Goal: Task Accomplishment & Management: Manage account settings

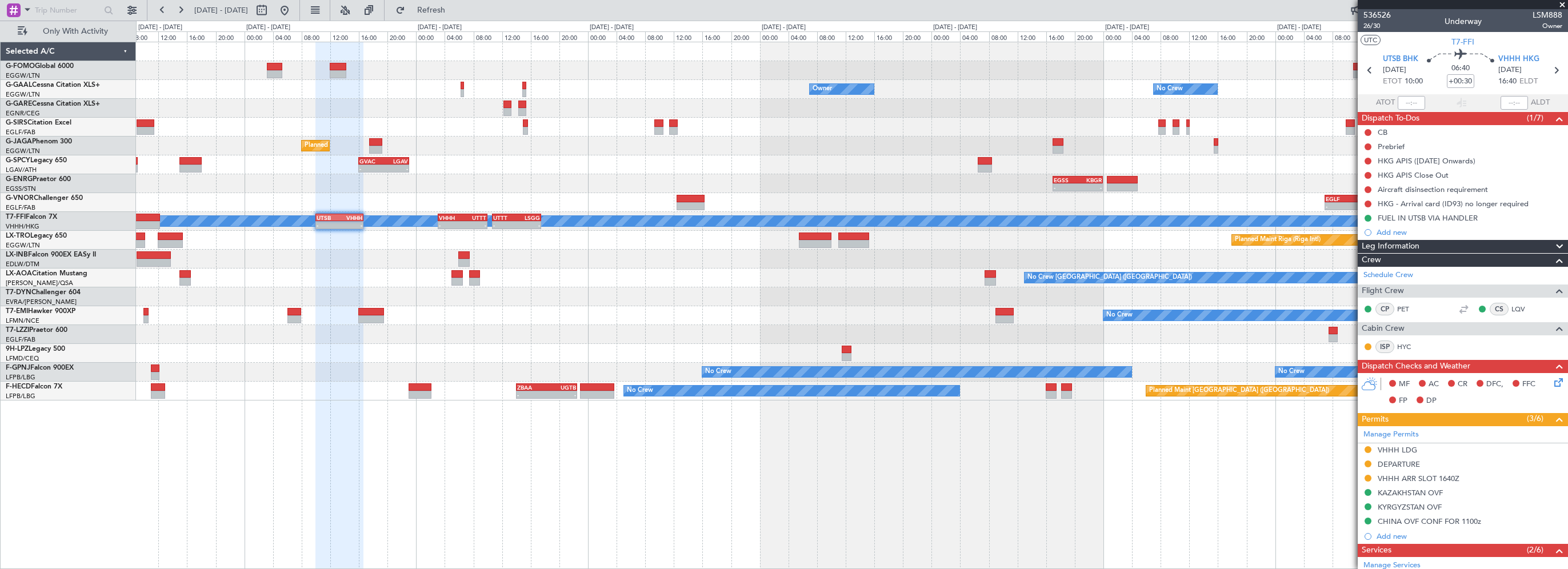
click at [351, 263] on div at bounding box center [852, 258] width 1432 height 19
click at [405, 73] on div "KTEB 01:00 Z EGGW 07:35 Z - -" at bounding box center [852, 70] width 1432 height 19
click at [455, 11] on span "Refresh" at bounding box center [432, 10] width 48 height 8
click at [421, 81] on div "Owner No Crew Owner Owner No Crew" at bounding box center [852, 89] width 1432 height 19
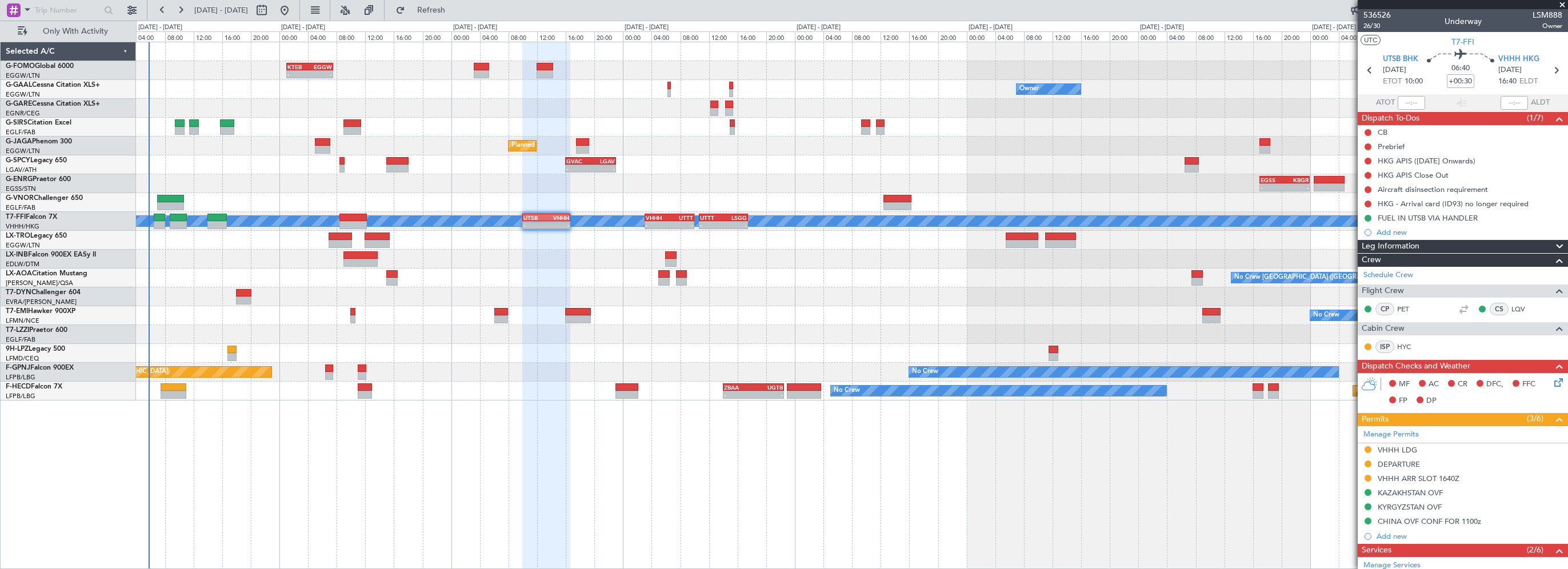
click at [803, 297] on div "KTEB 01:00 Z EGGW 07:35 Z - - Owner No Crew Owner Owner No Crew Planned Maint L…" at bounding box center [852, 221] width 1432 height 358
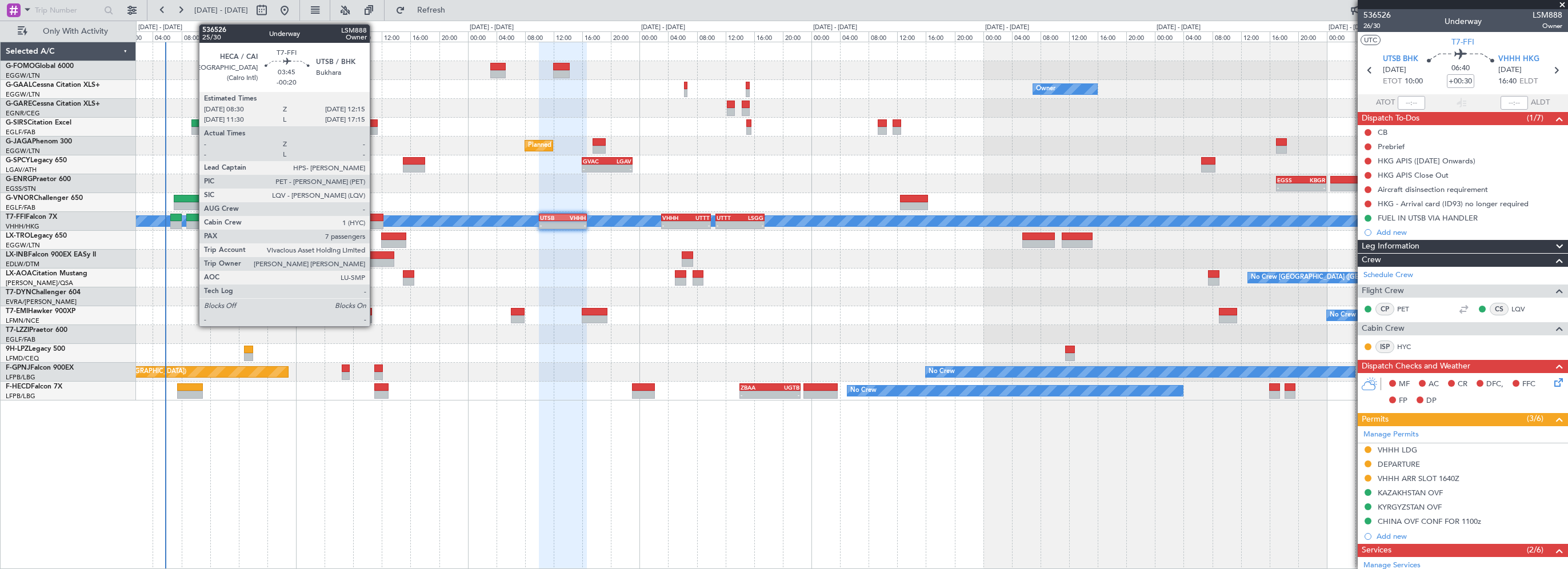
click at [375, 221] on div at bounding box center [370, 225] width 27 height 8
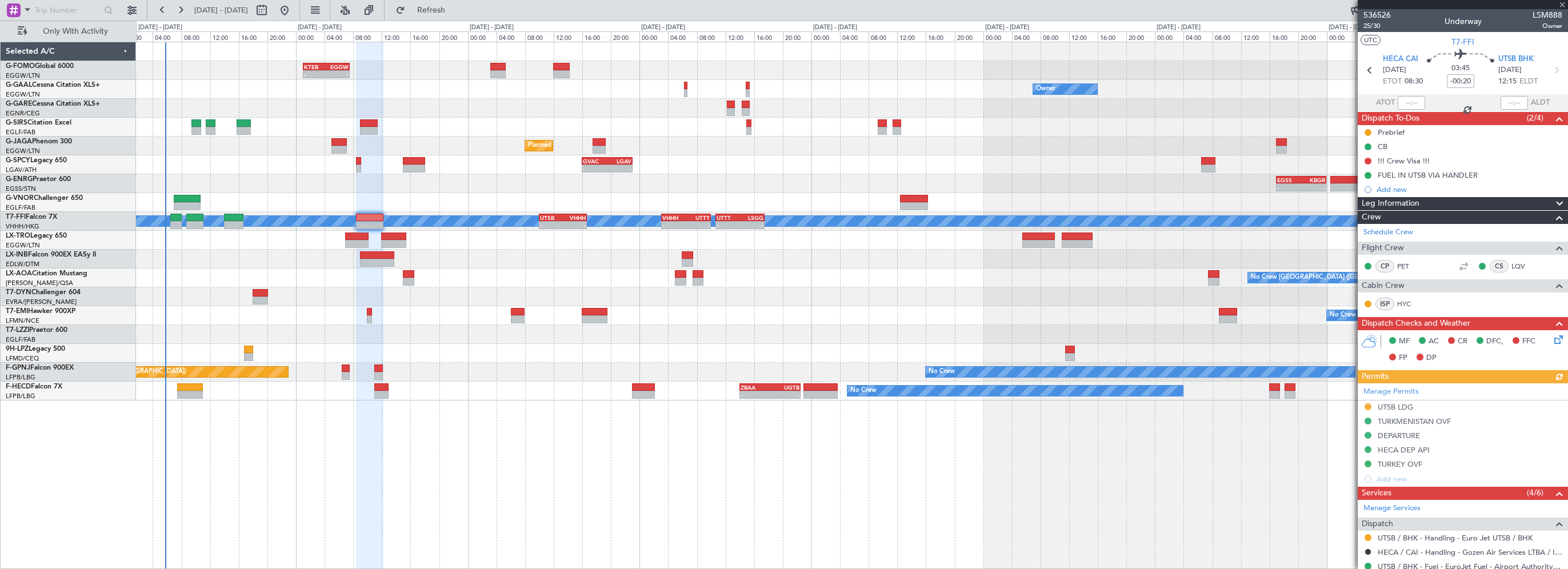
click at [1404, 205] on span "Leg Information" at bounding box center [1391, 203] width 58 height 13
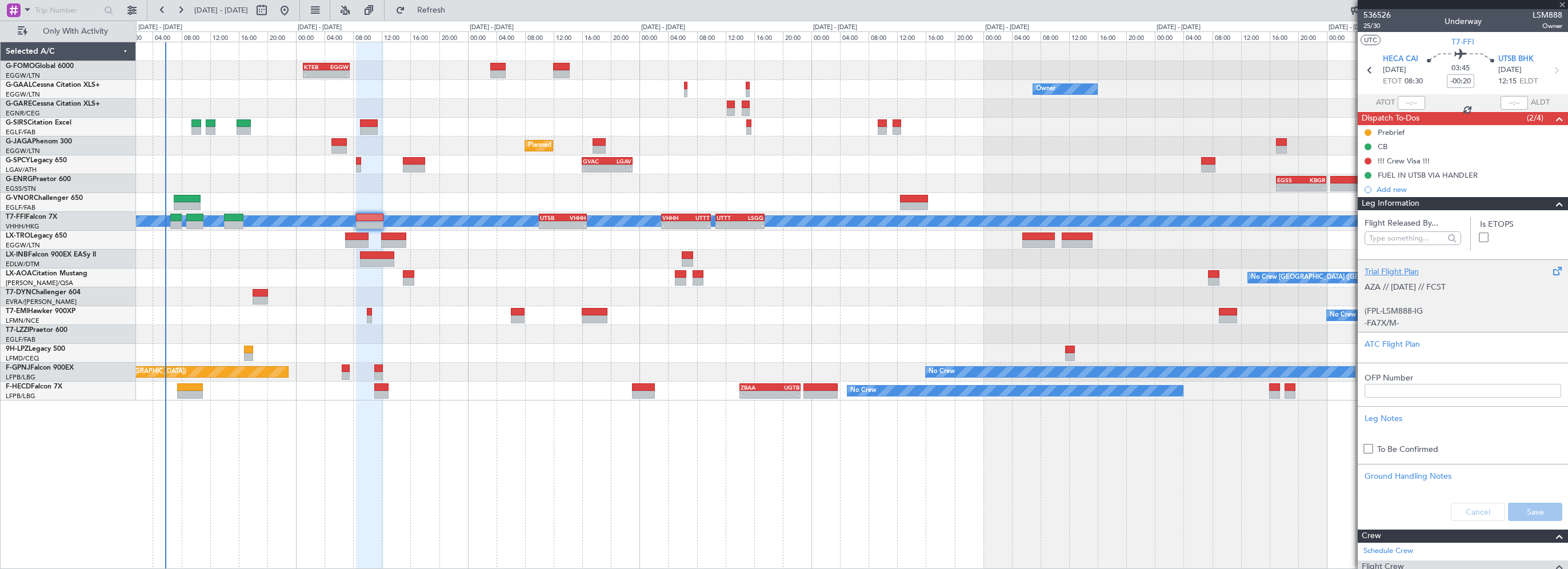
click at [1392, 266] on div "Trial Flight Plan" at bounding box center [1463, 272] width 197 height 12
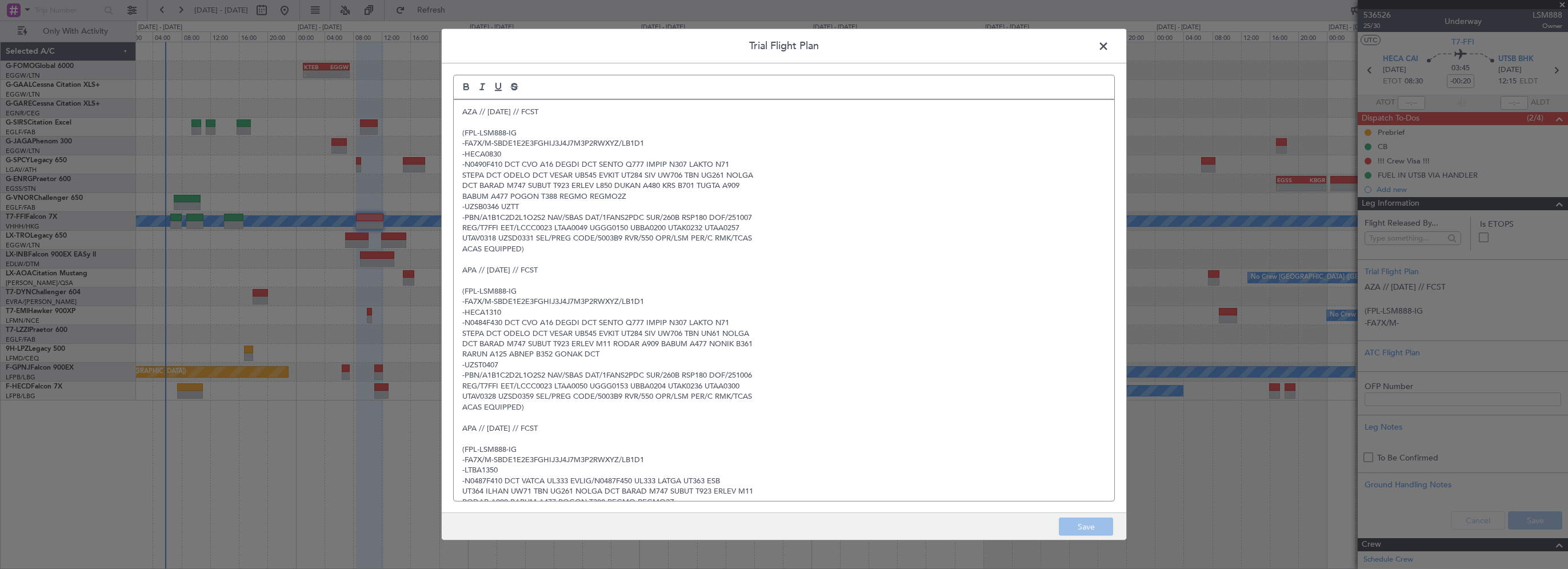
click at [1109, 47] on span at bounding box center [1109, 49] width 0 height 23
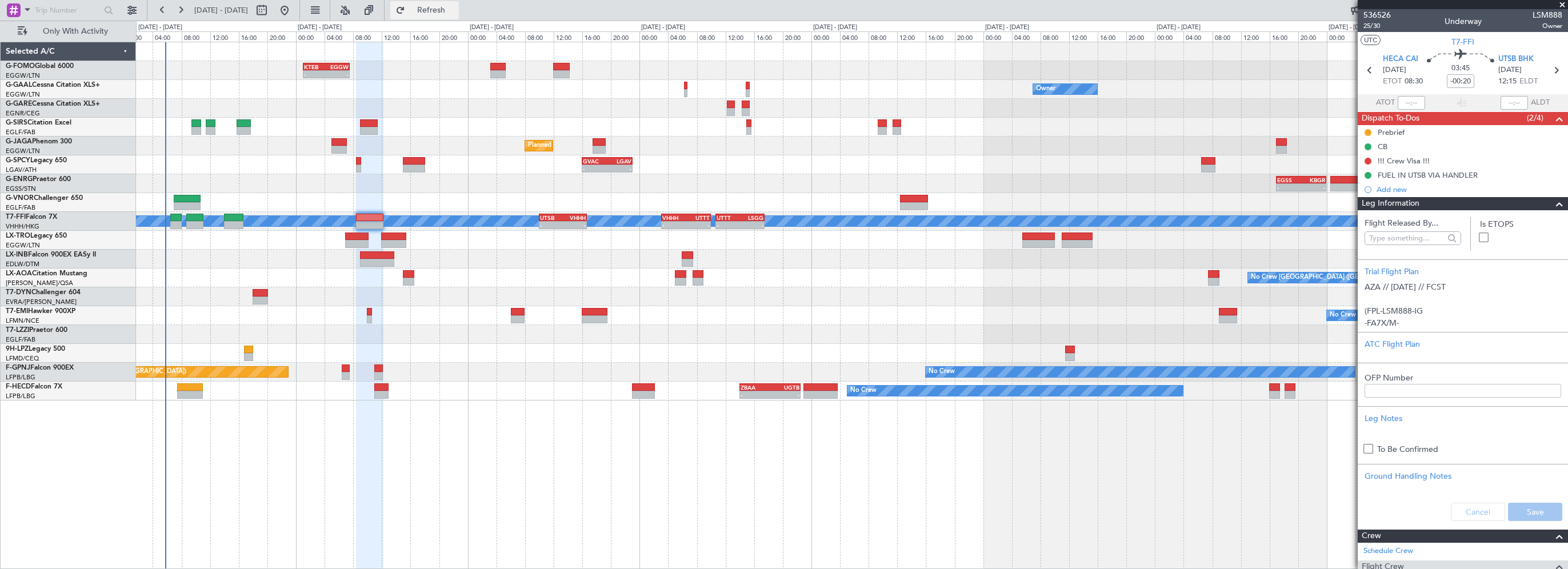
click at [455, 7] on span "Refresh" at bounding box center [432, 10] width 48 height 8
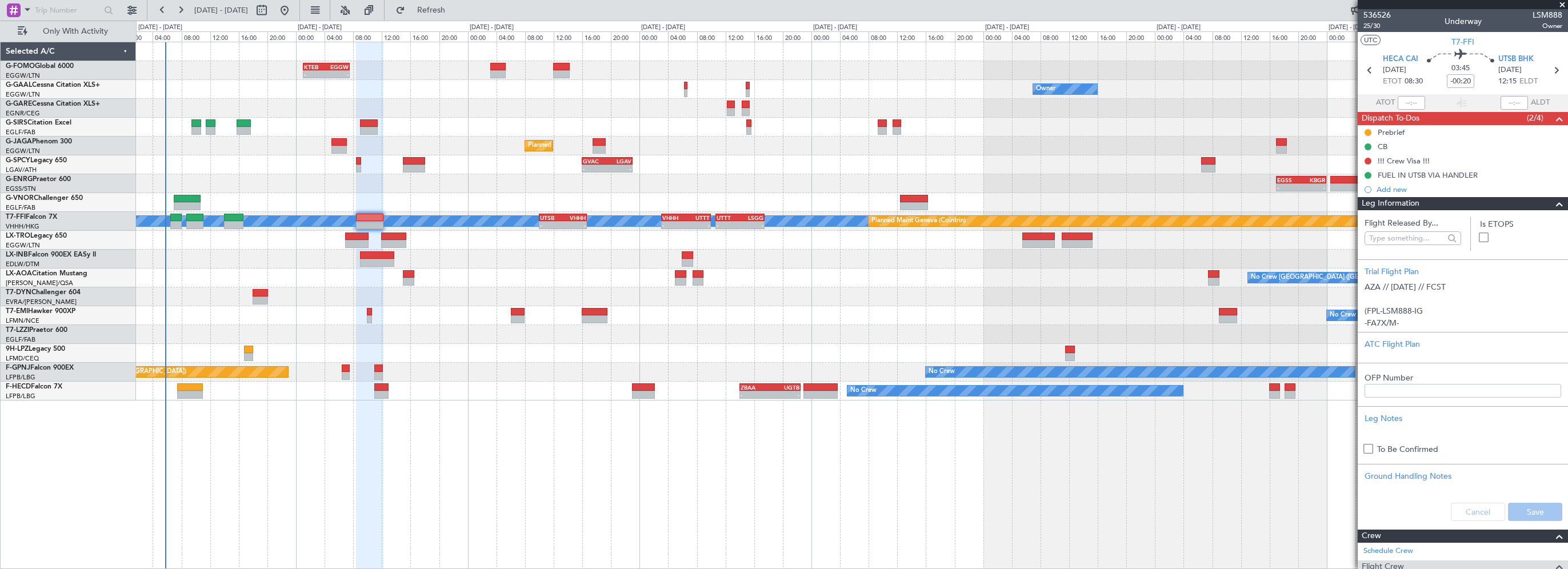
click at [1553, 206] on span at bounding box center [1559, 204] width 13 height 13
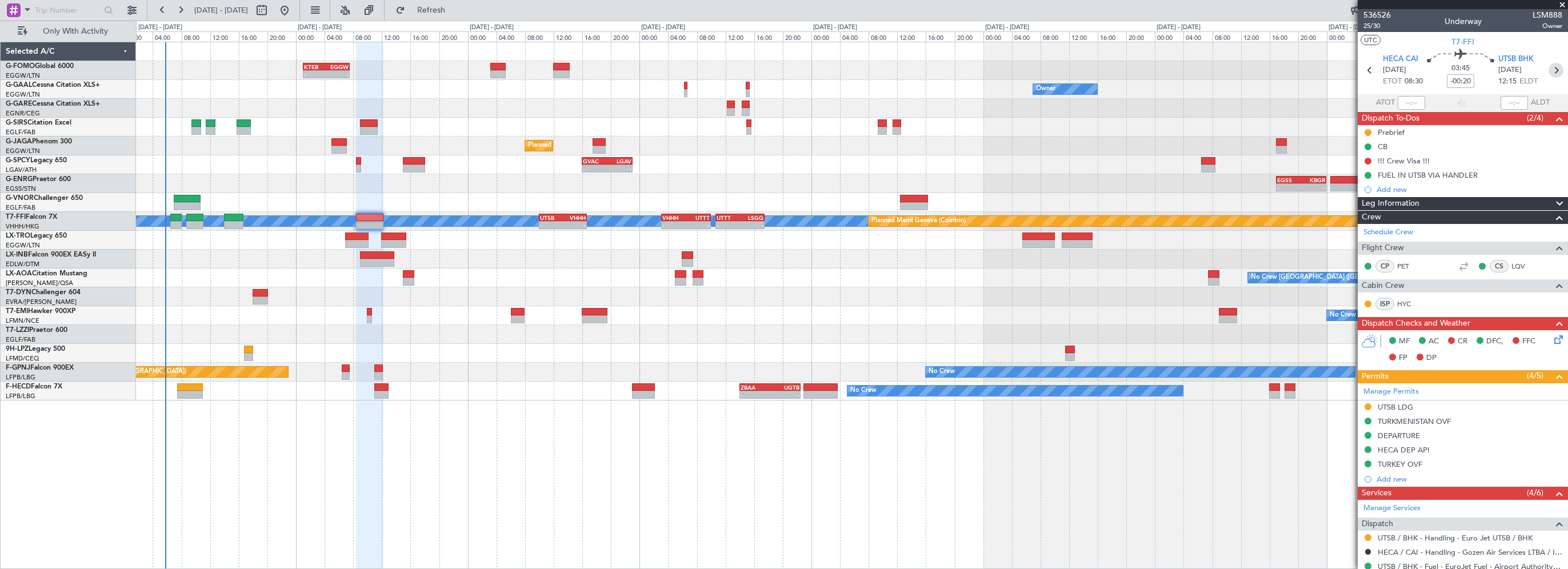
click at [1549, 69] on icon at bounding box center [1556, 70] width 15 height 15
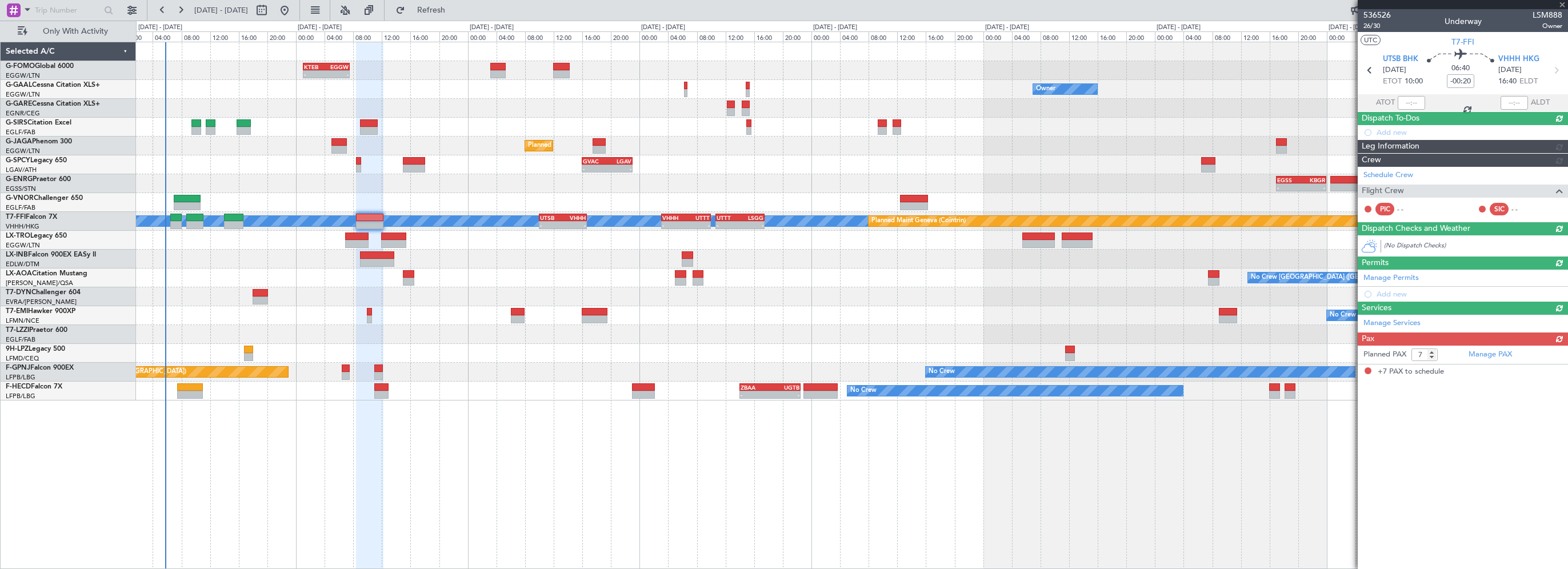
type input "+00:30"
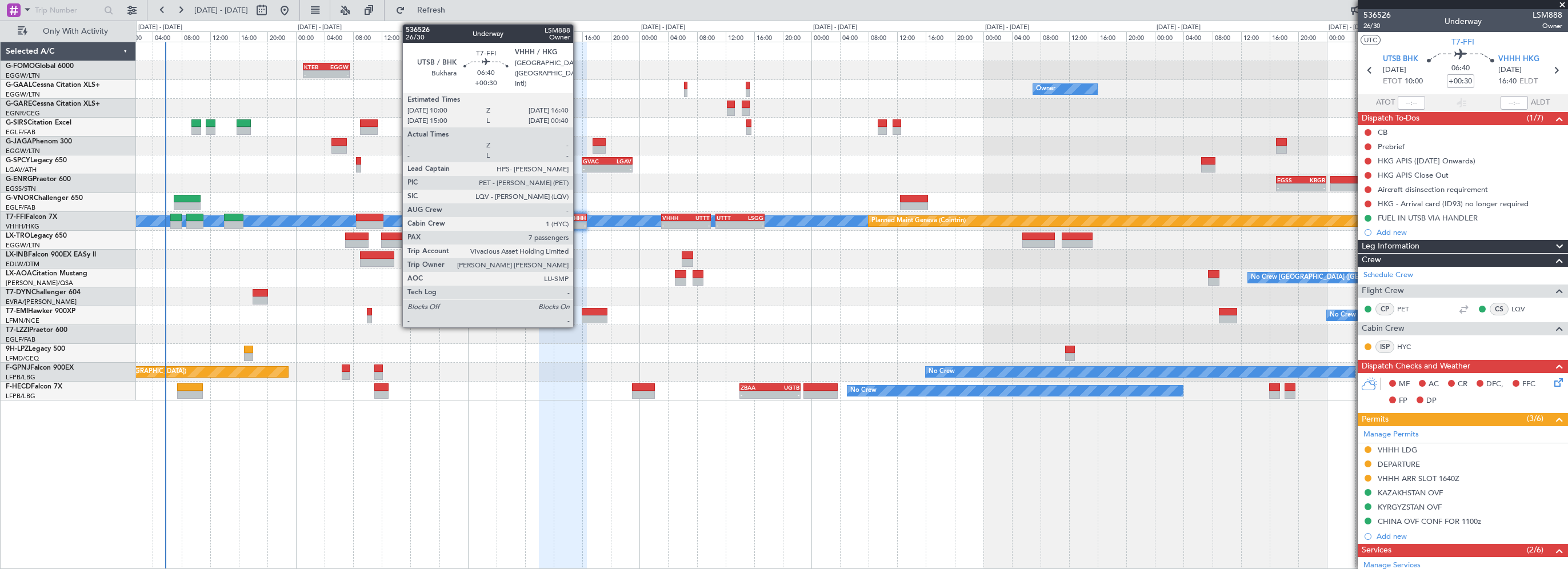
click at [579, 216] on div "VHHH" at bounding box center [574, 217] width 23 height 7
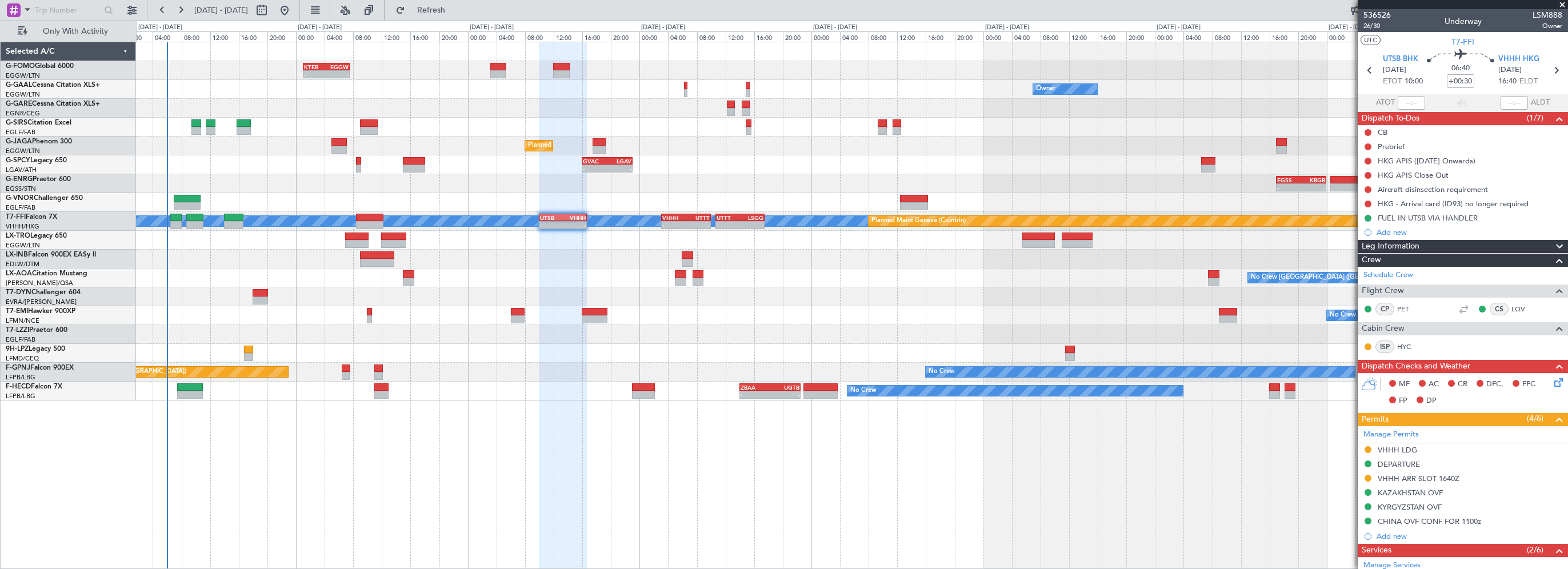
click at [1429, 244] on div "Leg Information" at bounding box center [1463, 246] width 210 height 13
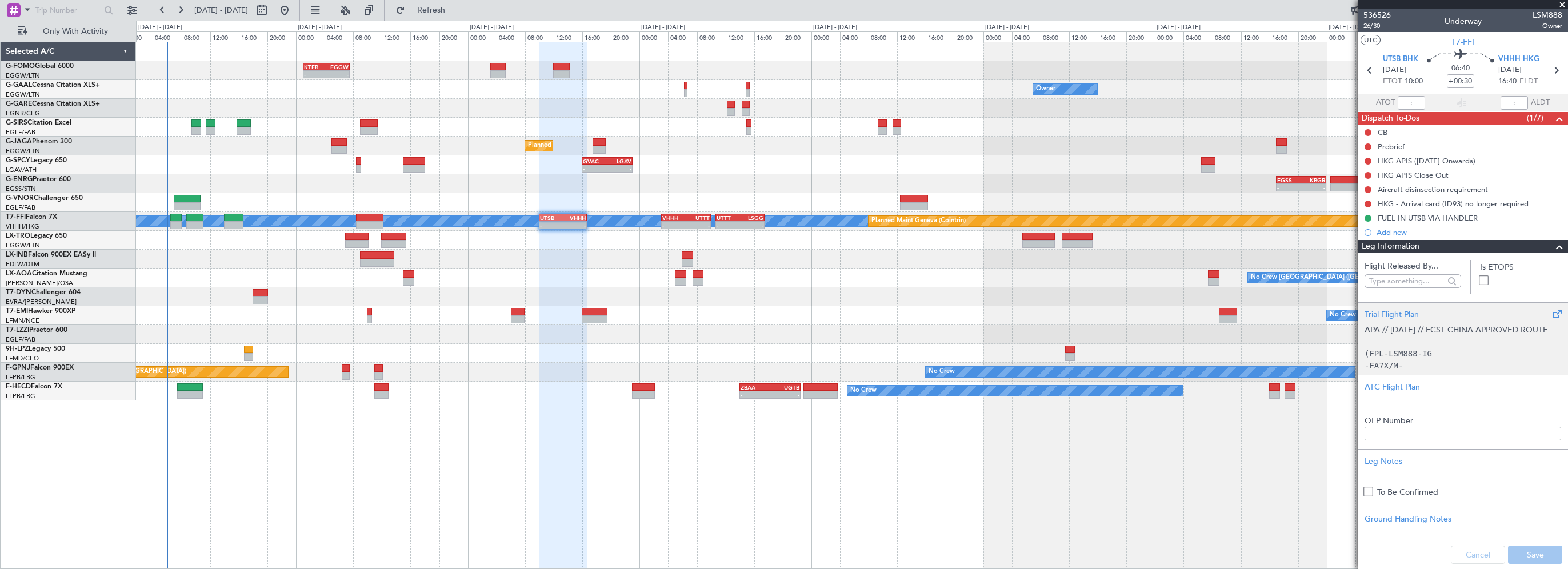
click at [1386, 312] on div "Trial Flight Plan" at bounding box center [1463, 314] width 197 height 12
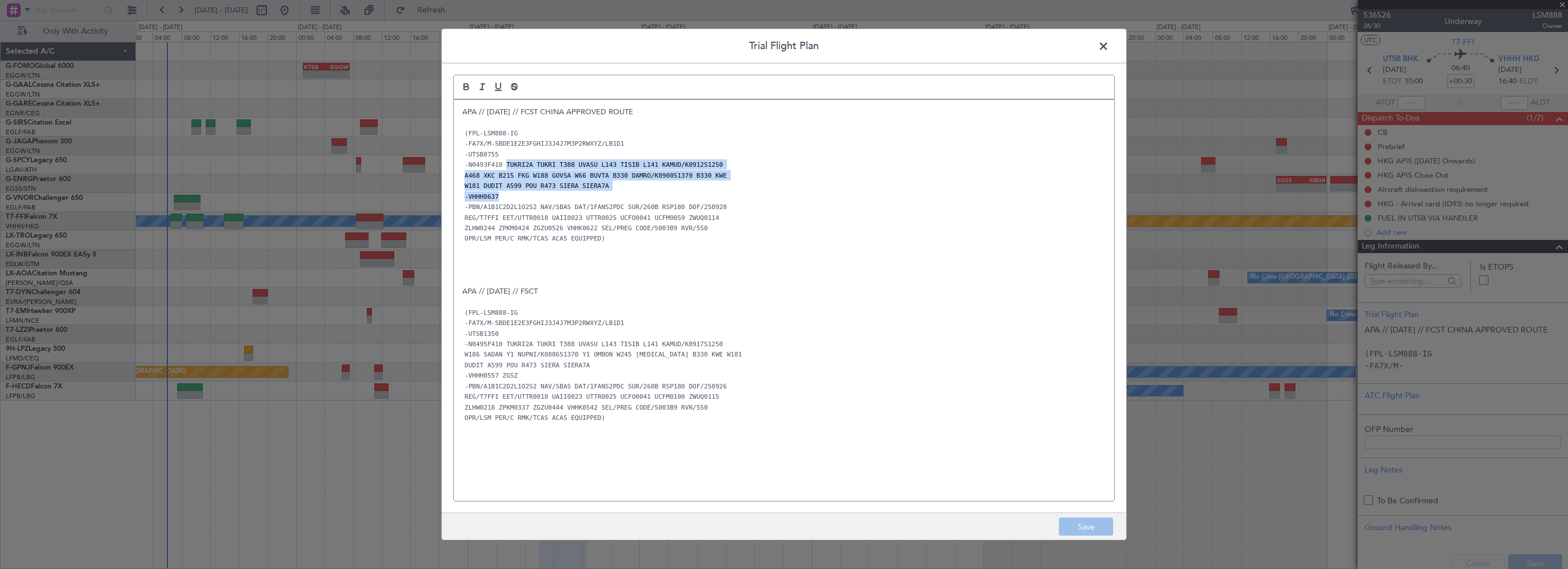
drag, startPoint x: 501, startPoint y: 165, endPoint x: 579, endPoint y: 179, distance: 79.2
click at [630, 191] on div "APA // 27SEP // FCST CHINA APPROVED ROUTE (FPL-LSM888-IG -FA7X/M-SBDE1E2E3FGHIJ…" at bounding box center [784, 300] width 661 height 401
click at [631, 183] on p "W181 DUDIT A599 POU R473 SIERA SIERA7A" at bounding box center [784, 186] width 644 height 10
click at [530, 170] on p "A468 XKC B215 FKG W188 GOVSA W66 BUVTA B330 DAMRO/K0900S1370 B330 KWE" at bounding box center [784, 175] width 644 height 10
drag, startPoint x: 503, startPoint y: 164, endPoint x: 558, endPoint y: 176, distance: 56.3
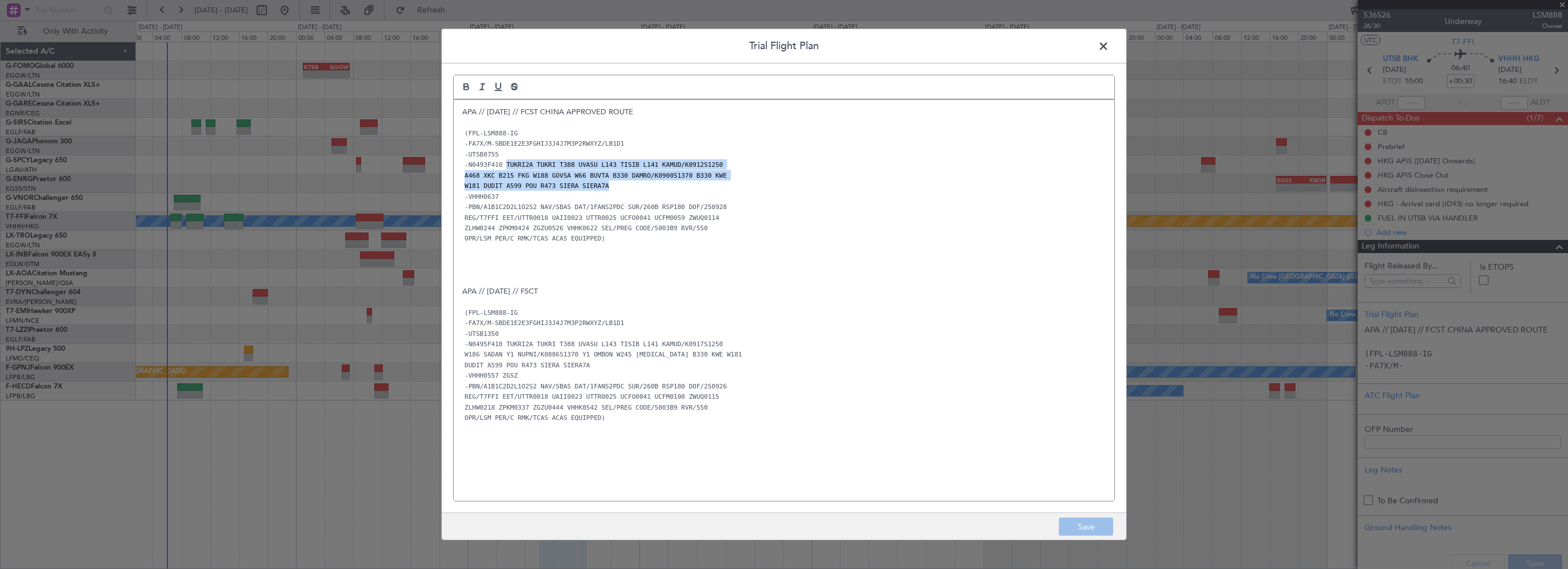
click at [620, 183] on div "APA // 27SEP // FCST CHINA APPROVED ROUTE (FPL-LSM888-IG -FA7X/M-SBDE1E2E3FGHIJ…" at bounding box center [784, 300] width 661 height 401
copy div "TUKRI2A TUKRI T388 UVASU L143 TISIB L141 KAMUD/K0912S1250 A468 XKC B215 FKG W18…"
click at [866, 260] on p at bounding box center [784, 259] width 644 height 10
click at [1109, 50] on span at bounding box center [1109, 49] width 0 height 23
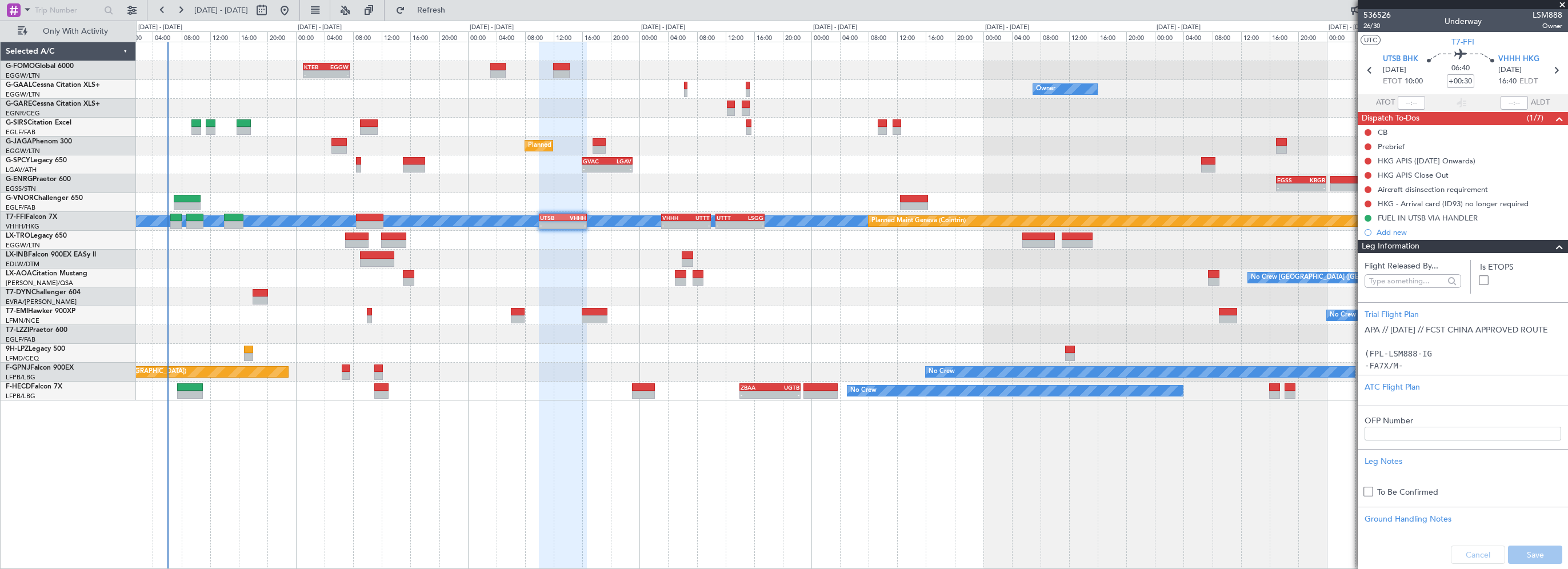
click at [1543, 248] on div at bounding box center [1555, 247] width 23 height 13
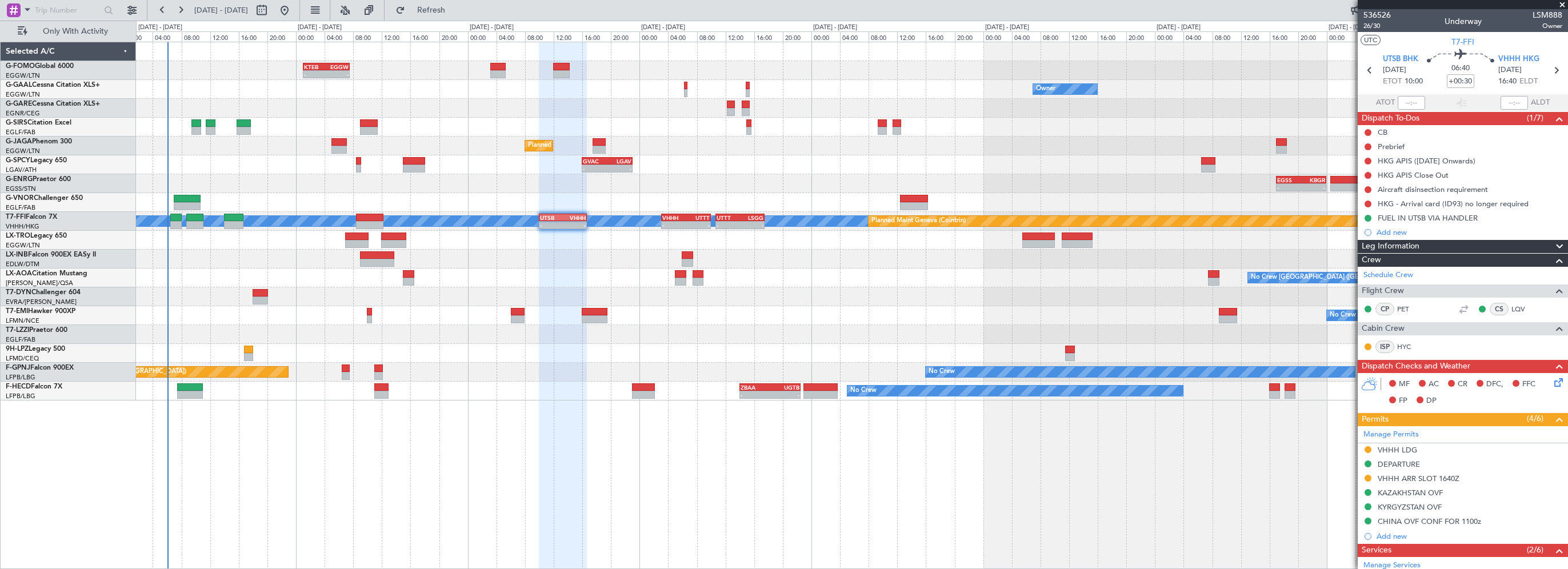
click at [1437, 245] on div "Leg Information" at bounding box center [1463, 246] width 210 height 13
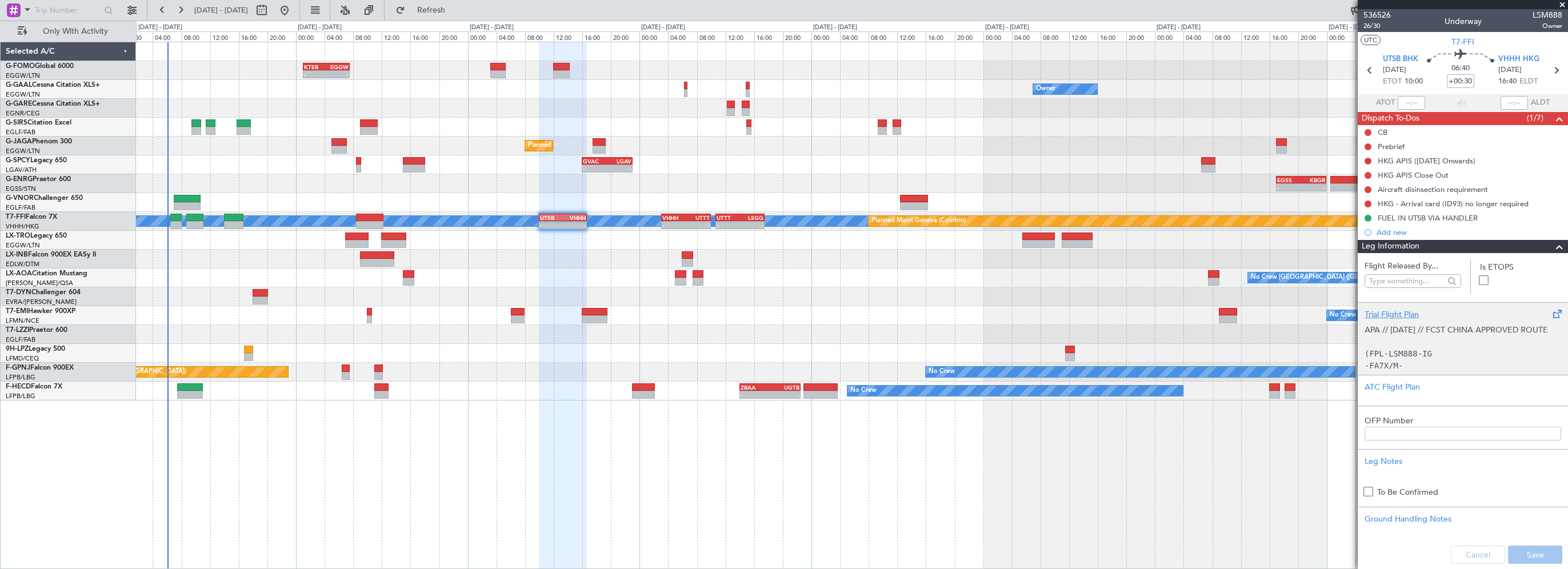
click at [1397, 309] on div "Trial Flight Plan" at bounding box center [1463, 314] width 197 height 12
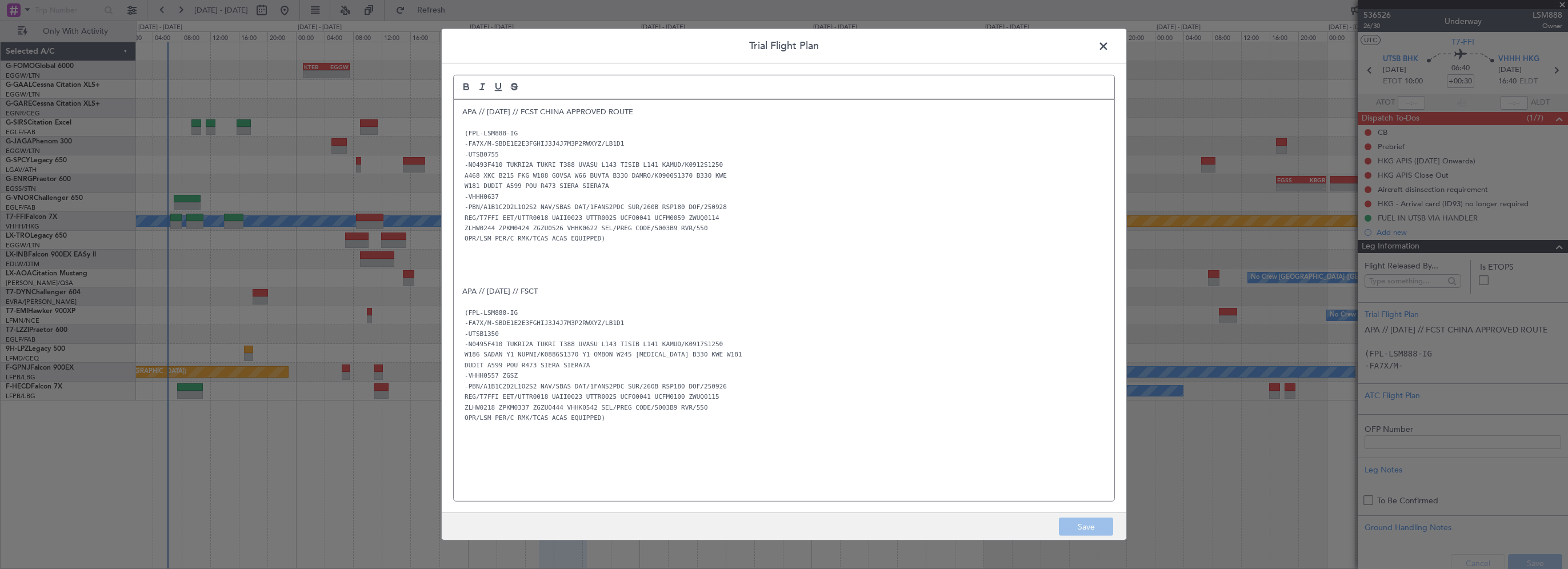
click at [462, 108] on p "APA // 27SEP // FCST CHINA APPROVED ROUTE" at bounding box center [784, 111] width 644 height 10
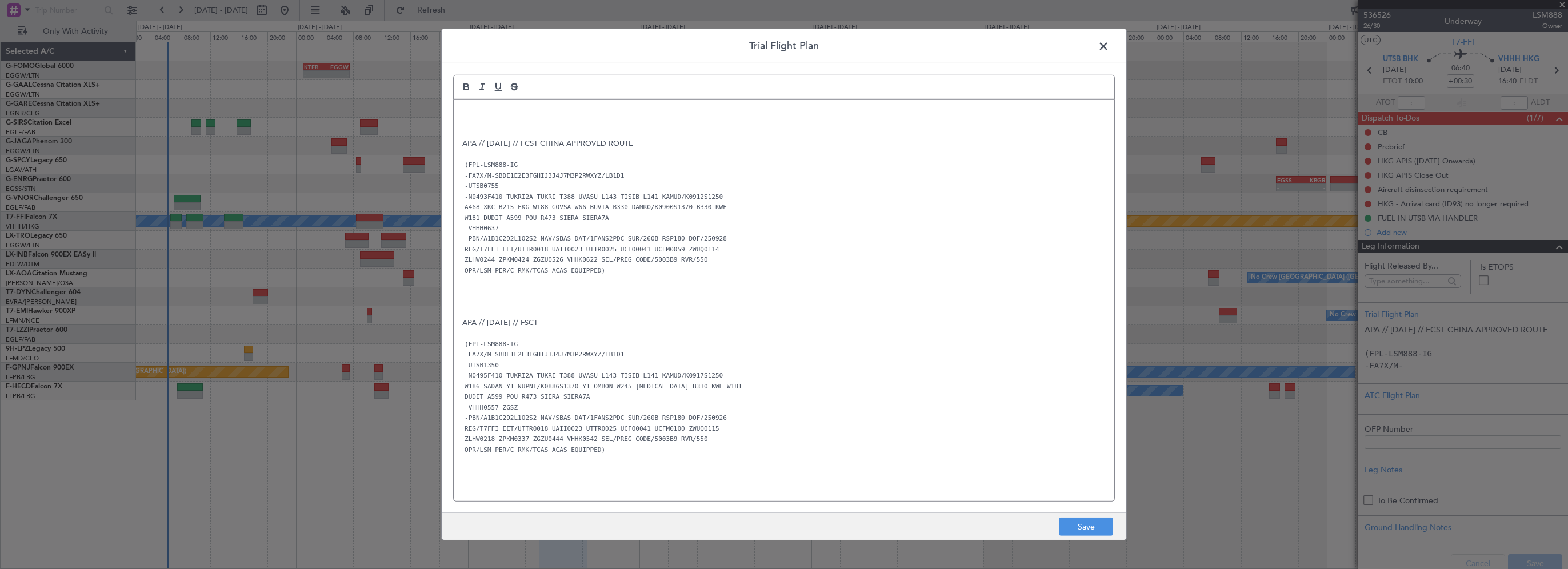
click at [495, 111] on p at bounding box center [784, 111] width 644 height 10
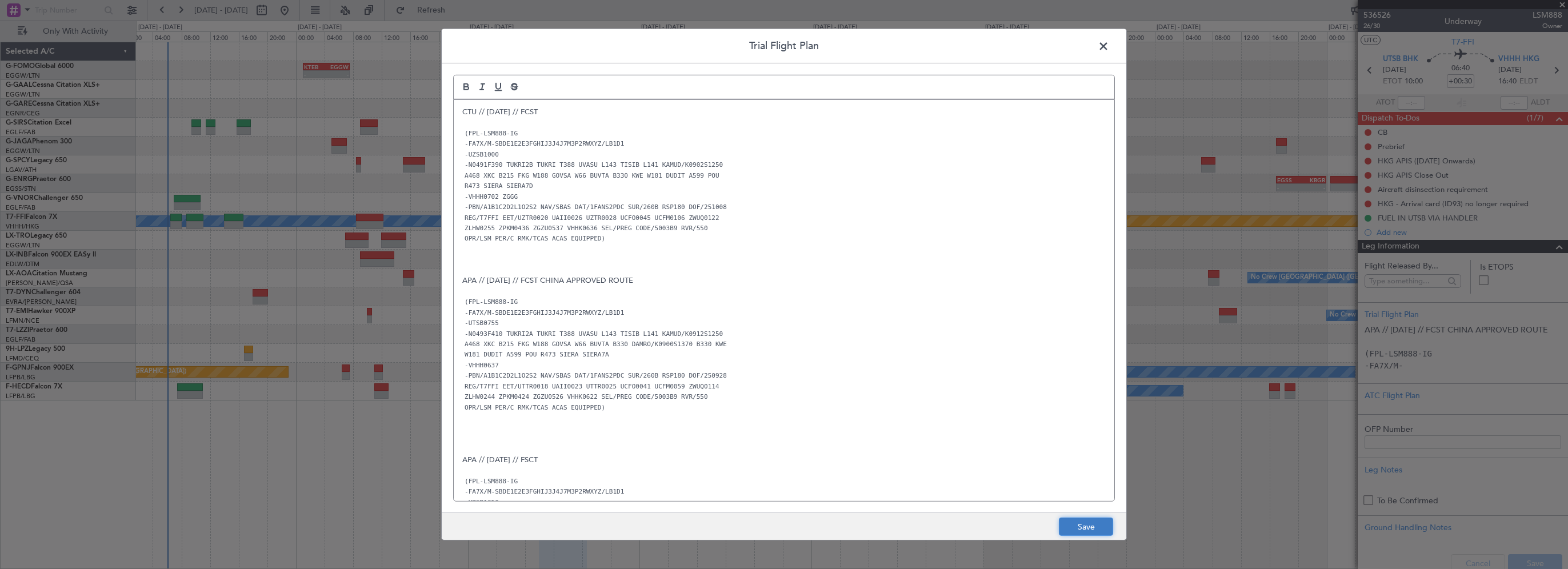
click at [1084, 530] on button "Save" at bounding box center [1086, 527] width 55 height 18
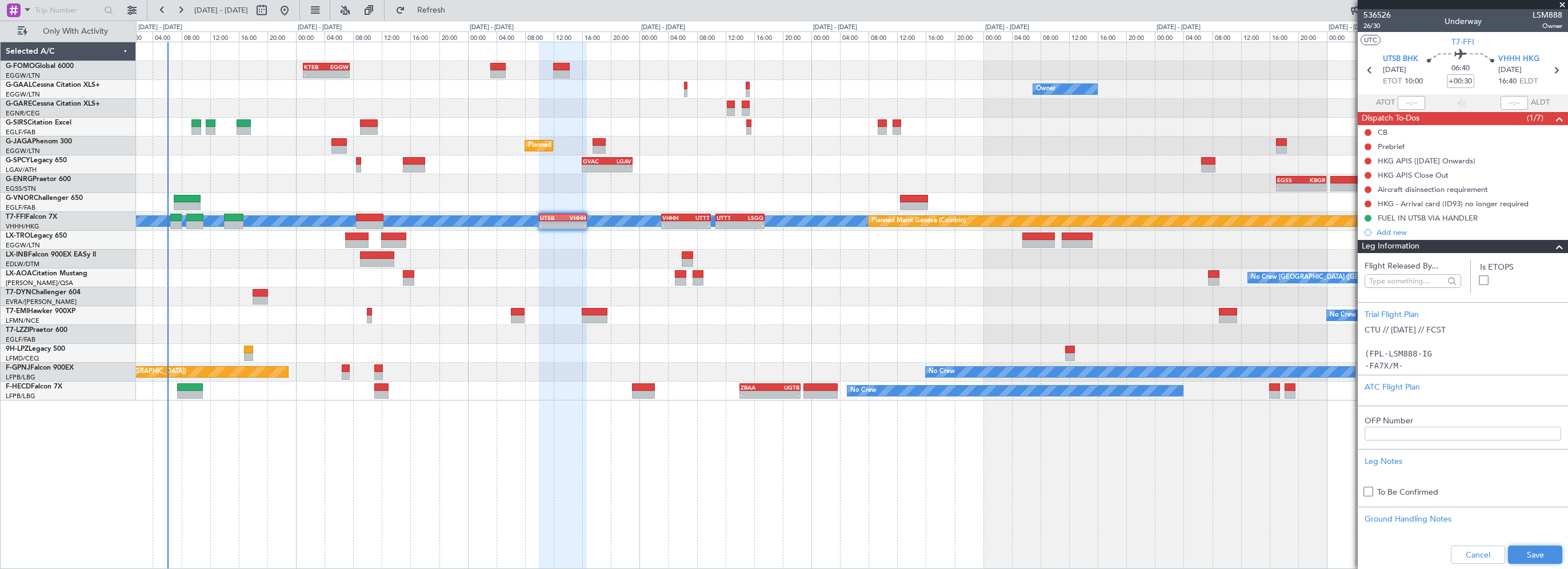
drag, startPoint x: 1515, startPoint y: 553, endPoint x: 1499, endPoint y: 440, distance: 114.1
click at [1516, 553] on button "Save" at bounding box center [1535, 554] width 55 height 18
click at [1468, 78] on mat-tooltip-component "Flight Time" at bounding box center [1458, 89] width 53 height 30
click at [1458, 82] on div "Flight Time" at bounding box center [1458, 89] width 37 height 14
click at [1467, 83] on input "+00:30" at bounding box center [1461, 81] width 28 height 13
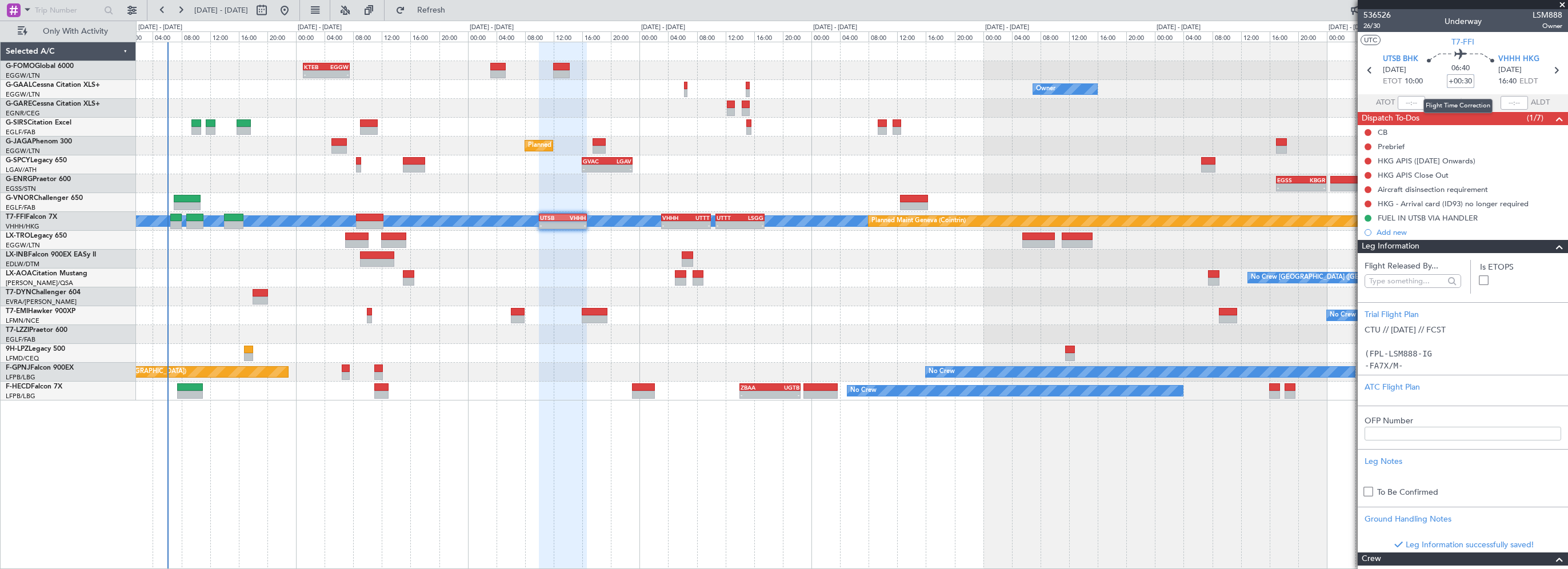
click at [1466, 80] on input "+00:30" at bounding box center [1461, 81] width 28 height 13
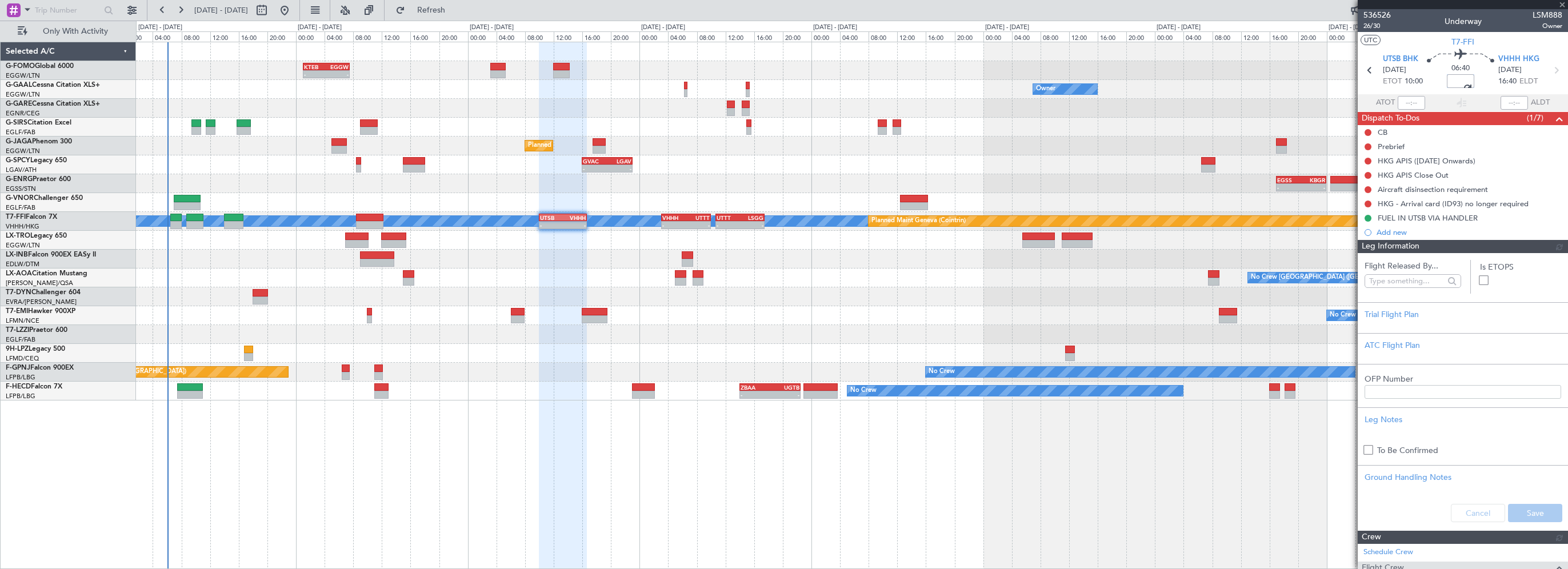
type input "+00:50"
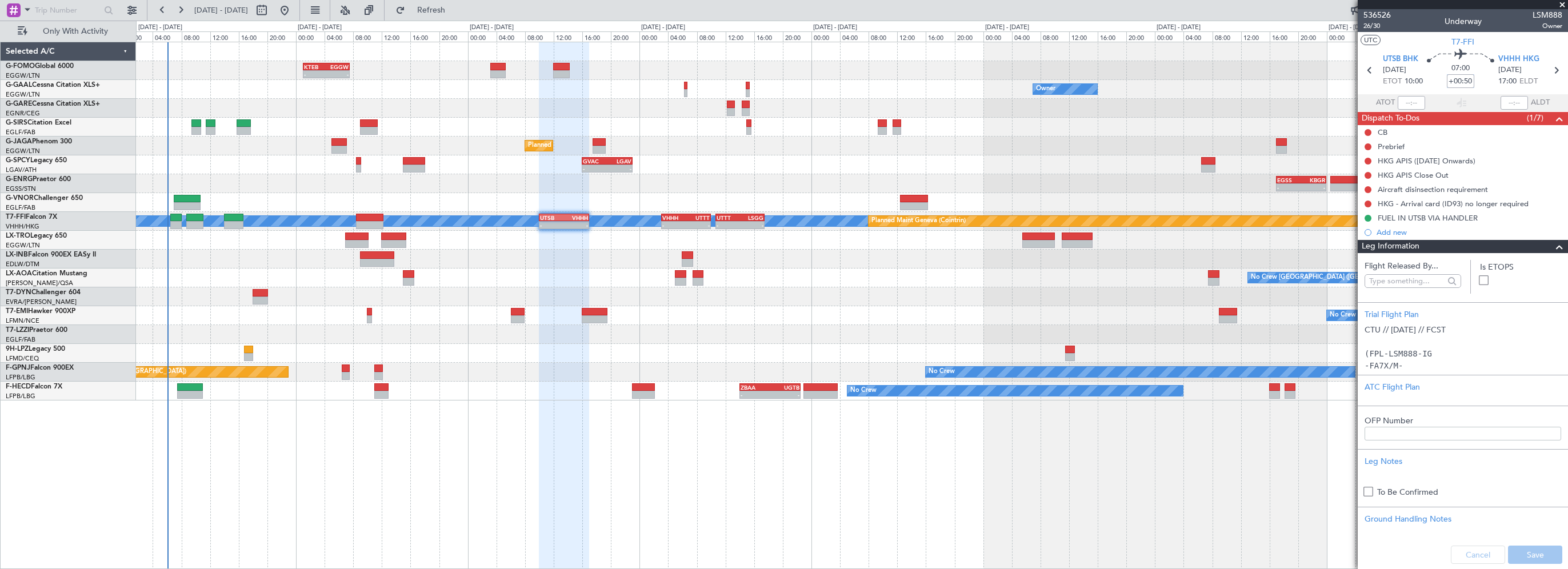
click at [818, 281] on div "No Crew [GEOGRAPHIC_DATA] ([GEOGRAPHIC_DATA])" at bounding box center [852, 277] width 1432 height 19
click at [1524, 247] on div "Leg Information" at bounding box center [1463, 246] width 210 height 13
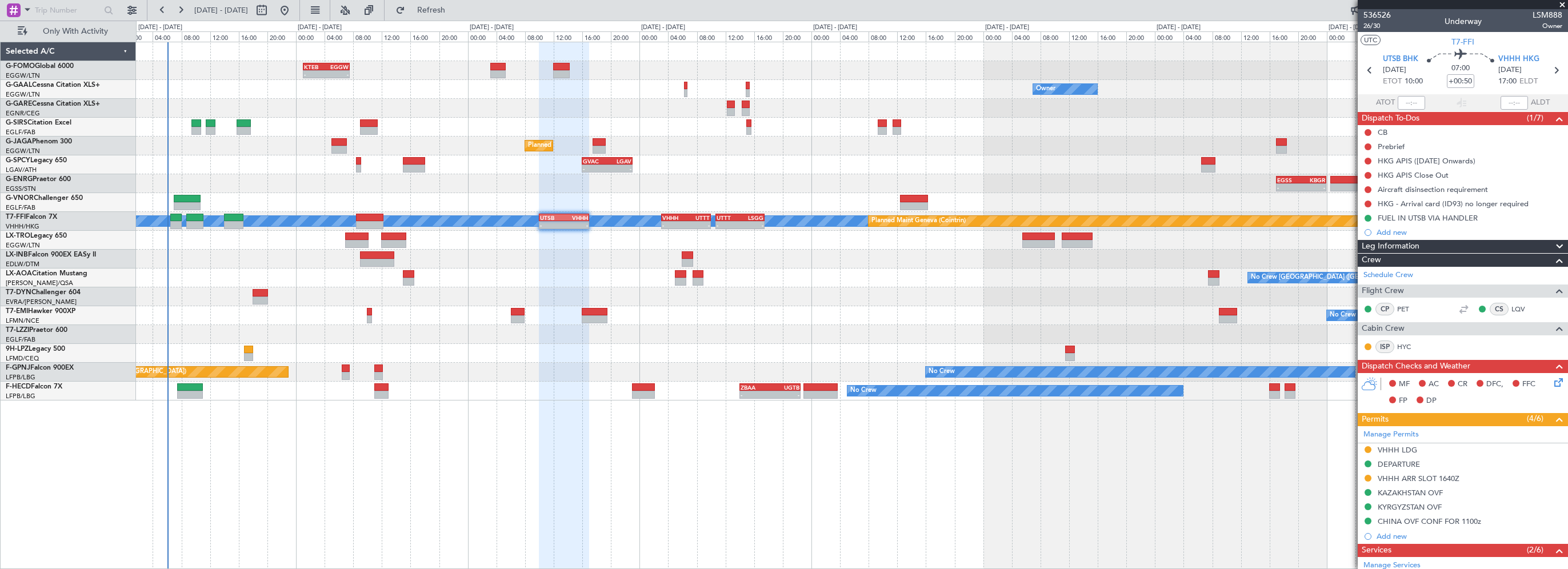
click at [1563, 4] on span at bounding box center [1562, 5] width 12 height 10
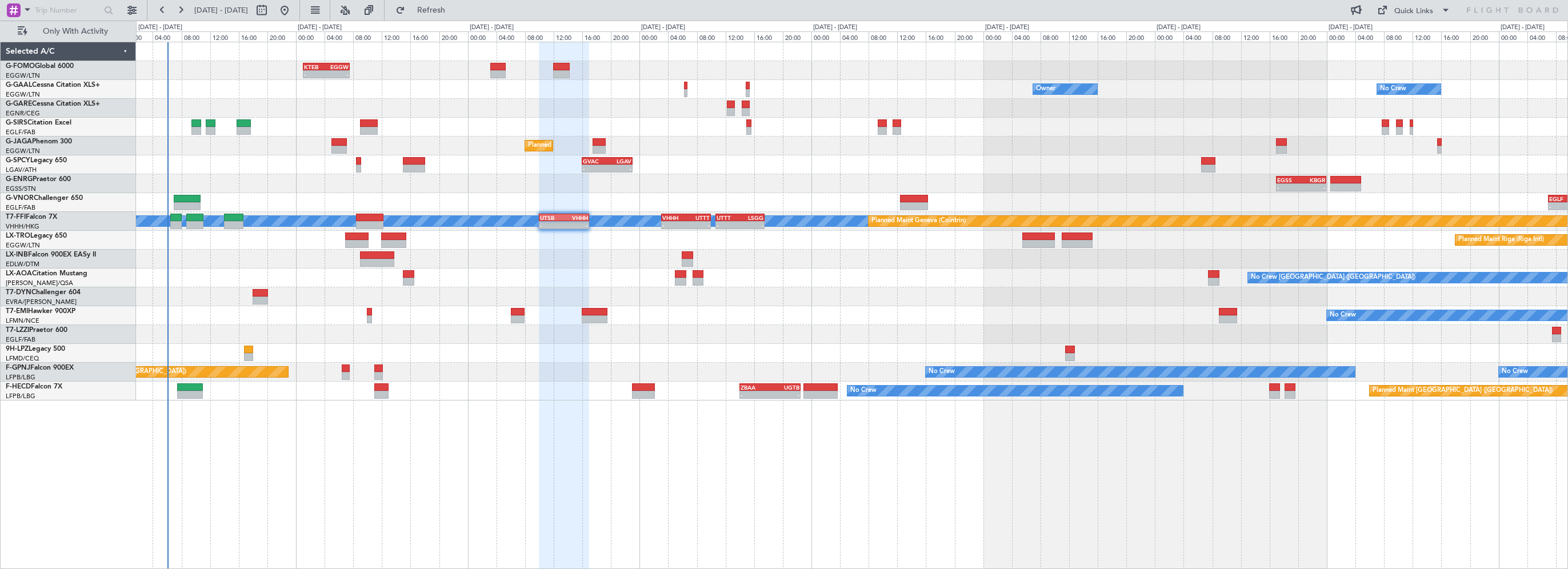
type input "0"
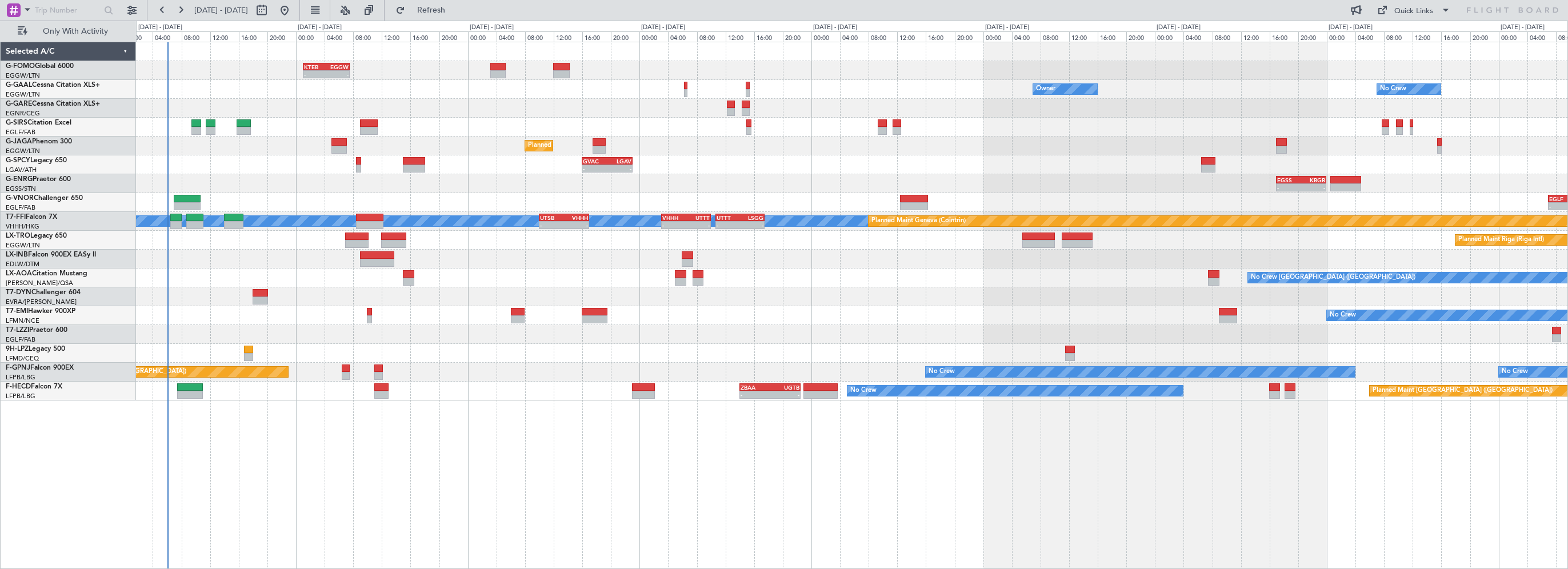
click at [567, 269] on div "No Crew [GEOGRAPHIC_DATA] ([GEOGRAPHIC_DATA])" at bounding box center [852, 277] width 1432 height 19
click at [601, 236] on div "Planned Maint Riga (Riga Intl)" at bounding box center [852, 240] width 1432 height 19
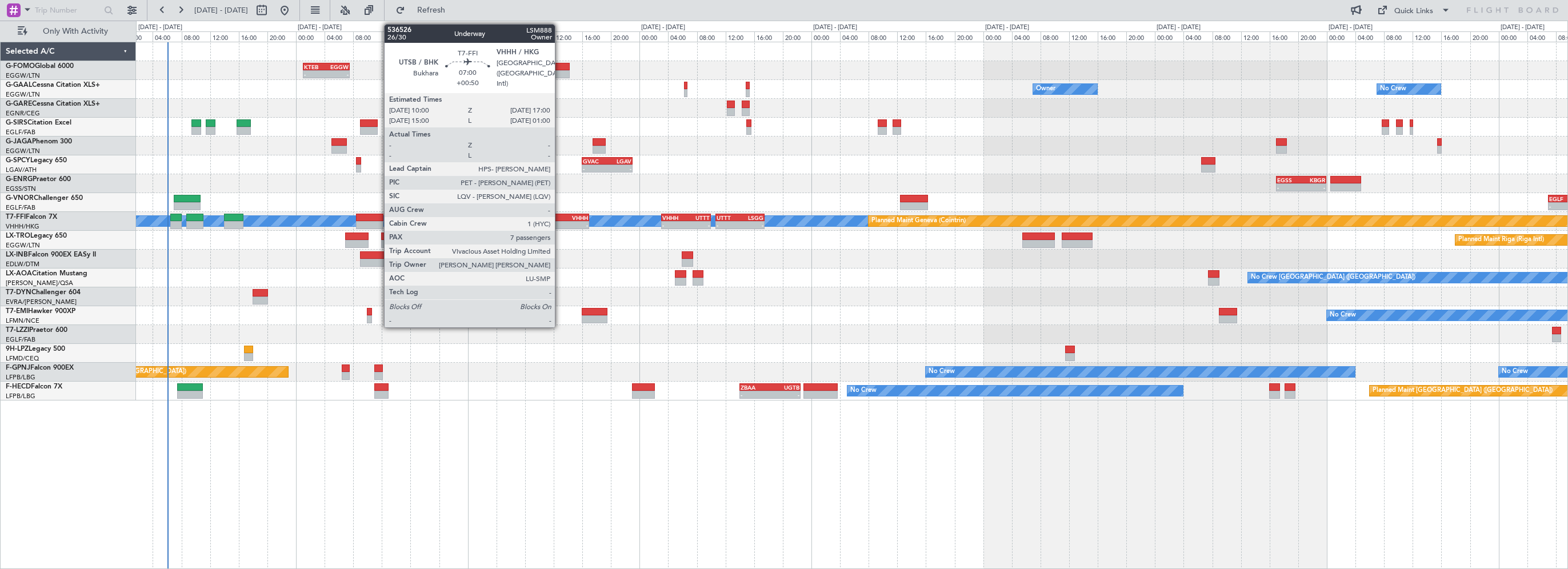
click at [560, 216] on div "UTSB" at bounding box center [552, 217] width 24 height 7
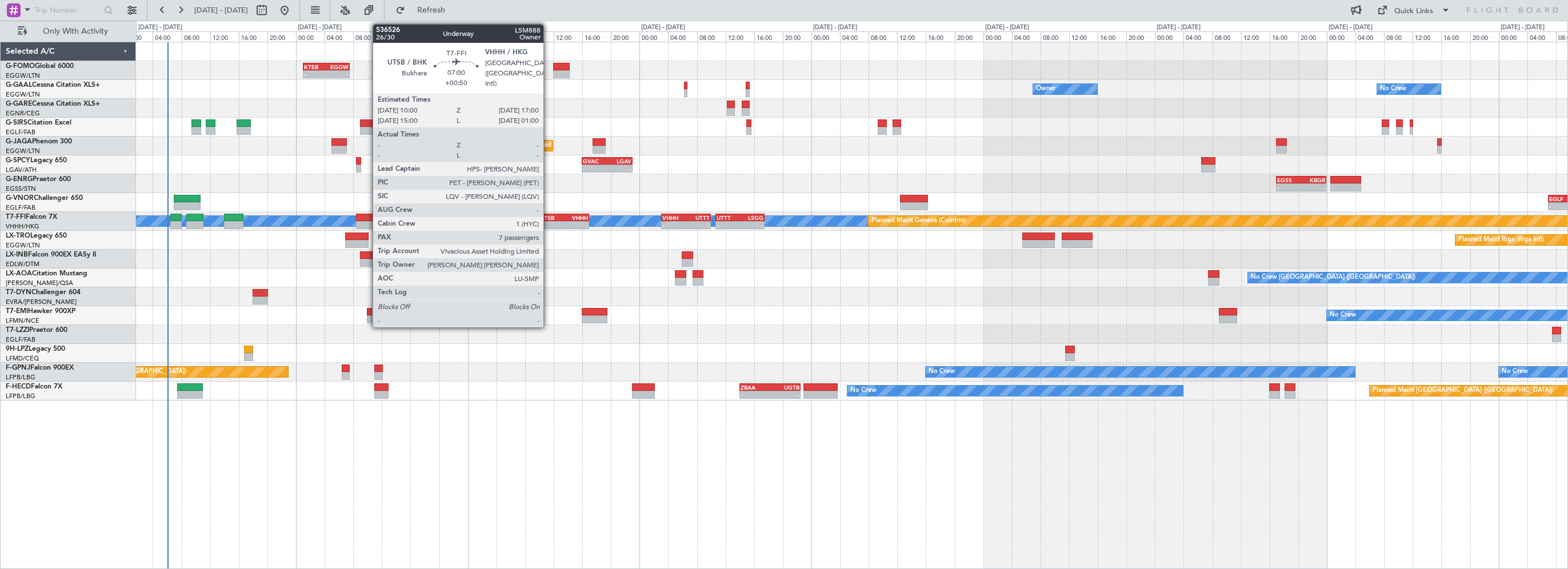
click at [550, 216] on div "UTSB" at bounding box center [552, 217] width 24 height 7
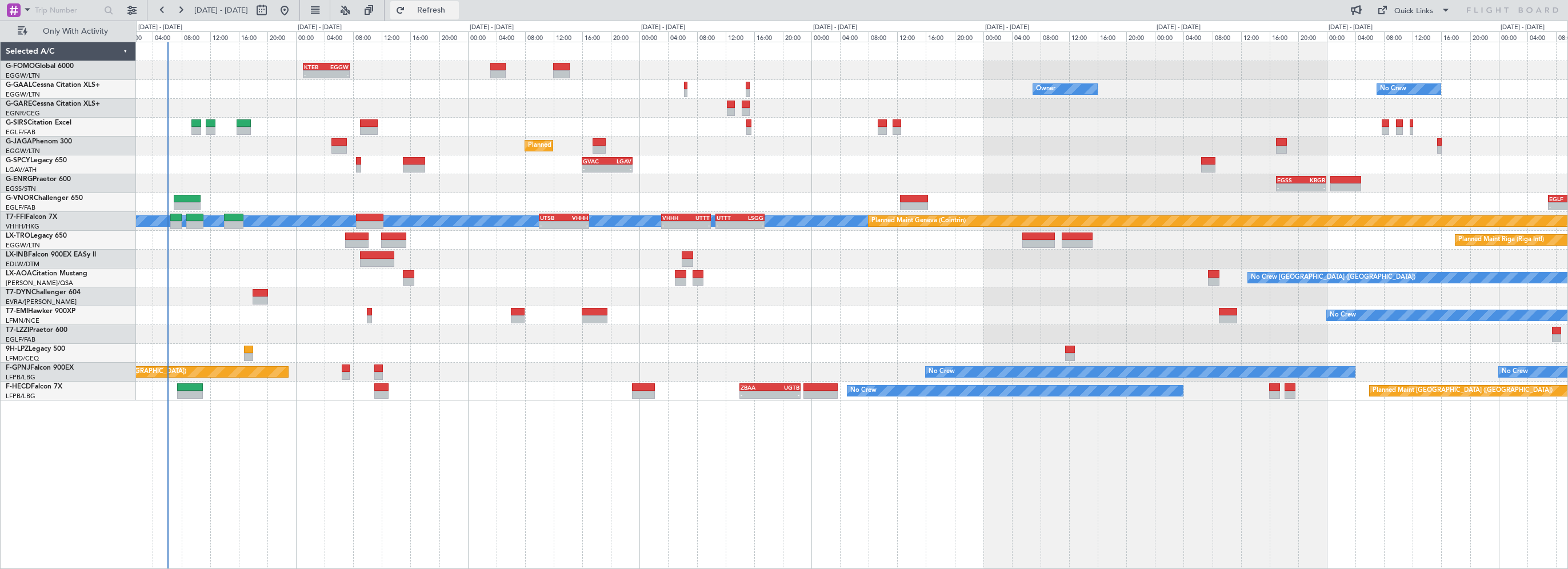
drag, startPoint x: 446, startPoint y: 11, endPoint x: 425, endPoint y: 2, distance: 22.8
click at [446, 11] on span "Refresh" at bounding box center [432, 10] width 48 height 8
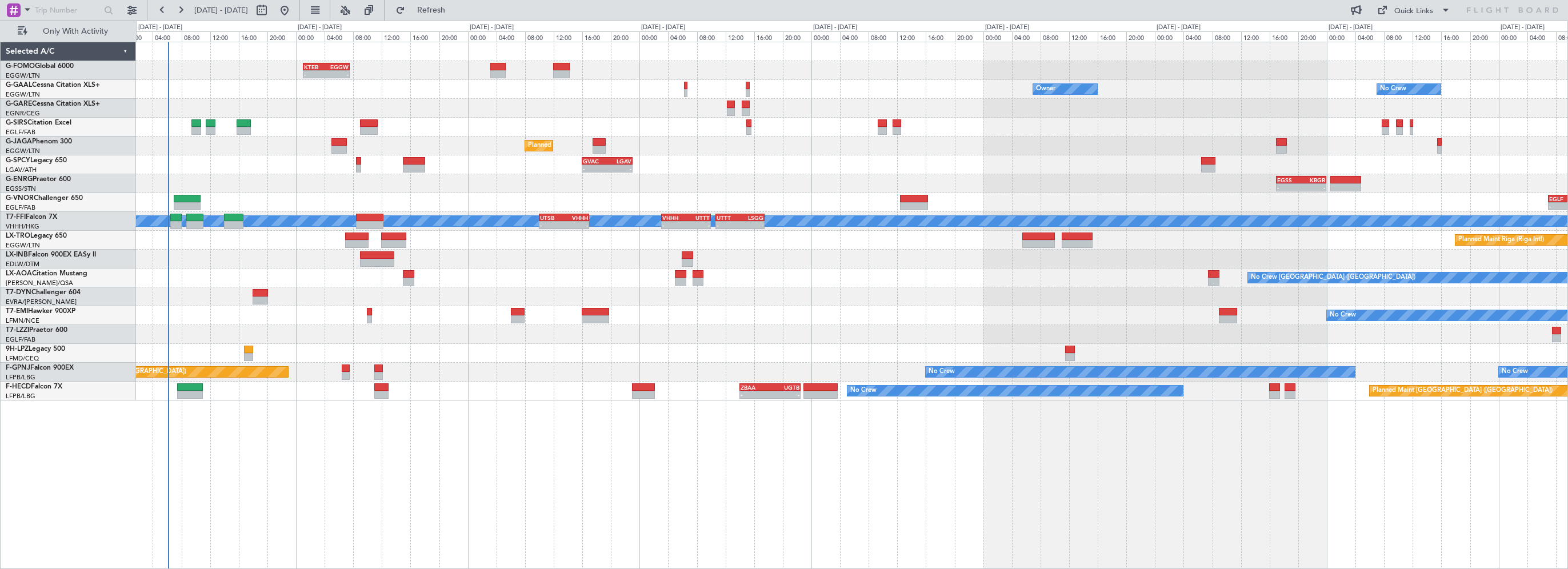
click at [523, 447] on div "- - KTEB 01:00 Z EGGW 07:35 Z Owner No Crew Owner Owner No Crew Planned Maint L…" at bounding box center [852, 305] width 1432 height 527
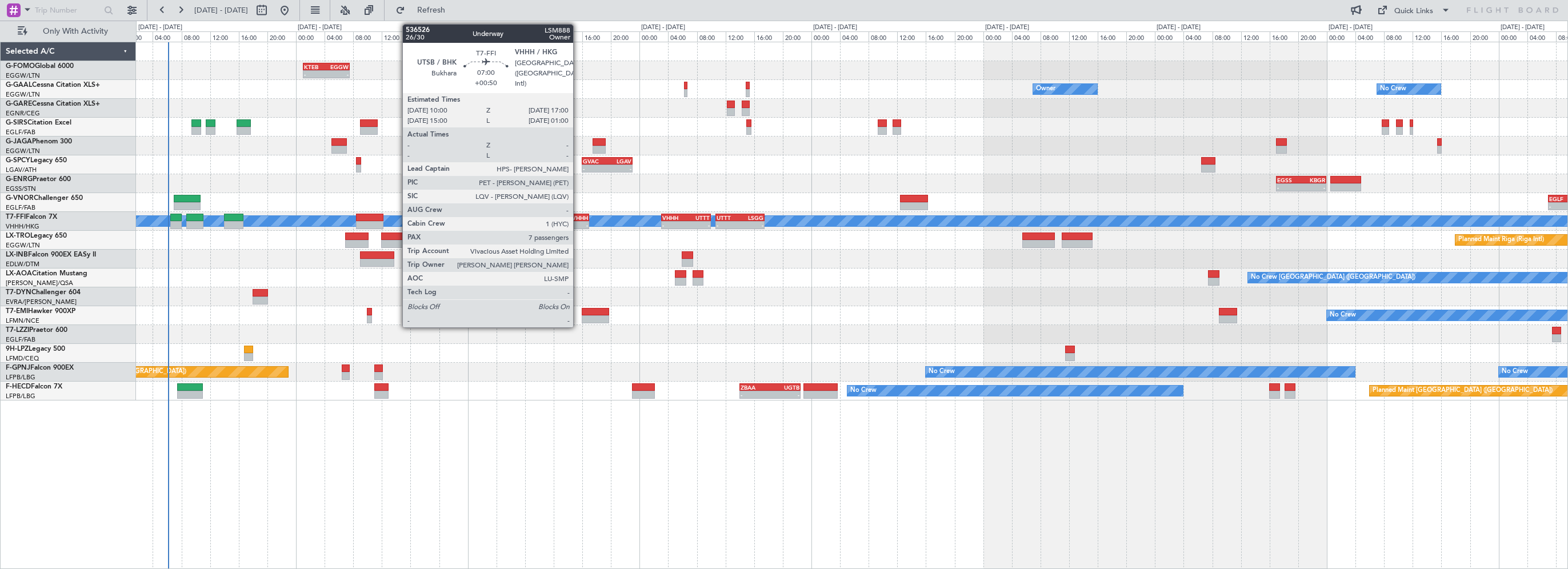
click at [579, 214] on div "VHHH" at bounding box center [576, 217] width 24 height 7
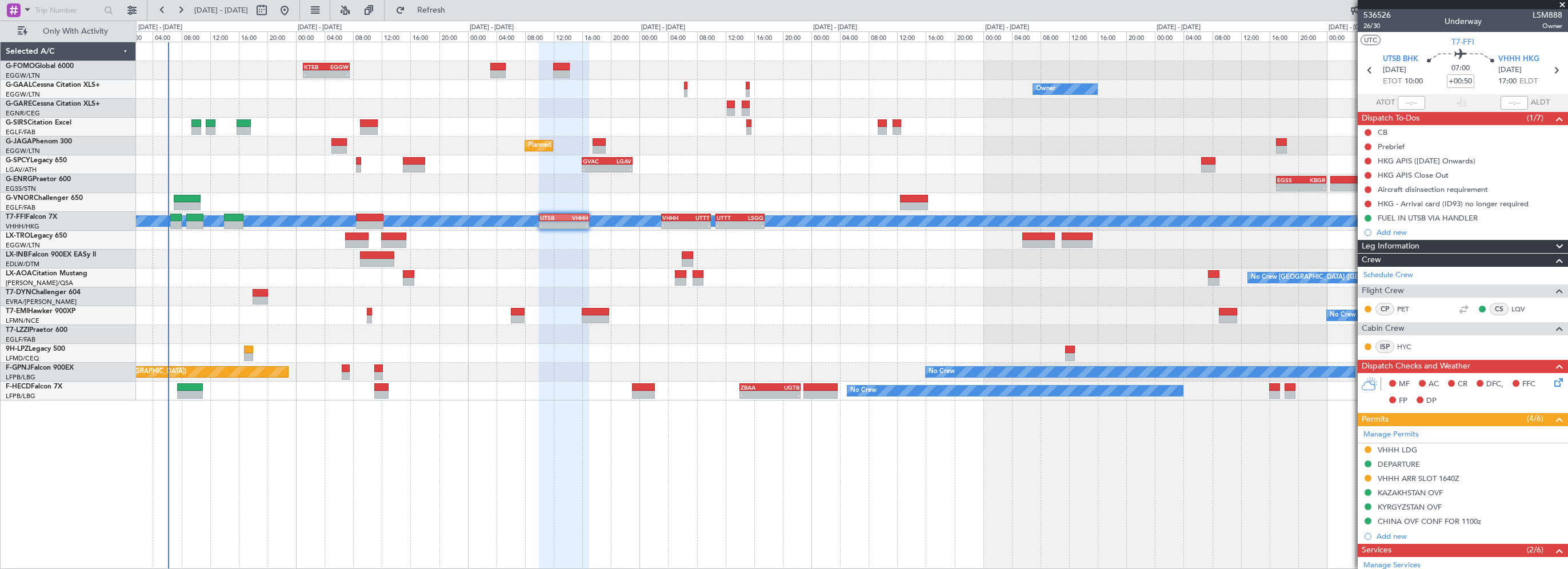
click at [1552, 379] on icon at bounding box center [1556, 380] width 9 height 9
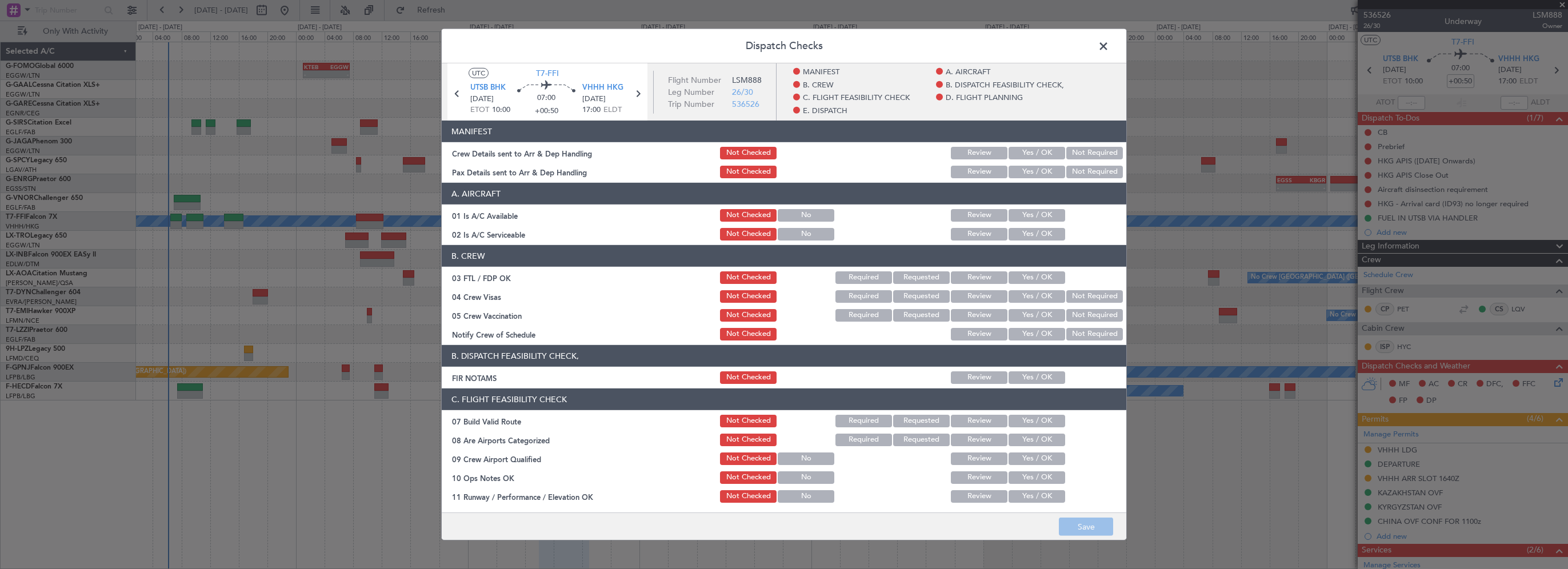
click at [1044, 217] on button "Yes / OK" at bounding box center [1037, 215] width 56 height 13
click at [1043, 232] on button "Yes / OK" at bounding box center [1037, 234] width 56 height 13
click at [1029, 376] on button "Yes / OK" at bounding box center [1037, 377] width 56 height 13
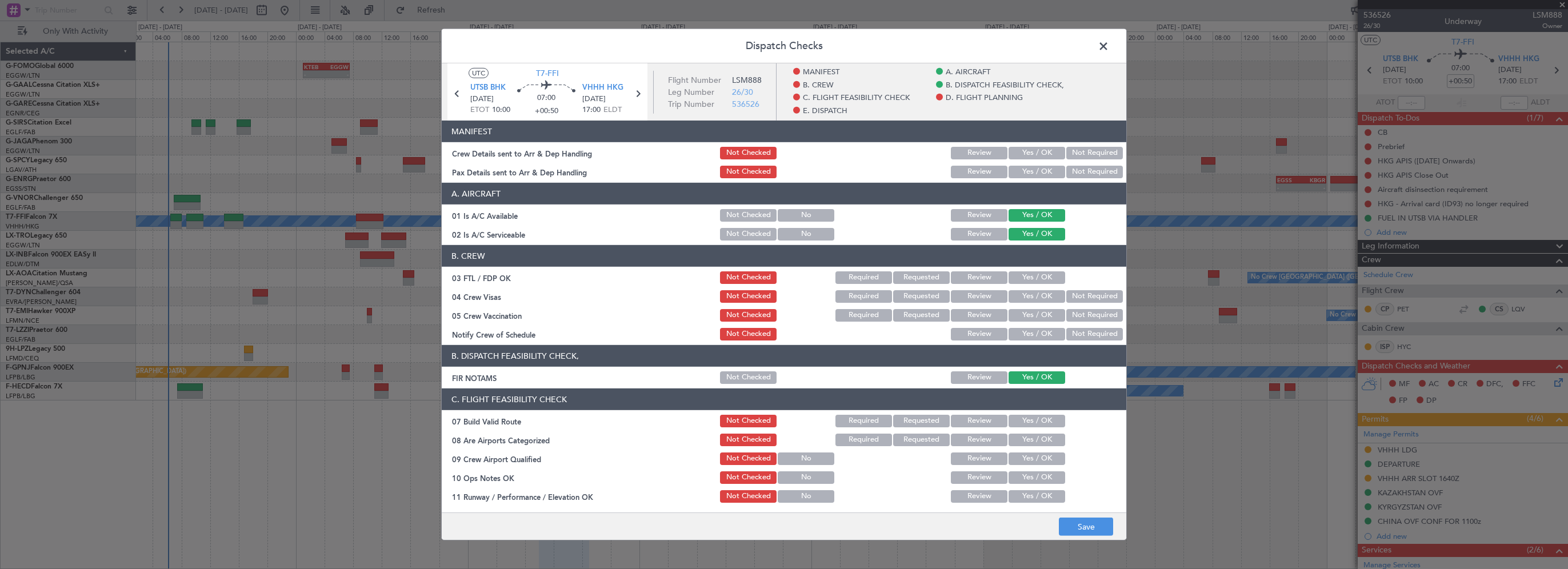
click at [1027, 423] on button "Yes / OK" at bounding box center [1037, 421] width 56 height 13
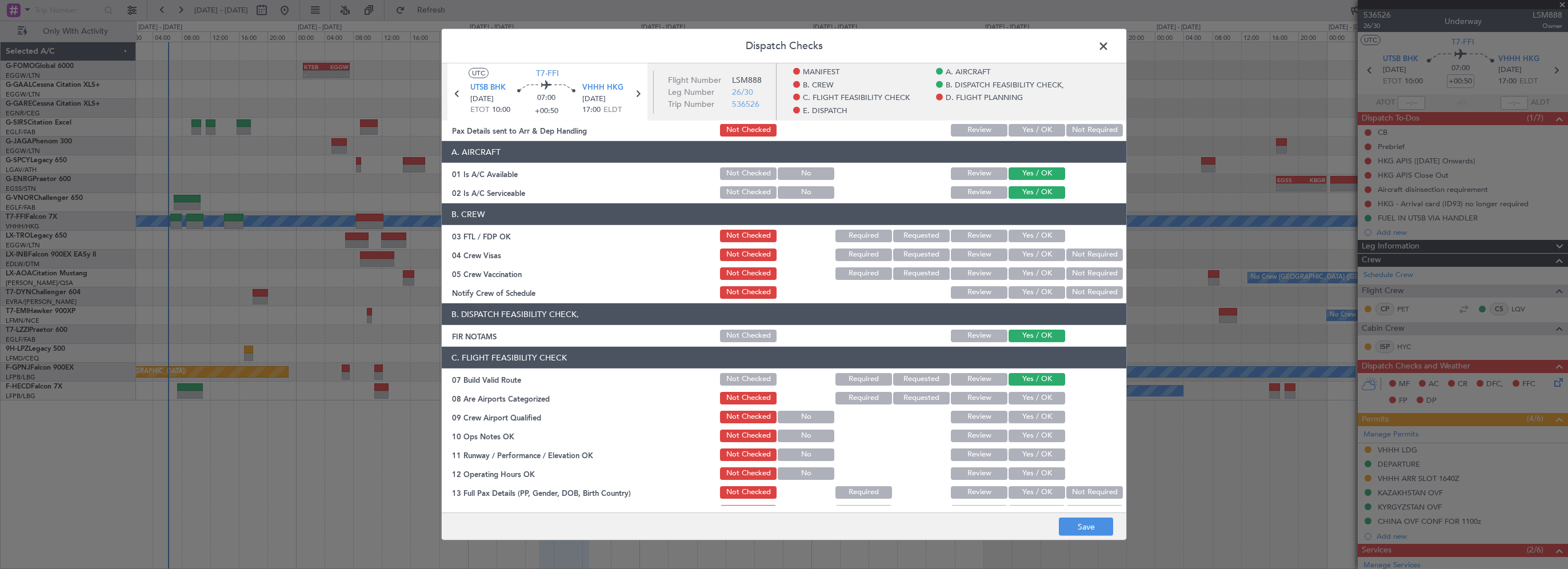
scroll to position [57, 0]
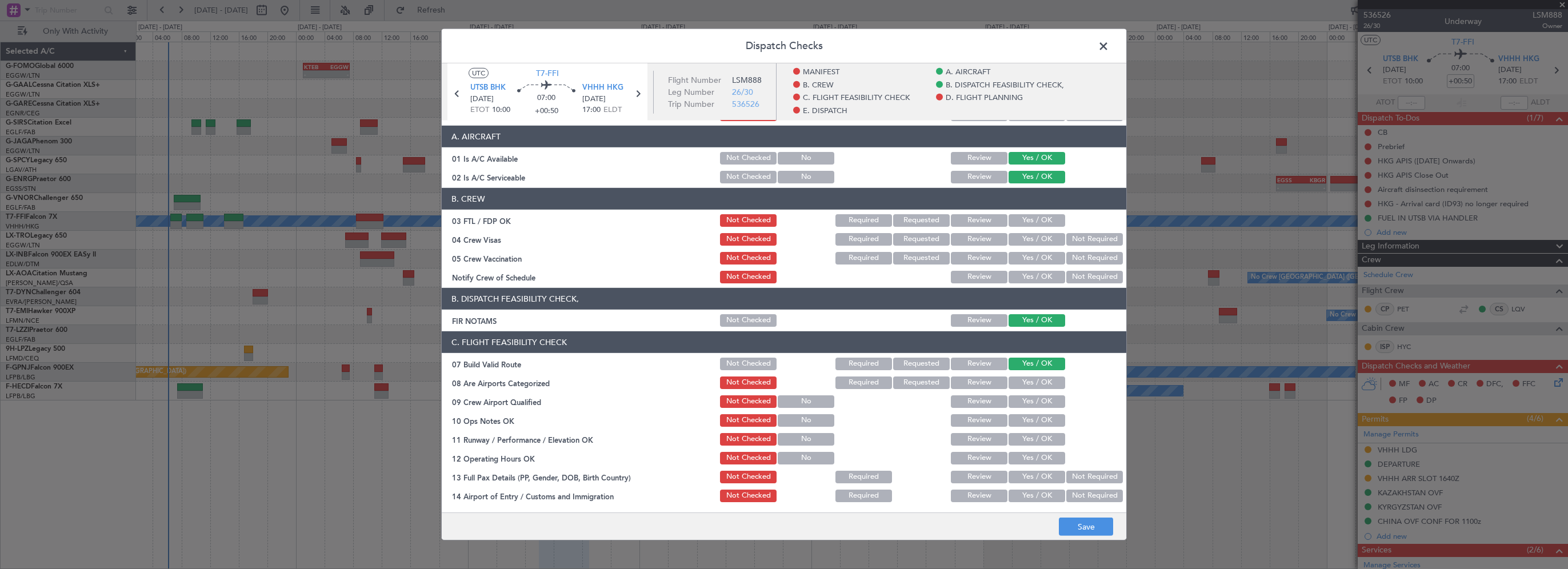
click at [1038, 414] on button "Yes / OK" at bounding box center [1037, 420] width 56 height 13
click at [1037, 443] on button "Yes / OK" at bounding box center [1037, 439] width 56 height 13
click at [1028, 460] on button "Yes / OK" at bounding box center [1037, 458] width 56 height 13
click at [1049, 479] on button "Yes / OK" at bounding box center [1037, 477] width 56 height 13
click at [1036, 496] on button "Yes / OK" at bounding box center [1037, 496] width 56 height 13
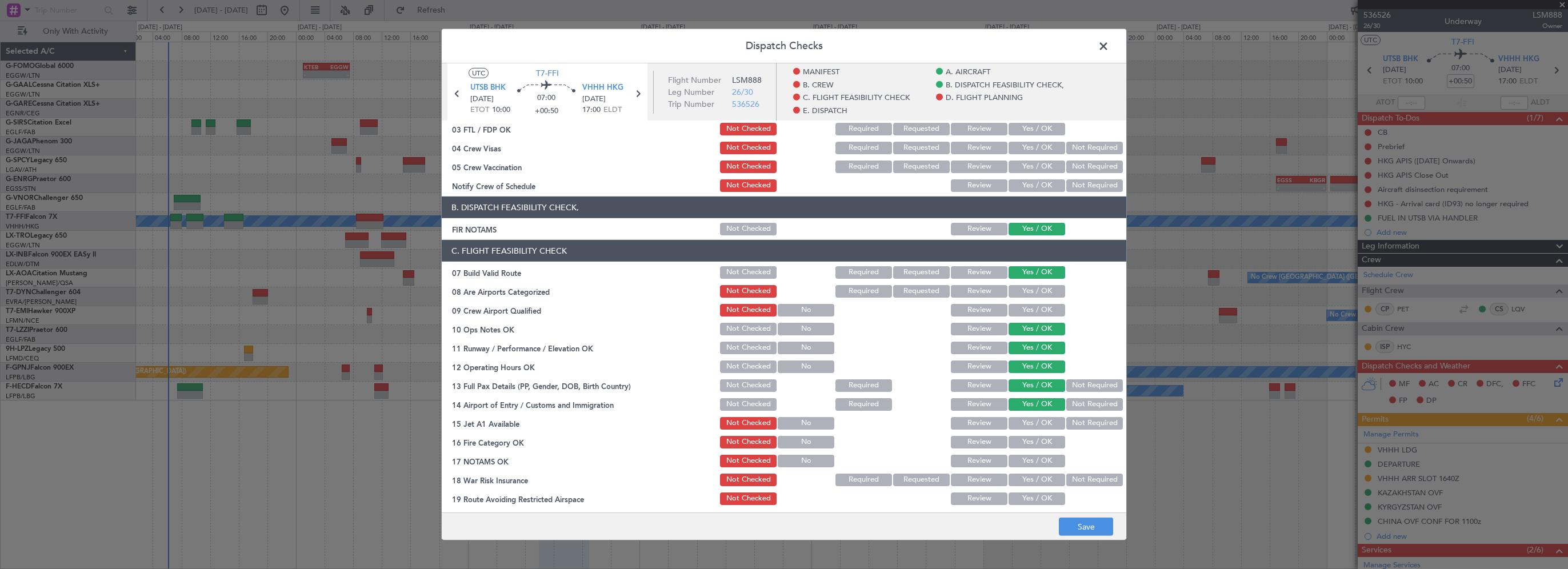
scroll to position [228, 0]
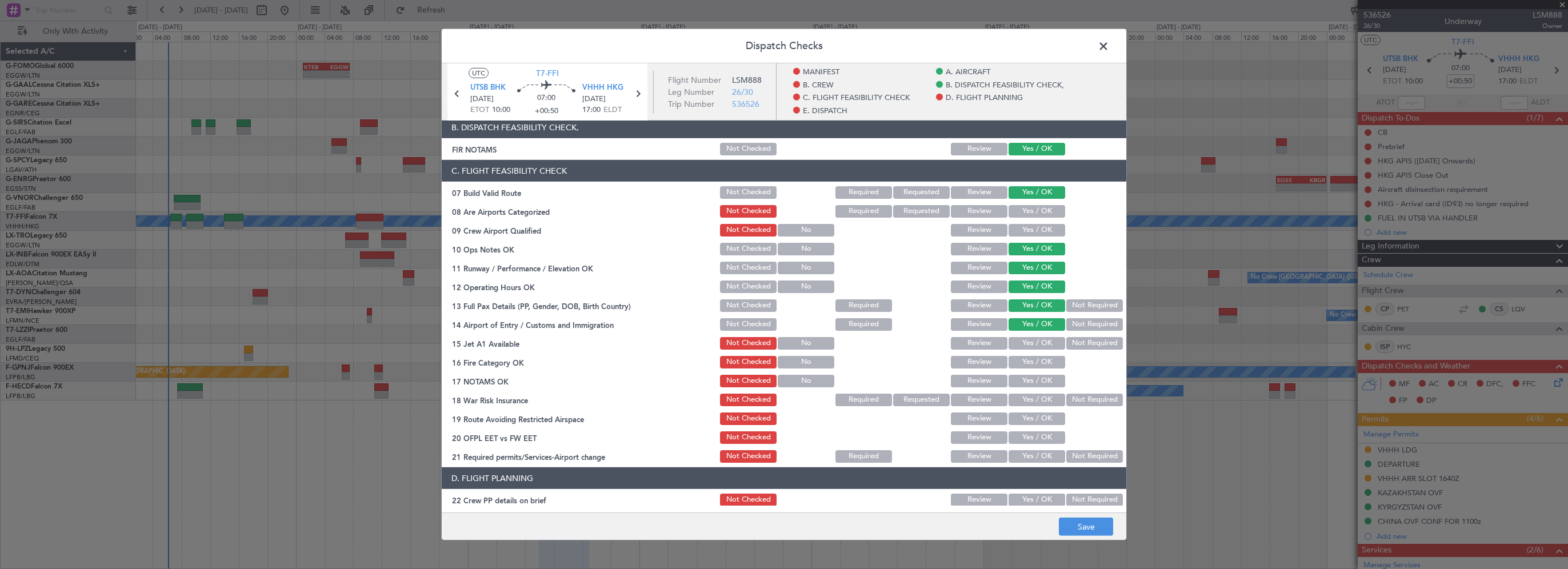
click at [1026, 343] on button "Yes / OK" at bounding box center [1037, 343] width 56 height 13
click at [1027, 361] on button "Yes / OK" at bounding box center [1037, 362] width 56 height 13
click at [1034, 382] on button "Yes / OK" at bounding box center [1037, 381] width 56 height 13
drag, startPoint x: 1084, startPoint y: 400, endPoint x: 1076, endPoint y: 404, distance: 8.9
click at [1083, 400] on button "Not Required" at bounding box center [1095, 399] width 56 height 13
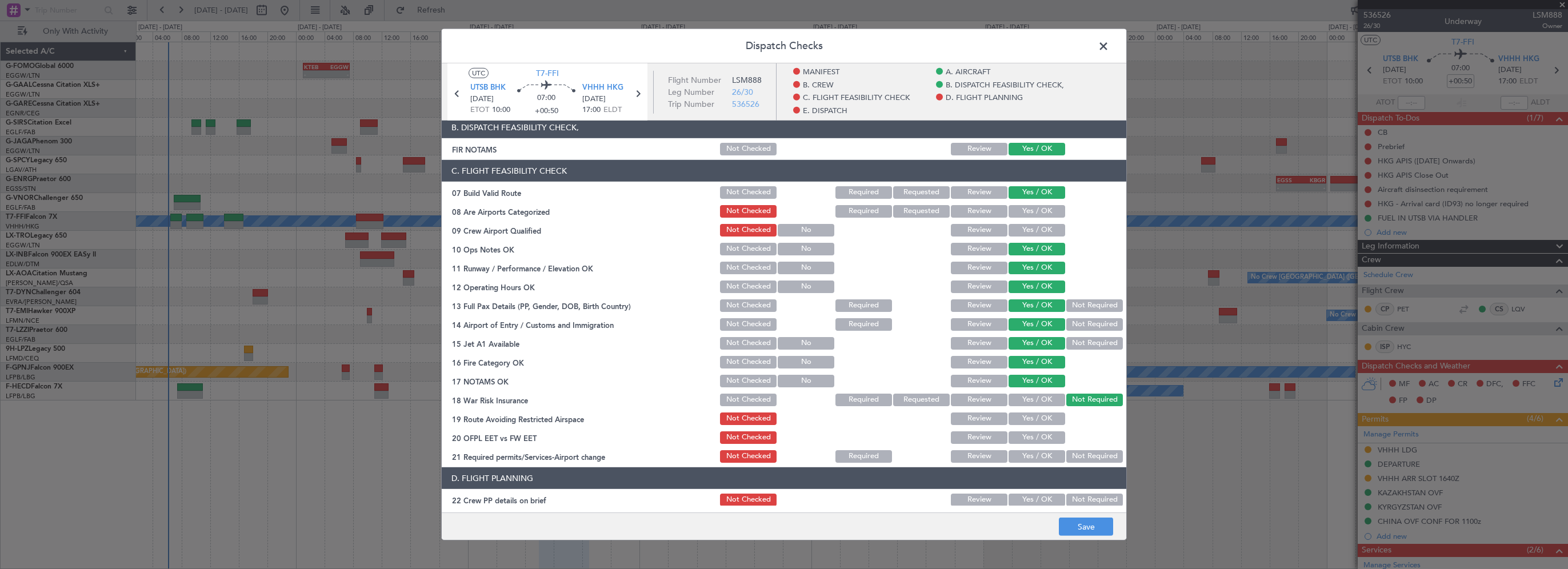
click at [1046, 420] on button "Yes / OK" at bounding box center [1037, 418] width 56 height 13
click at [1044, 441] on button "Yes / OK" at bounding box center [1037, 437] width 56 height 13
click at [1035, 460] on button "Yes / OK" at bounding box center [1037, 456] width 56 height 13
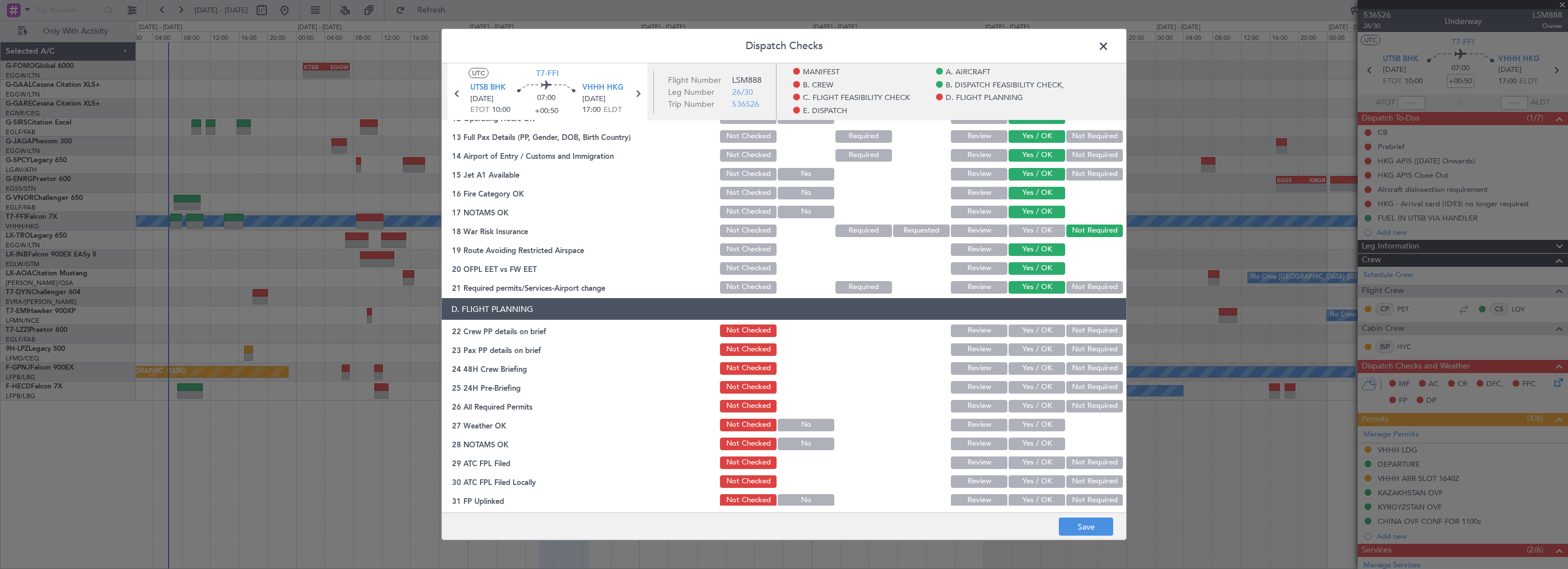
scroll to position [400, 0]
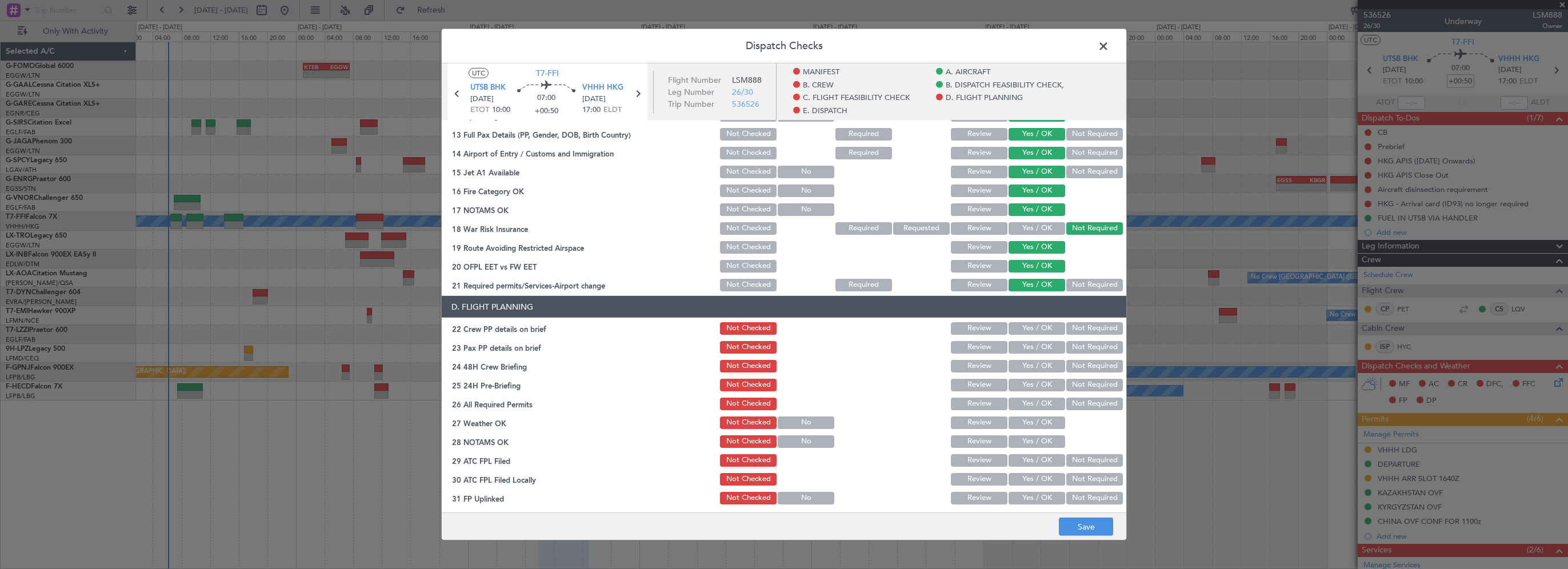
click at [1042, 326] on button "Yes / OK" at bounding box center [1037, 328] width 56 height 13
drag, startPoint x: 1040, startPoint y: 347, endPoint x: 1034, endPoint y: 372, distance: 25.7
click at [1040, 347] on button "Yes / OK" at bounding box center [1037, 347] width 56 height 13
drag, startPoint x: 1034, startPoint y: 373, endPoint x: 1054, endPoint y: 377, distance: 20.4
click at [1035, 373] on div "Yes / OK" at bounding box center [1036, 366] width 58 height 16
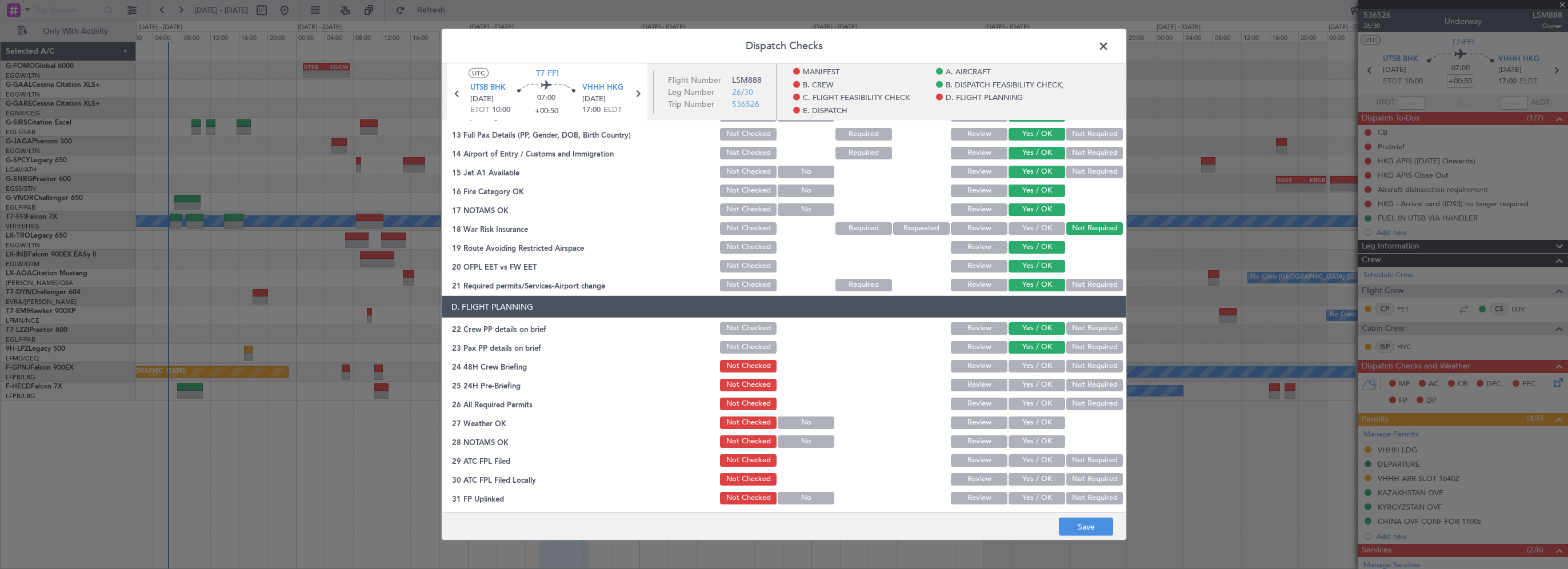
drag, startPoint x: 1035, startPoint y: 364, endPoint x: 1064, endPoint y: 376, distance: 31.4
click at [1035, 364] on button "Yes / OK" at bounding box center [1037, 366] width 56 height 13
click at [1100, 391] on button "Not Required" at bounding box center [1095, 385] width 56 height 13
click at [1079, 522] on button "Save" at bounding box center [1086, 527] width 55 height 18
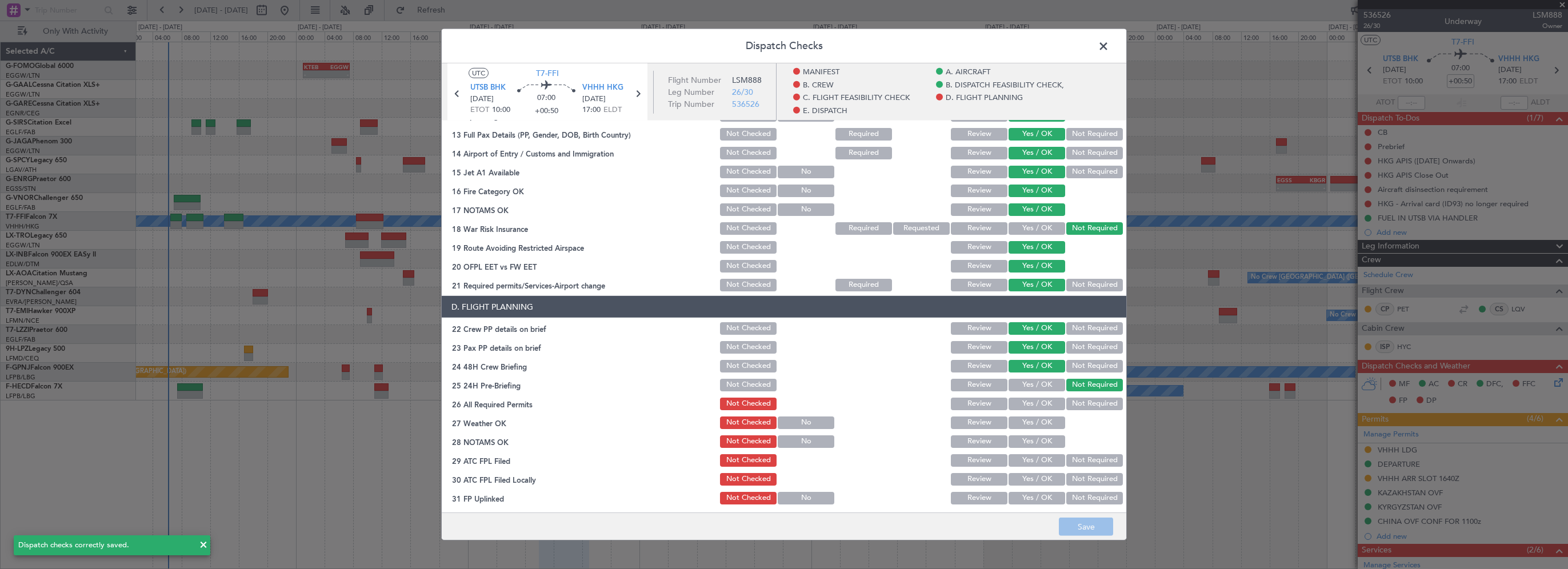
click at [1109, 47] on span at bounding box center [1109, 49] width 0 height 23
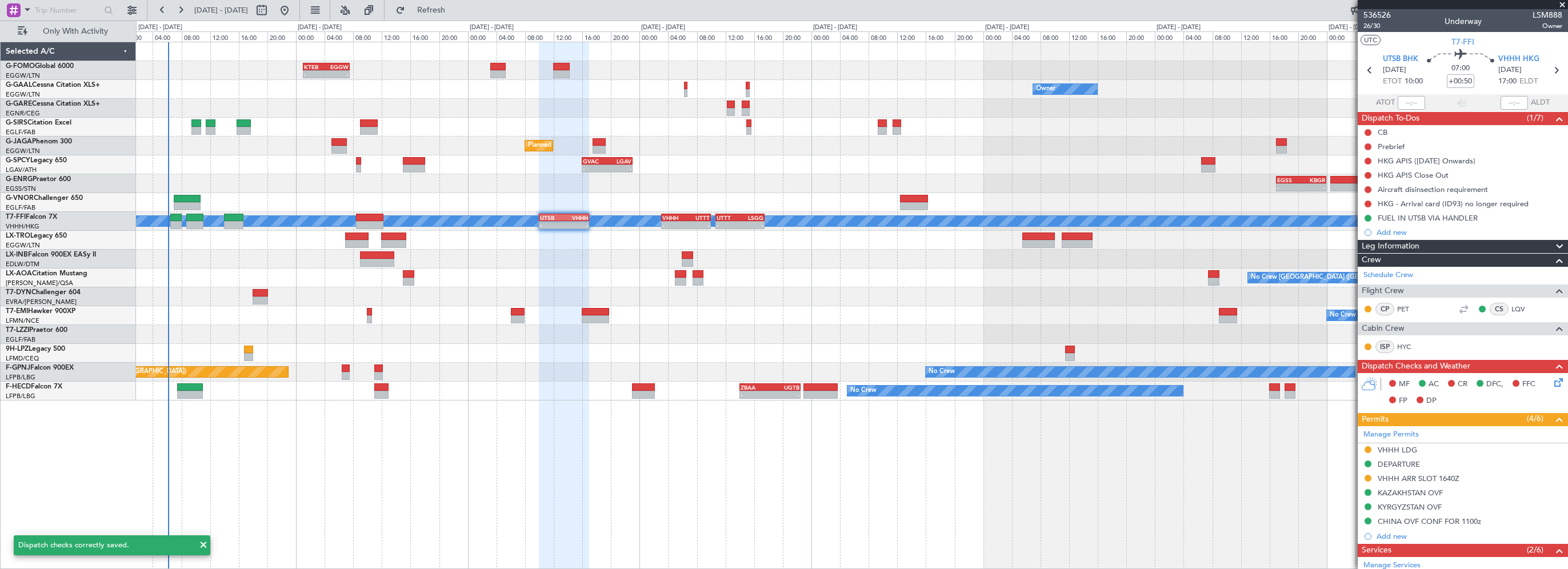
click at [584, 436] on div at bounding box center [564, 306] width 50 height 527
click at [455, 12] on span "Refresh" at bounding box center [432, 10] width 48 height 8
click at [542, 482] on div at bounding box center [564, 306] width 50 height 527
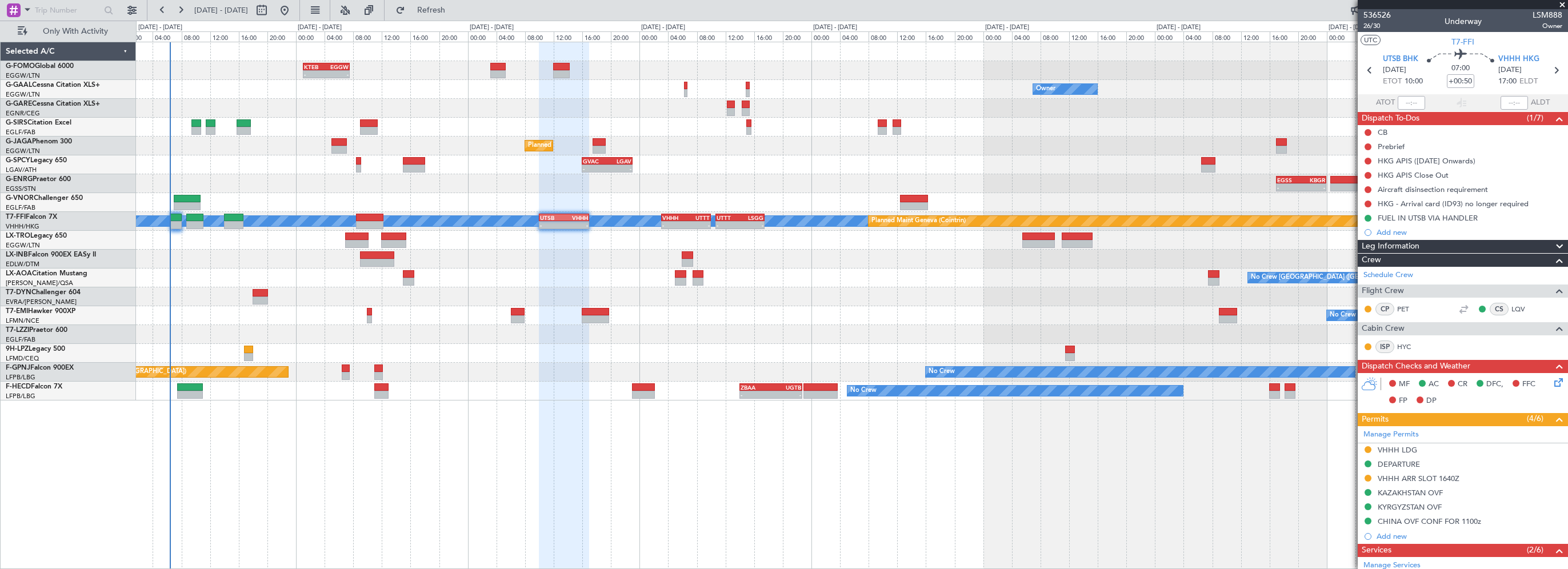
click at [383, 382] on div "Planned Maint Paris (Le Bourget) No Crew - - ZBAA 14:00 Z UGTB 22:45 Z 19:35 Z …" at bounding box center [852, 391] width 1432 height 19
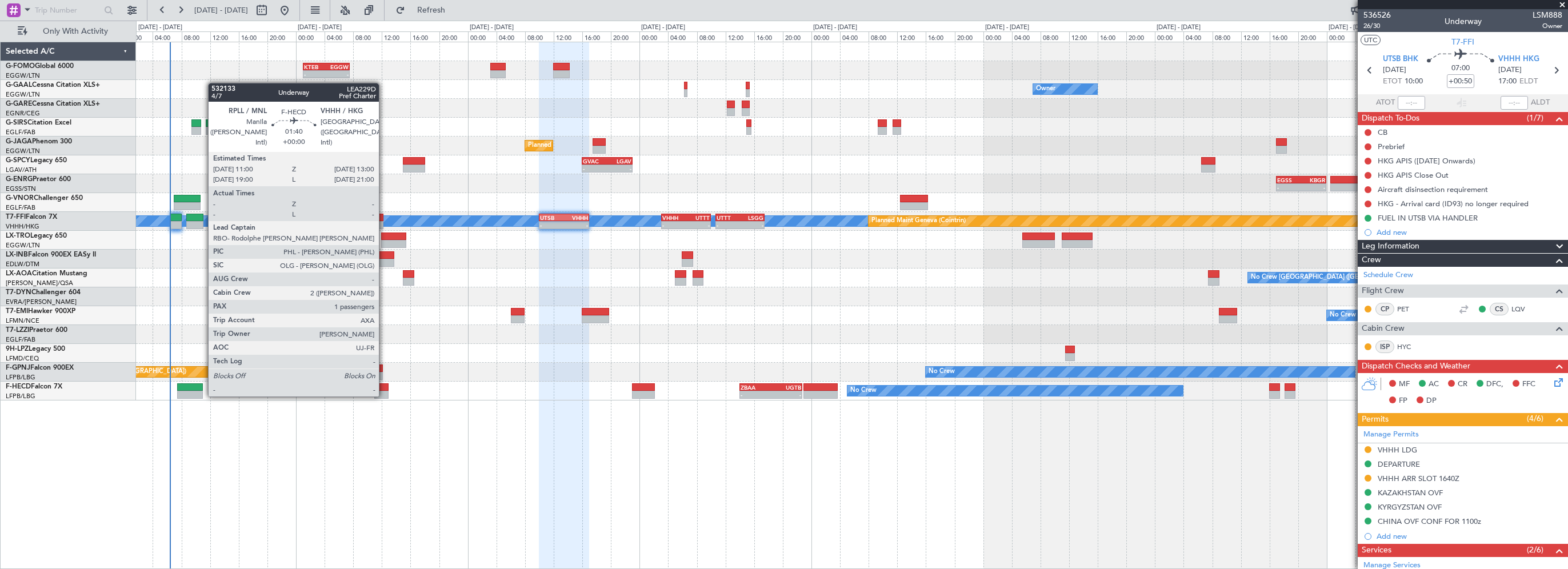
click at [384, 385] on div at bounding box center [382, 387] width 15 height 8
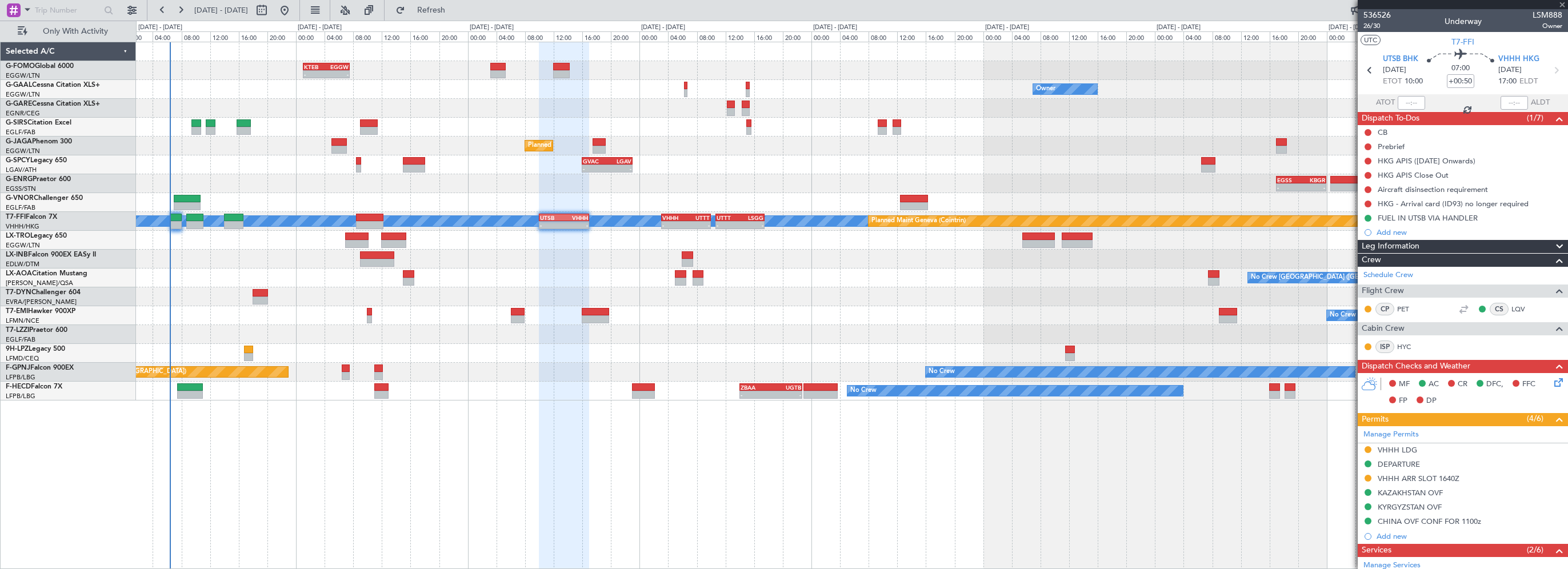
type input "1"
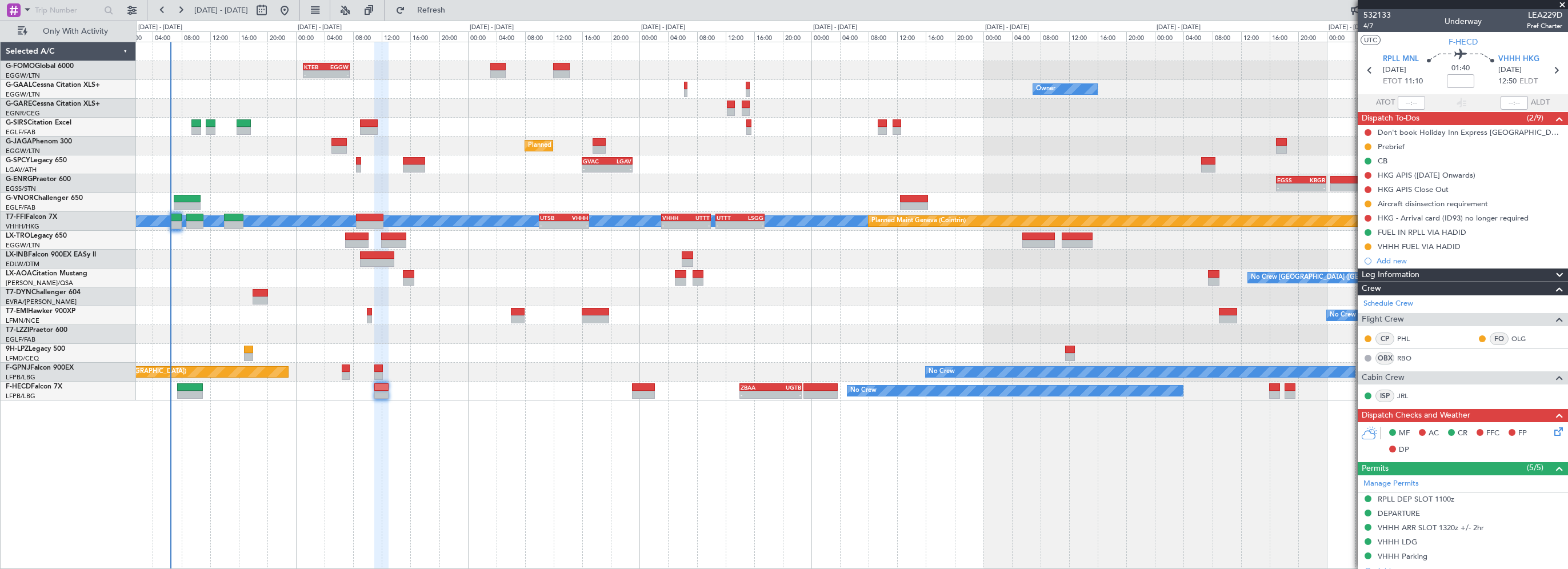
scroll to position [171, 0]
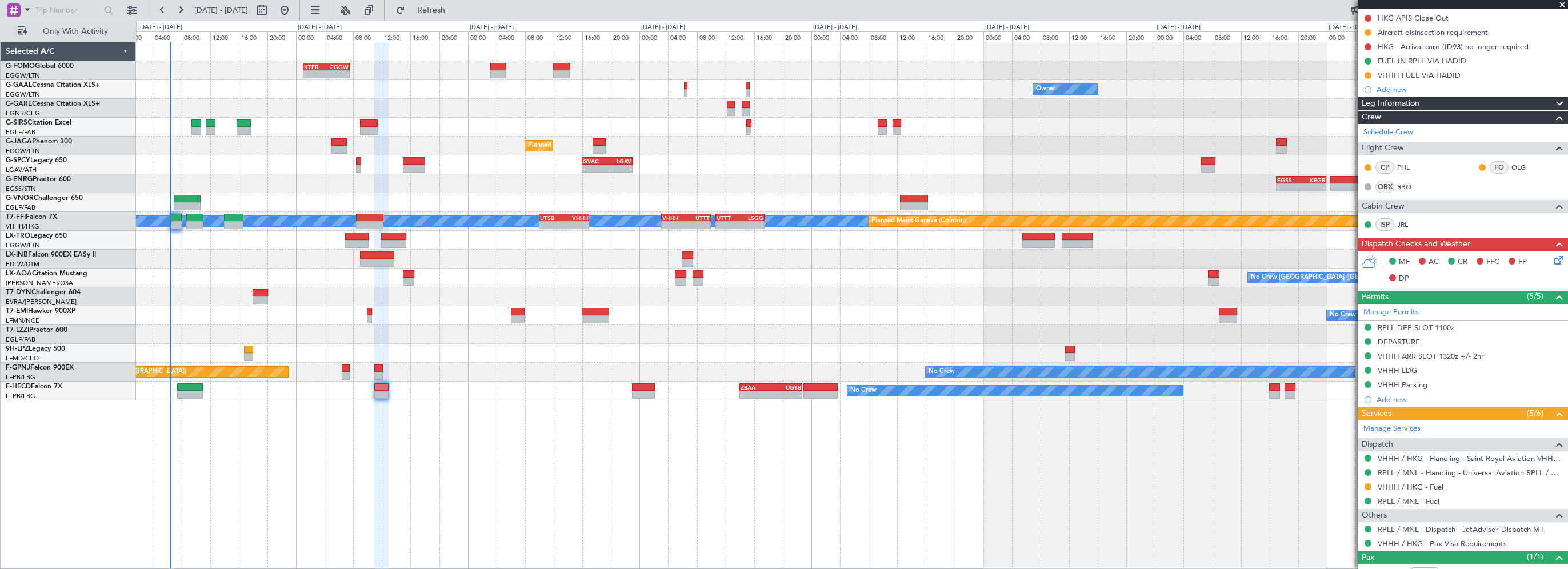
click at [1415, 106] on span "Leg Information" at bounding box center [1391, 104] width 58 height 13
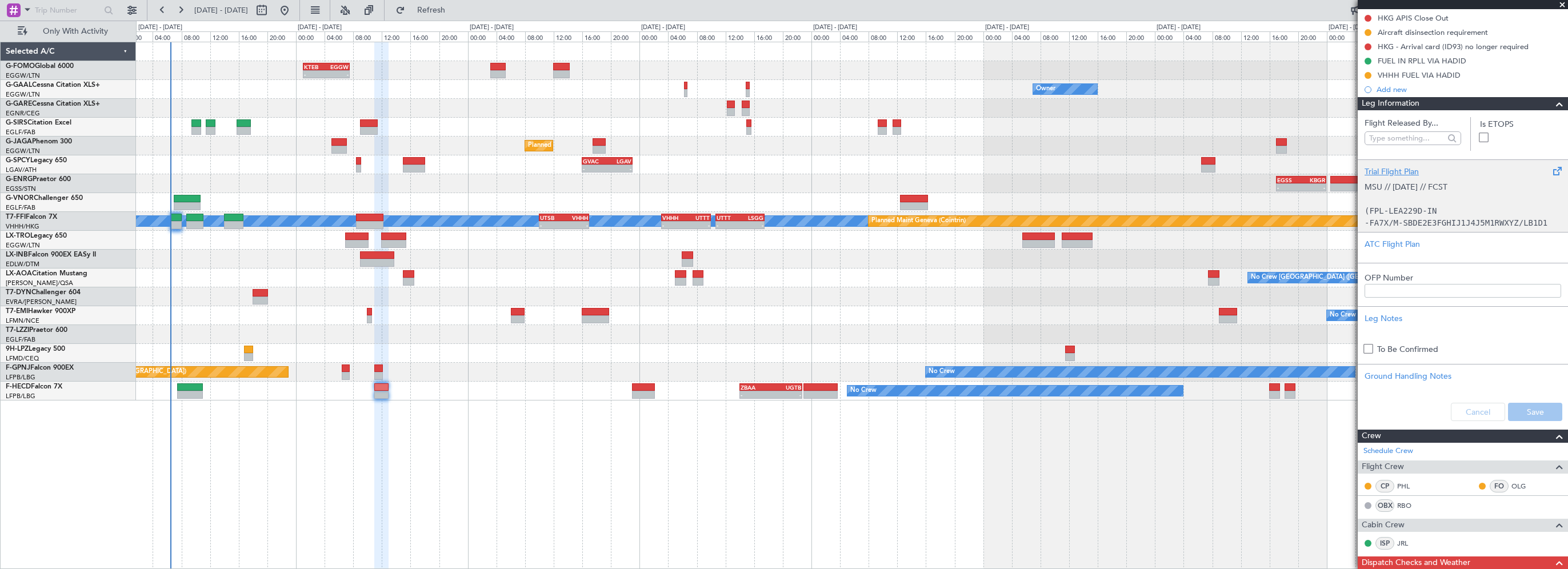
click at [1382, 169] on div "Trial Flight Plan" at bounding box center [1463, 171] width 197 height 12
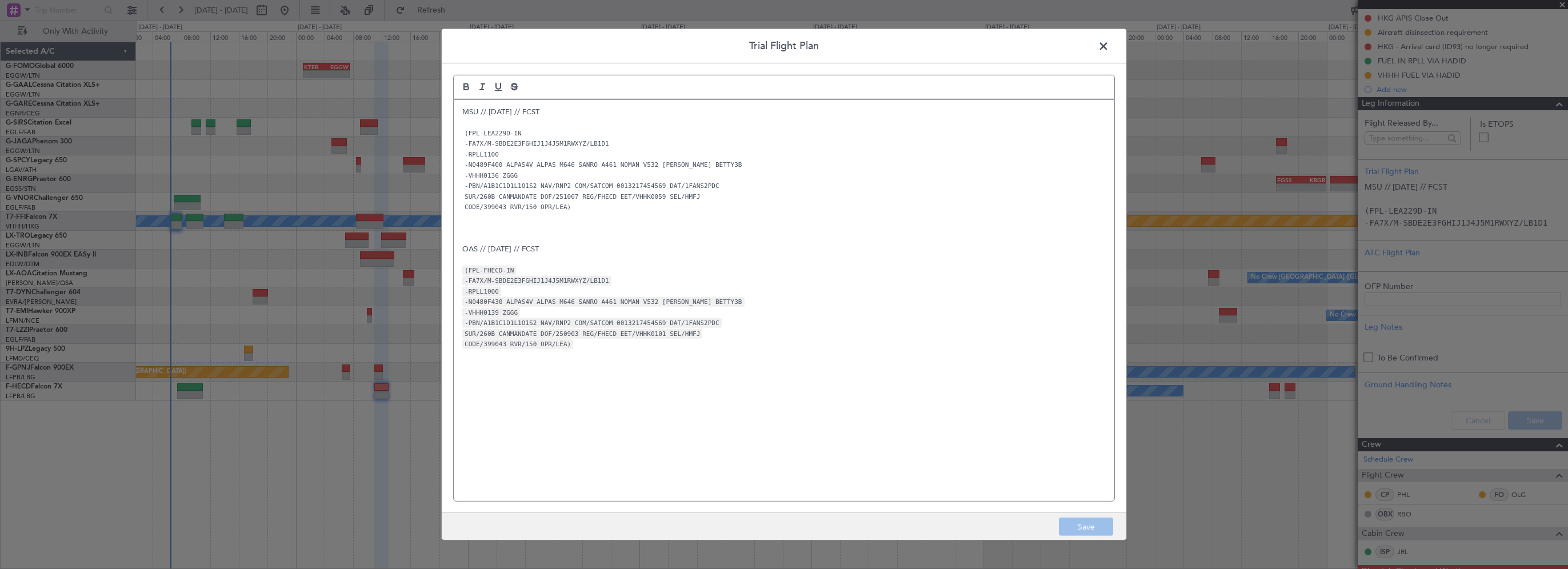
click at [459, 111] on div "MSU // 05OCT // FCST (FPL-LEA229D-IN -FA7X/M-SBDE2E3FGHIJ1J4J5M1RWXYZ/LB1D1 -RP…" at bounding box center [784, 300] width 661 height 401
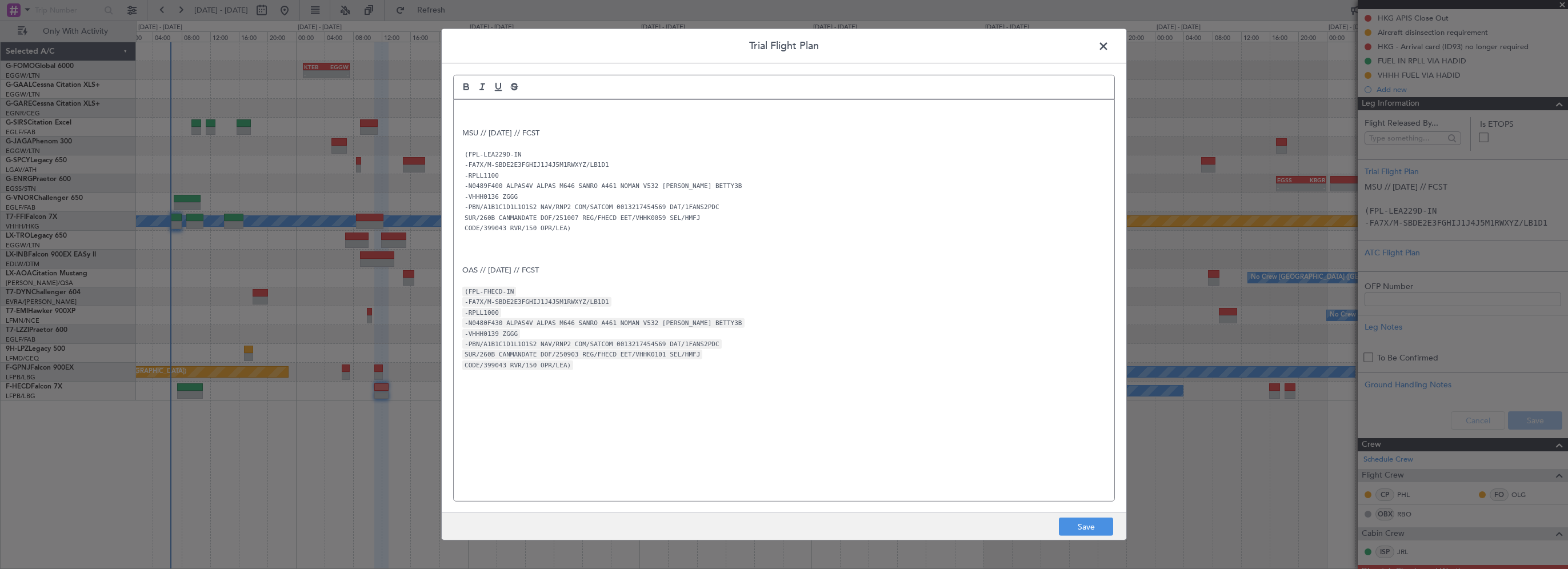
click at [460, 110] on div "MSU // 05OCT // FCST (FPL-LEA229D-IN -FA7X/M-SBDE2E3FGHIJ1J4J5M1RWXYZ/LB1D1 -RP…" at bounding box center [784, 300] width 661 height 401
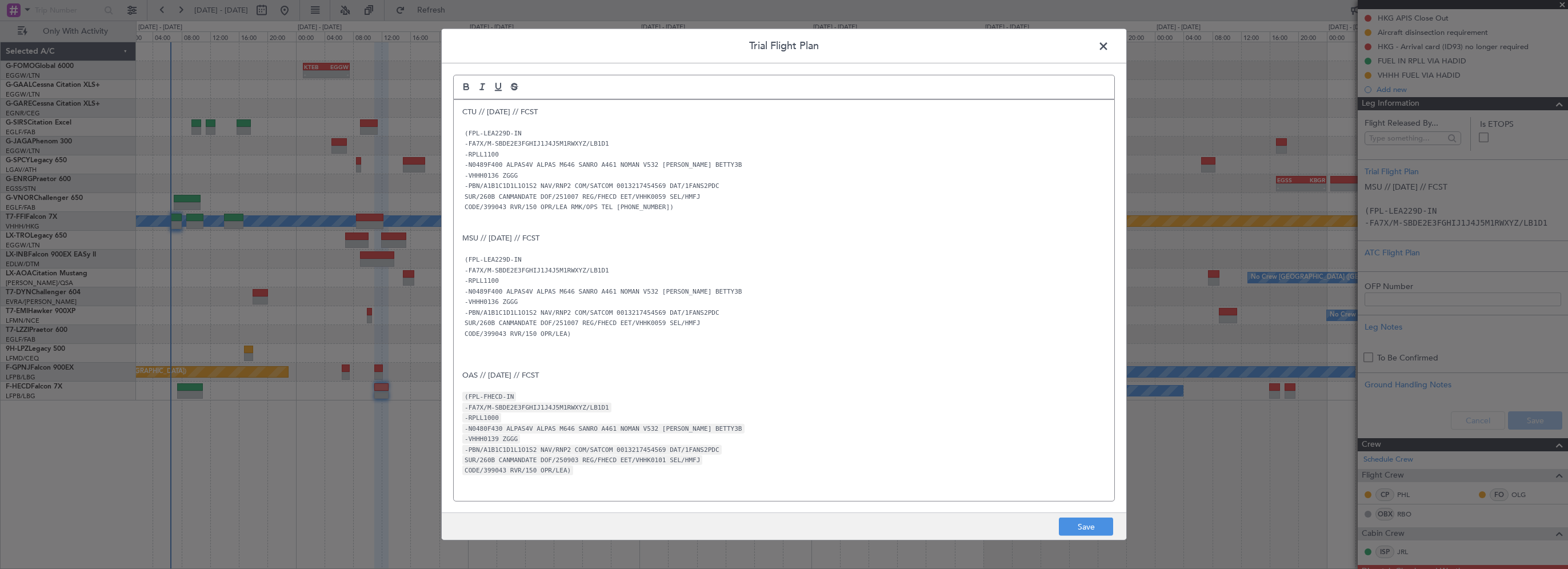
scroll to position [0, 0]
click at [1097, 535] on button "Save" at bounding box center [1086, 527] width 55 height 18
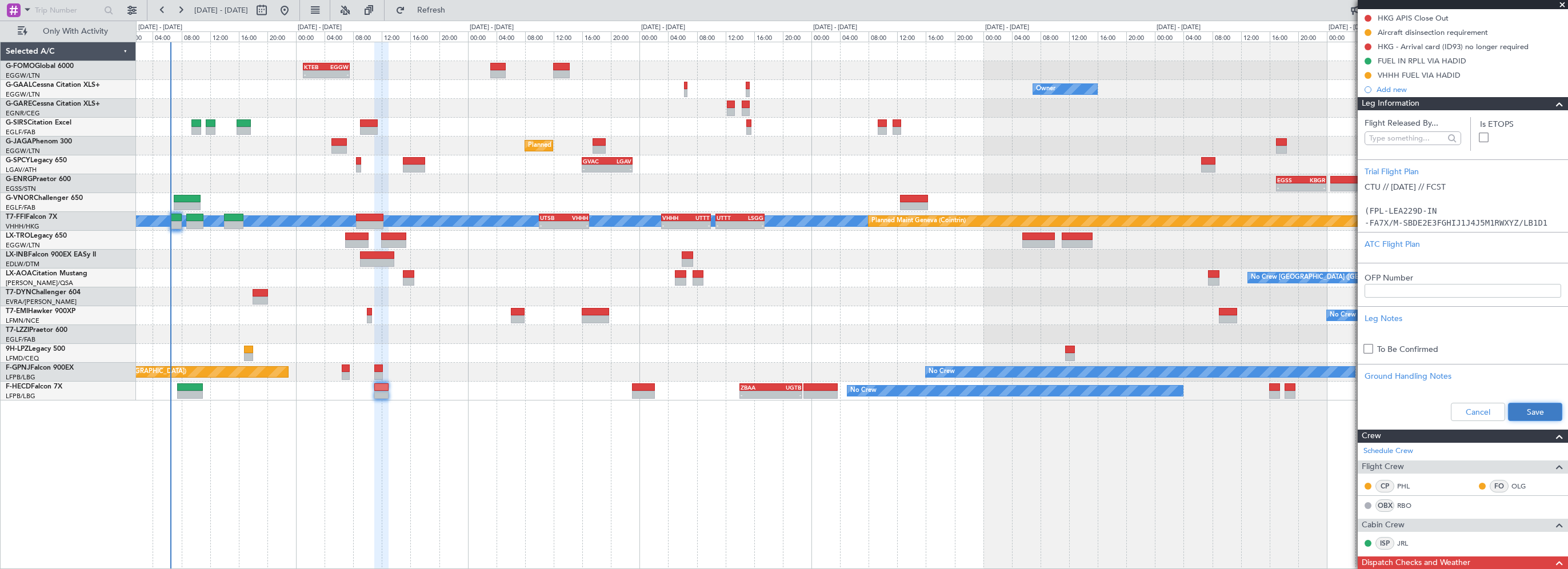
click at [1508, 416] on button "Save" at bounding box center [1535, 412] width 55 height 18
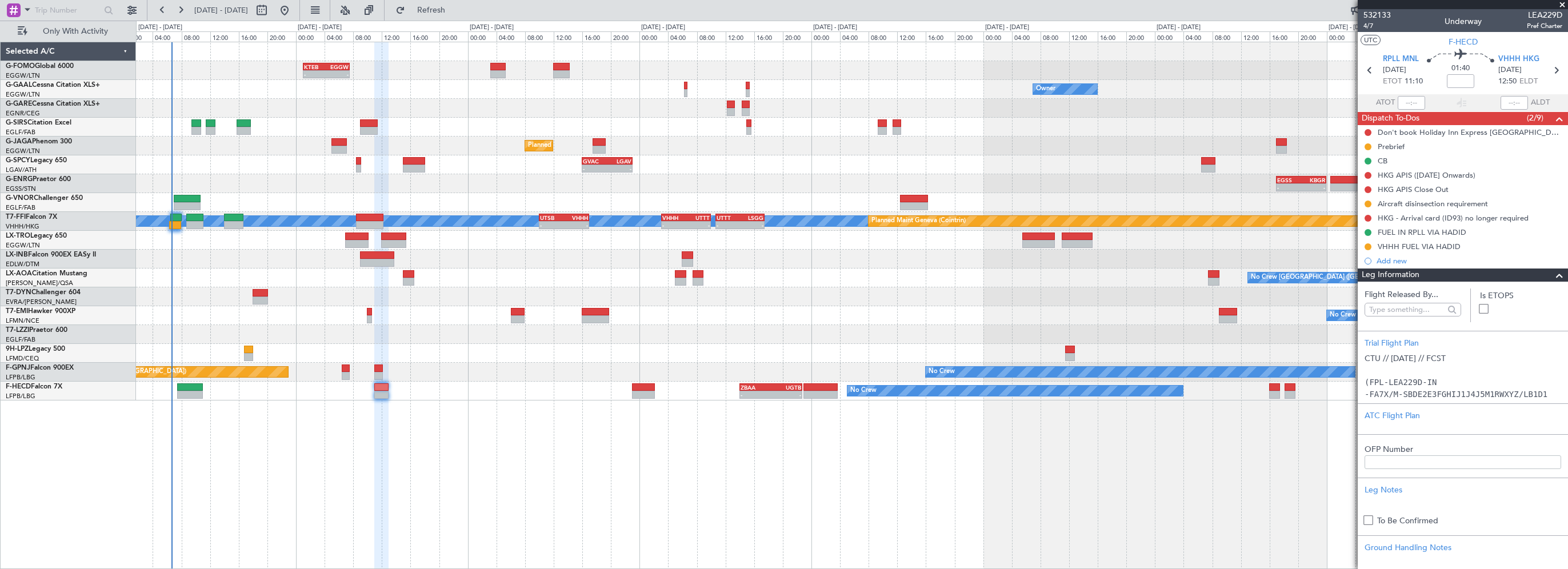
drag, startPoint x: 1562, startPoint y: 5, endPoint x: 1290, endPoint y: 63, distance: 278.1
click at [1562, 5] on span at bounding box center [1562, 5] width 12 height 10
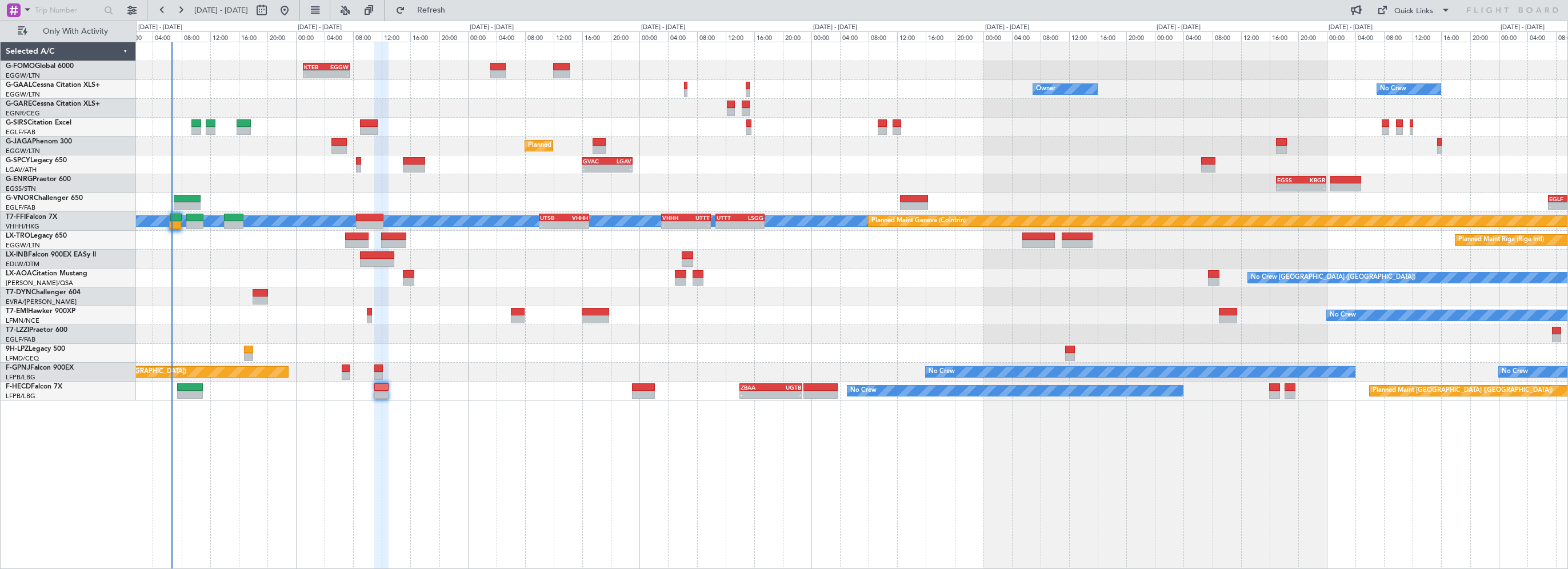
type input "0"
click at [525, 252] on div at bounding box center [852, 258] width 1432 height 19
click at [455, 10] on span "Refresh" at bounding box center [432, 10] width 48 height 8
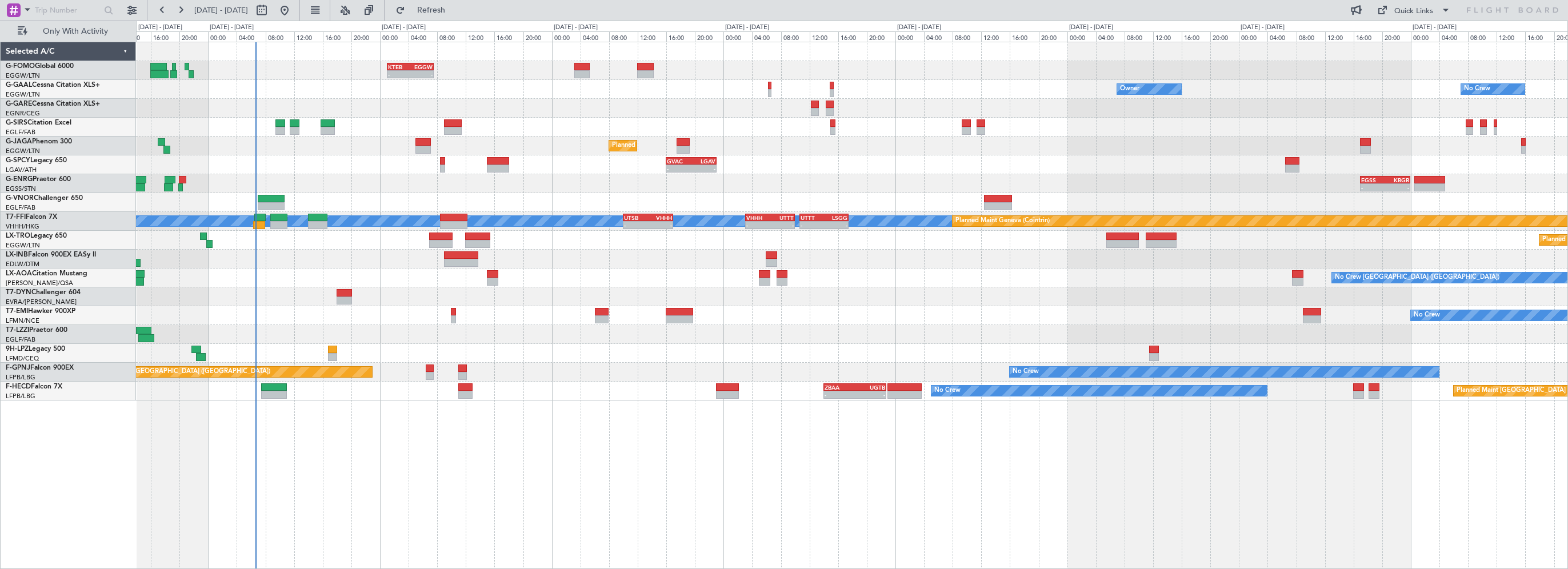
click at [468, 73] on div "- - KTEB 01:00 Z EGGW 07:35 Z" at bounding box center [852, 70] width 1432 height 19
click at [455, 8] on span "Refresh" at bounding box center [432, 10] width 48 height 8
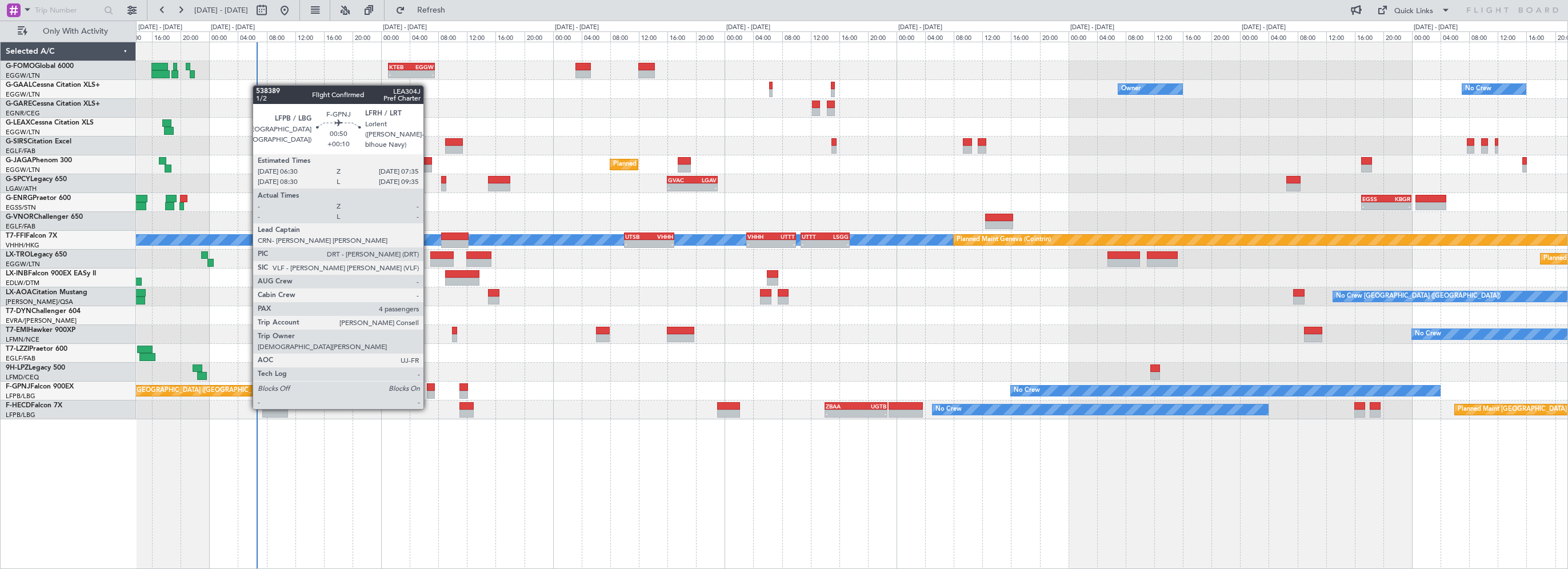
click at [428, 386] on div at bounding box center [430, 387] width 8 height 8
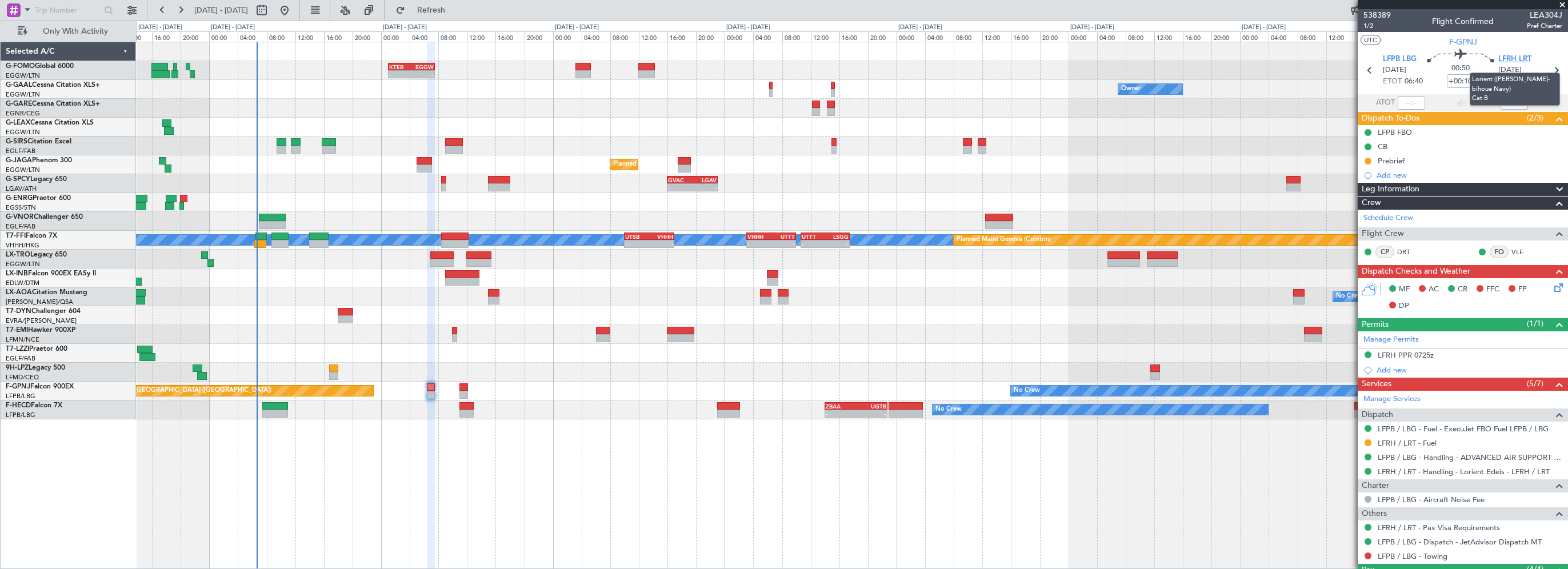
click at [1510, 57] on span "LFRH LRT" at bounding box center [1515, 59] width 33 height 12
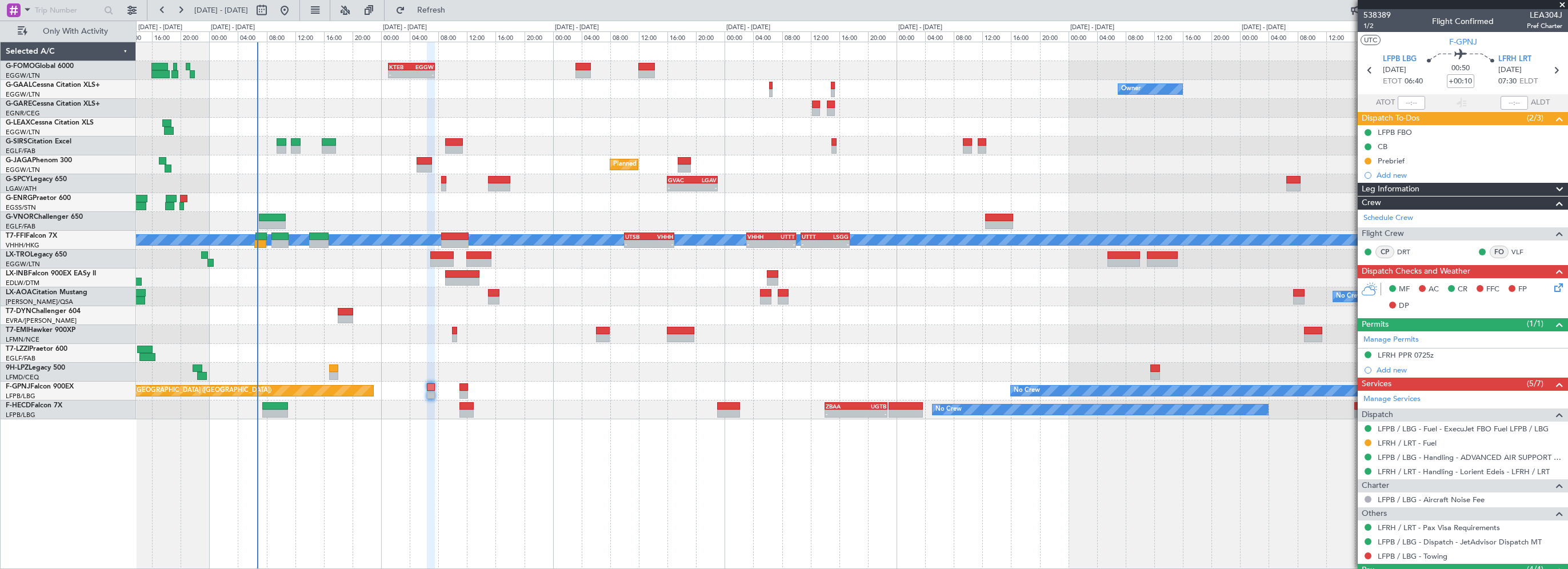
click at [487, 449] on div "- - KTEB 01:00 Z EGGW 07:35 Z Owner No Crew Owner Planned Maint London (Farnbor…" at bounding box center [852, 305] width 1432 height 527
click at [1408, 190] on span "Leg Information" at bounding box center [1391, 189] width 58 height 13
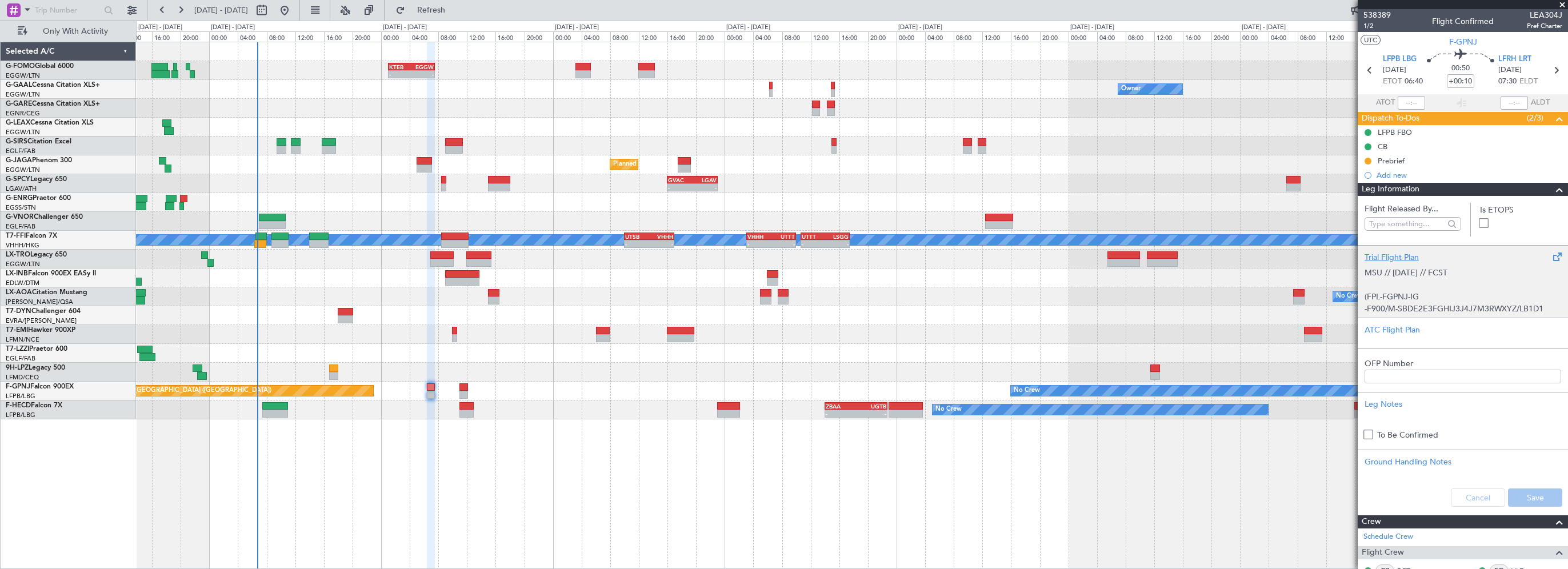
click at [1404, 258] on div "Trial Flight Plan" at bounding box center [1463, 257] width 197 height 12
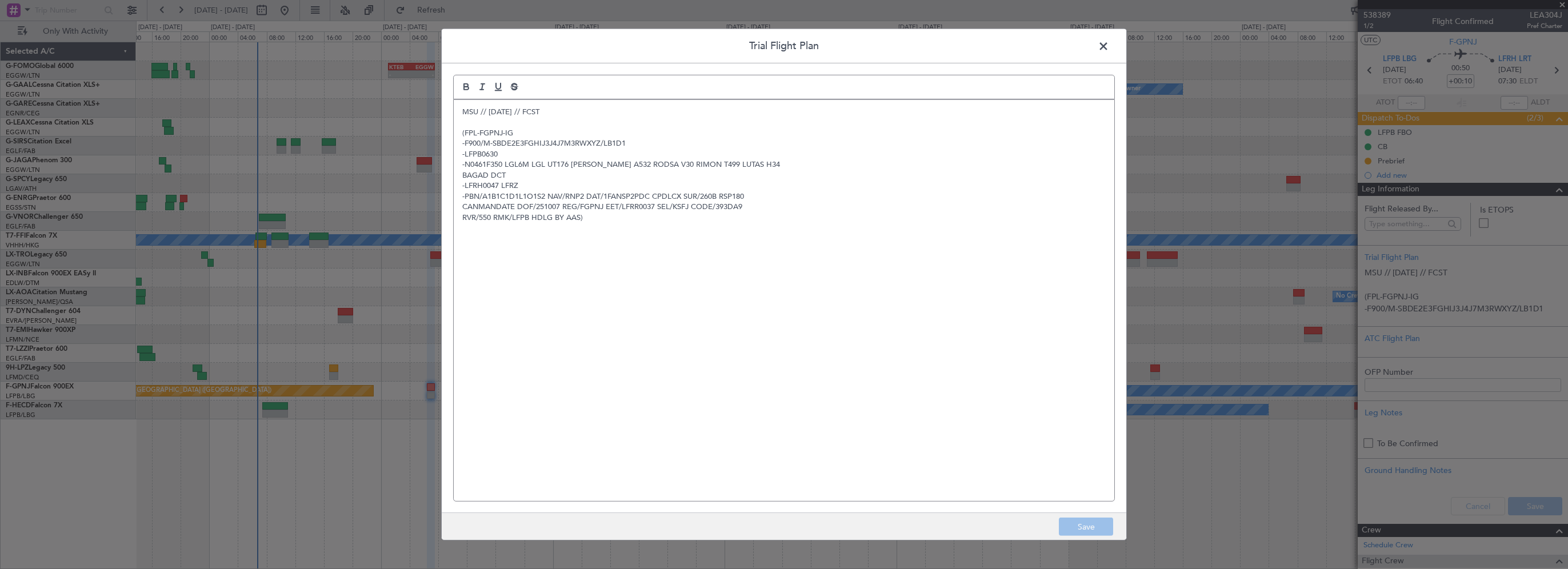
click at [462, 112] on p "MSU // 05OCT // FCST" at bounding box center [784, 111] width 644 height 10
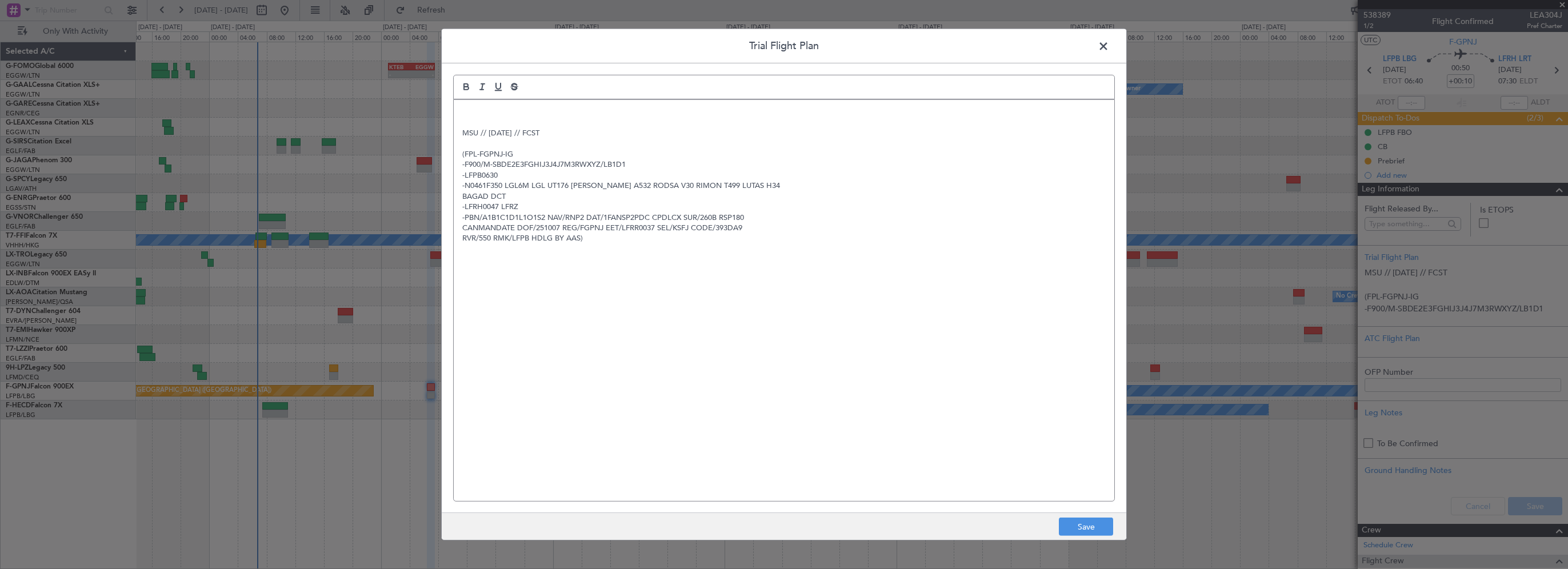
click at [562, 114] on p at bounding box center [784, 111] width 644 height 10
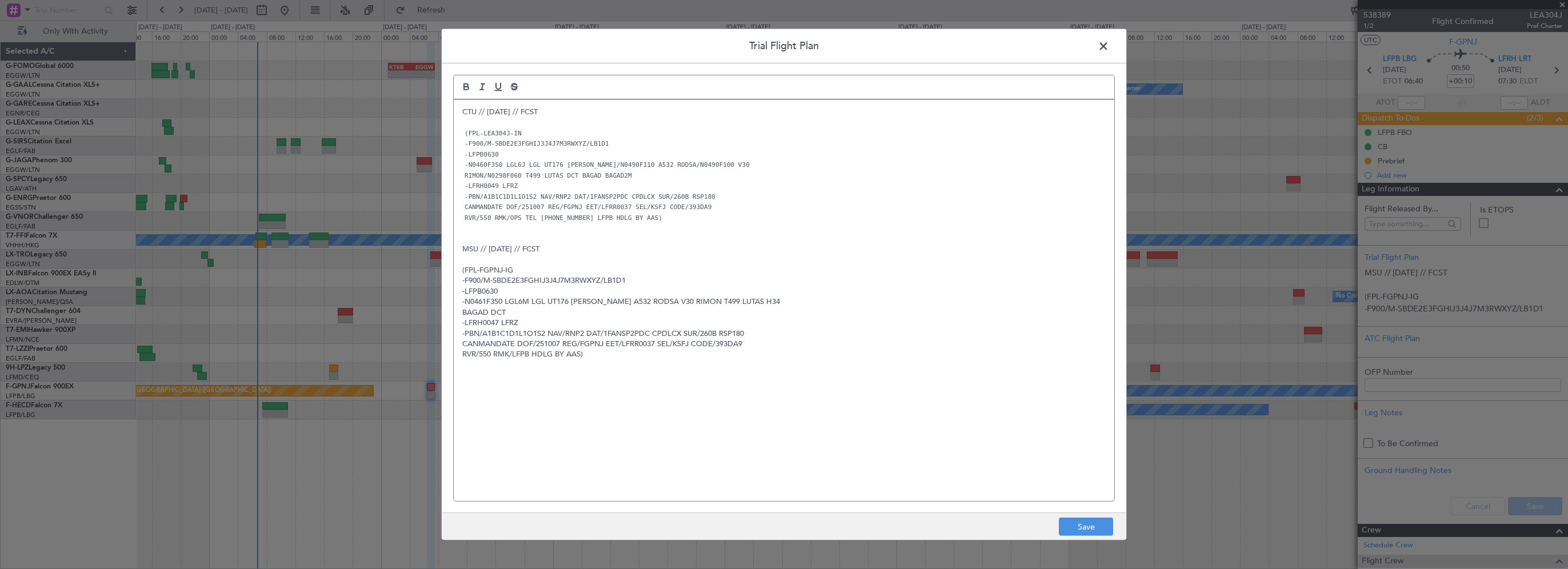
click at [690, 246] on p "MSU // 05OCT // FCST" at bounding box center [784, 249] width 644 height 10
click at [1097, 530] on button "Save" at bounding box center [1086, 527] width 55 height 18
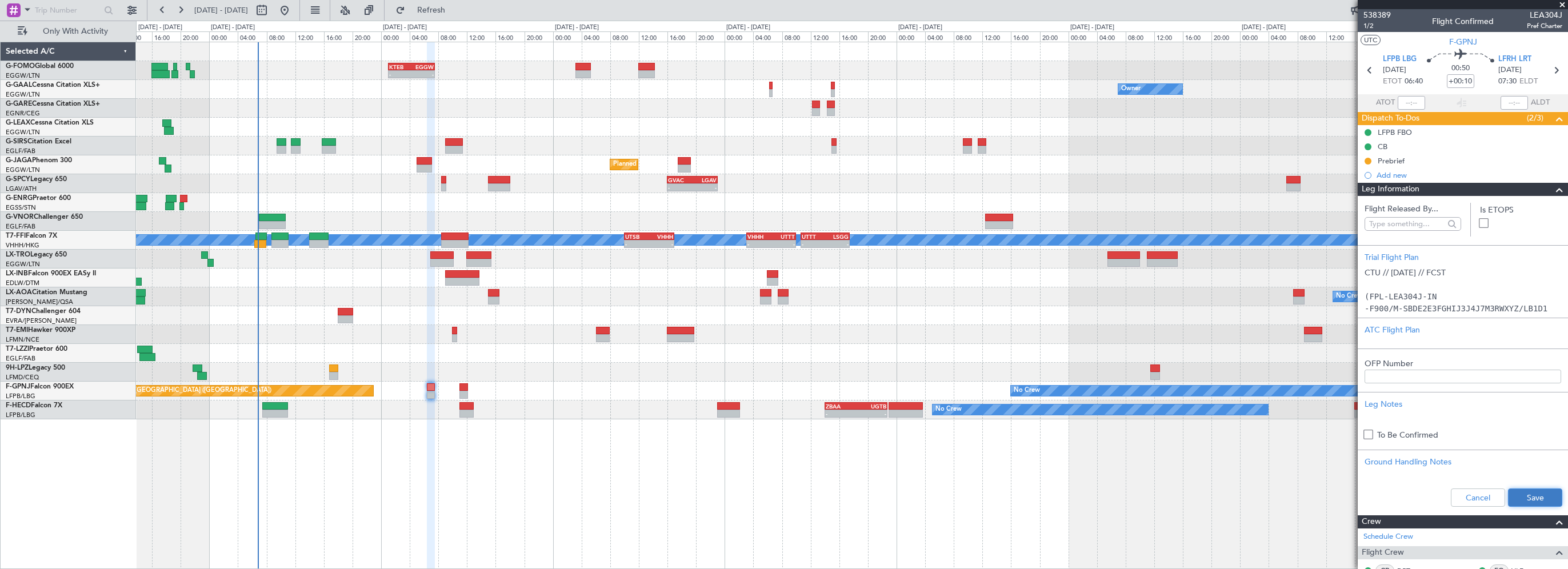
click at [1520, 495] on button "Save" at bounding box center [1535, 497] width 55 height 18
click at [1553, 189] on span at bounding box center [1559, 189] width 13 height 13
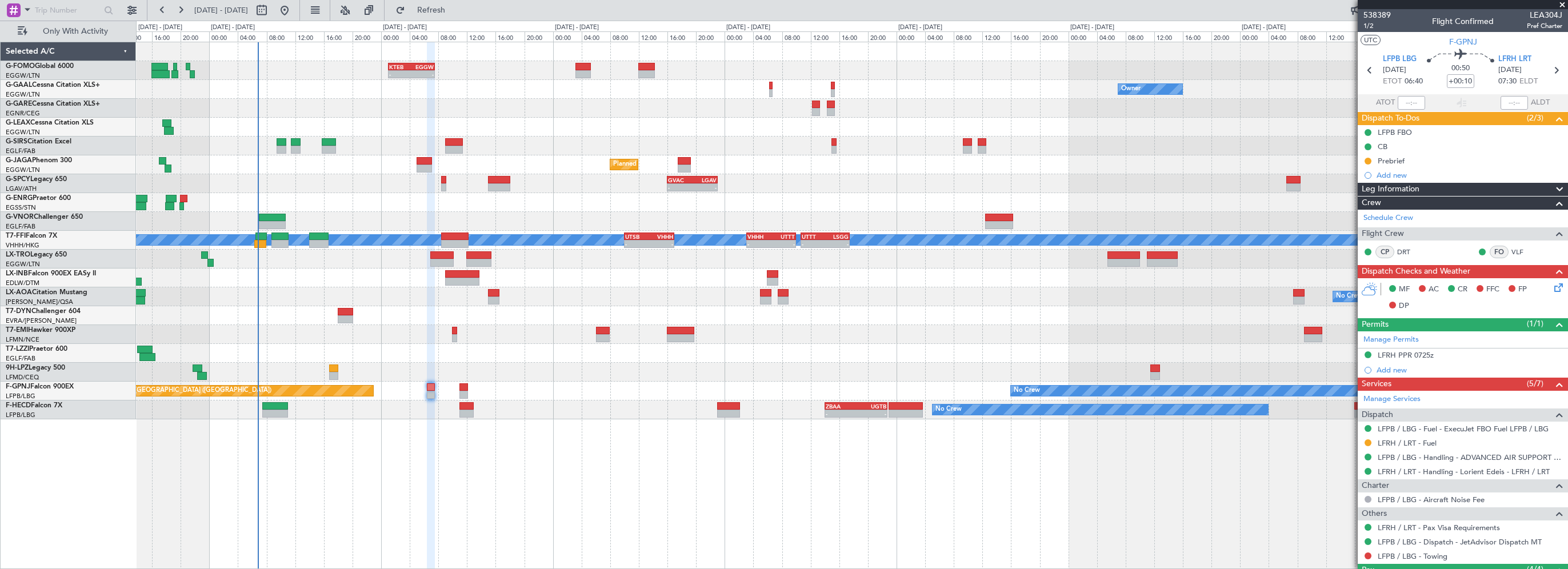
drag, startPoint x: 1458, startPoint y: 190, endPoint x: 1468, endPoint y: 192, distance: 10.2
click at [1458, 190] on div "Leg Information" at bounding box center [1463, 189] width 210 height 13
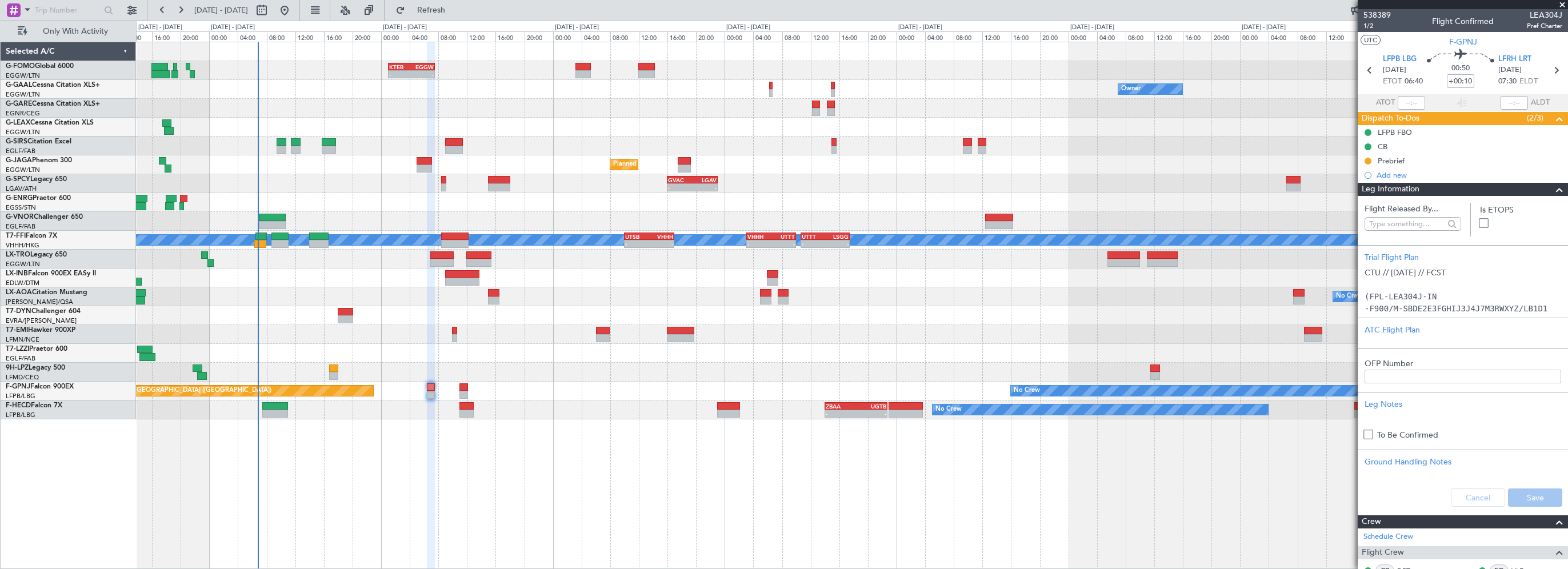
click at [1453, 196] on section "Flight Released By... Is ETOPS Trial Flight Plan CTU // 06OCT // FCST (FPL-LEA3…" at bounding box center [1463, 355] width 210 height 318
click at [1469, 187] on div "Leg Information" at bounding box center [1463, 189] width 210 height 13
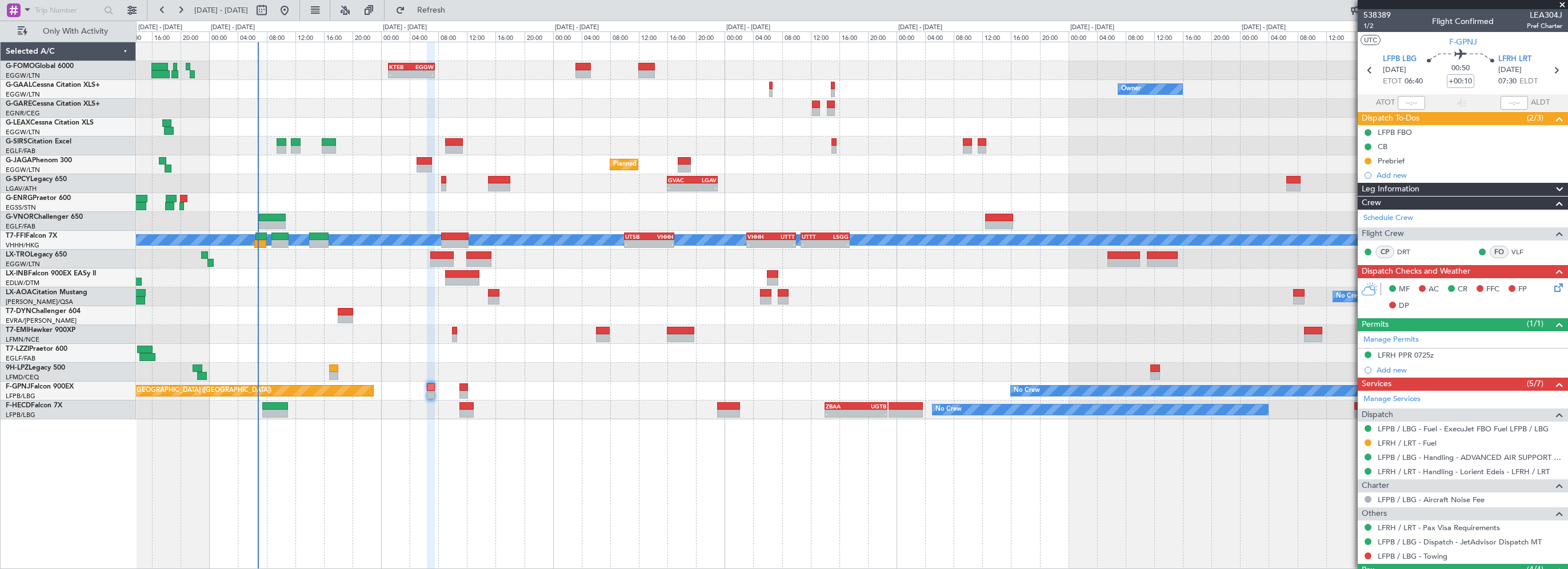
drag, startPoint x: 1565, startPoint y: 2, endPoint x: 1557, endPoint y: 7, distance: 9.4
click at [1565, 2] on span at bounding box center [1562, 5] width 12 height 10
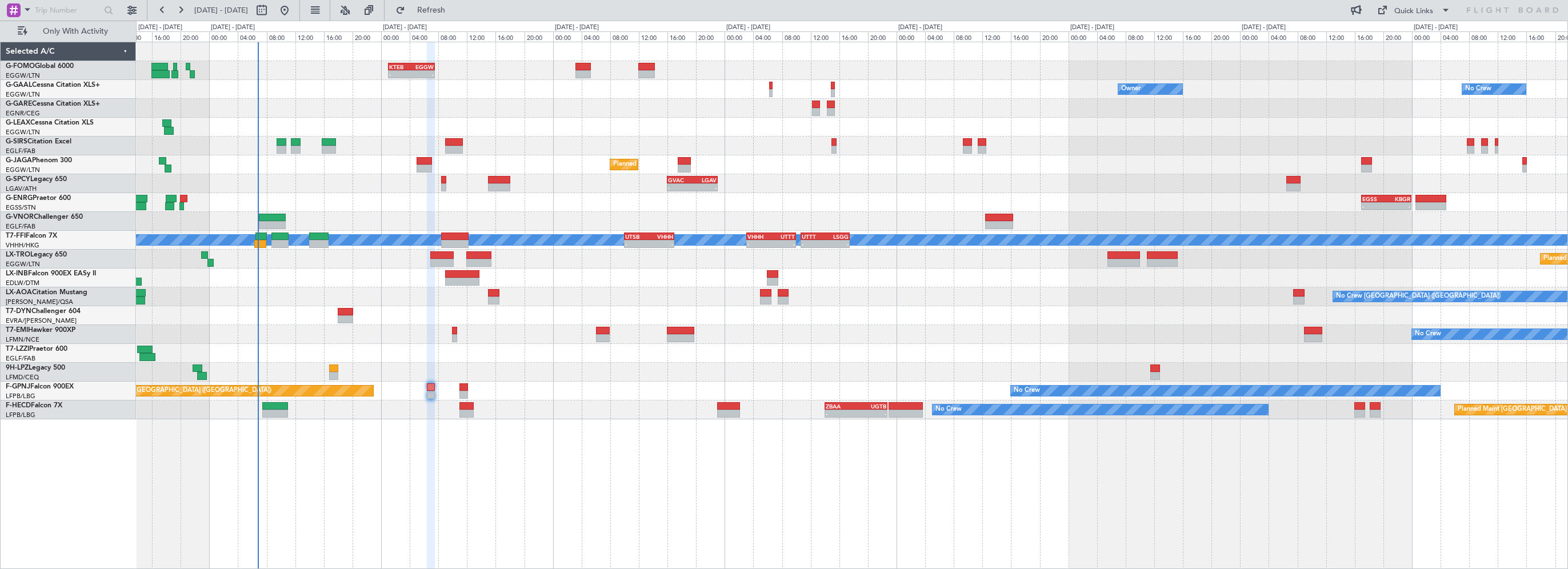
type input "0"
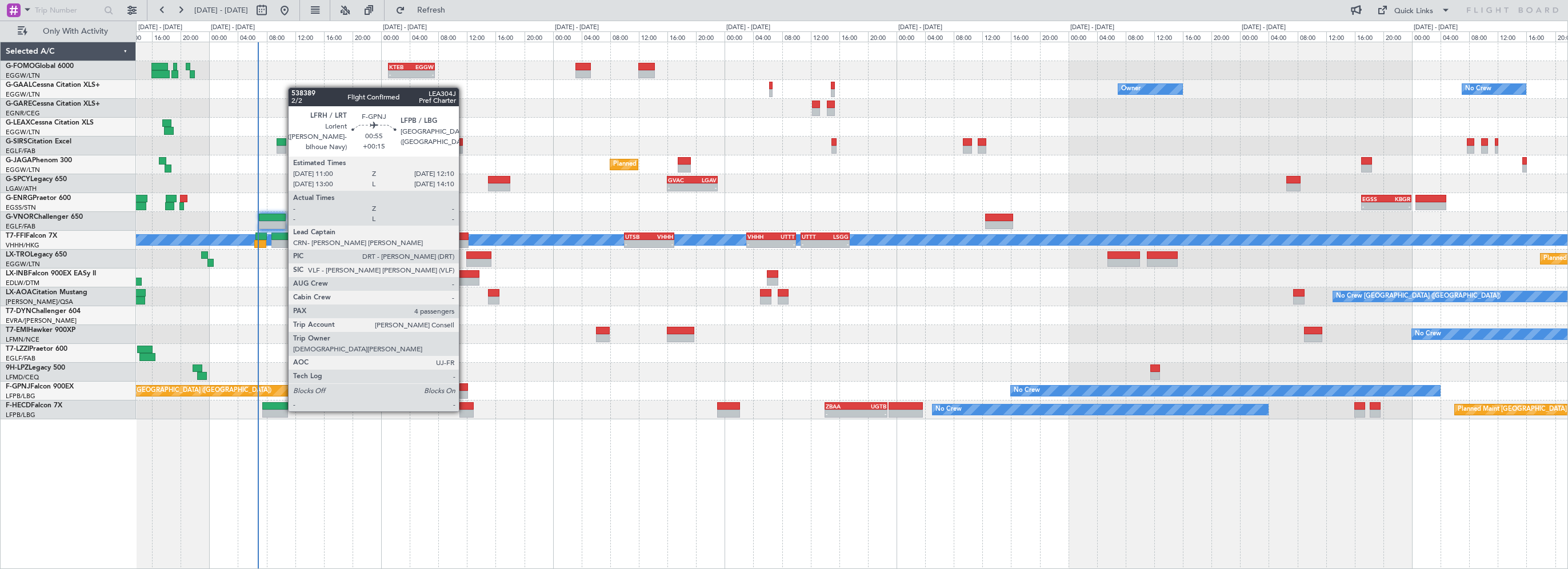
click at [464, 388] on div at bounding box center [464, 387] width 9 height 8
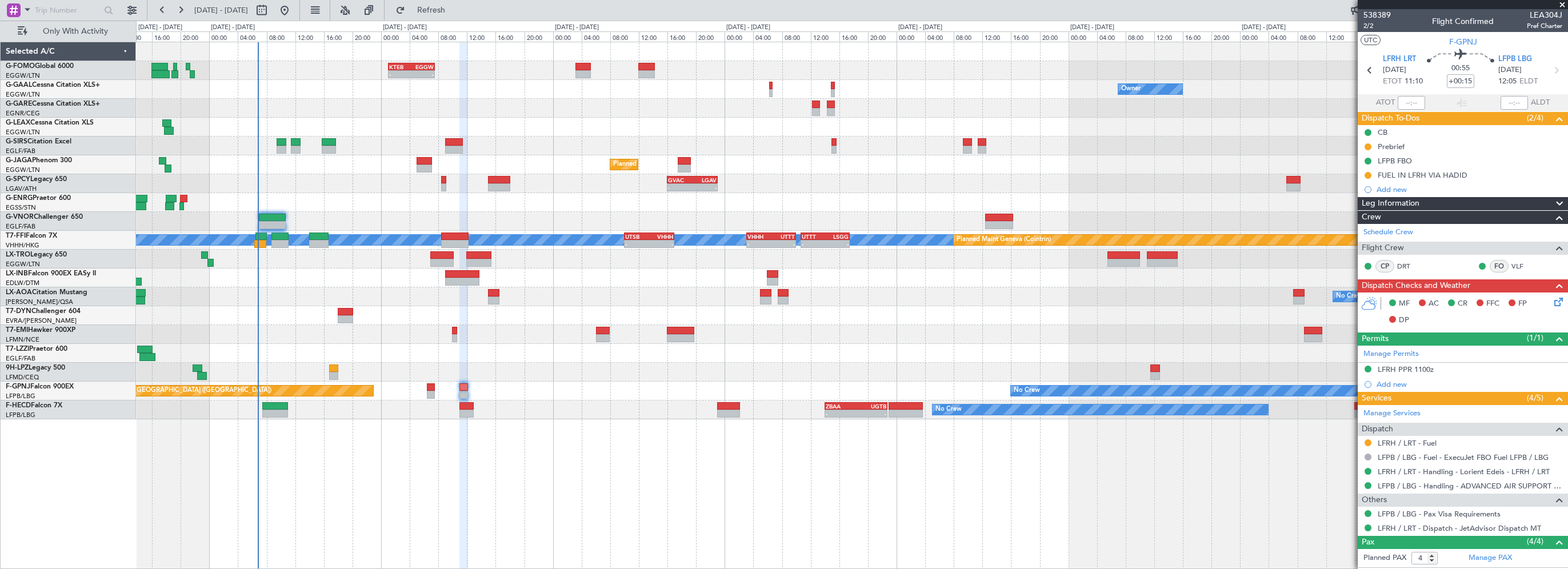
click at [1391, 205] on span "Leg Information" at bounding box center [1391, 203] width 58 height 13
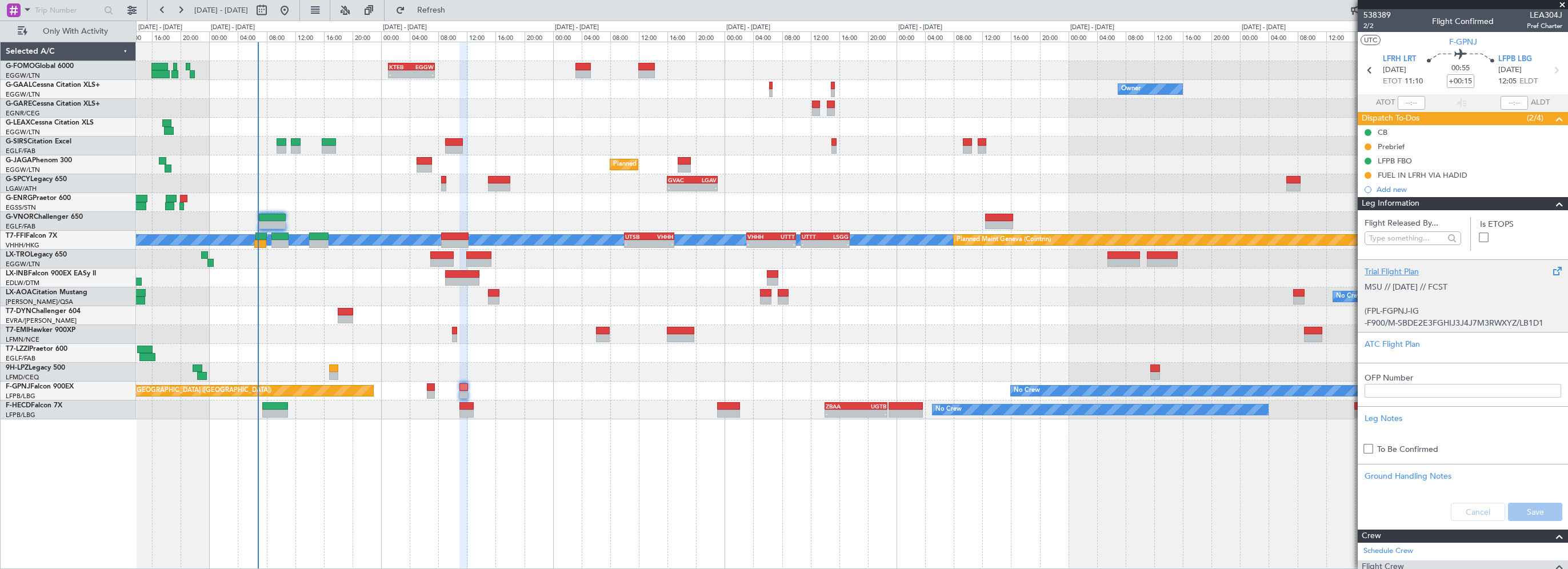
click at [1381, 268] on div "Trial Flight Plan" at bounding box center [1463, 272] width 197 height 12
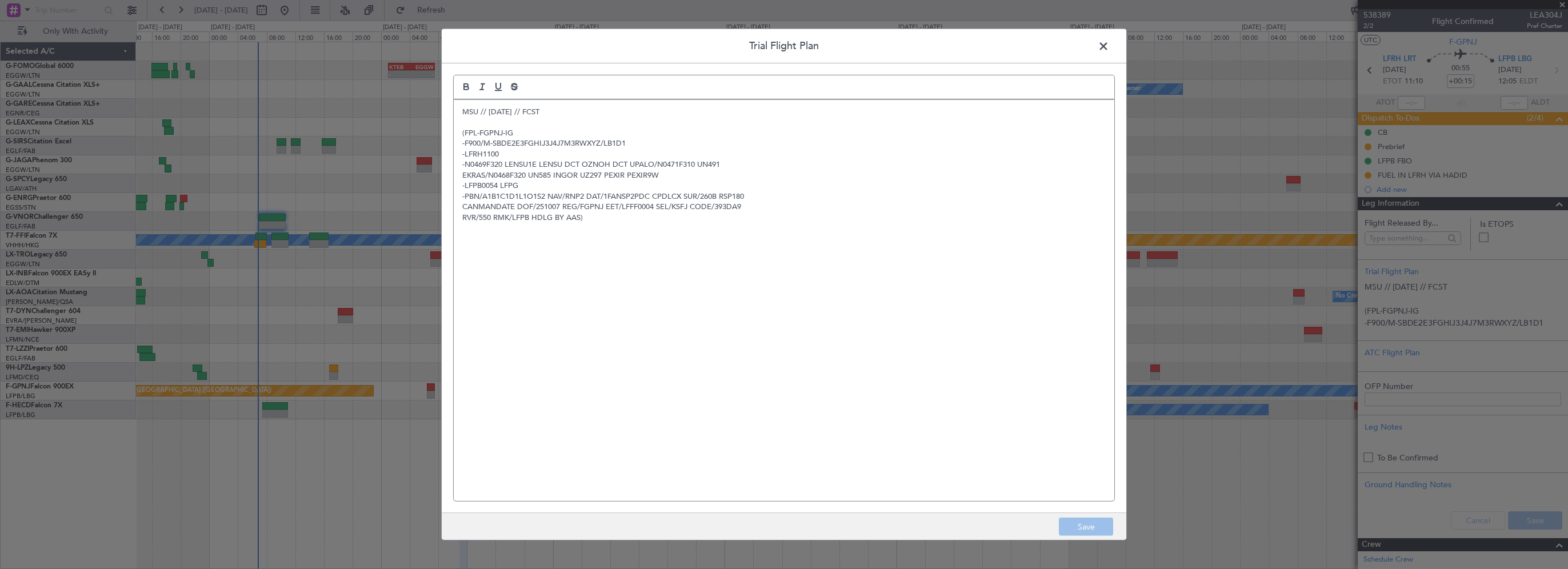
click at [463, 110] on p "MSU // 05OCT // FCST" at bounding box center [784, 111] width 644 height 10
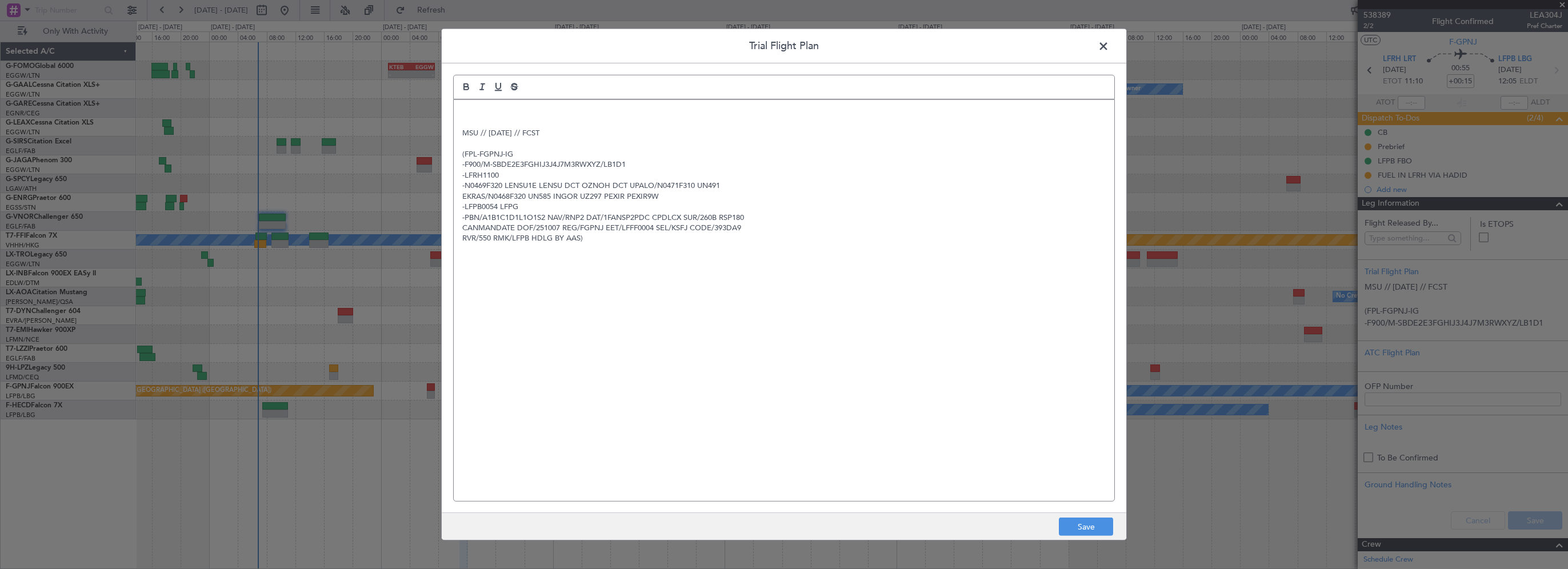
click at [656, 96] on div at bounding box center [784, 87] width 662 height 24
click at [616, 110] on p at bounding box center [784, 111] width 644 height 10
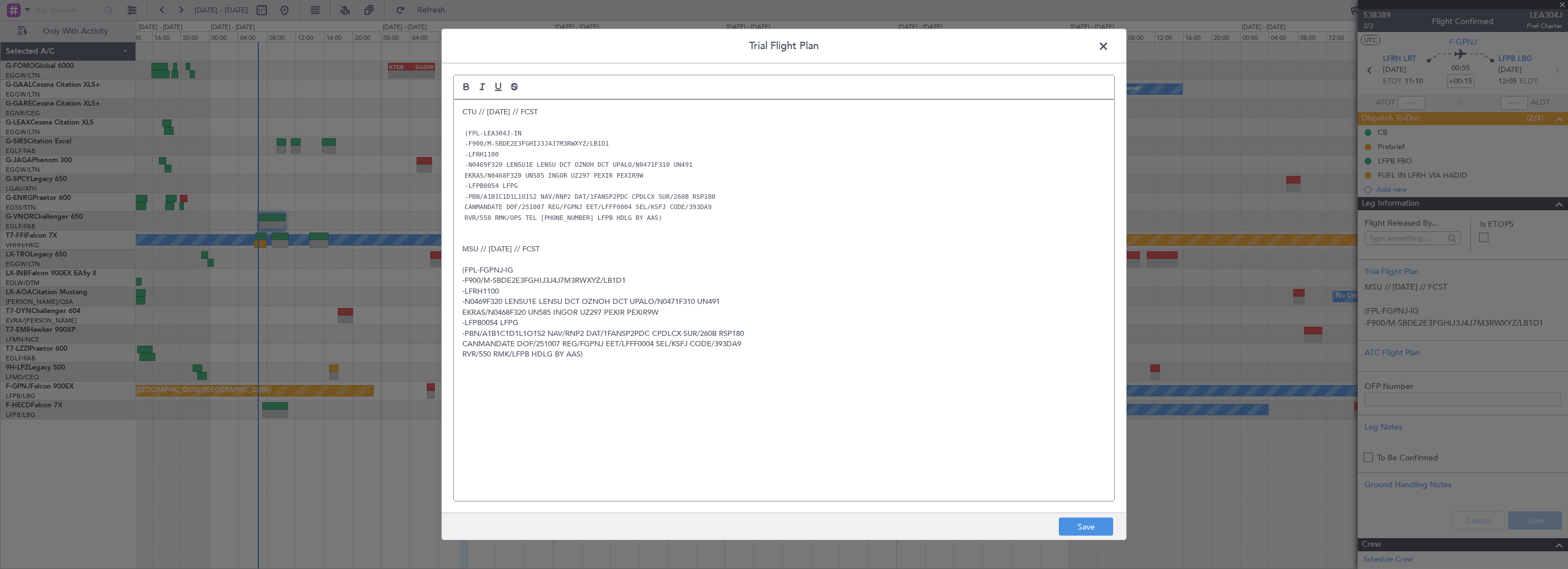
click at [736, 389] on div "CTU // 06OCT // FCST (FPL-LEA304J-IN -F900/M-SBDE2E3FGHIJ3J4J7M3RWXYZ/LB1D1 -LF…" at bounding box center [784, 300] width 661 height 401
click at [1064, 530] on button "Save" at bounding box center [1086, 527] width 55 height 18
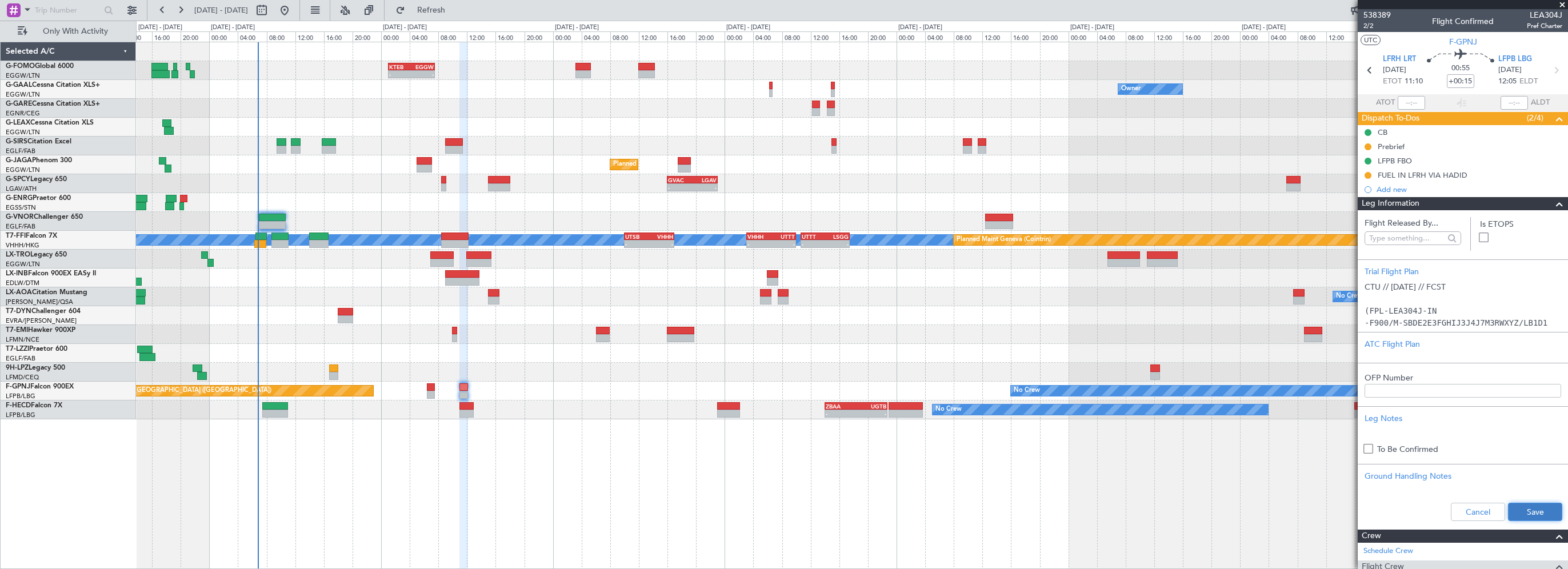
click at [1524, 507] on button "Save" at bounding box center [1535, 511] width 55 height 18
click at [1555, 200] on span at bounding box center [1559, 204] width 13 height 13
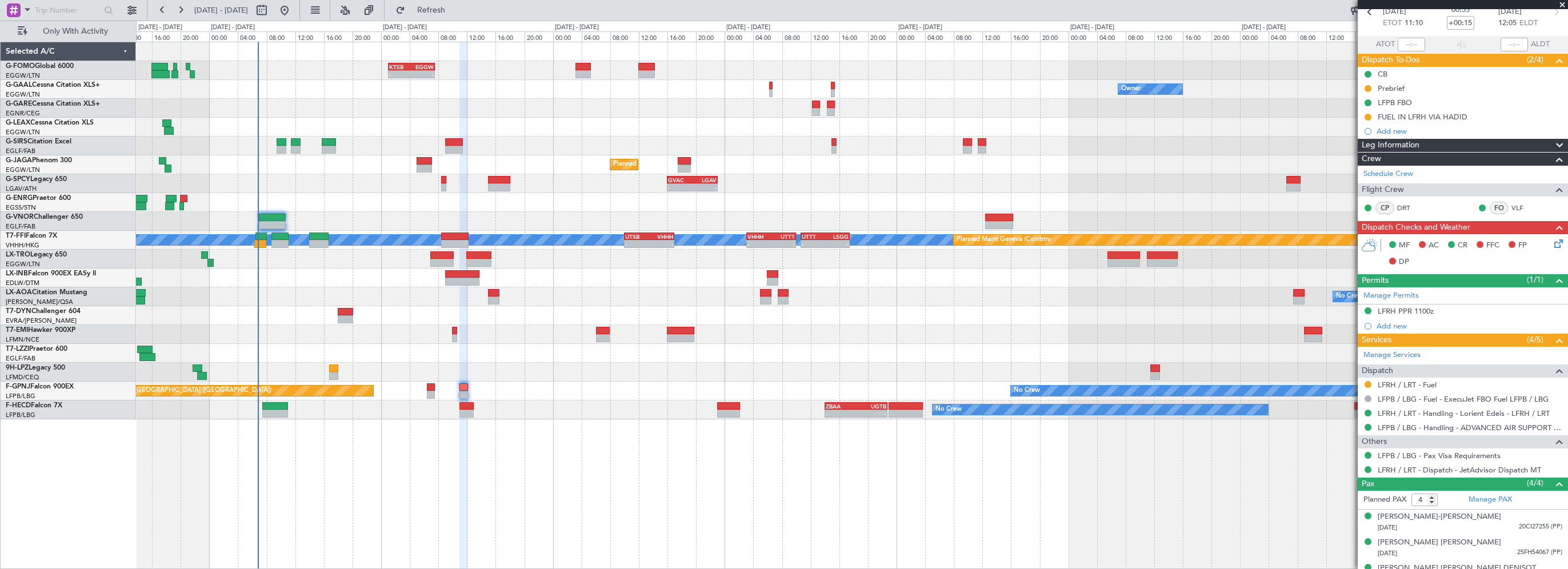
scroll to position [99, 0]
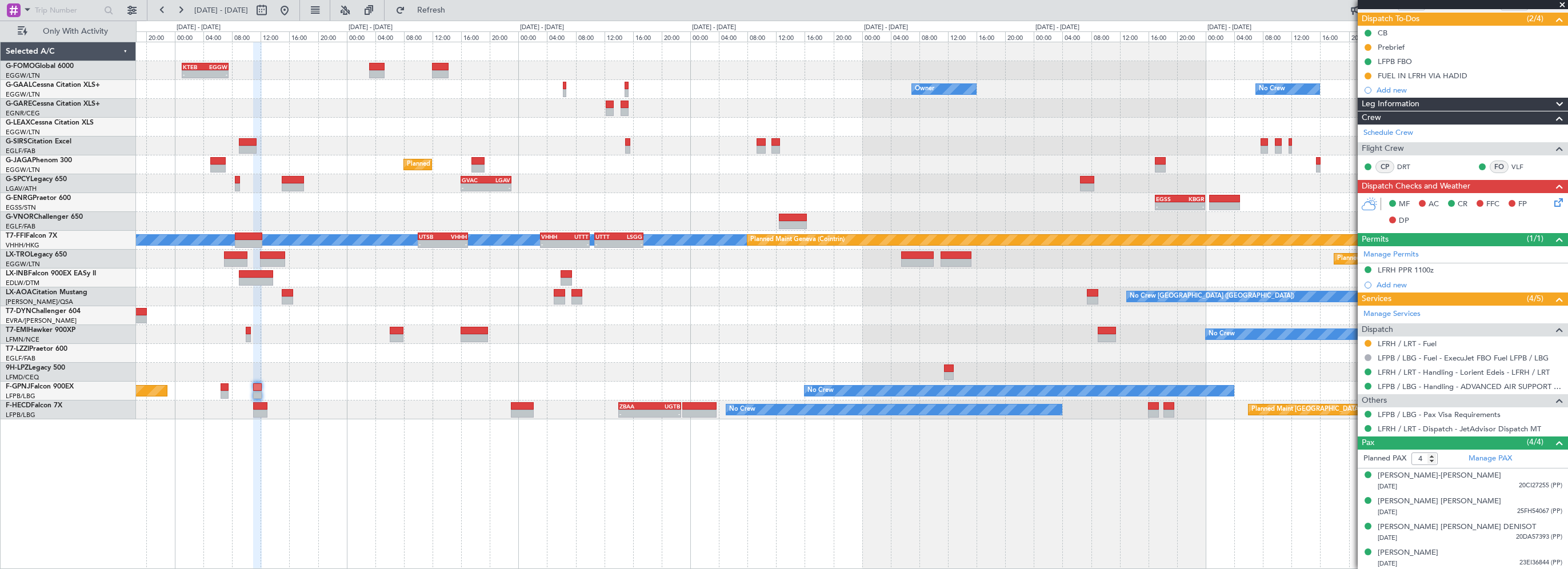
click at [801, 342] on div "- - KTEB 01:00 Z EGGW 07:35 Z Owner No Crew Owner Owner No Crew Planned Maint L…" at bounding box center [852, 230] width 1432 height 377
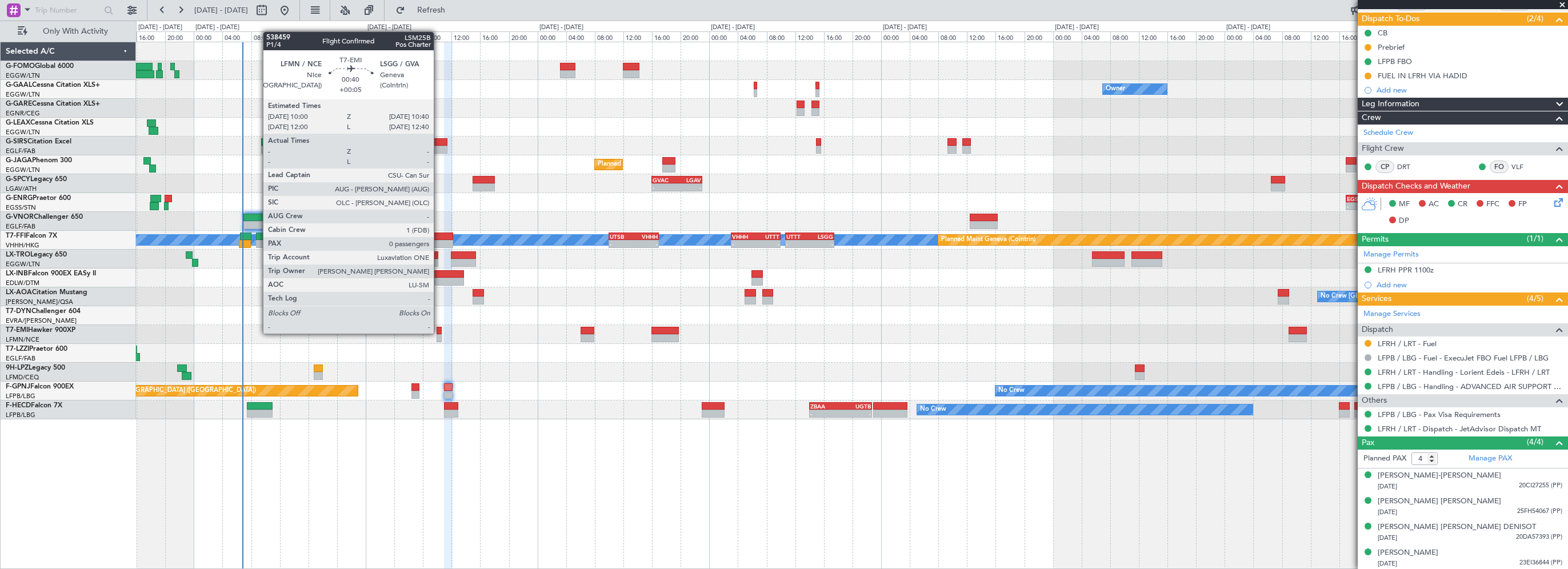
click at [439, 333] on div at bounding box center [439, 330] width 5 height 8
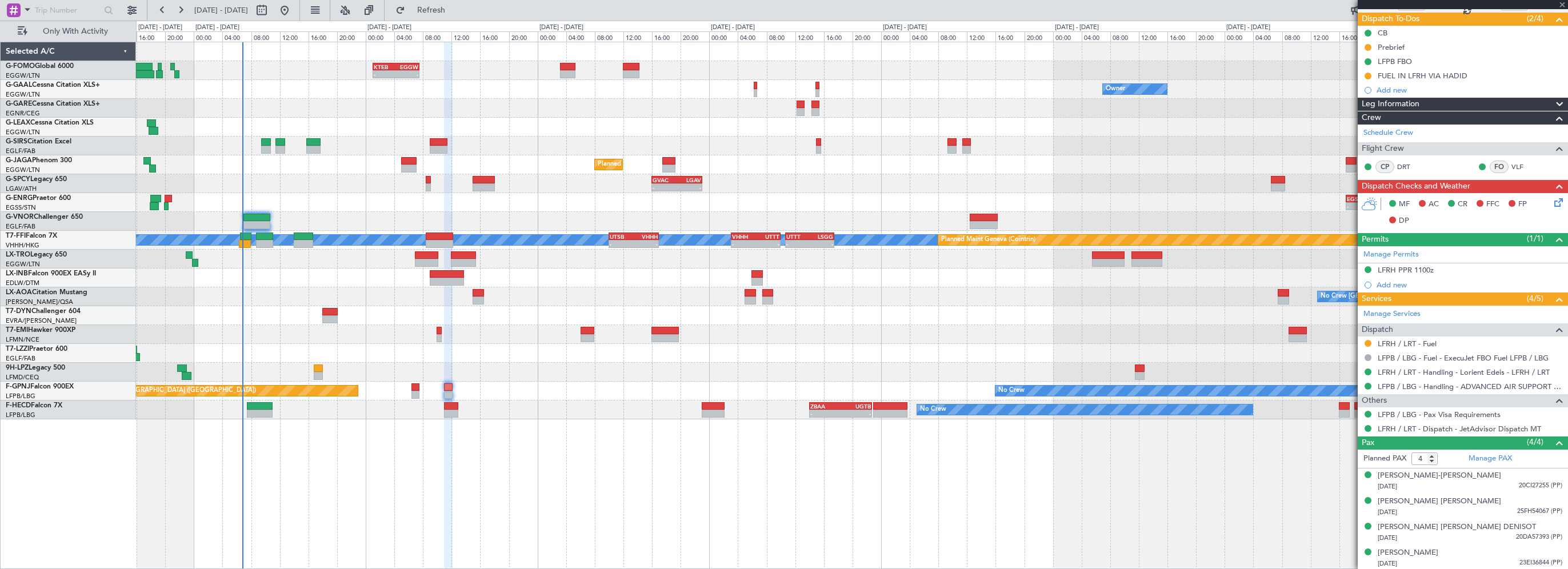
type input "+00:05"
type input "0"
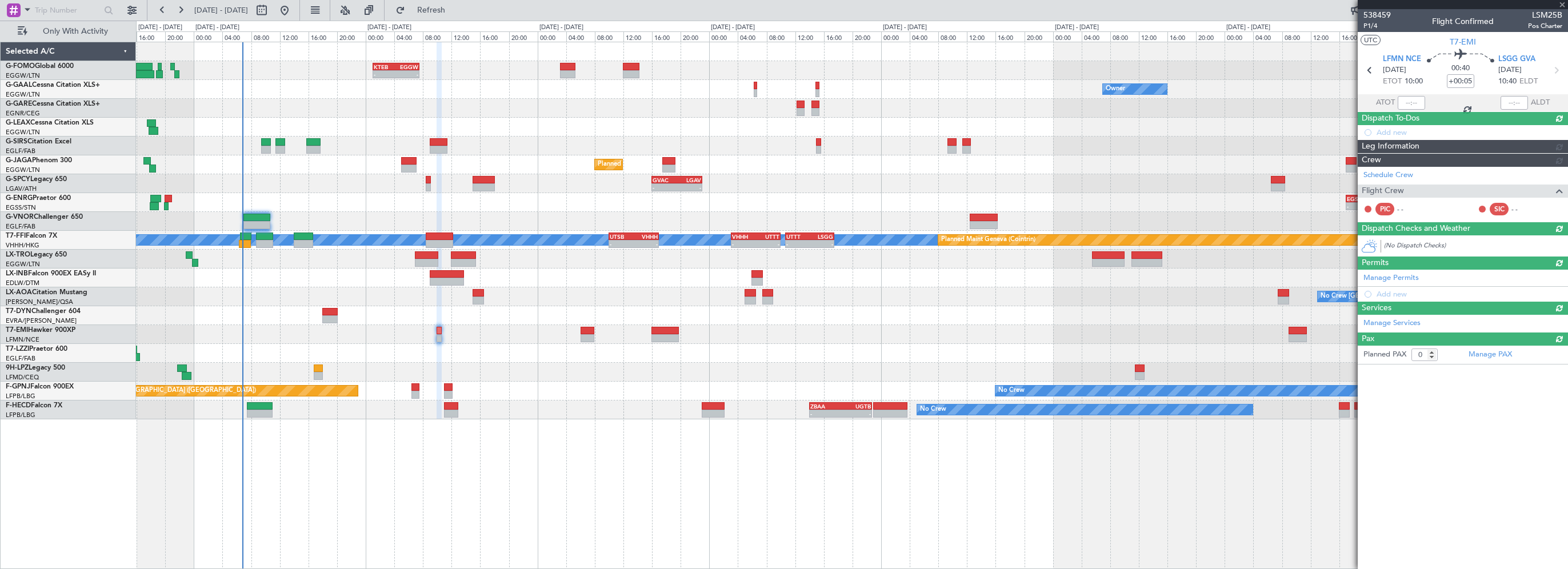
scroll to position [0, 0]
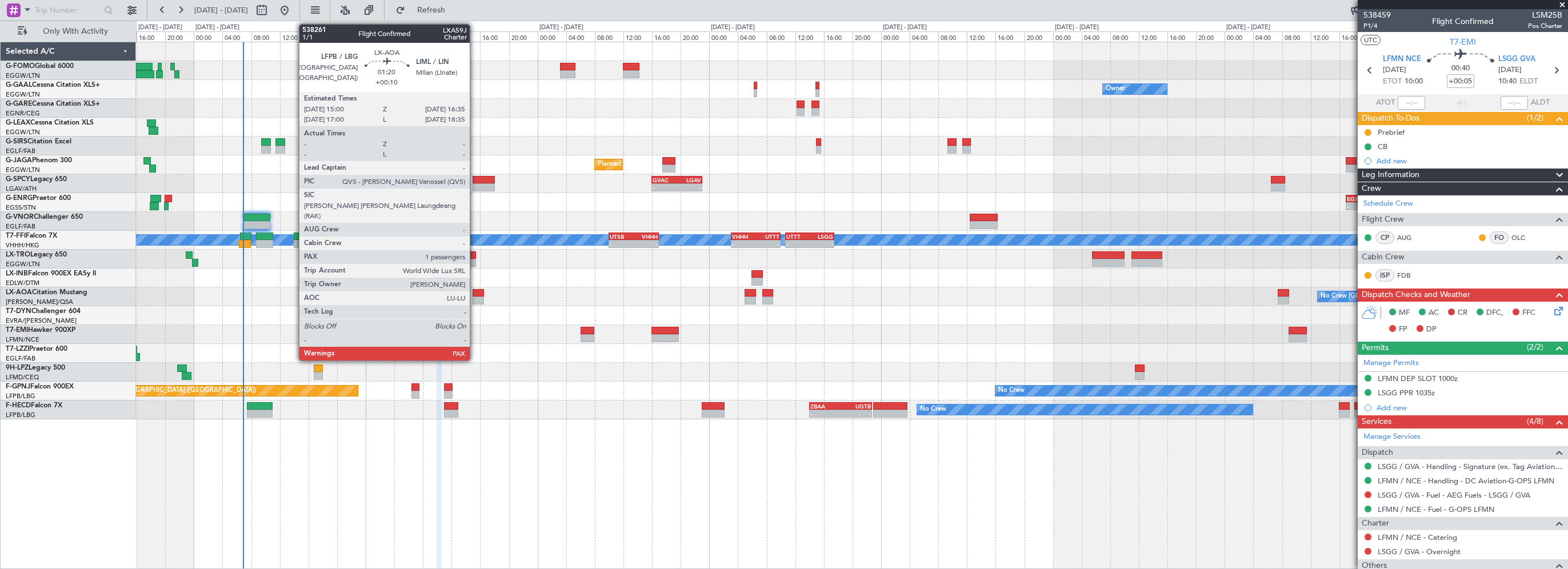
click at [475, 295] on div at bounding box center [478, 293] width 12 height 8
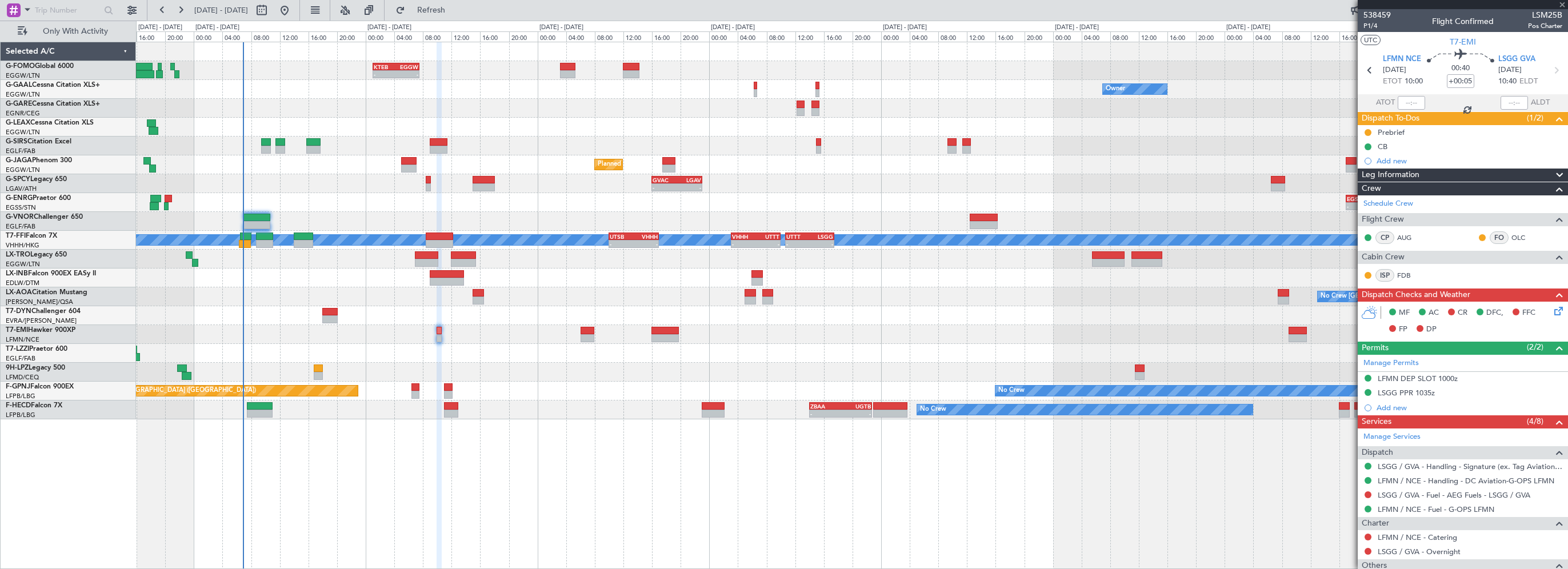
type input "+00:10"
type input "1"
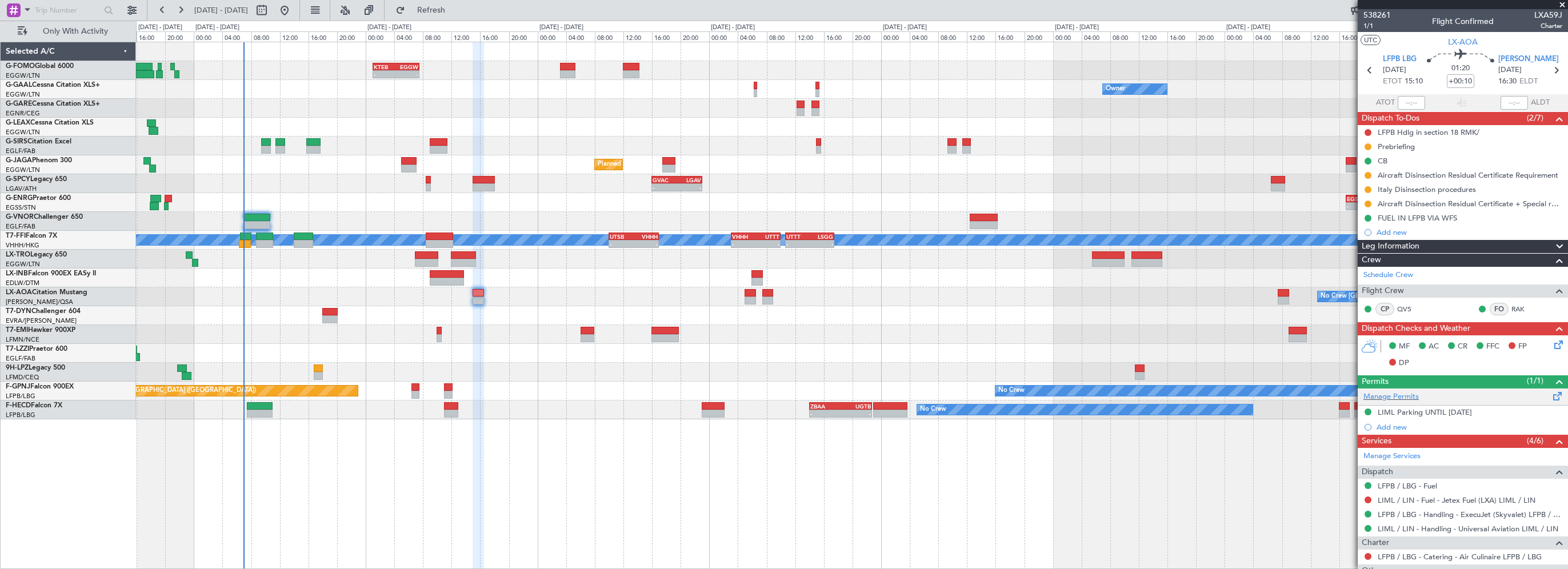
scroll to position [96, 0]
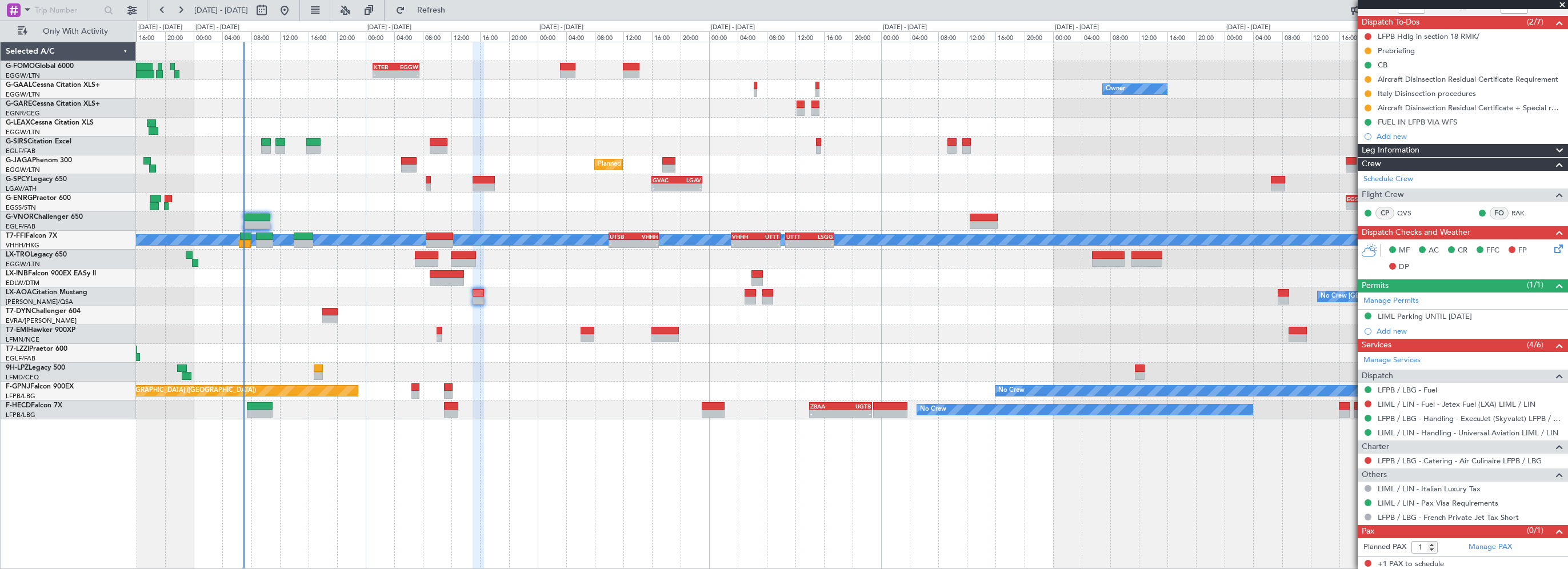
click at [1221, 519] on div "- - KTEB 01:00 Z EGGW 07:35 Z Owner No Crew Owner Planned Maint [GEOGRAPHIC_DAT…" at bounding box center [852, 305] width 1432 height 527
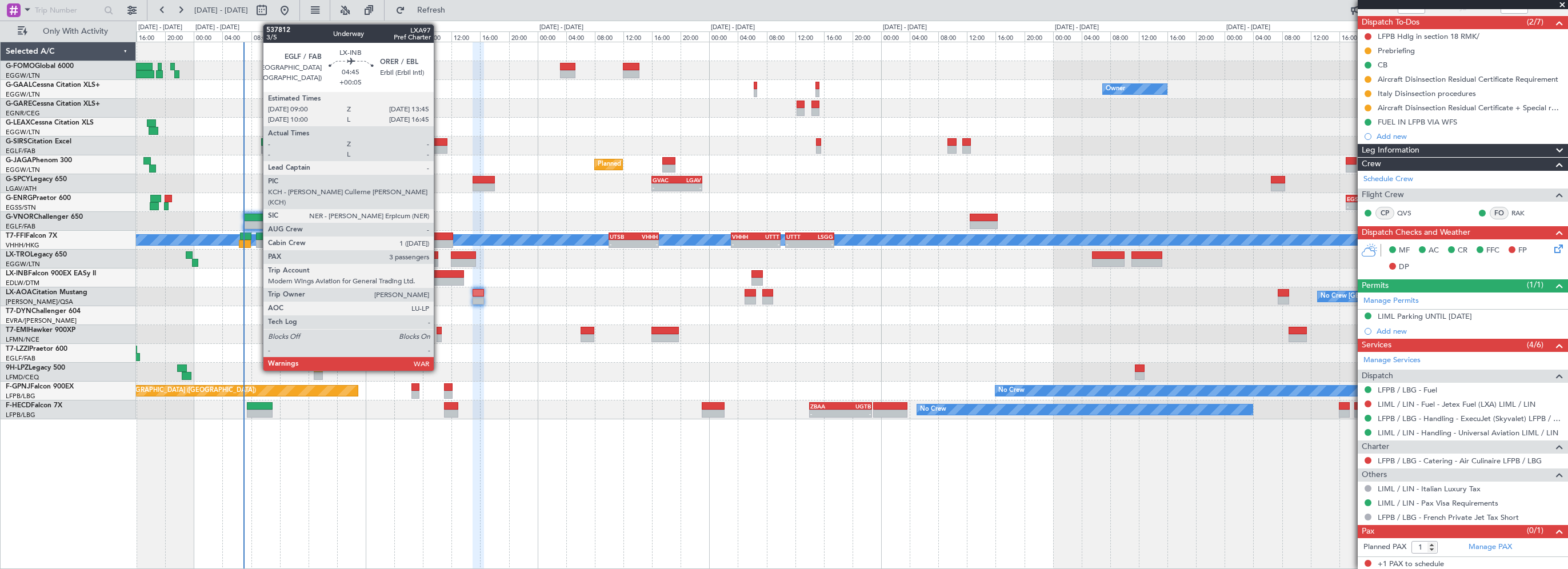
click at [440, 273] on div at bounding box center [447, 274] width 34 height 8
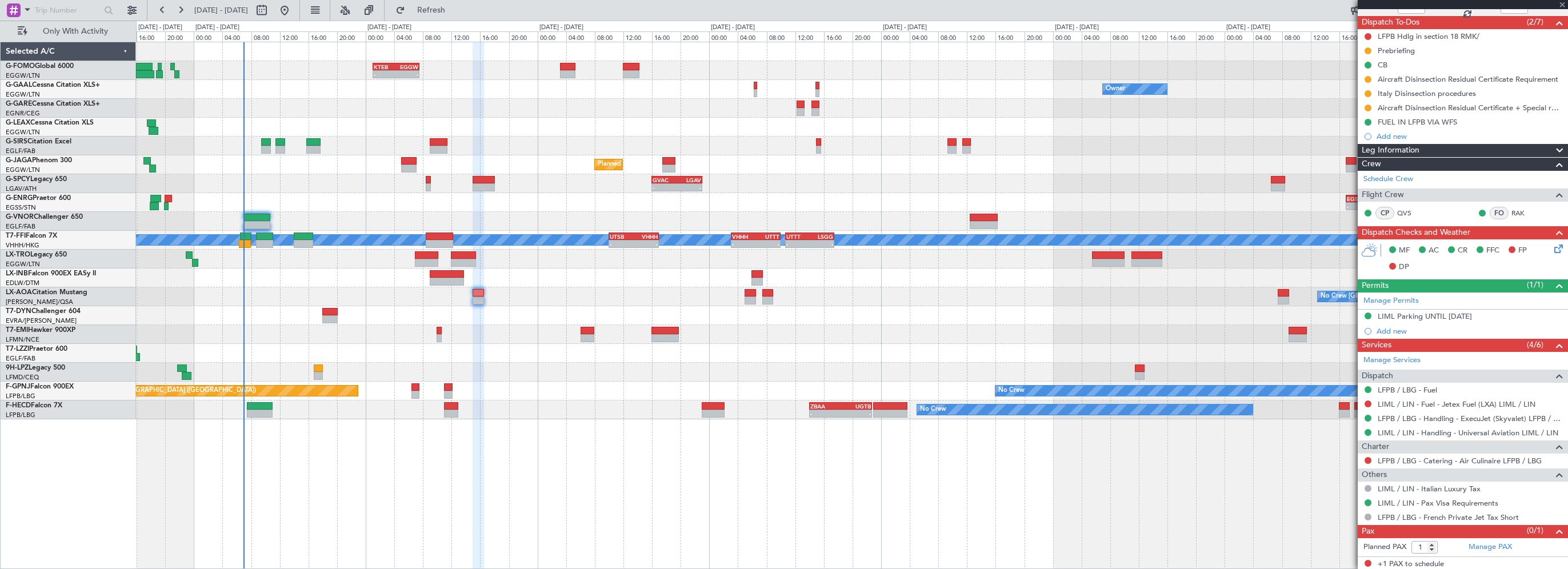
type input "+00:05"
type input "3"
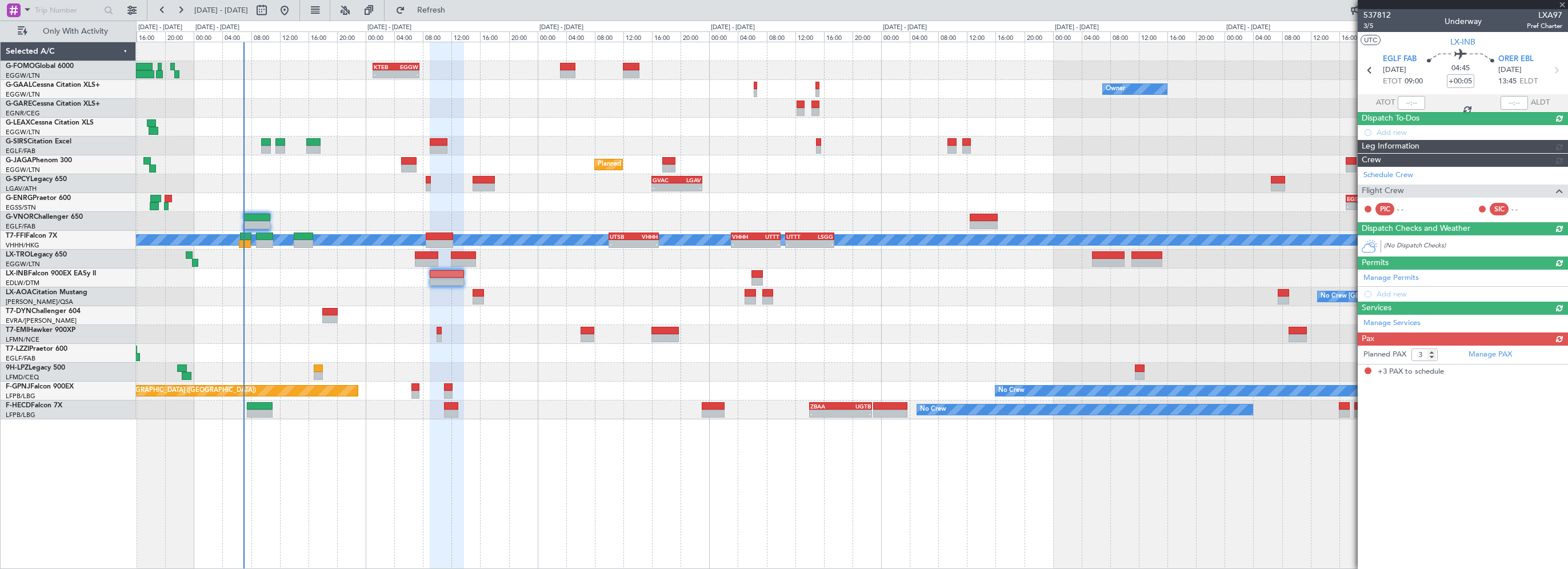
scroll to position [0, 0]
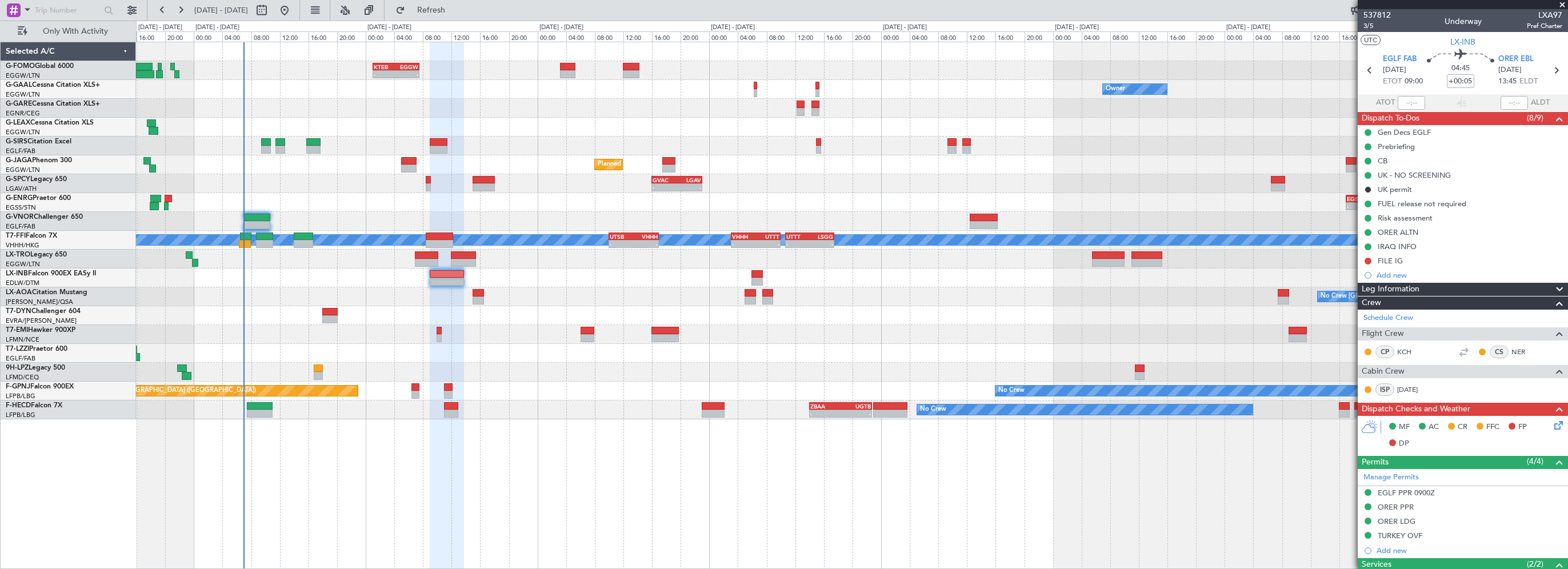
click at [634, 508] on div "- - KTEB 01:00 Z EGGW 07:35 Z Owner No Crew Owner Planned Maint [GEOGRAPHIC_DAT…" at bounding box center [852, 305] width 1432 height 527
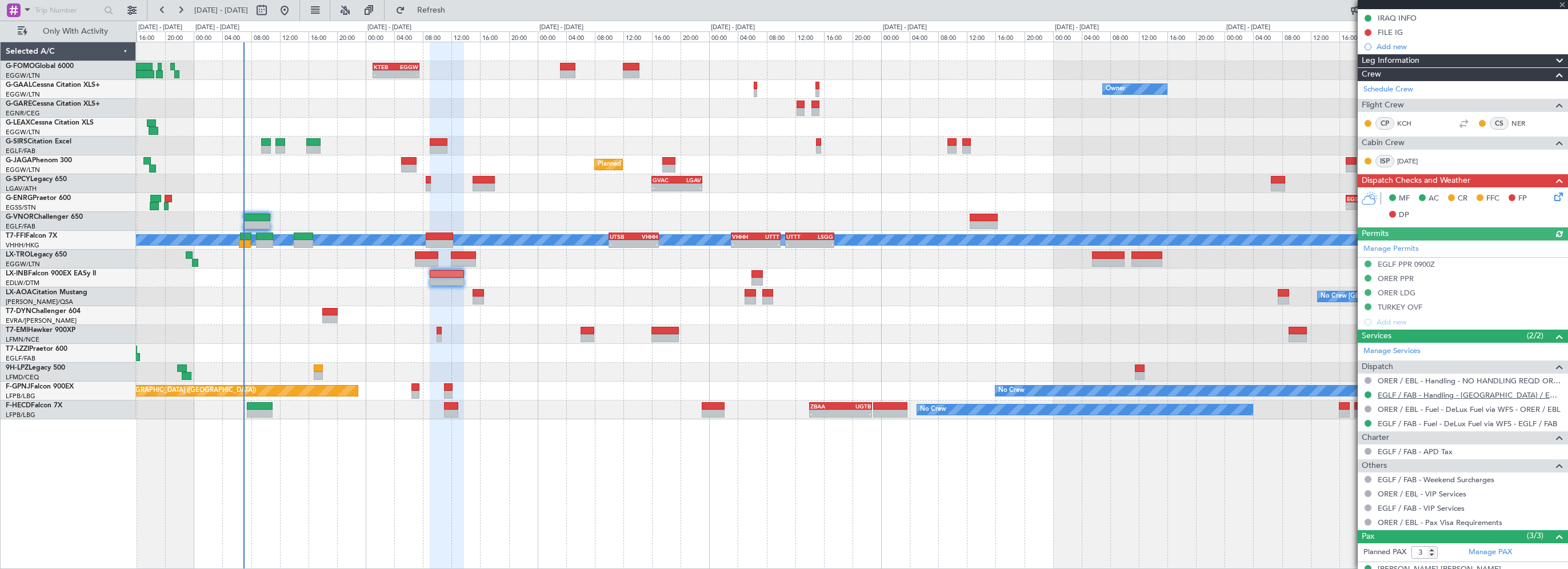
scroll to position [296, 0]
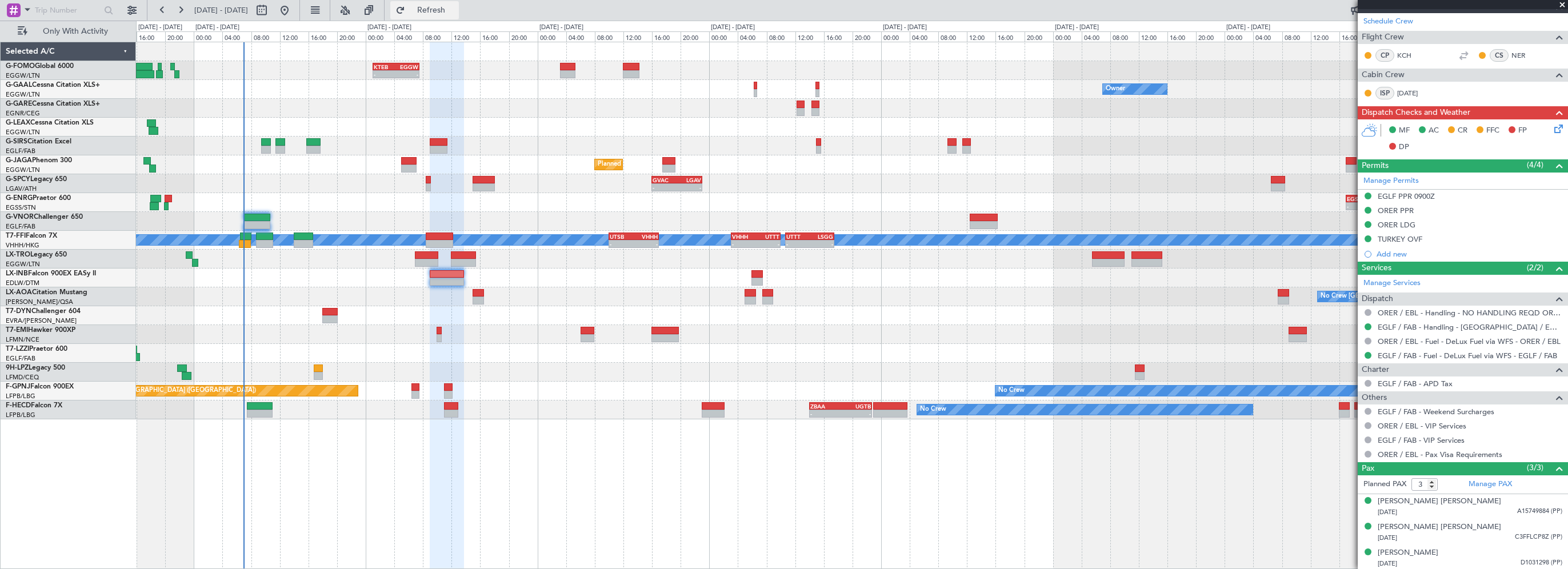
drag, startPoint x: 504, startPoint y: 9, endPoint x: 482, endPoint y: 9, distance: 22.0
click at [501, 9] on div "[DATE] - [DATE] Refresh Quick Links Only With Activity" at bounding box center [784, 10] width 1568 height 21
drag, startPoint x: 468, startPoint y: 7, endPoint x: 479, endPoint y: 4, distance: 11.4
click at [455, 7] on span "Refresh" at bounding box center [432, 10] width 48 height 8
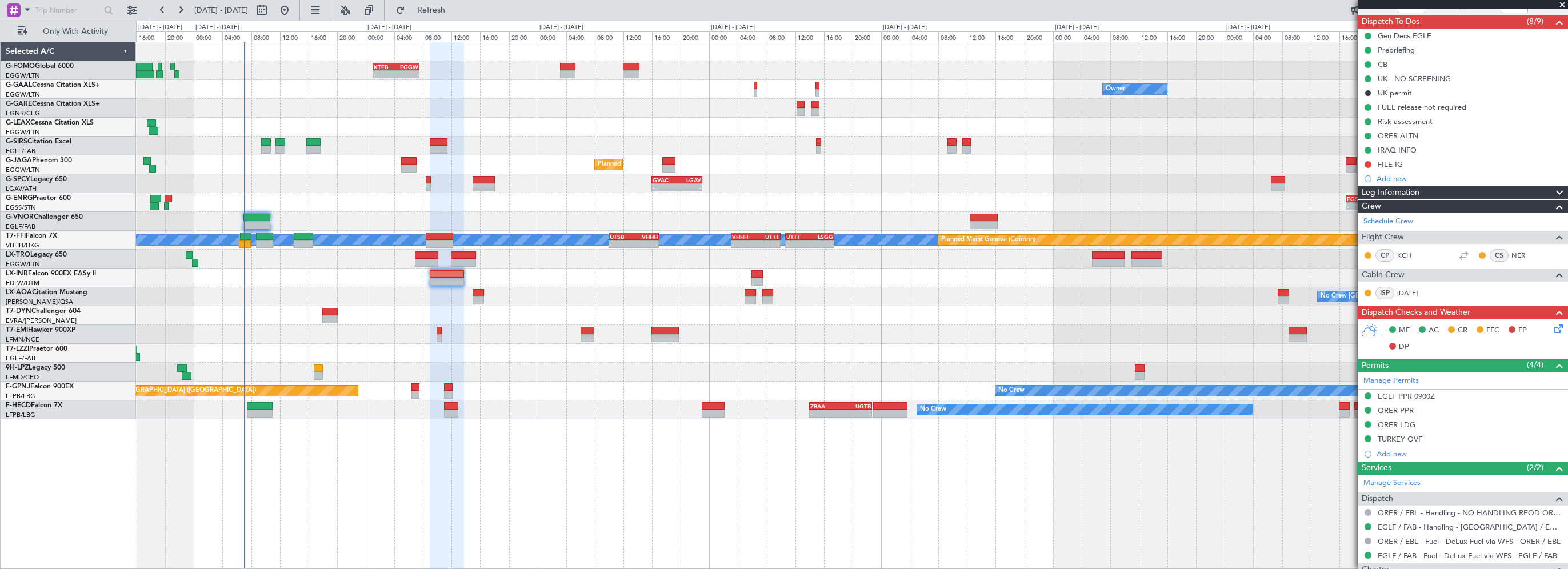
scroll to position [0, 0]
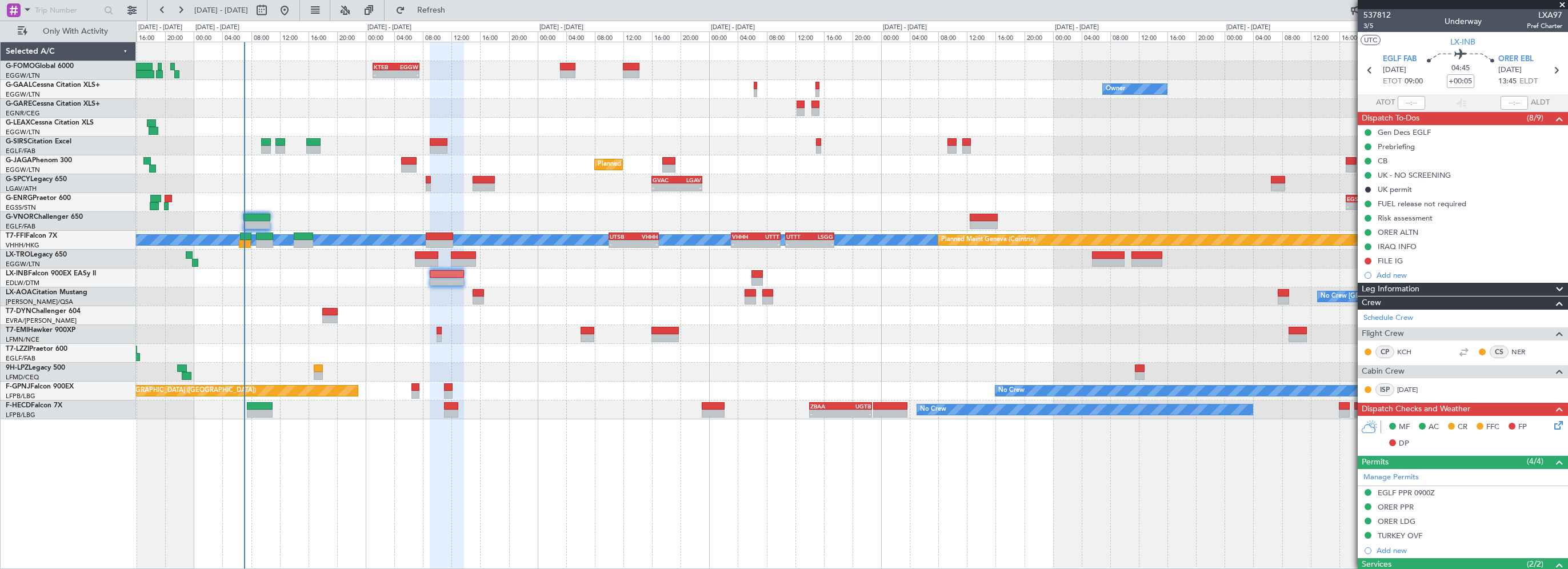
click at [1395, 288] on span "Leg Information" at bounding box center [1391, 289] width 58 height 13
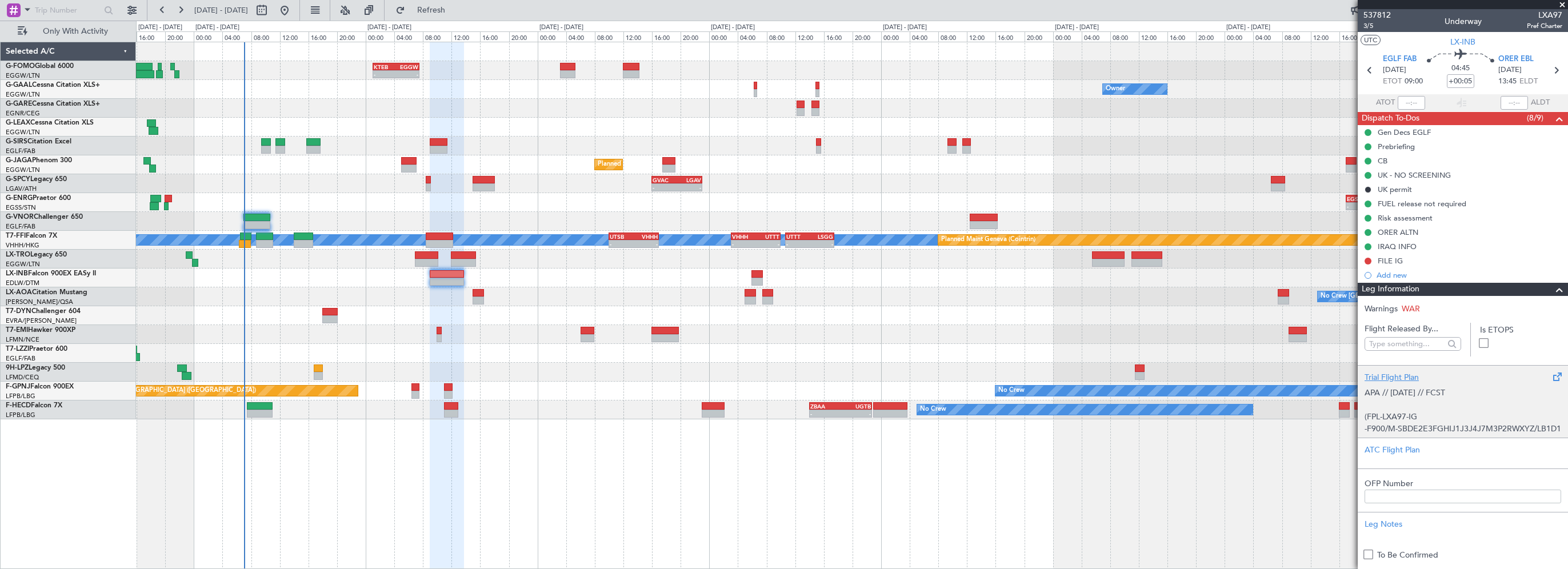
click at [1383, 374] on div "Trial Flight Plan" at bounding box center [1463, 377] width 197 height 12
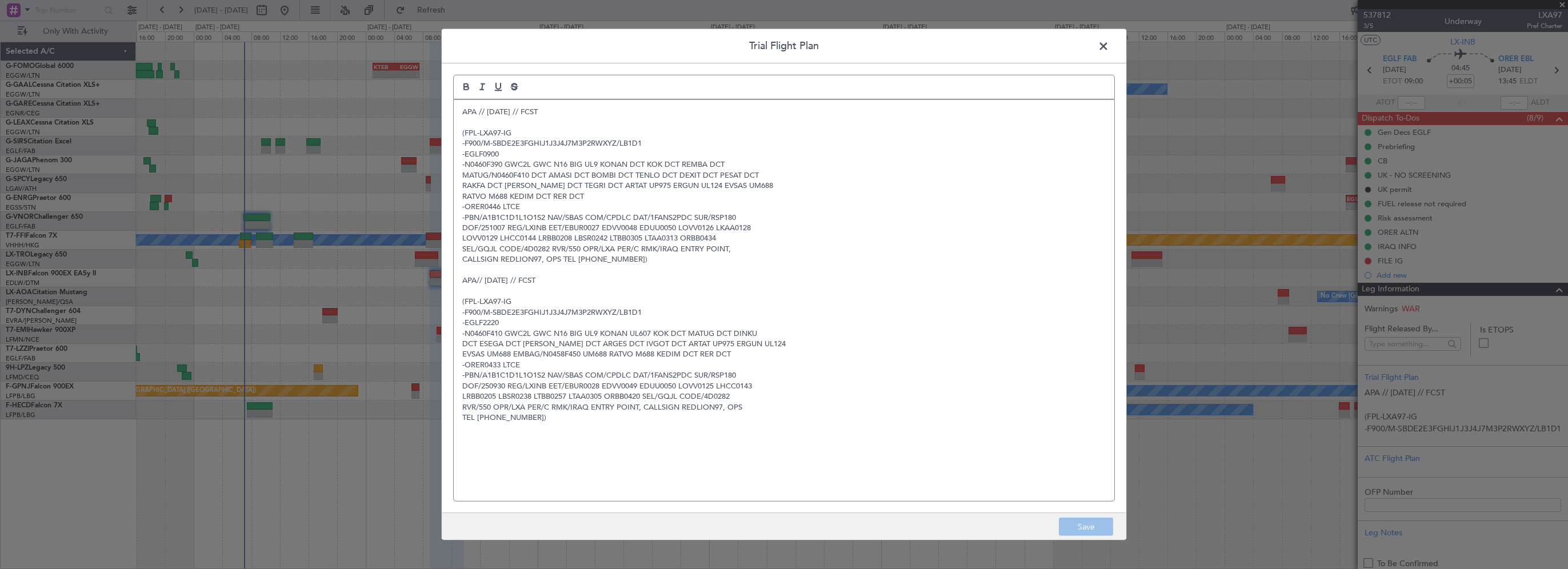
drag, startPoint x: 462, startPoint y: 113, endPoint x: 485, endPoint y: 108, distance: 23.5
click at [462, 112] on p "APA // [DATE] // FCST" at bounding box center [784, 111] width 644 height 10
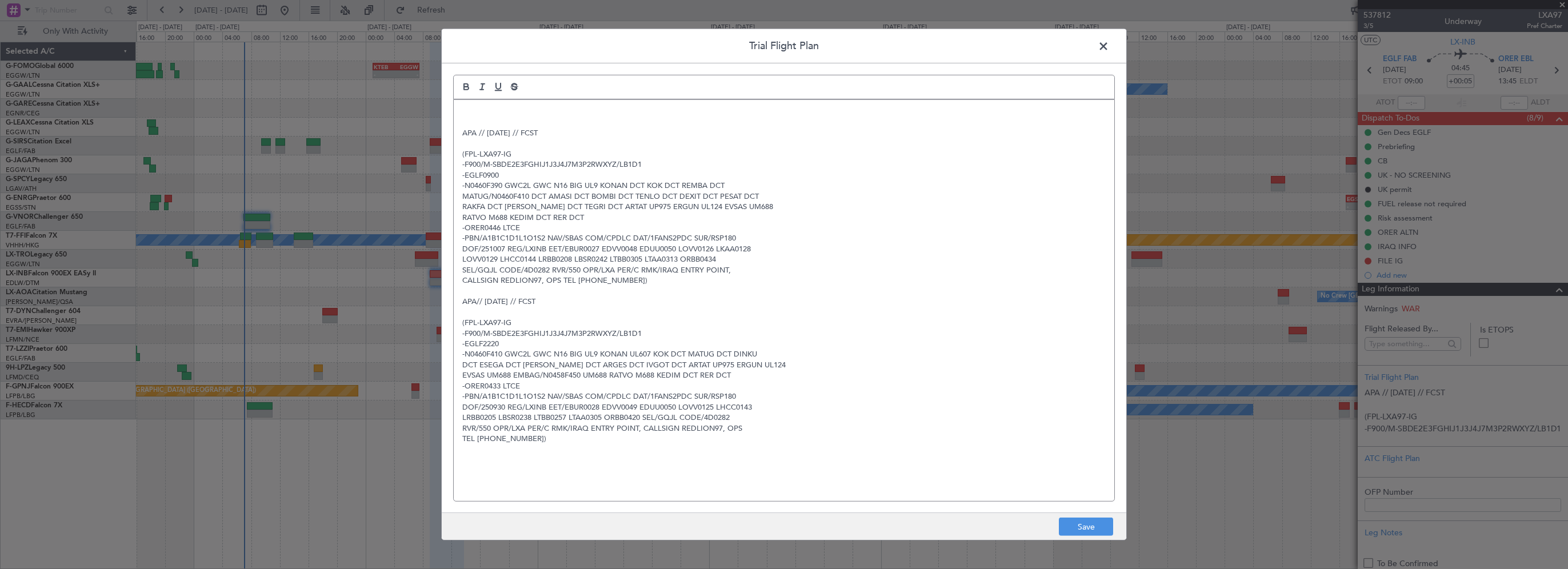
click at [478, 118] on p at bounding box center [784, 122] width 644 height 10
click at [478, 115] on p at bounding box center [784, 111] width 644 height 10
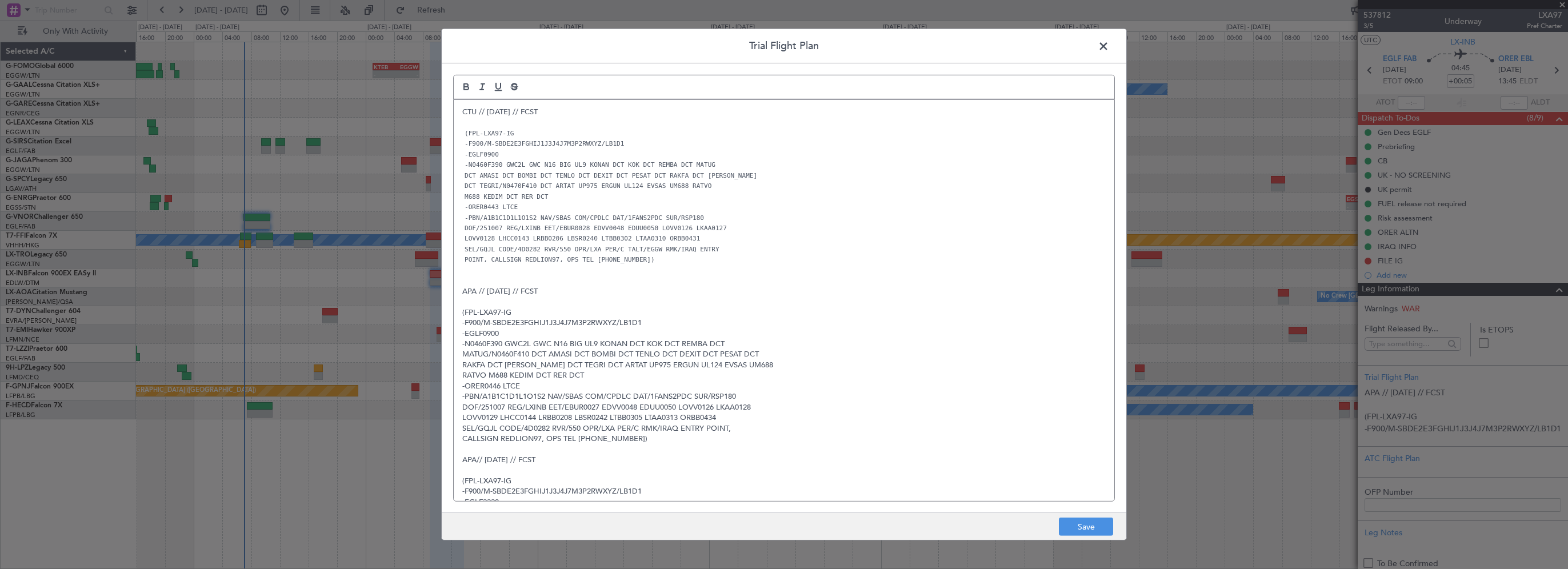
click at [807, 232] on p "DOF/251007 REG/LXINB EET/EBUR0028 EDVV0048 EDUU0050 LOVV0126 LKAA0127" at bounding box center [784, 228] width 644 height 10
click at [1073, 532] on button "Save" at bounding box center [1086, 527] width 55 height 18
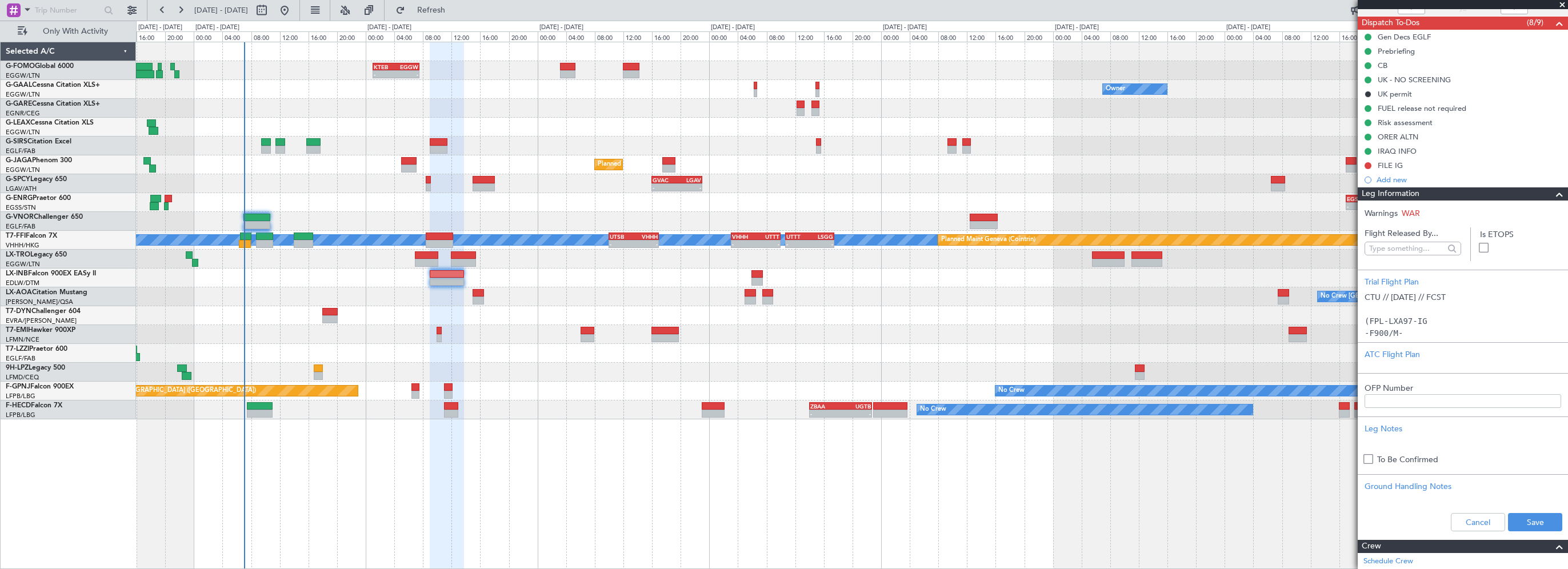
scroll to position [114, 0]
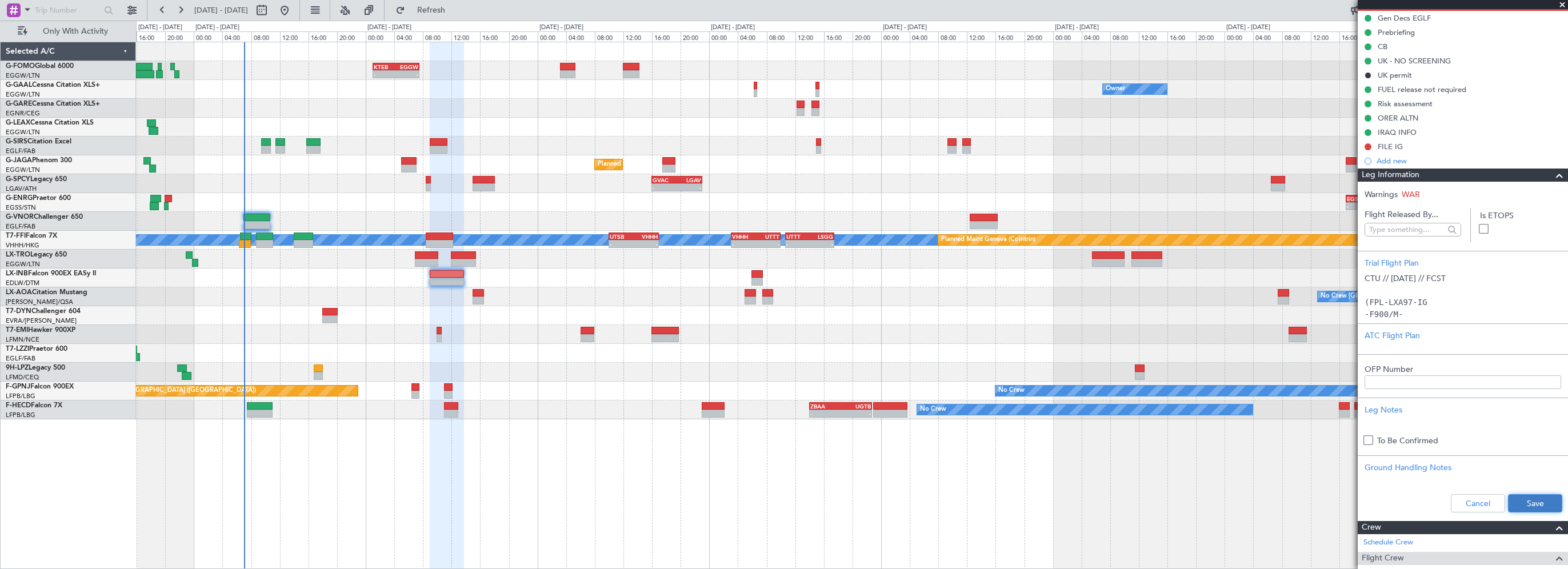
click at [1530, 502] on button "Save" at bounding box center [1535, 503] width 55 height 18
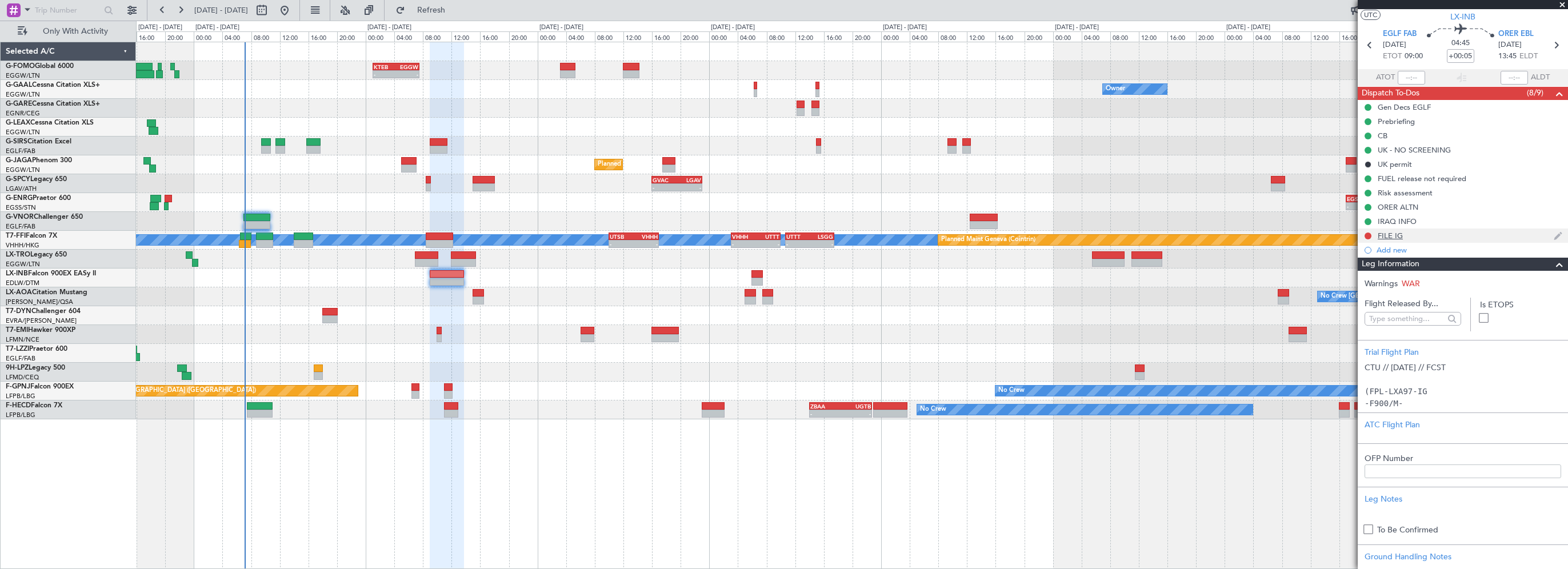
scroll to position [0, 0]
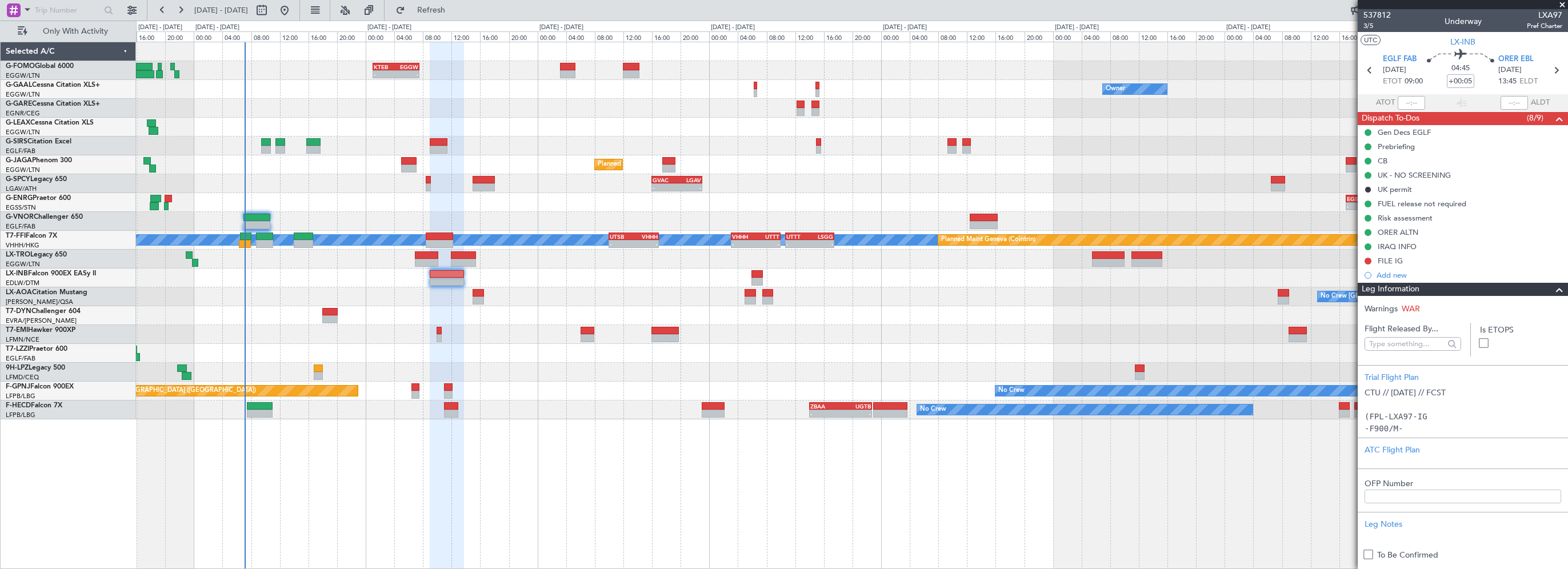
click at [1511, 289] on div "Leg Information" at bounding box center [1463, 289] width 210 height 13
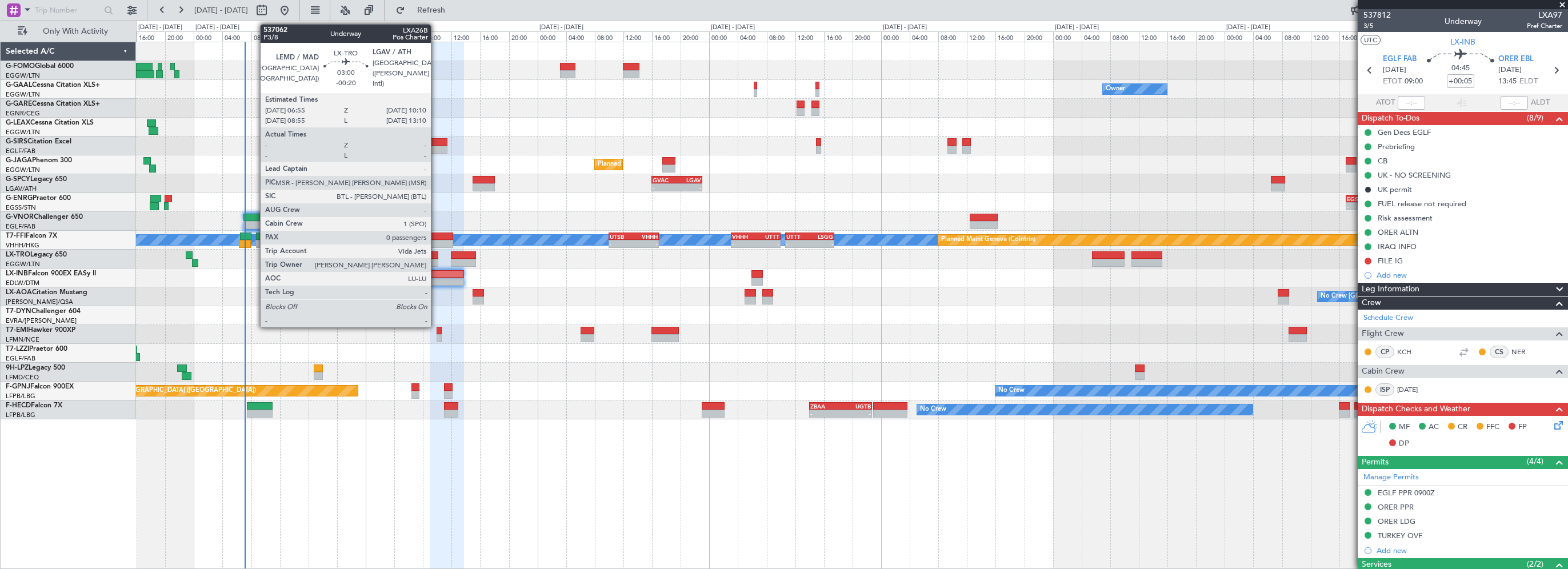
click at [434, 254] on div at bounding box center [427, 255] width 23 height 8
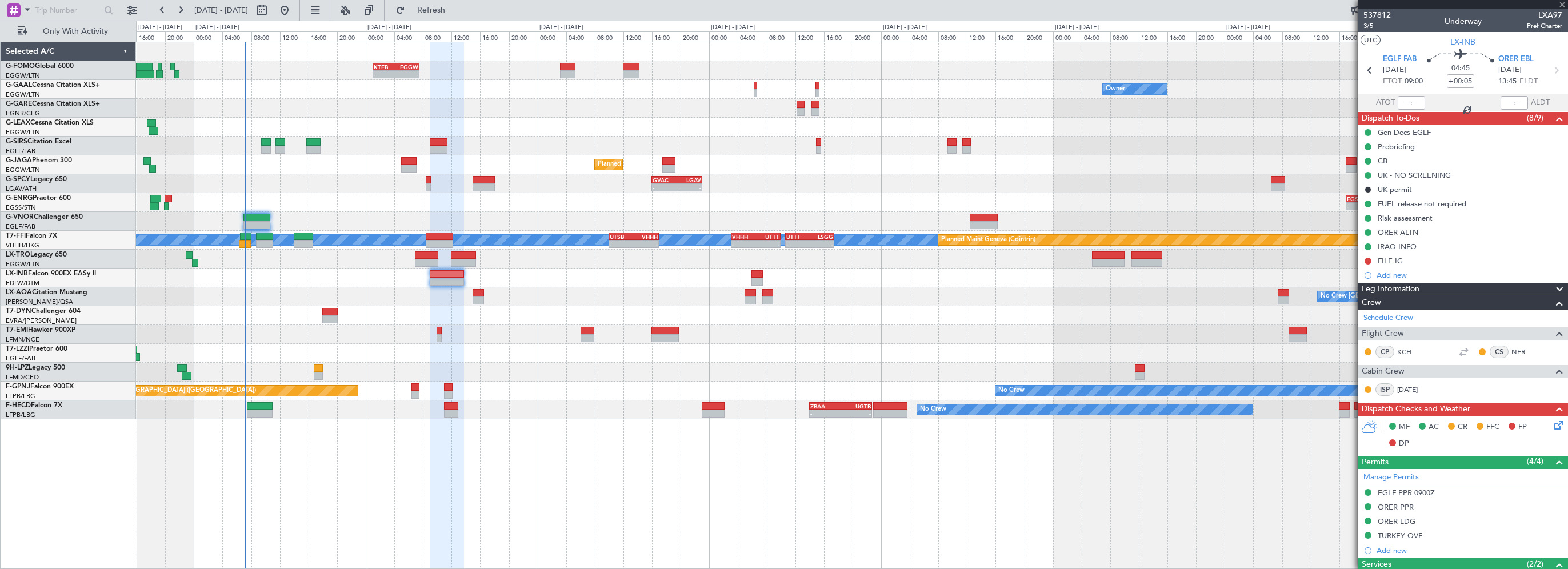
type input "-00:20"
type input "0"
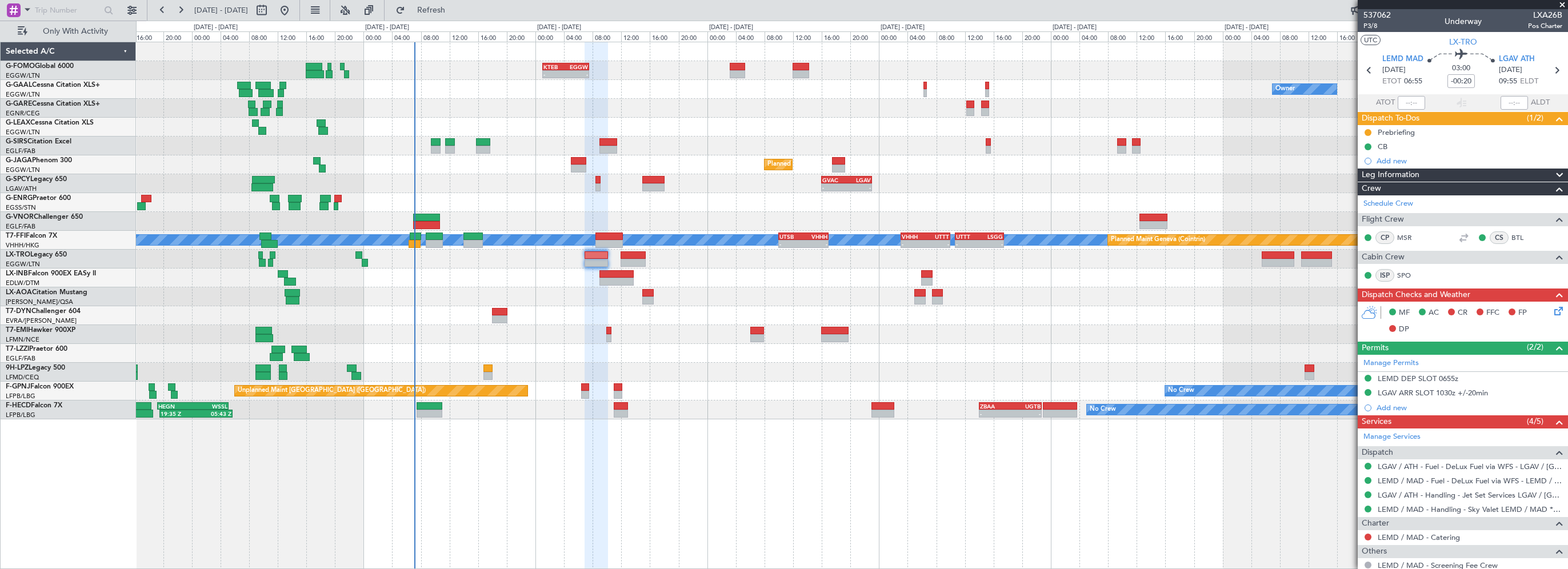
click at [677, 377] on div "- - KTEB 01:00 Z EGGW 07:35 Z Owner No Crew Owner Planned Maint [GEOGRAPHIC_DAT…" at bounding box center [852, 230] width 1432 height 377
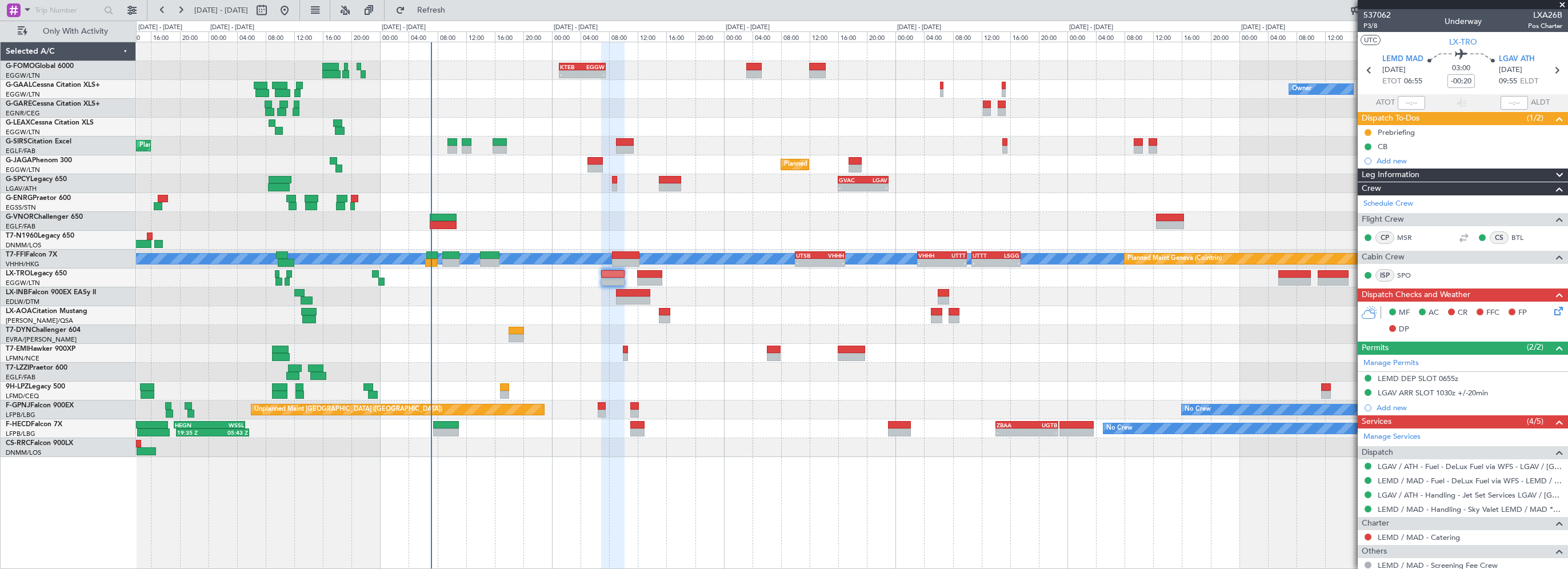
click at [587, 500] on div "- - KTEB 01:00 Z EGGW 07:35 Z Owner No Crew Owner Planned Maint [GEOGRAPHIC_DAT…" at bounding box center [852, 305] width 1432 height 527
click at [1541, 58] on div "LGAV ATH [DATE] 09:55 ELDT" at bounding box center [1524, 70] width 50 height 34
click at [1518, 58] on span "LGAV ATH" at bounding box center [1517, 59] width 36 height 12
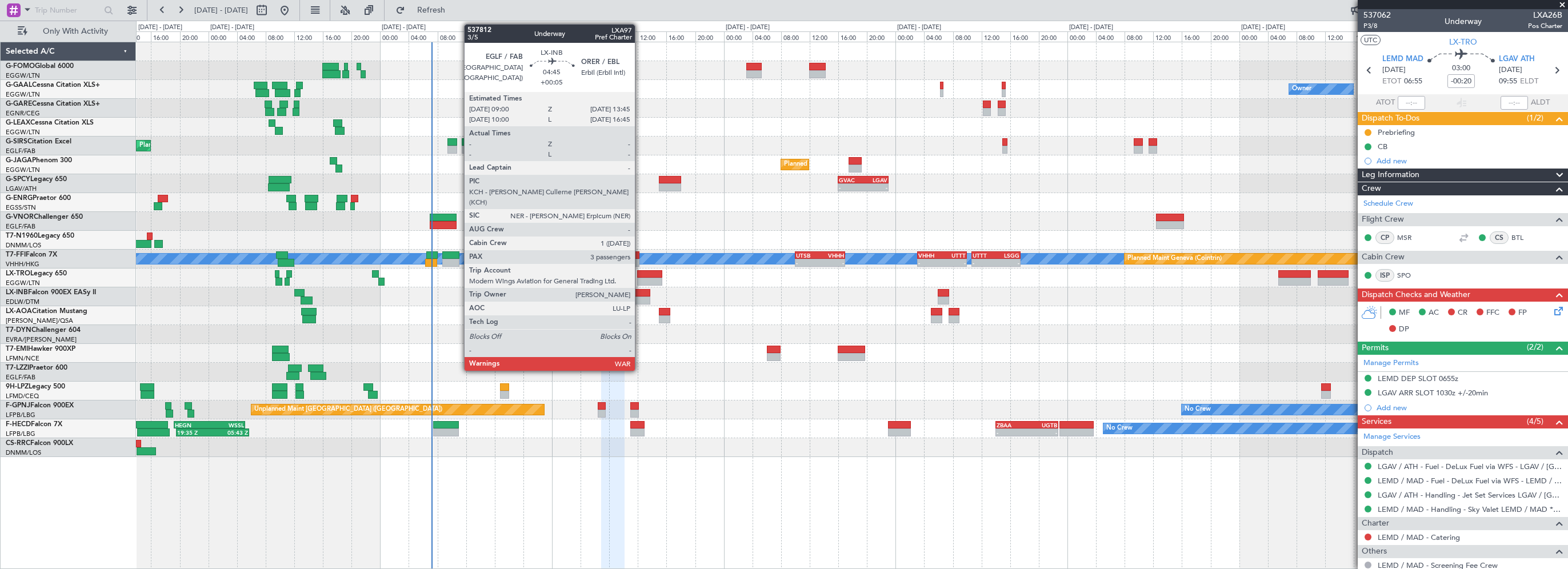
click at [640, 295] on div at bounding box center [633, 293] width 34 height 8
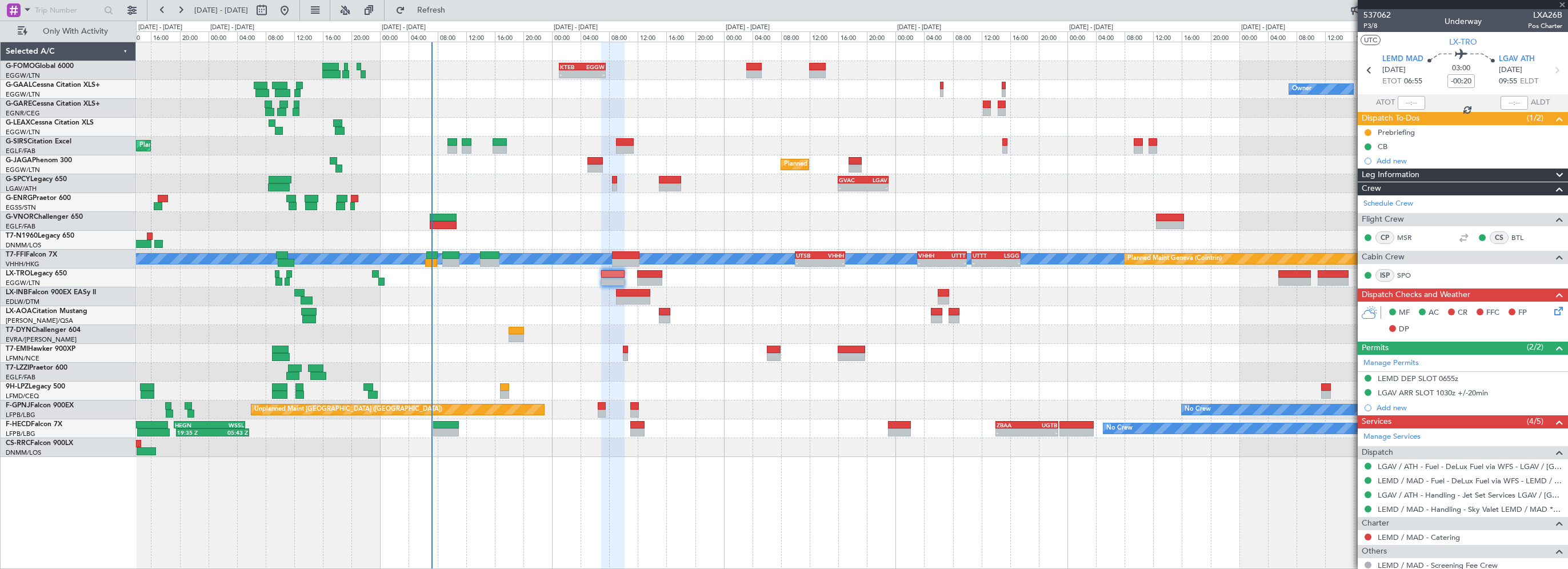
type input "+00:05"
type input "3"
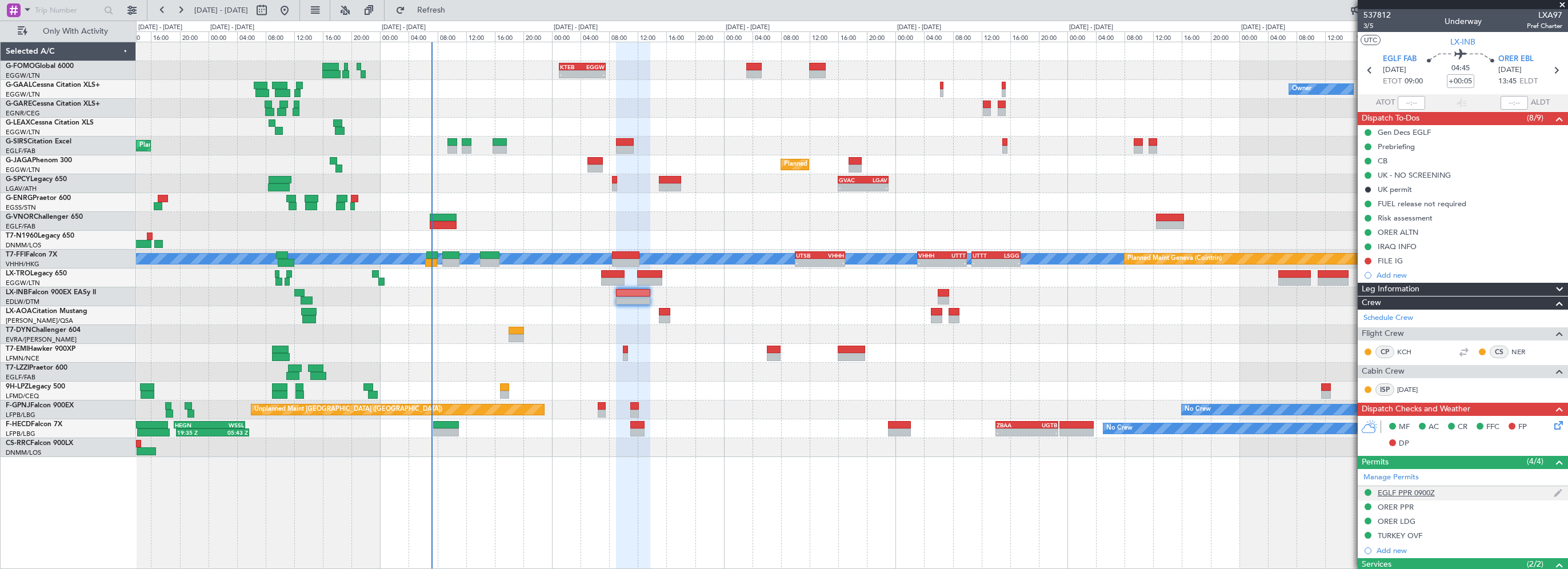
scroll to position [228, 0]
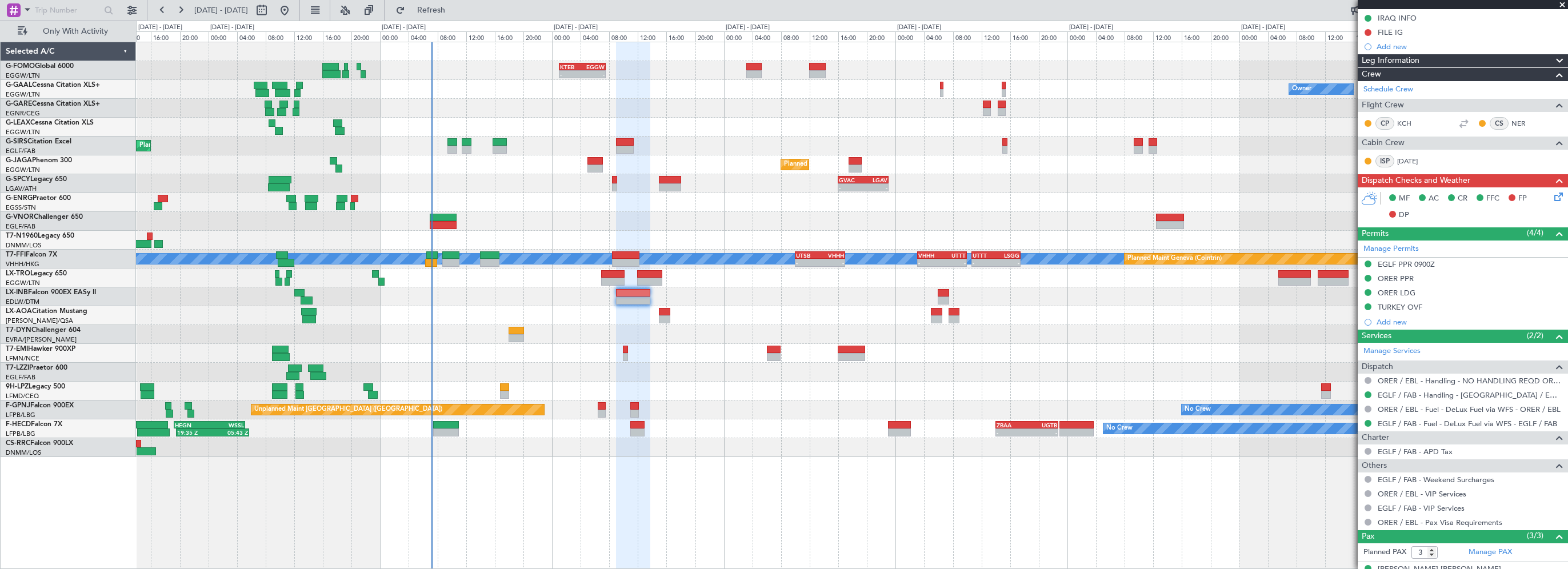
click at [600, 480] on div "- - KTEB 01:00 Z EGGW 07:35 Z Owner No Crew Owner Planned Maint [GEOGRAPHIC_DAT…" at bounding box center [852, 305] width 1432 height 527
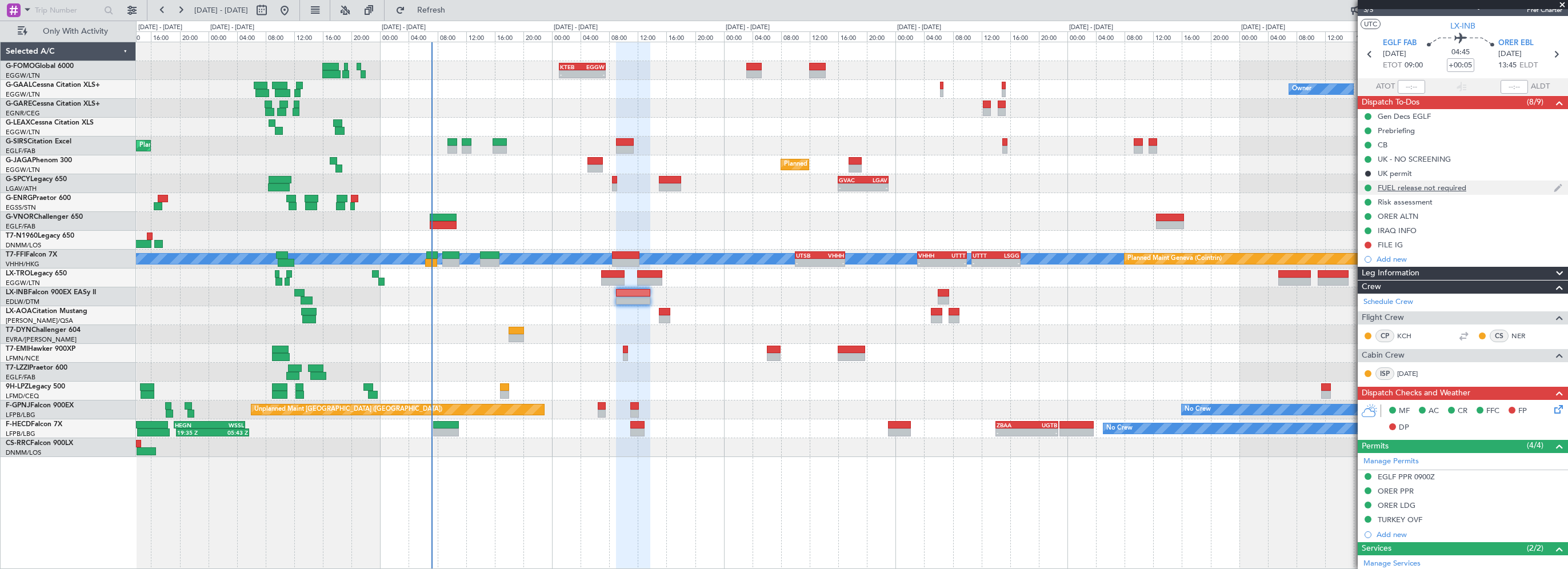
scroll to position [0, 0]
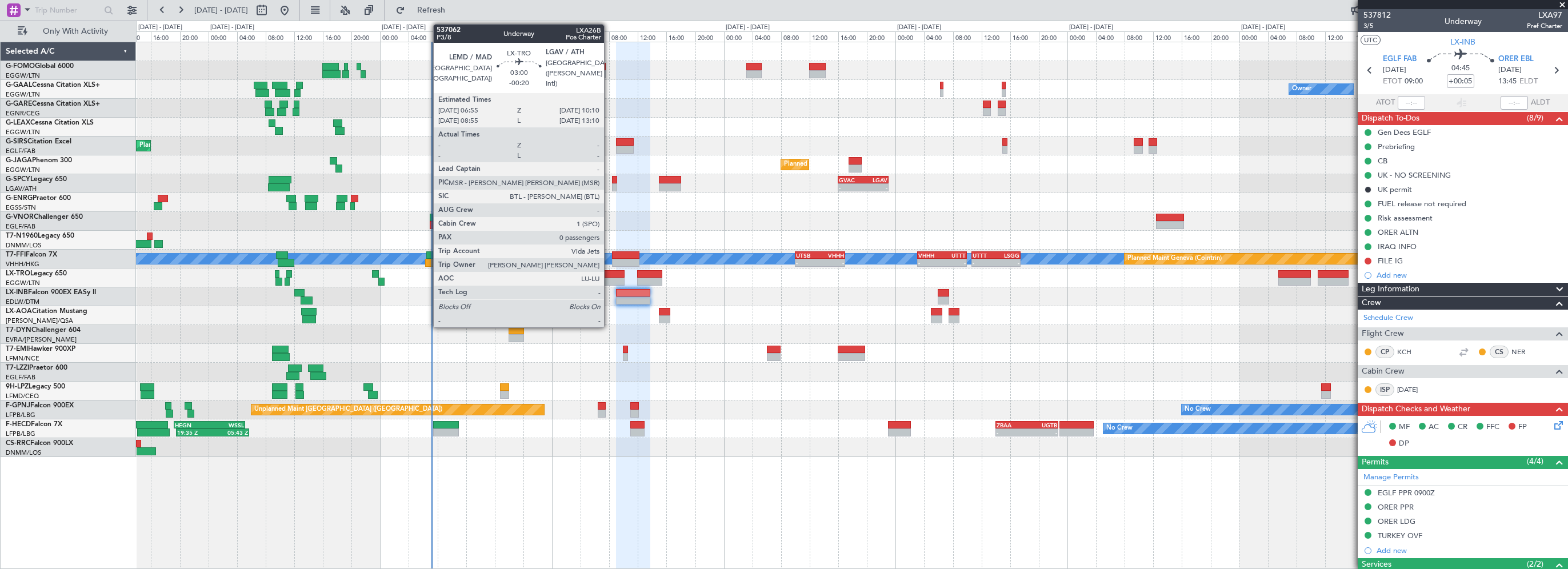
click at [609, 276] on div at bounding box center [613, 274] width 23 height 8
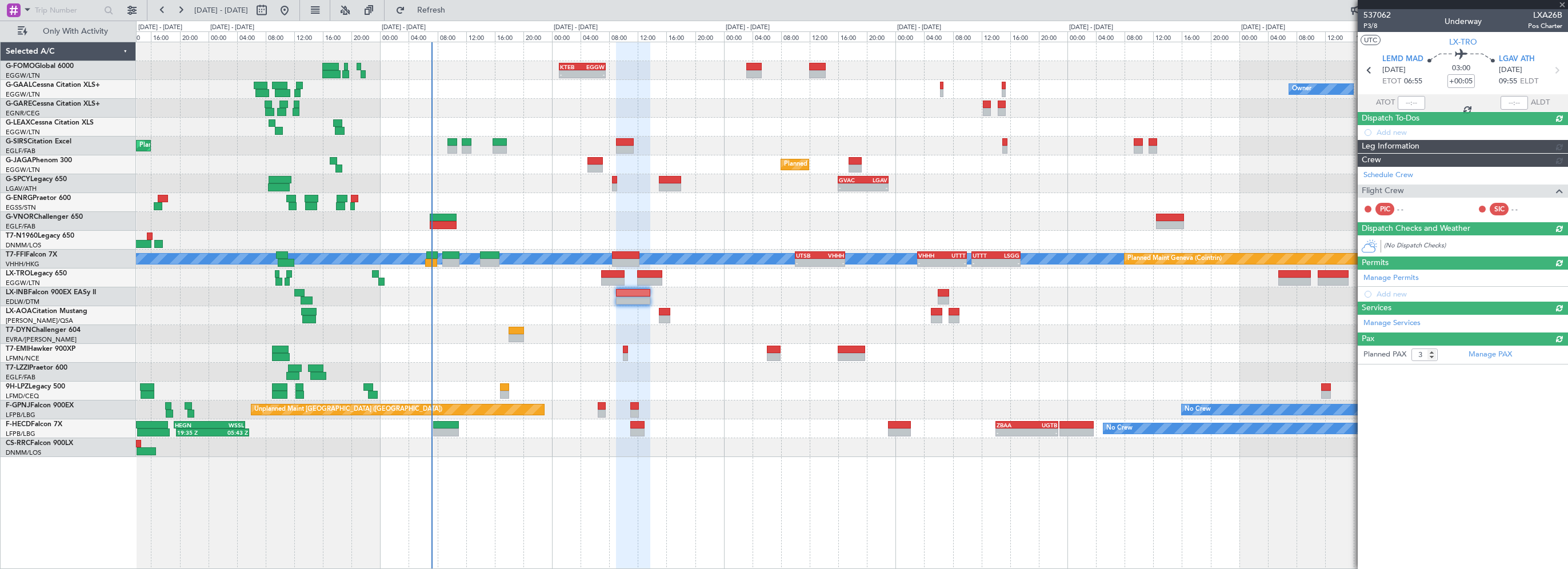
type input "-00:20"
type input "0"
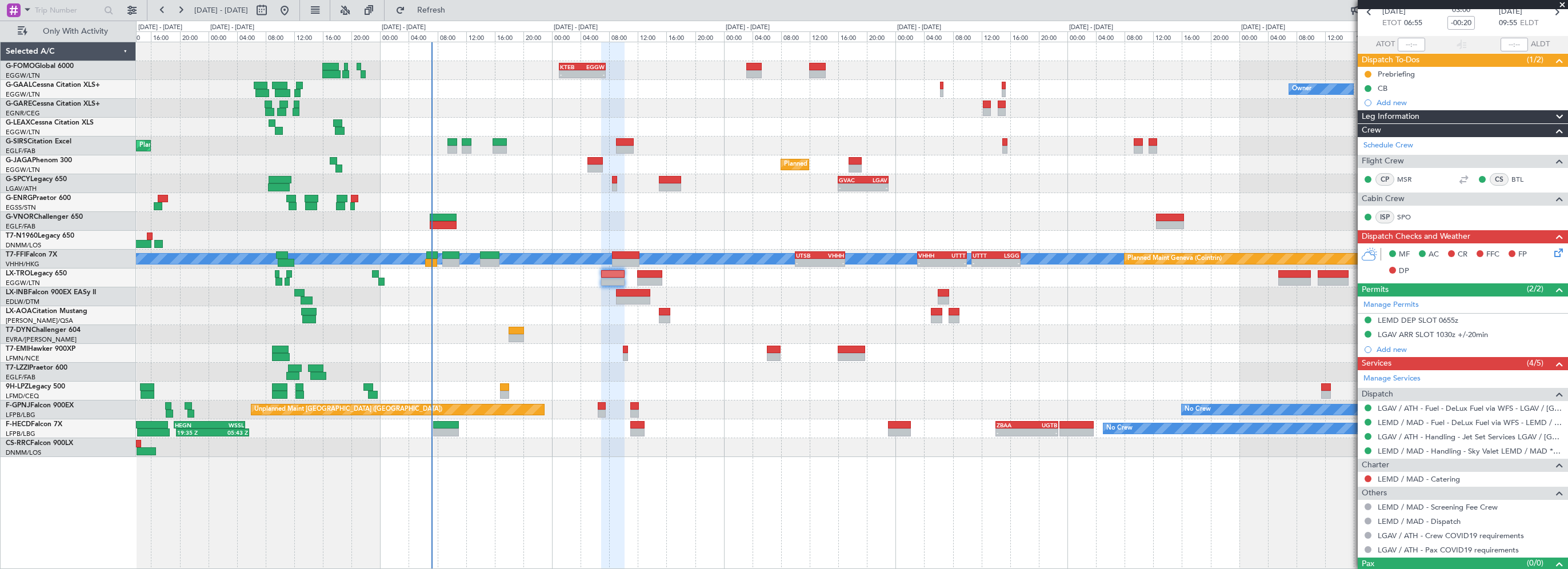
scroll to position [77, 0]
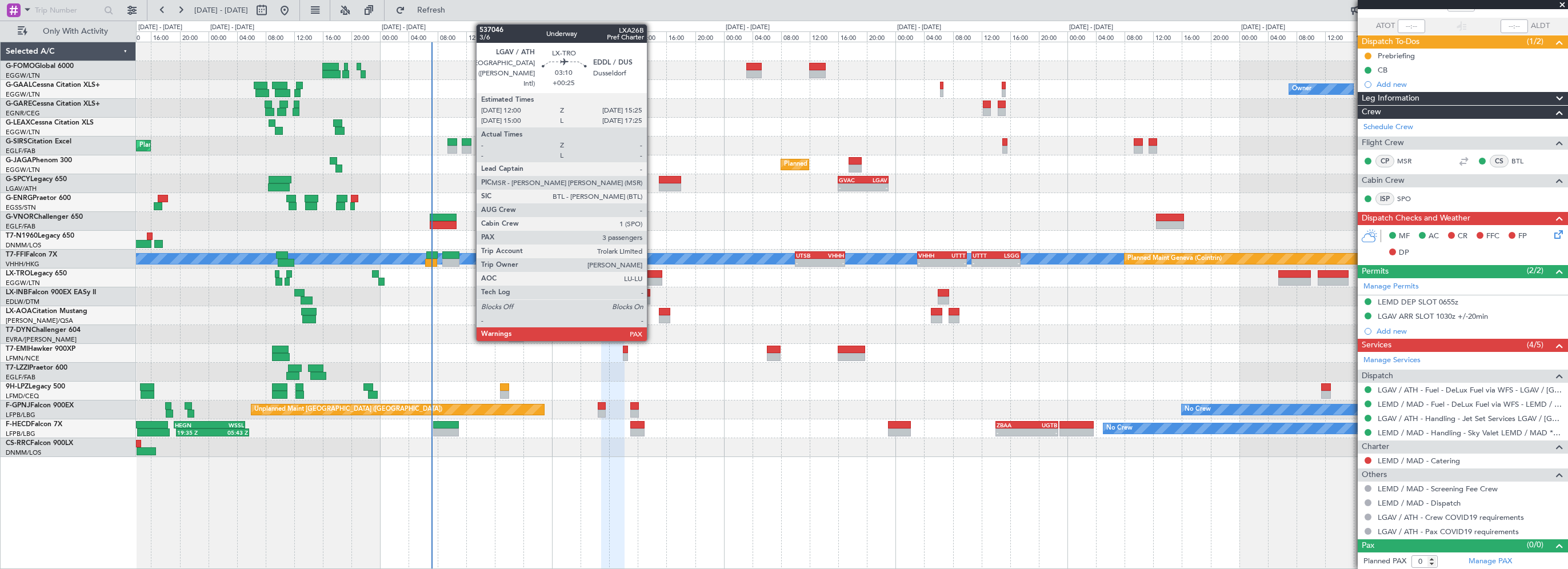
click at [652, 273] on div at bounding box center [650, 274] width 25 height 8
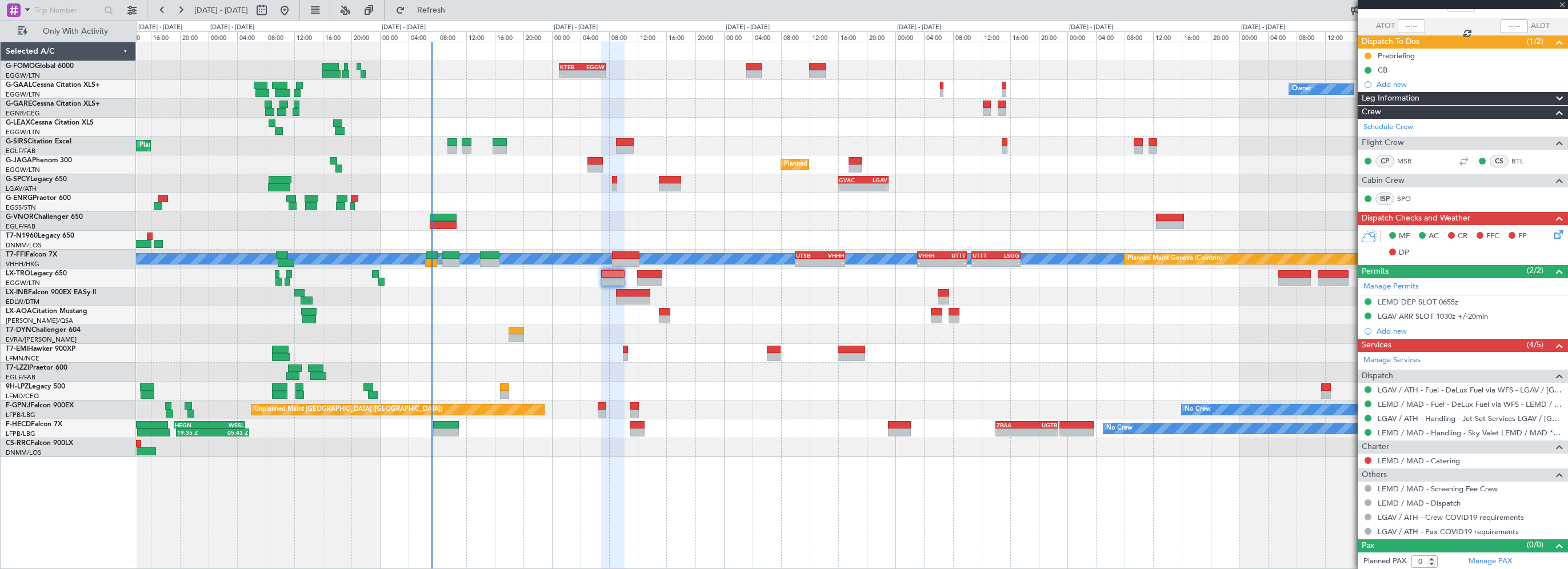
type input "+00:25"
type input "3"
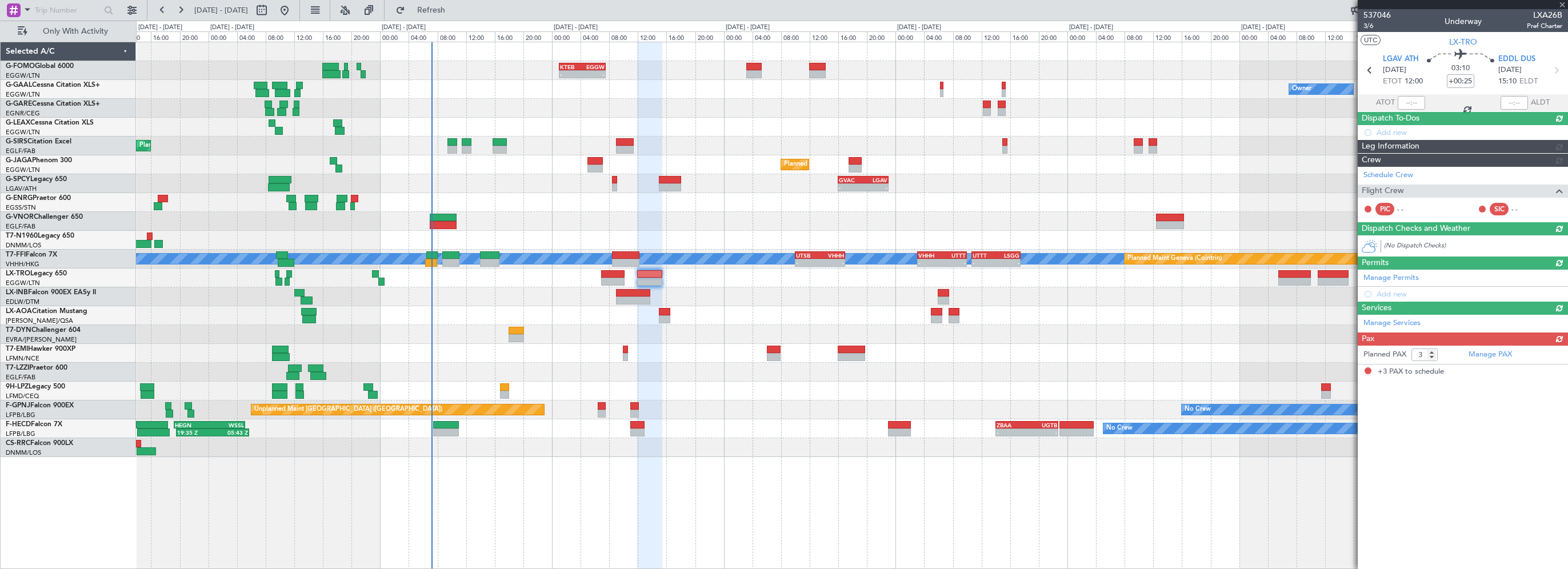
scroll to position [0, 0]
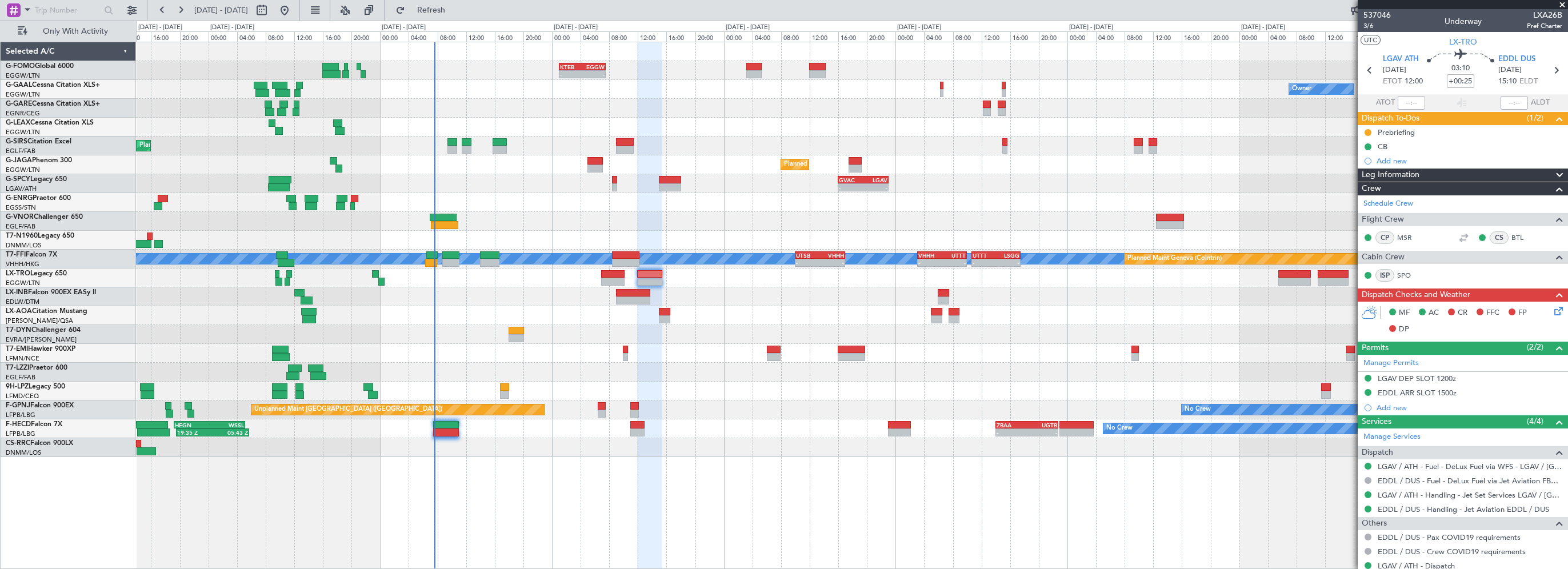
click at [711, 334] on div at bounding box center [852, 334] width 1432 height 19
click at [455, 6] on span "Refresh" at bounding box center [432, 10] width 48 height 8
click at [523, 208] on div "- - EGSS 17:00 Z KBGR 00:00 Z Planned Maint [GEOGRAPHIC_DATA] ([GEOGRAPHIC_DATA…" at bounding box center [852, 202] width 1432 height 19
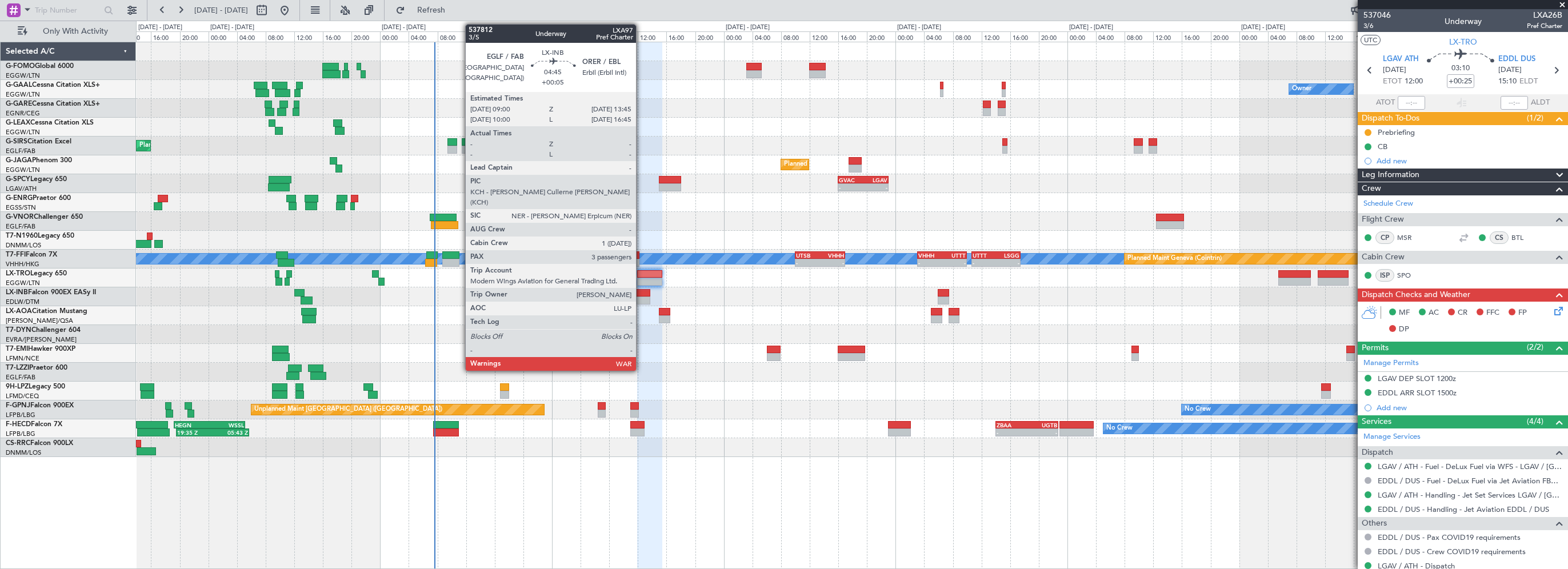
click at [639, 295] on div at bounding box center [633, 293] width 34 height 8
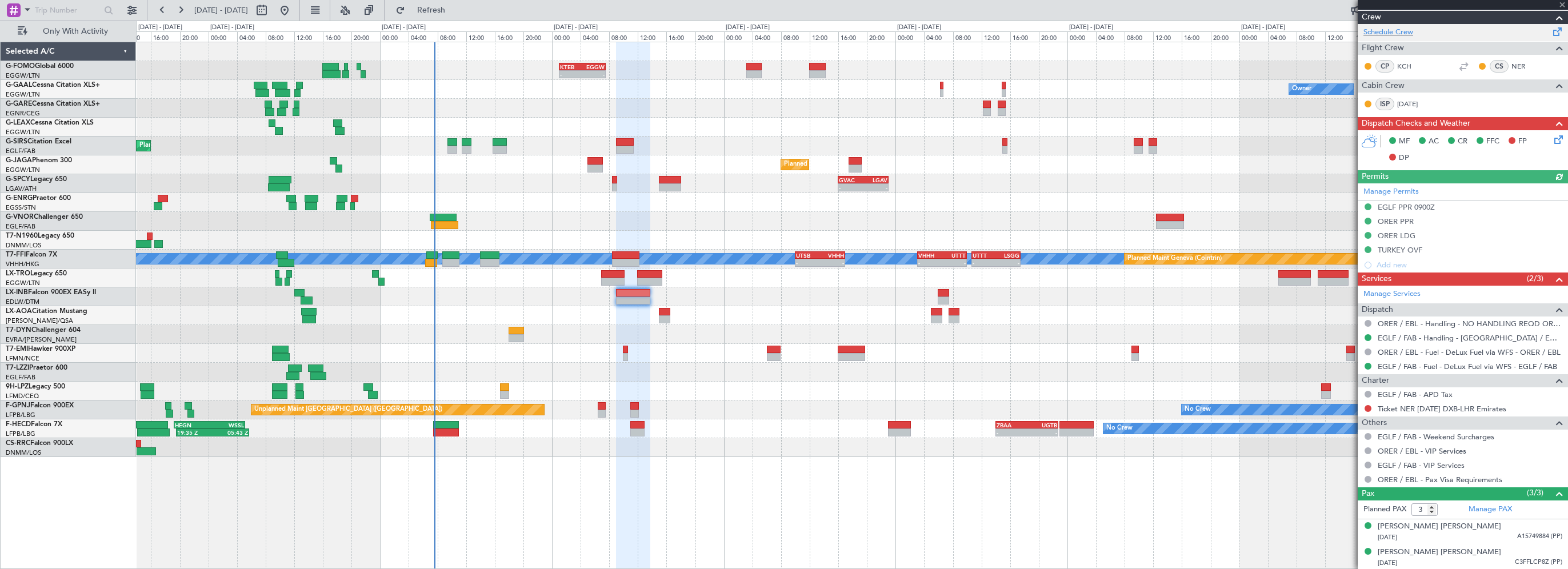
scroll to position [311, 0]
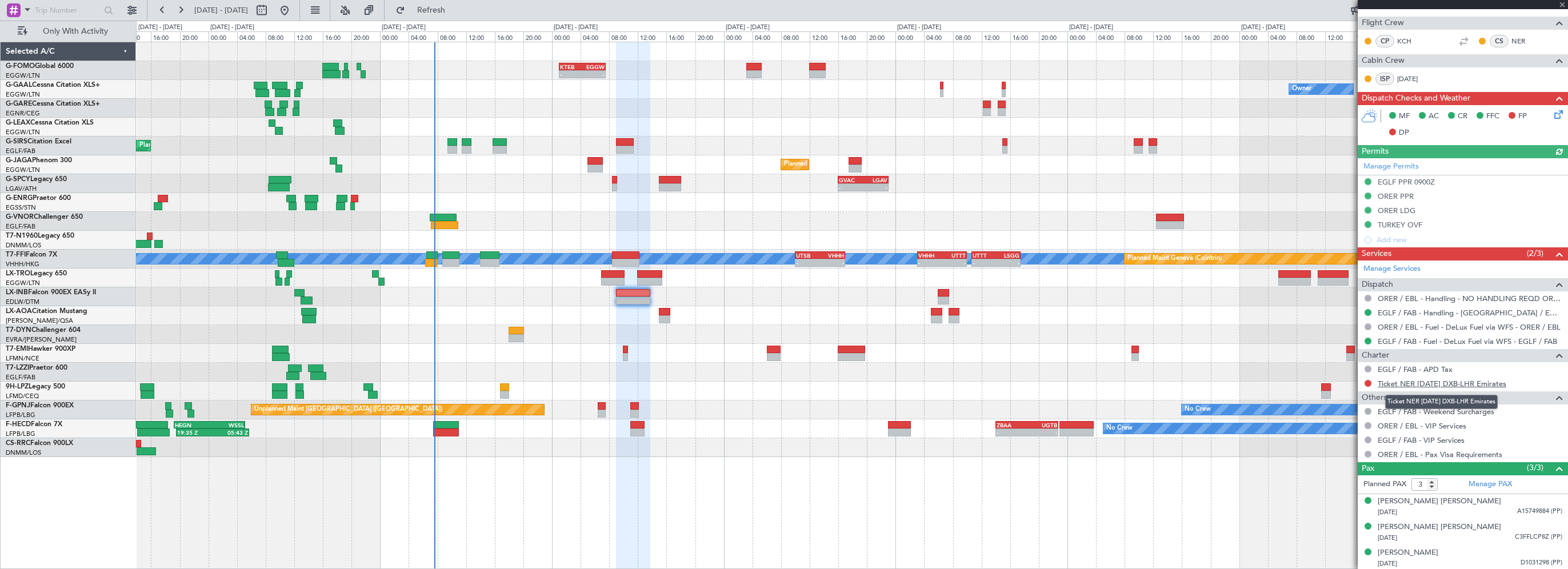
click at [1471, 382] on link "Ticket NER [DATE] DXB-LHR Emirates" at bounding box center [1442, 383] width 129 height 10
click at [1116, 526] on div "- - KTEB 01:00 Z EGGW 07:35 Z Owner No Crew Owner Planned Maint [GEOGRAPHIC_DAT…" at bounding box center [852, 305] width 1432 height 527
click at [1368, 383] on button at bounding box center [1368, 383] width 7 height 7
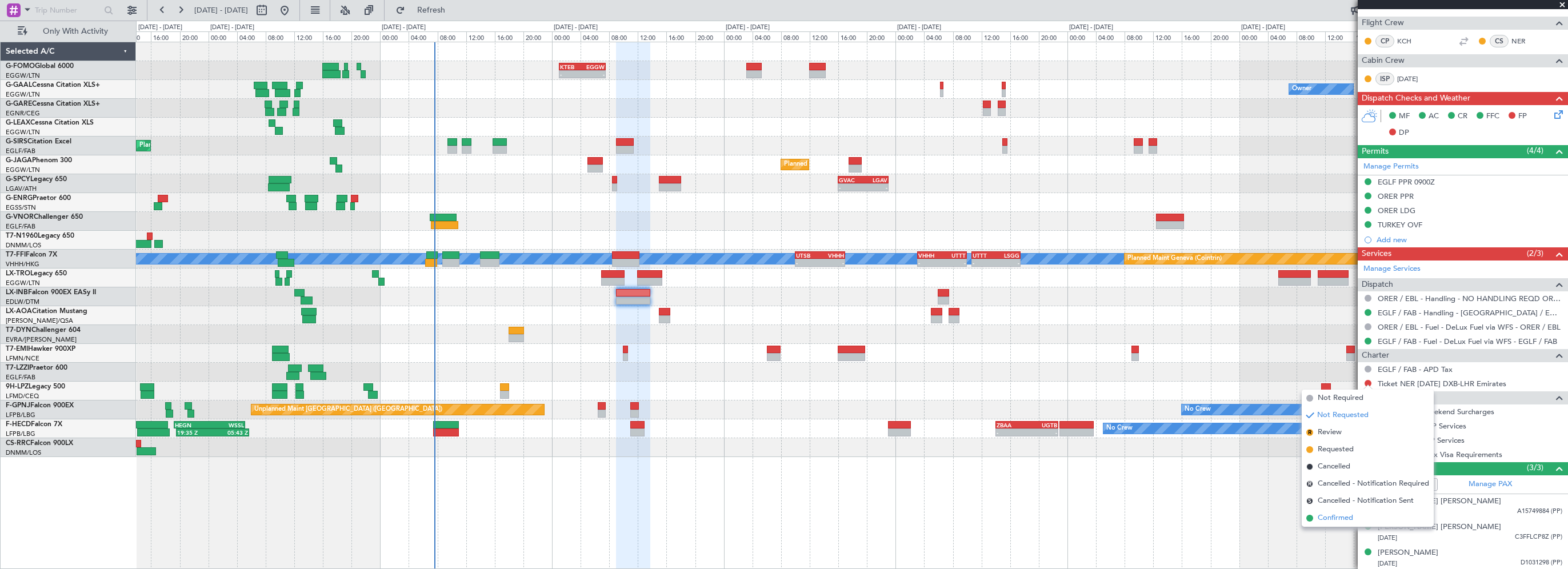
click at [1336, 516] on span "Confirmed" at bounding box center [1336, 518] width 36 height 12
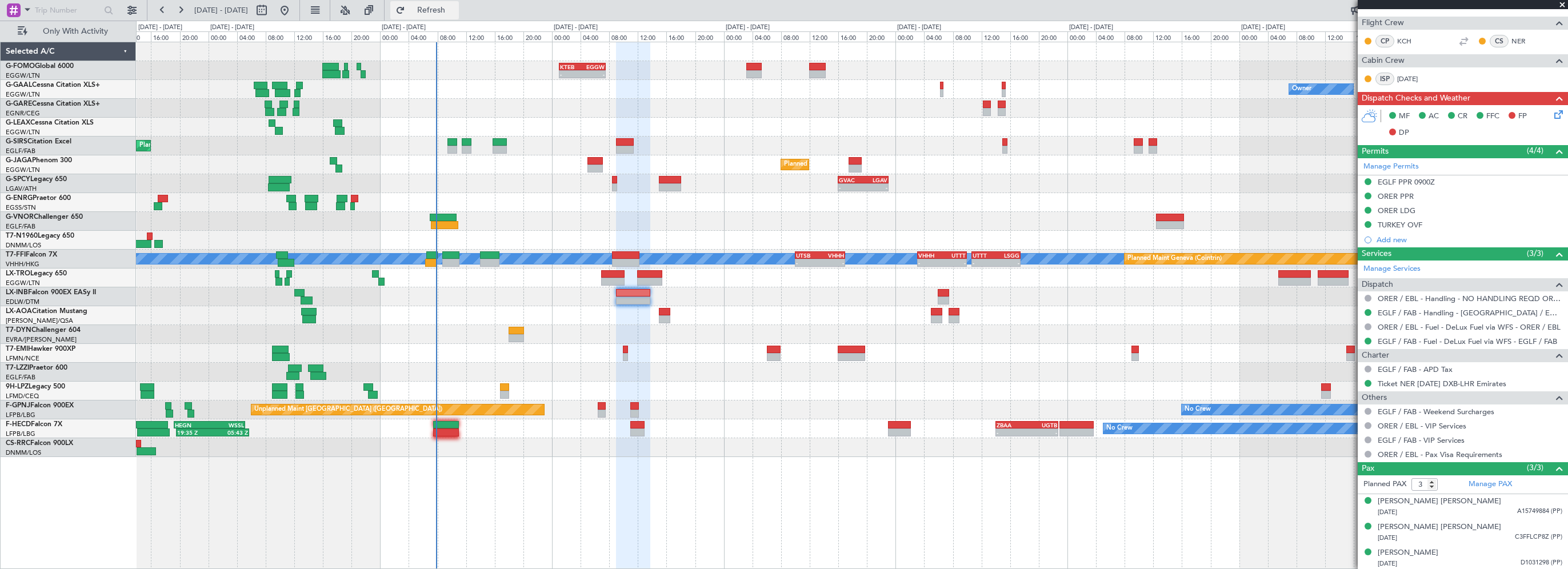
click at [455, 13] on span "Refresh" at bounding box center [432, 10] width 48 height 8
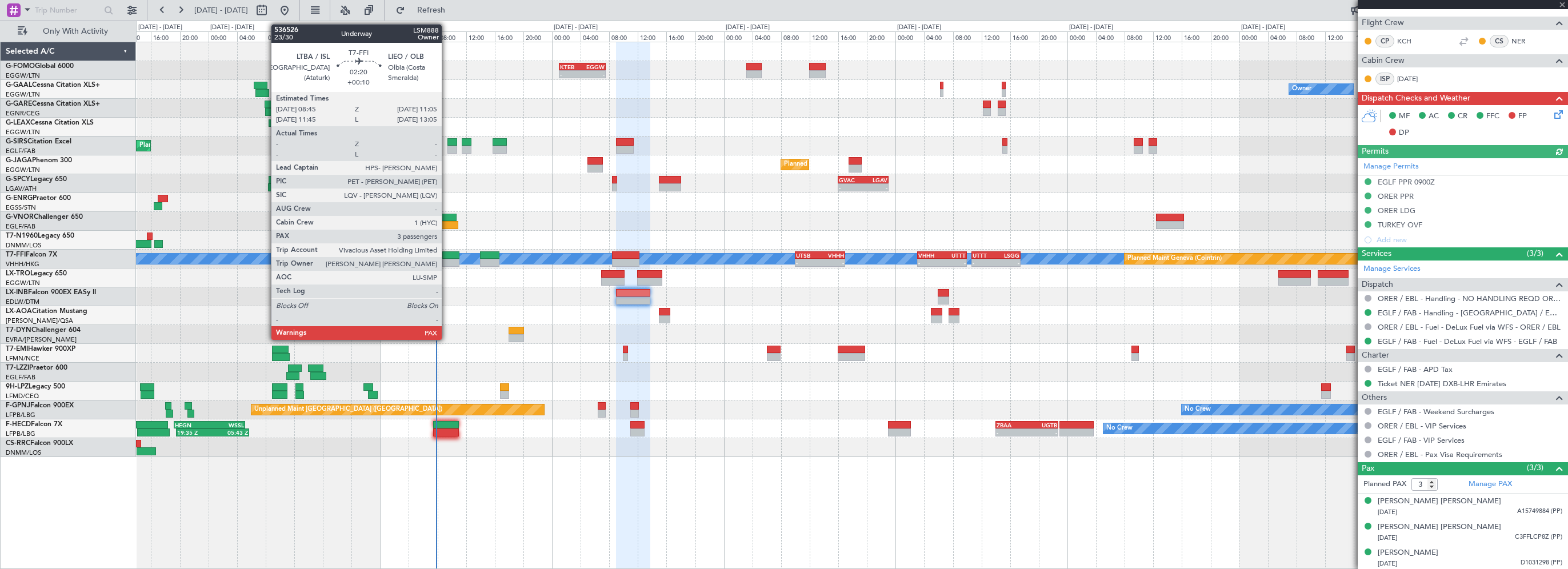
click at [447, 254] on div at bounding box center [451, 255] width 17 height 8
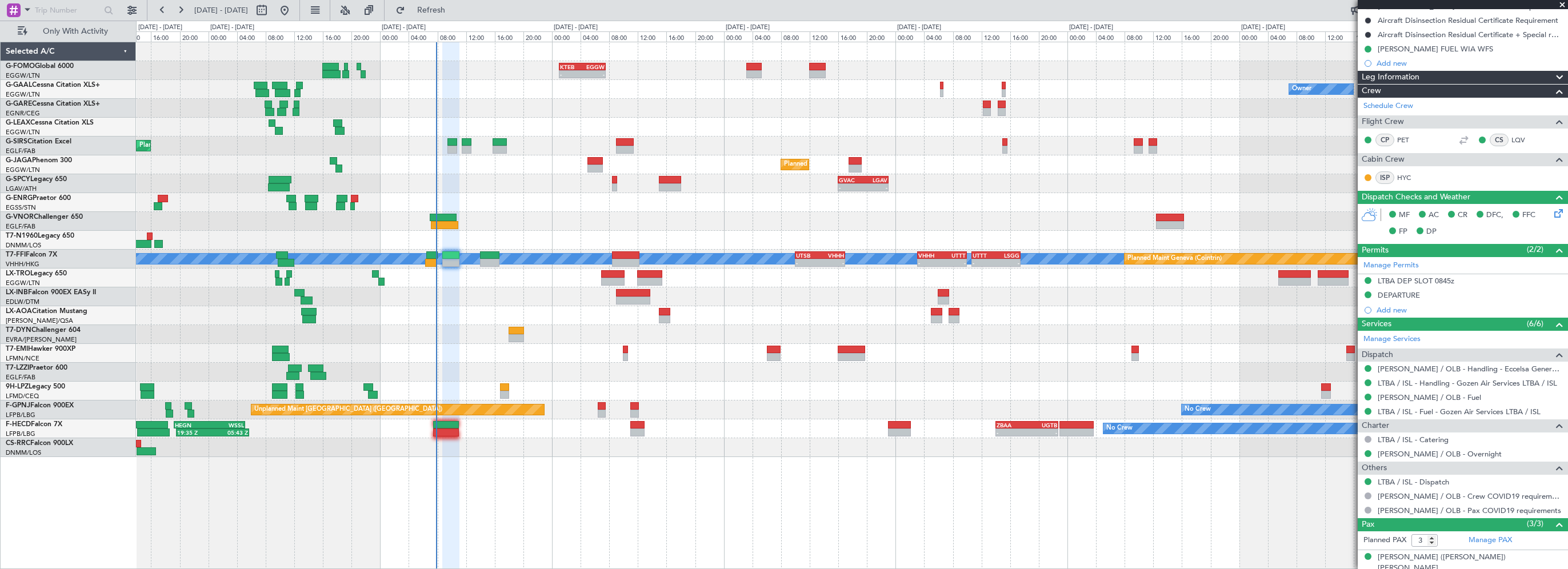
scroll to position [0, 0]
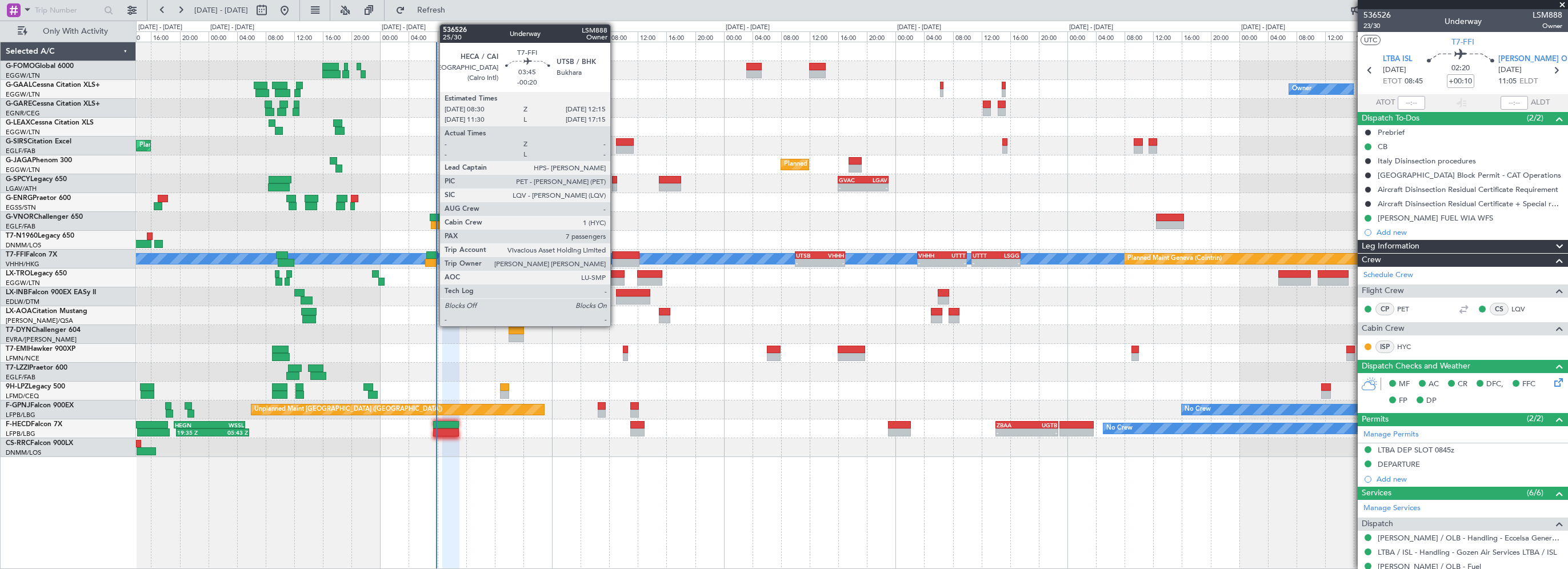
click at [615, 252] on div at bounding box center [626, 255] width 27 height 8
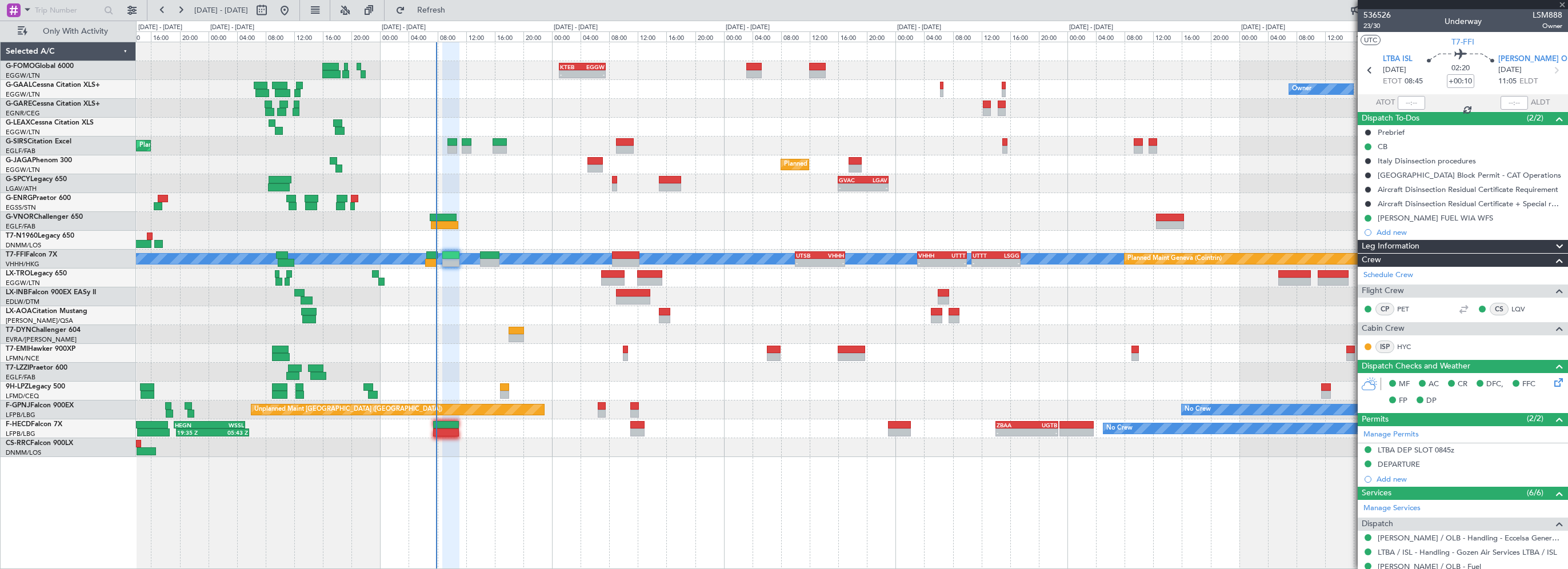
type input "-00:20"
type input "7"
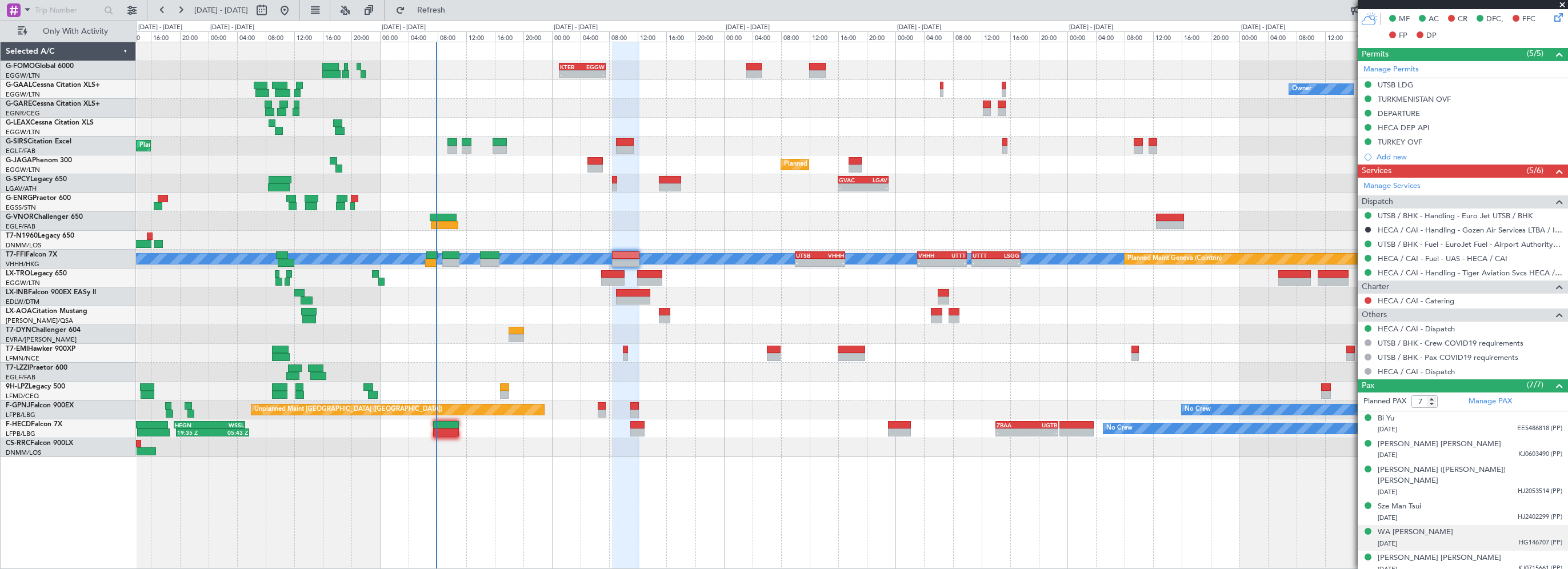
scroll to position [342, 0]
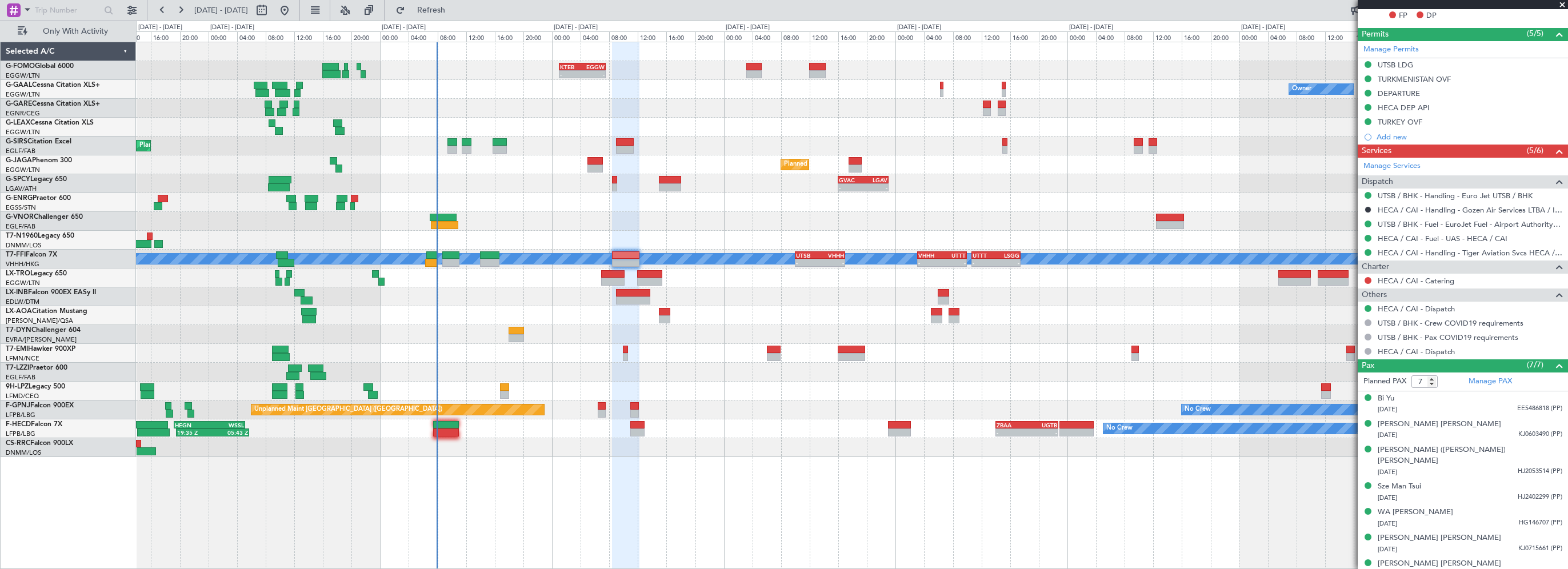
click at [154, 392] on div "- - KTEB 01:00 Z EGGW 07:35 Z Owner No Crew Owner Planned Maint [GEOGRAPHIC_DAT…" at bounding box center [784, 295] width 1568 height 548
click at [638, 420] on div "No Crew 19:35 Z 05:43 Z HEGN 19:15 Z WSSL 05:10 Z - - ZBAA 14:00 Z UGTB 22:45 Z…" at bounding box center [852, 428] width 1432 height 19
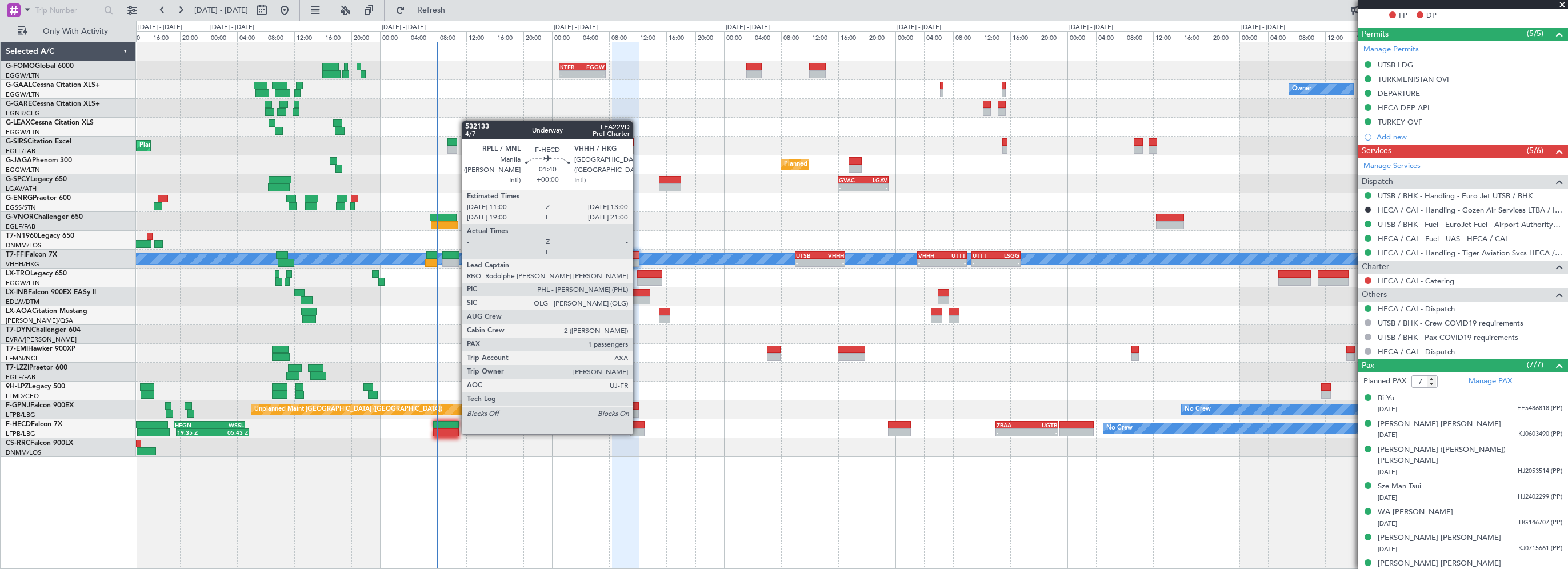
click at [638, 423] on div at bounding box center [637, 424] width 15 height 8
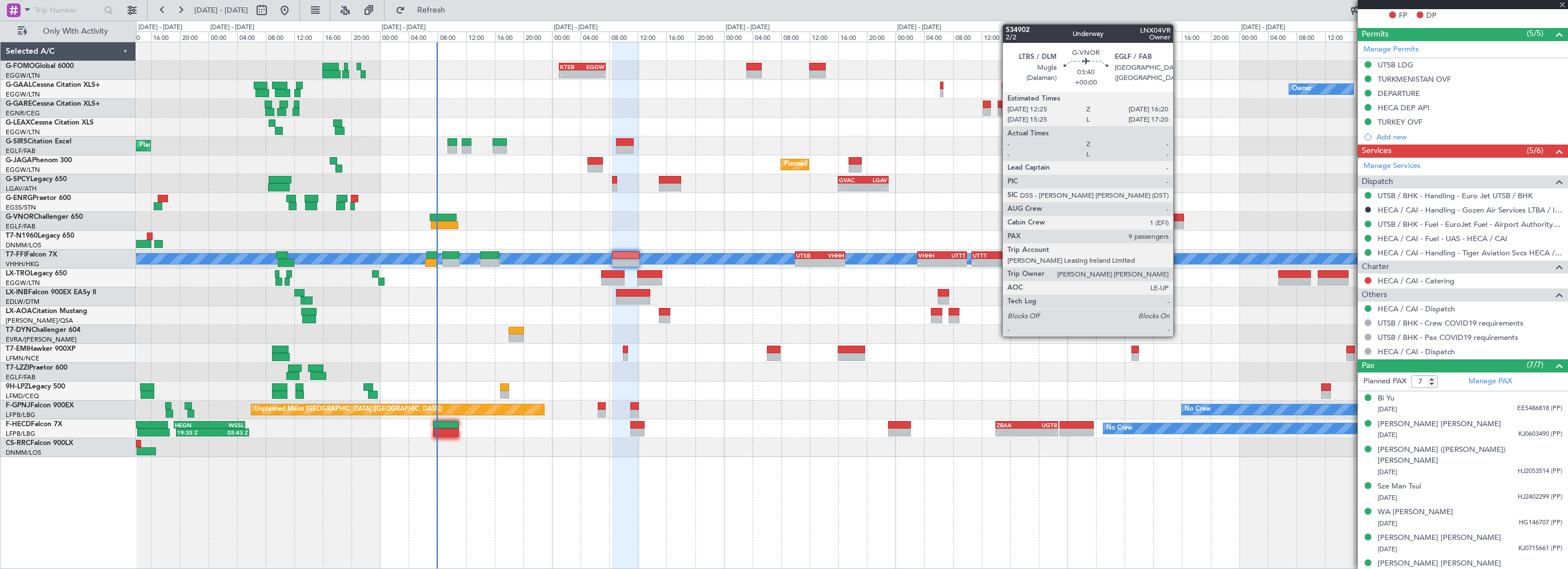
type input "1"
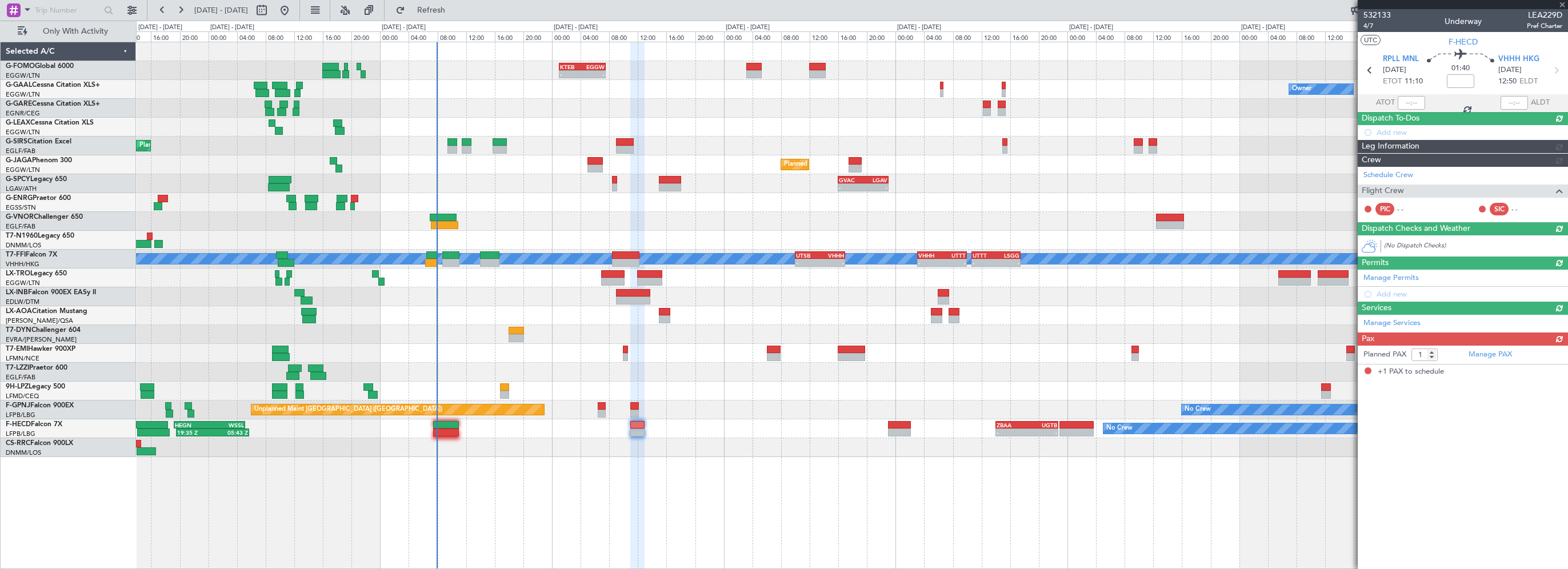
scroll to position [0, 0]
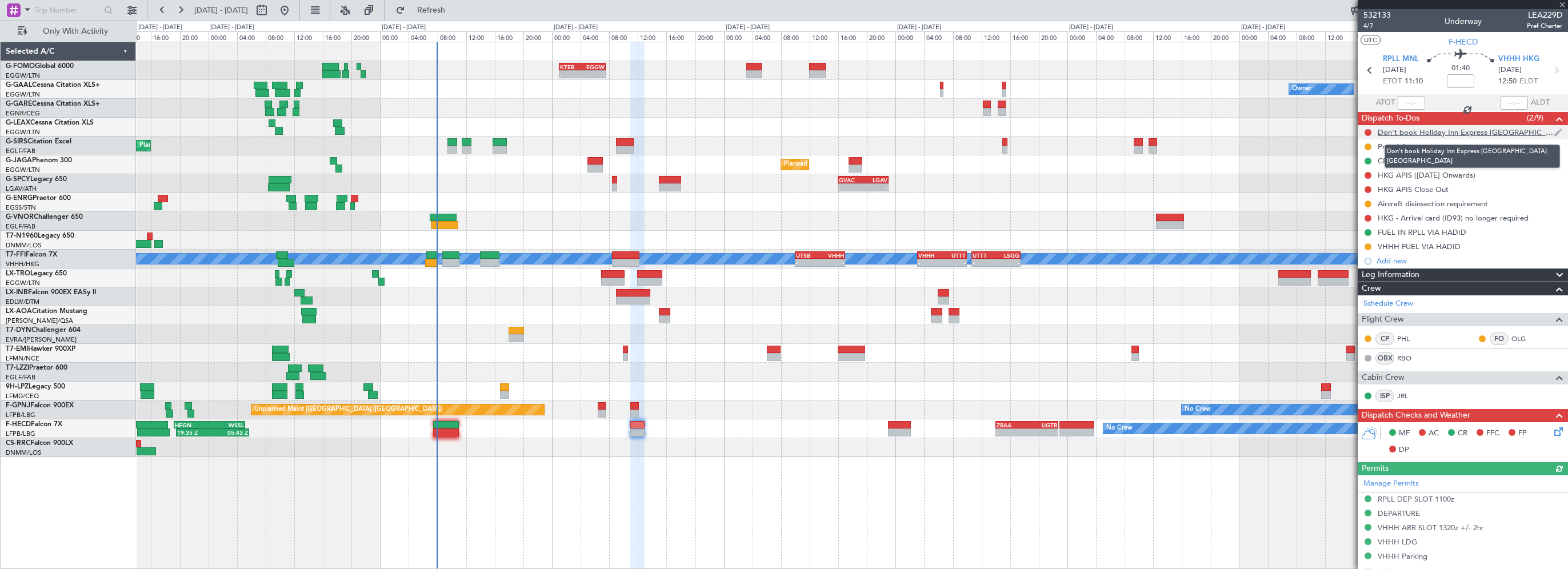
click at [1517, 132] on div "Don't book Holiday Inn Express [GEOGRAPHIC_DATA] [GEOGRAPHIC_DATA]" at bounding box center [1466, 132] width 176 height 10
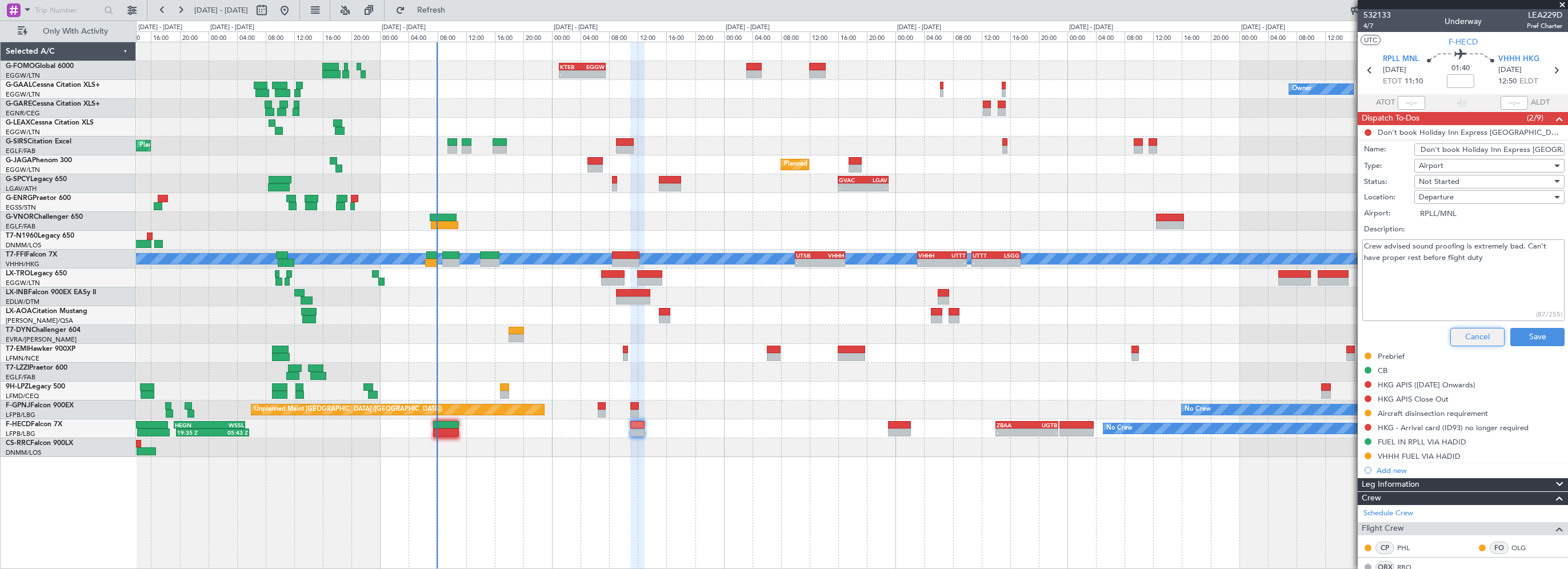
click at [1466, 334] on button "Cancel" at bounding box center [1477, 337] width 55 height 18
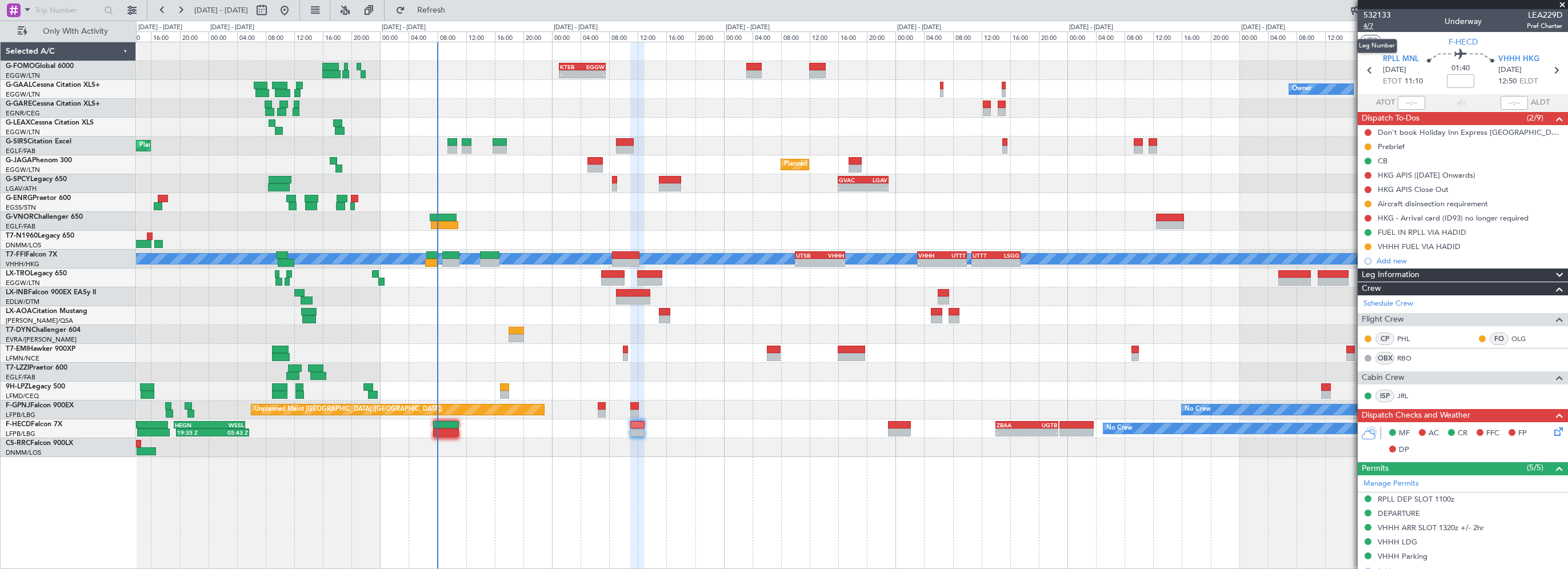
click at [1369, 25] on span "4/7" at bounding box center [1377, 26] width 28 height 10
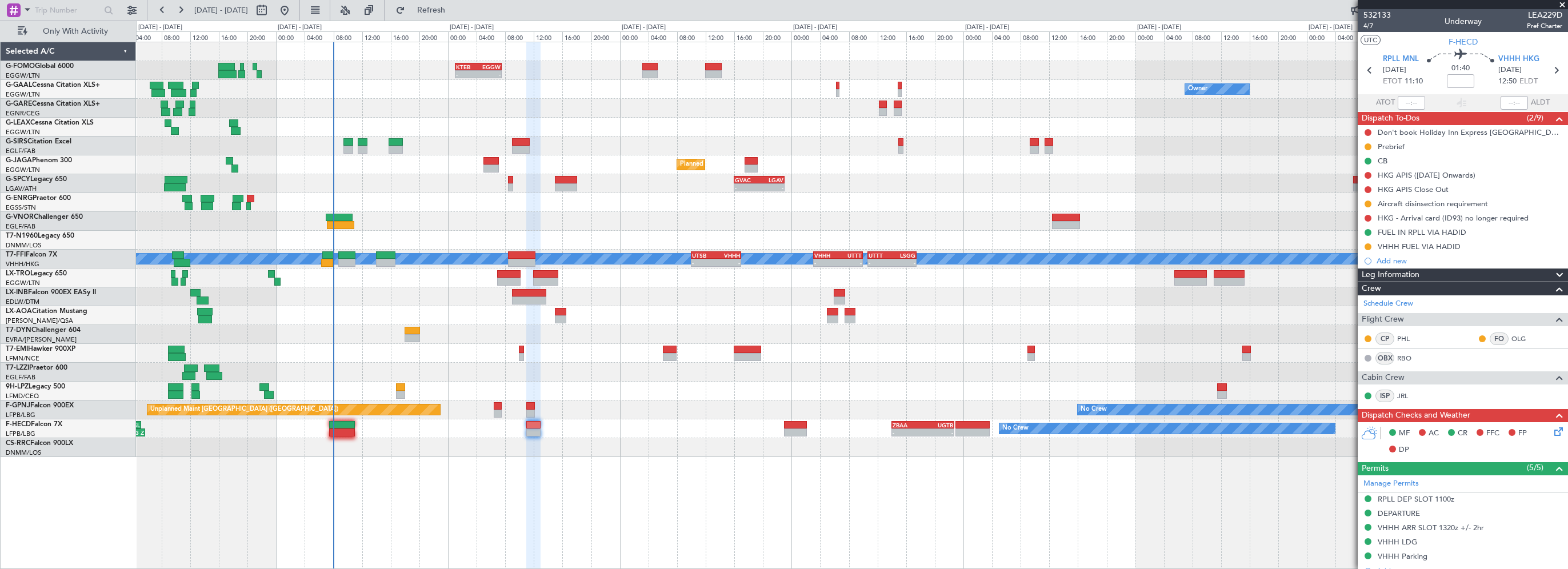
click at [409, 107] on div "- - KTEB 01:00 Z EGGW 07:35 Z Owner No Crew Owner Planned Maint [GEOGRAPHIC_DAT…" at bounding box center [852, 249] width 1432 height 415
click at [455, 12] on span "Refresh" at bounding box center [432, 10] width 48 height 8
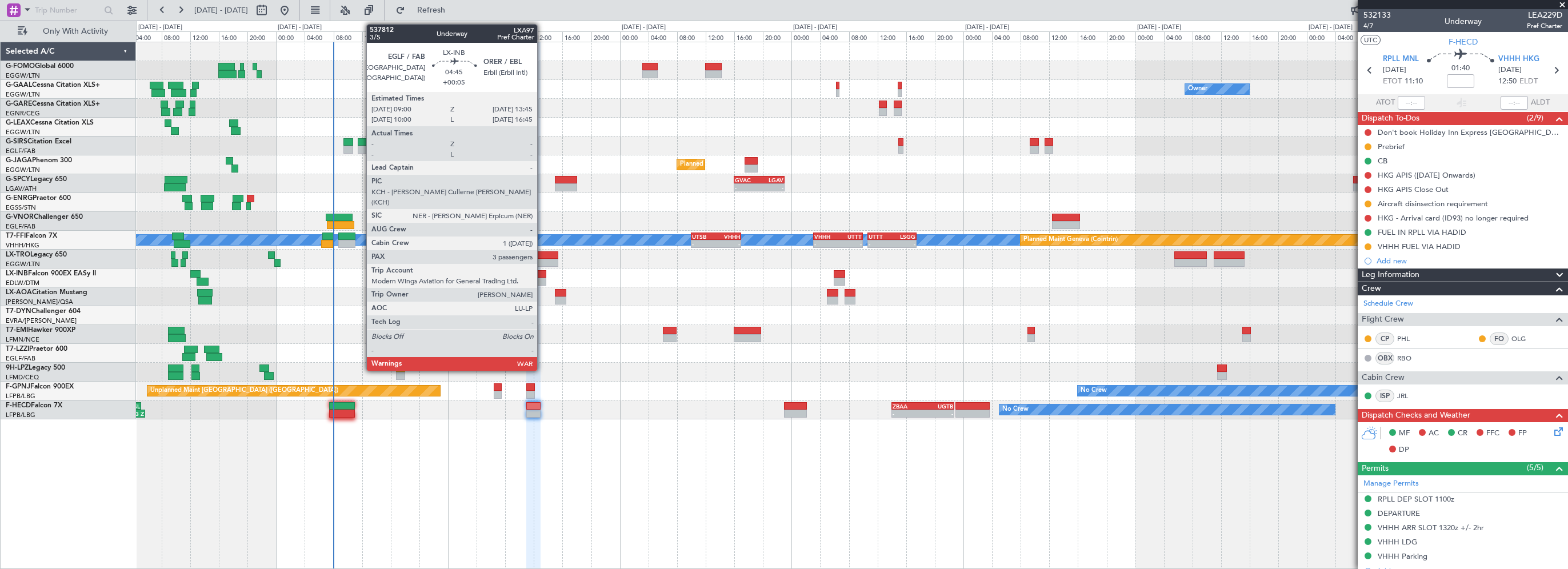
click at [542, 272] on div at bounding box center [529, 274] width 34 height 8
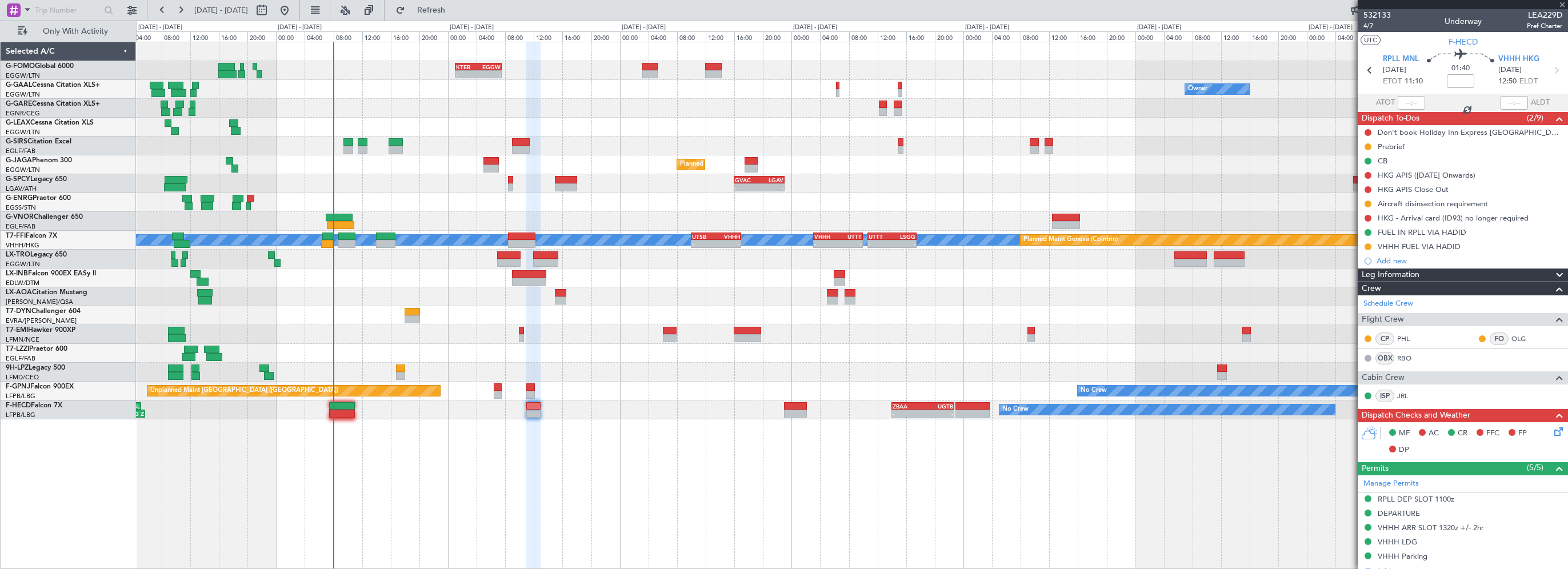
type input "+00:05"
type input "3"
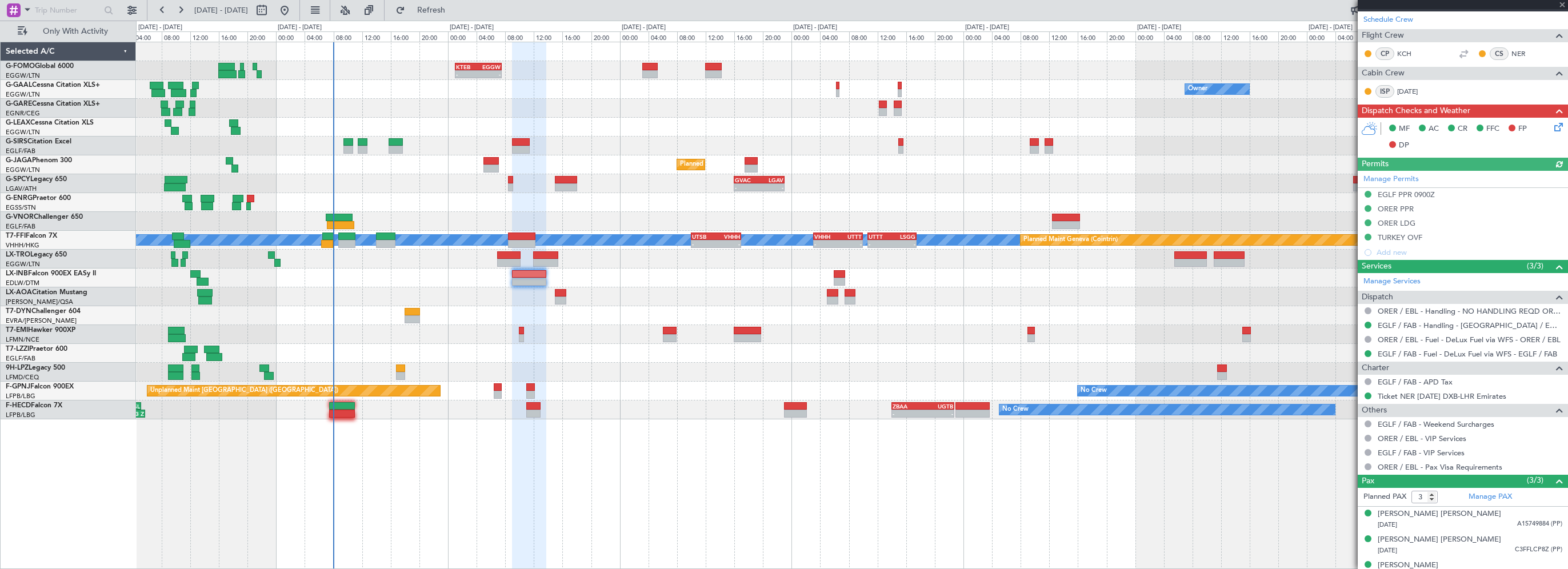
scroll to position [311, 0]
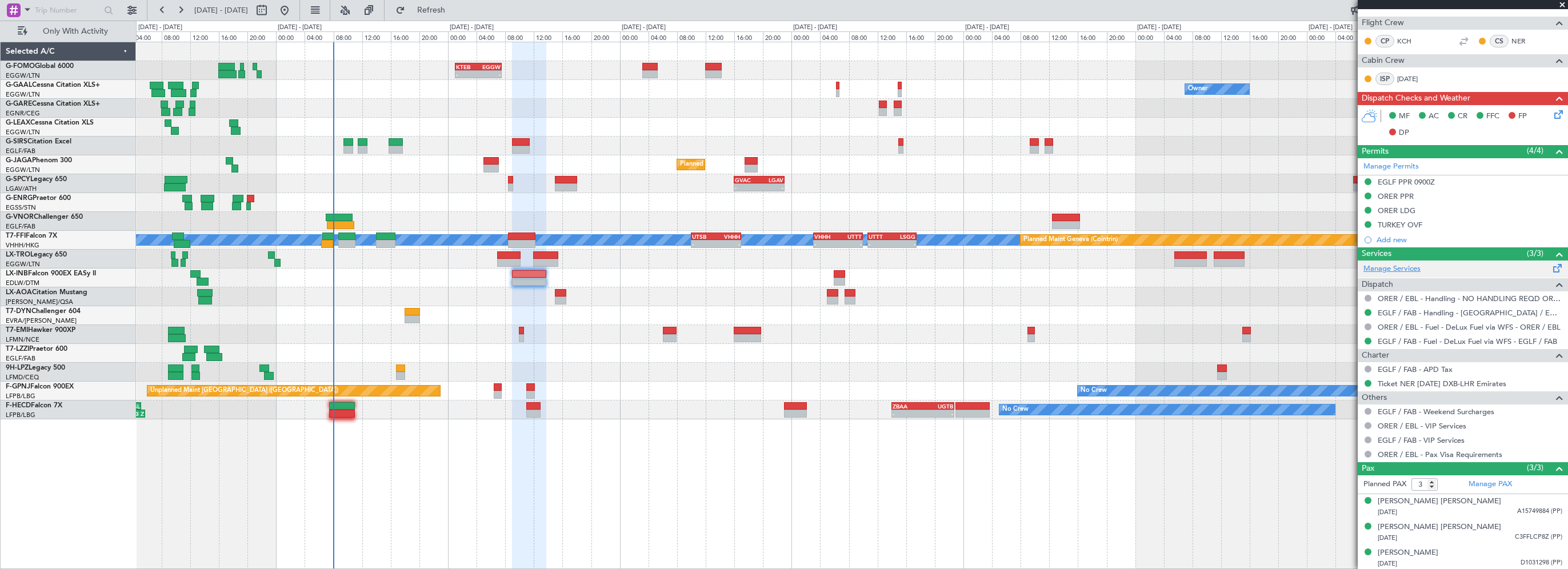
click at [1407, 265] on link "Manage Services" at bounding box center [1392, 269] width 57 height 12
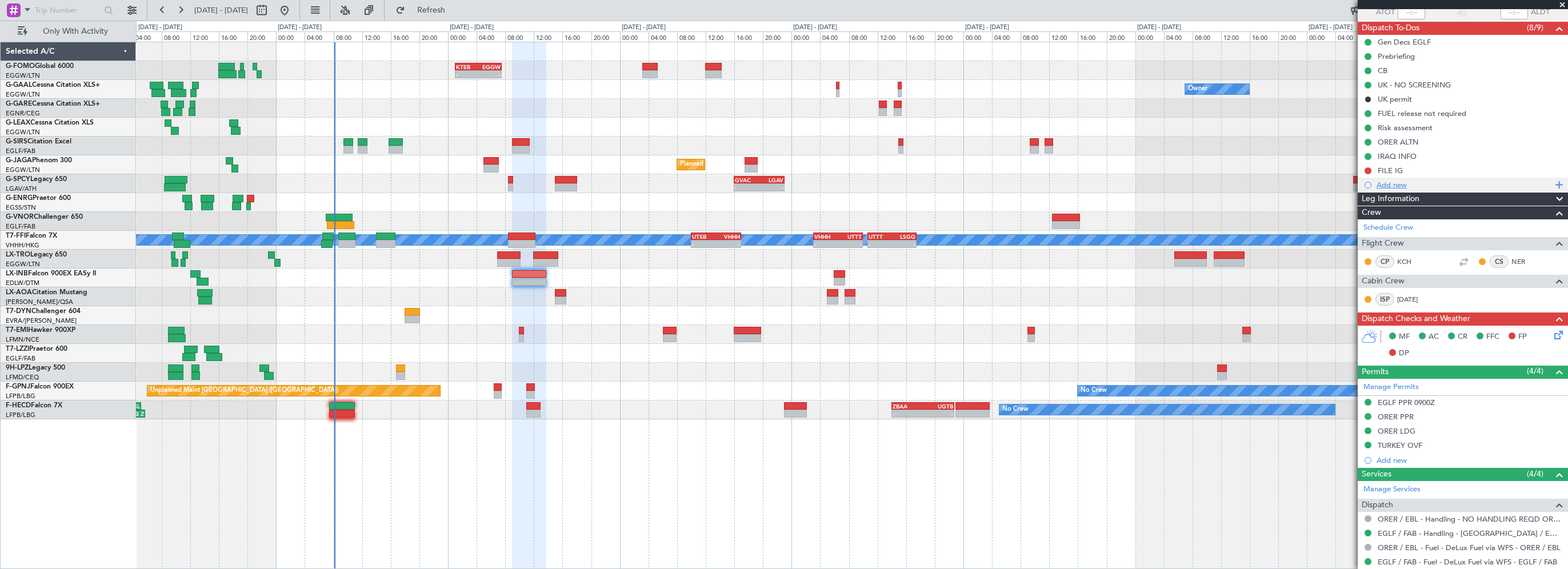
scroll to position [0, 0]
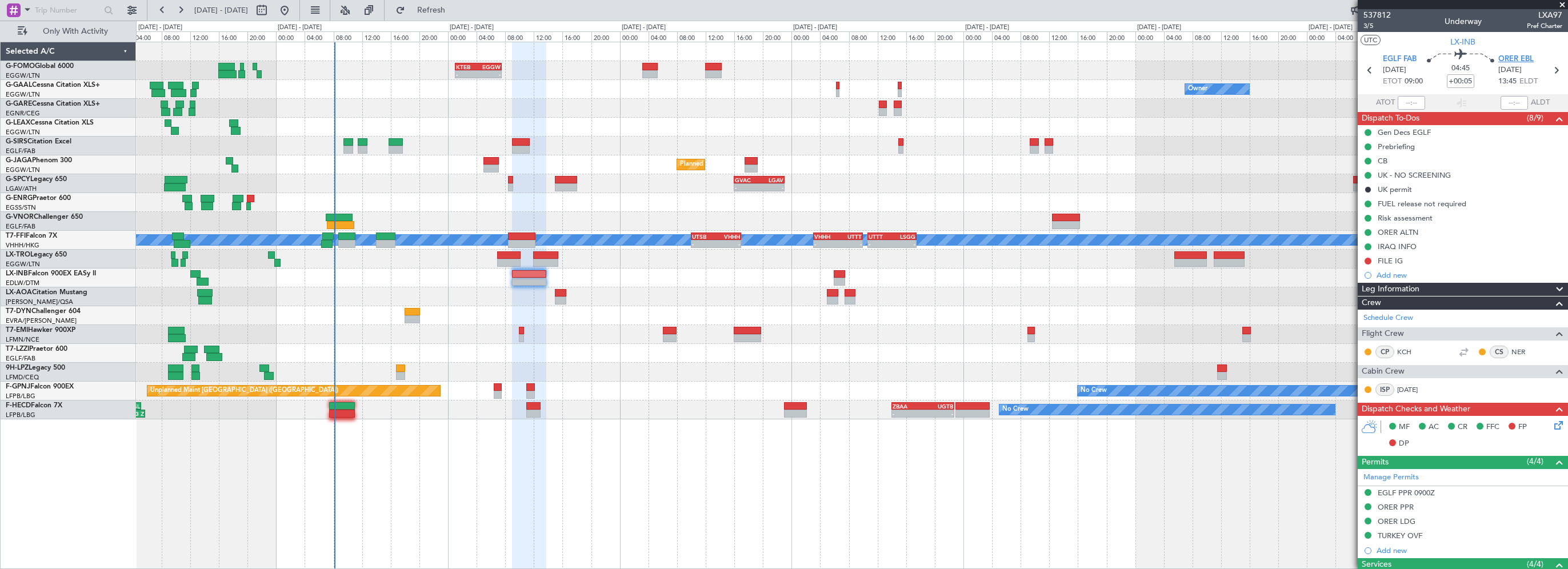
click at [1503, 57] on span "ORER EBL" at bounding box center [1517, 59] width 36 height 12
click at [455, 14] on span "Refresh" at bounding box center [432, 10] width 48 height 8
click at [455, 7] on span "Refresh" at bounding box center [432, 10] width 48 height 8
click at [455, 9] on span "Refresh" at bounding box center [432, 10] width 48 height 8
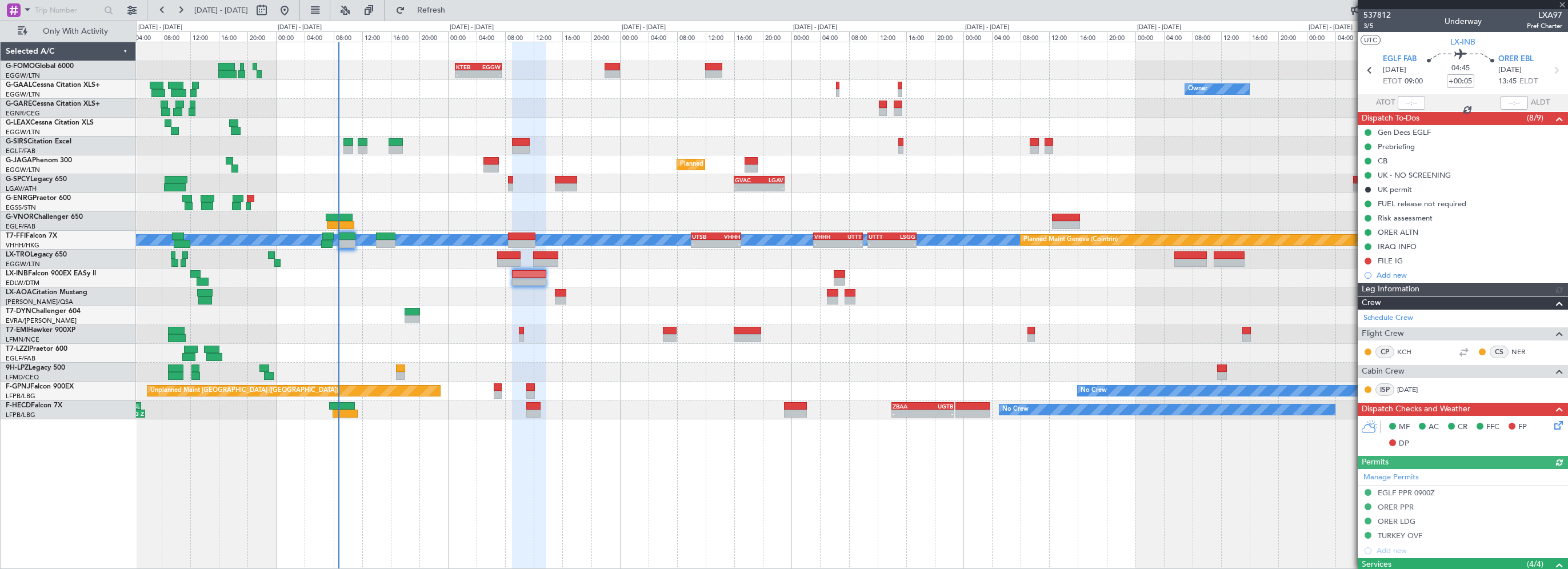
click at [622, 121] on div at bounding box center [852, 127] width 1432 height 19
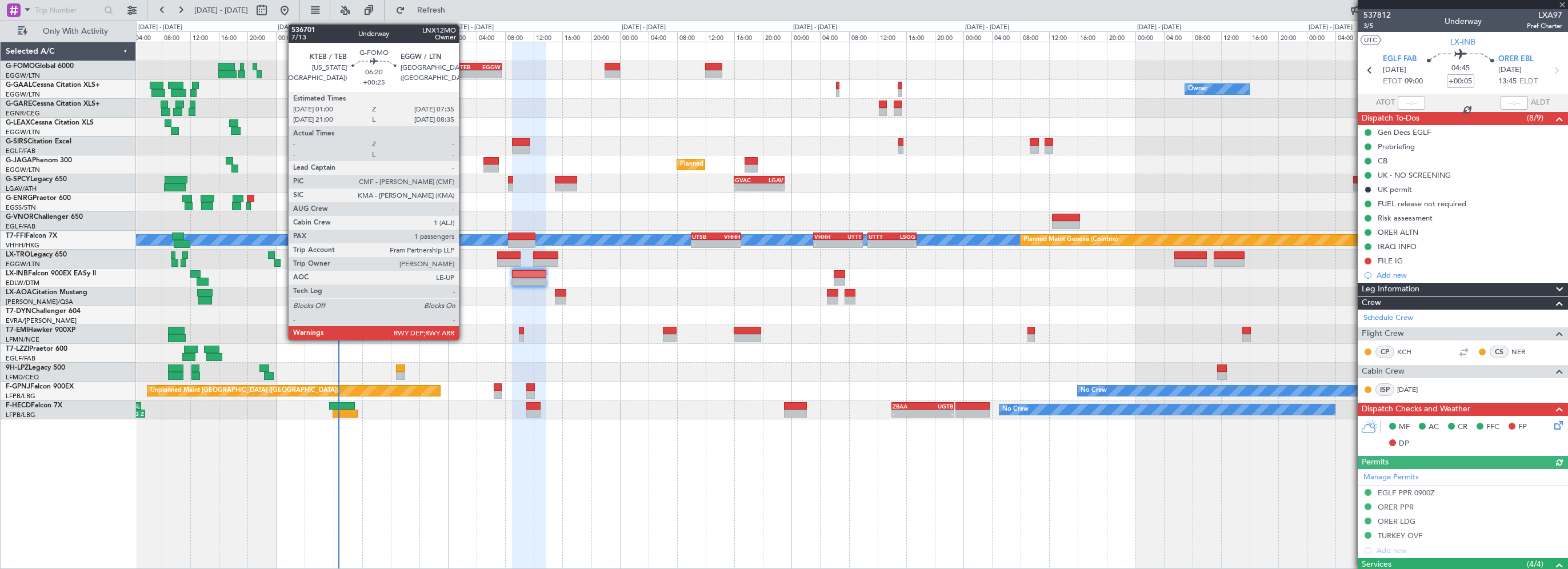
click at [464, 67] on div "KTEB" at bounding box center [467, 66] width 22 height 7
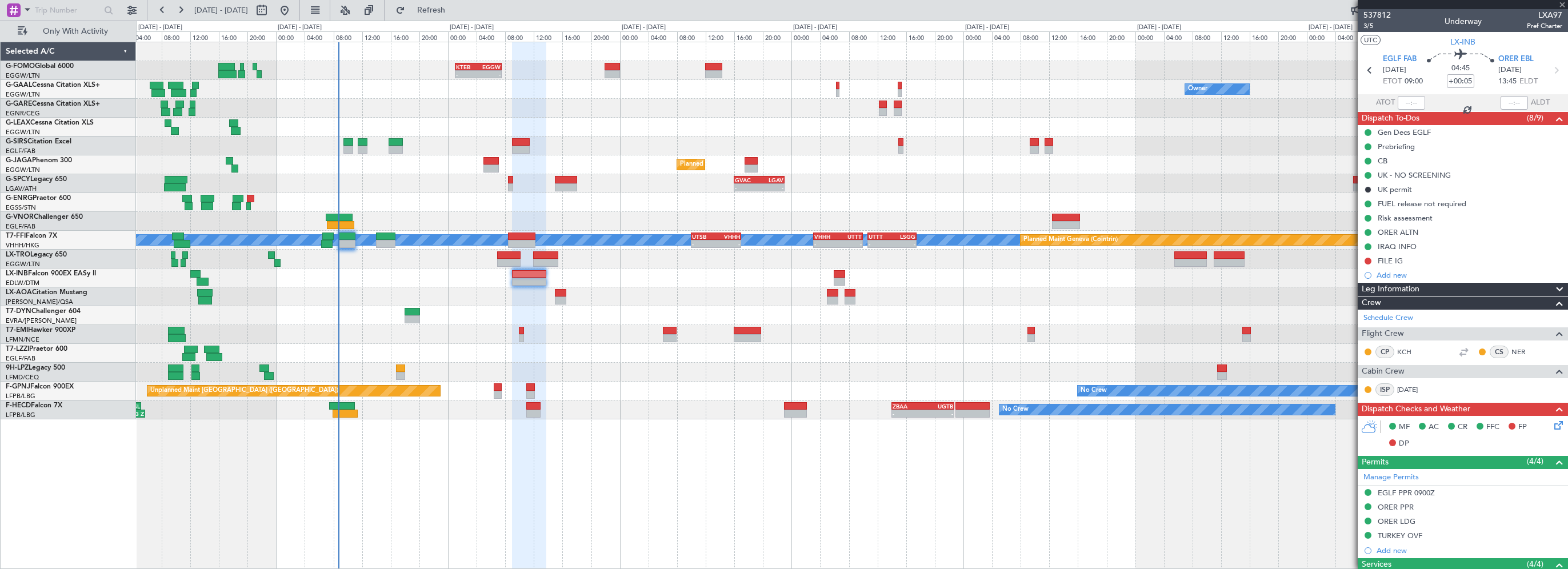
type input "+00:25"
type input "1"
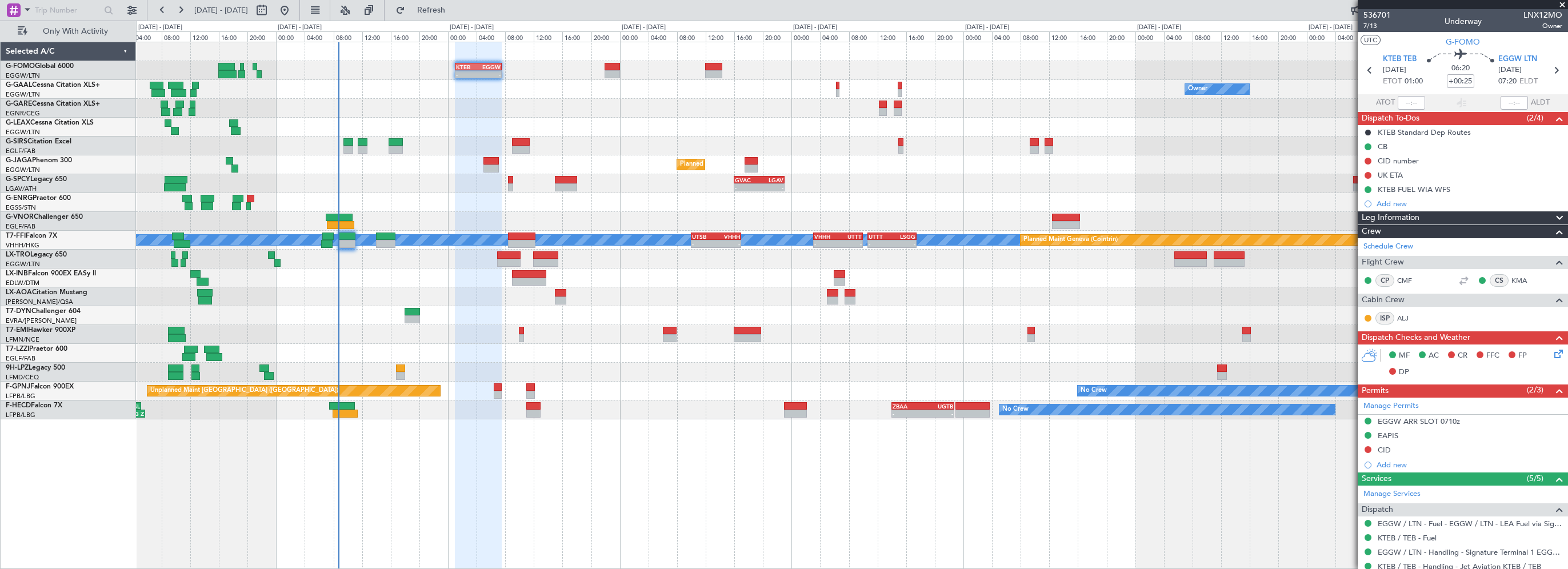
click at [626, 64] on div "- - KTEB 01:00 Z EGGW 07:35 Z" at bounding box center [852, 70] width 1432 height 19
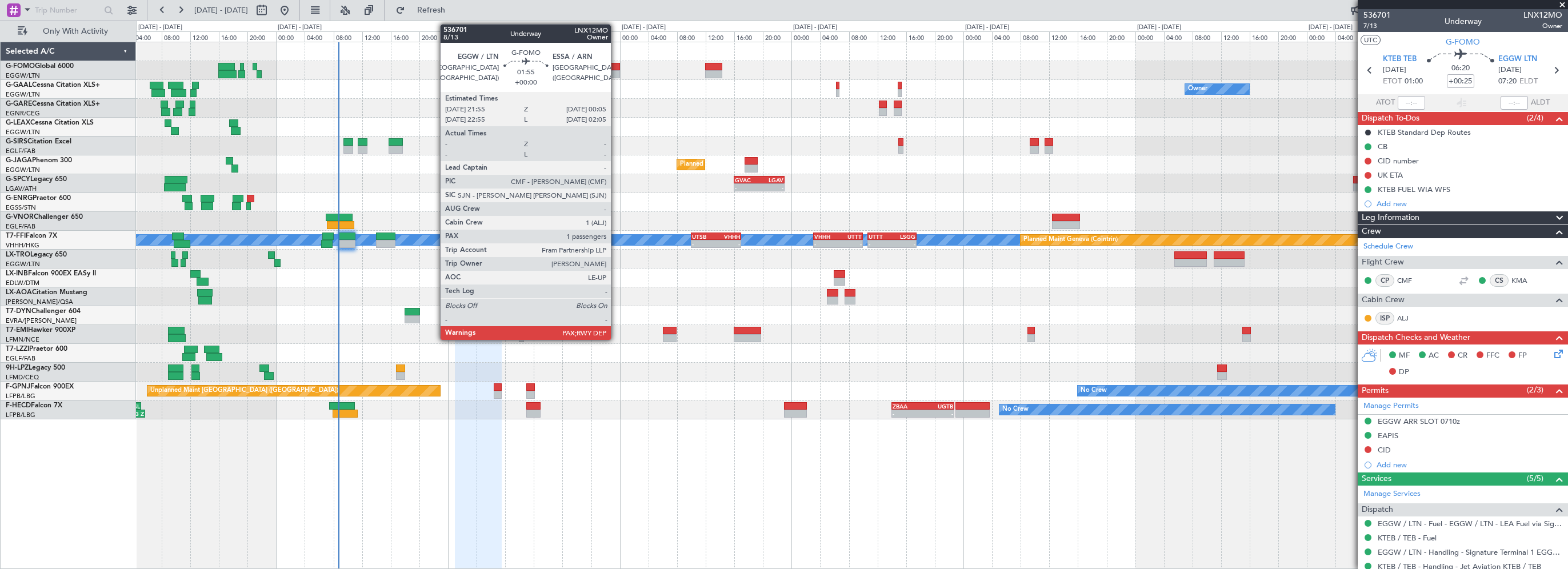
click at [616, 64] on div at bounding box center [612, 67] width 16 height 8
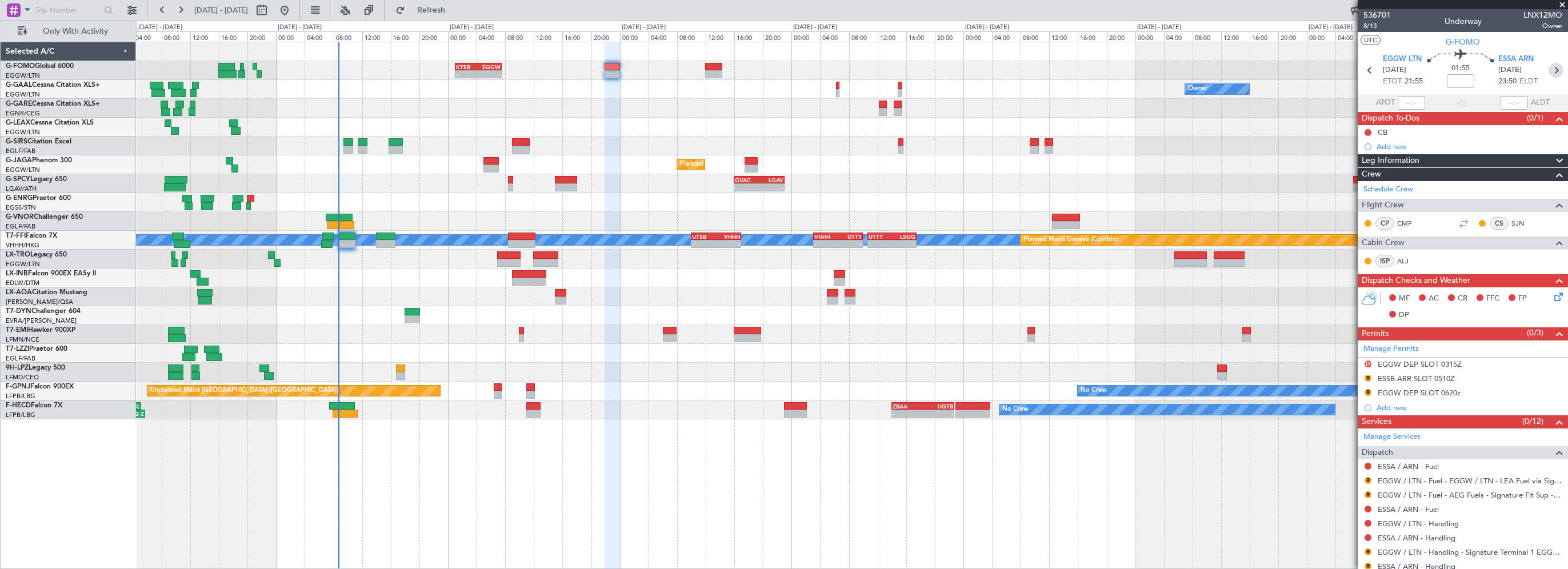
drag, startPoint x: 1553, startPoint y: 71, endPoint x: 1543, endPoint y: 75, distance: 10.8
click at [1553, 71] on icon at bounding box center [1556, 70] width 15 height 15
type input "3"
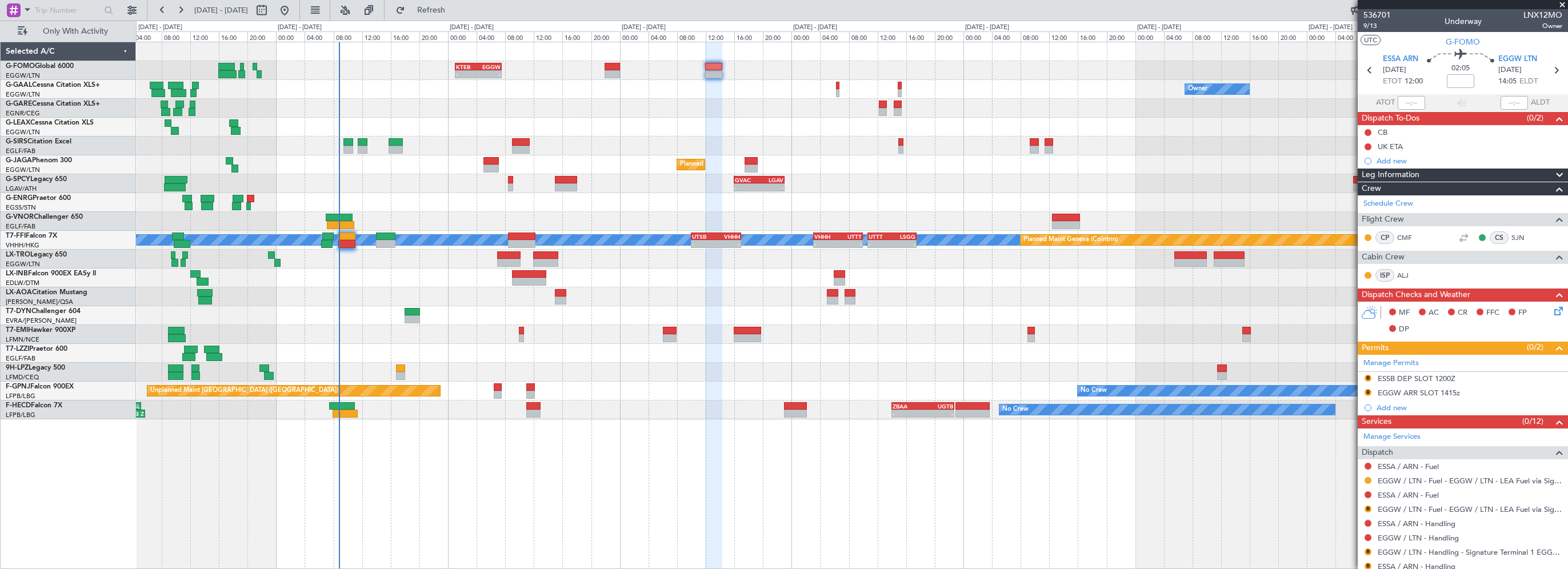
click at [1423, 176] on div "Leg Information" at bounding box center [1463, 175] width 210 height 13
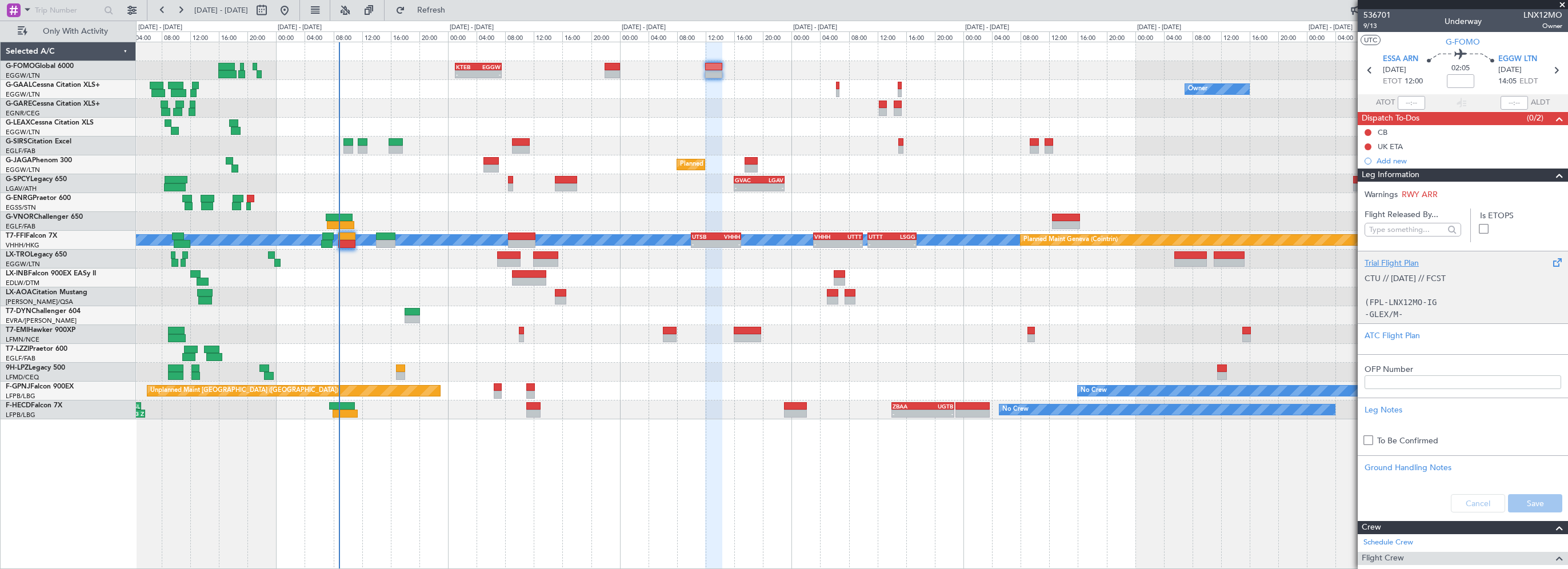
click at [1372, 266] on div "Trial Flight Plan" at bounding box center [1463, 263] width 197 height 12
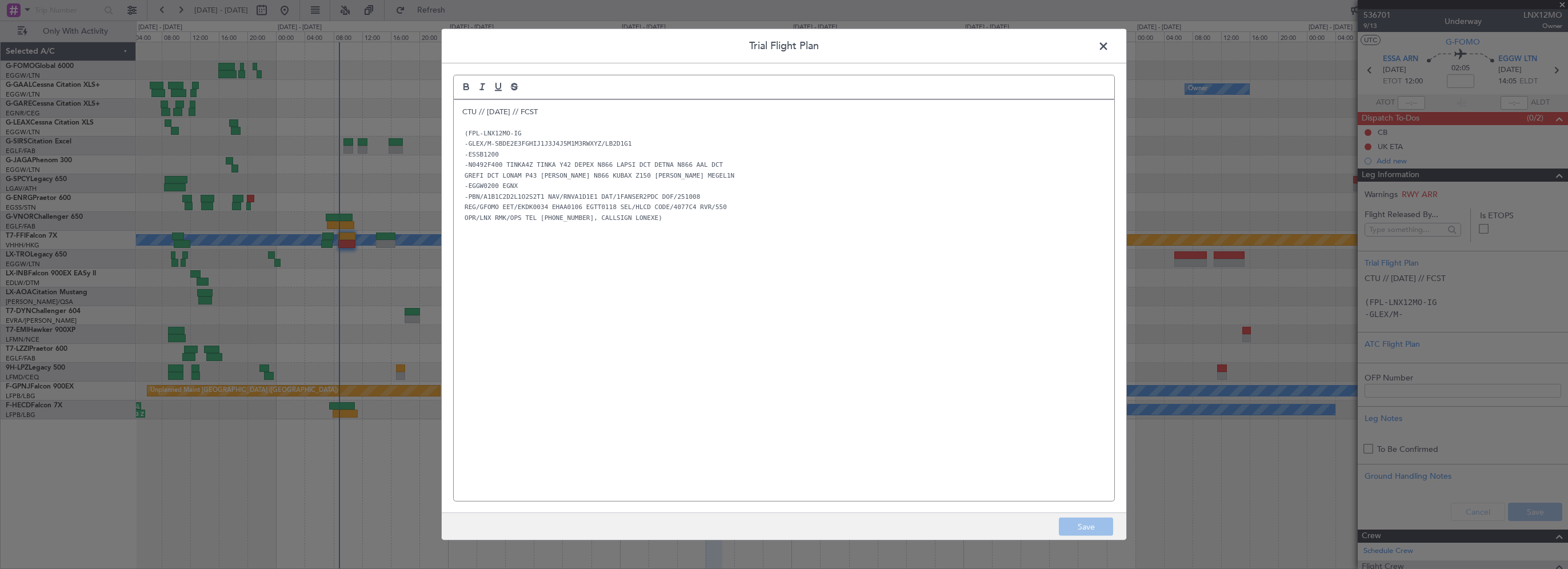
click at [624, 196] on code "-PBN/A1B1C2D2L1O2S2T1 NAV/RNVA1D1E1 DAT/1FANSER2PDC DOF/251008" at bounding box center [582, 196] width 240 height 10
click at [457, 112] on div "CTU // 06OCT // FCST (FPL-LNX12MO-IG -GLEX/M-SBDE2E3FGHIJ1J3J4J5M1M3RWXYZ/LB2D1…" at bounding box center [784, 300] width 661 height 401
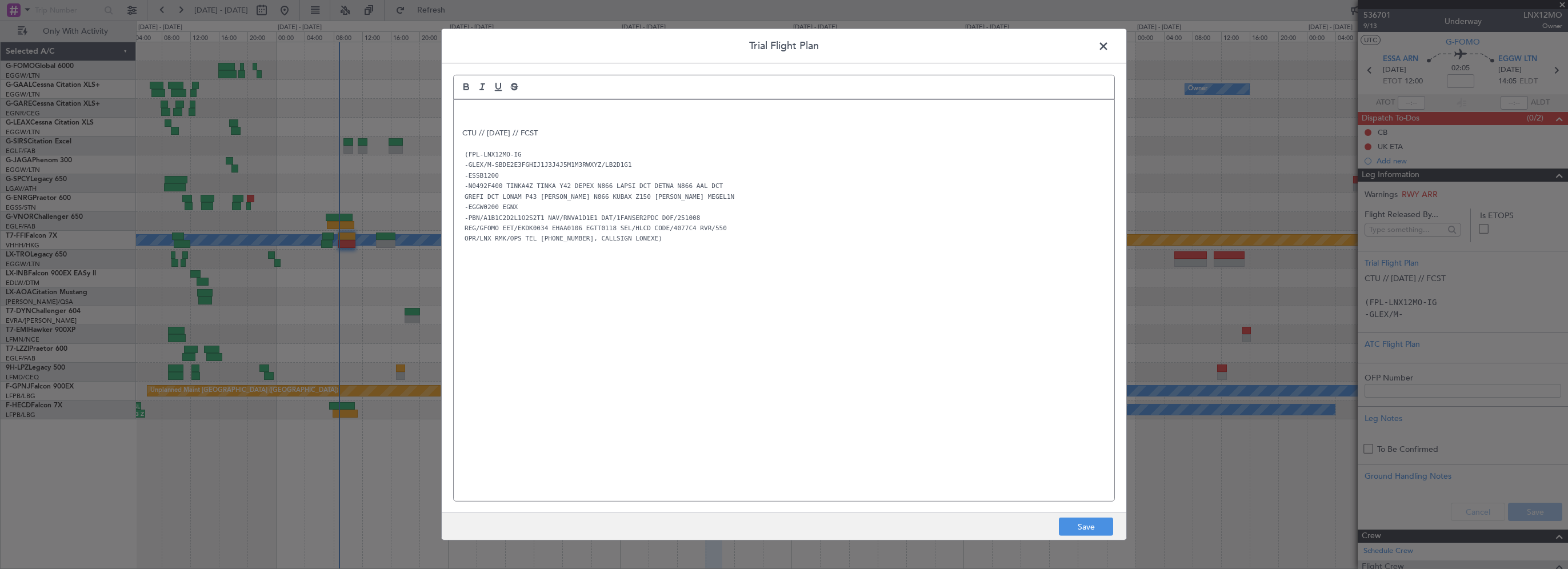
click at [457, 113] on div "CTU // 06OCT // FCST (FPL-LNX12MO-IG -GLEX/M-SBDE2E3FGHIJ1J3J4J5M1M3RWXYZ/LB2D1…" at bounding box center [784, 300] width 661 height 401
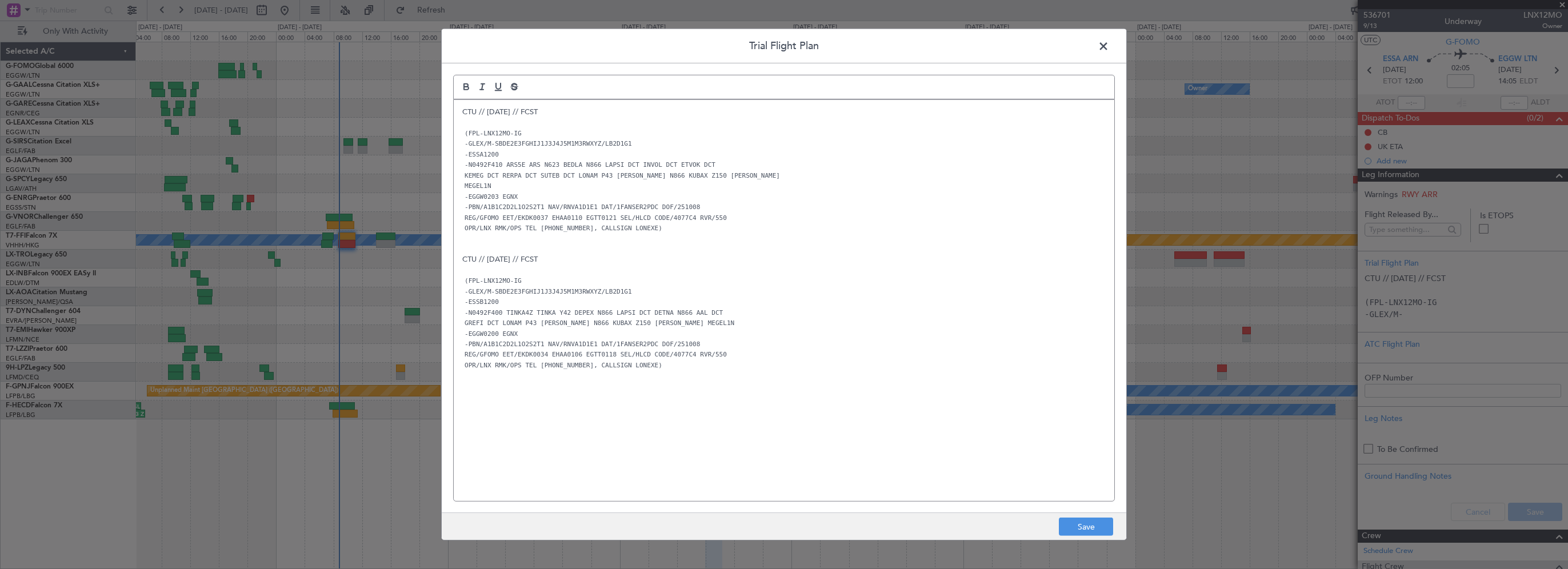
click at [804, 426] on div "CTU // 06OCT // FCST (FPL-LNX12MO-IG -GLEX/M-SBDE2E3FGHIJ1J3J4J5M1M3RWXYZ/LB2D1…" at bounding box center [784, 300] width 661 height 401
click at [1081, 521] on button "Save" at bounding box center [1086, 527] width 55 height 18
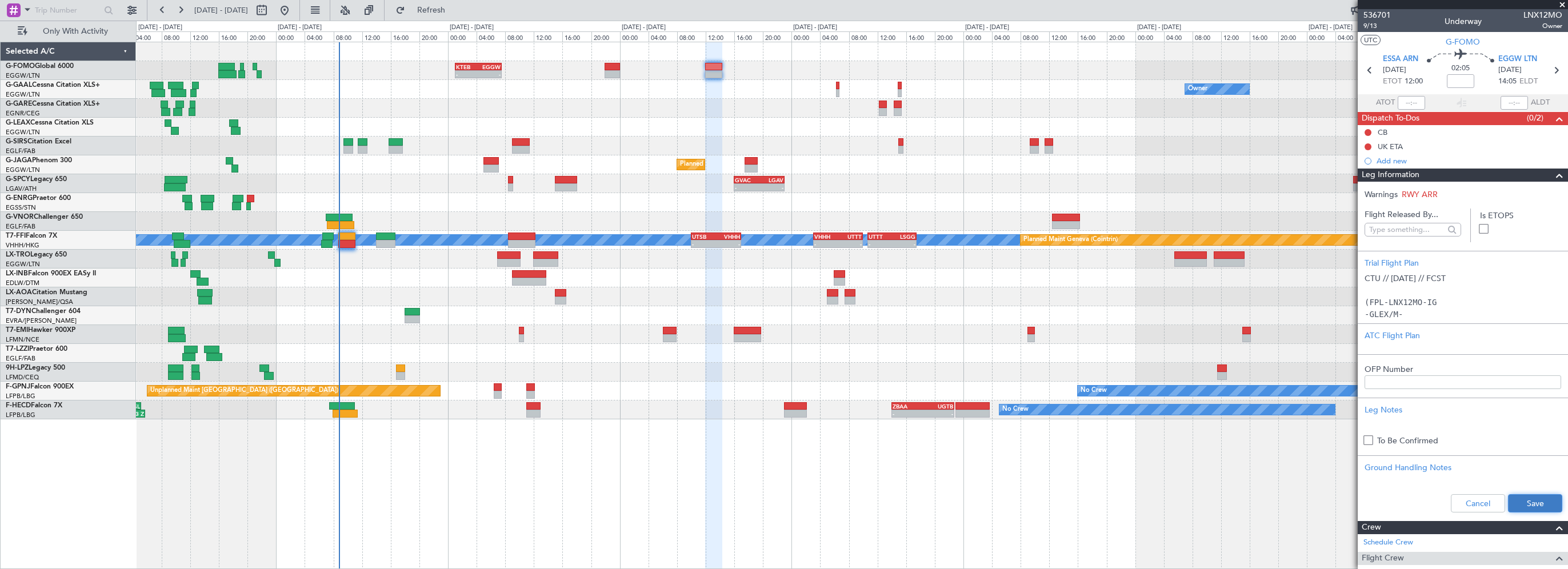
click at [1522, 502] on button "Save" at bounding box center [1535, 503] width 55 height 18
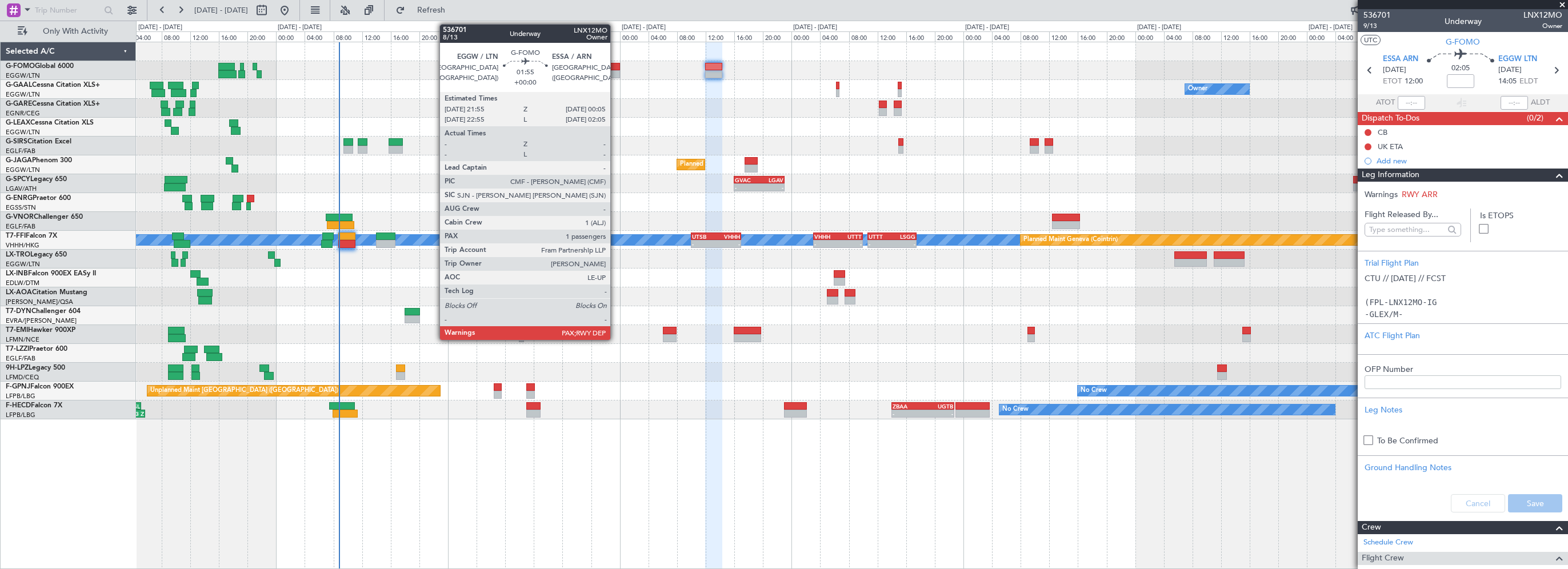
click at [615, 65] on div at bounding box center [612, 67] width 16 height 8
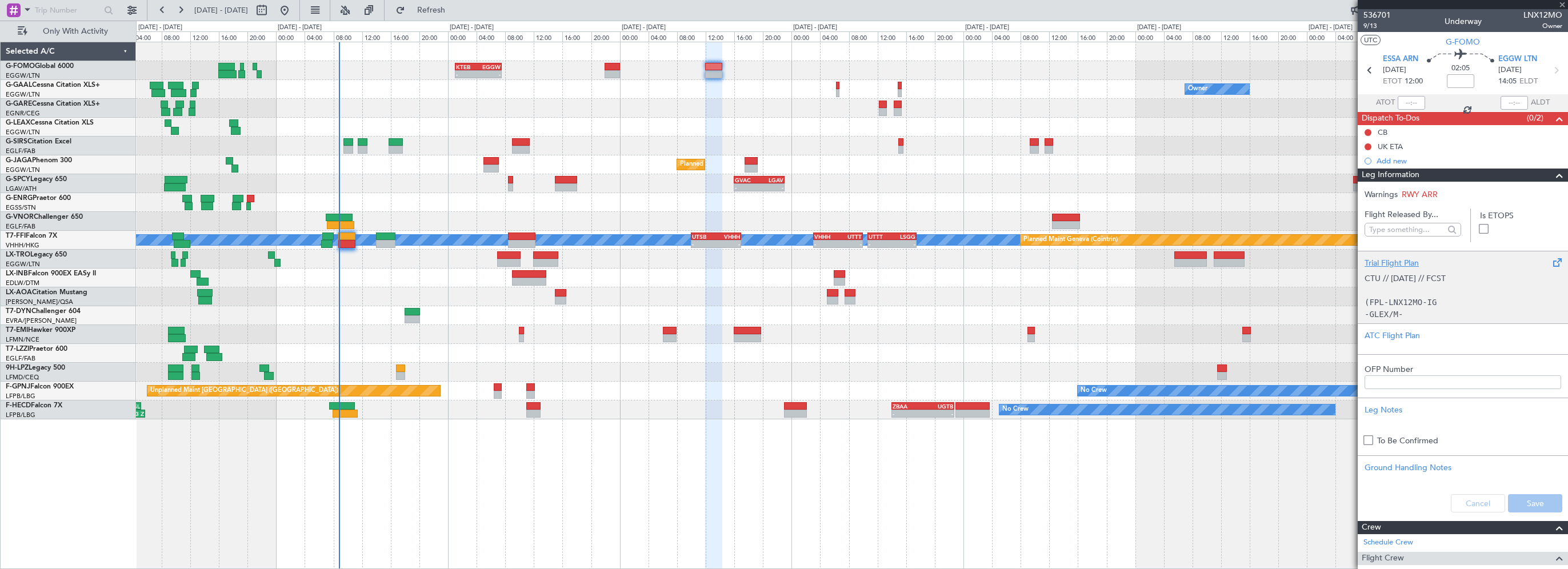
click at [1367, 263] on div "Trial Flight Plan" at bounding box center [1463, 263] width 197 height 12
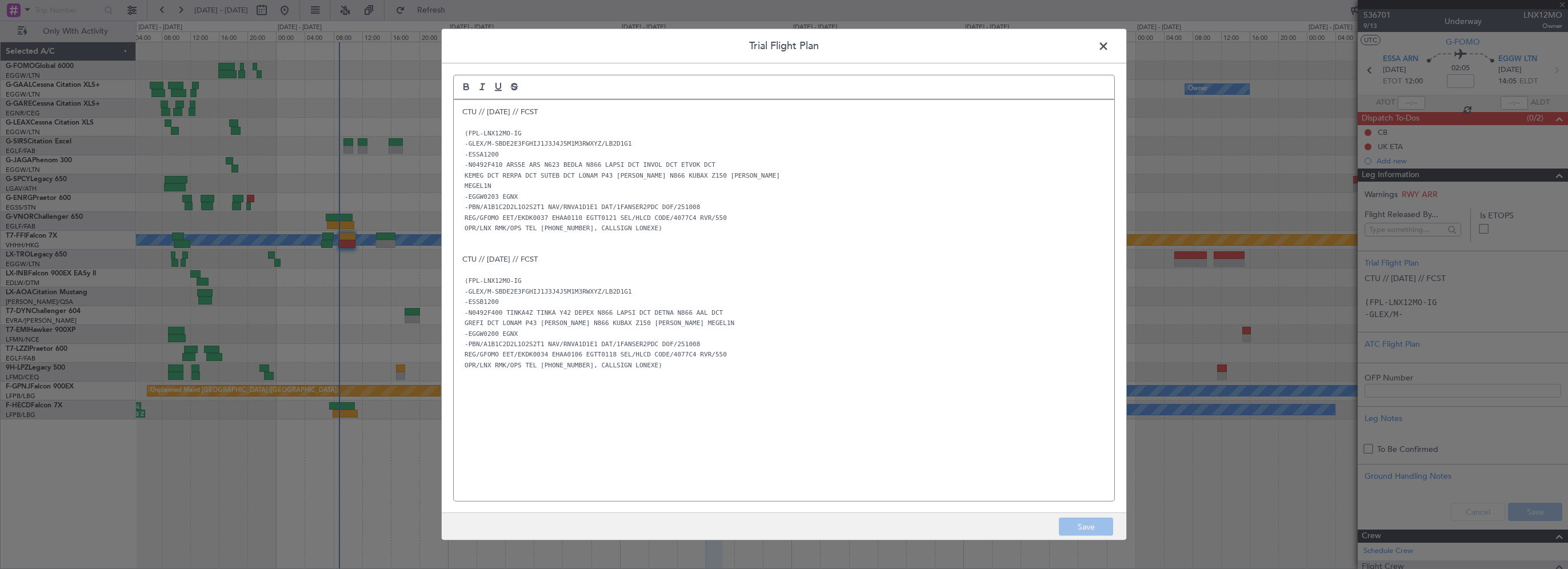
type input "2"
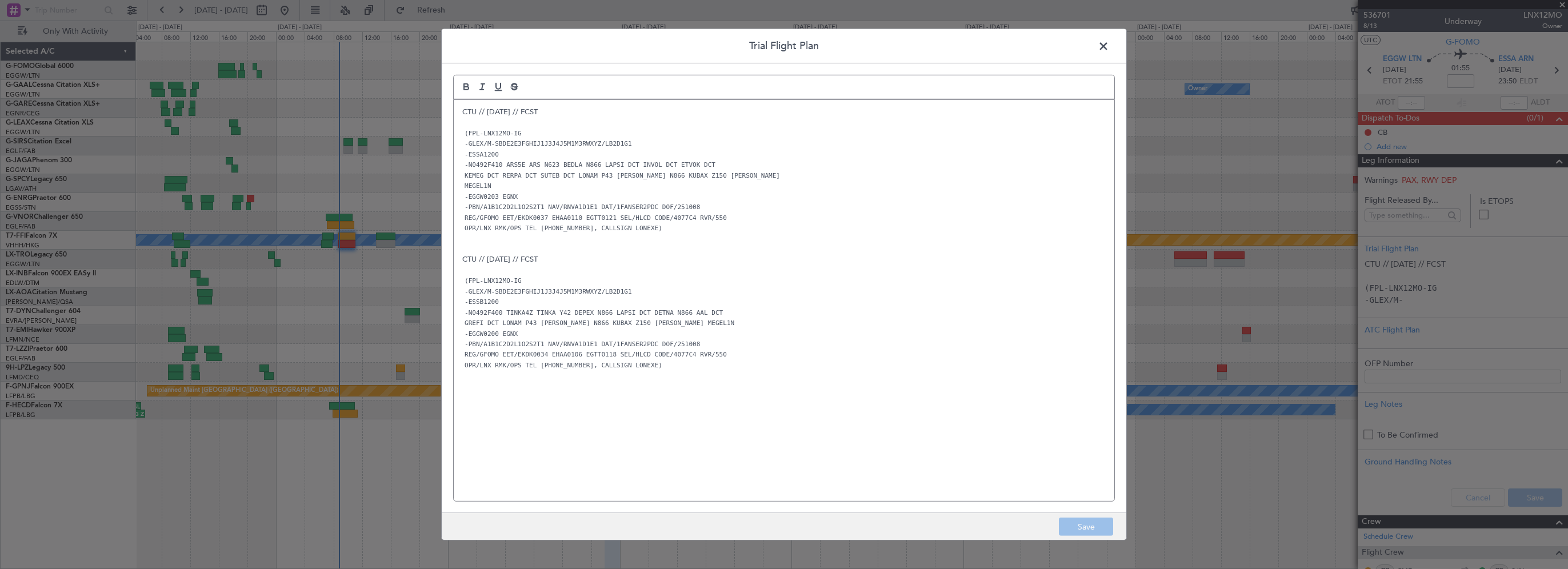
click at [1109, 54] on span at bounding box center [1109, 49] width 0 height 23
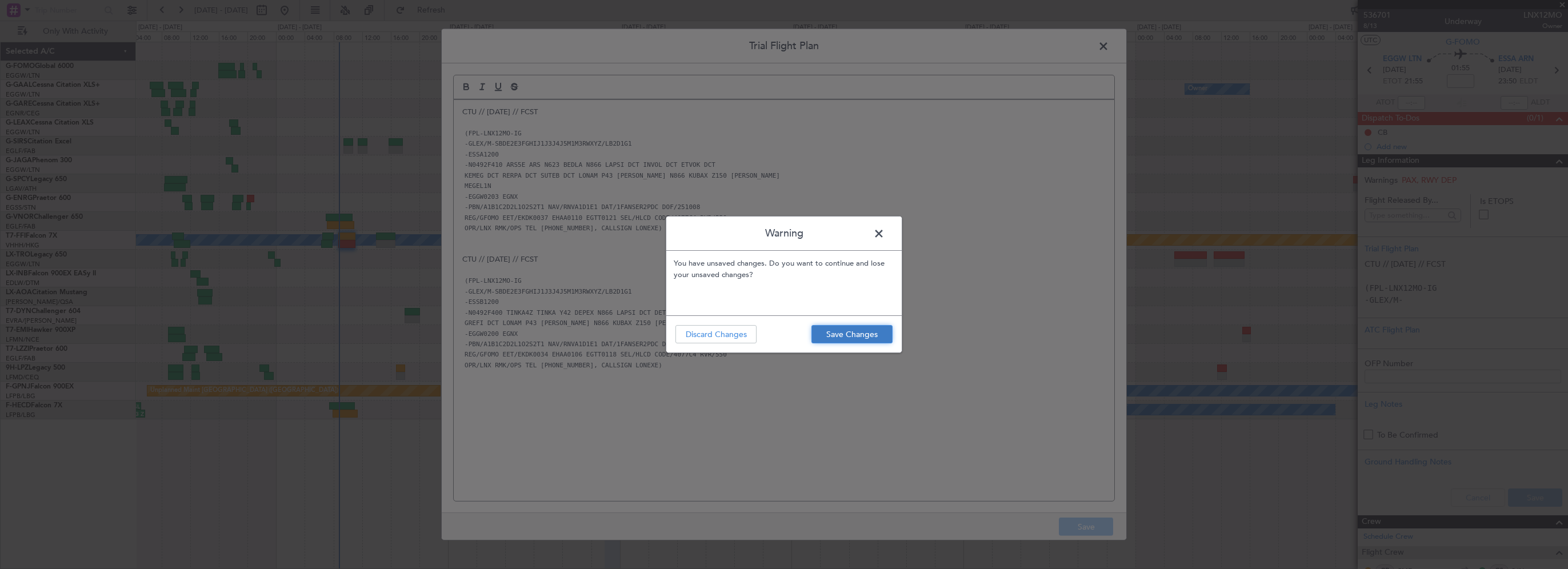
click at [839, 337] on button "Save Changes" at bounding box center [852, 334] width 81 height 18
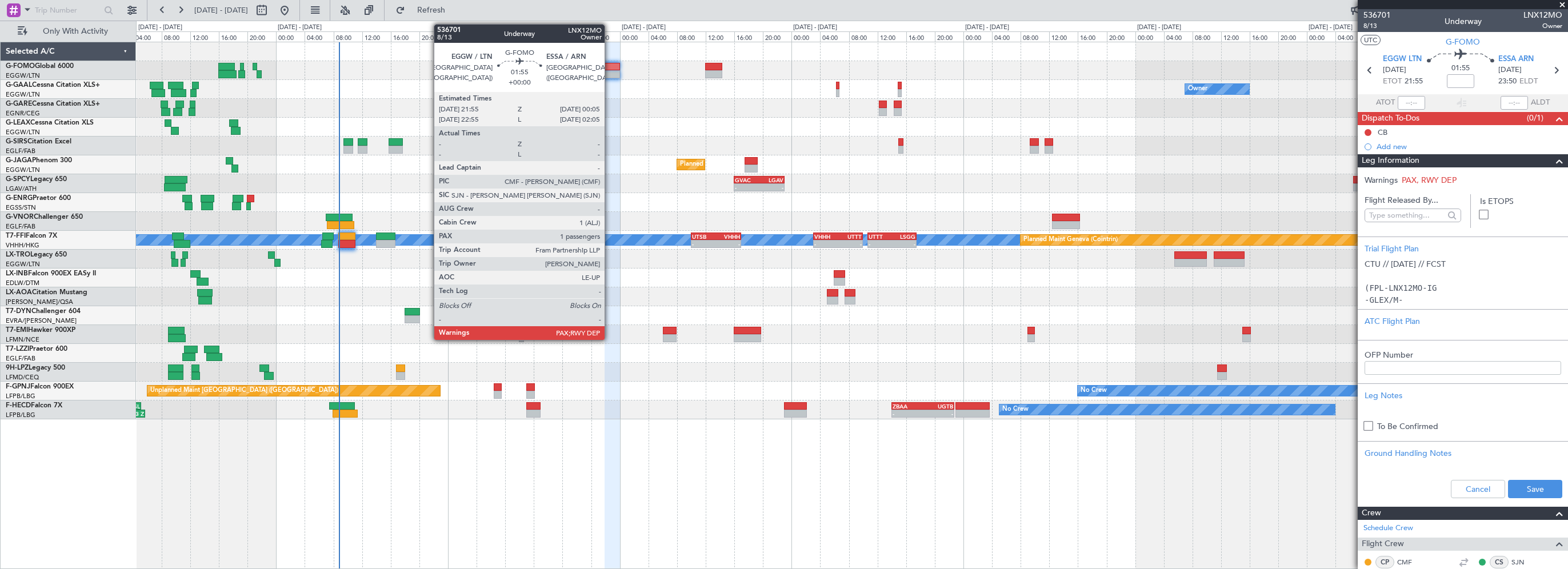
click at [610, 64] on div at bounding box center [612, 67] width 16 height 8
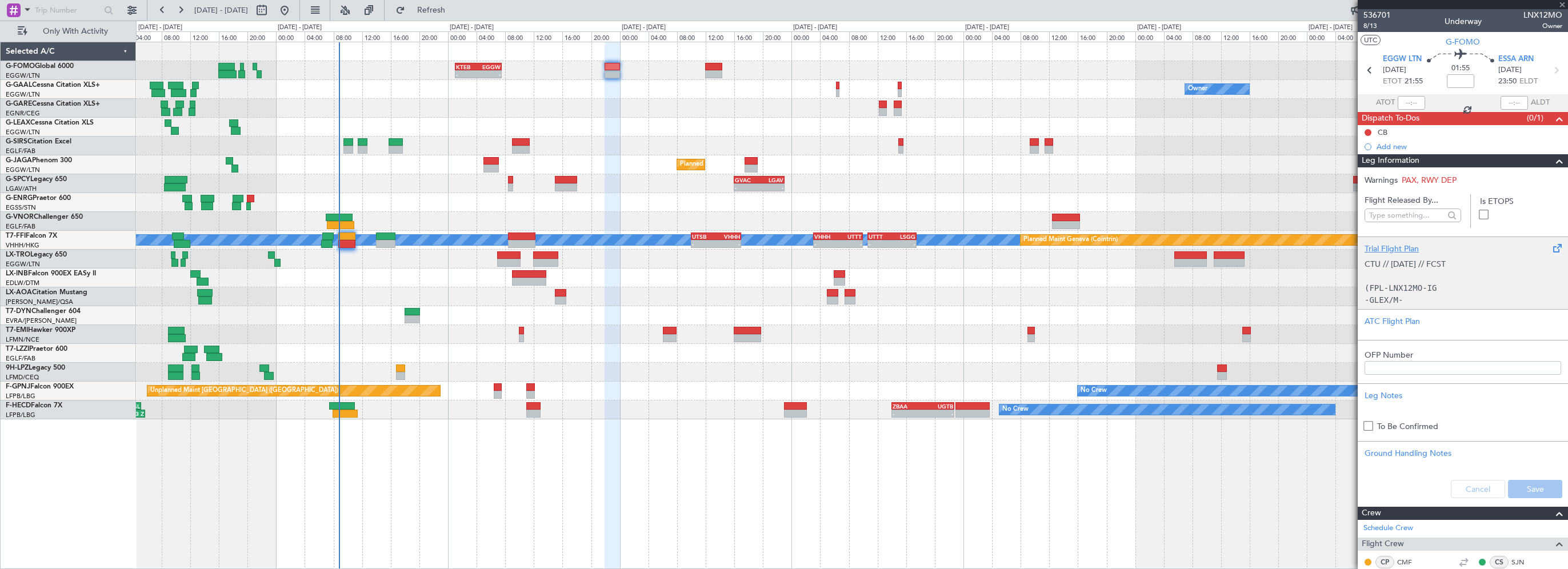
click at [1396, 254] on div "Trial Flight Plan" at bounding box center [1463, 249] width 197 height 12
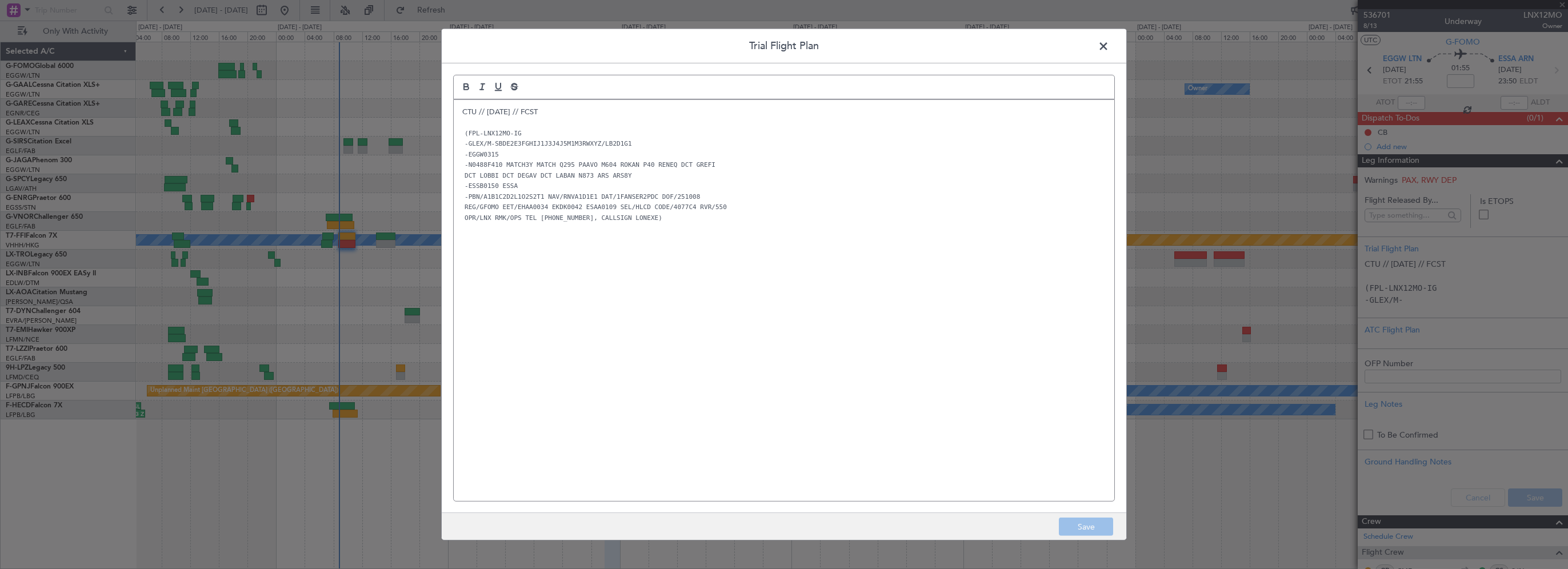
click at [462, 114] on p "CTU // [DATE] // FCST" at bounding box center [784, 111] width 644 height 10
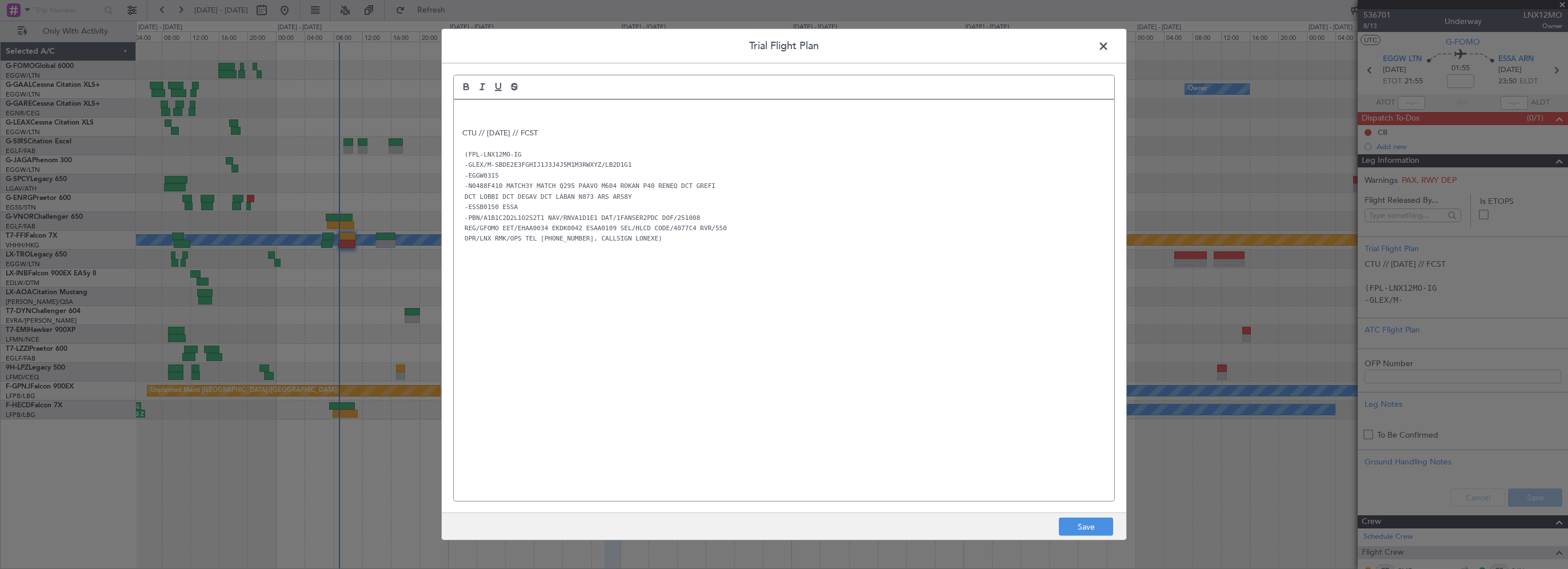
click at [508, 110] on p at bounding box center [784, 111] width 644 height 10
paste div
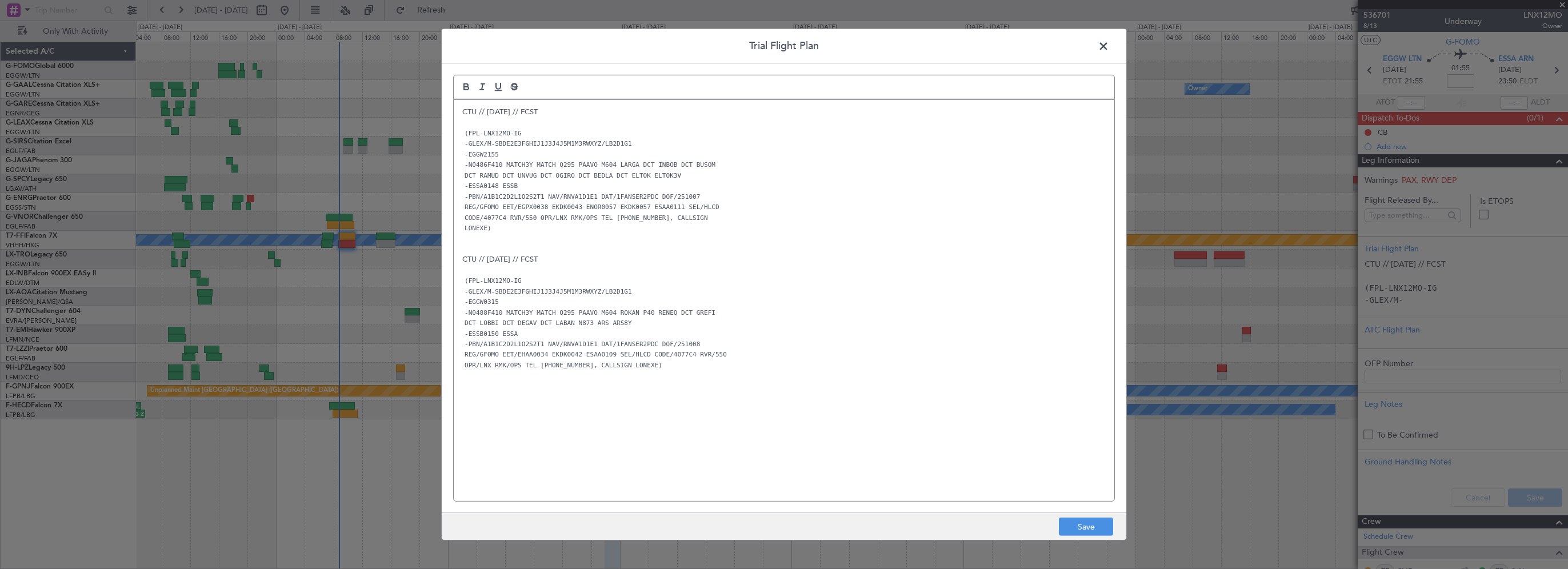
click at [757, 245] on p at bounding box center [784, 249] width 644 height 10
click at [1088, 524] on button "Save" at bounding box center [1086, 527] width 55 height 18
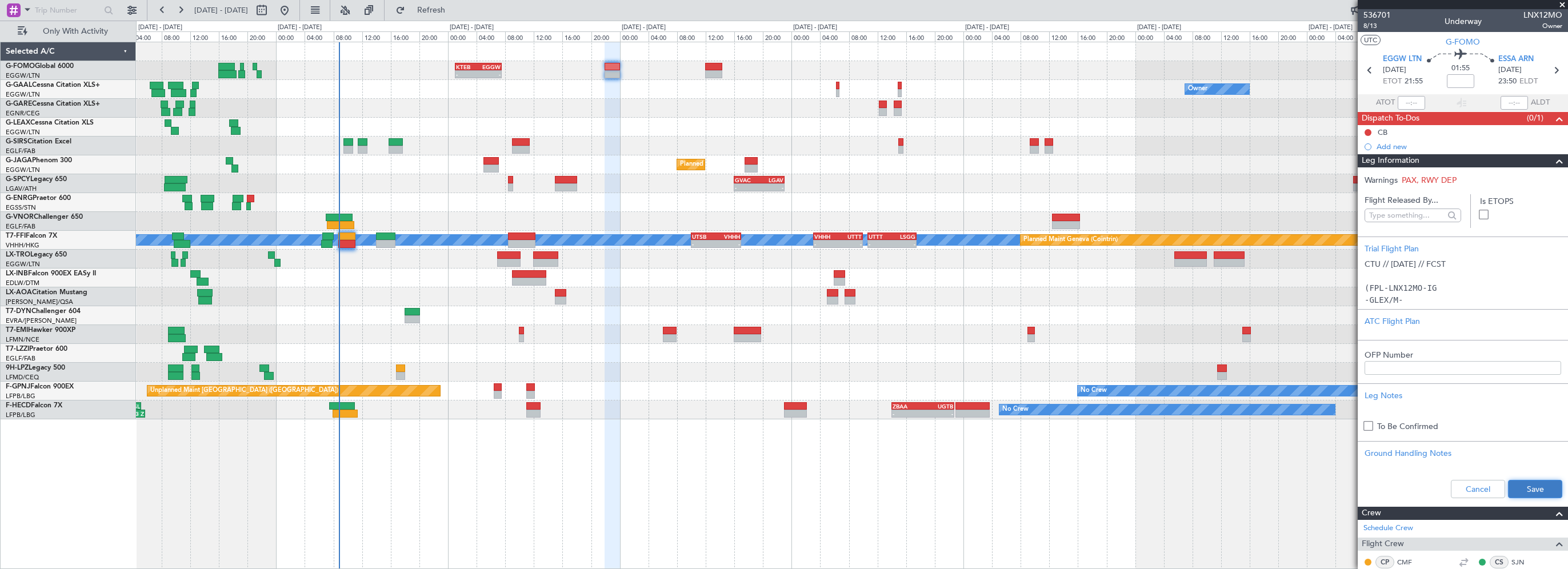
click at [1511, 486] on button "Save" at bounding box center [1535, 489] width 55 height 18
click at [1561, 4] on span at bounding box center [1562, 5] width 12 height 10
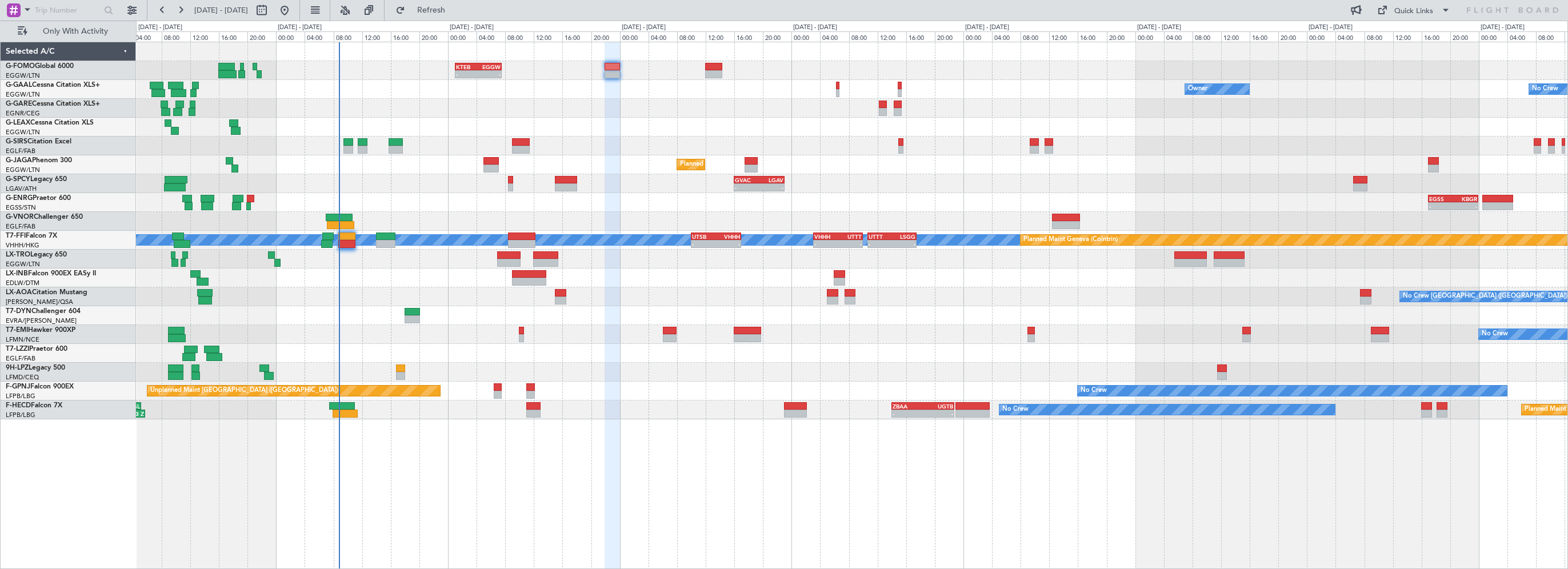
type input "0"
click at [455, 13] on span "Refresh" at bounding box center [432, 10] width 48 height 8
click at [526, 89] on div "Owner No Crew Owner" at bounding box center [852, 89] width 1432 height 19
click at [695, 93] on div "Owner No Crew Owner" at bounding box center [852, 89] width 1432 height 19
click at [577, 105] on div at bounding box center [852, 108] width 1432 height 19
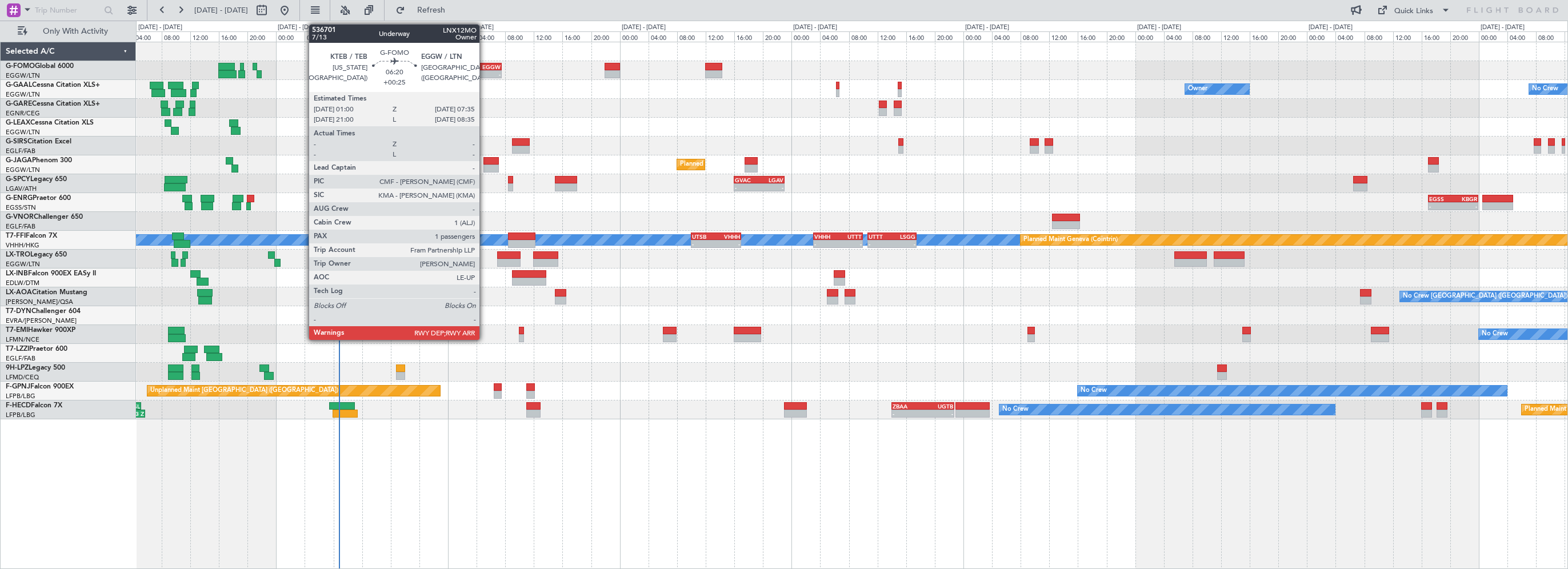
click at [485, 64] on div "EGGW" at bounding box center [489, 66] width 22 height 7
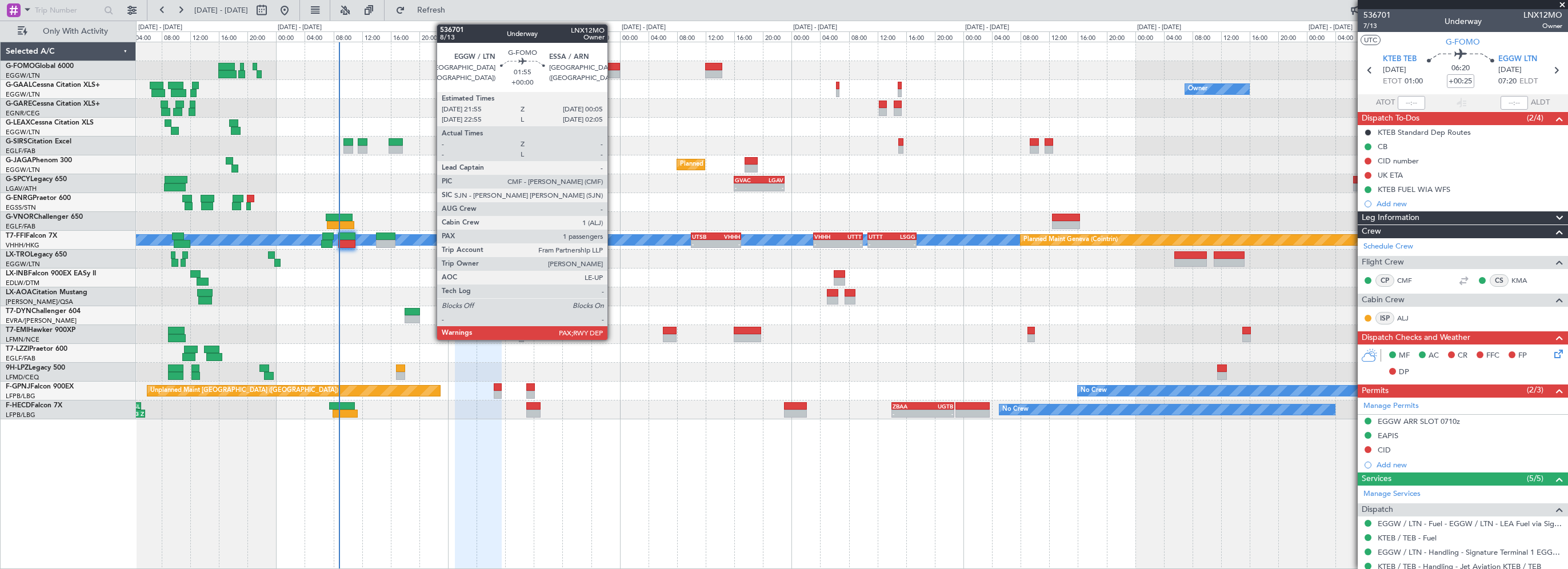
click at [612, 64] on div at bounding box center [612, 67] width 16 height 8
click at [617, 69] on div at bounding box center [612, 67] width 16 height 8
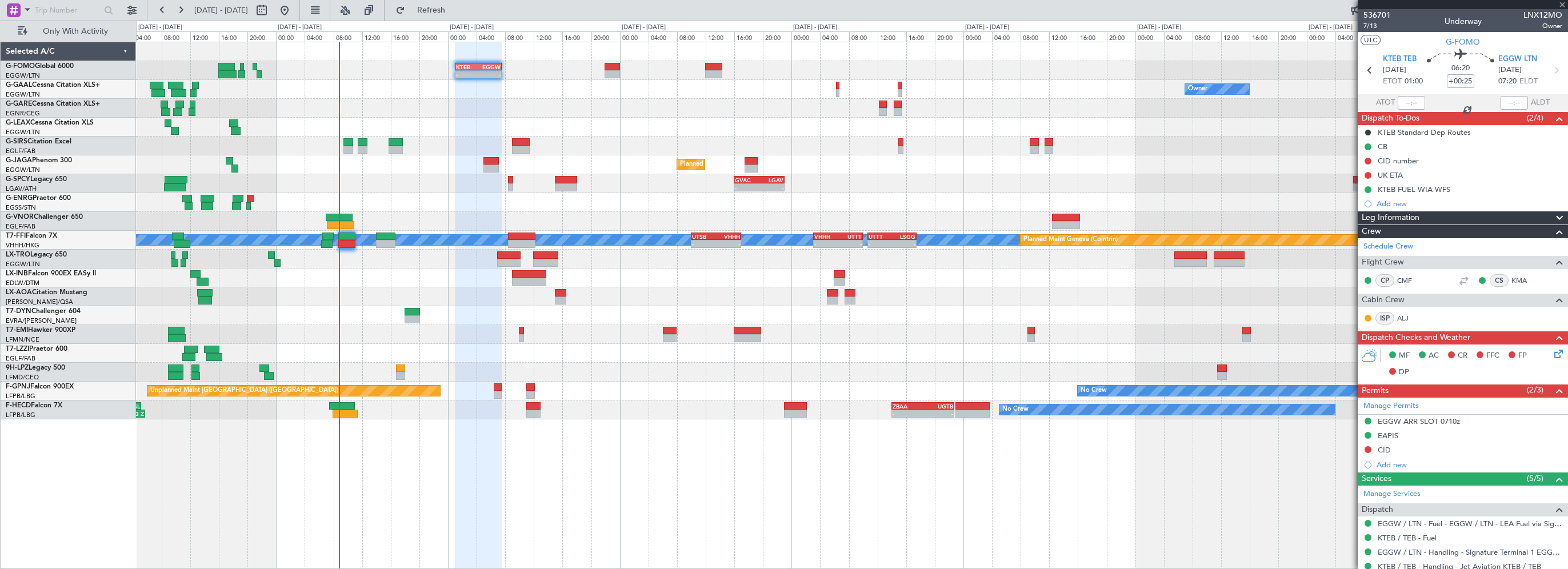
type input "2"
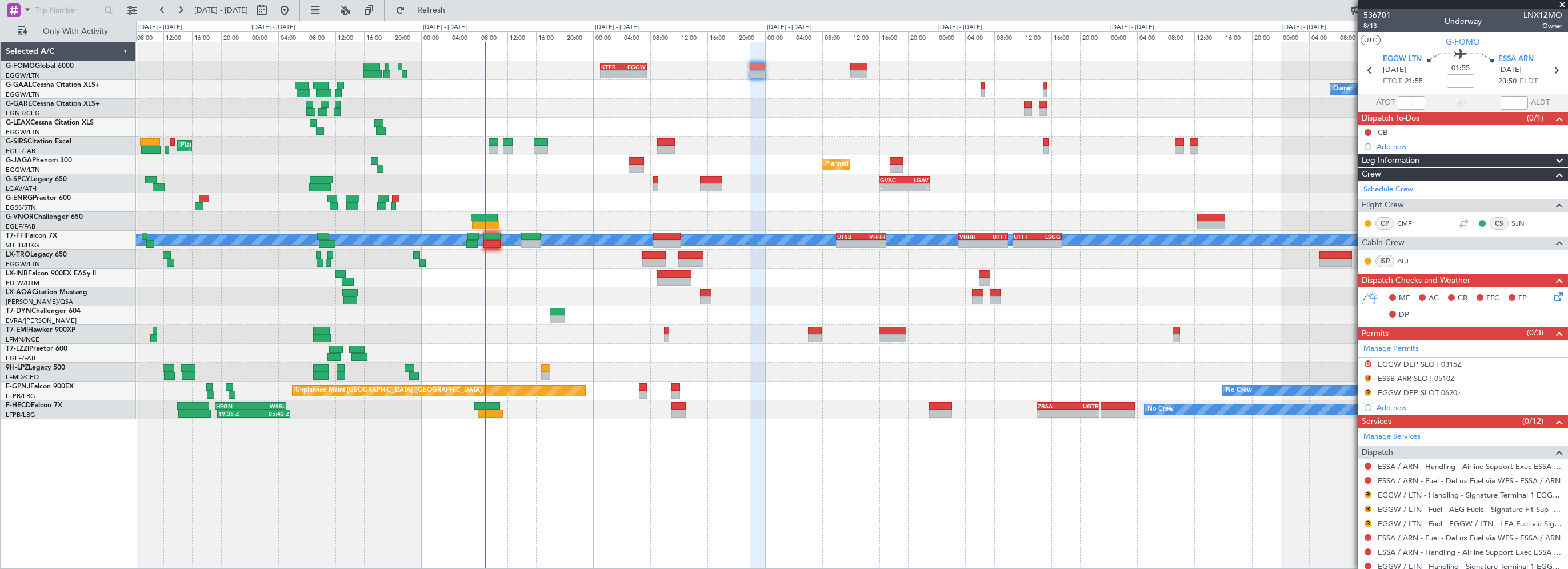
click at [555, 193] on div "- - KTEB 01:00 Z EGGW 07:35 Z Owner No Crew Owner Planned Maint [GEOGRAPHIC_DAT…" at bounding box center [852, 230] width 1432 height 377
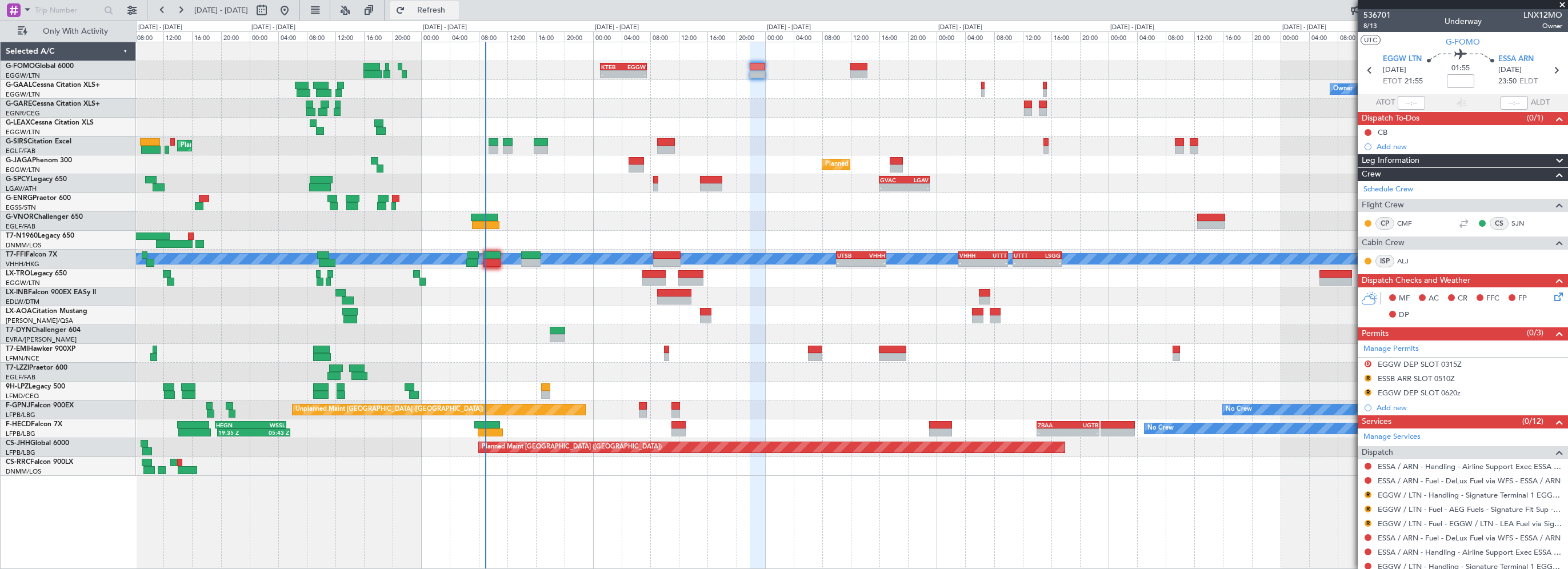
click at [454, 10] on span "Refresh" at bounding box center [432, 10] width 48 height 8
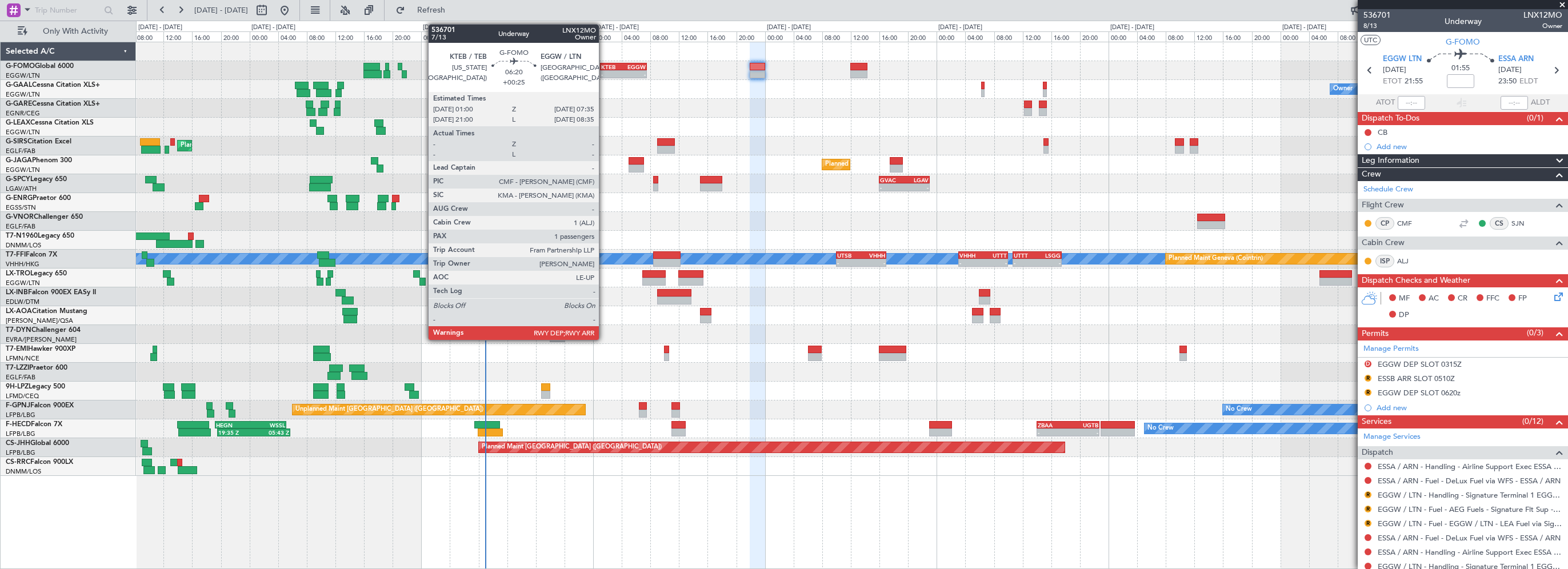
click at [604, 67] on div "KTEB" at bounding box center [612, 66] width 22 height 7
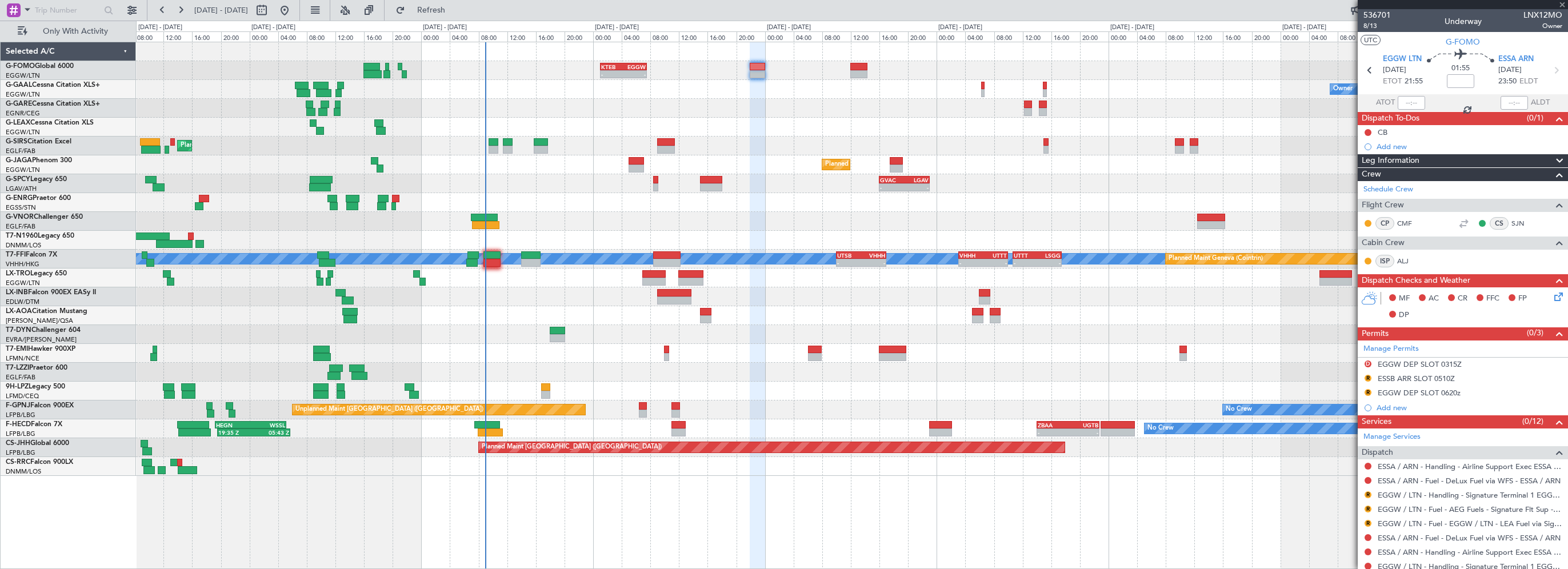
type input "+00:25"
type input "1"
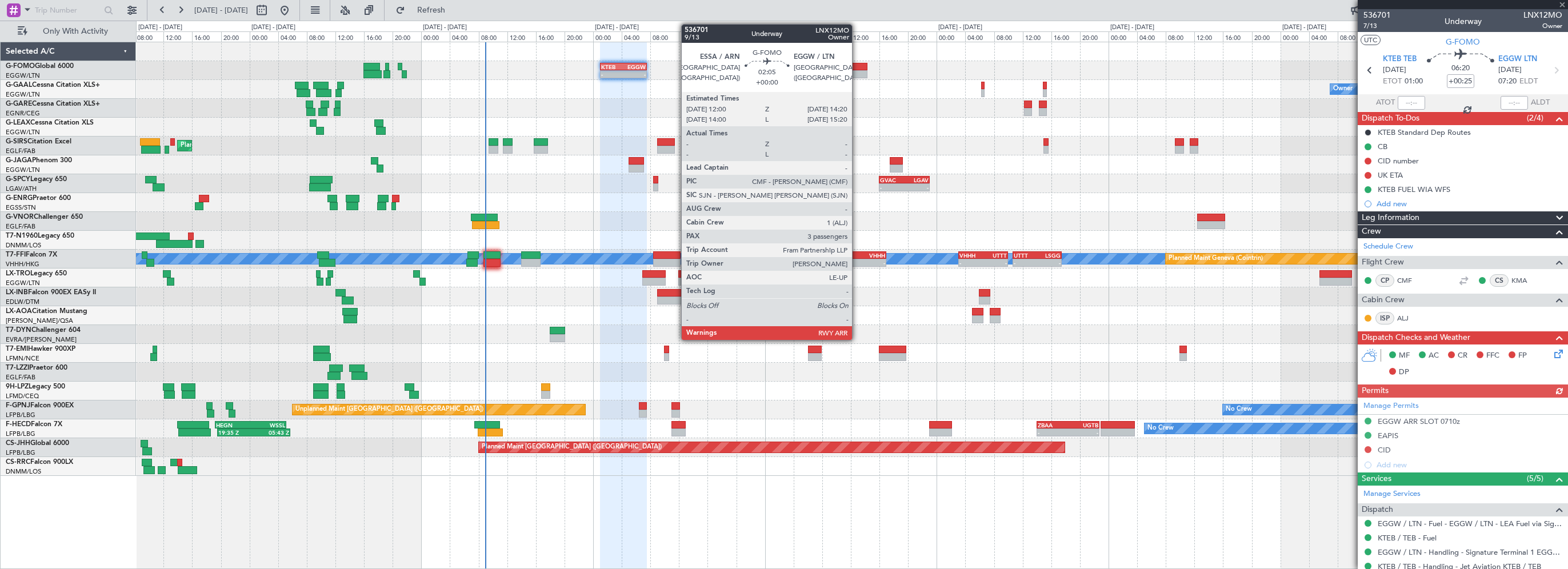
click at [859, 66] on div at bounding box center [859, 67] width 17 height 8
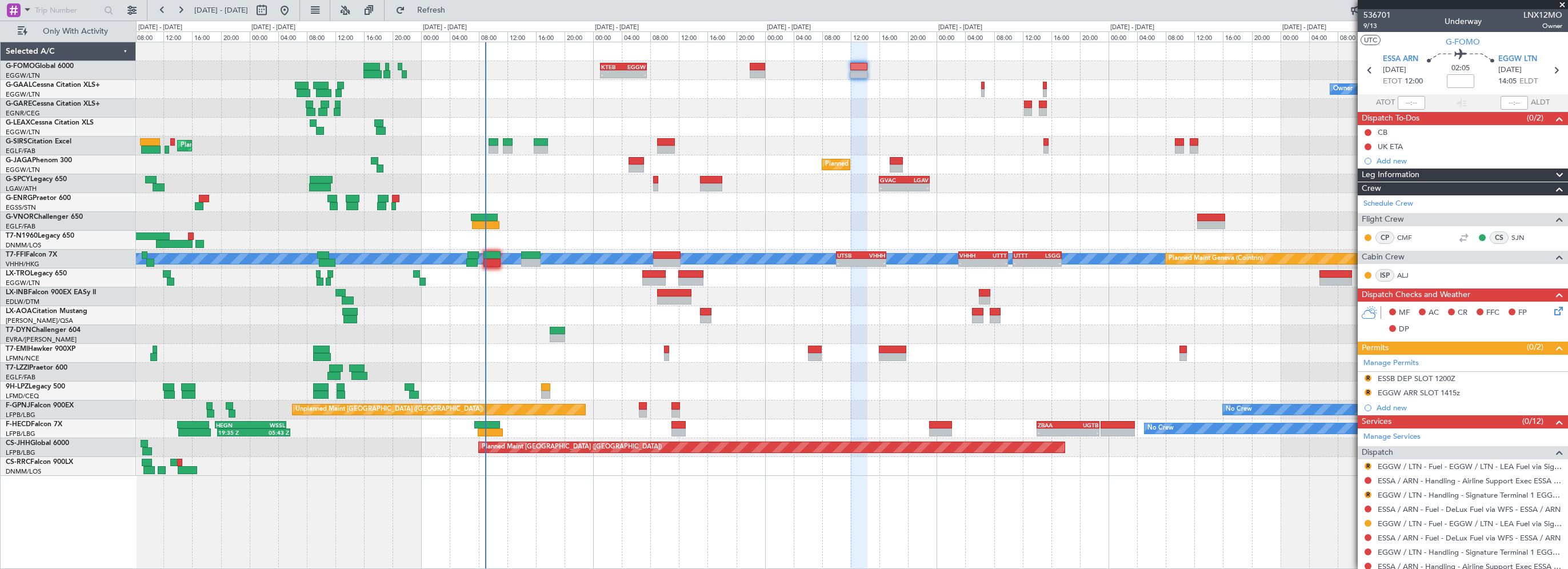
click at [1561, 5] on span at bounding box center [1562, 5] width 12 height 10
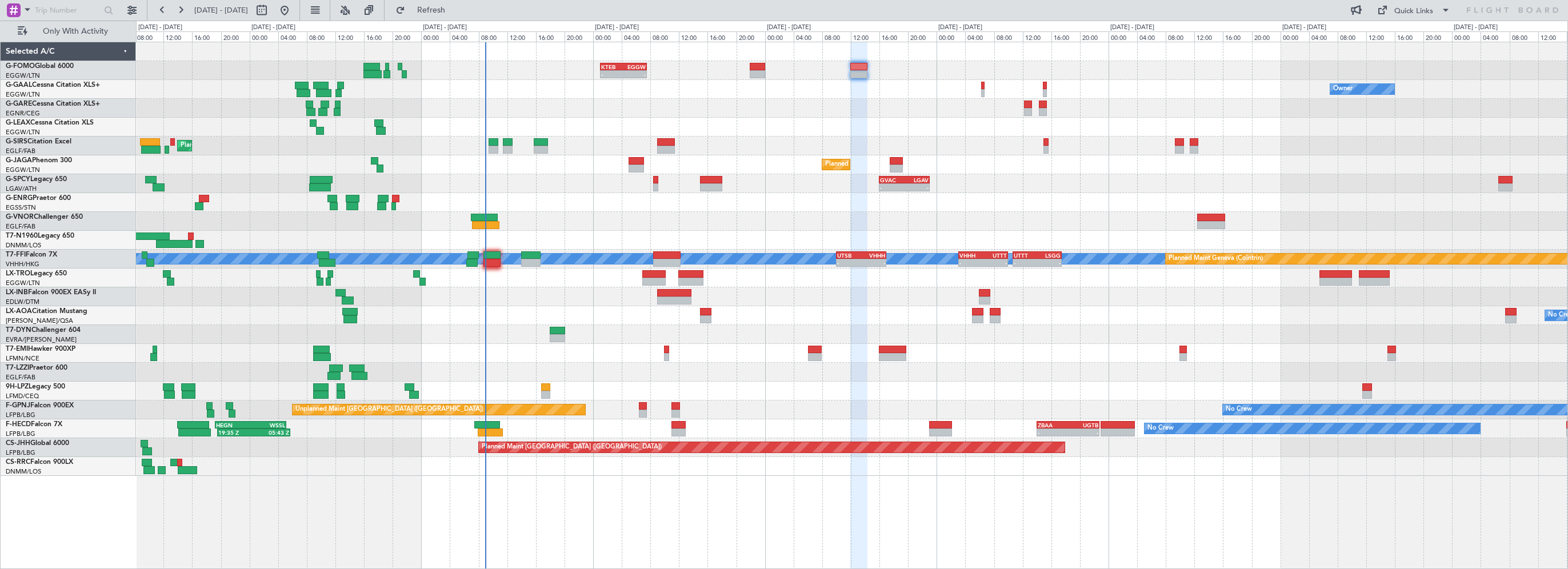
type input "0"
click at [919, 69] on div "- - KTEB 01:00 Z EGGW 07:35 Z" at bounding box center [852, 70] width 1432 height 19
click at [455, 13] on span "Refresh" at bounding box center [432, 10] width 48 height 8
click at [589, 300] on div "Planned Maint [GEOGRAPHIC_DATA]" at bounding box center [852, 296] width 1432 height 19
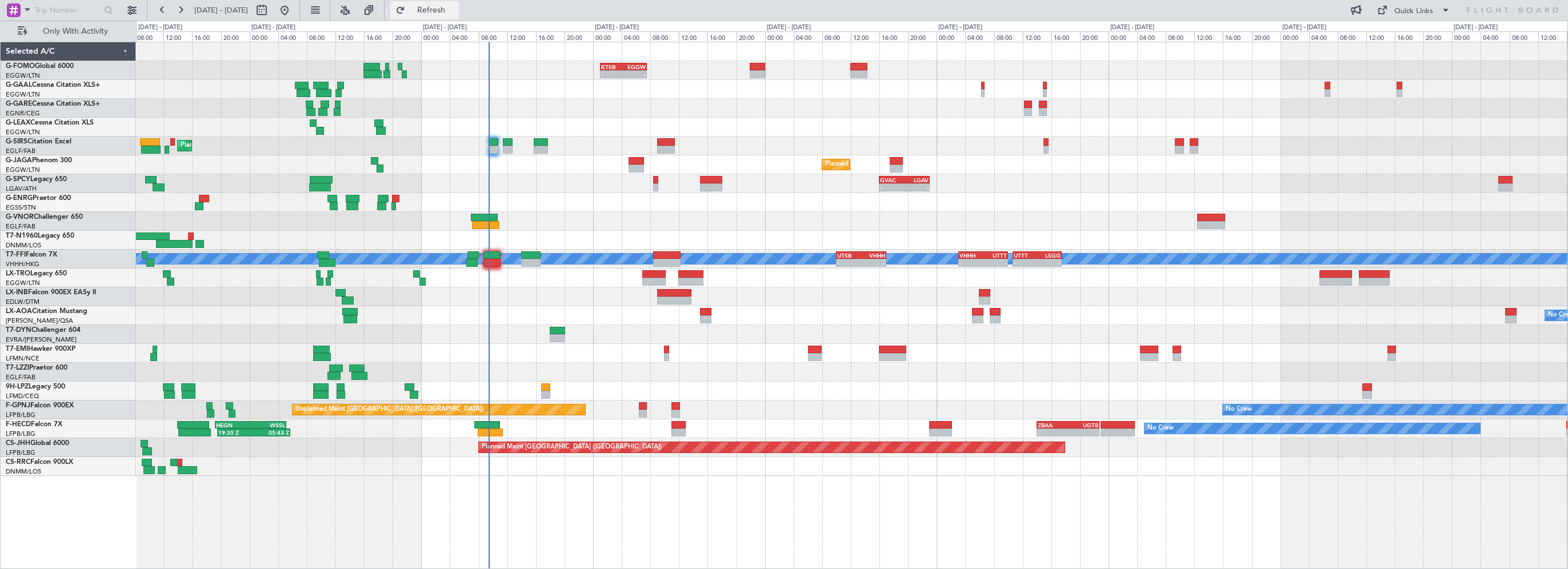
click at [452, 7] on span "Refresh" at bounding box center [432, 10] width 48 height 8
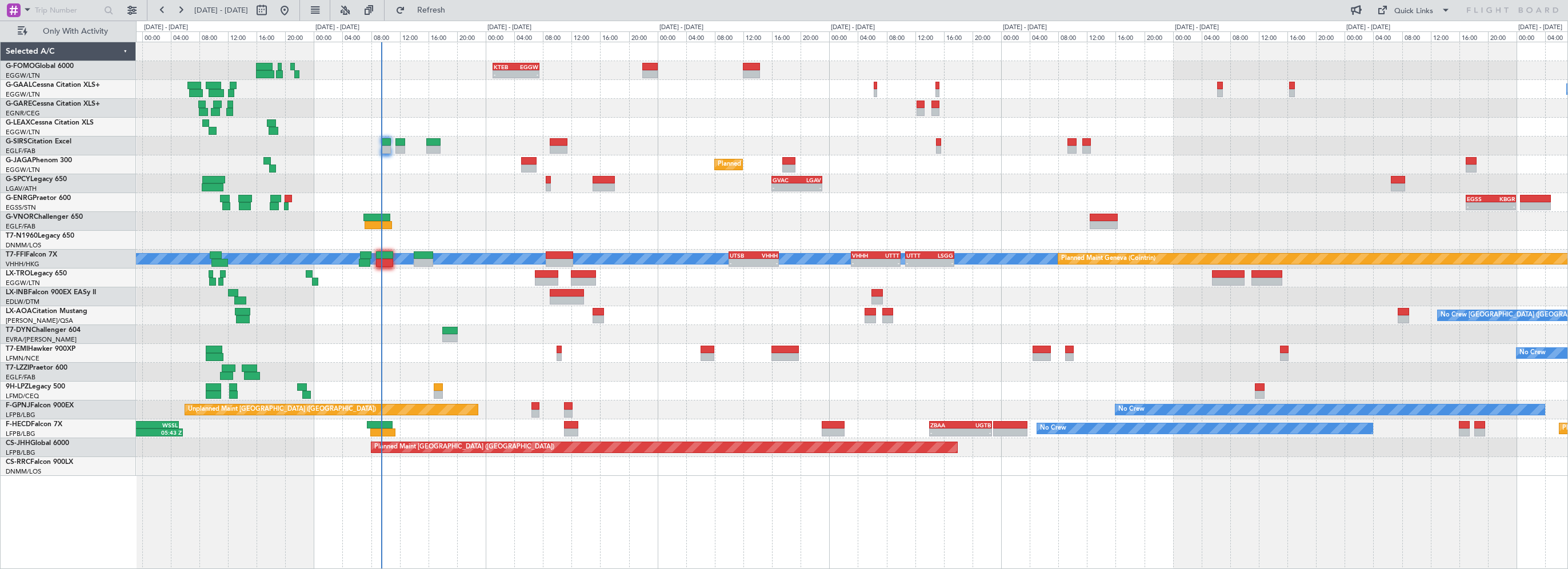
click at [406, 211] on div "- - KTEB 01:00 Z EGGW 07:35 Z No Crew Owner Planned Maint London (Farnborough) …" at bounding box center [852, 259] width 1432 height 434
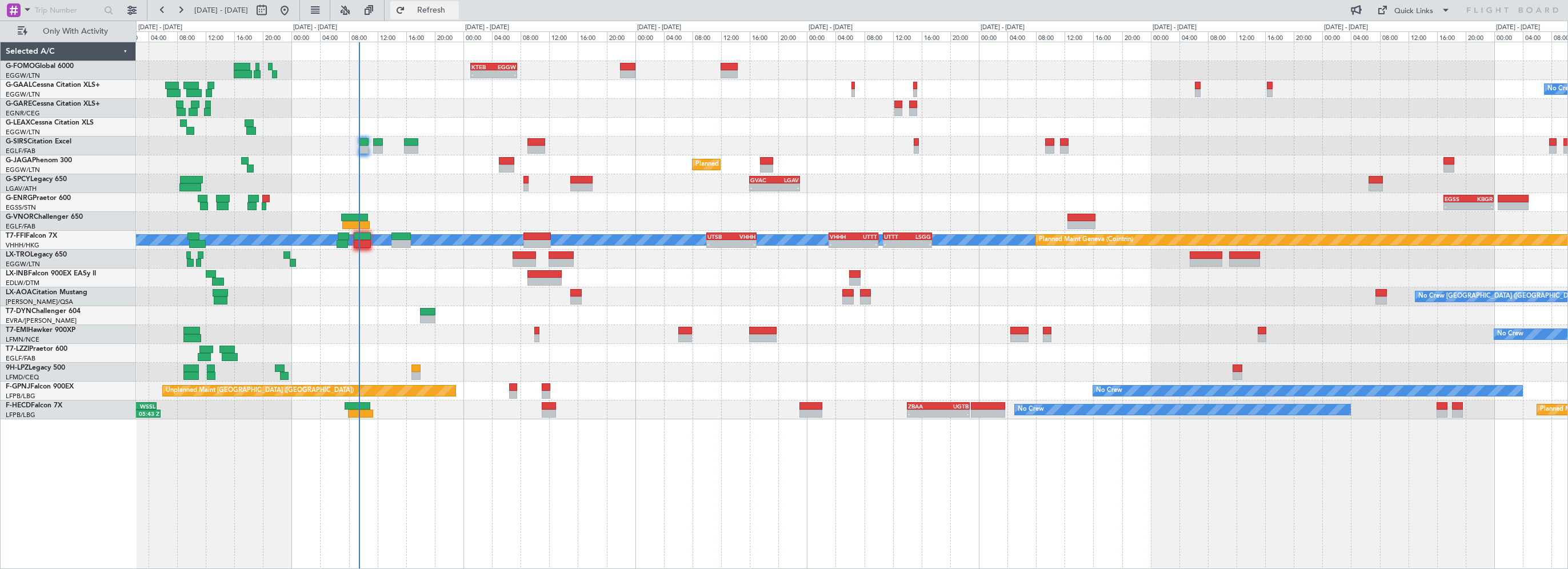
click at [448, 5] on button "Refresh" at bounding box center [425, 10] width 69 height 18
click at [454, 13] on span "Refresh" at bounding box center [432, 10] width 48 height 8
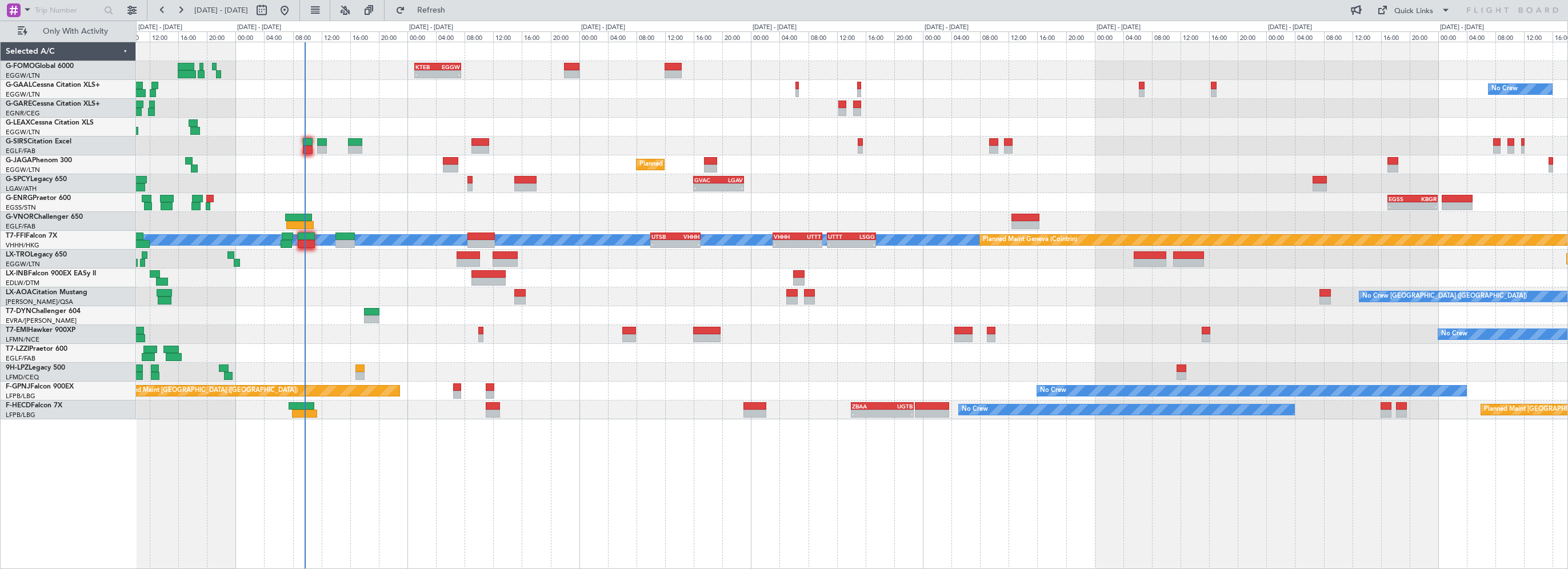
click at [405, 121] on div at bounding box center [852, 127] width 1432 height 19
click at [455, 6] on span "Refresh" at bounding box center [432, 10] width 48 height 8
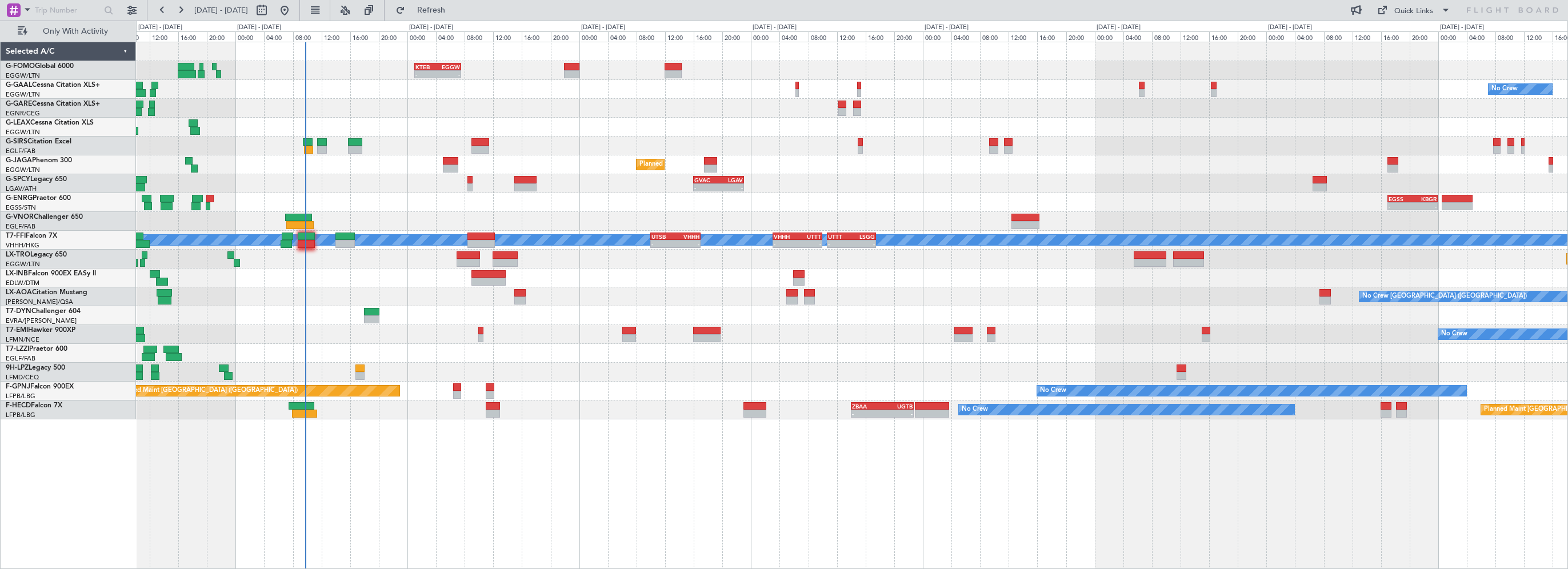
click at [370, 198] on div "- - EGSS 17:00 Z KBGR 00:00 Z" at bounding box center [852, 202] width 1432 height 19
click at [452, 3] on button "Refresh" at bounding box center [425, 10] width 69 height 18
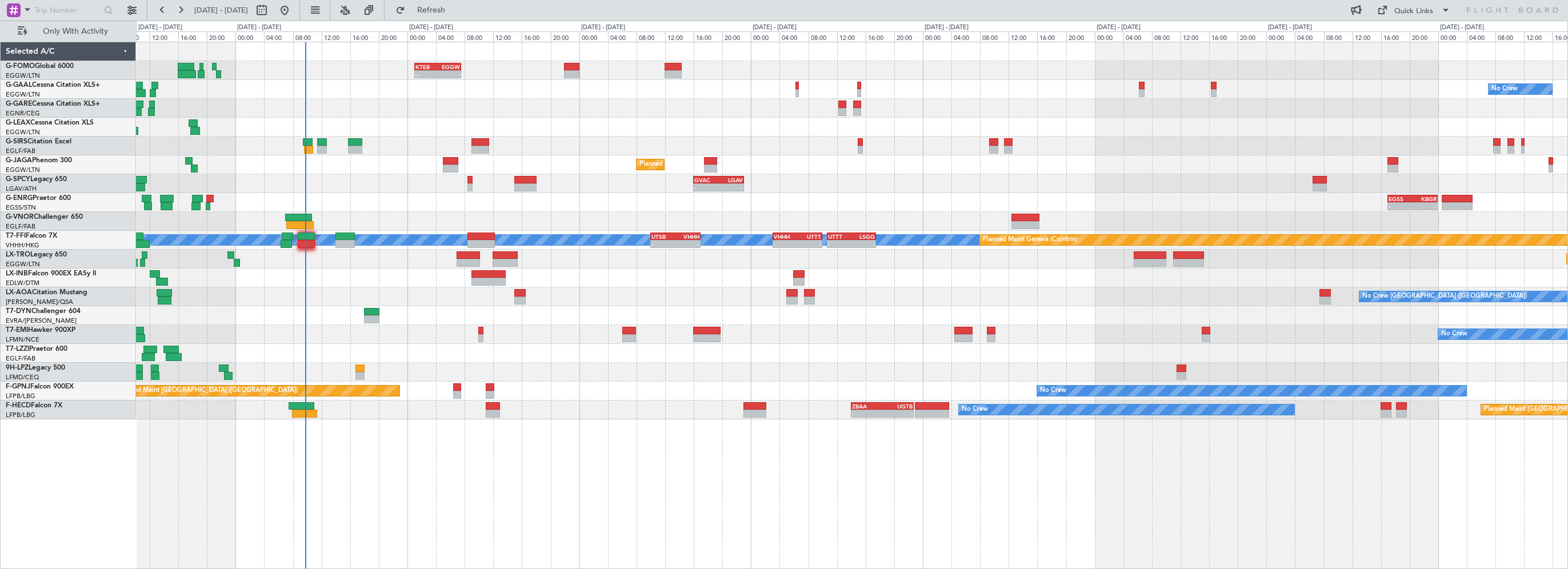
click at [489, 103] on div at bounding box center [852, 108] width 1432 height 19
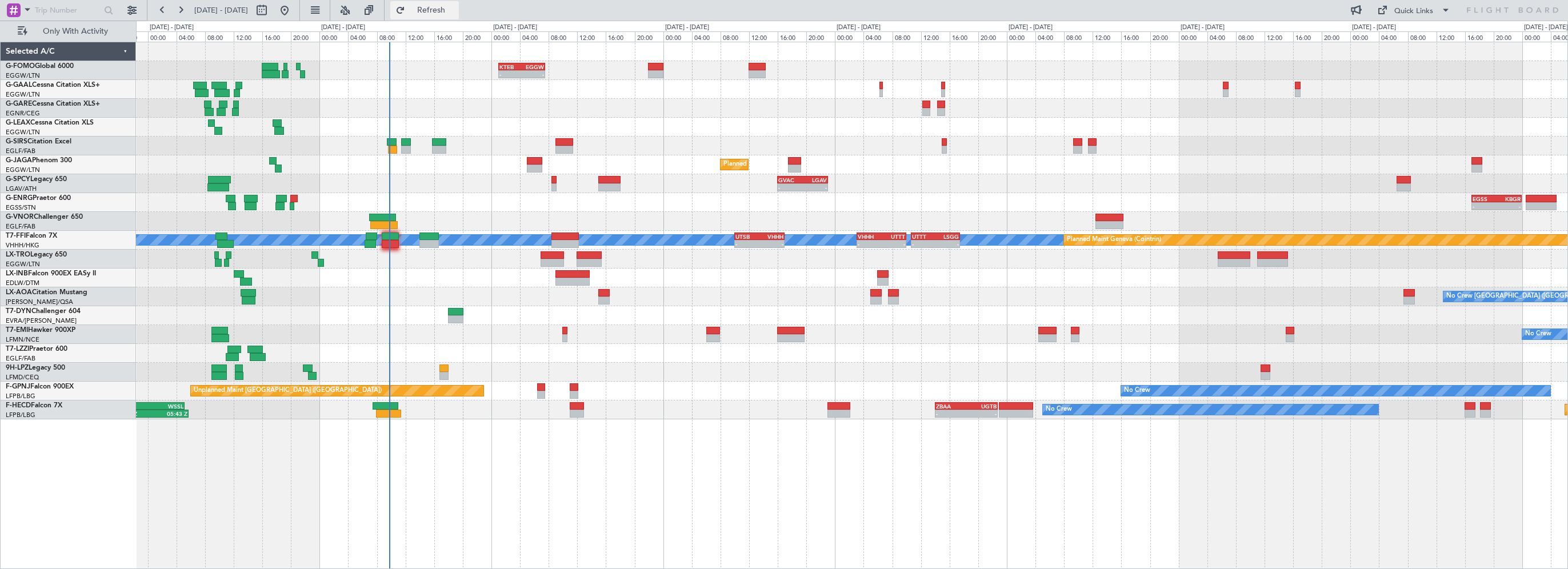
click at [455, 9] on span "Refresh" at bounding box center [432, 10] width 48 height 8
click at [478, 271] on div "Planned Maint [GEOGRAPHIC_DATA]" at bounding box center [852, 277] width 1432 height 19
click at [455, 8] on span "Refresh" at bounding box center [432, 10] width 48 height 8
click at [454, 0] on fb-refresh-button "Refresh" at bounding box center [424, 10] width 80 height 21
click at [455, 12] on span "Refresh" at bounding box center [432, 10] width 48 height 8
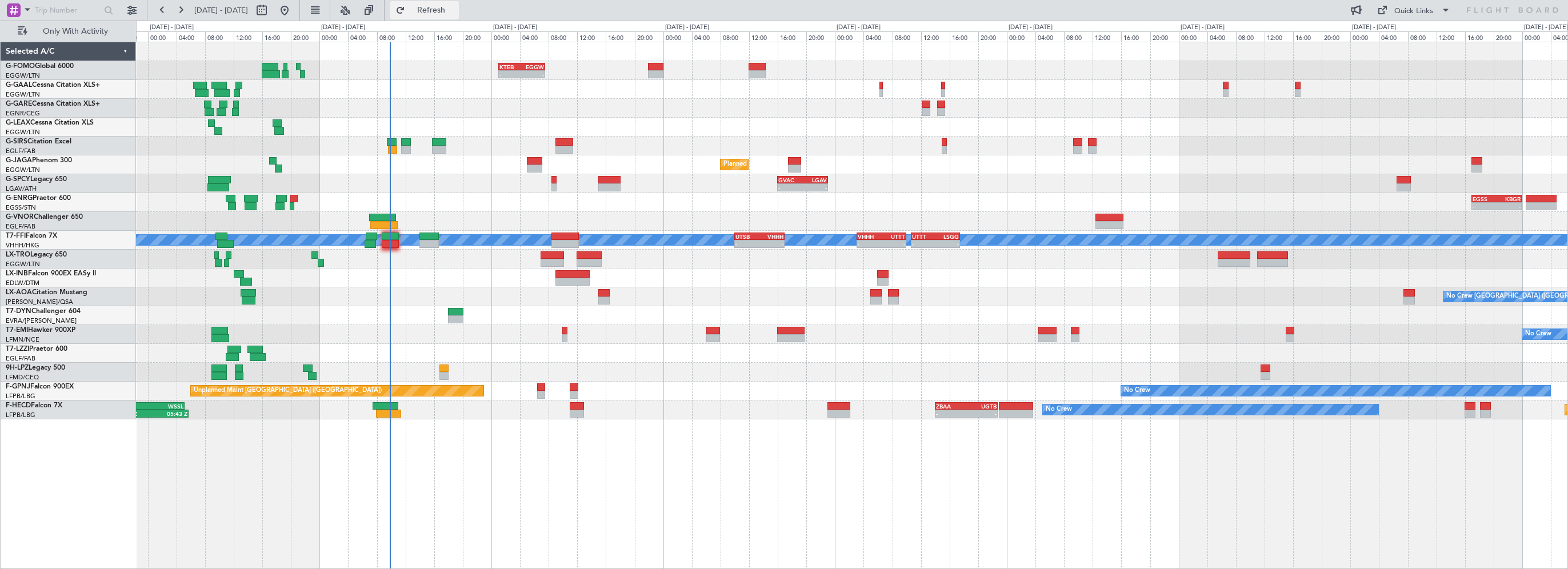
click at [455, 7] on span "Refresh" at bounding box center [432, 10] width 48 height 8
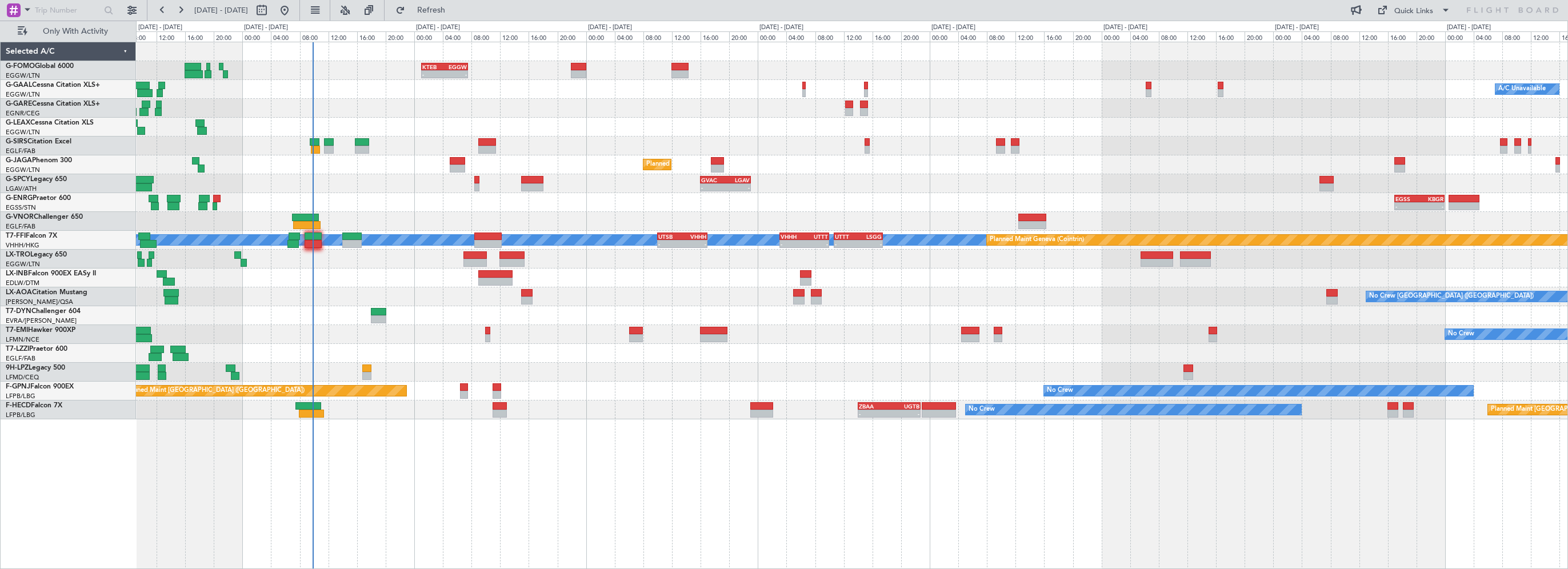
click at [349, 282] on div "Planned Maint [GEOGRAPHIC_DATA]" at bounding box center [852, 277] width 1432 height 19
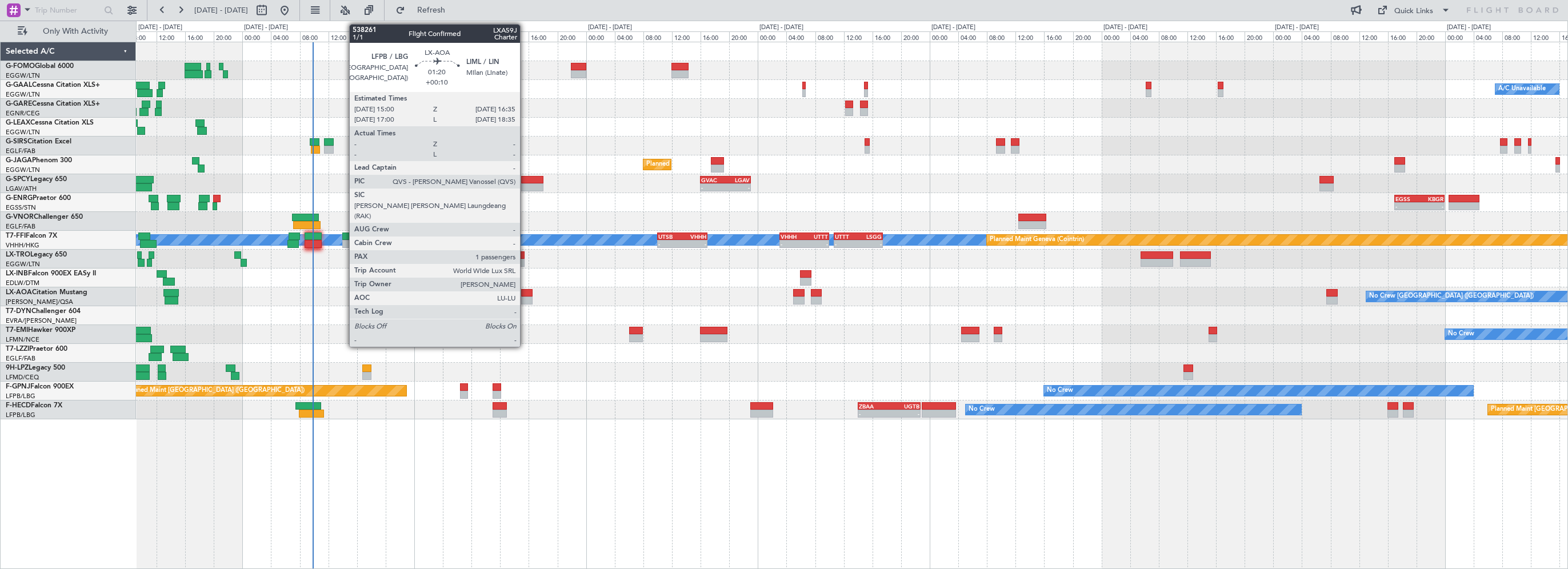
click at [525, 293] on div at bounding box center [527, 293] width 12 height 8
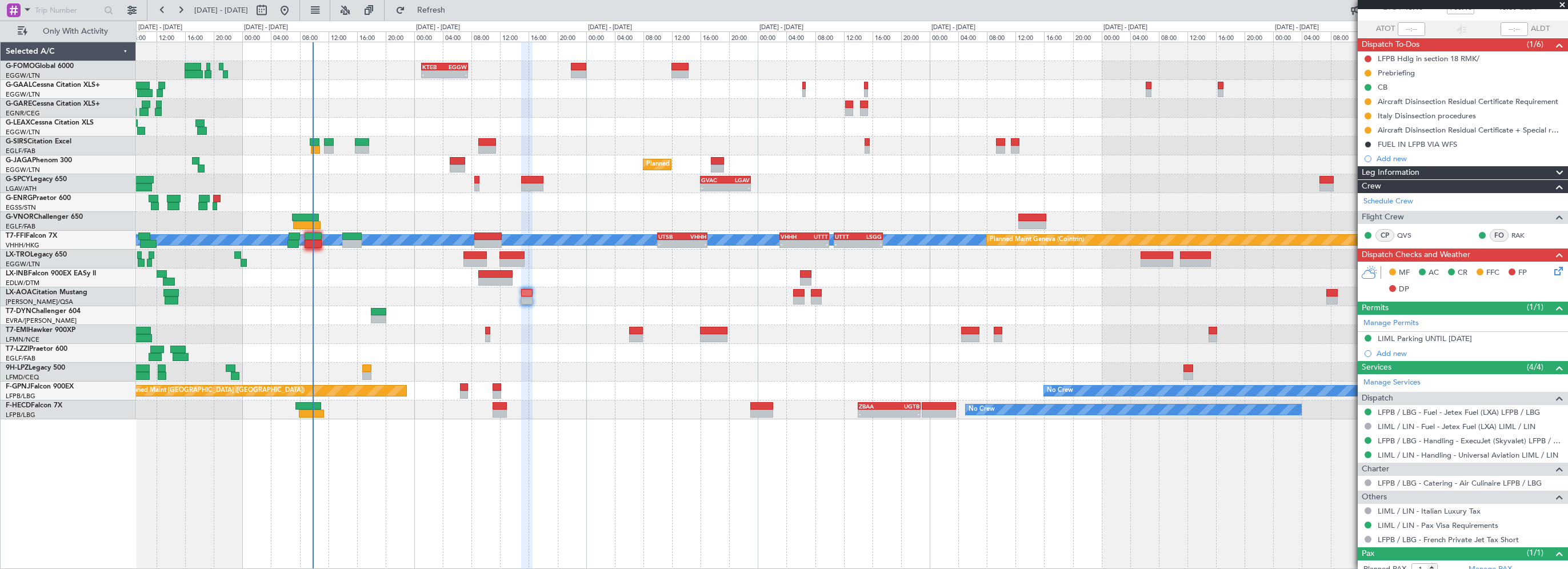
scroll to position [107, 0]
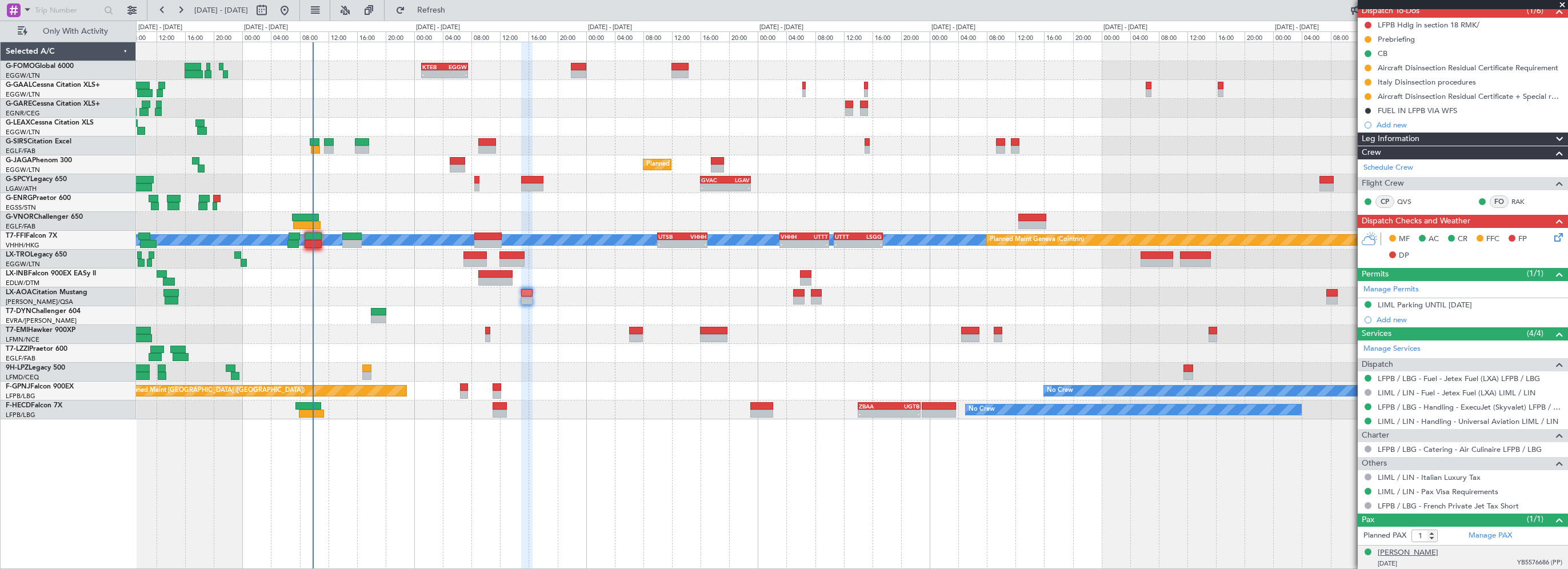
click at [1403, 549] on div "Laura La Marca" at bounding box center [1408, 552] width 61 height 12
click at [541, 72] on div "- - KTEB 01:00 Z EGGW 07:35 Z" at bounding box center [852, 70] width 1432 height 19
click at [455, 6] on span "Refresh" at bounding box center [432, 10] width 48 height 8
click at [615, 300] on div "No Crew [GEOGRAPHIC_DATA] ([GEOGRAPHIC_DATA])" at bounding box center [852, 296] width 1432 height 19
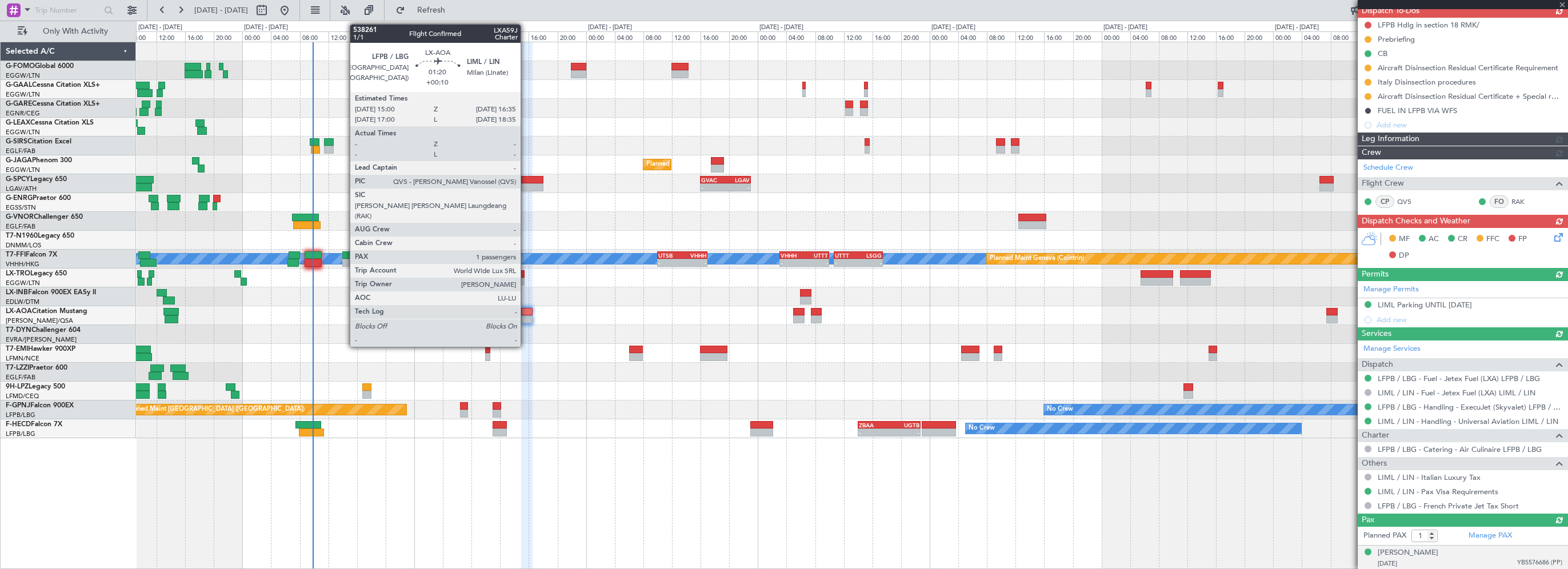
click at [526, 291] on div "Planned Maint [GEOGRAPHIC_DATA]" at bounding box center [852, 296] width 1432 height 19
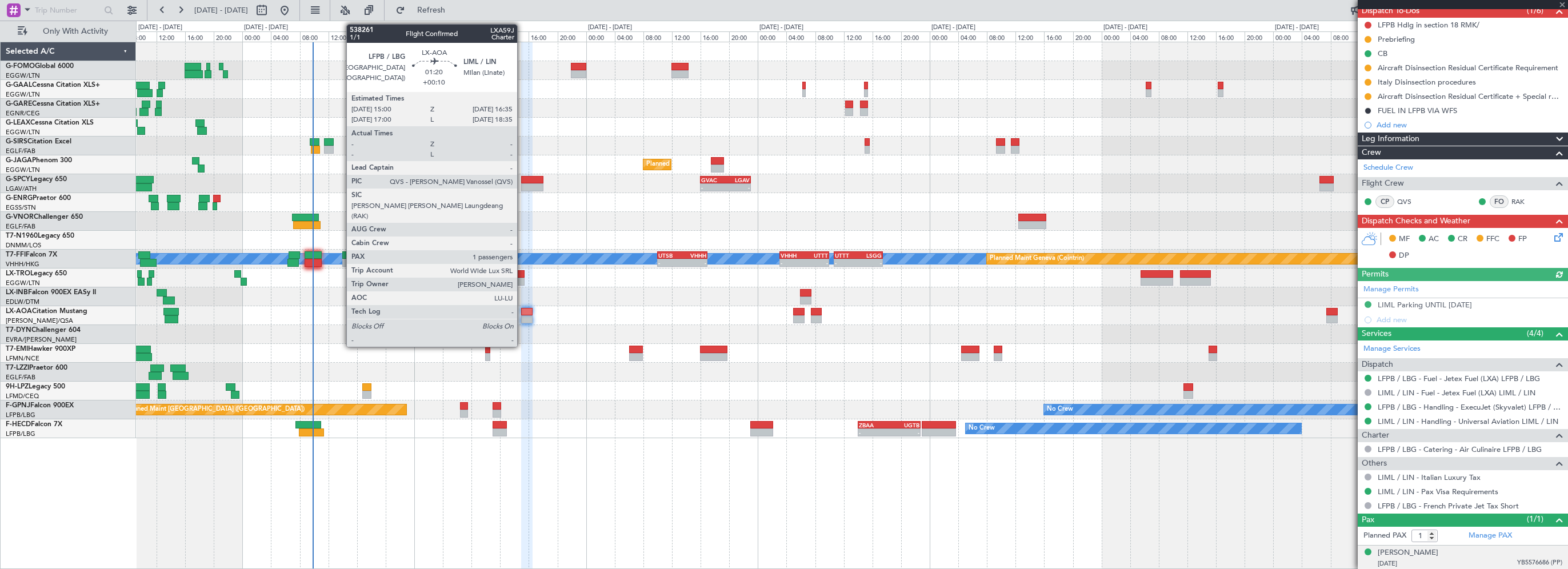
click at [523, 308] on div at bounding box center [527, 312] width 12 height 8
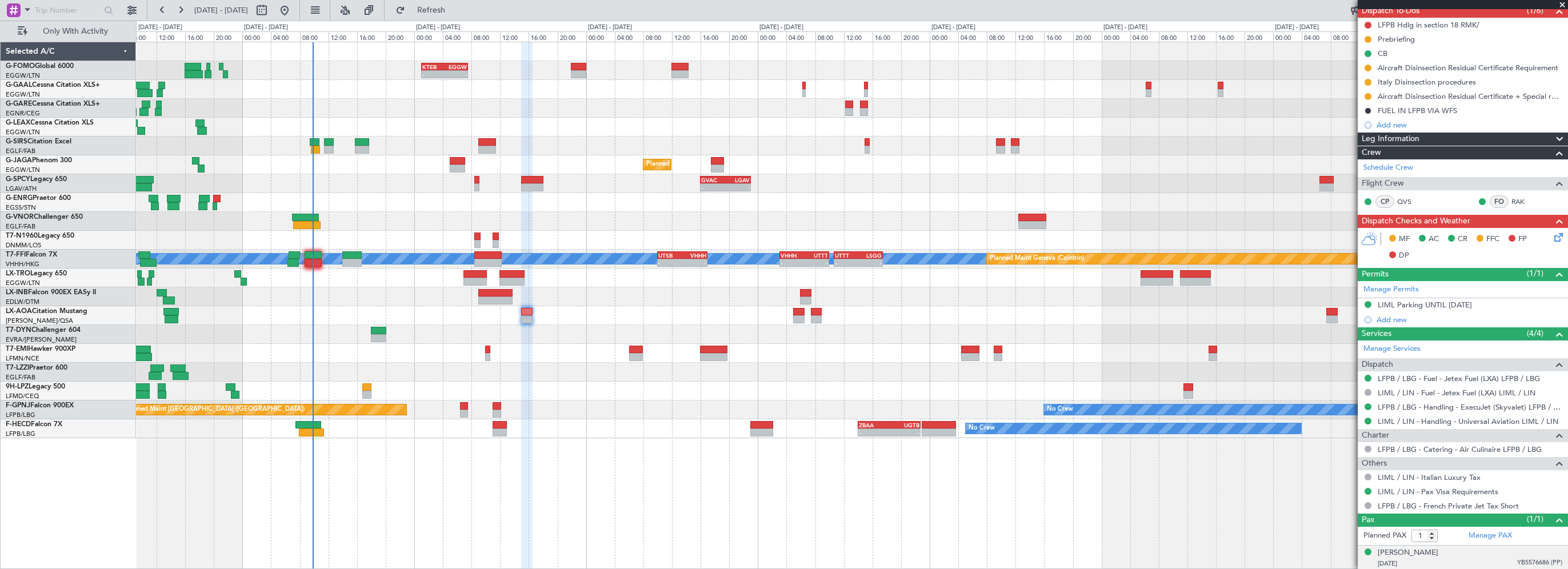
click at [587, 329] on div at bounding box center [852, 334] width 1432 height 19
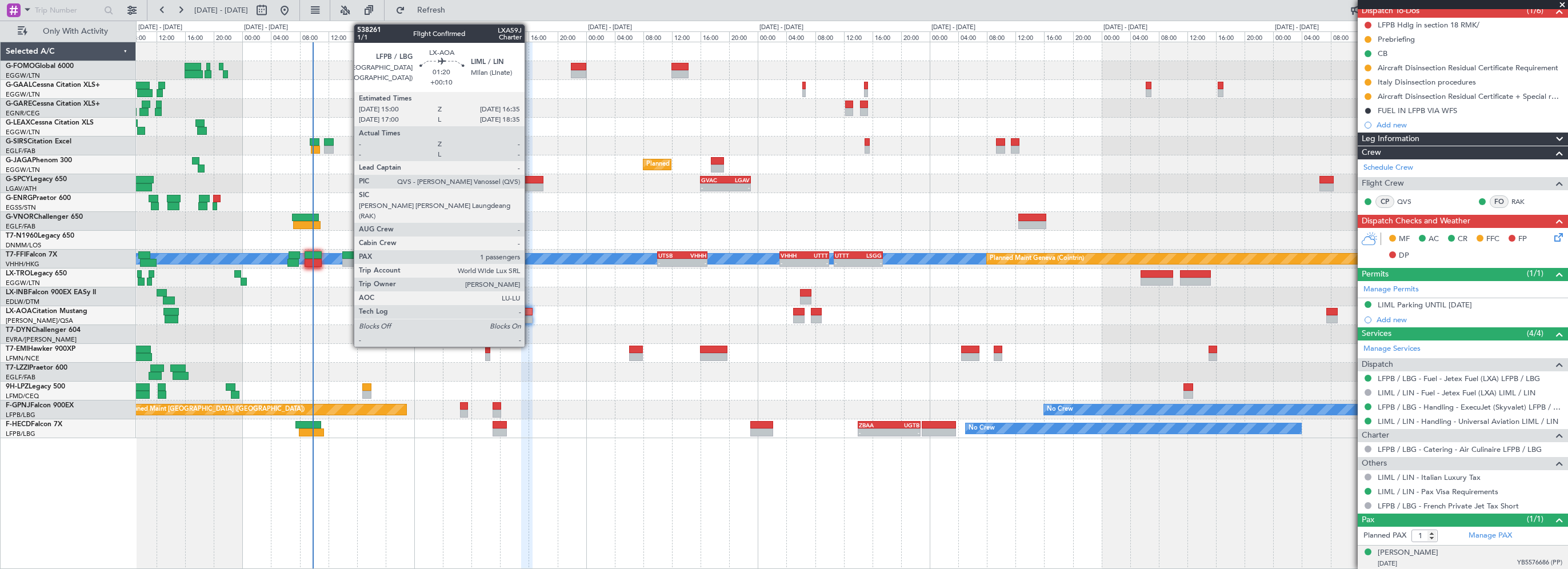
click at [533, 312] on div "No Crew [GEOGRAPHIC_DATA] ([GEOGRAPHIC_DATA])" at bounding box center [852, 315] width 1432 height 19
click at [528, 311] on div at bounding box center [527, 312] width 12 height 8
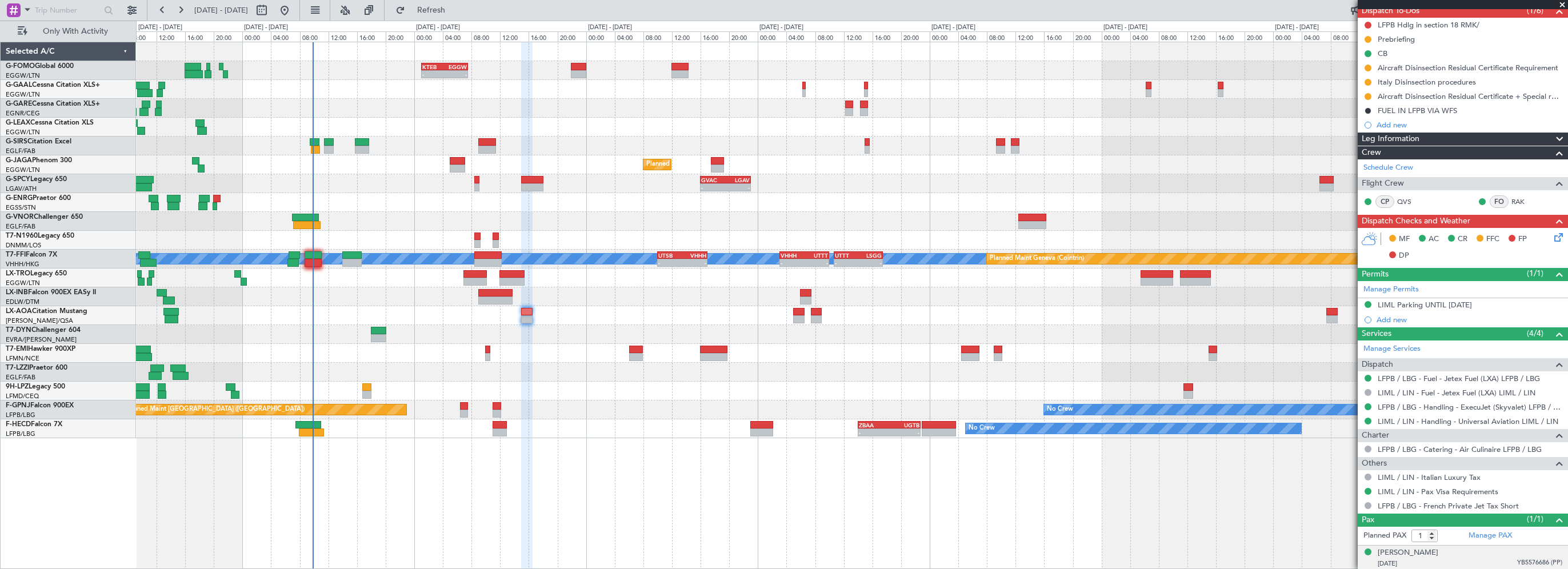
click at [564, 384] on div at bounding box center [852, 391] width 1432 height 19
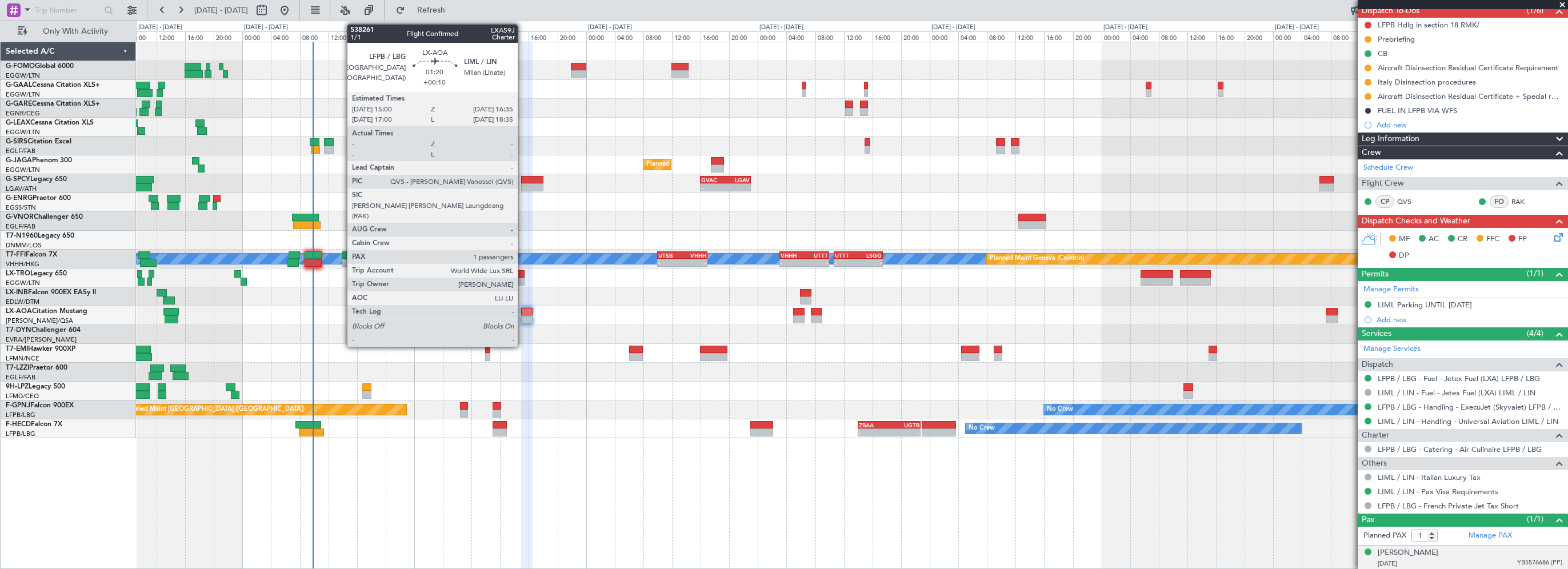
click at [526, 311] on div at bounding box center [527, 312] width 12 height 8
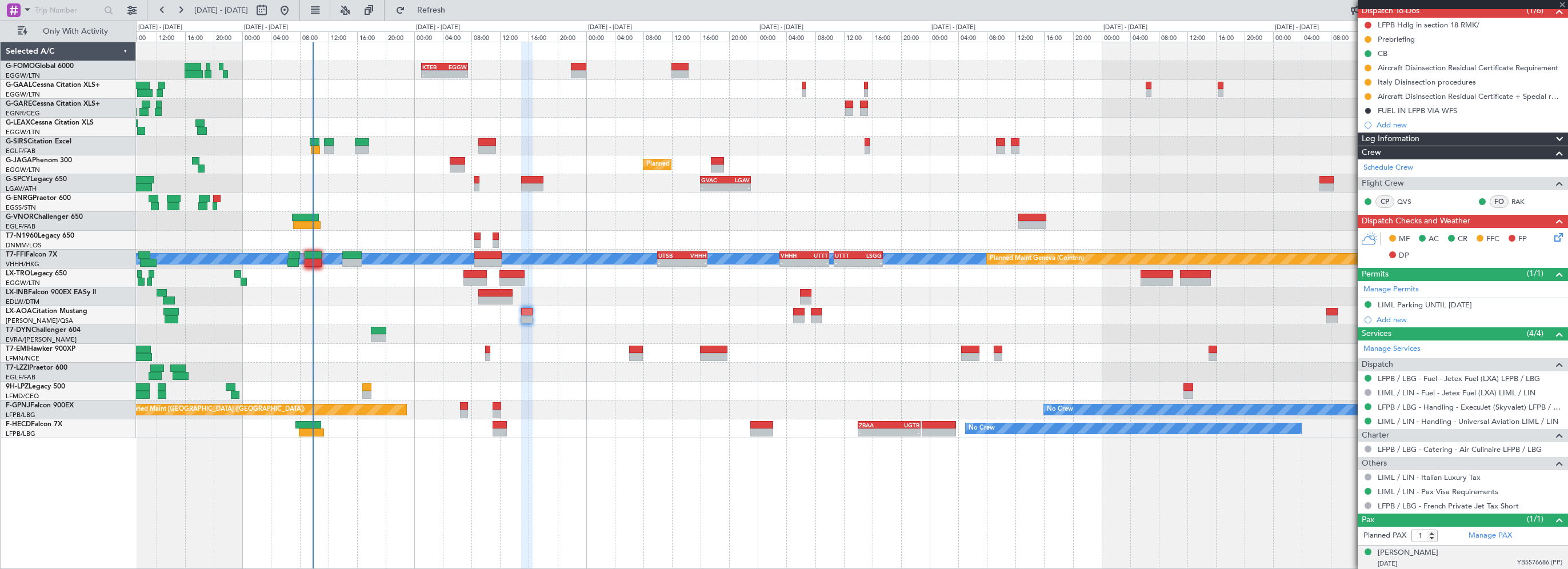
scroll to position [0, 0]
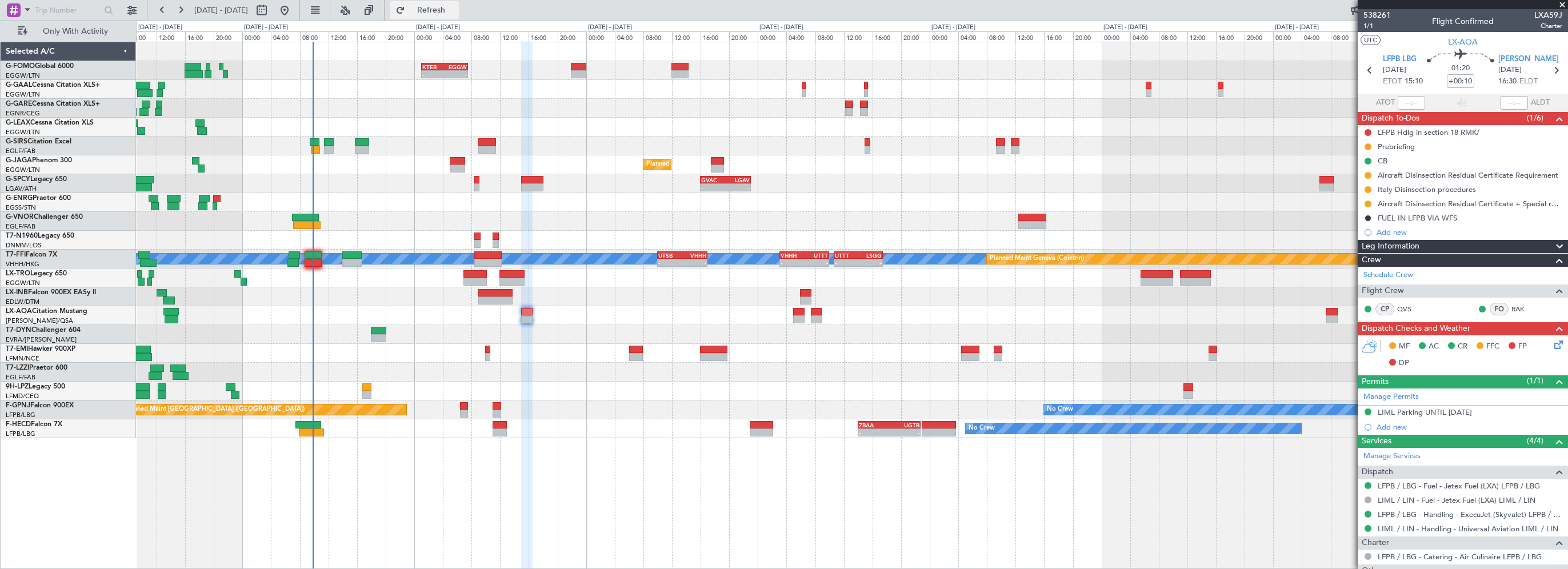
click at [455, 13] on span "Refresh" at bounding box center [432, 10] width 48 height 8
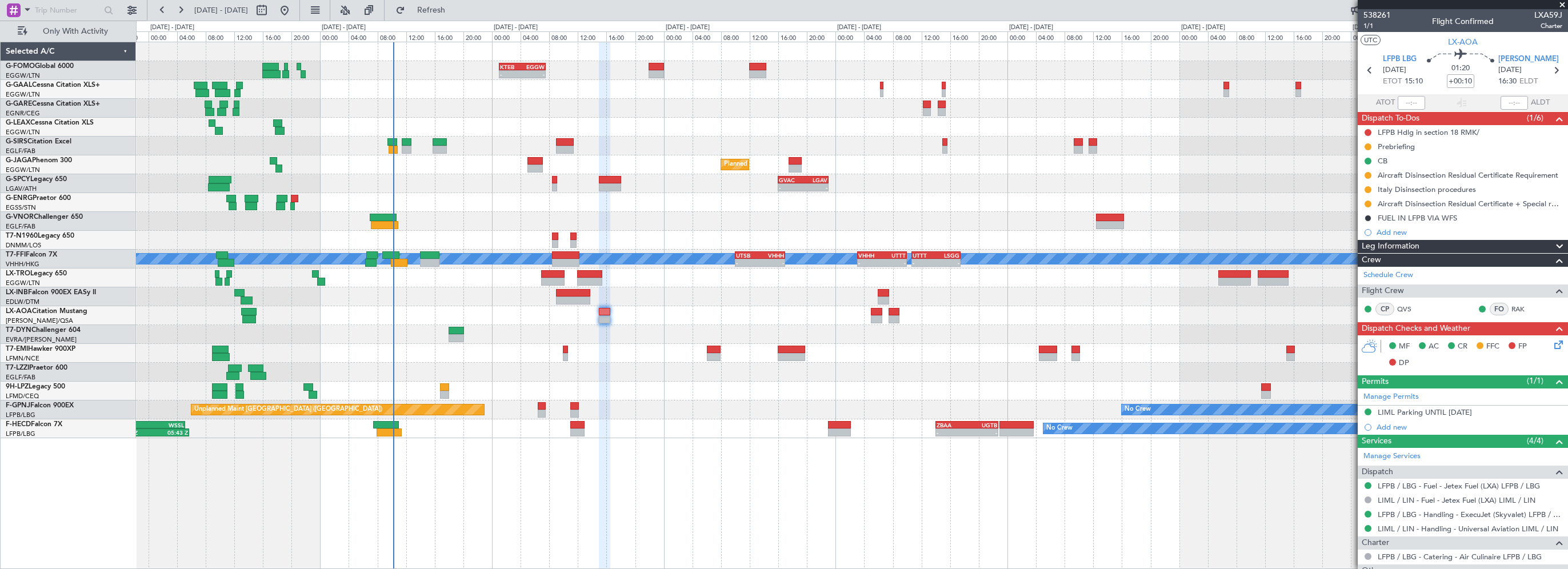
click at [452, 278] on div "Planned Maint Riga (Riga Intl)" at bounding box center [852, 277] width 1432 height 19
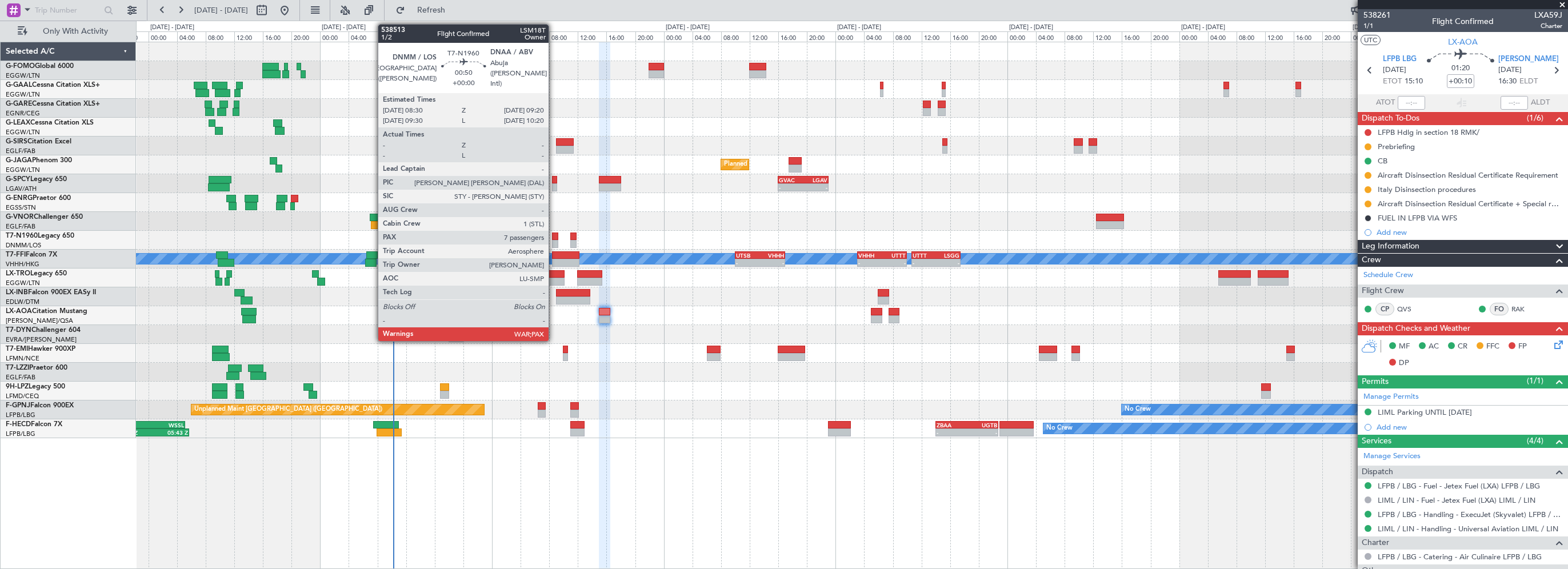
click at [554, 233] on div at bounding box center [555, 236] width 6 height 8
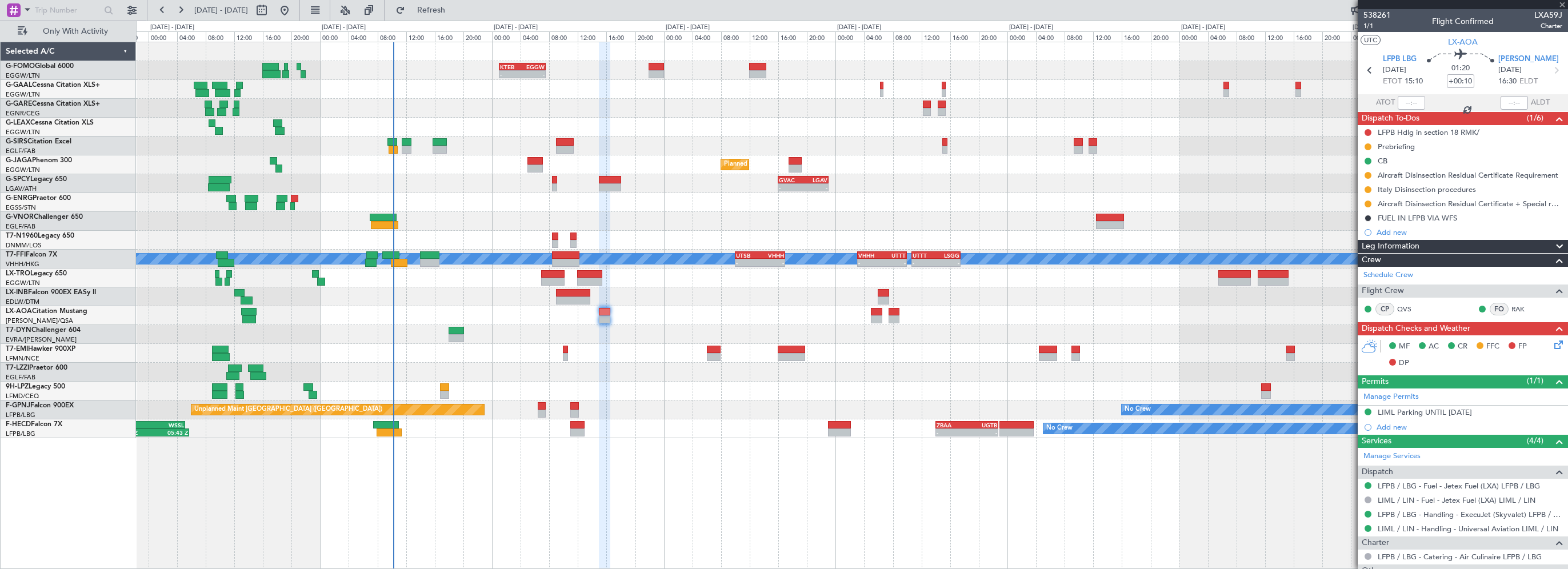
type input "7"
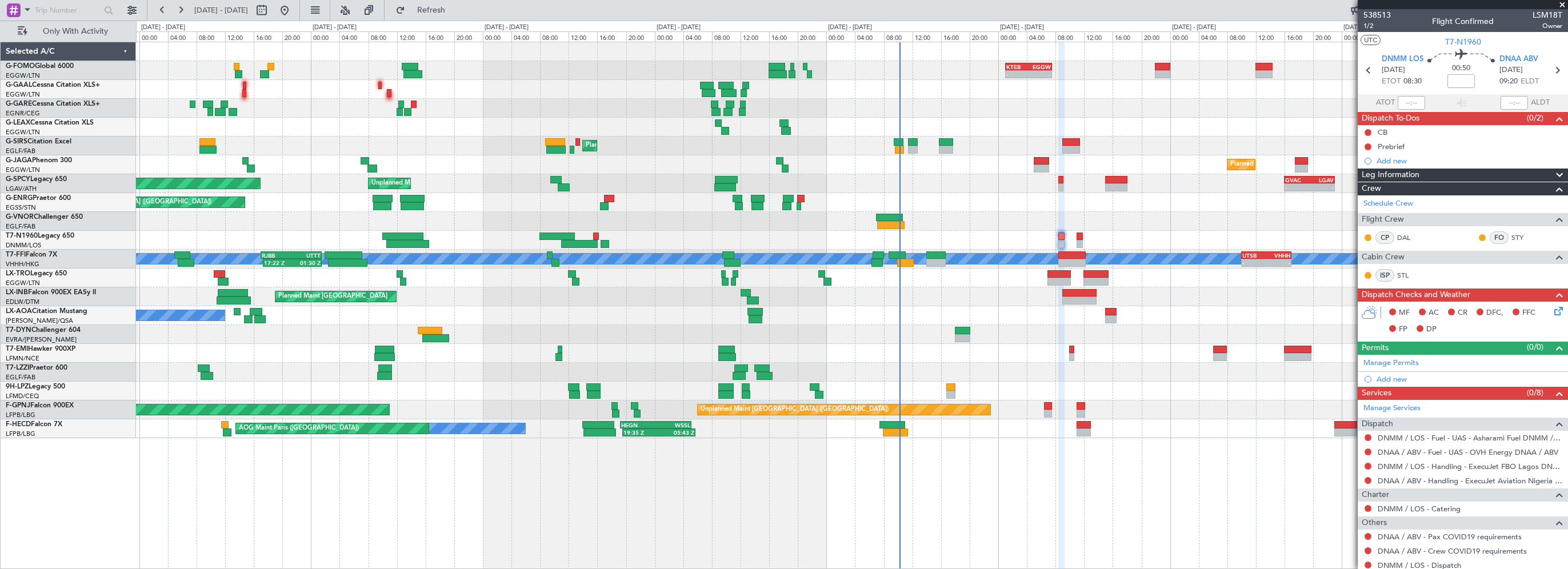
click at [885, 239] on div at bounding box center [852, 240] width 1432 height 19
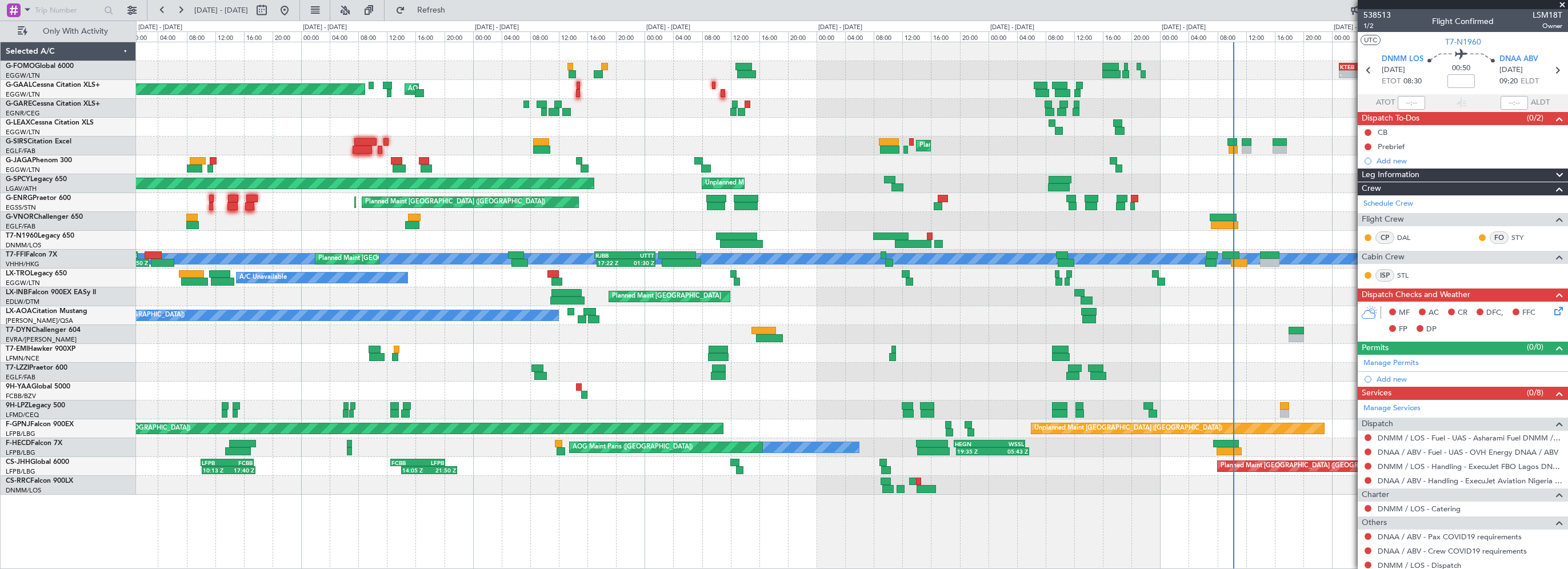
click at [905, 243] on div at bounding box center [852, 240] width 1432 height 19
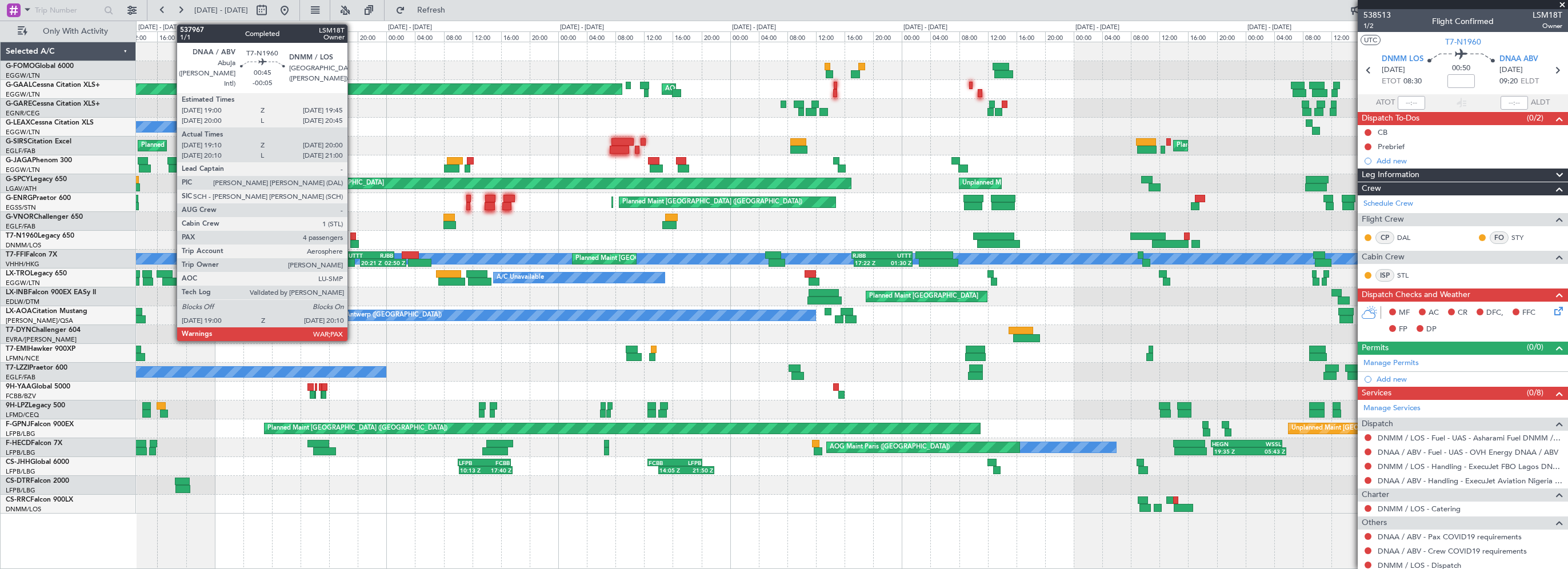
click at [352, 243] on div at bounding box center [355, 244] width 9 height 8
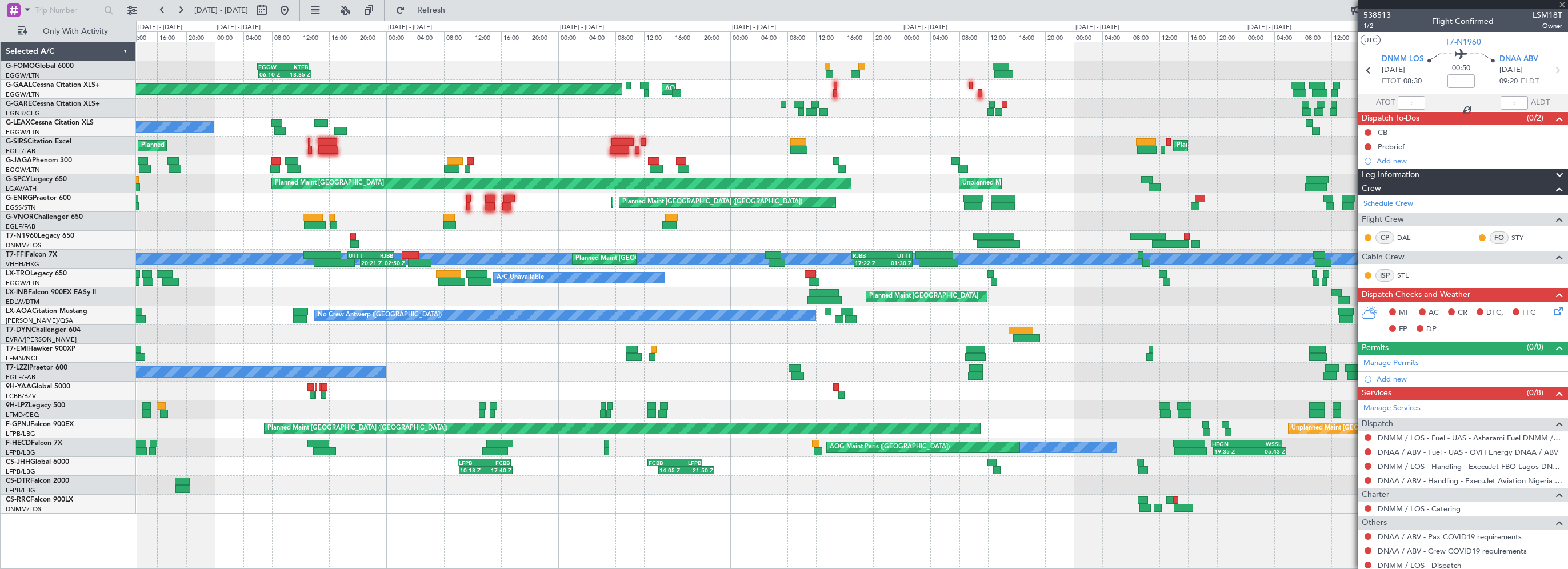
type input "-00:05"
type input "19:10"
type input "20:00"
type input "4"
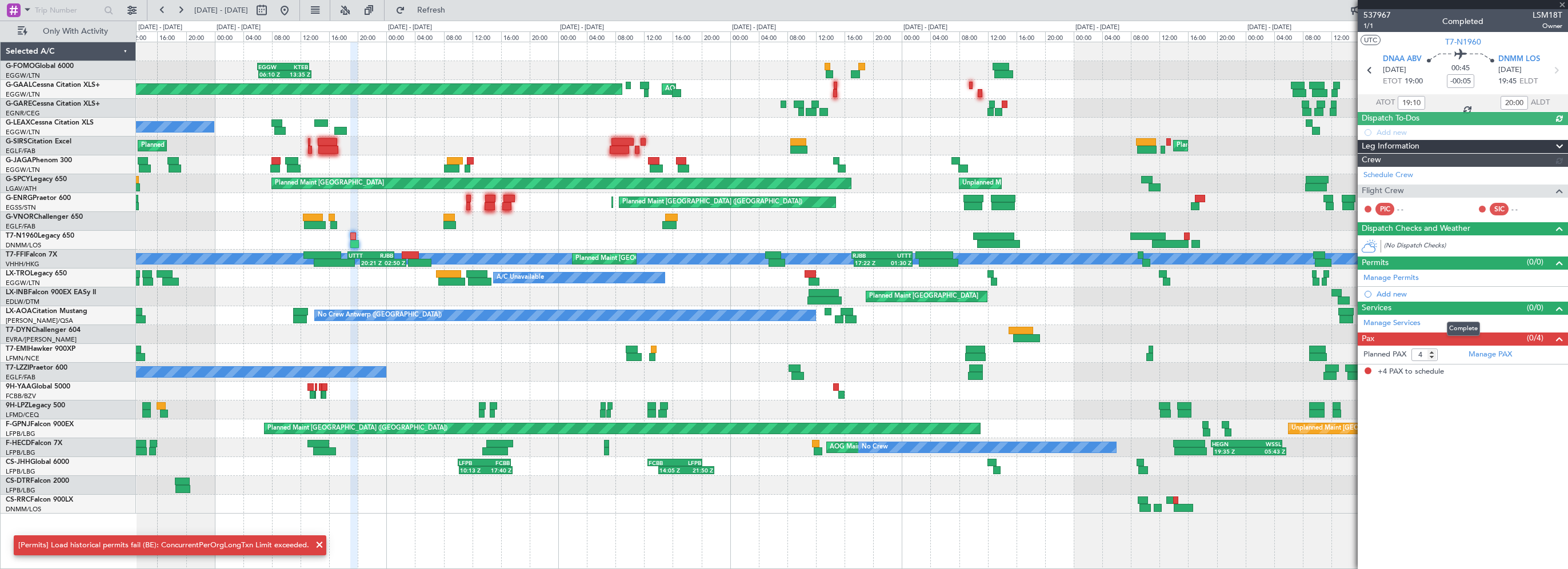
click at [1561, 308] on span at bounding box center [1559, 308] width 13 height 13
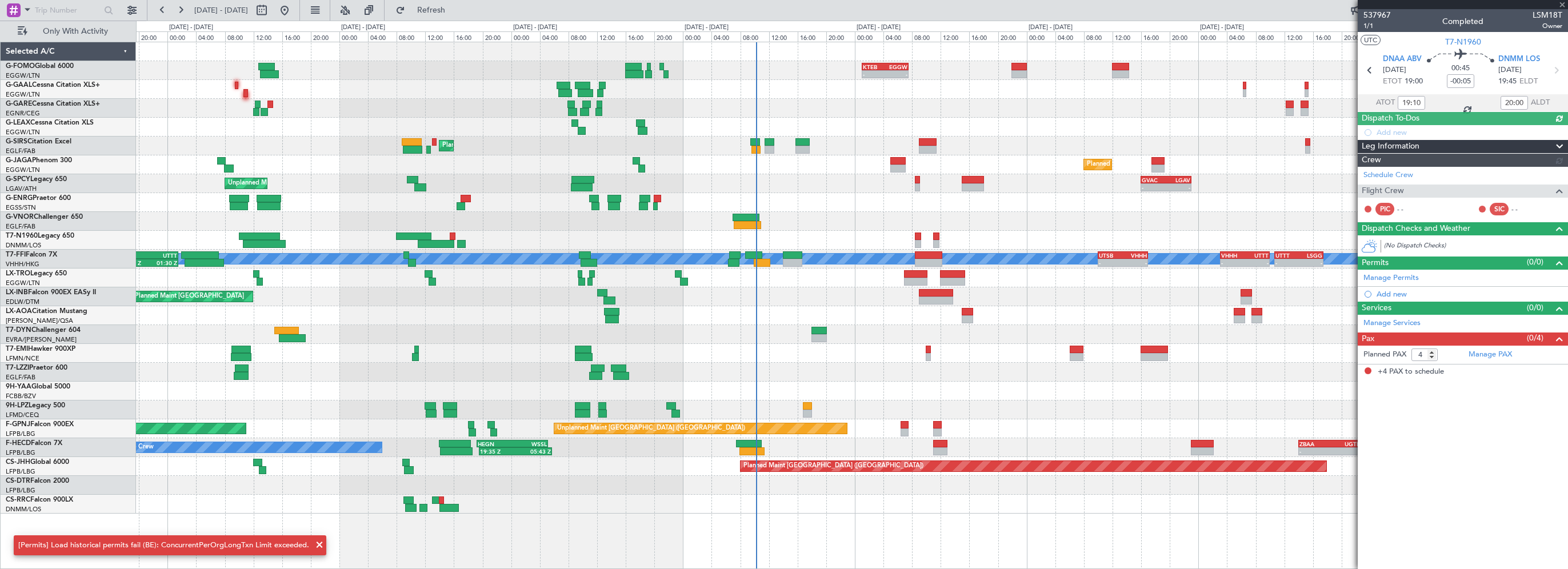
click at [411, 326] on div "- - KTEB 01:00 Z EGGW 07:35 Z AOG Maint Dusseldorf Planned Maint Dusseldorf Pla…" at bounding box center [852, 277] width 1432 height 471
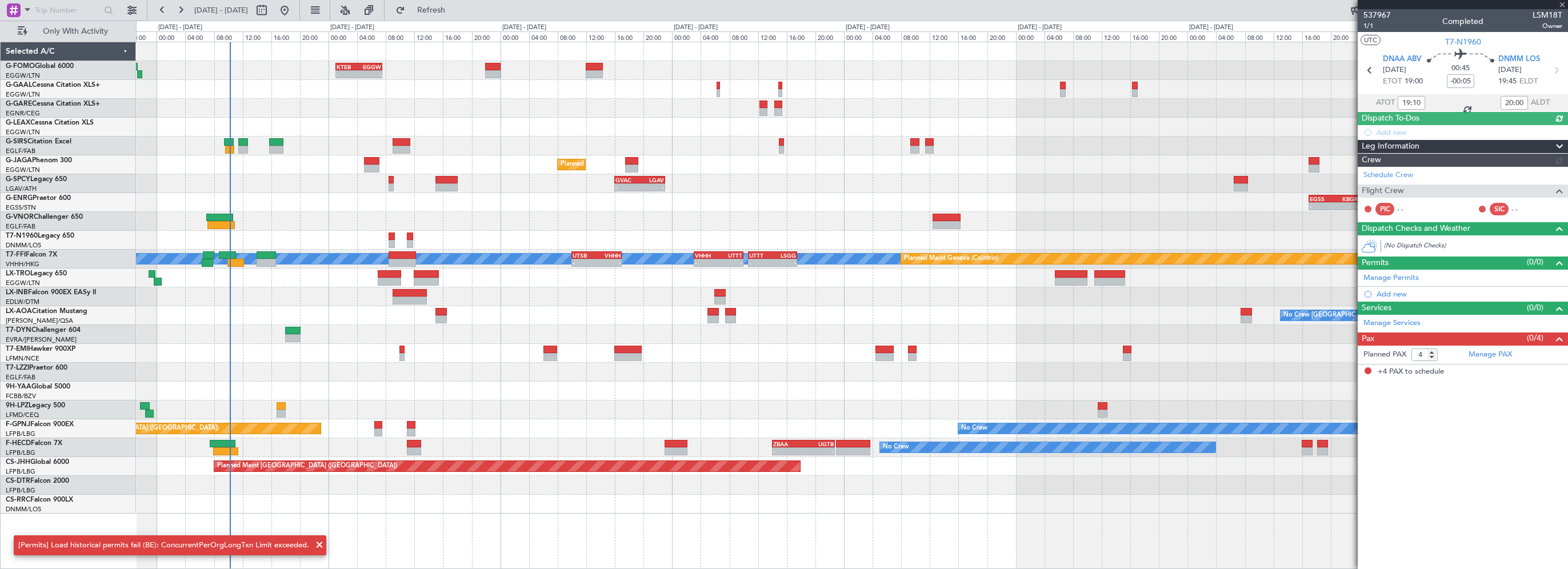
click at [554, 328] on div "- - KTEB 01:00 Z EGGW 07:35 Z A/C Unavailable Owner Owner A/C Unavailable Plann…" at bounding box center [852, 277] width 1432 height 471
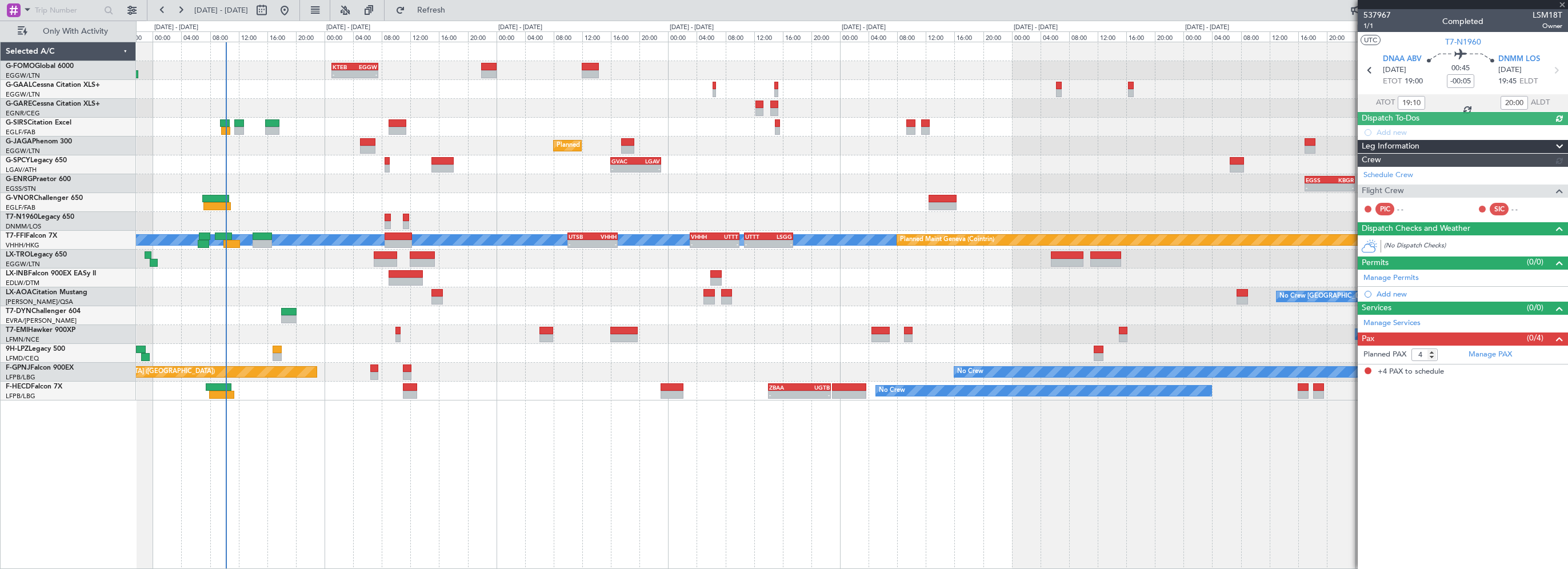
click at [498, 201] on div "EGLF 07:00 Z UTDD 14:00 Z - -" at bounding box center [852, 202] width 1432 height 19
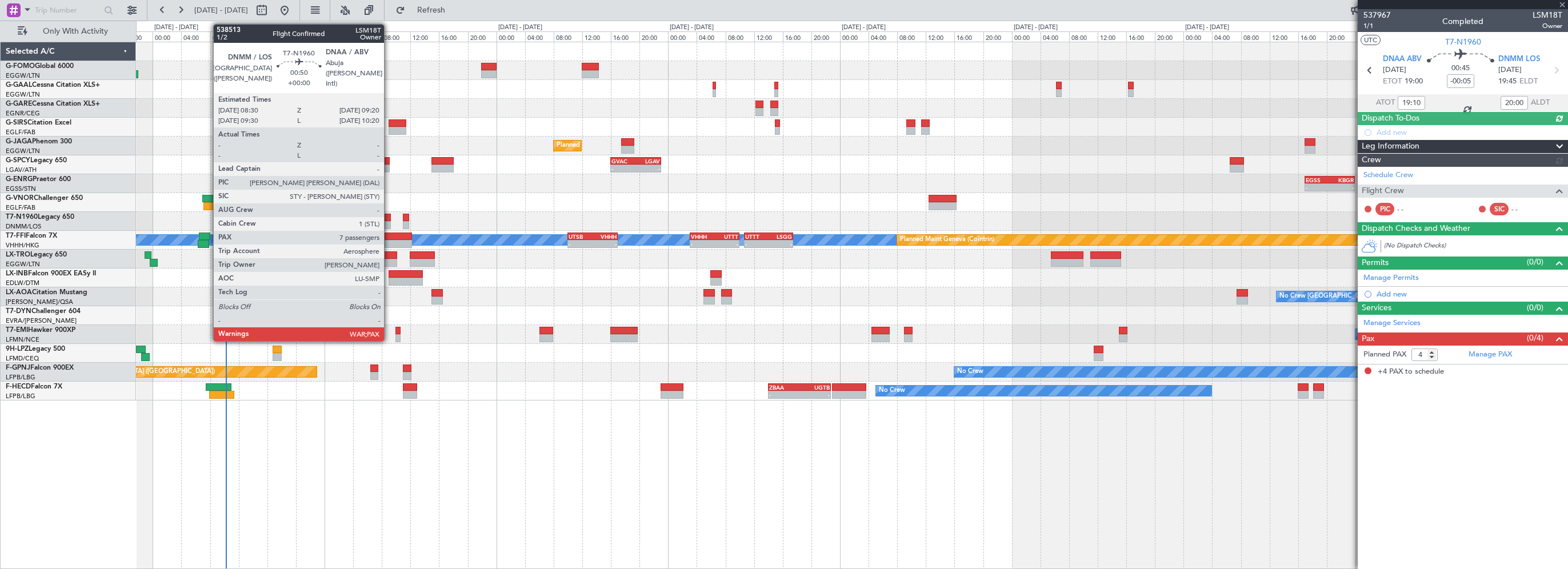
click at [389, 216] on div at bounding box center [387, 217] width 6 height 8
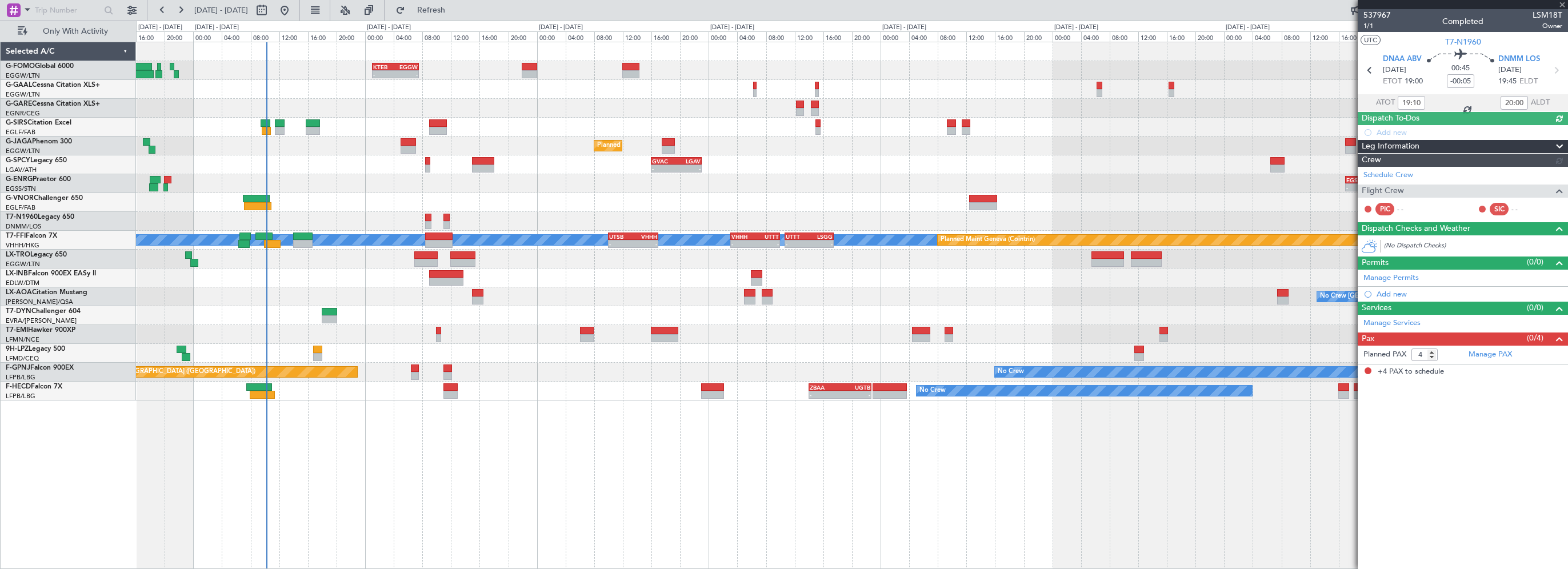
click at [1160, 190] on div "- - EGSS 17:00 Z KBGR 00:00 Z" at bounding box center [852, 183] width 1432 height 19
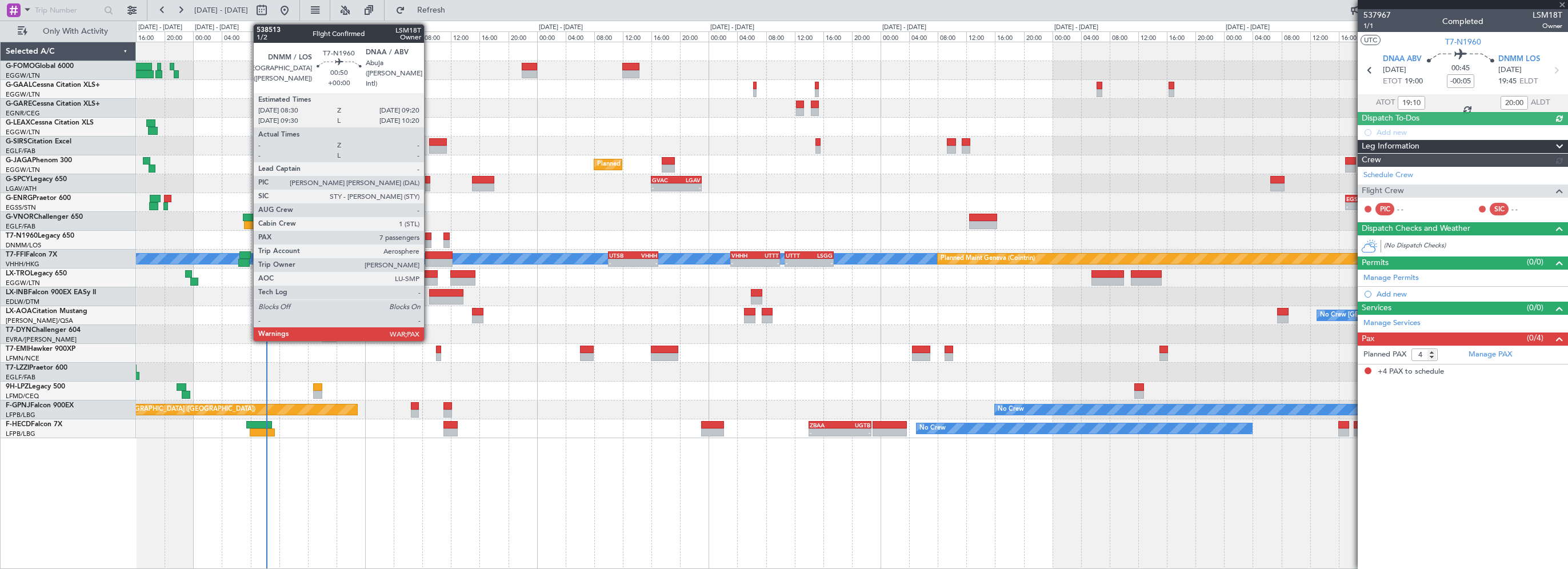
click at [429, 240] on div at bounding box center [428, 244] width 6 height 8
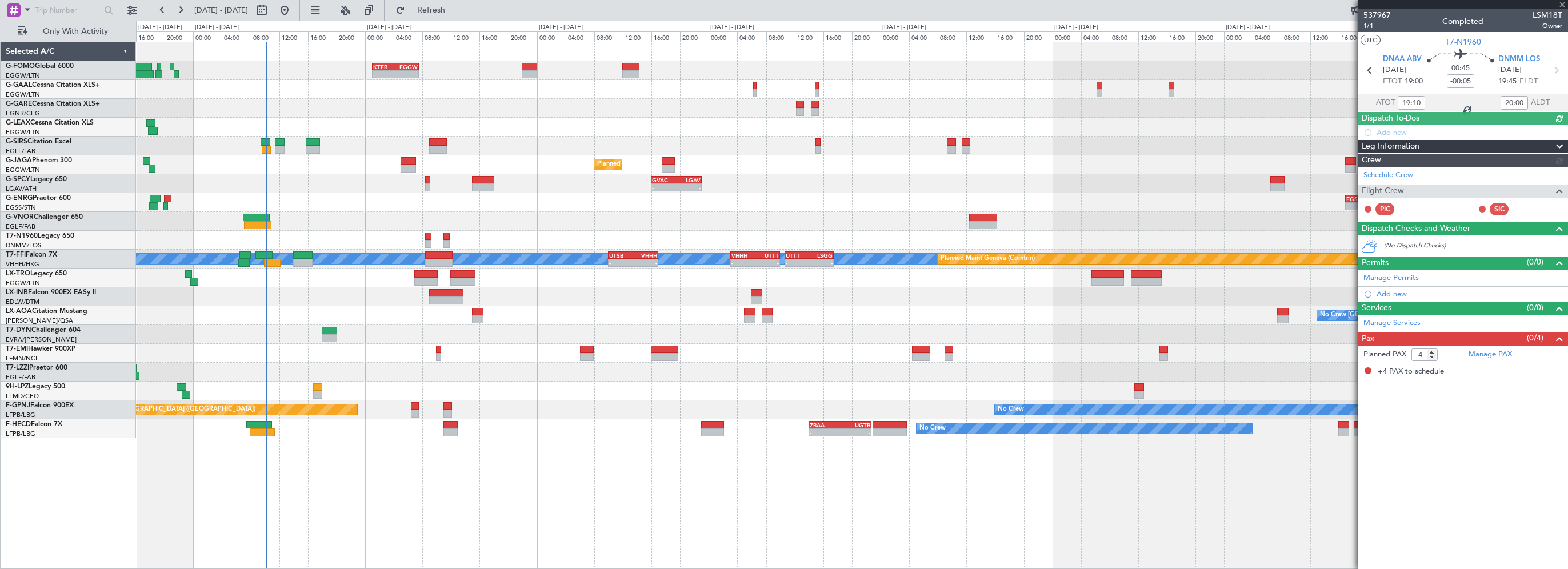
type input "7"
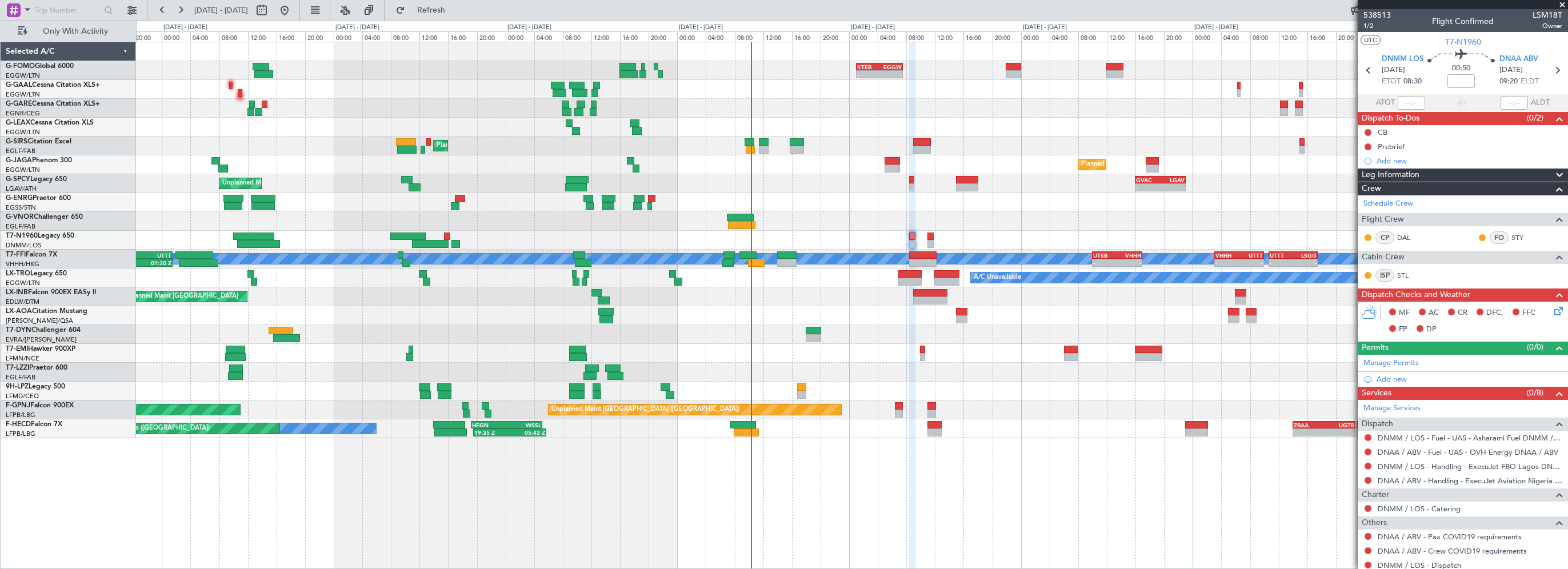
click at [843, 251] on div "- - KTEB 01:00 Z EGGW 07:35 Z AOG Maint Dusseldorf Planned Maint Dusseldorf Pla…" at bounding box center [852, 240] width 1432 height 396
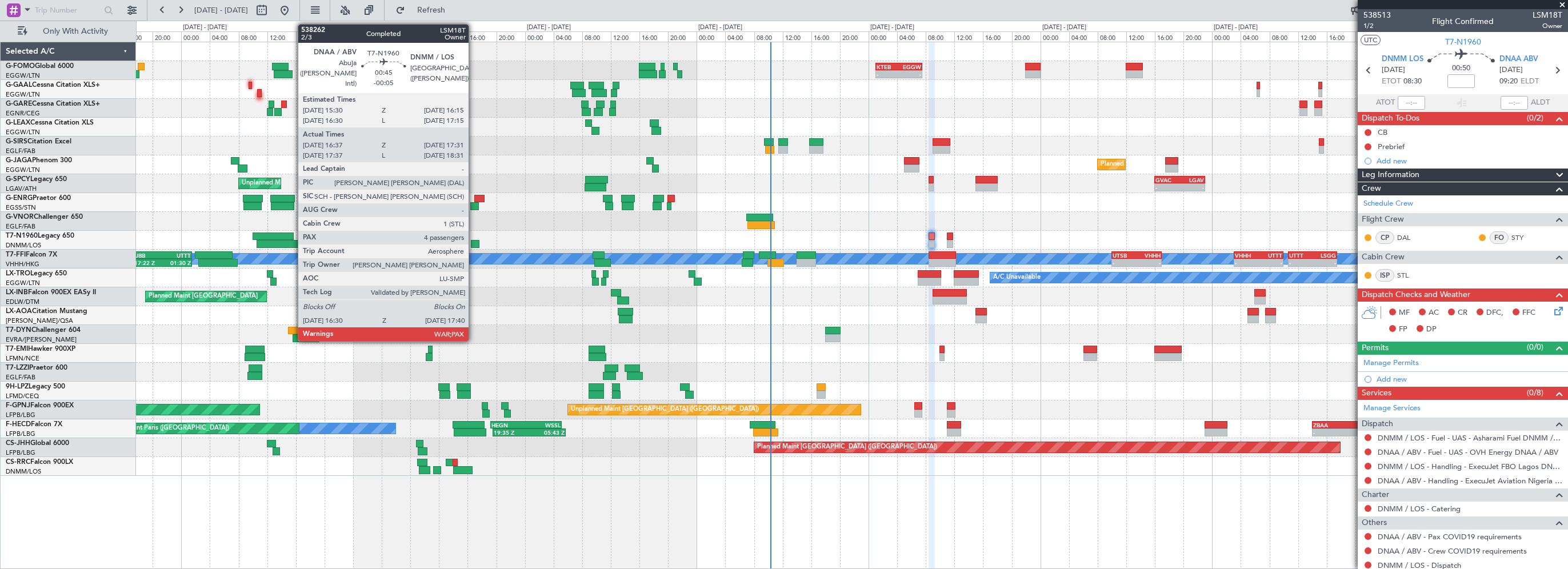
click at [474, 241] on div at bounding box center [475, 244] width 9 height 8
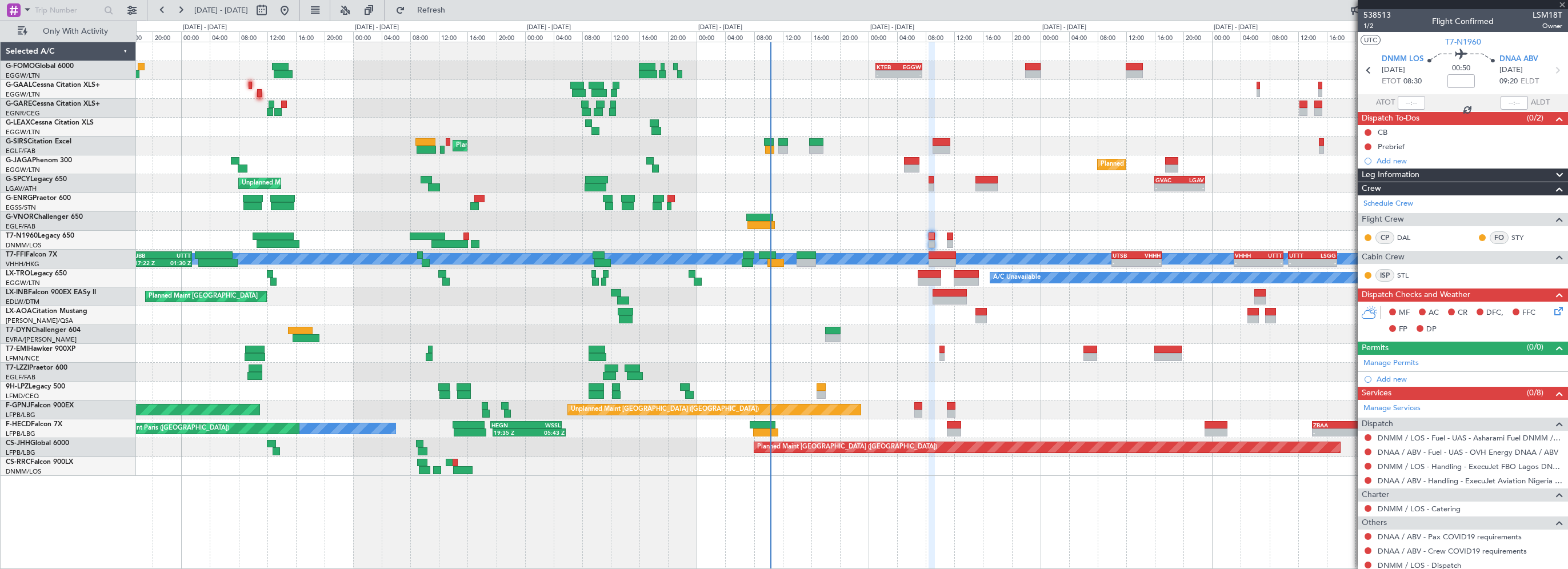
type input "-00:05"
type input "16:37"
type input "17:31"
type input "4"
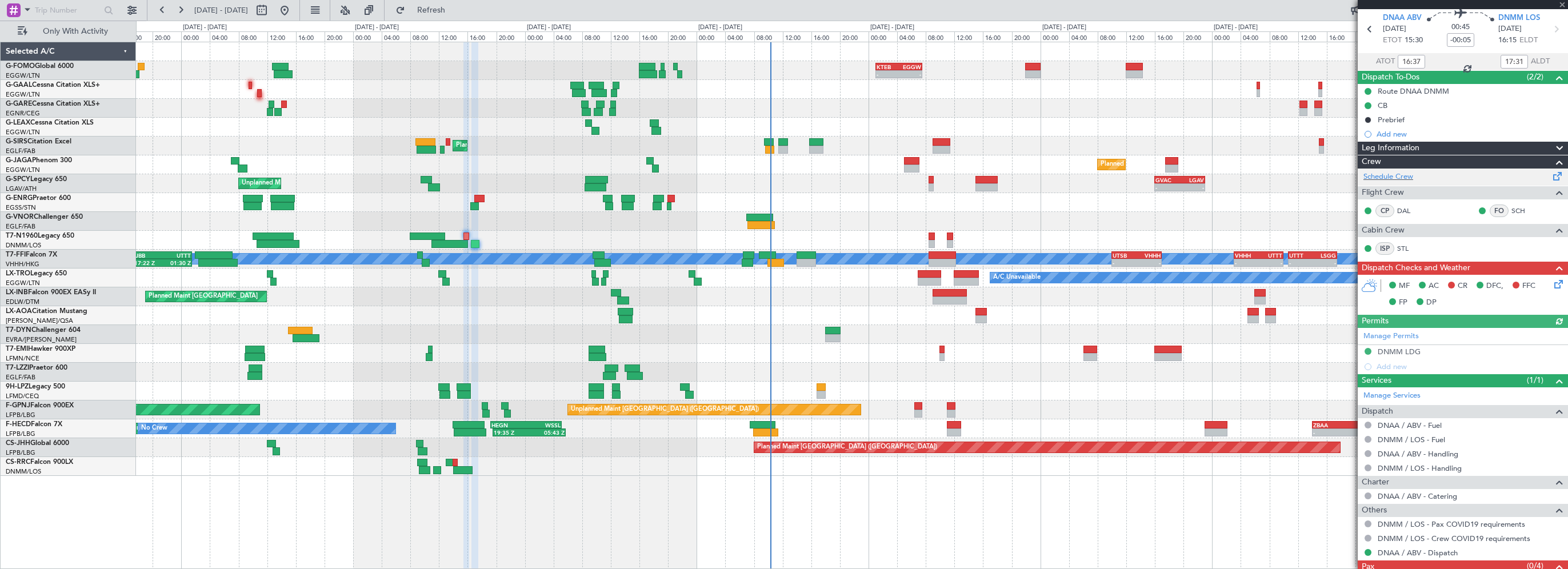
scroll to position [77, 0]
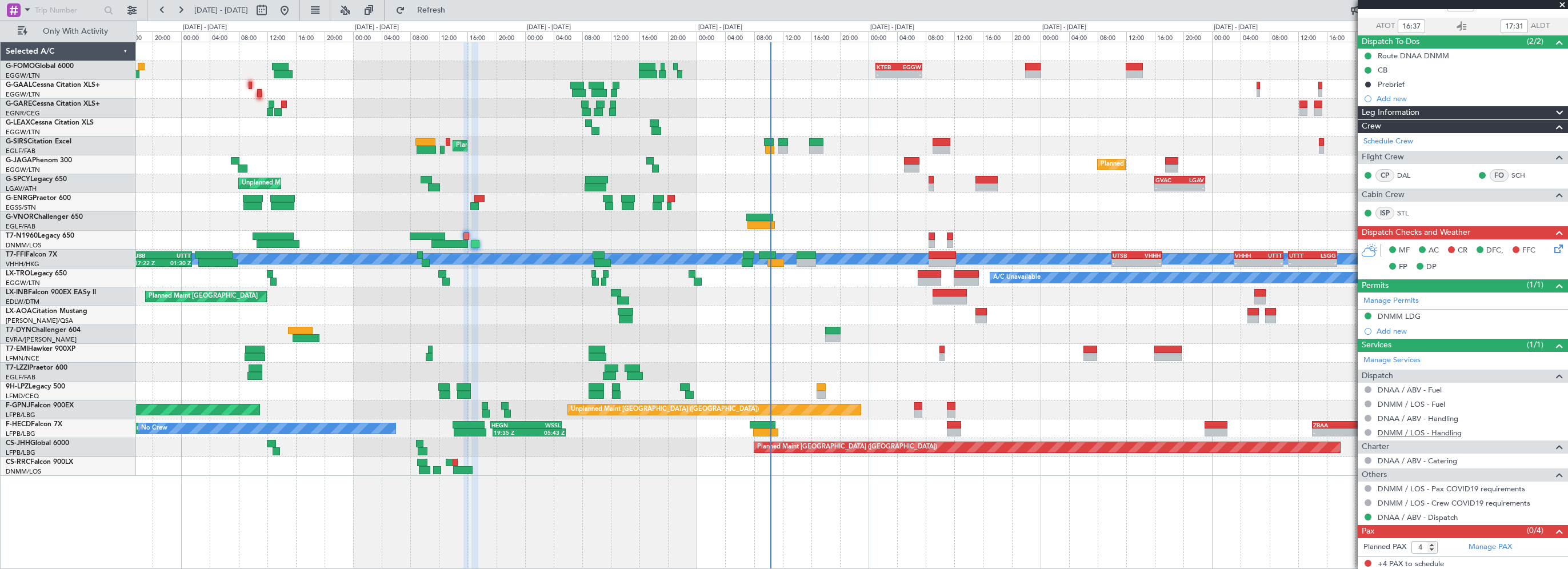
click at [1410, 432] on link "DNMM / LOS - Handling" at bounding box center [1420, 432] width 84 height 10
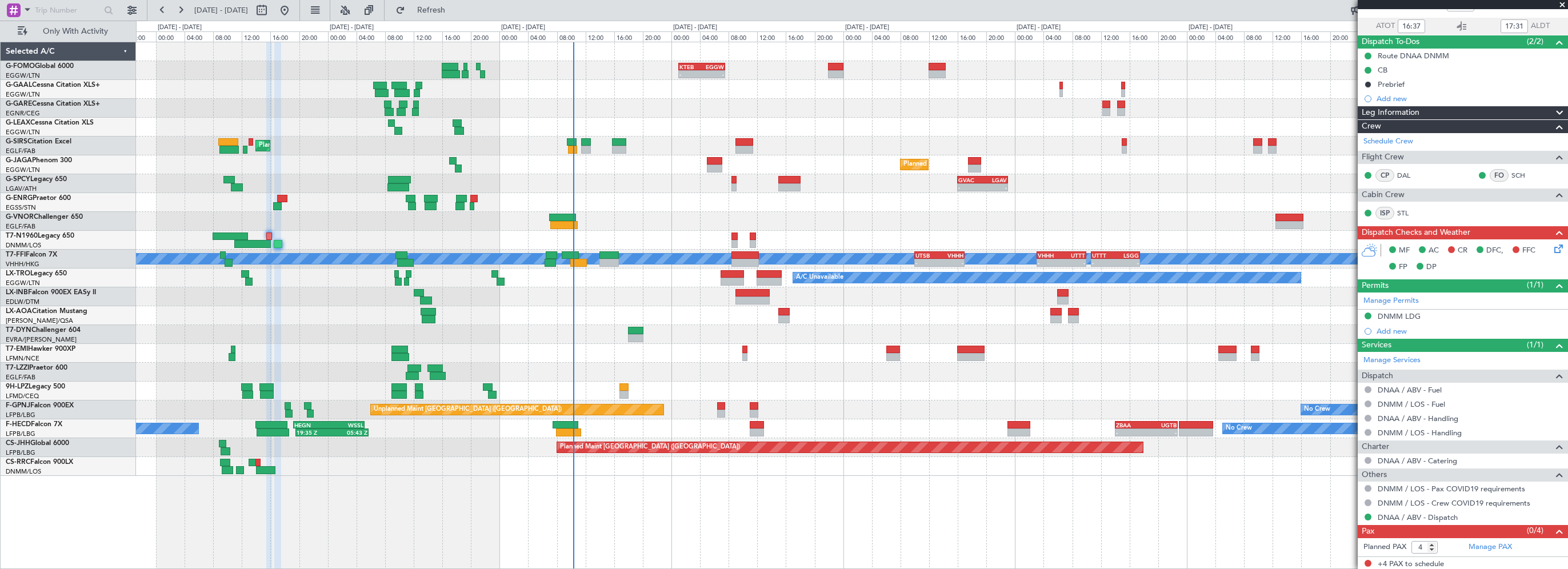
click at [796, 254] on div "- - KTEB 01:00 Z EGGW 07:35 Z A/C Unavailable Planned Maint London (Farnborough…" at bounding box center [852, 259] width 1432 height 434
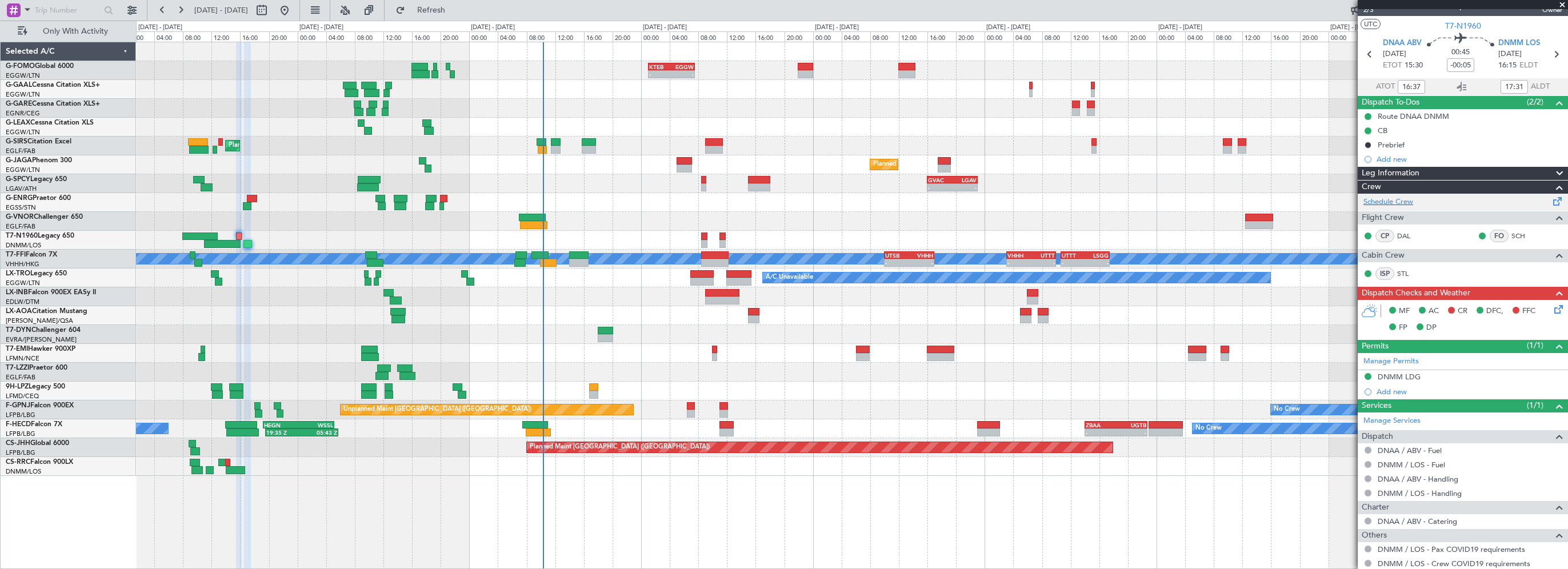
scroll to position [0, 0]
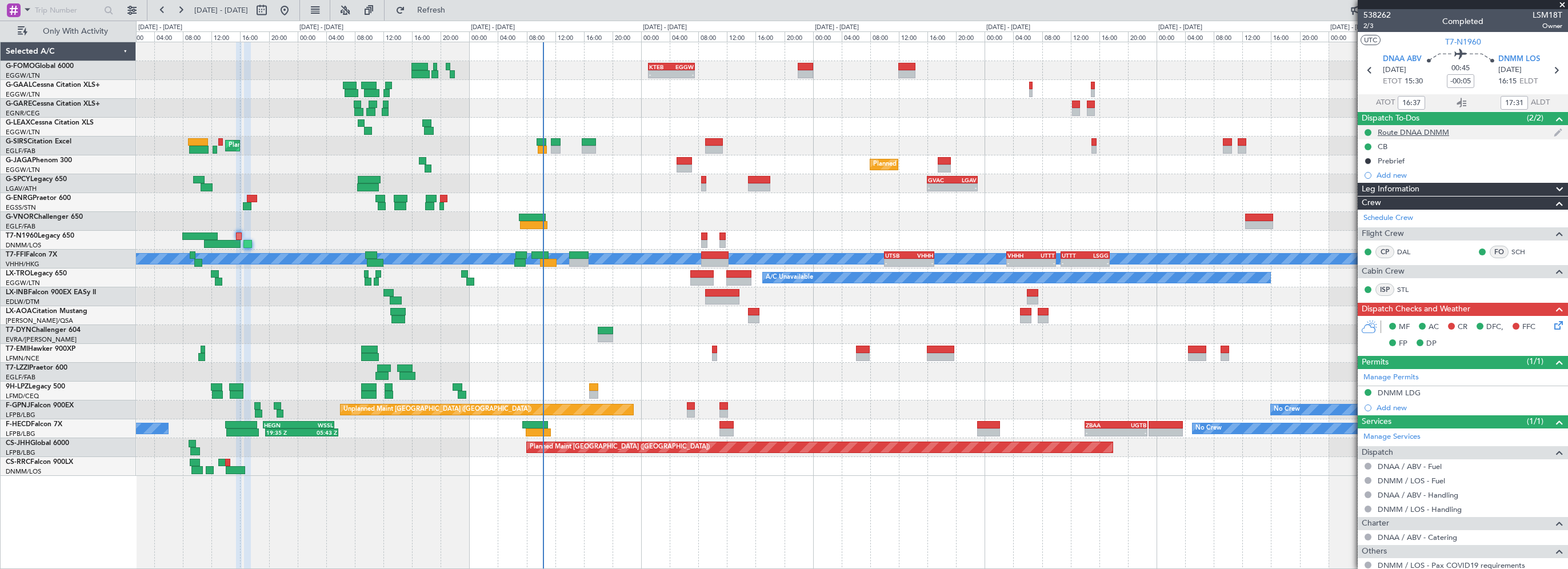
click at [1392, 132] on div "Route DNAA DNMM" at bounding box center [1414, 132] width 72 height 10
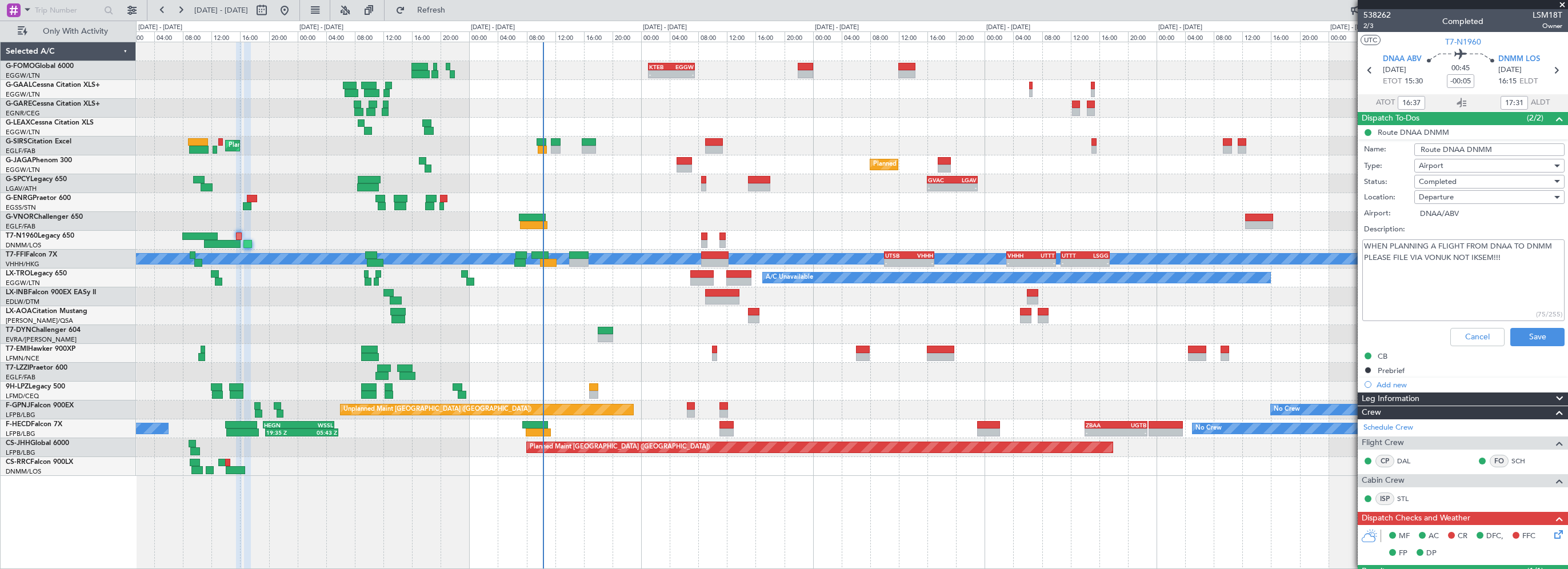
click at [1420, 286] on textarea "WHEN PLANNING A FLIGHT FROM DNAA TO DNMM PLEASE FILE VIA VONUK NOT IKSEM!!!" at bounding box center [1464, 280] width 202 height 81
drag, startPoint x: 1458, startPoint y: 336, endPoint x: 1476, endPoint y: 331, distance: 18.7
click at [1458, 336] on button "Cancel" at bounding box center [1477, 337] width 55 height 18
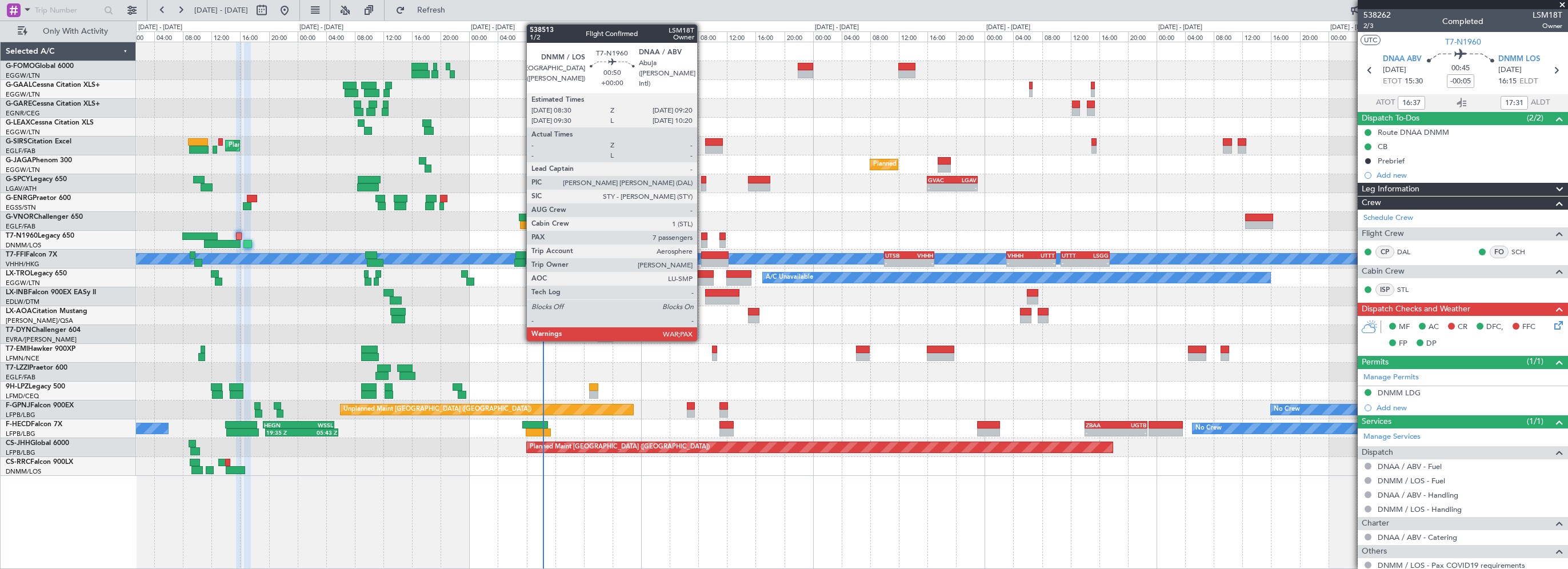
click at [702, 237] on div at bounding box center [704, 236] width 6 height 8
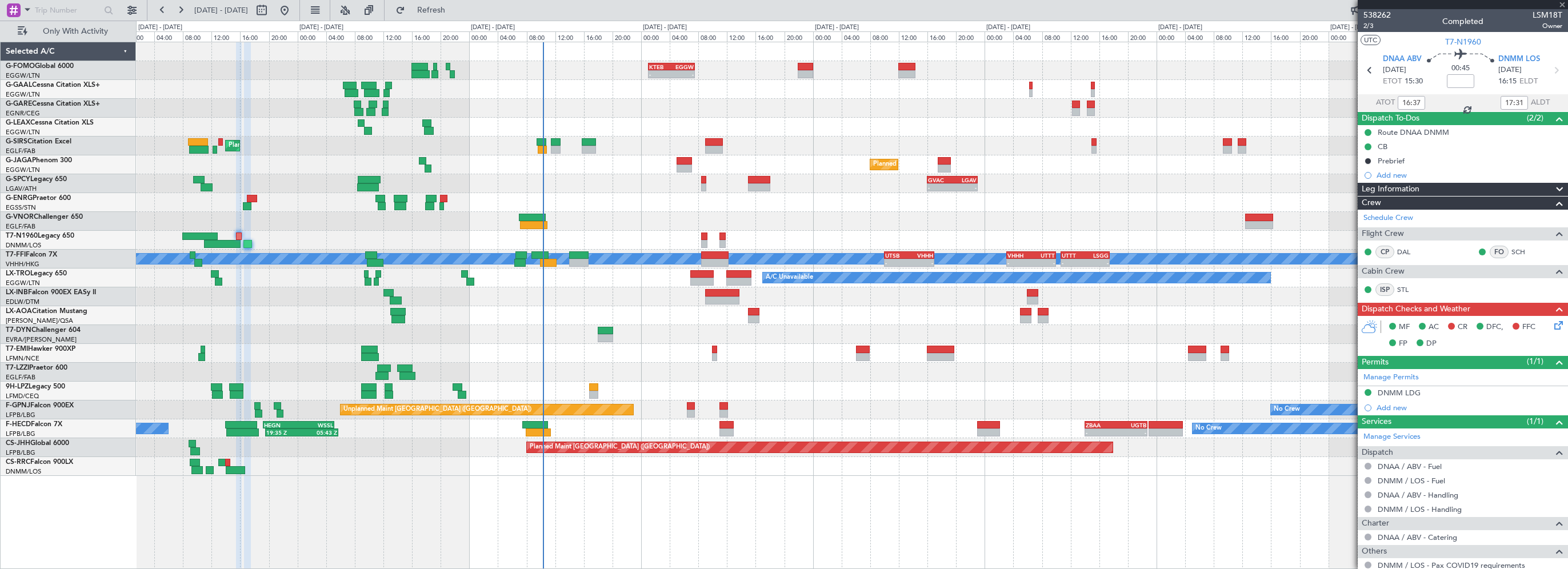
type input "7"
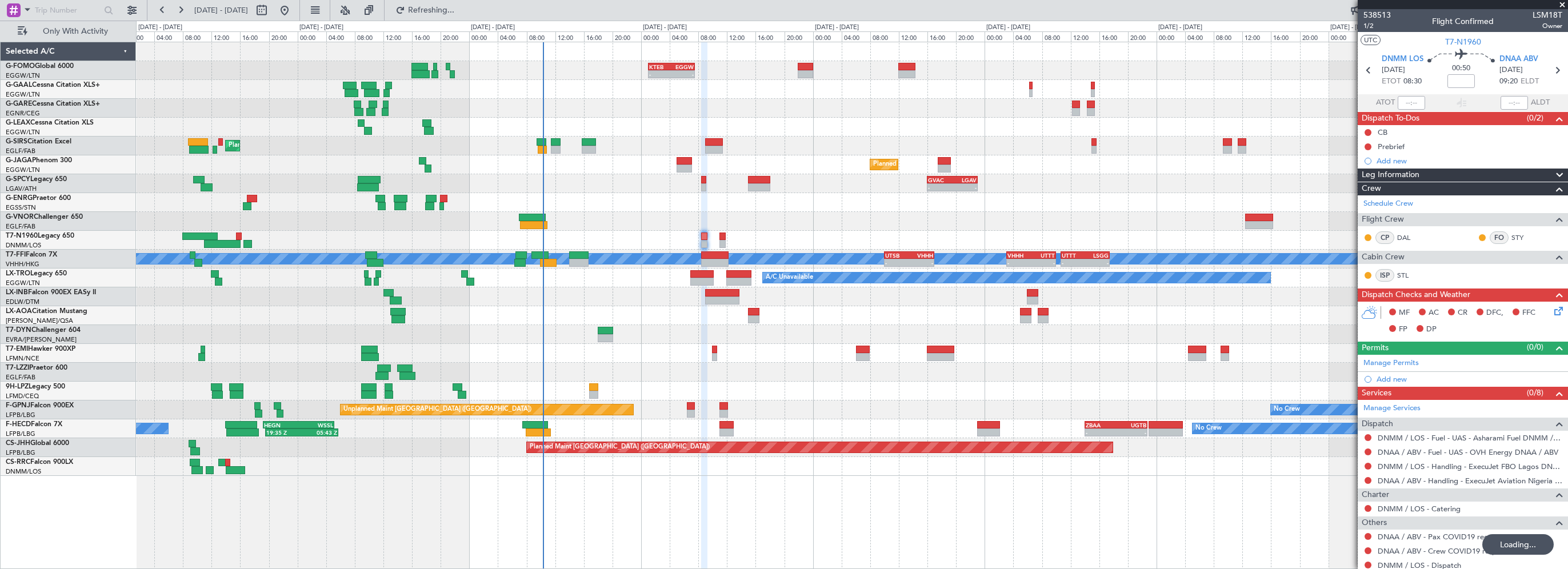
click at [1399, 178] on span "Leg Information" at bounding box center [1391, 175] width 58 height 13
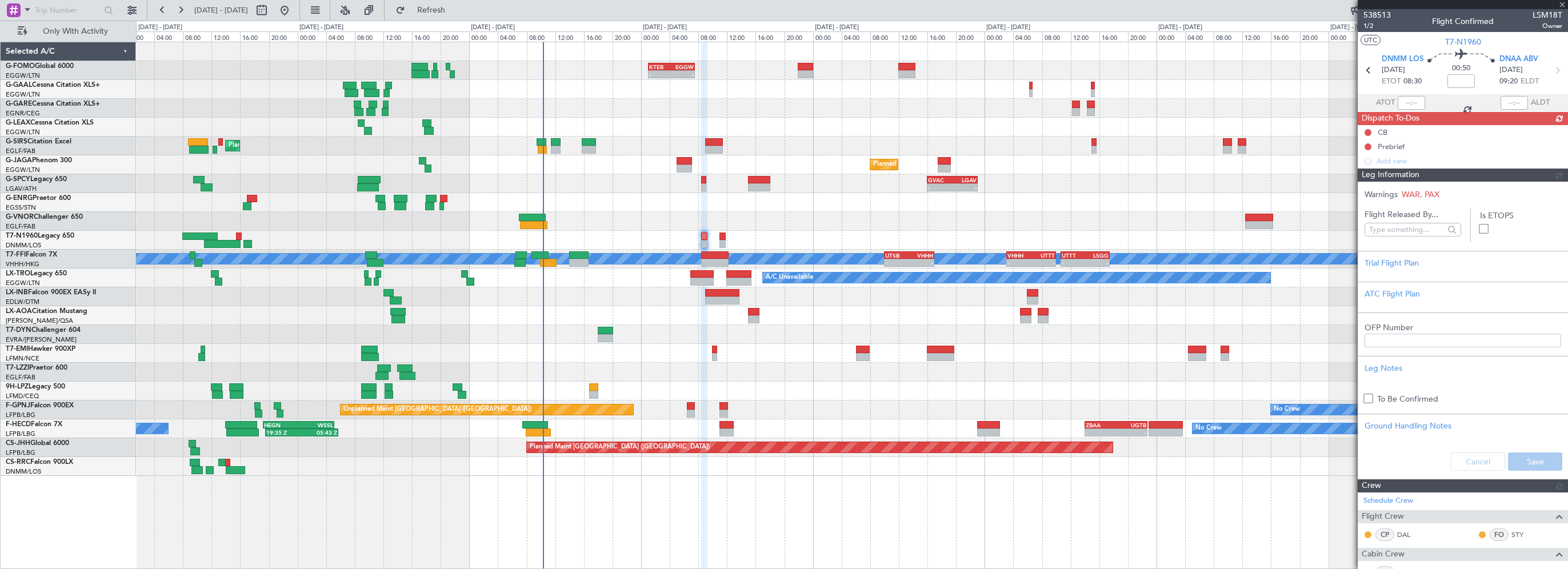
click at [1390, 265] on div "Warnings WAR, PAX Flight Released By... Is ETOPS Trial Flight Plan ATC Flight P…" at bounding box center [1463, 330] width 210 height 297
click at [1401, 261] on div "Trial Flight Plan" at bounding box center [1463, 263] width 197 height 12
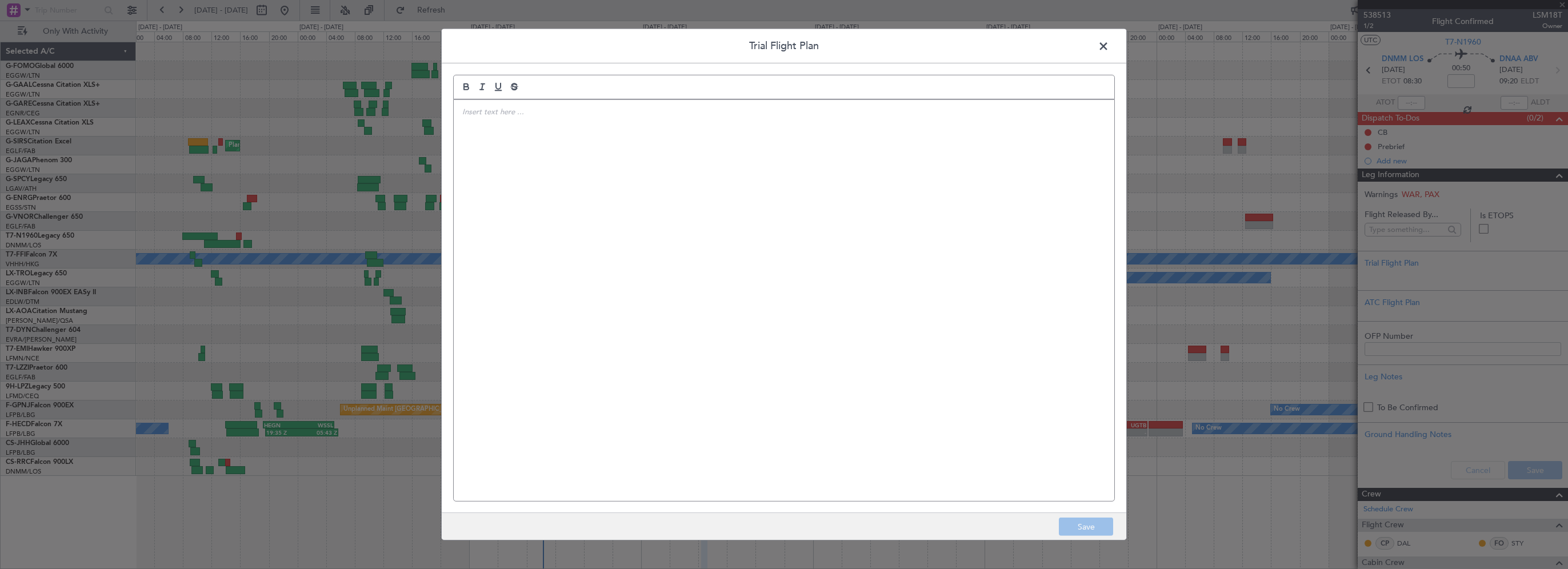
click at [669, 200] on div at bounding box center [784, 300] width 661 height 401
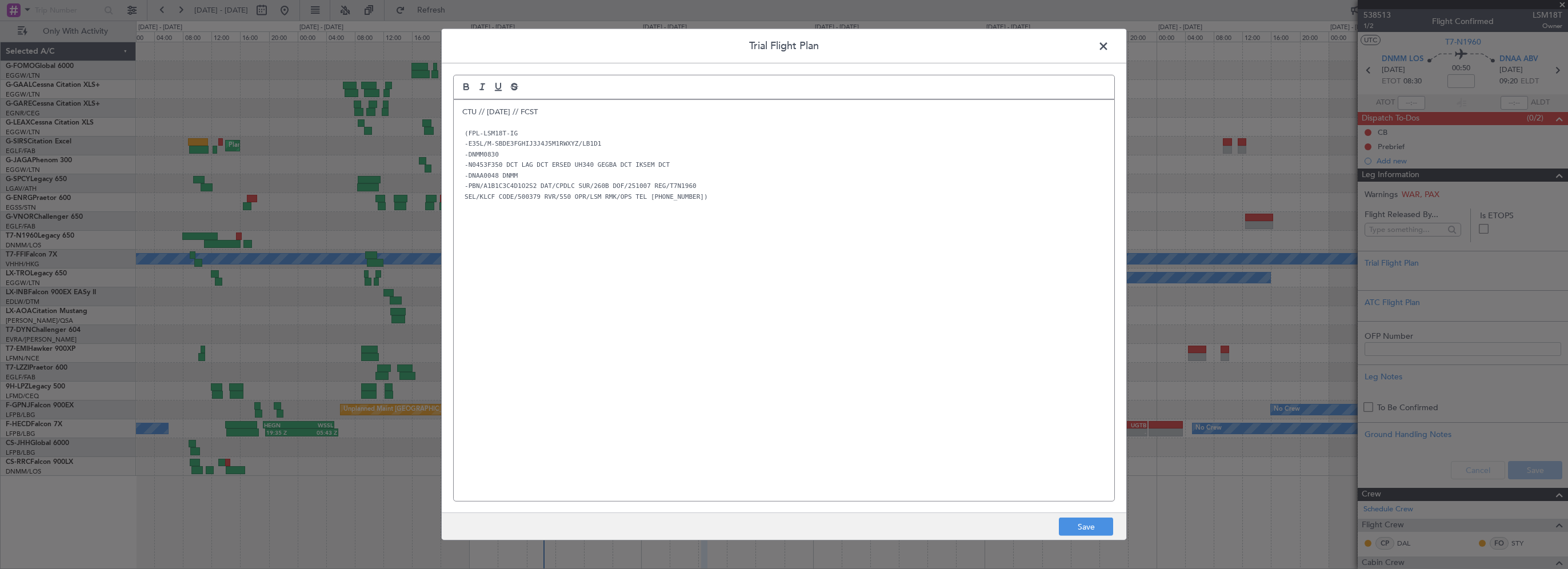
click at [794, 294] on div "CTU // 06OCT // FCST (FPL-LSM18T-IG -E35L/M-SBDE3FGHIJ3J4J5M1RWXYZ/LB1D1 -DNMM0…" at bounding box center [784, 300] width 661 height 401
drag, startPoint x: 766, startPoint y: 242, endPoint x: 758, endPoint y: 242, distance: 8.0
click at [766, 241] on div "CTU // 06OCT // FCST (FPL-LSM18T-IG -E35L/M-SBDE3FGHIJ3J4J5M1RWXYZ/LB1D1 -DNMM0…" at bounding box center [784, 300] width 661 height 401
click at [1086, 529] on button "Save" at bounding box center [1086, 527] width 55 height 18
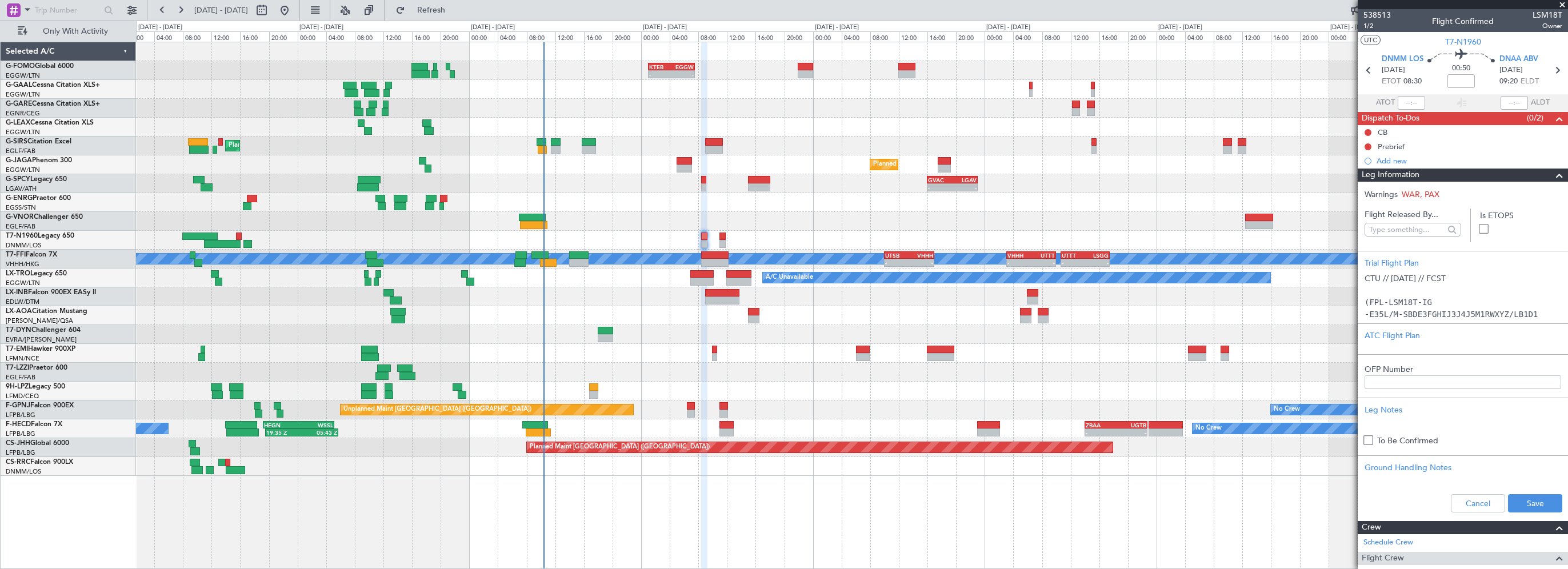
click at [1553, 173] on span at bounding box center [1559, 175] width 13 height 13
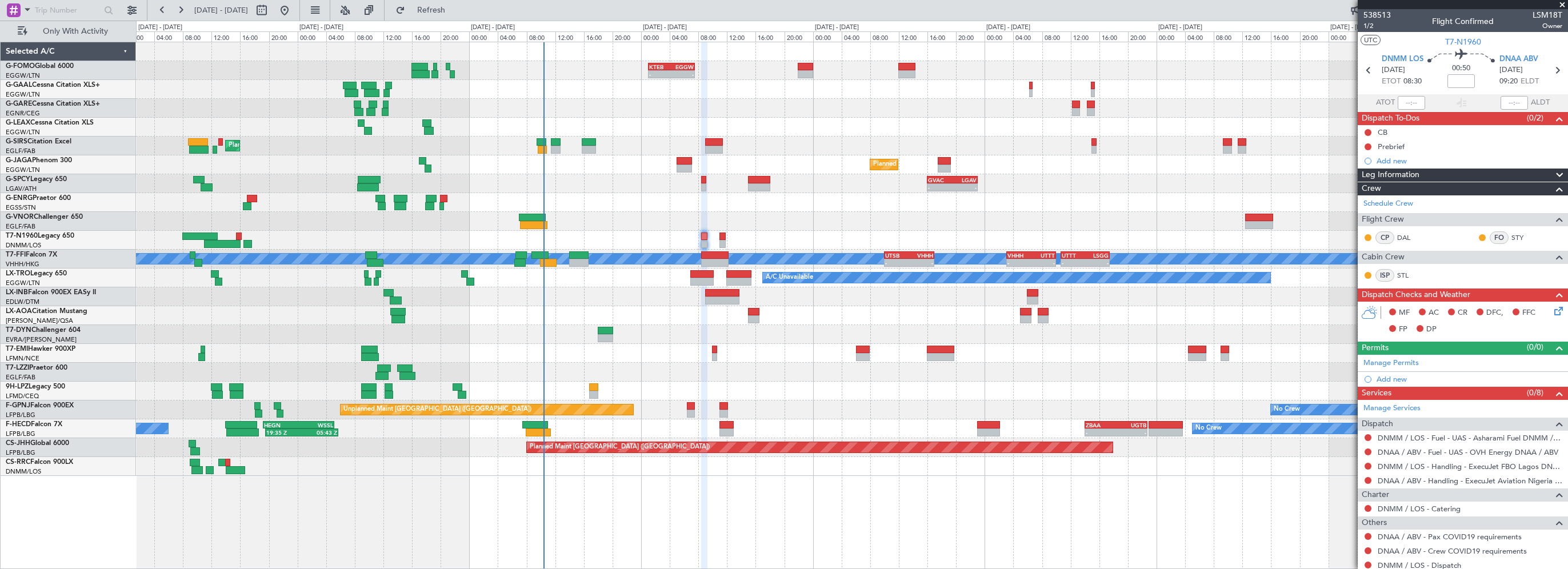
click at [1527, 53] on section "DNMM LOS 07/10/2025 ETOT 08:30 00:50 DNAA ABV 07/10/2025 09:20 ELDT" at bounding box center [1463, 72] width 210 height 45
click at [1525, 55] on span "DNAA ABV" at bounding box center [1519, 59] width 39 height 12
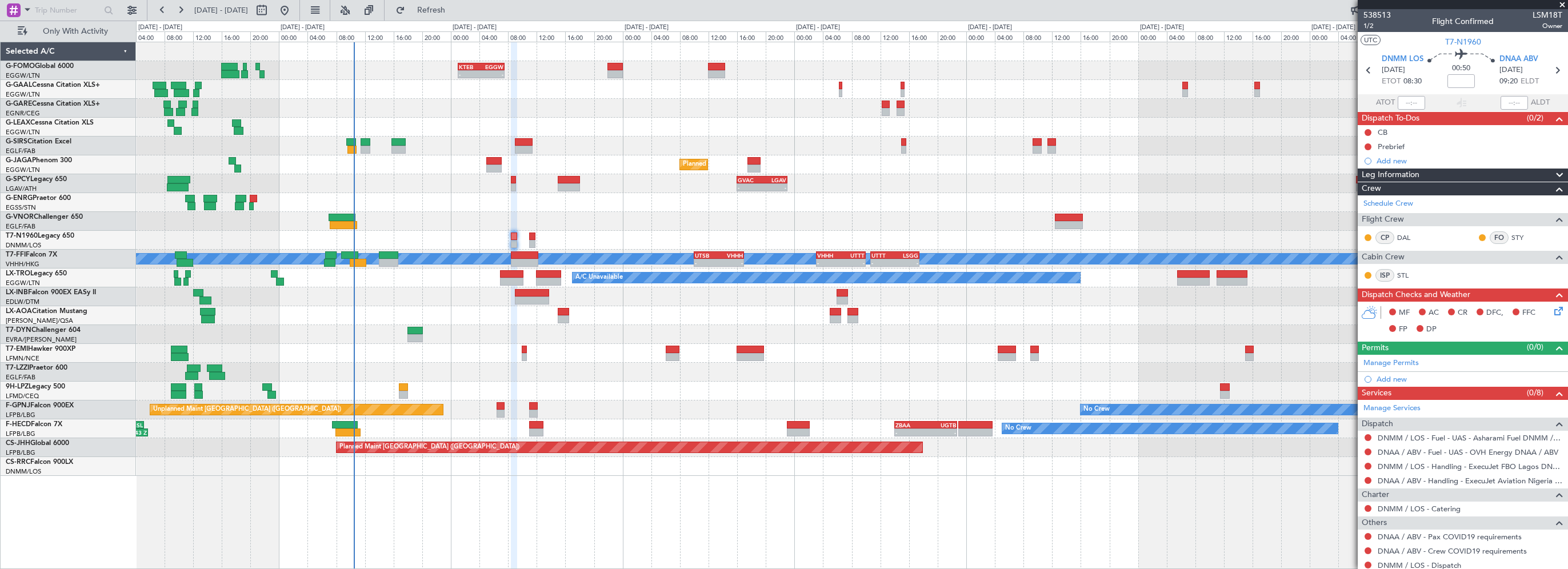
click at [621, 129] on div "- - KTEB 01:00 Z EGGW 07:35 Z A/C Unavailable Owner Planned Maint London (Farnb…" at bounding box center [852, 259] width 1432 height 434
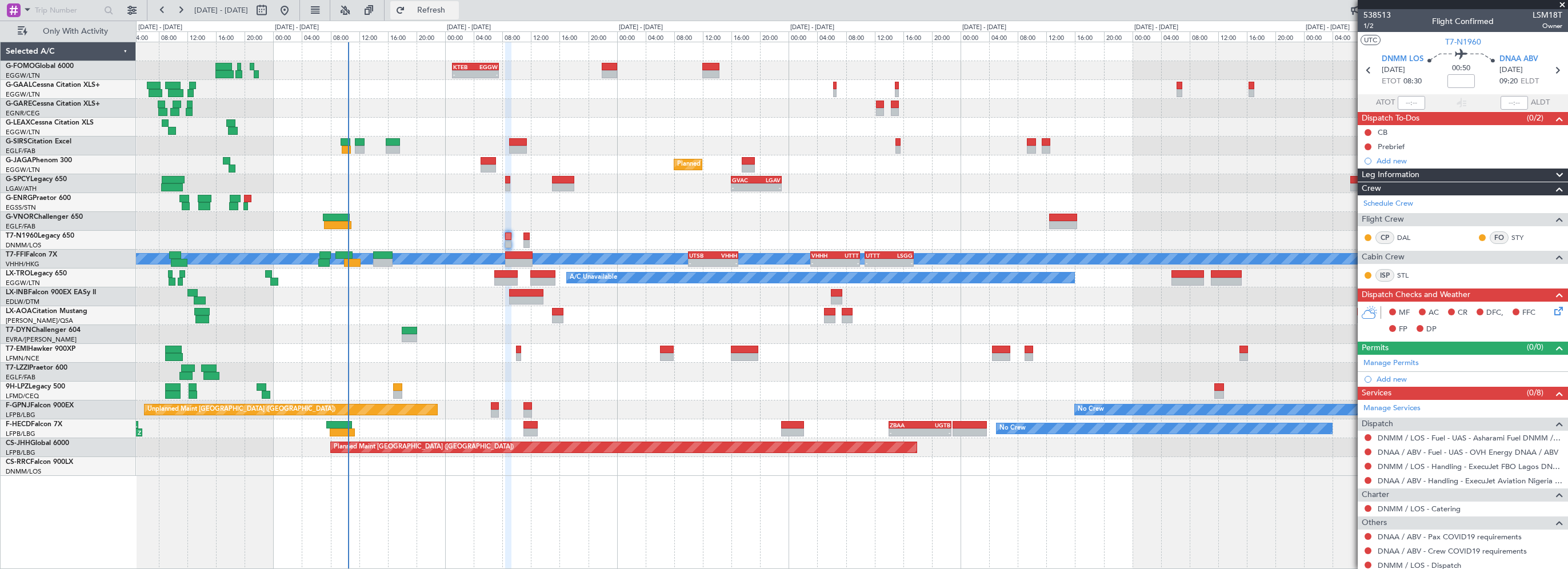
click at [455, 10] on span "Refresh" at bounding box center [432, 10] width 48 height 8
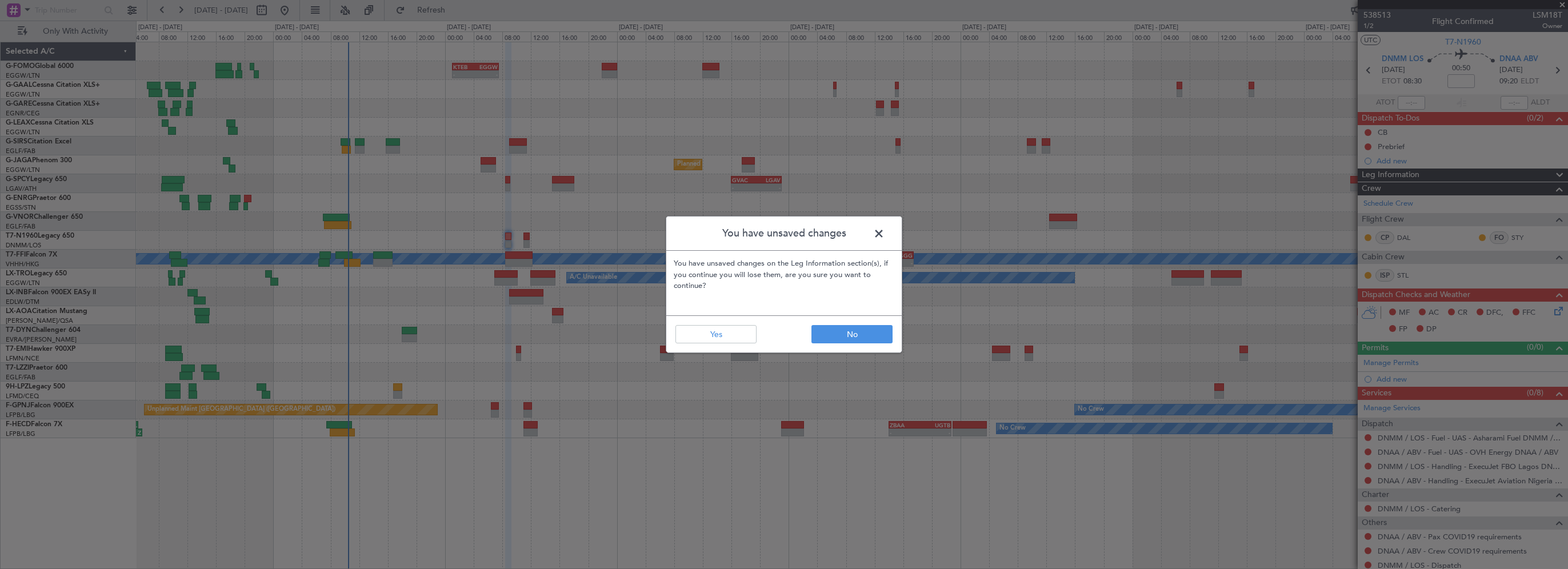
click at [885, 232] on span at bounding box center [885, 236] width 0 height 23
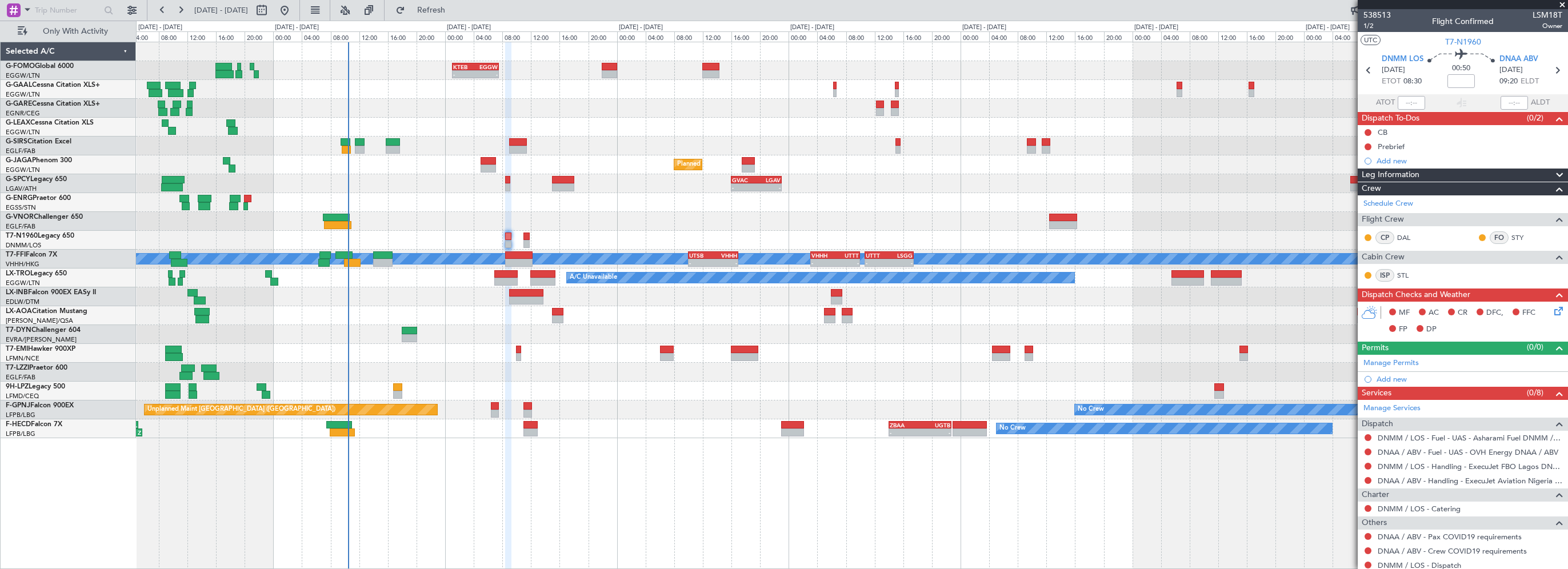
click at [631, 202] on div "- - EGSS 17:00 Z KBGR 00:00 Z" at bounding box center [852, 202] width 1432 height 19
click at [1401, 172] on span "Leg Information" at bounding box center [1391, 175] width 58 height 13
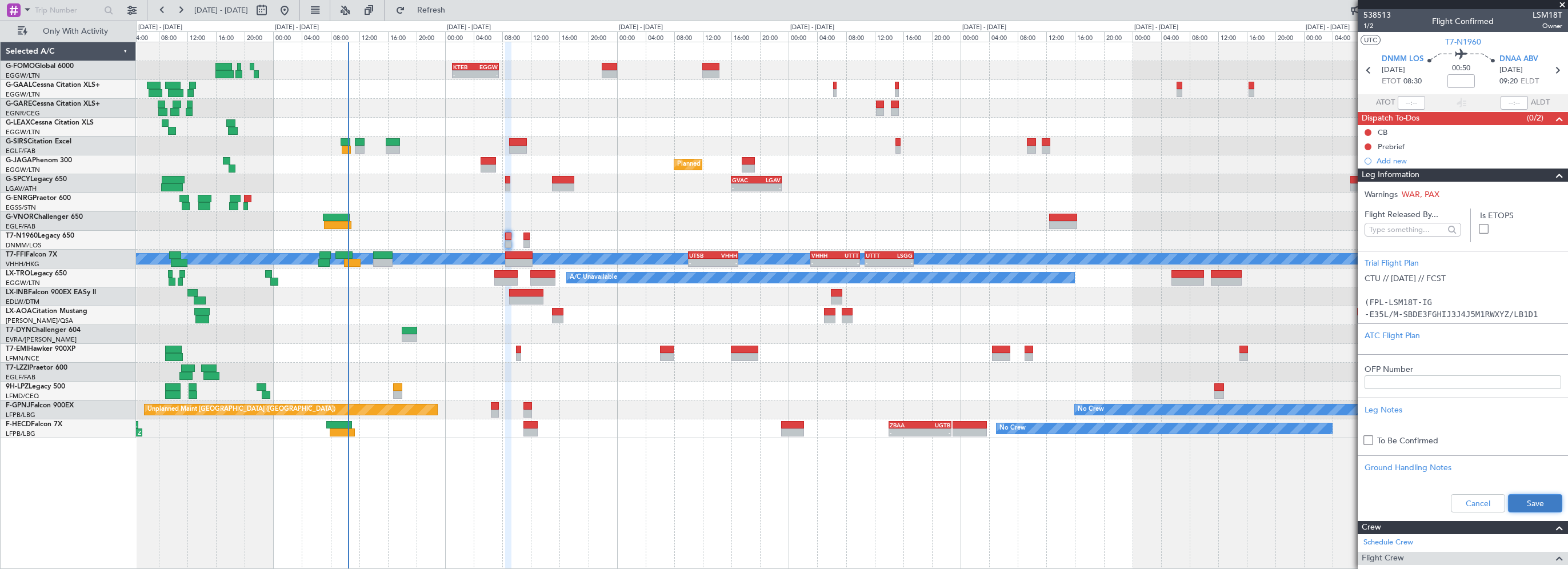
click at [1530, 507] on button "Save" at bounding box center [1535, 503] width 55 height 18
click at [1553, 171] on span at bounding box center [1559, 175] width 13 height 13
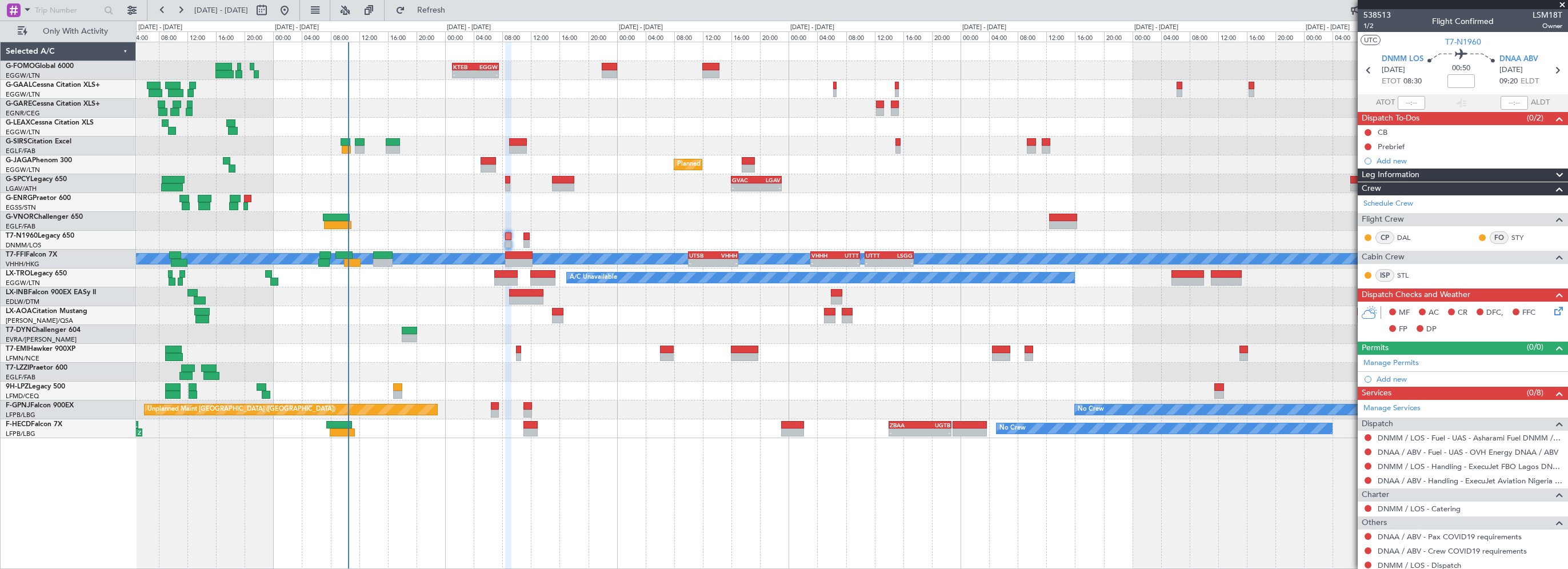
click at [598, 213] on div "EGLF 07:00 Z UTDD 14:00 Z - -" at bounding box center [852, 221] width 1432 height 19
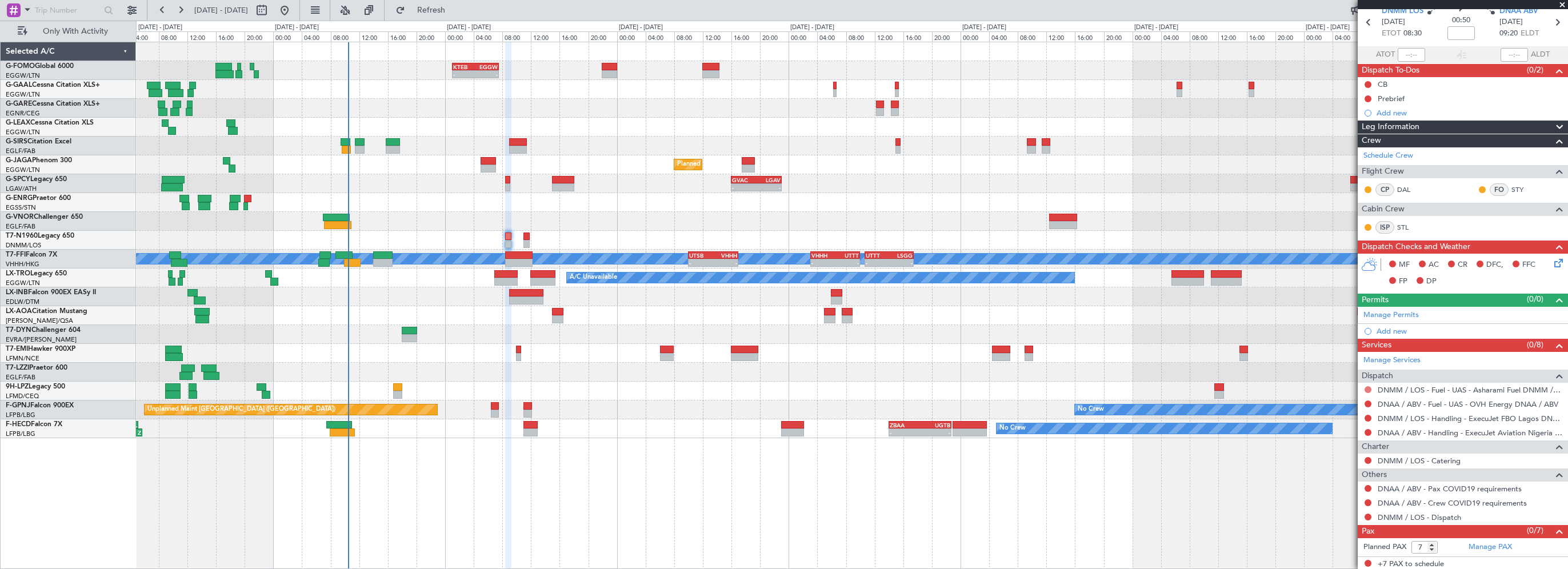
click at [1368, 388] on button at bounding box center [1368, 389] width 7 height 7
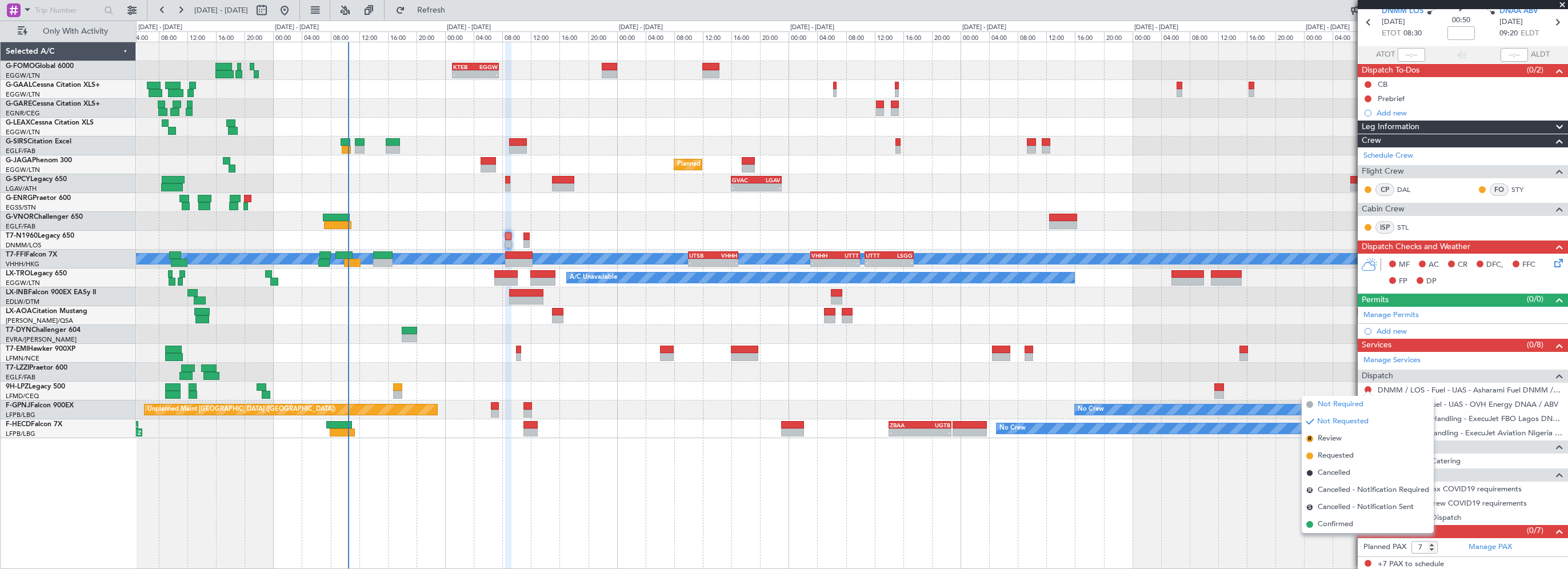
click at [1339, 404] on span "Not Required" at bounding box center [1341, 404] width 46 height 12
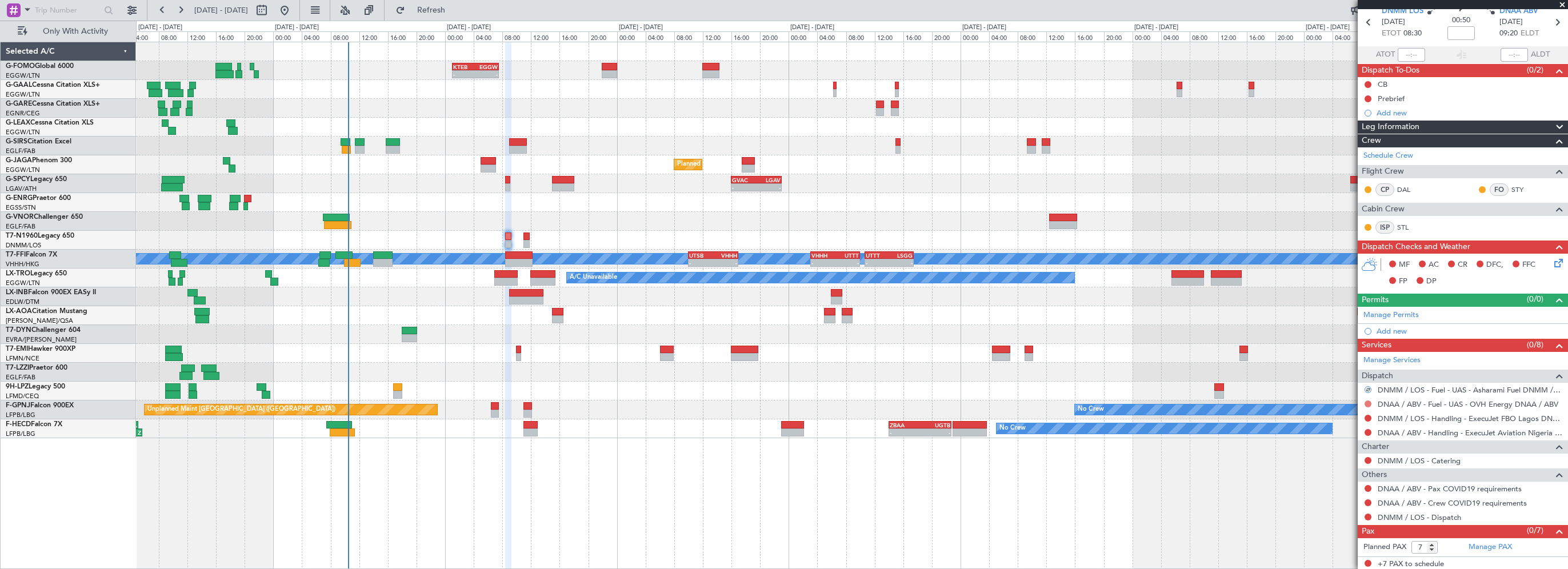
click at [1368, 401] on button at bounding box center [1368, 404] width 7 height 7
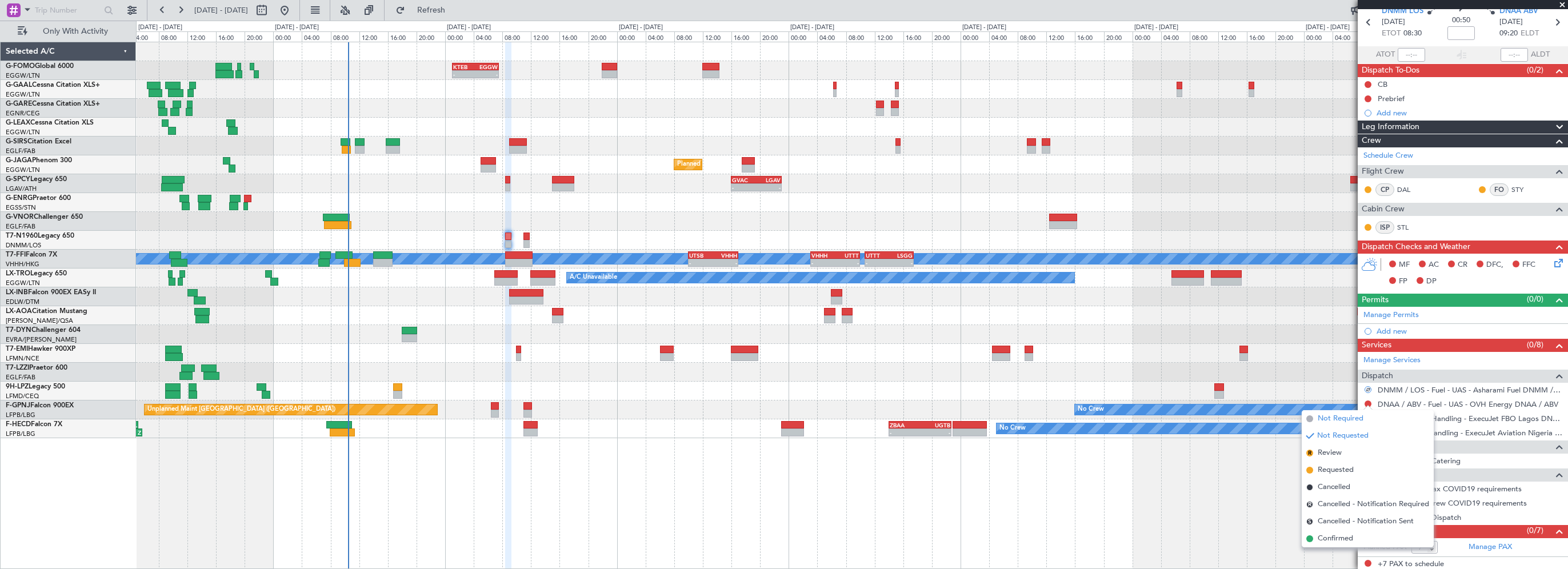
click at [1330, 420] on span "Not Required" at bounding box center [1341, 418] width 46 height 12
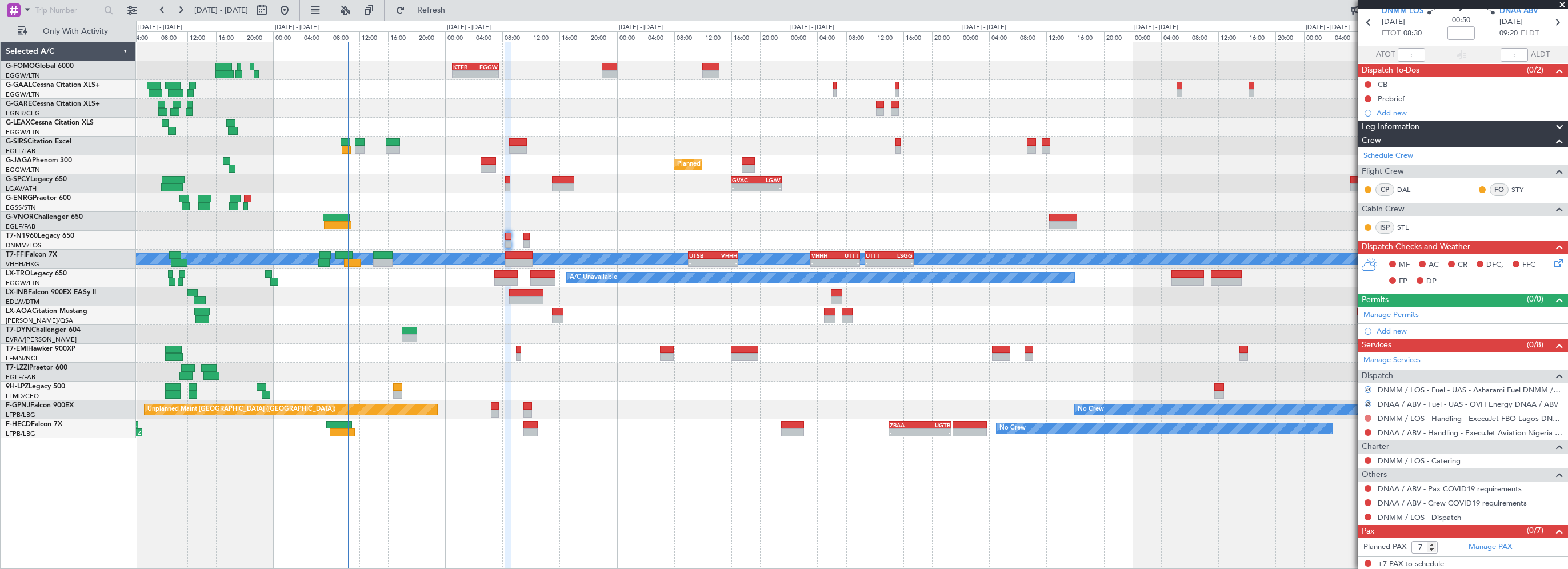
click at [1367, 416] on button at bounding box center [1368, 418] width 7 height 7
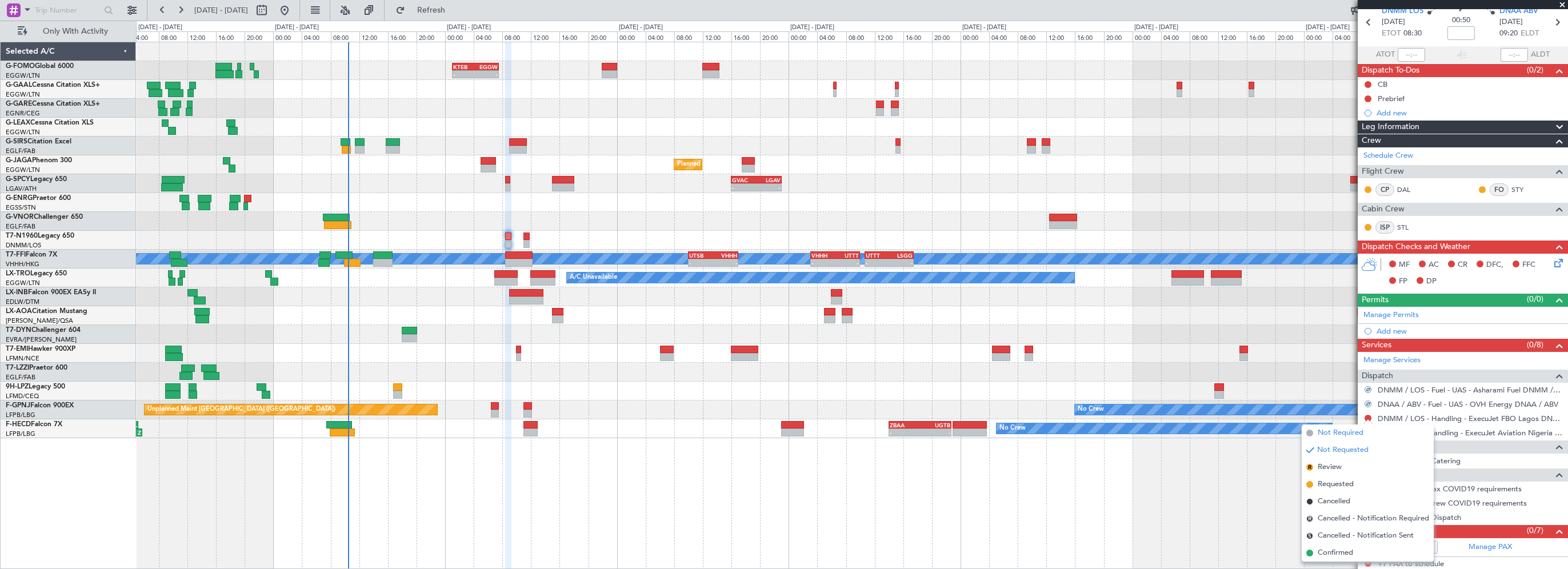
click at [1341, 436] on span "Not Required" at bounding box center [1341, 432] width 46 height 12
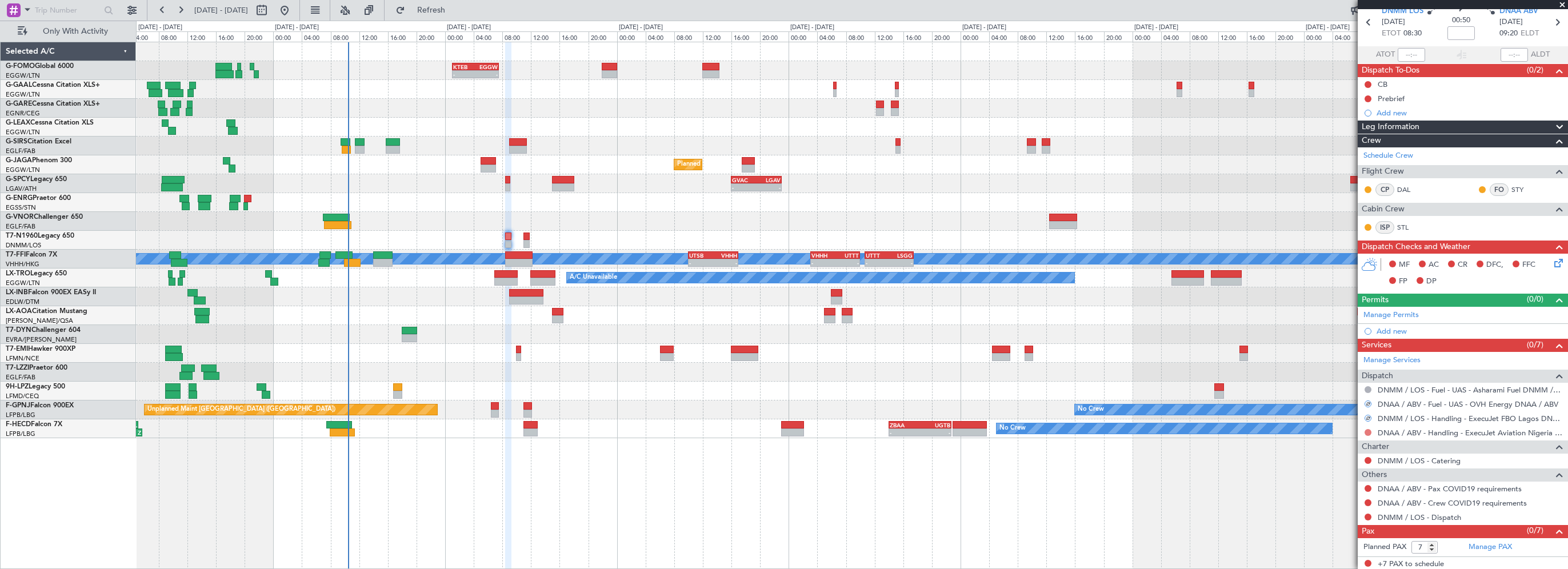
click at [1369, 429] on button at bounding box center [1368, 432] width 7 height 7
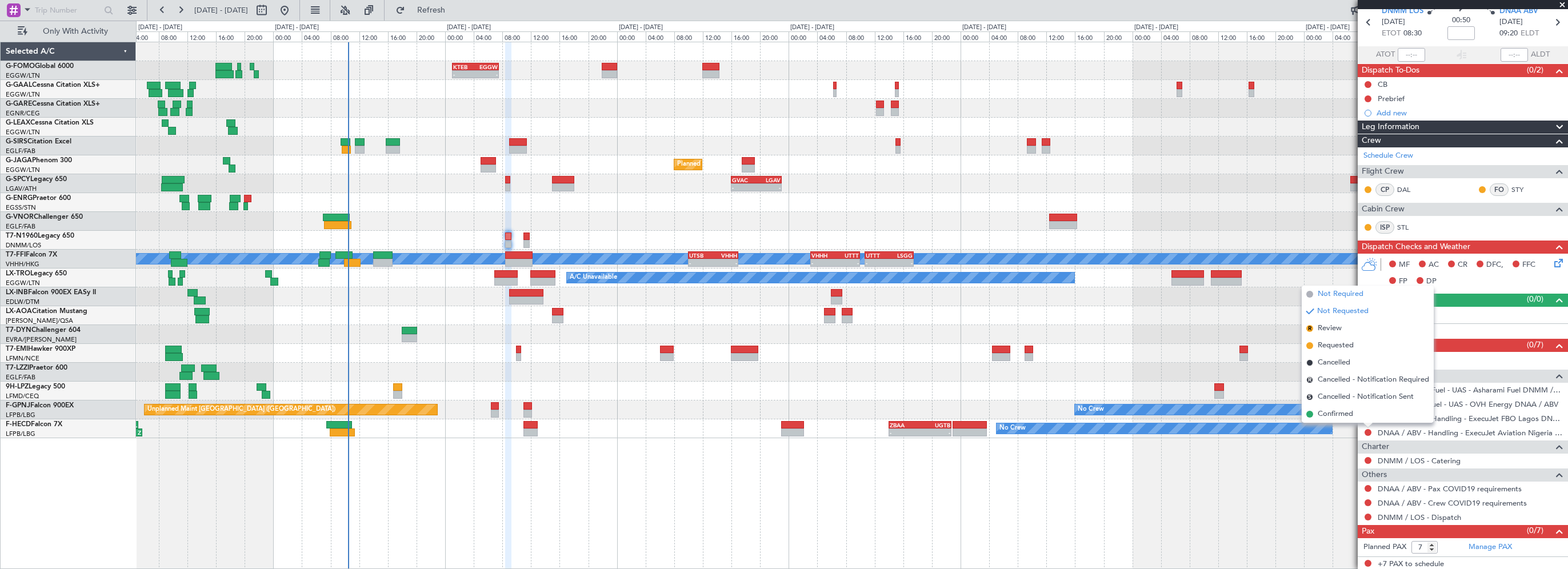
click at [1345, 296] on span "Not Required" at bounding box center [1341, 294] width 46 height 12
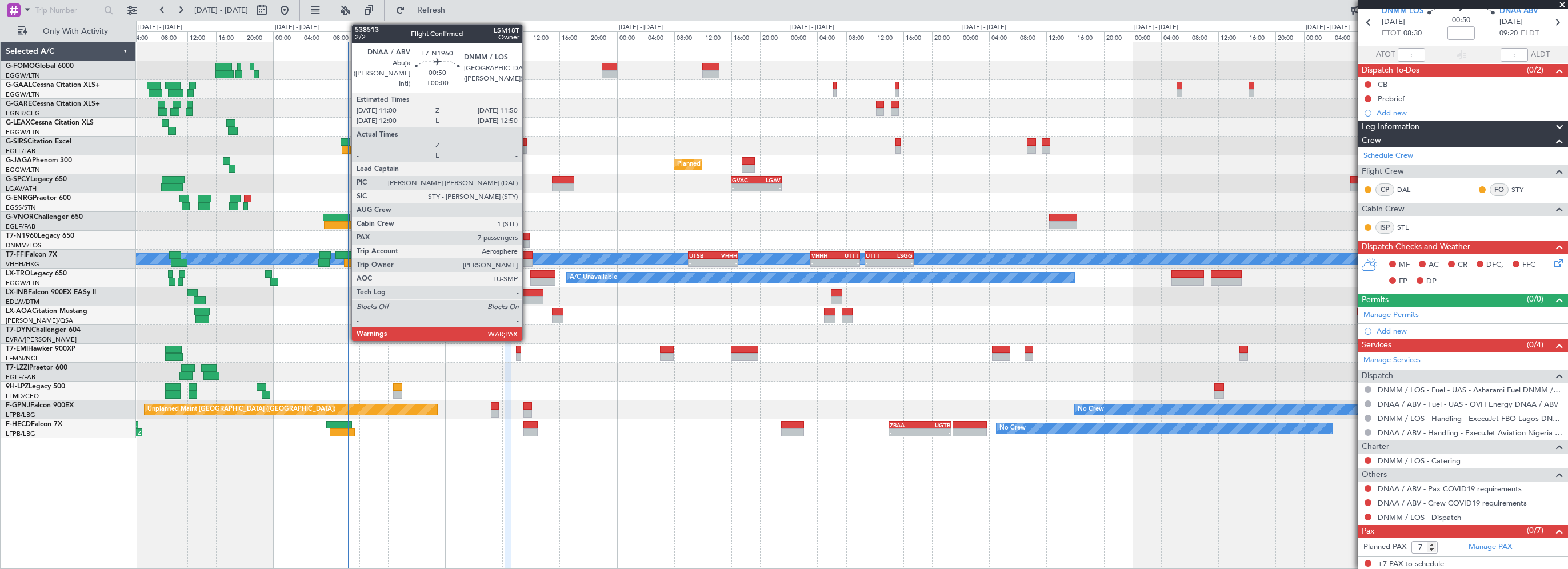
click at [528, 238] on div at bounding box center [527, 236] width 6 height 8
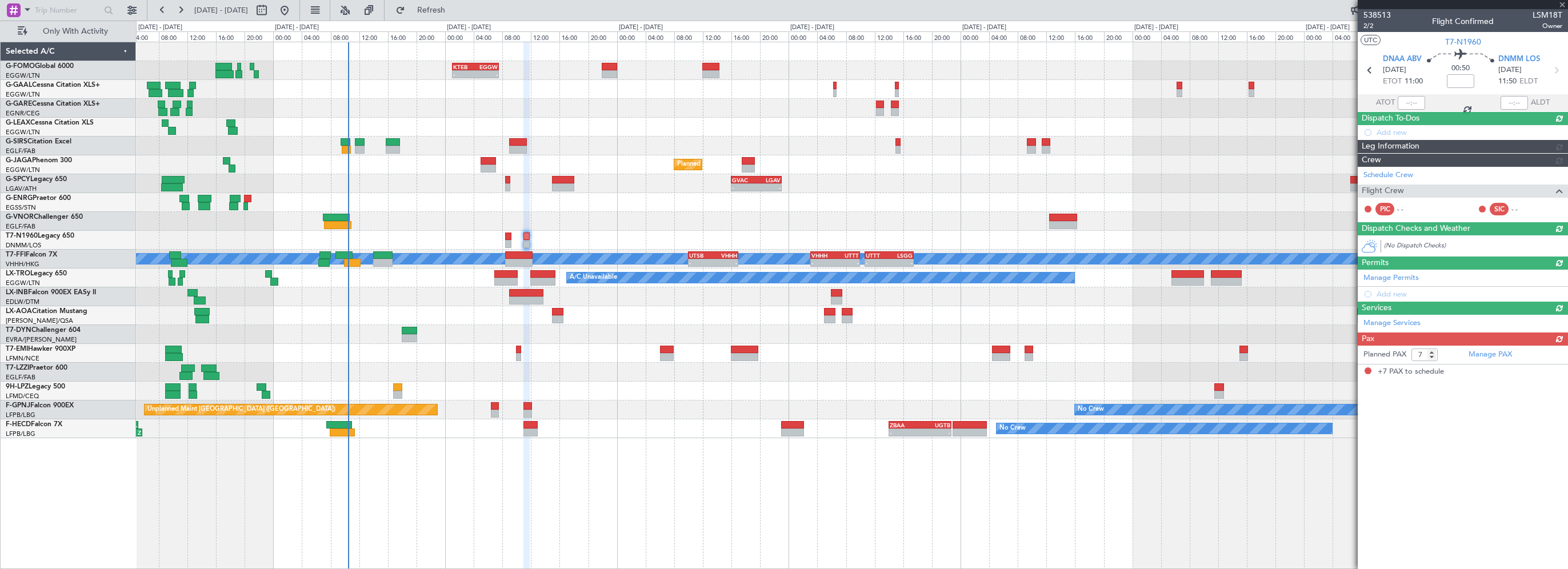
scroll to position [0, 0]
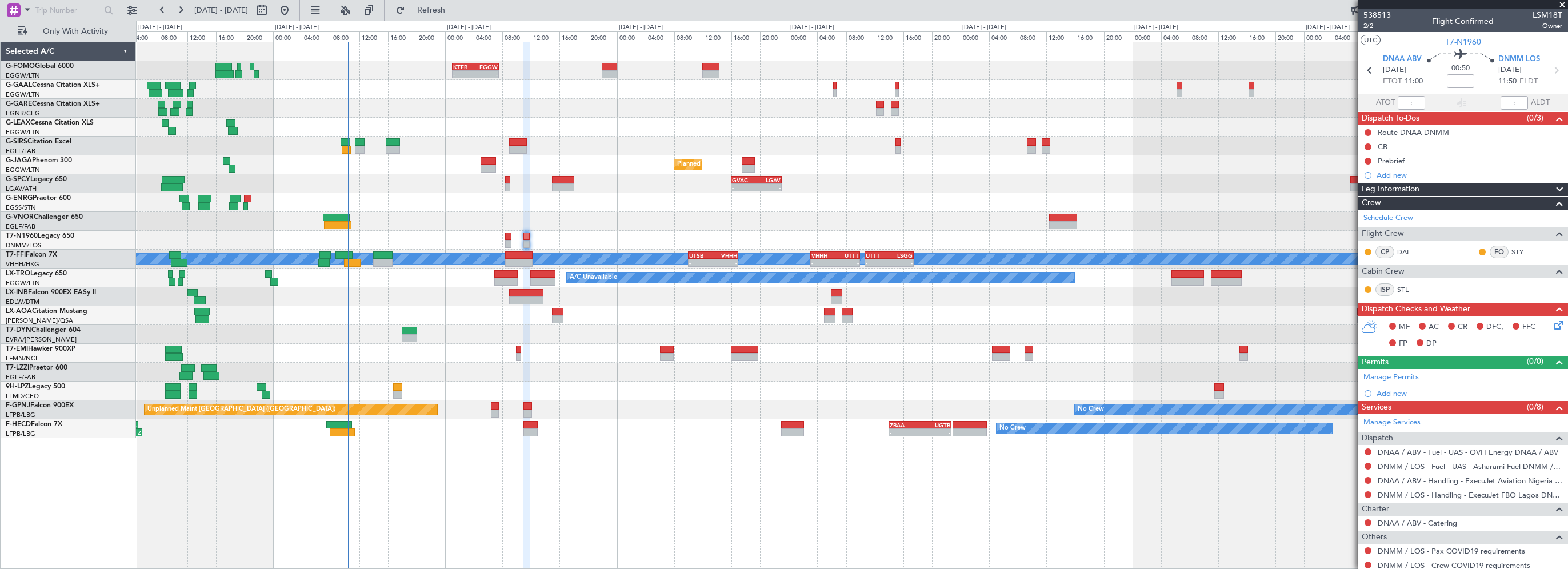
click at [799, 482] on div "- - KTEB 01:00 Z EGGW 07:35 Z A/C Unavailable Owner Planned Maint London (Farnb…" at bounding box center [852, 305] width 1432 height 527
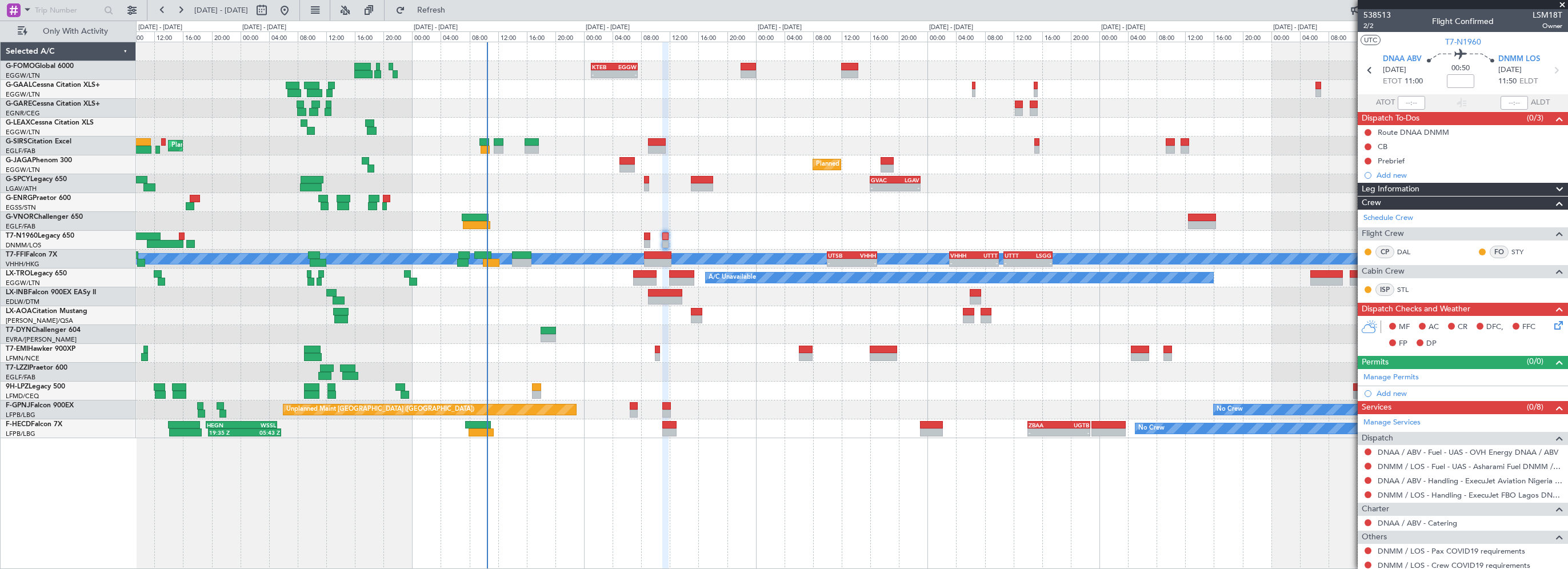
click at [618, 120] on div "- - KTEB 01:00 Z EGGW 07:35 Z A/C Unavailable Owner Planned Maint London (Farnb…" at bounding box center [852, 240] width 1432 height 396
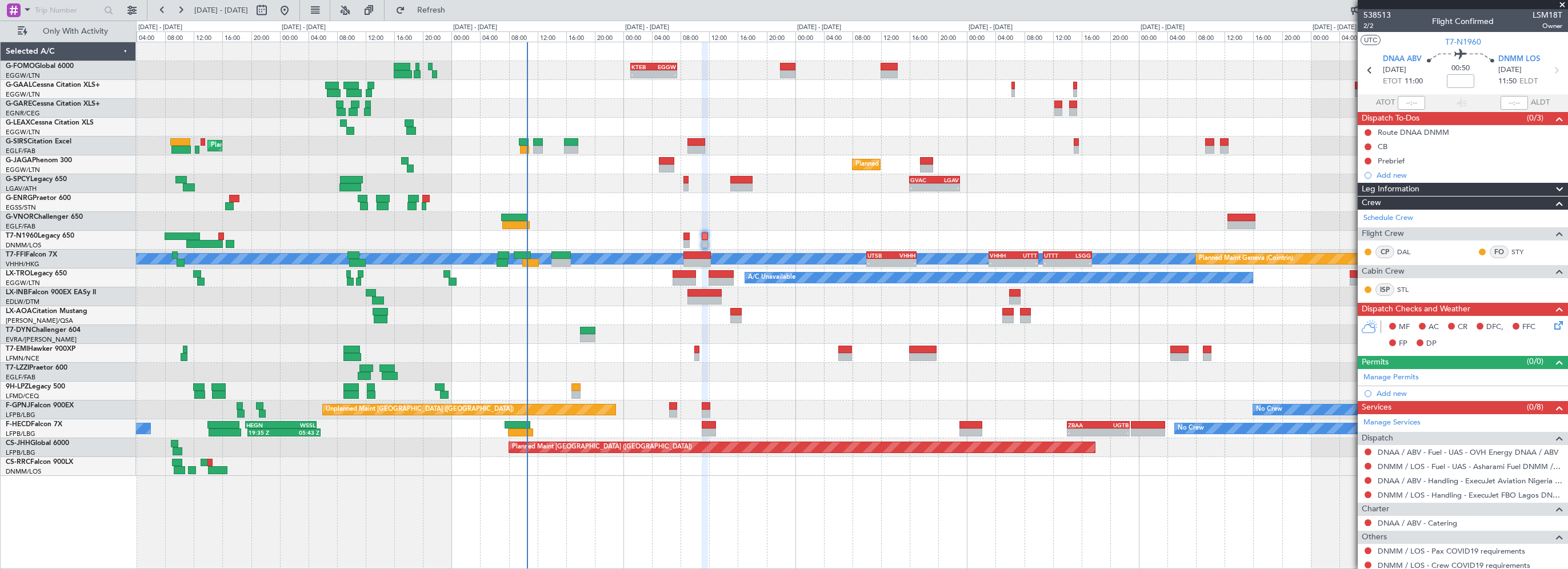
click at [1433, 192] on div "Leg Information" at bounding box center [1463, 189] width 210 height 13
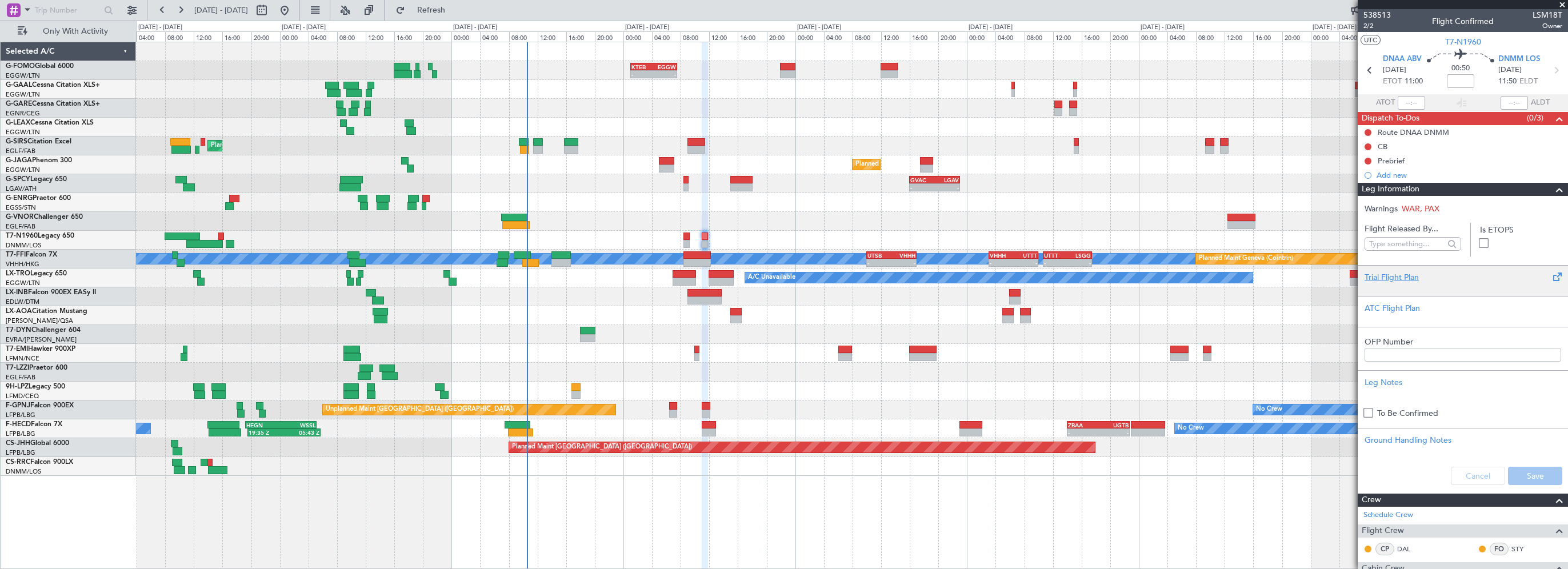
click at [1373, 271] on div "Trial Flight Plan" at bounding box center [1463, 277] width 197 height 12
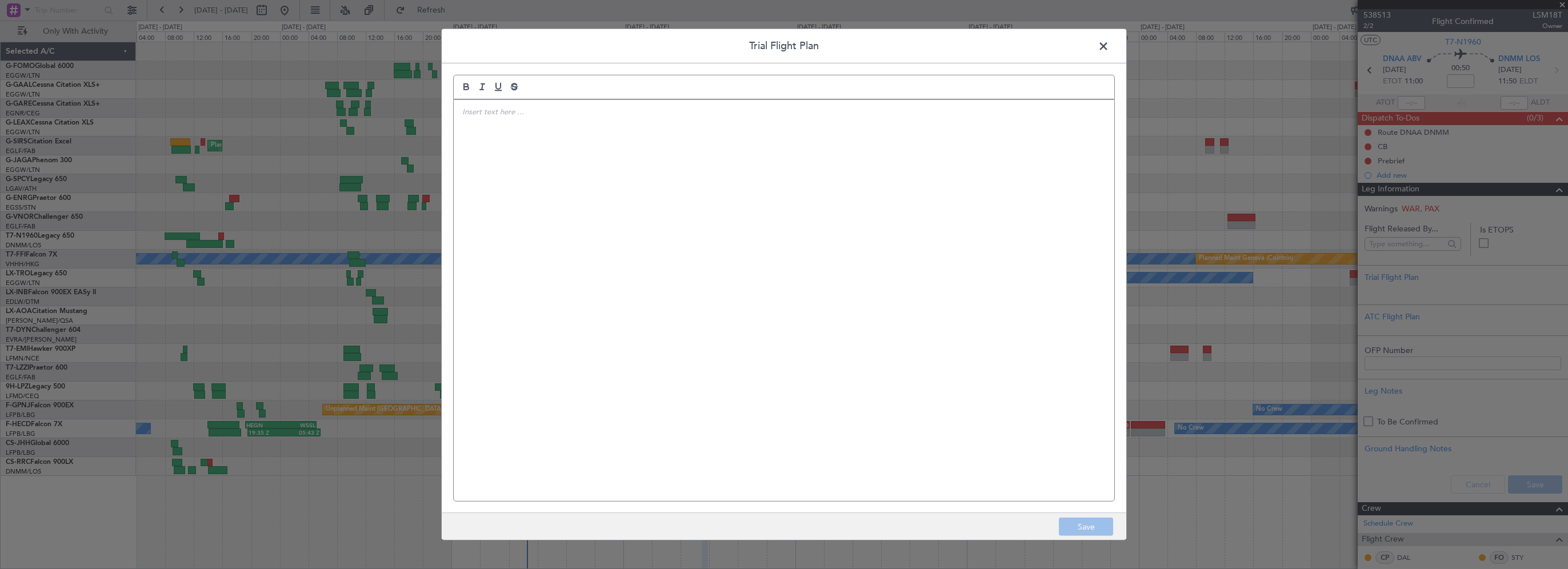
drag, startPoint x: 888, startPoint y: 183, endPoint x: 908, endPoint y: 179, distance: 20.4
click at [888, 183] on div at bounding box center [784, 300] width 661 height 401
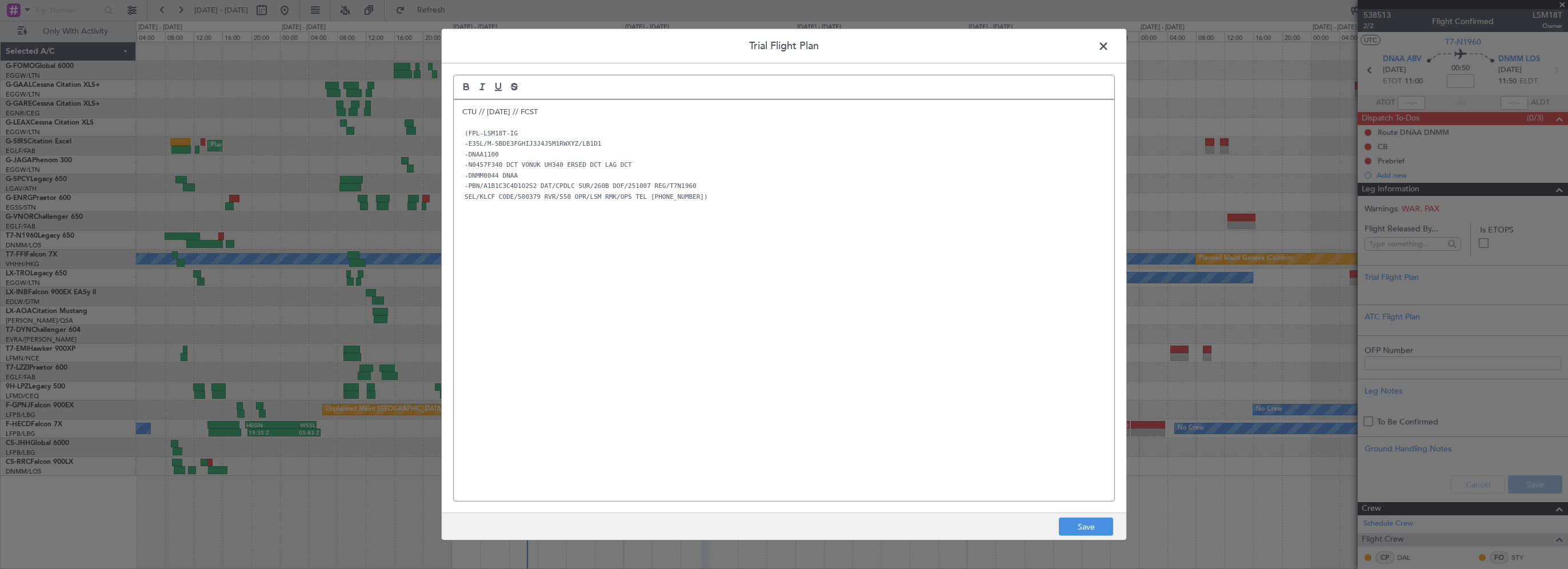
drag, startPoint x: 587, startPoint y: 317, endPoint x: 592, endPoint y: 312, distance: 7.1
click at [588, 317] on div "CTU // 06OCT // FCST (FPL-LSM18T-IG -E35L/M-SBDE3FGHIJ3J4J5M1RWXYZ/LB1D1 -DNAA1…" at bounding box center [784, 300] width 661 height 401
click at [739, 381] on div "CTU // 06OCT // FCST (FPL-LSM18T-IG -E35L/M-SBDE3FGHIJ3J4J5M1RWXYZ/LB1D1 -DNAA1…" at bounding box center [784, 300] width 661 height 401
drag, startPoint x: 1104, startPoint y: 526, endPoint x: 1360, endPoint y: 513, distance: 256.3
click at [1109, 523] on button "Save" at bounding box center [1086, 527] width 55 height 18
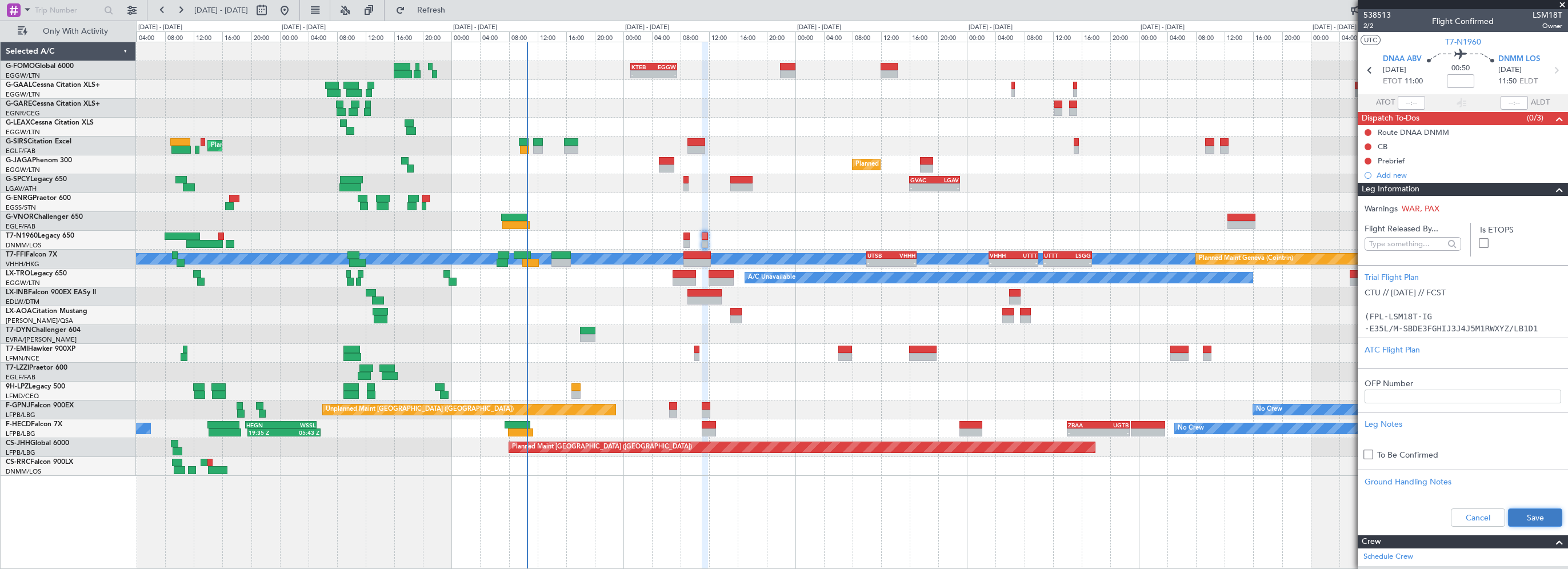
click at [1542, 518] on button "Save" at bounding box center [1535, 518] width 55 height 18
click at [1553, 190] on span at bounding box center [1559, 189] width 13 height 13
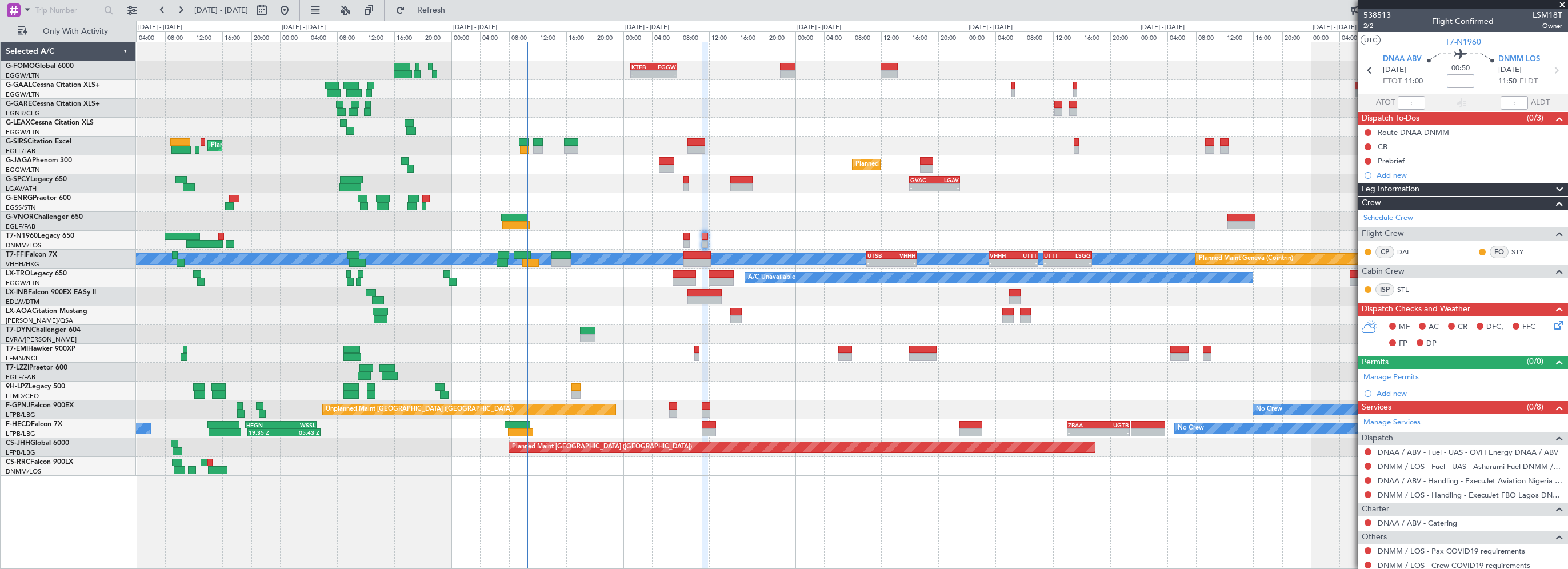
click at [1463, 80] on input at bounding box center [1461, 81] width 28 height 13
type input "-00:05"
click at [1368, 452] on button at bounding box center [1368, 451] width 7 height 7
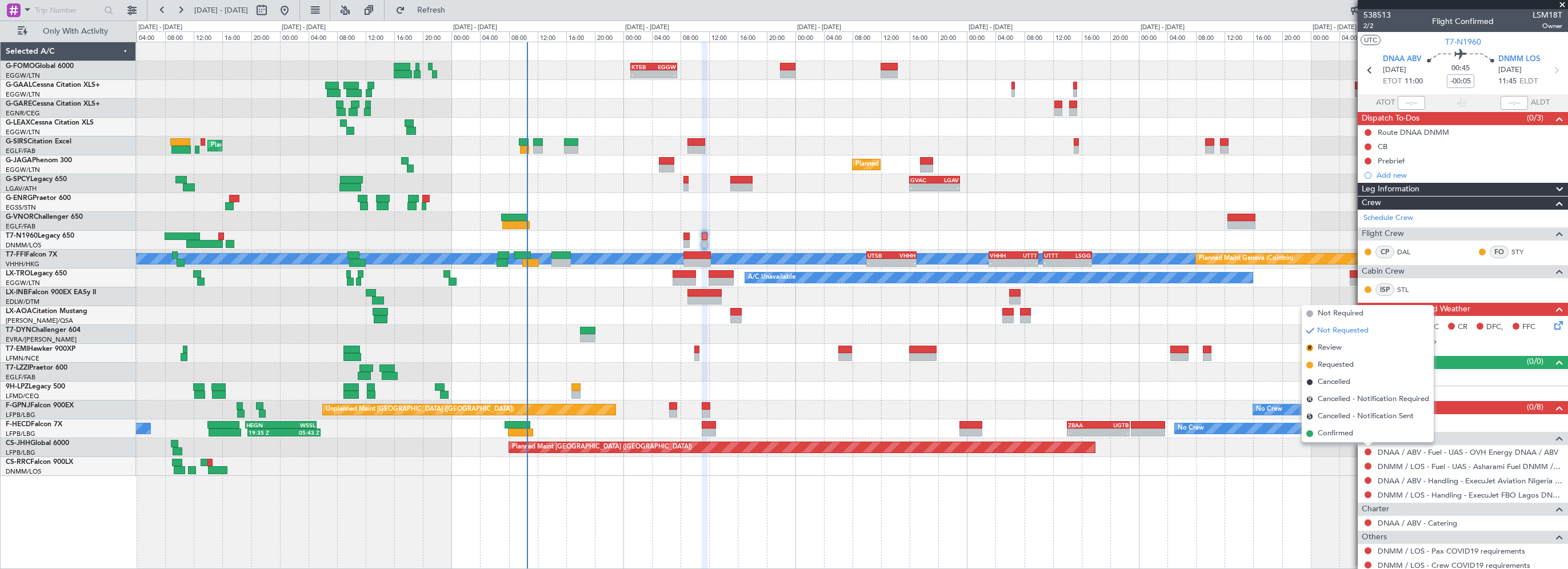
drag, startPoint x: 1339, startPoint y: 313, endPoint x: 1384, endPoint y: 407, distance: 104.2
click at [1339, 313] on span "Not Required" at bounding box center [1341, 314] width 46 height 12
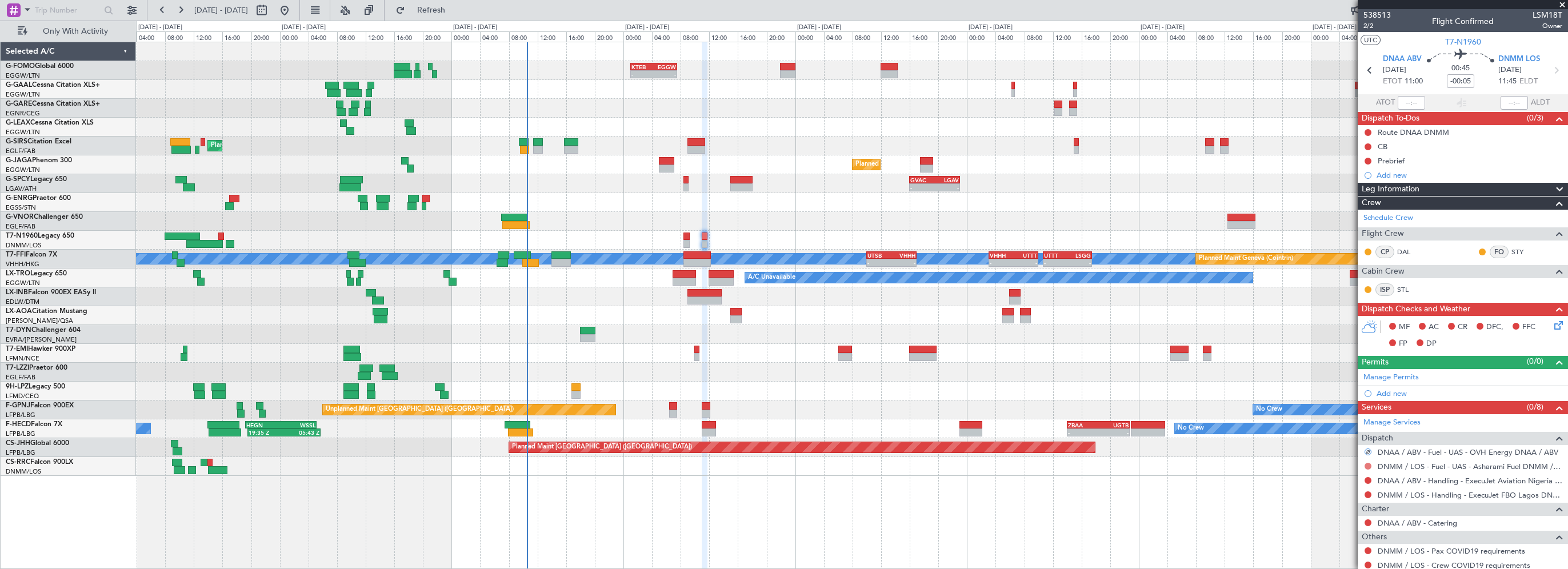
click at [1365, 464] on button at bounding box center [1368, 465] width 7 height 7
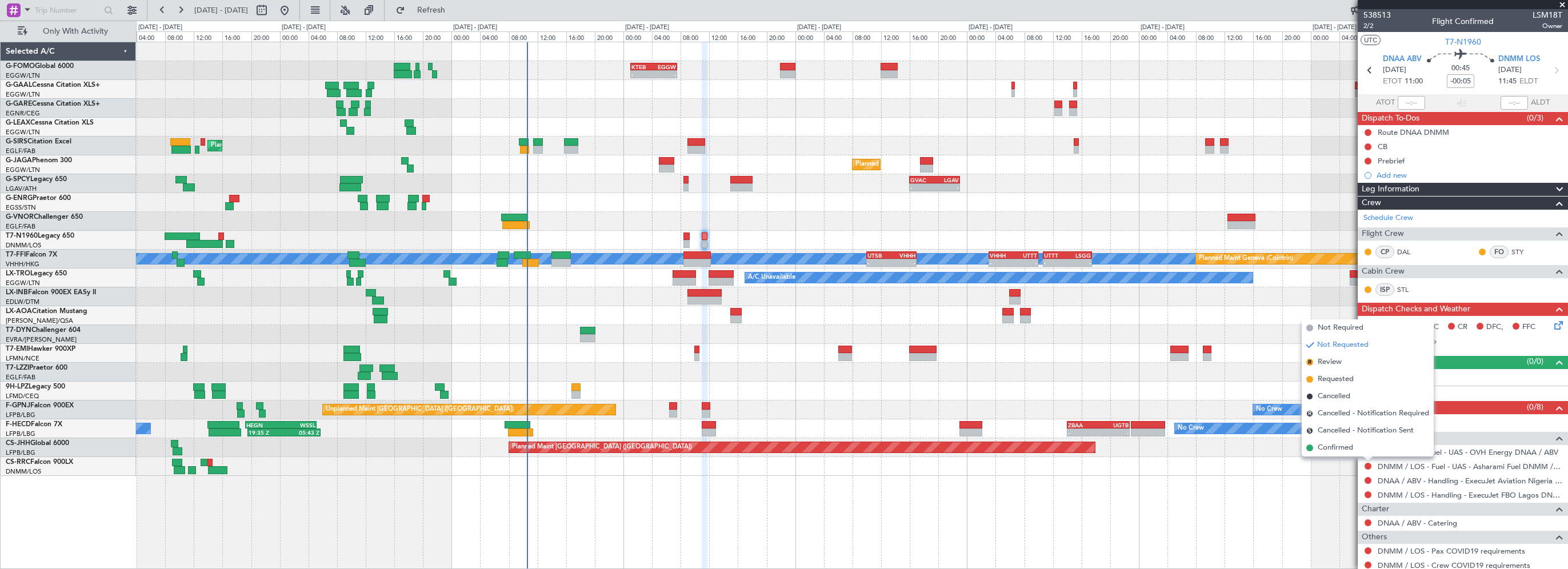
click at [1359, 329] on span "Not Required" at bounding box center [1341, 328] width 46 height 12
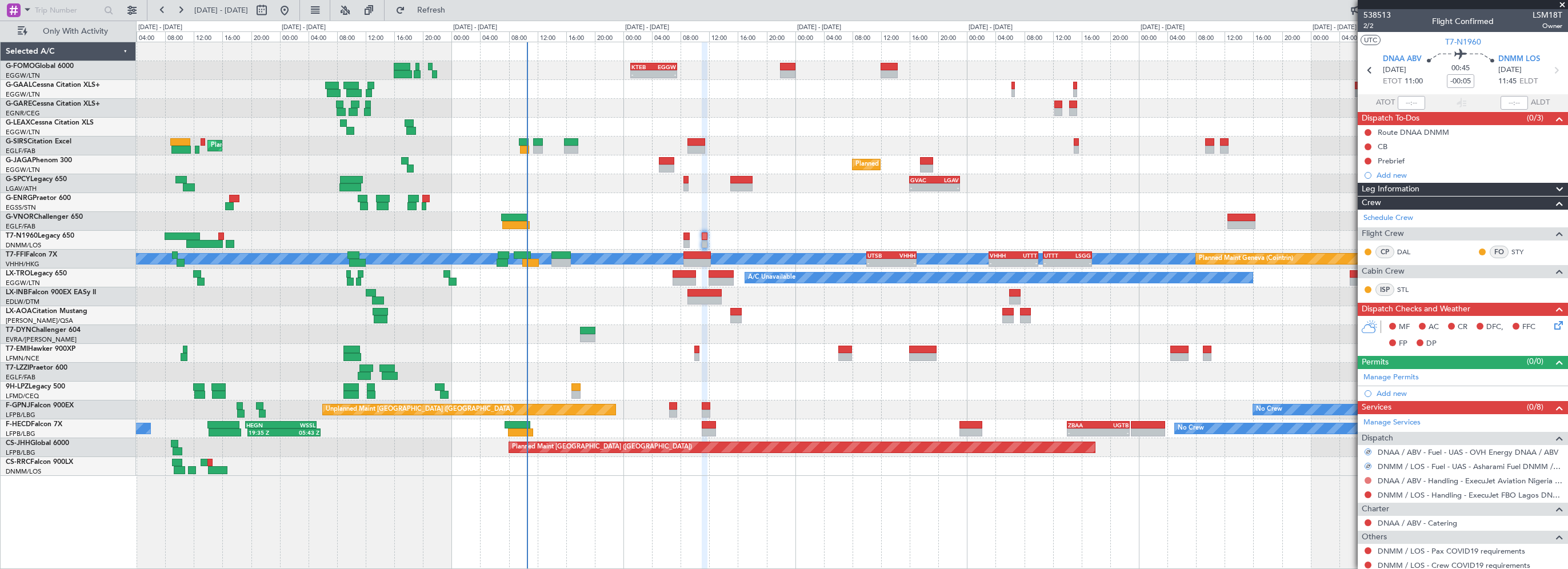
click at [1368, 477] on button at bounding box center [1368, 480] width 7 height 7
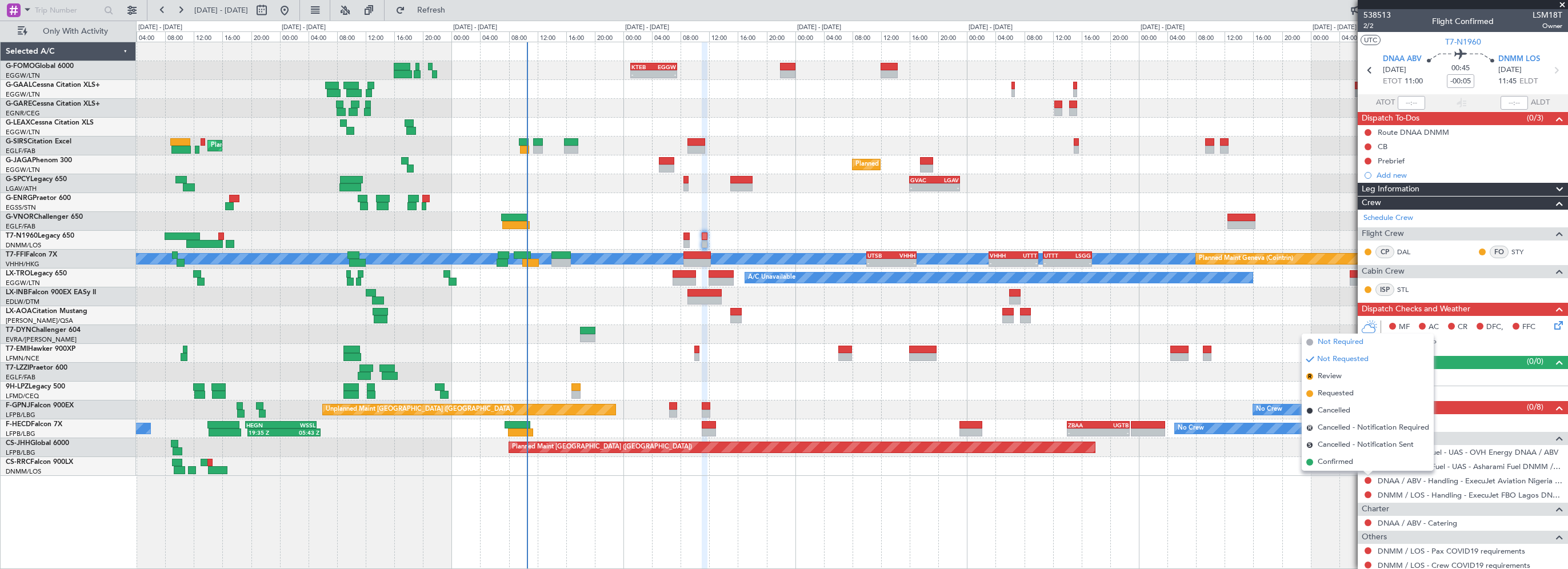
click at [1341, 340] on span "Not Required" at bounding box center [1341, 342] width 46 height 12
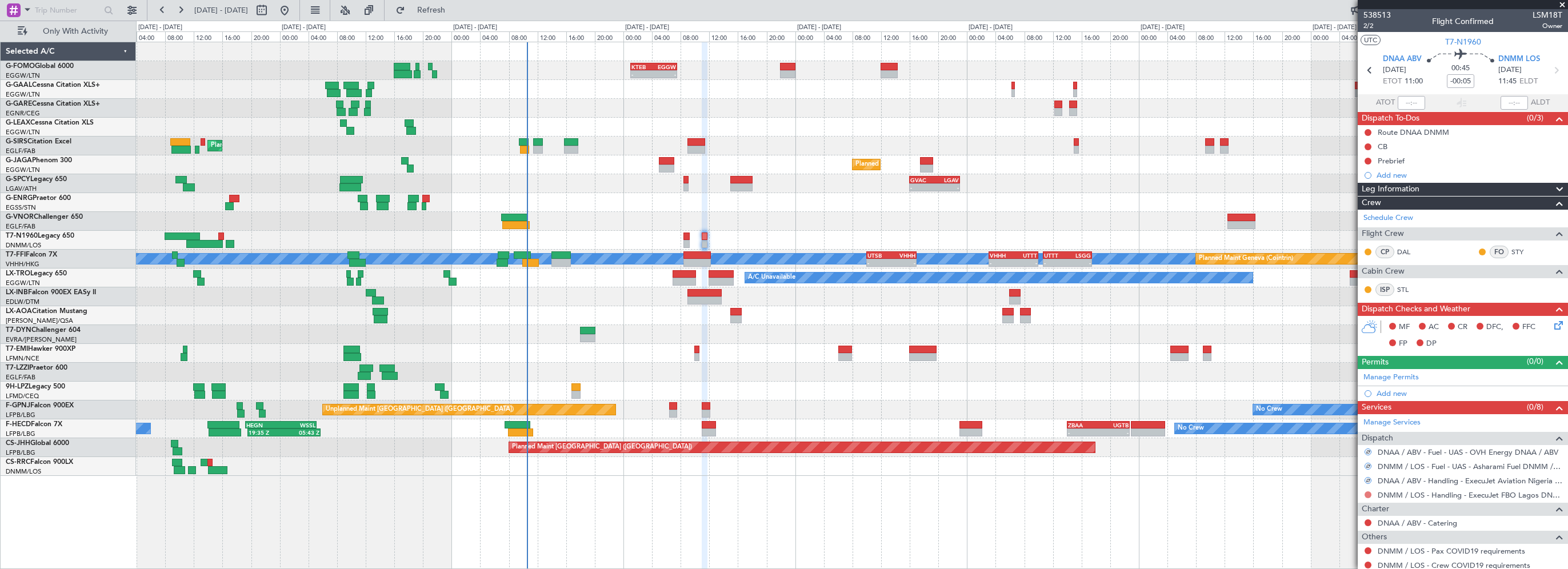
click at [1369, 493] on button at bounding box center [1368, 494] width 7 height 7
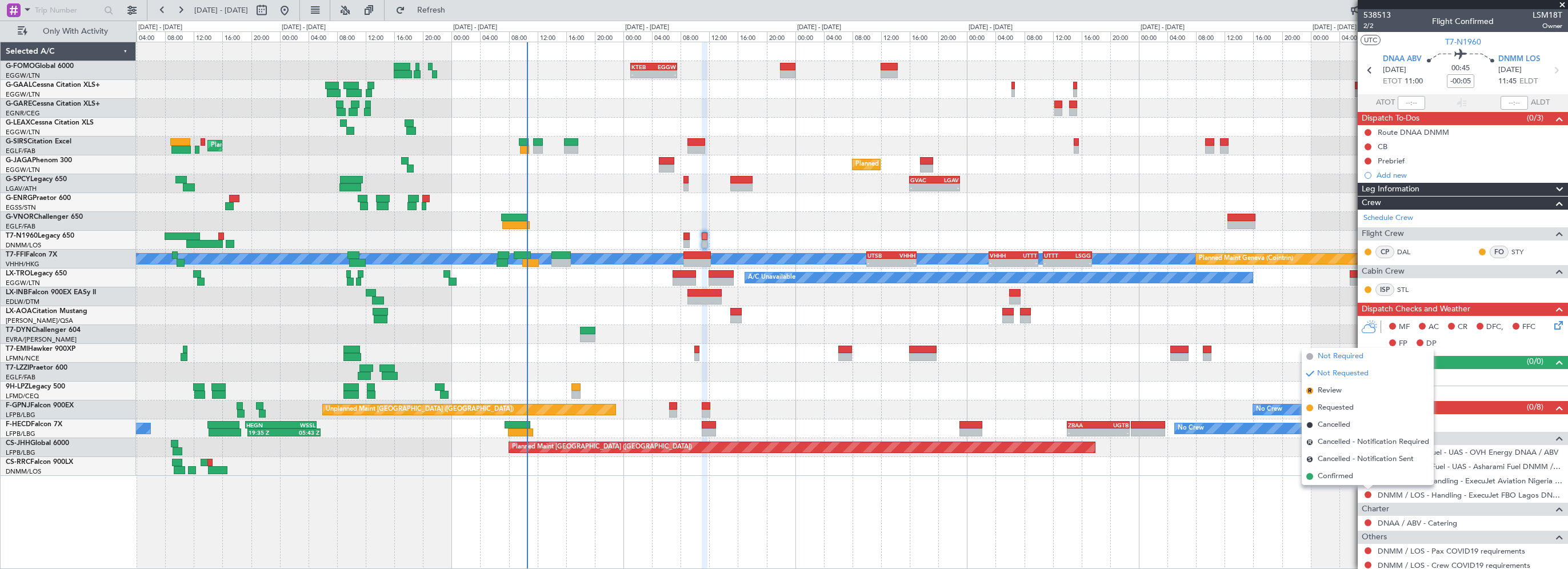
click at [1345, 359] on span "Not Required" at bounding box center [1341, 356] width 46 height 12
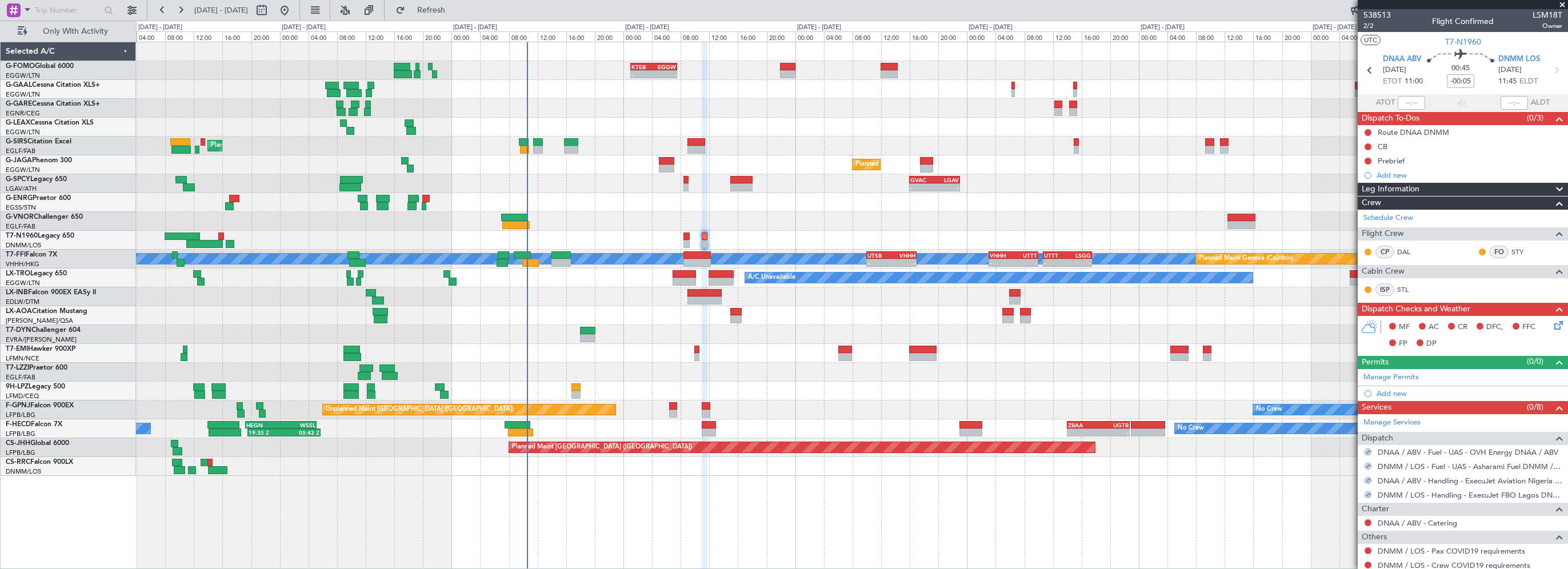
click at [1166, 521] on div "- - KTEB 01:00 Z EGGW 07:35 Z A/C Unavailable Owner Planned Maint London (Farnb…" at bounding box center [852, 305] width 1432 height 527
drag, startPoint x: 1404, startPoint y: 394, endPoint x: 1387, endPoint y: 390, distance: 17.5
click at [1403, 394] on div "Add new" at bounding box center [1469, 393] width 186 height 10
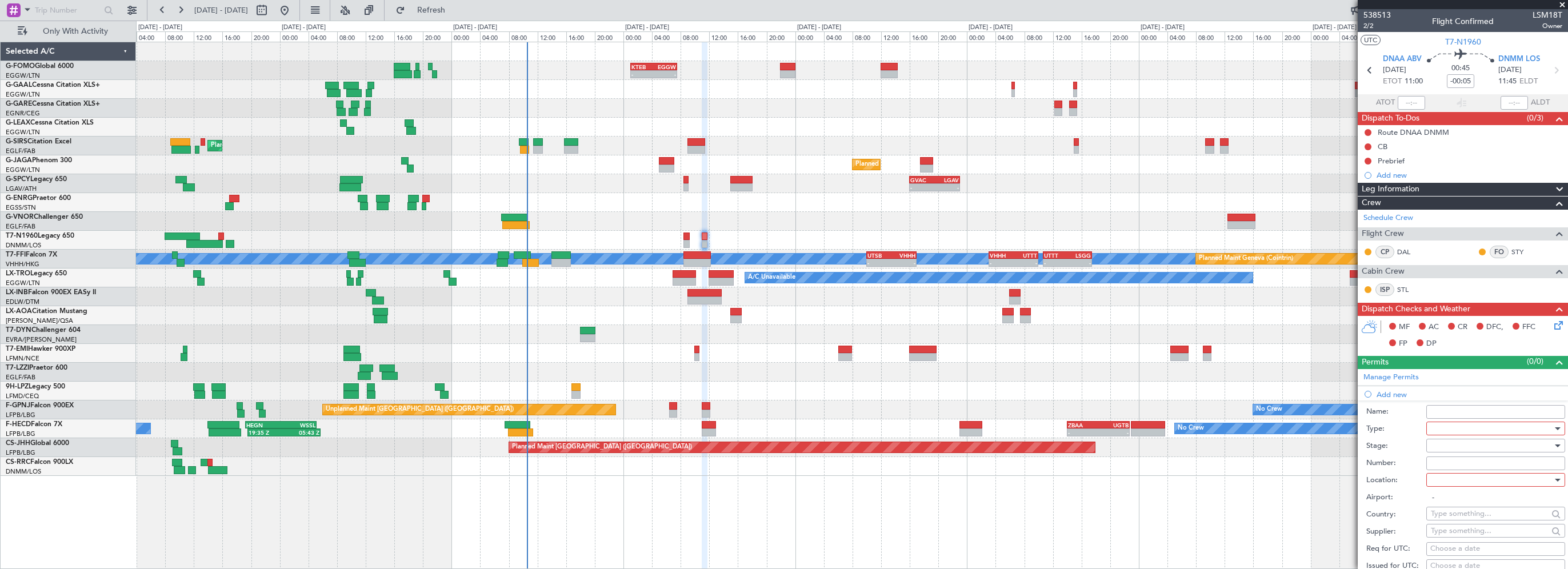
click at [1436, 427] on div at bounding box center [1492, 428] width 122 height 17
click at [1441, 415] on div at bounding box center [784, 284] width 1568 height 569
click at [1448, 426] on div at bounding box center [1492, 428] width 122 height 17
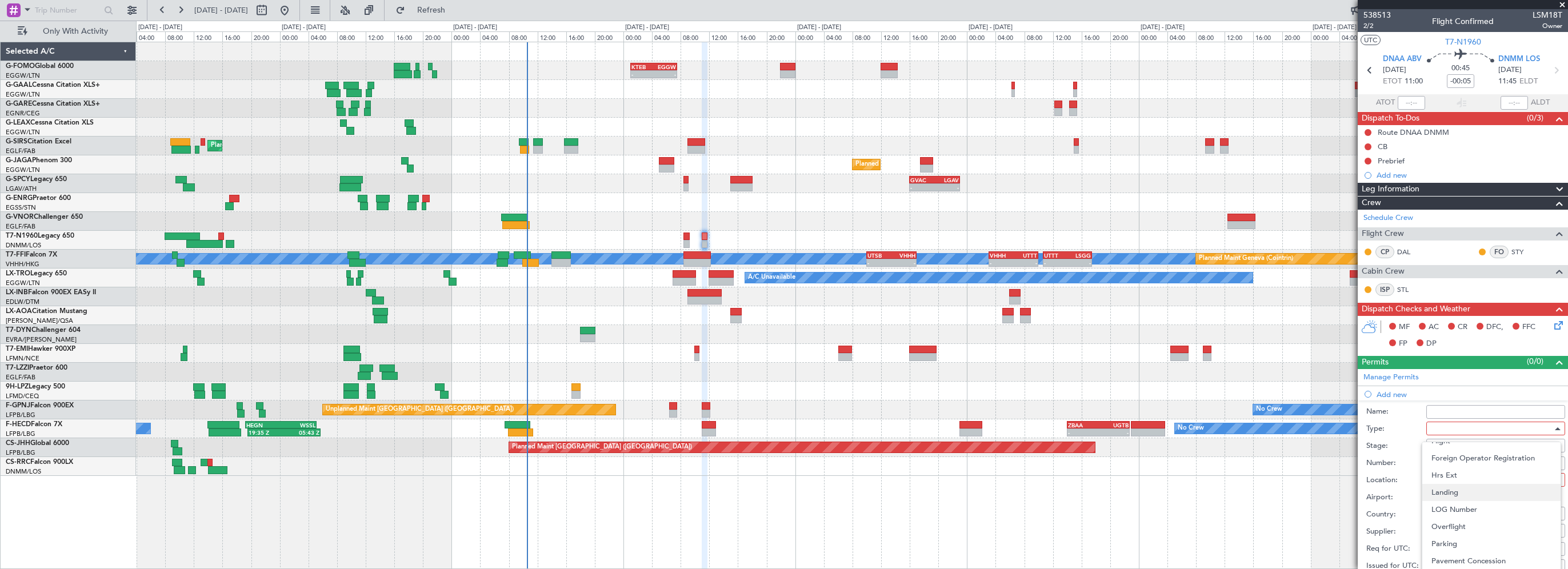
click at [1451, 492] on span "Landing" at bounding box center [1492, 492] width 120 height 17
click at [1231, 530] on div "- - KTEB 01:00 Z EGGW 07:35 Z A/C Unavailable Owner Planned Maint London (Farnb…" at bounding box center [852, 305] width 1432 height 527
click at [1452, 481] on div at bounding box center [1492, 480] width 122 height 17
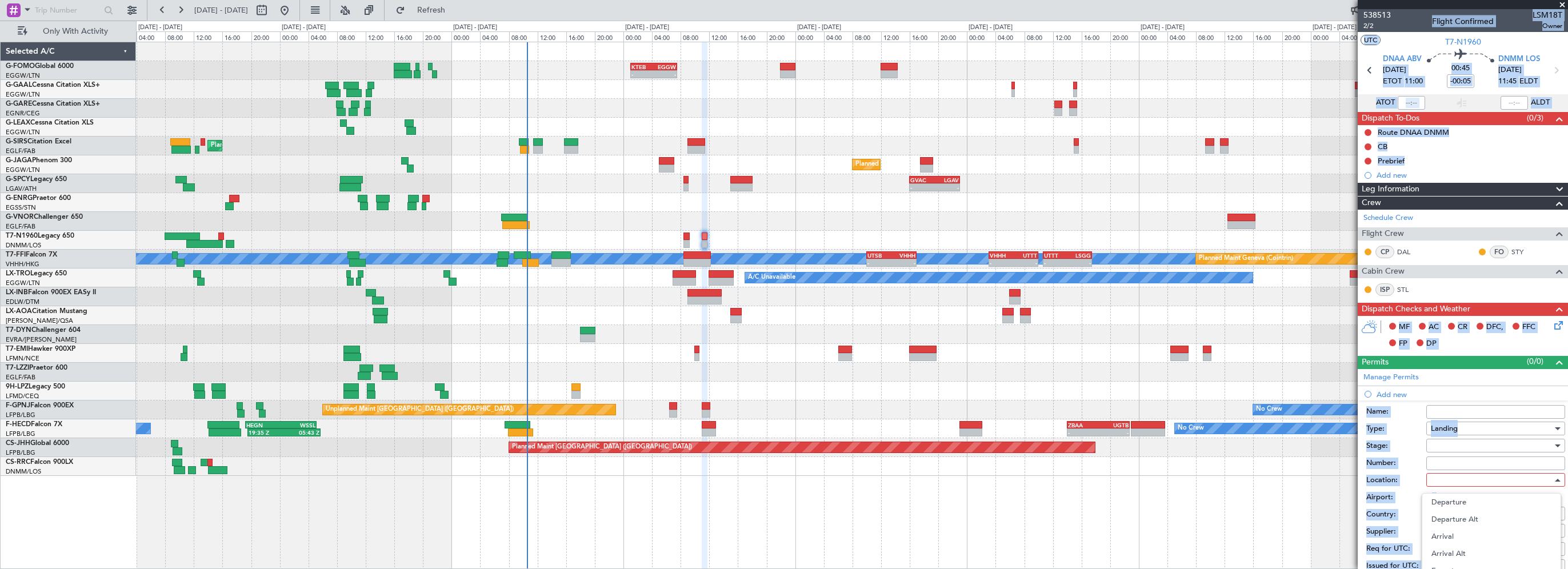
drag, startPoint x: 1562, startPoint y: 322, endPoint x: 1573, endPoint y: 371, distance: 50.2
click at [1567, 371] on html "04 Oct 2025 - 12 Oct 2025 Refresh Quick Links Only With Activity - - KTEB 01:00…" at bounding box center [784, 284] width 1568 height 569
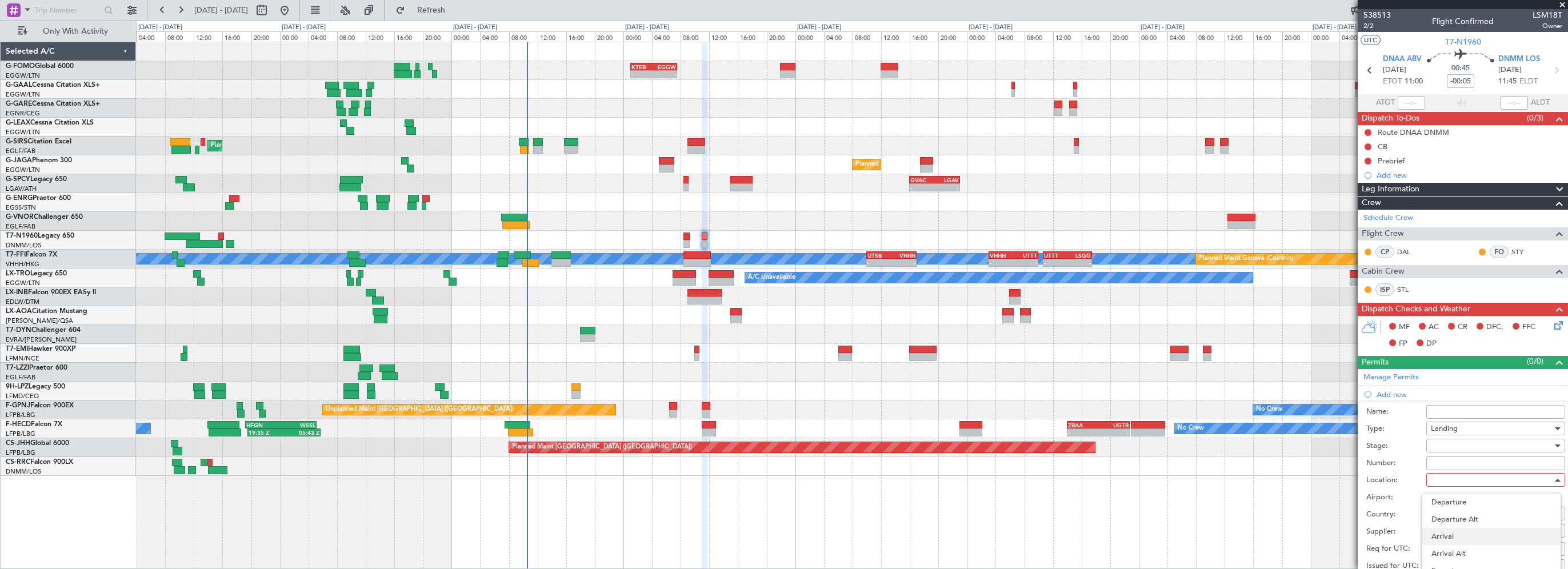
click at [1486, 532] on span "Arrival" at bounding box center [1492, 536] width 120 height 17
type input "DNMM / LOS"
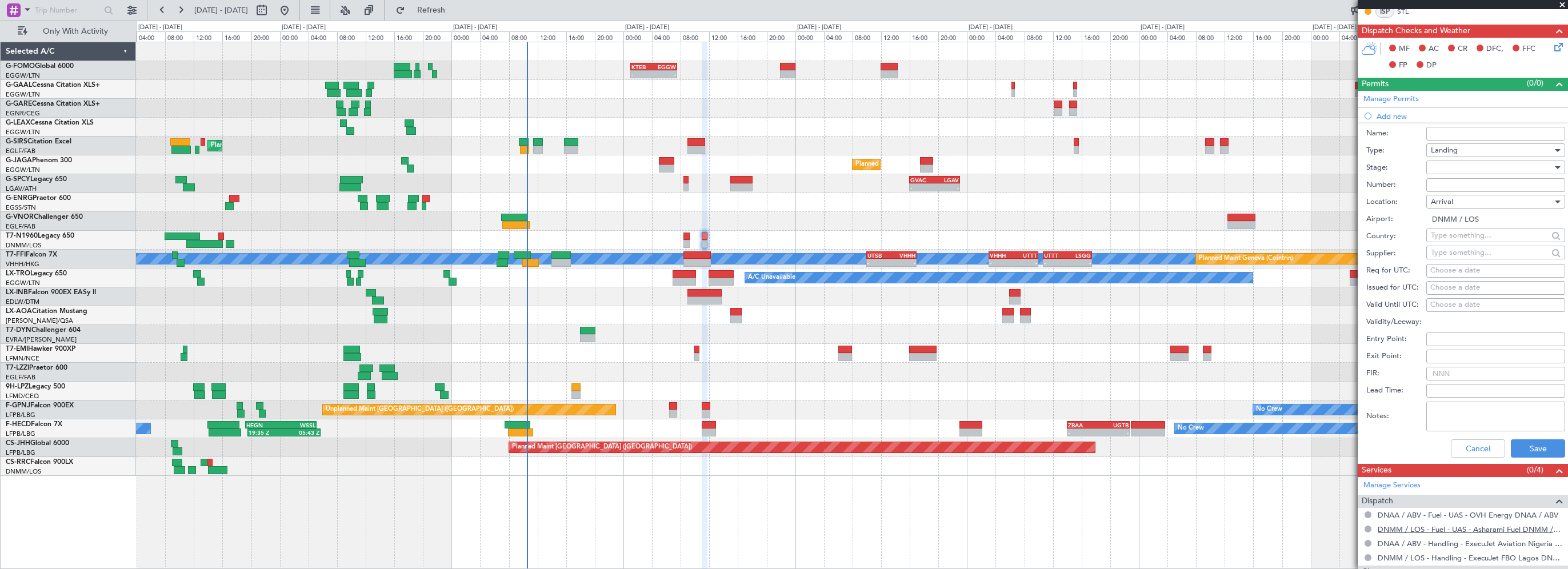
scroll to position [342, 0]
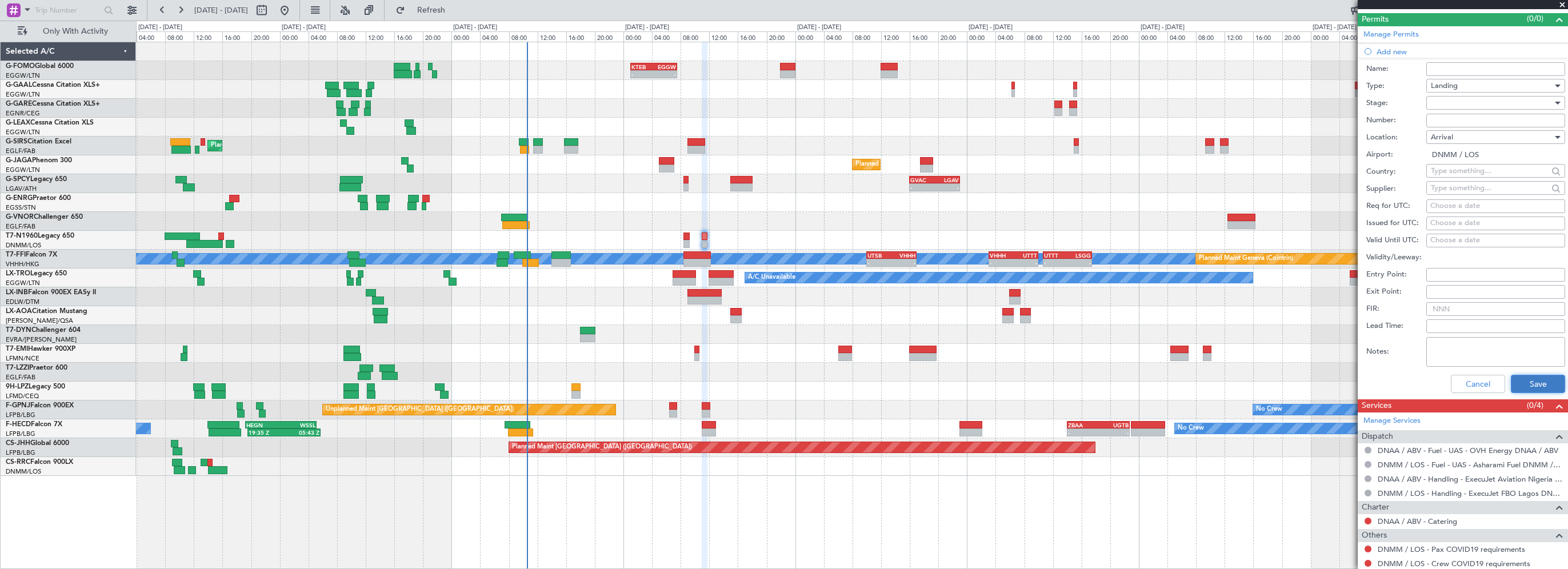
click at [1524, 384] on button "Save" at bounding box center [1538, 384] width 55 height 18
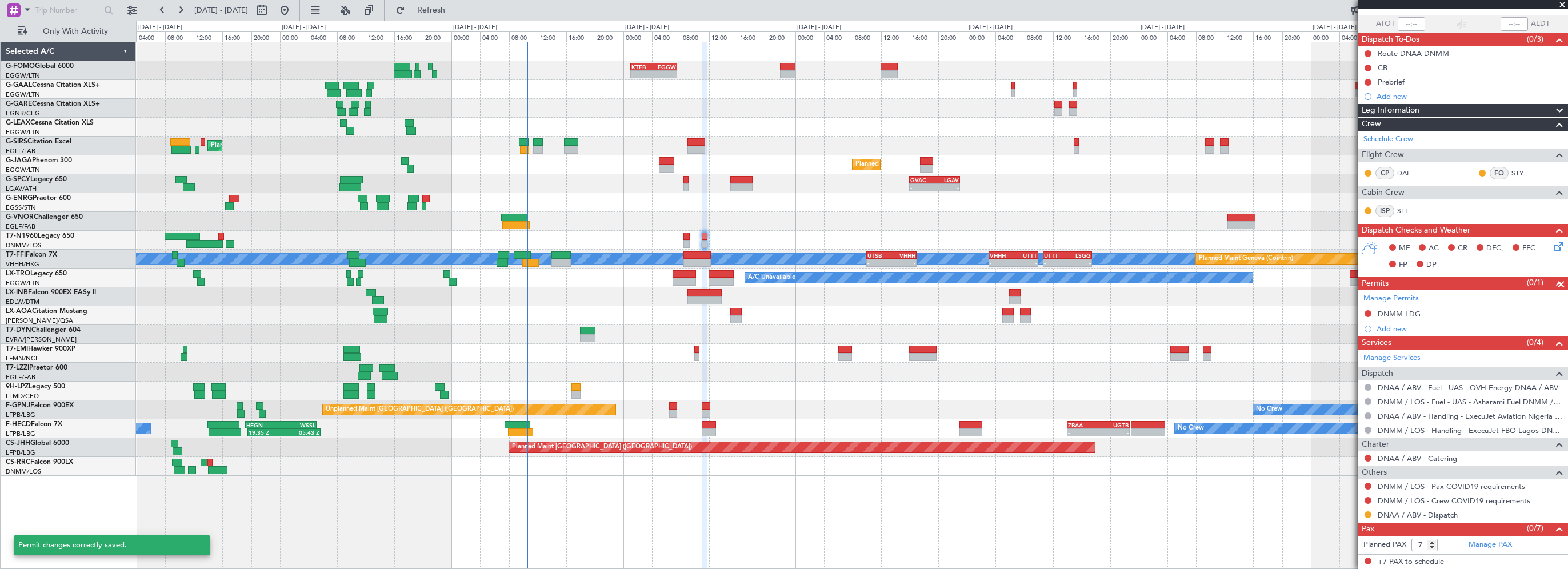
scroll to position [77, 0]
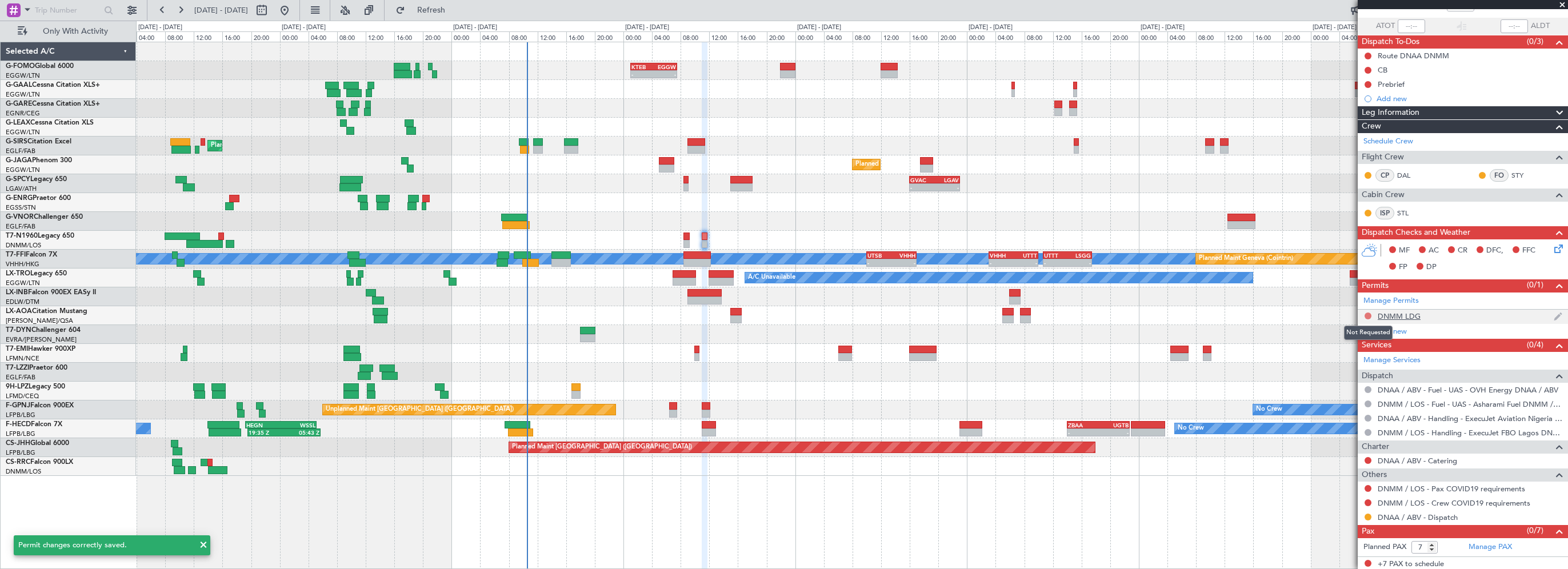
click at [1367, 315] on button at bounding box center [1368, 315] width 7 height 7
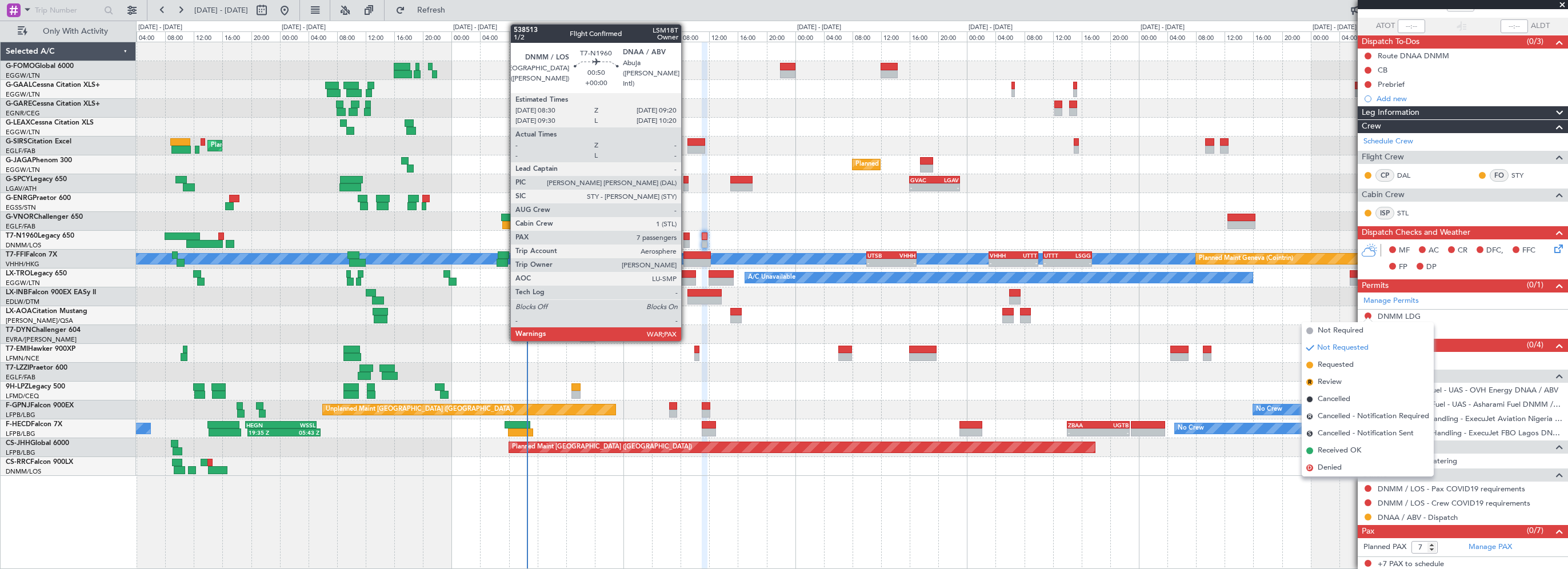
click at [687, 235] on div at bounding box center [687, 236] width 6 height 8
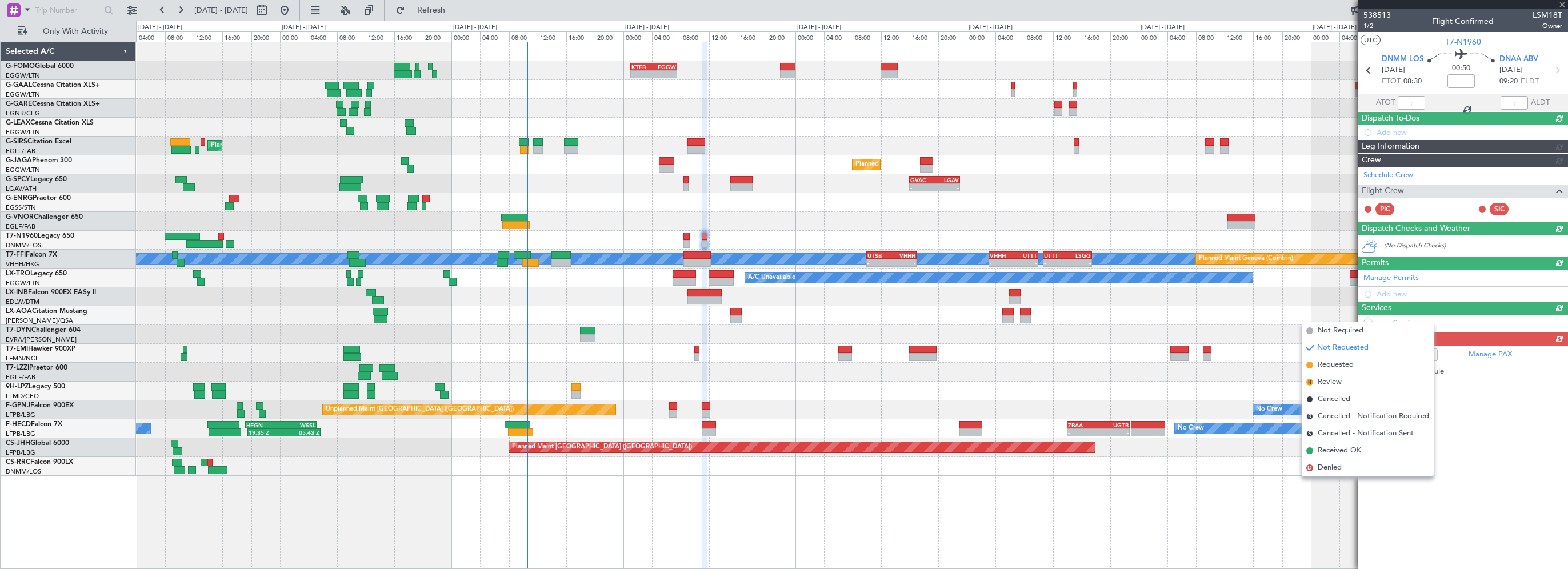
scroll to position [0, 0]
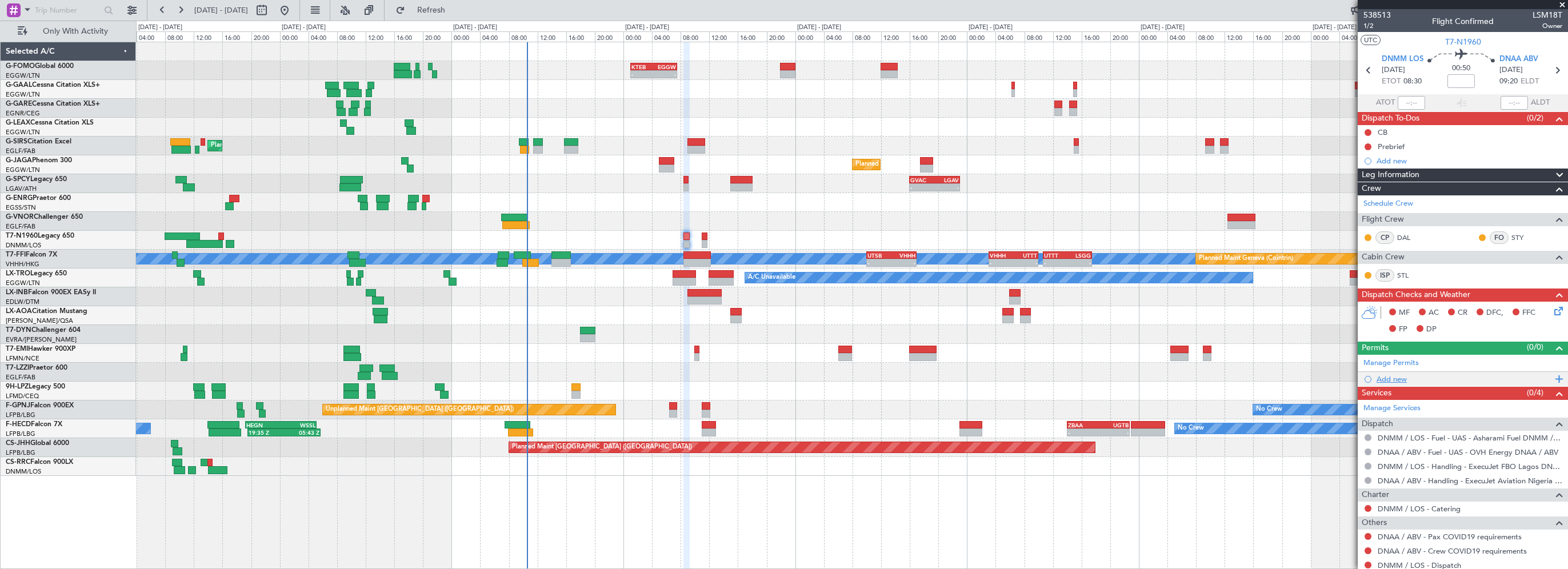
click at [1401, 379] on div "Add new" at bounding box center [1464, 379] width 175 height 10
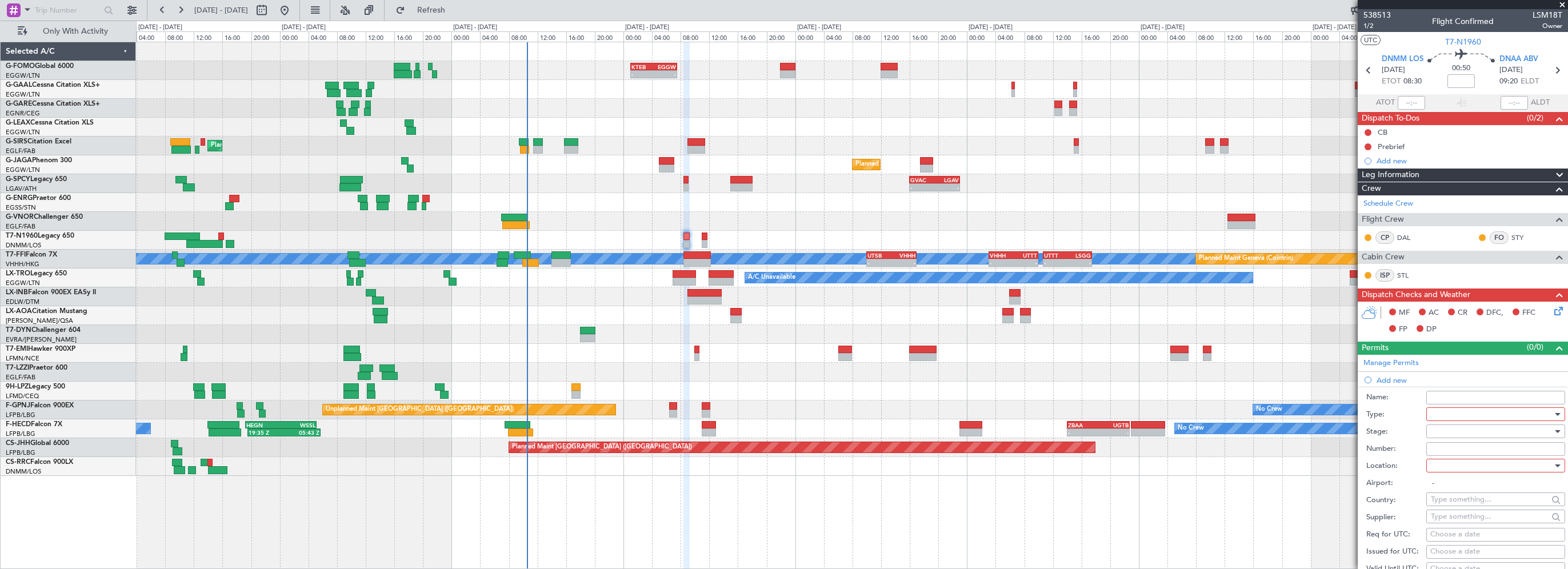
click at [1454, 416] on div at bounding box center [1492, 414] width 122 height 17
click at [1225, 355] on div at bounding box center [784, 284] width 1568 height 569
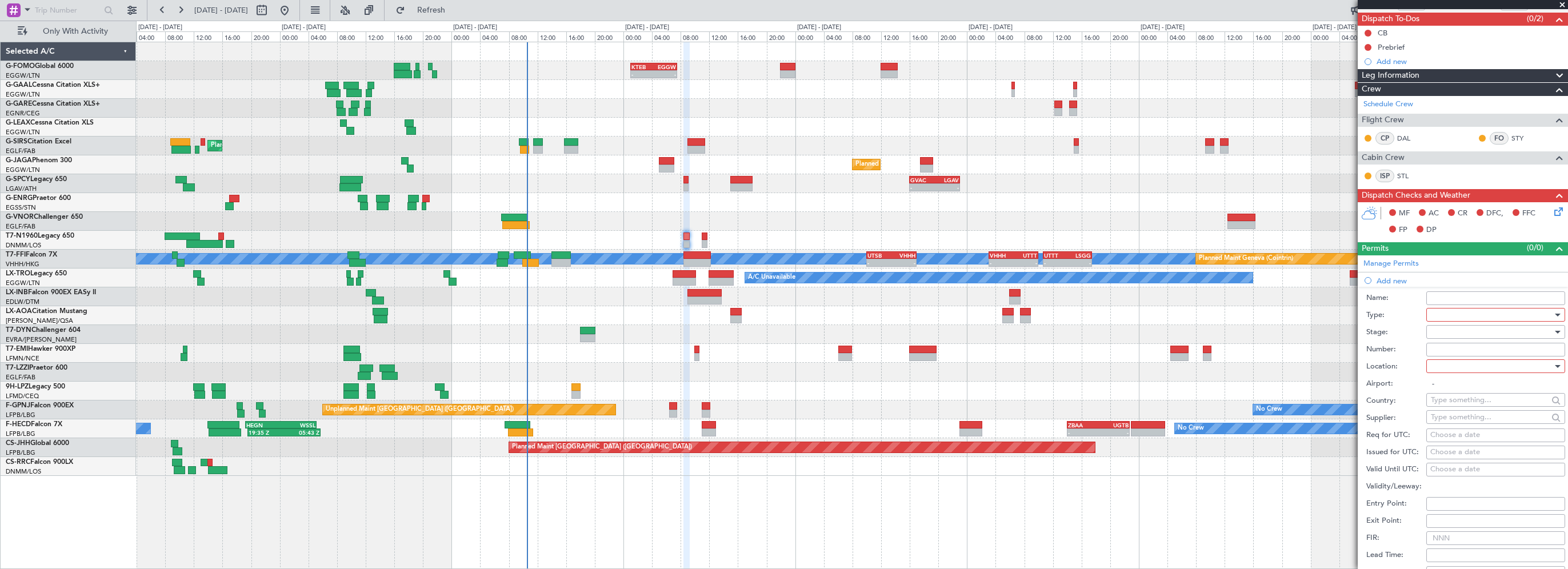
scroll to position [171, 0]
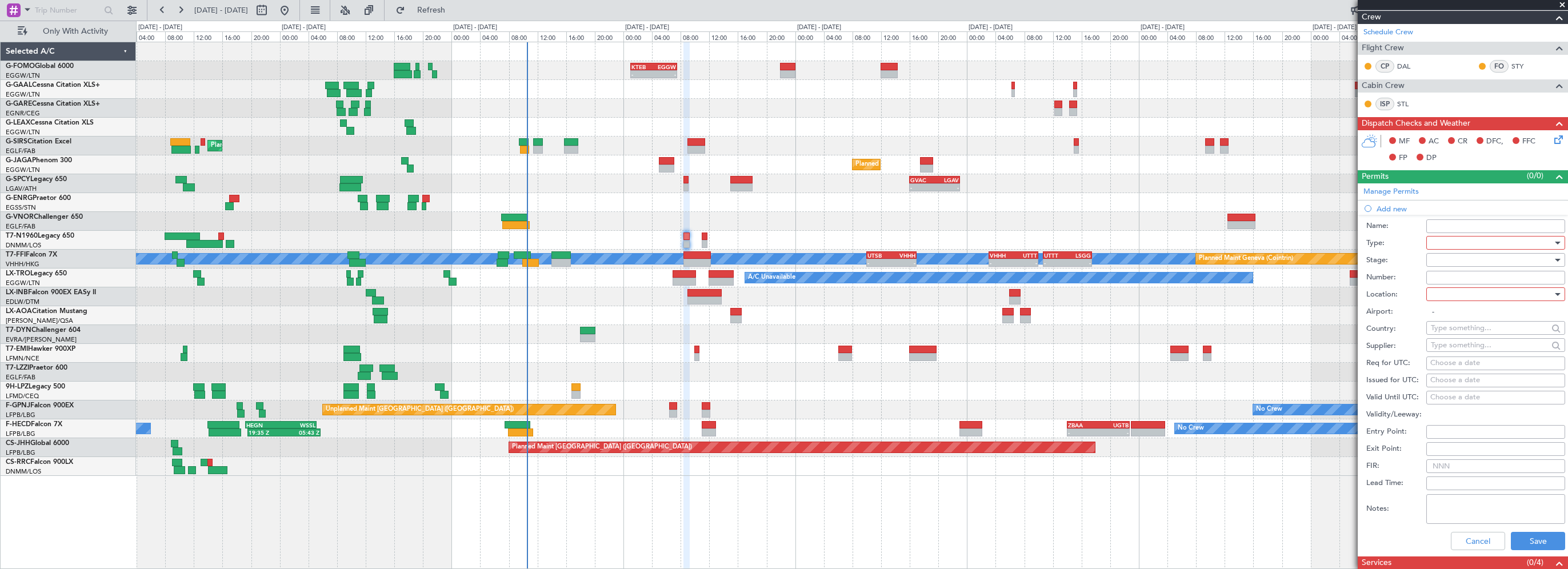
drag, startPoint x: 1487, startPoint y: 242, endPoint x: 1495, endPoint y: 240, distance: 8.2
click at [1488, 242] on div at bounding box center [1492, 243] width 122 height 17
click at [1449, 315] on span "Landing" at bounding box center [1492, 311] width 120 height 17
click at [1452, 298] on div at bounding box center [1492, 294] width 122 height 17
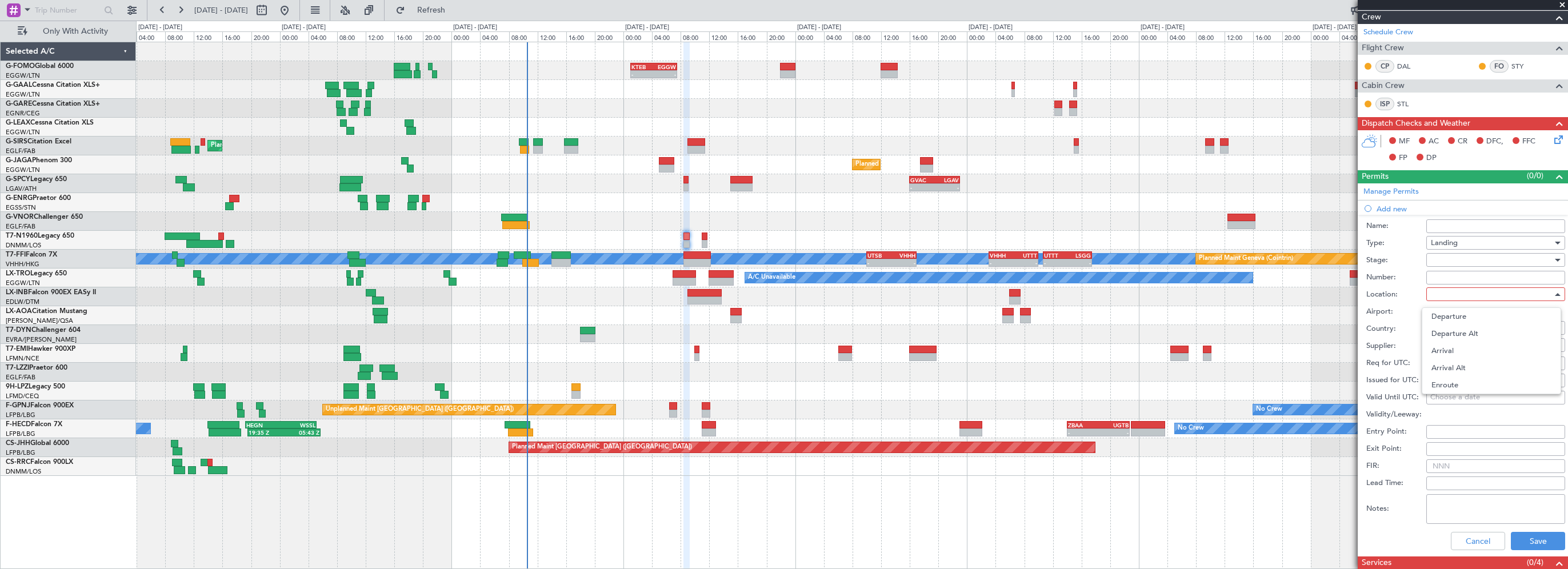
click at [1447, 352] on span "Arrival" at bounding box center [1492, 350] width 120 height 17
type input "DNAA / ABV"
click at [1539, 549] on div "Cancel Save" at bounding box center [1466, 541] width 199 height 29
click at [1537, 543] on button "Save" at bounding box center [1538, 541] width 55 height 18
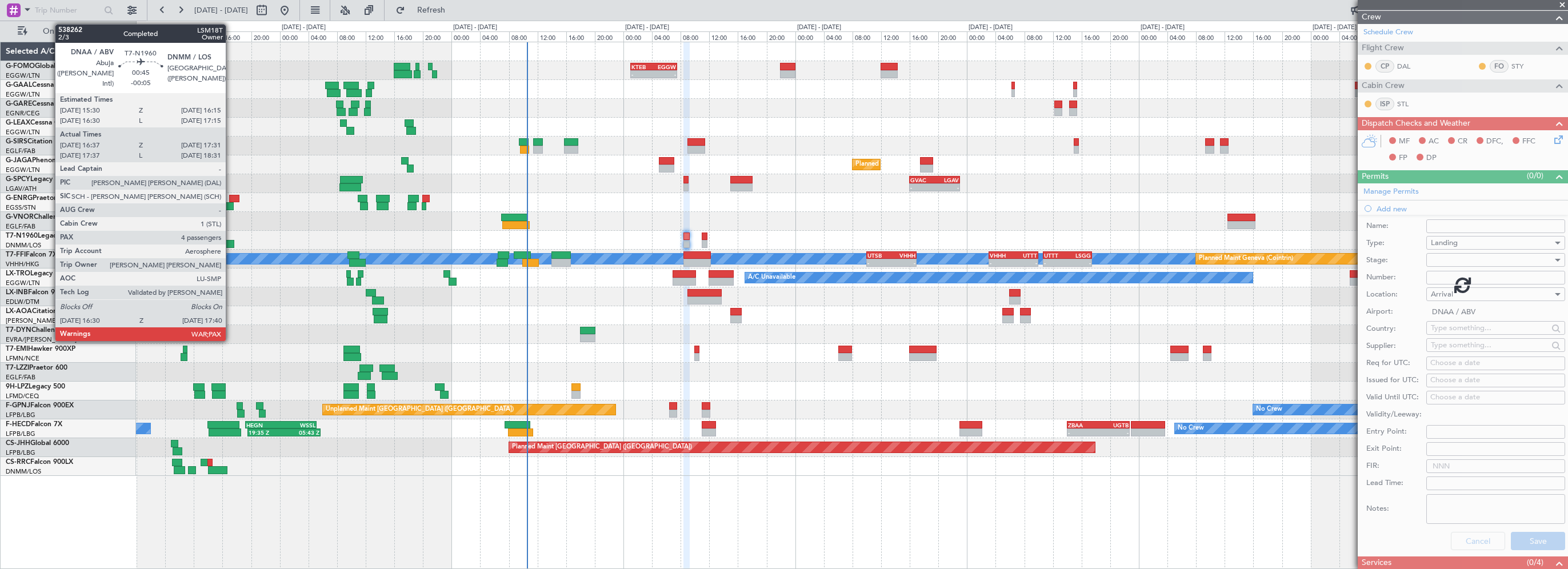
scroll to position [62, 0]
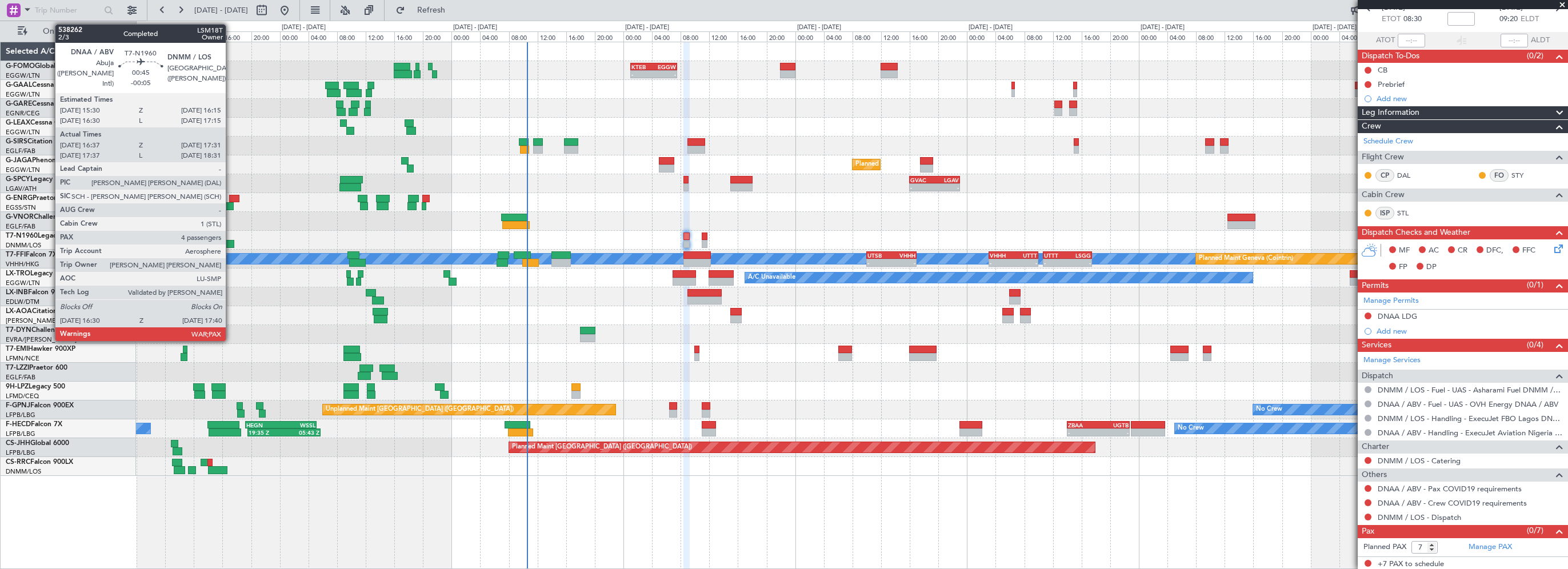
click at [231, 242] on div at bounding box center [230, 244] width 9 height 8
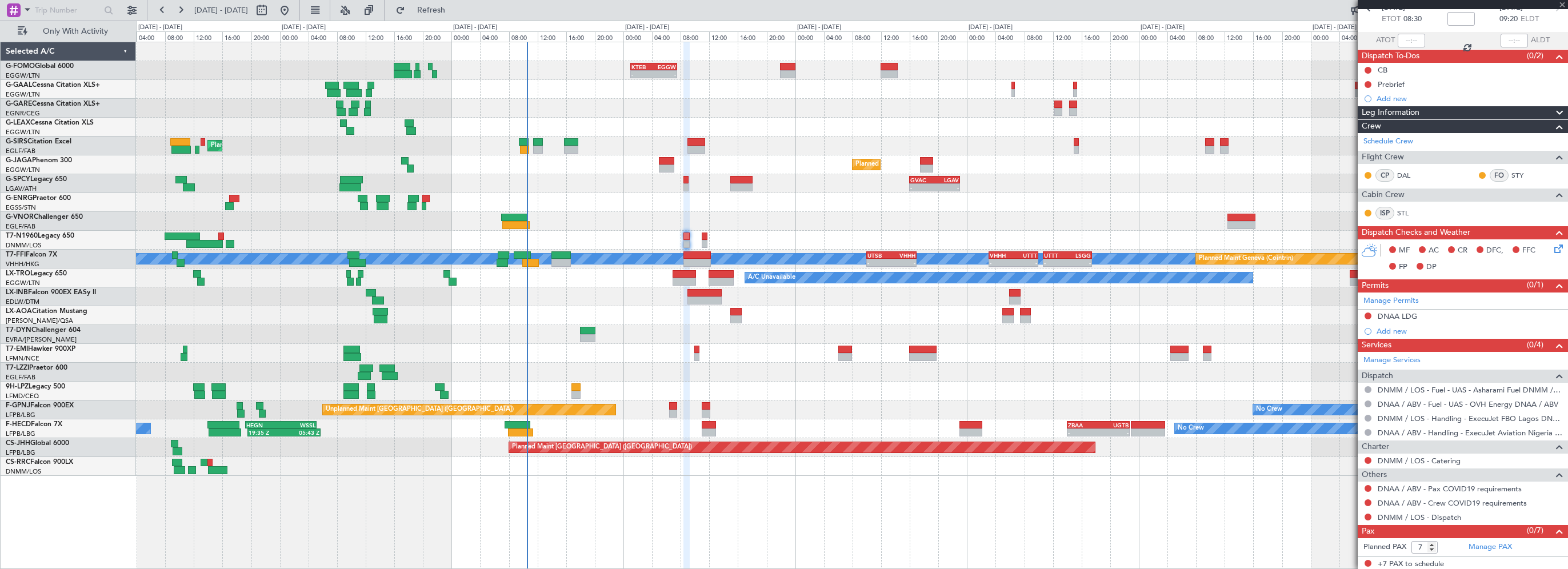
type input "-00:05"
type input "16:37"
type input "17:31"
type input "4"
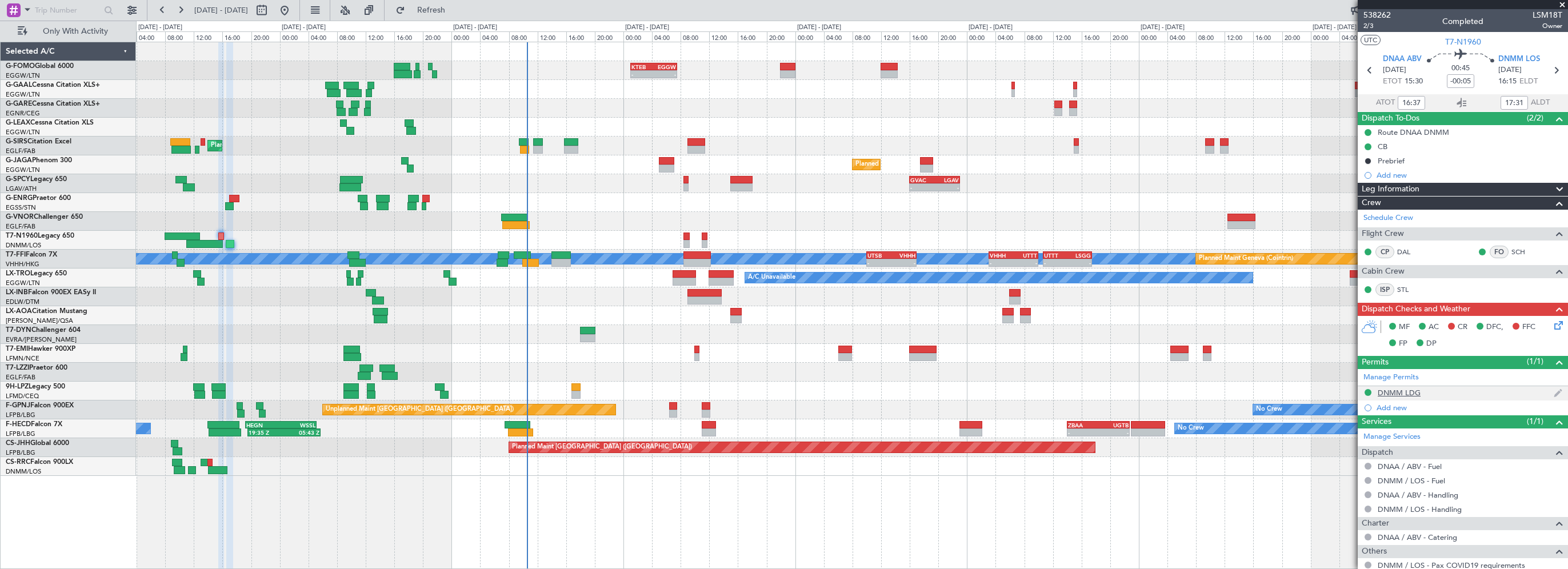
click at [1399, 388] on div "DNMM LDG" at bounding box center [1399, 393] width 43 height 10
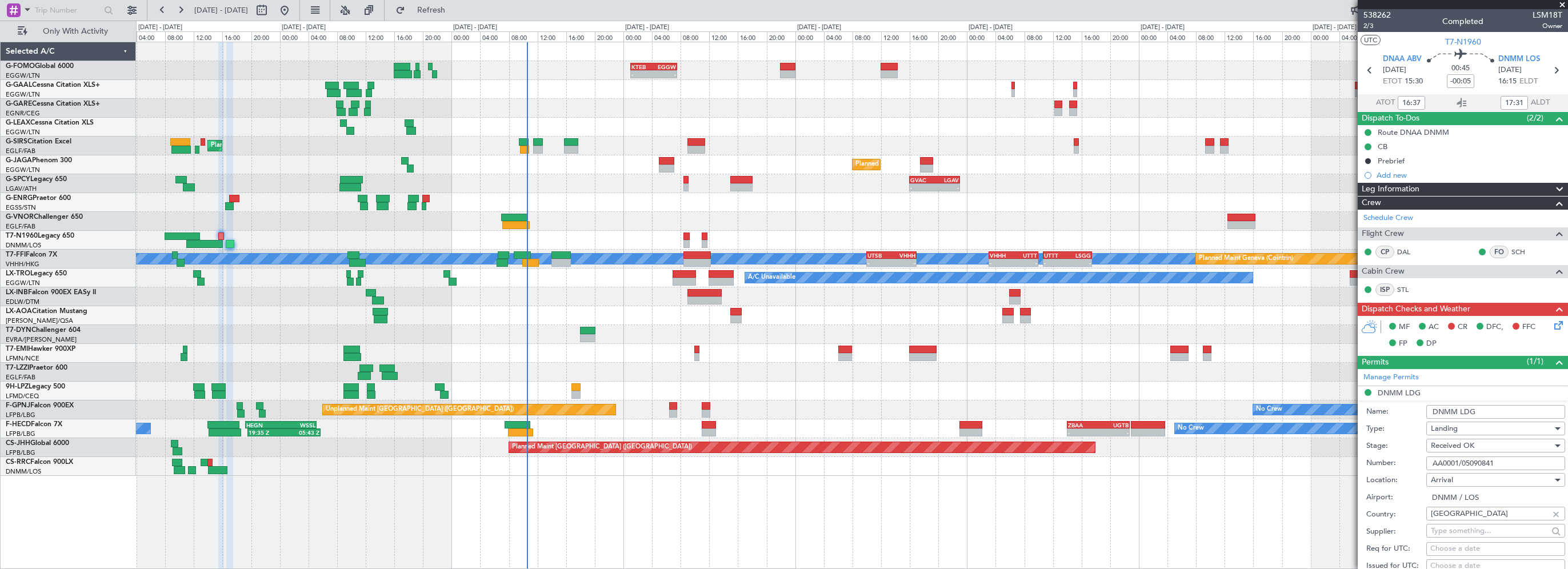
drag, startPoint x: 1422, startPoint y: 464, endPoint x: 1369, endPoint y: 464, distance: 53.0
click at [1369, 464] on div "Number: AA0001/05090841" at bounding box center [1466, 463] width 199 height 17
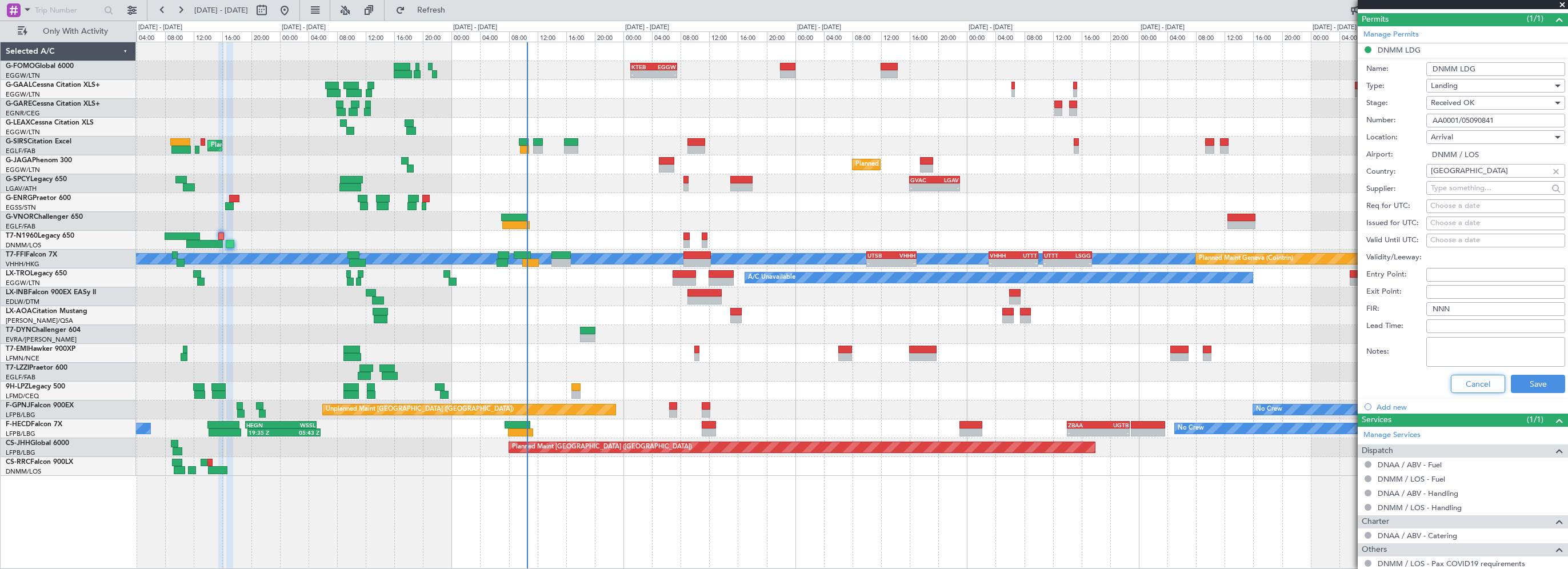
drag, startPoint x: 1475, startPoint y: 386, endPoint x: 1297, endPoint y: 359, distance: 180.0
click at [1475, 385] on button "Cancel" at bounding box center [1478, 384] width 55 height 18
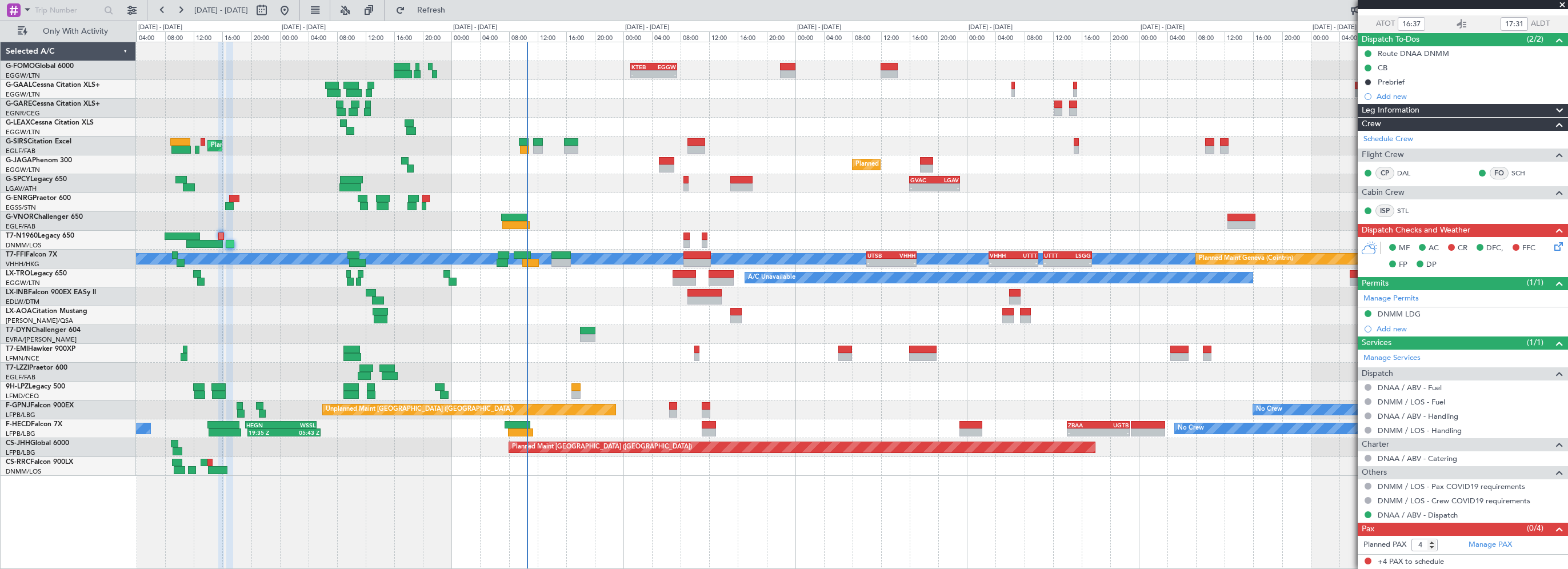
scroll to position [77, 0]
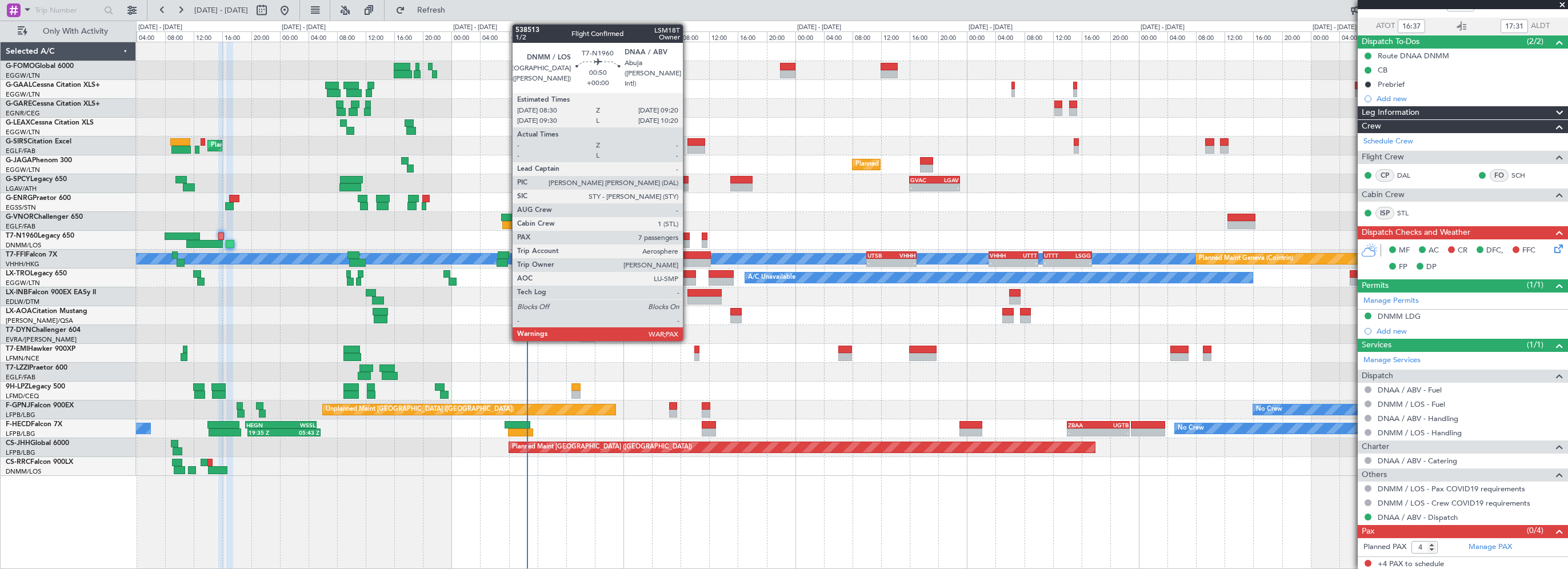
click at [688, 235] on div at bounding box center [687, 236] width 6 height 8
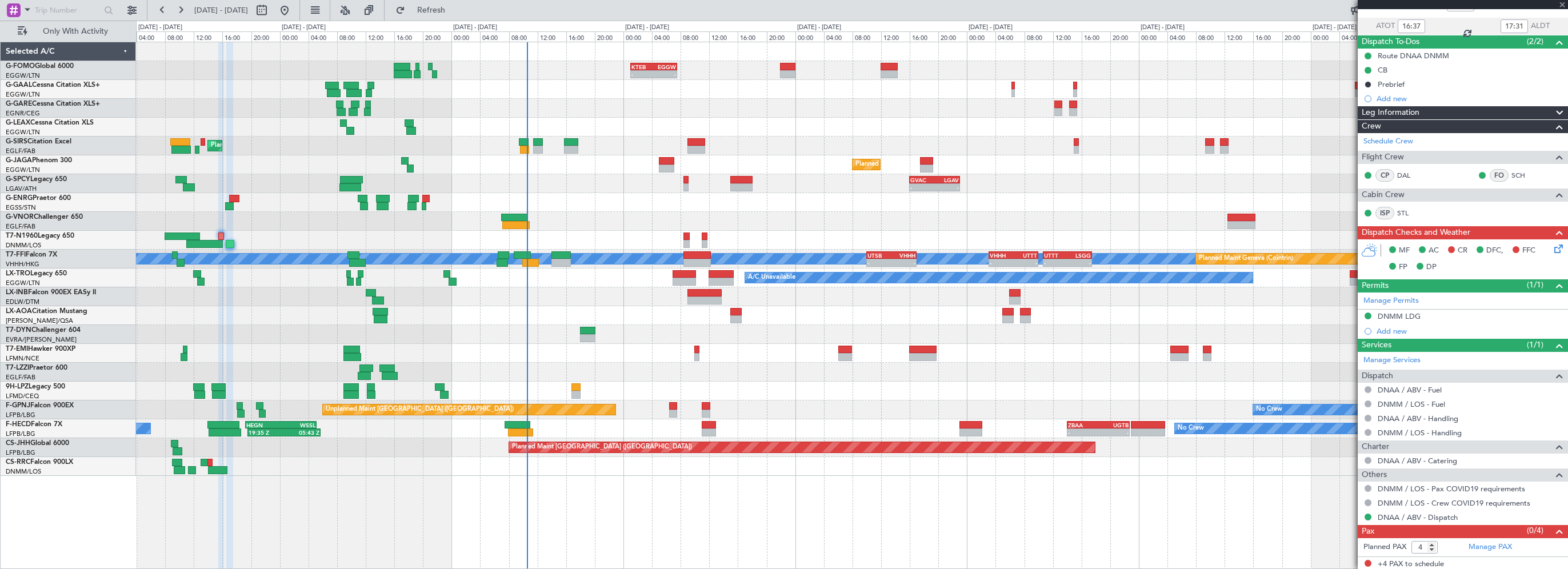
type input "7"
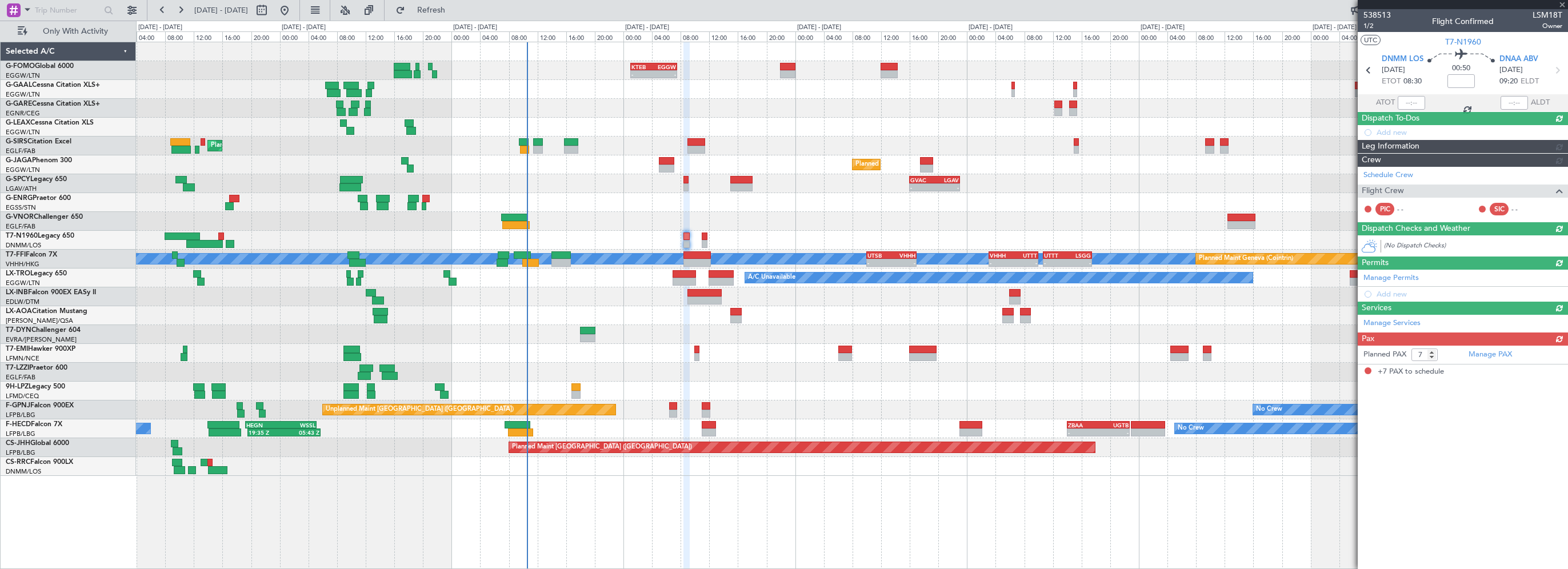
scroll to position [0, 0]
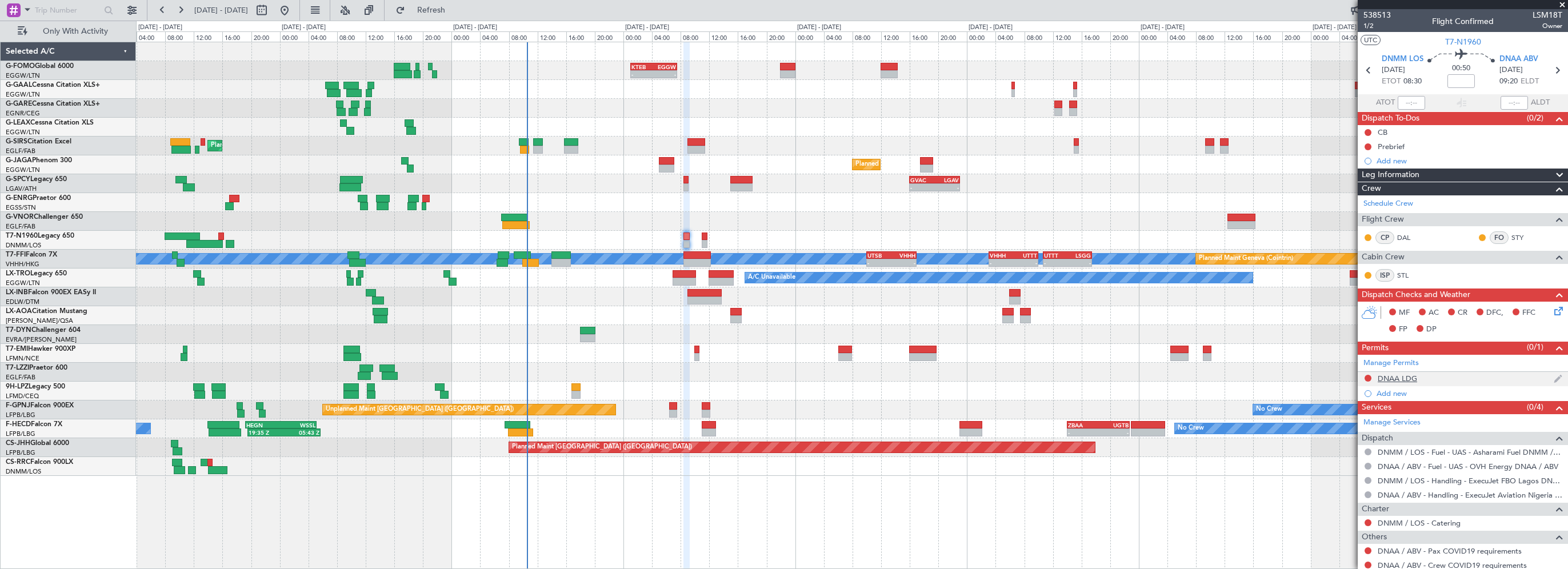
click at [1398, 378] on div "DNAA LDG" at bounding box center [1398, 379] width 39 height 10
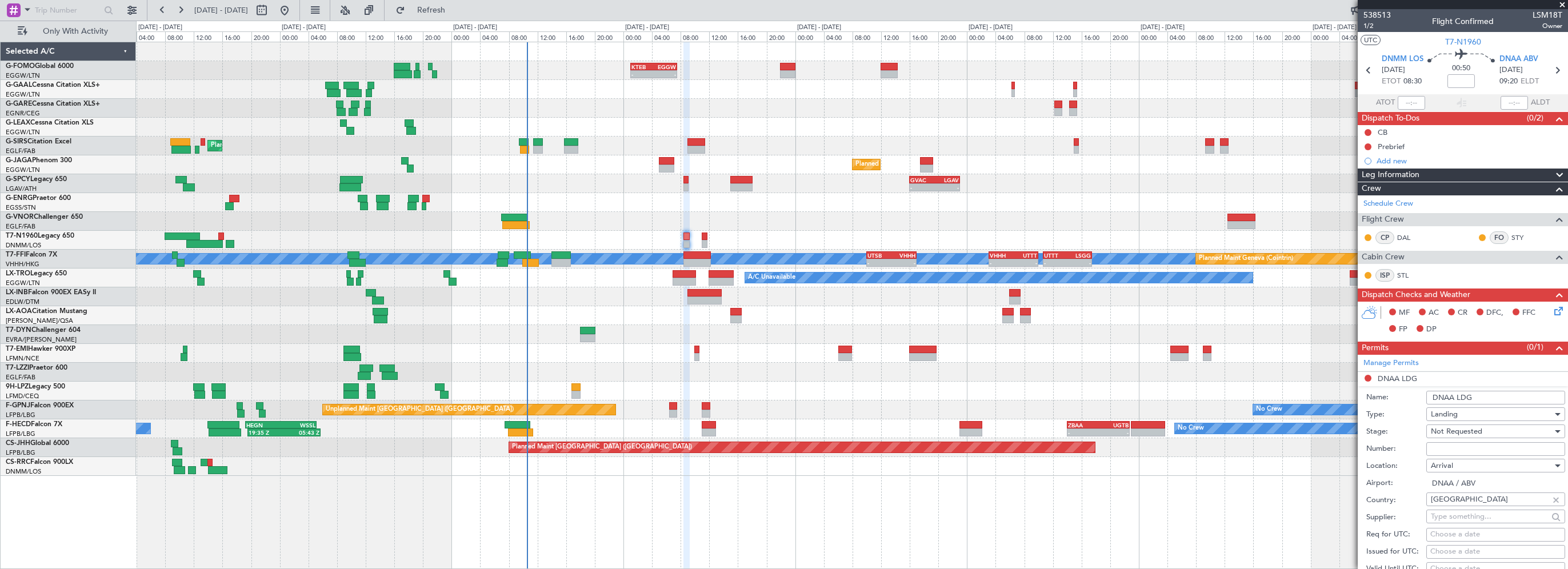
click at [1454, 442] on input "Number:" at bounding box center [1496, 449] width 139 height 13
paste input "AA0001/05090841"
type input "AA0001/05090841"
click at [1476, 432] on span "Not Requested" at bounding box center [1457, 431] width 51 height 10
click at [1468, 519] on span "Received OK" at bounding box center [1492, 522] width 120 height 17
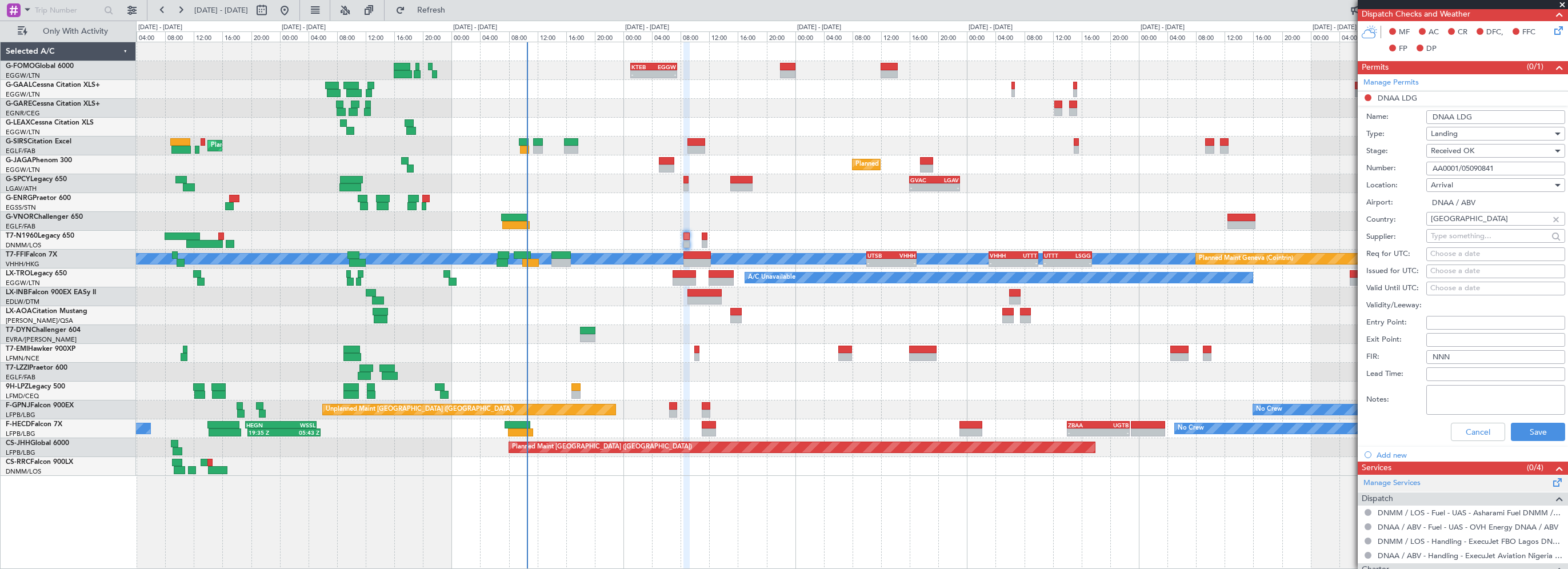
scroll to position [285, 0]
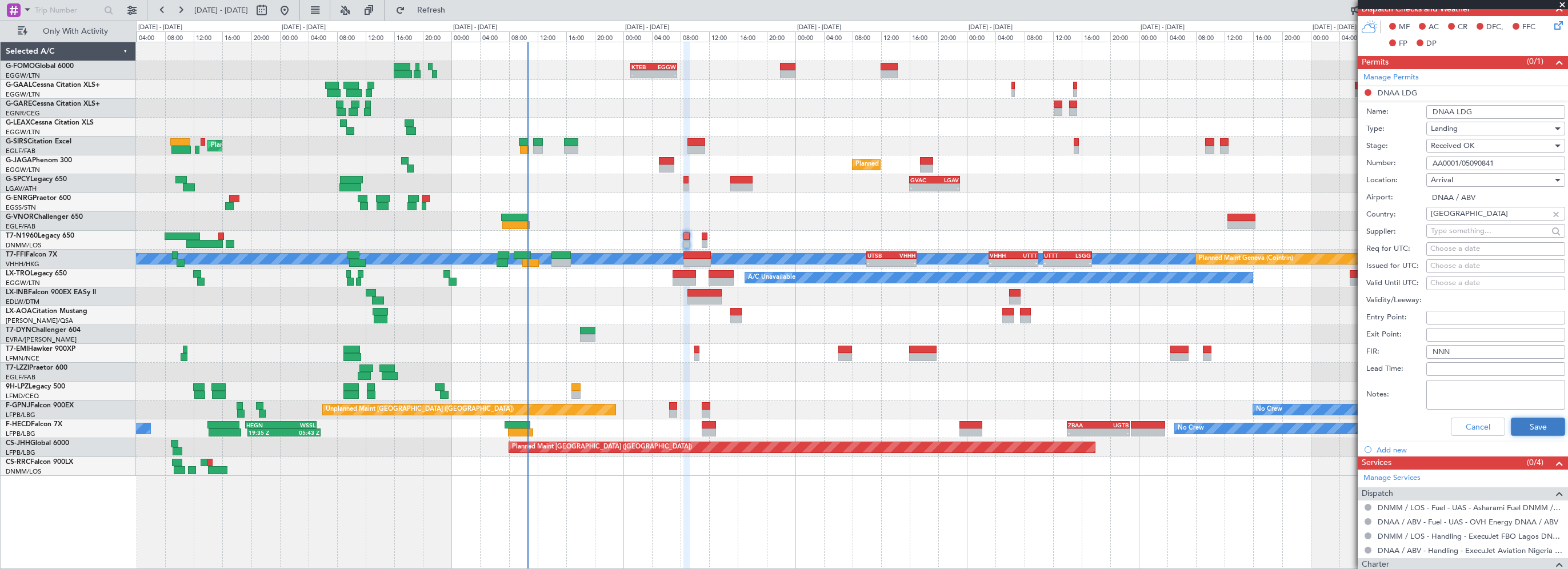
click at [1516, 431] on button "Save" at bounding box center [1538, 427] width 55 height 18
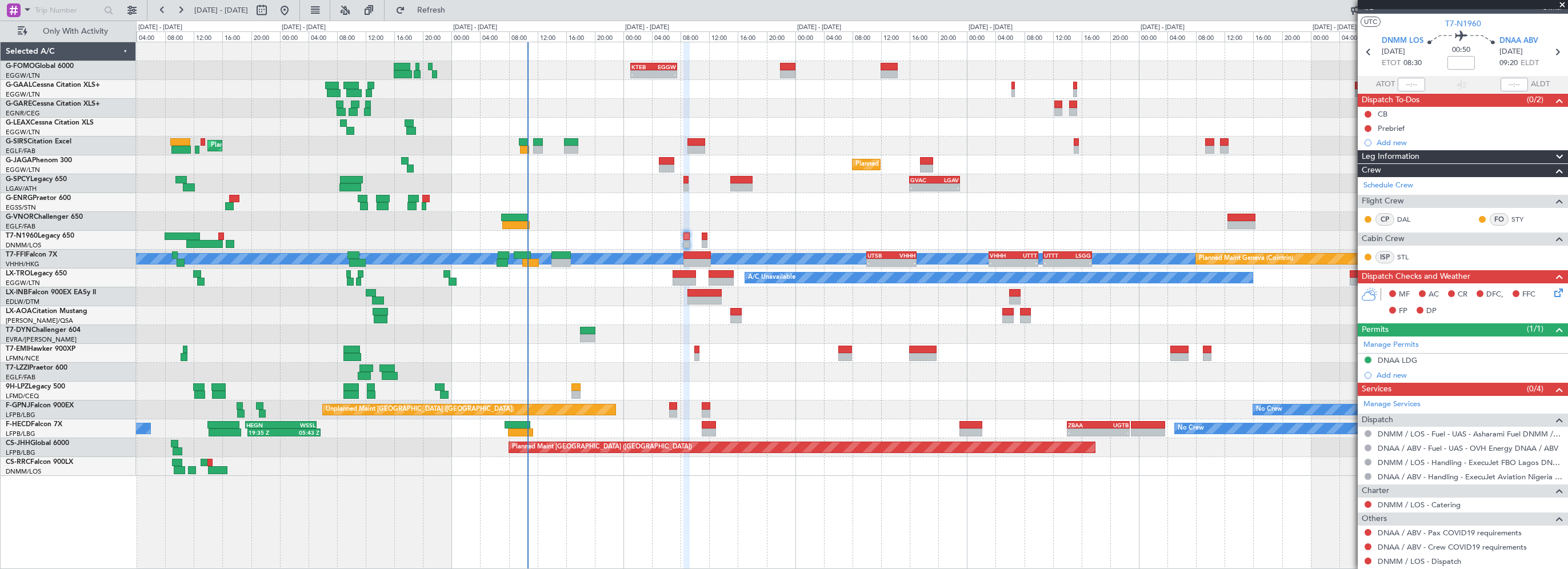
scroll to position [0, 0]
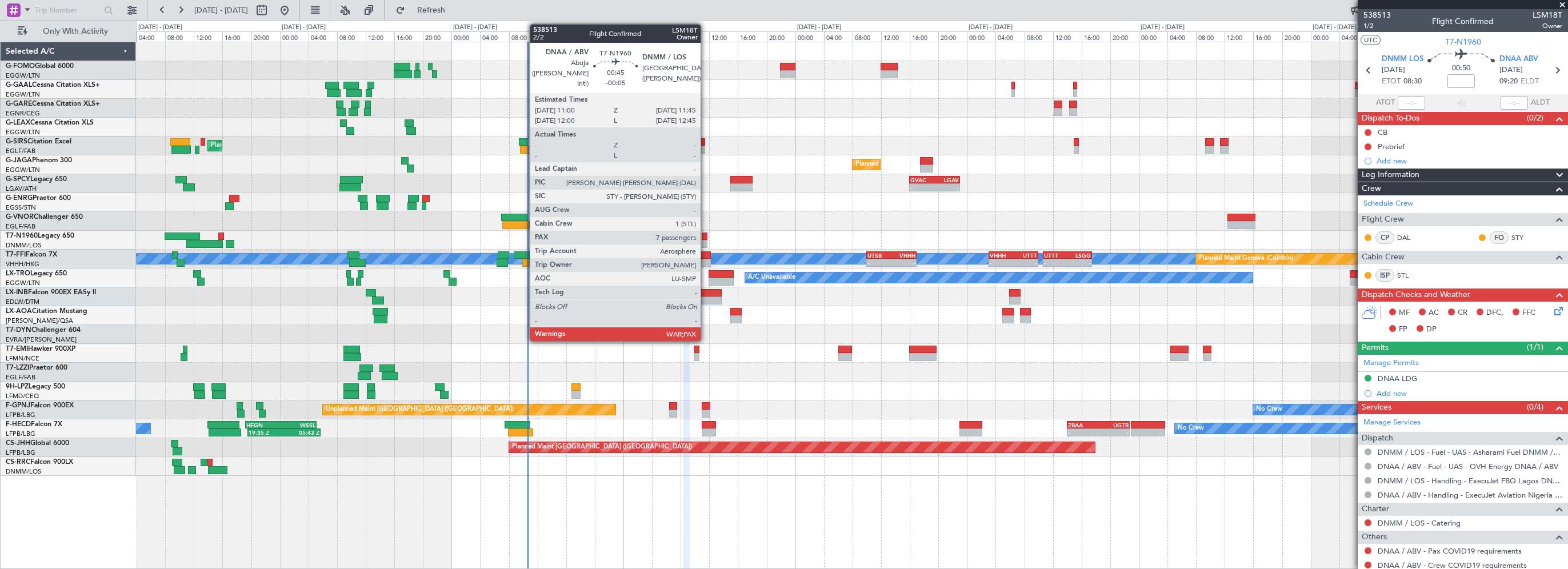
click at [706, 238] on div at bounding box center [704, 236] width 6 height 8
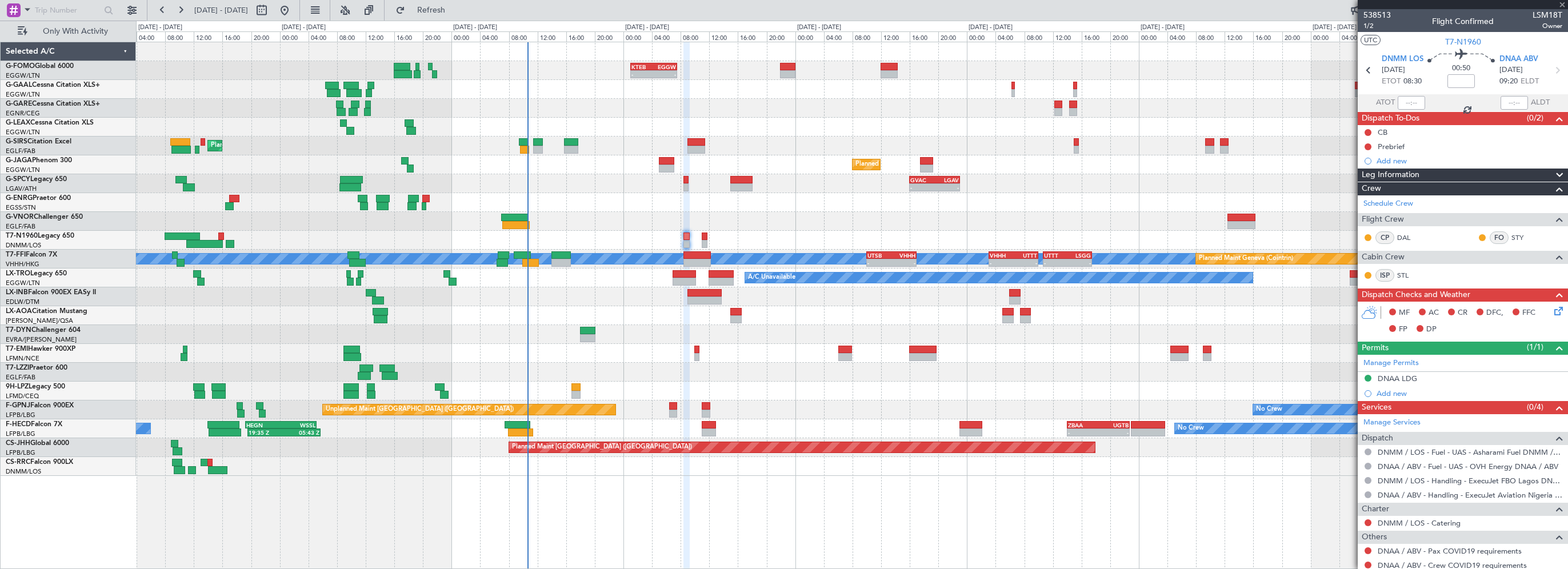
type input "-00:05"
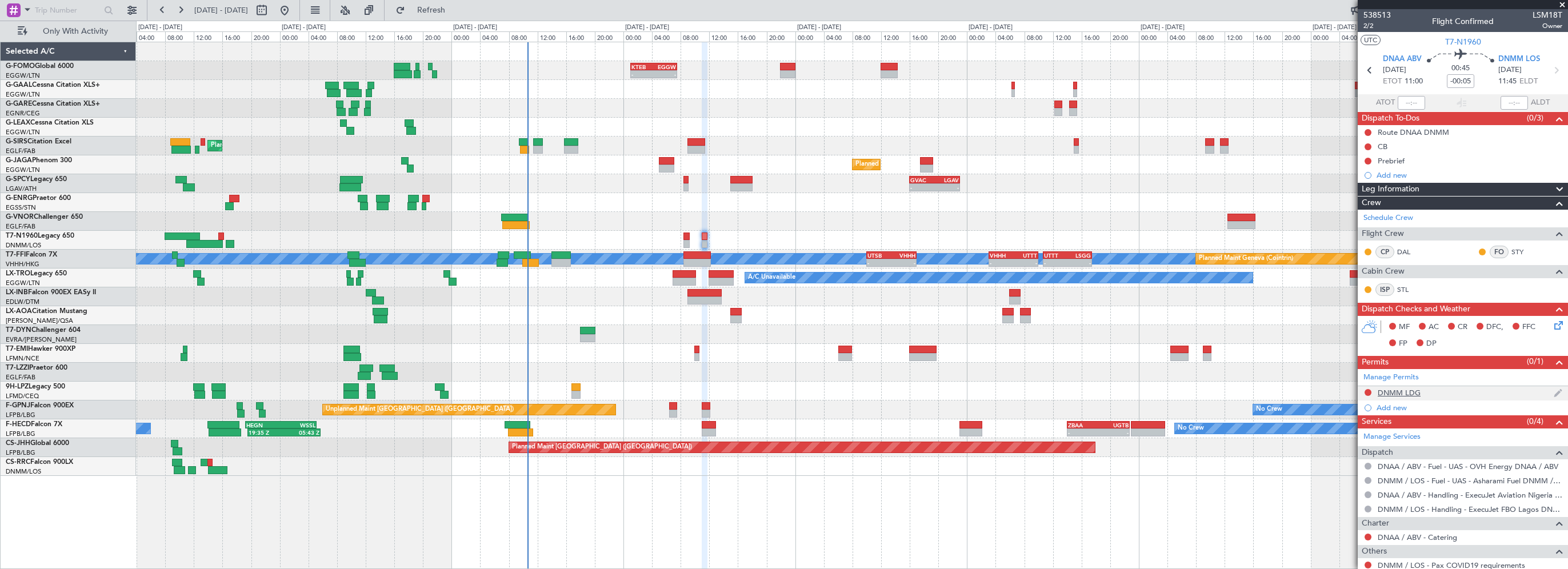
click at [1396, 389] on div "DNMM LDG" at bounding box center [1399, 393] width 43 height 10
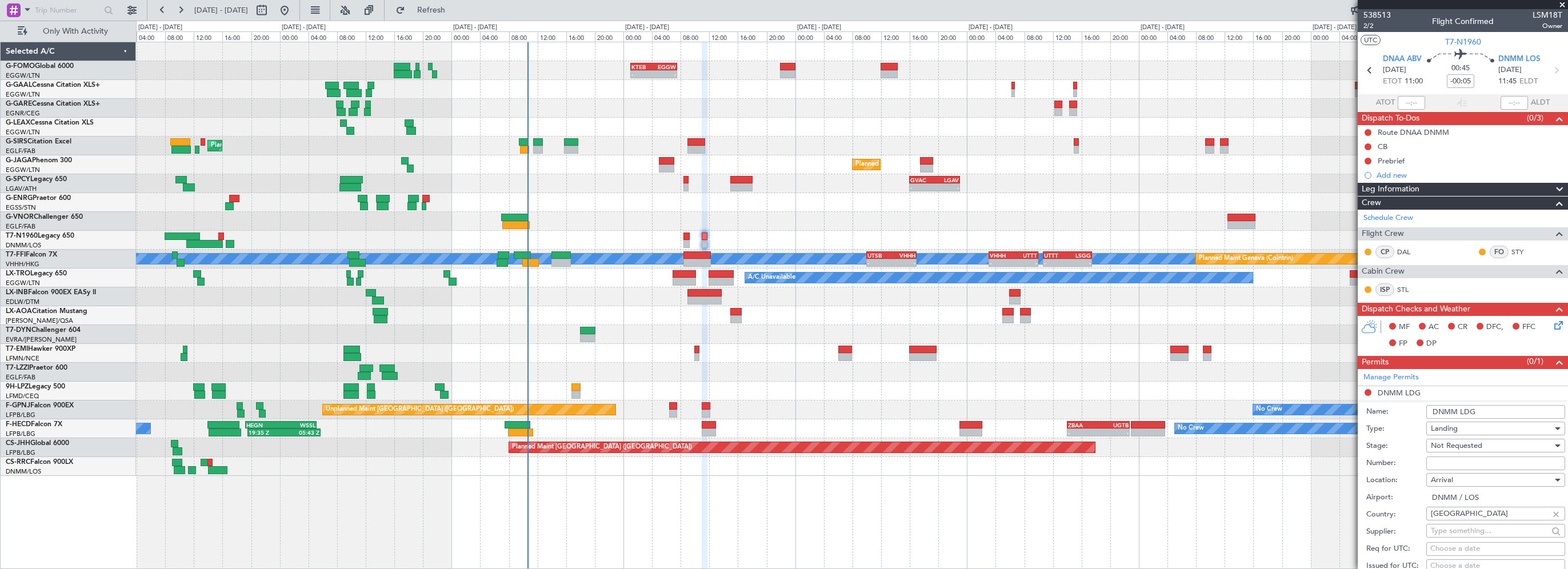
click at [1482, 450] on div "Not Requested" at bounding box center [1492, 445] width 122 height 17
drag, startPoint x: 1458, startPoint y: 535, endPoint x: 1455, endPoint y: 492, distance: 43.1
click at [1458, 534] on span "Received OK" at bounding box center [1492, 536] width 120 height 17
click at [1445, 466] on input "Number:" at bounding box center [1496, 463] width 139 height 13
paste input "AA0001/05090841"
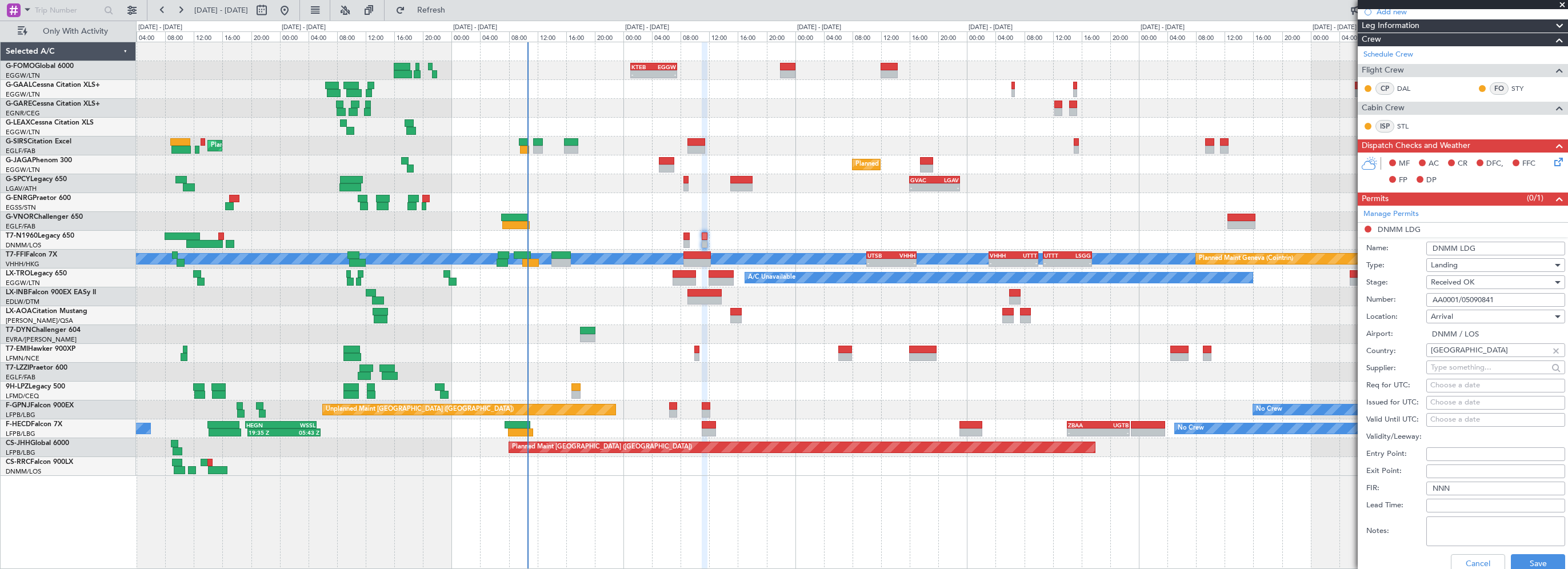
scroll to position [171, 0]
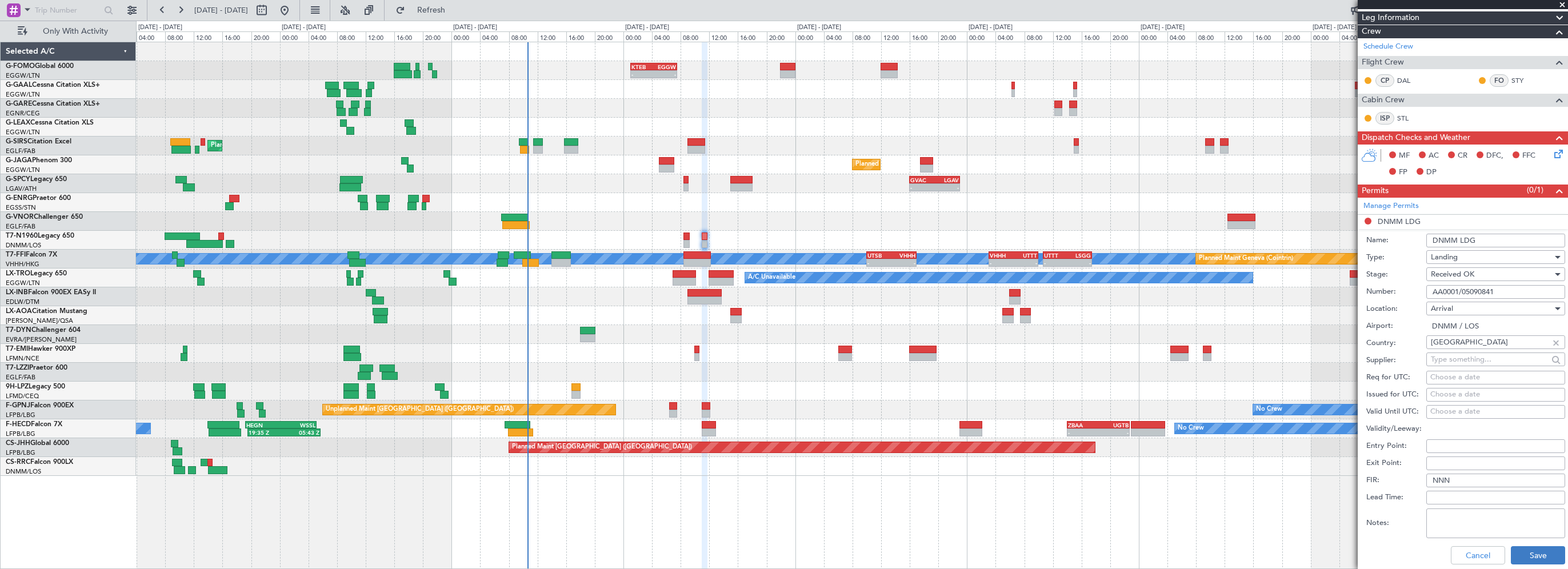
type input "AA0001/05090841"
click at [1527, 558] on button "Save" at bounding box center [1538, 555] width 55 height 18
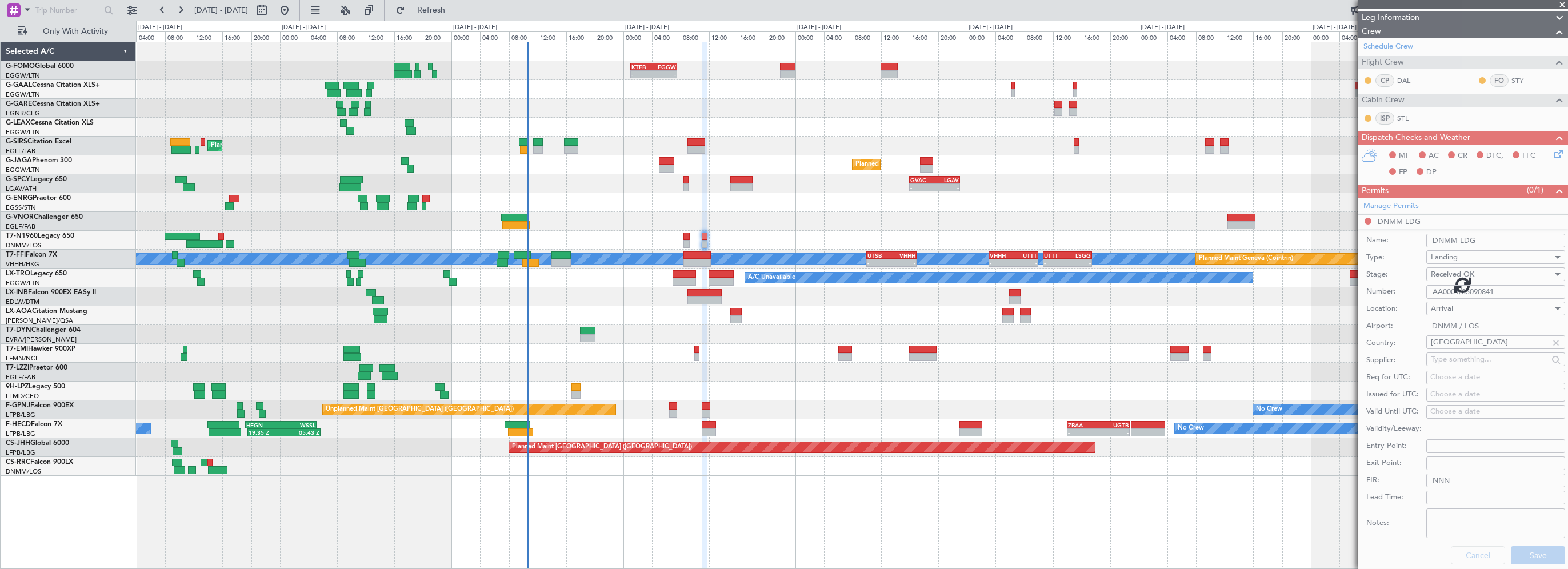
scroll to position [77, 0]
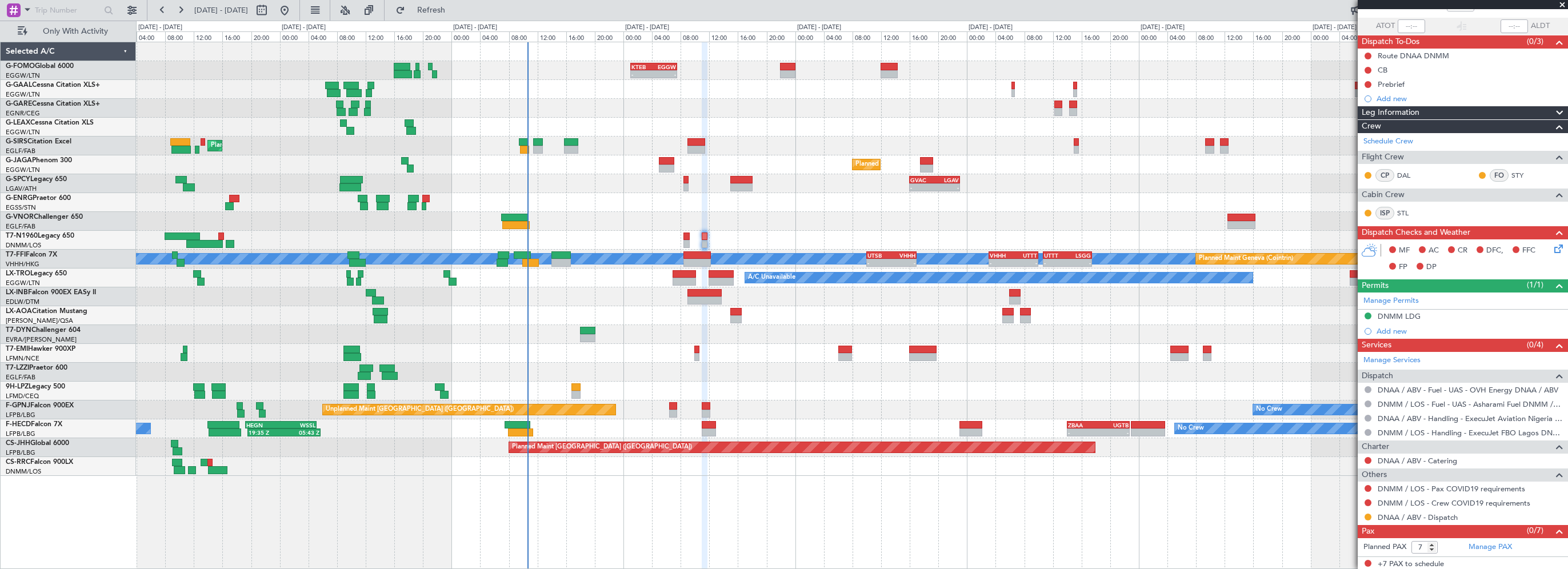
click at [662, 204] on div "- - EGSS 17:00 Z KBGR 00:00 Z Planned Maint London (Stansted)" at bounding box center [852, 202] width 1432 height 19
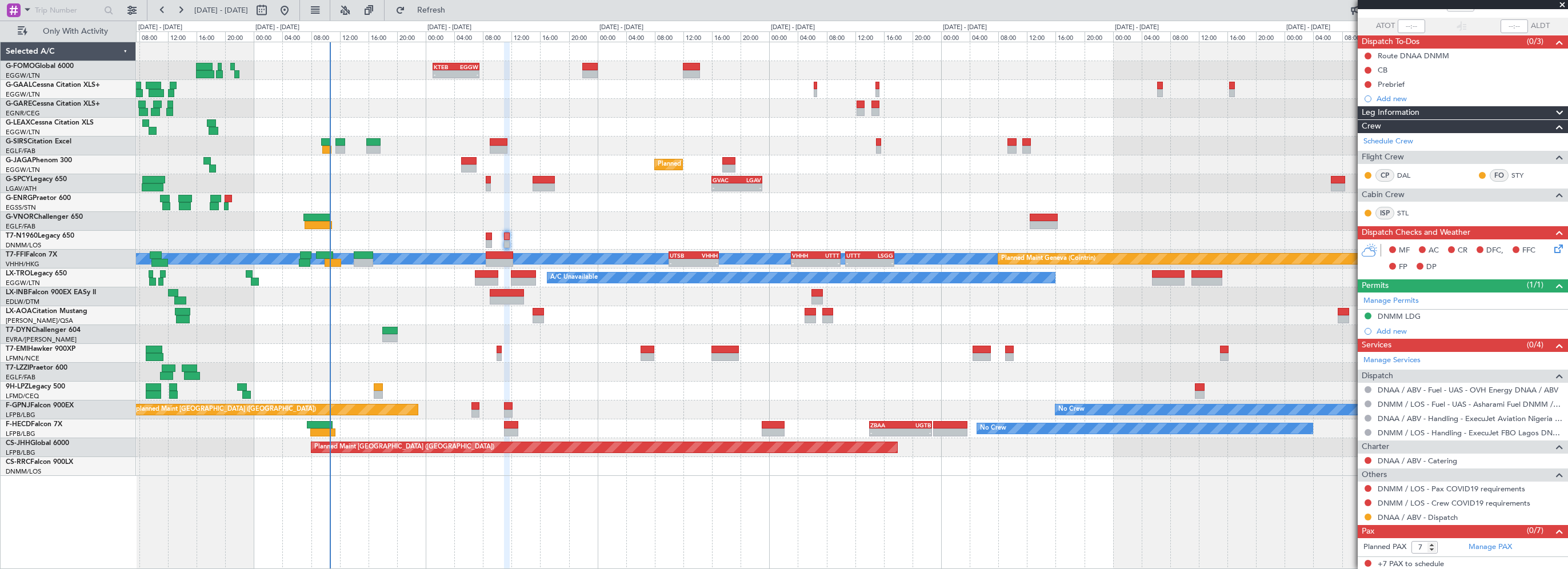
click at [510, 204] on div "- - KTEB 01:00 Z EGGW 07:35 Z A/C Unavailable Owner Planned Maint [GEOGRAPHIC_D…" at bounding box center [852, 259] width 1432 height 434
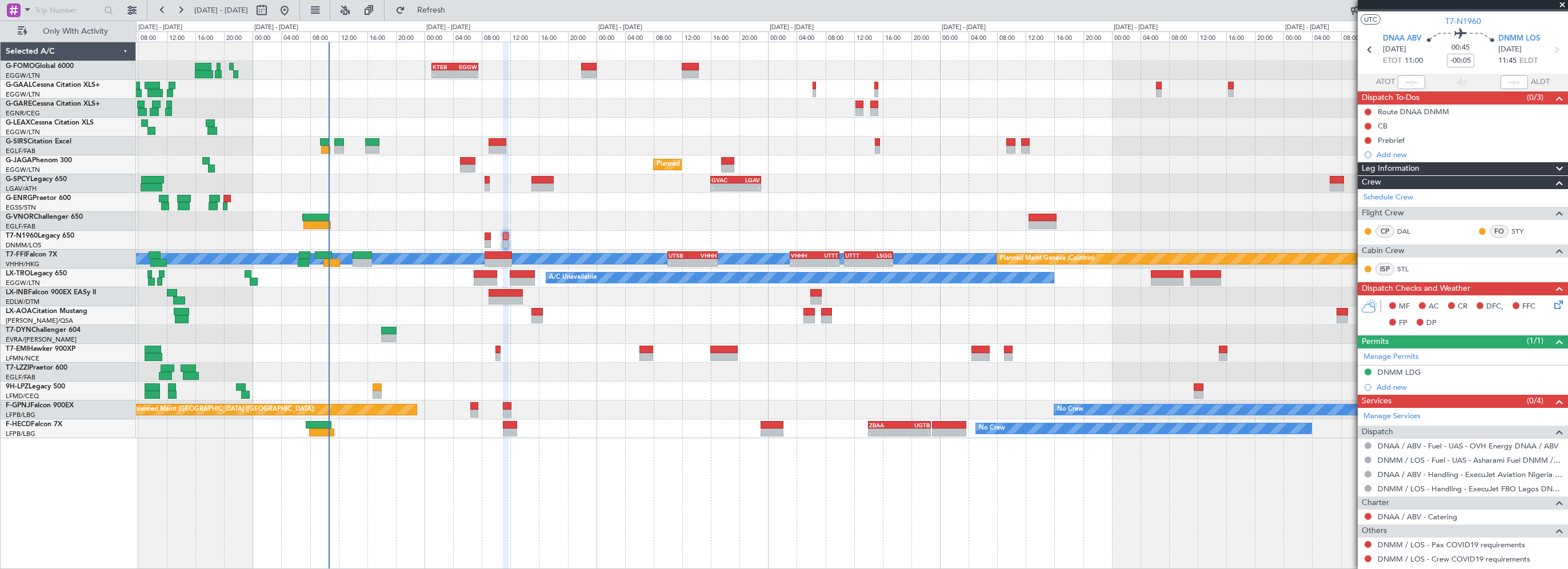
scroll to position [0, 0]
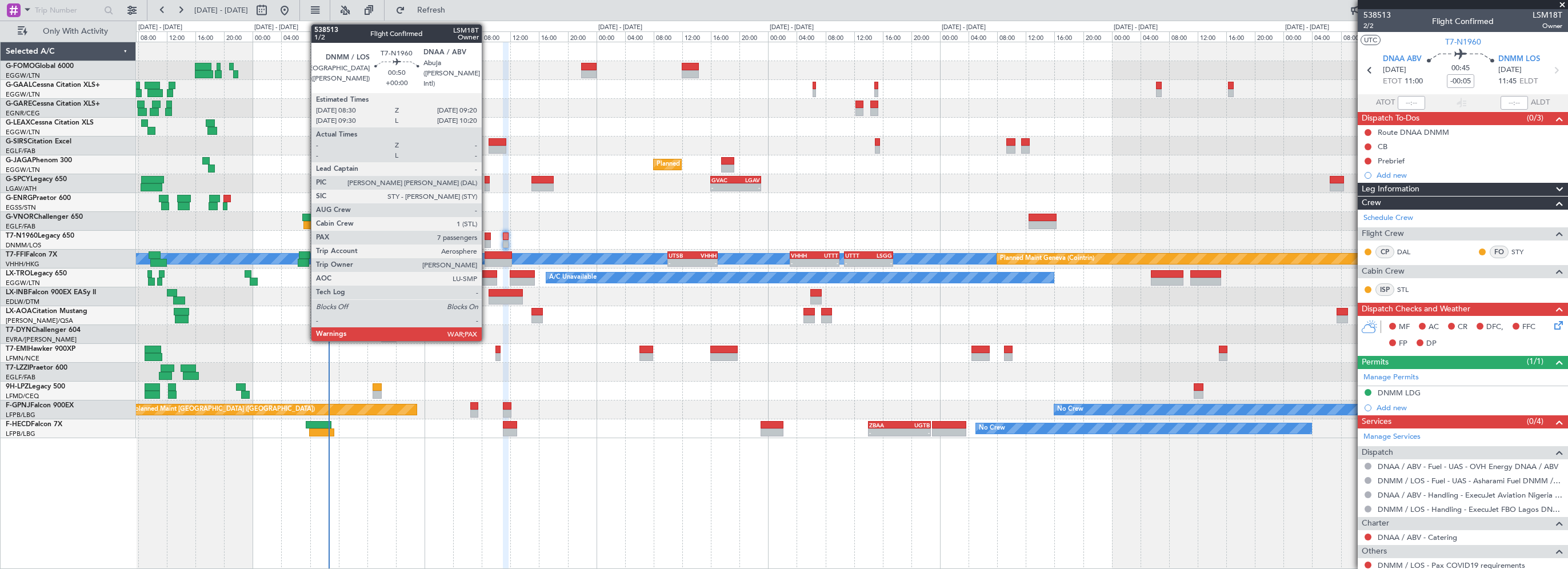
click at [487, 238] on div at bounding box center [488, 236] width 6 height 8
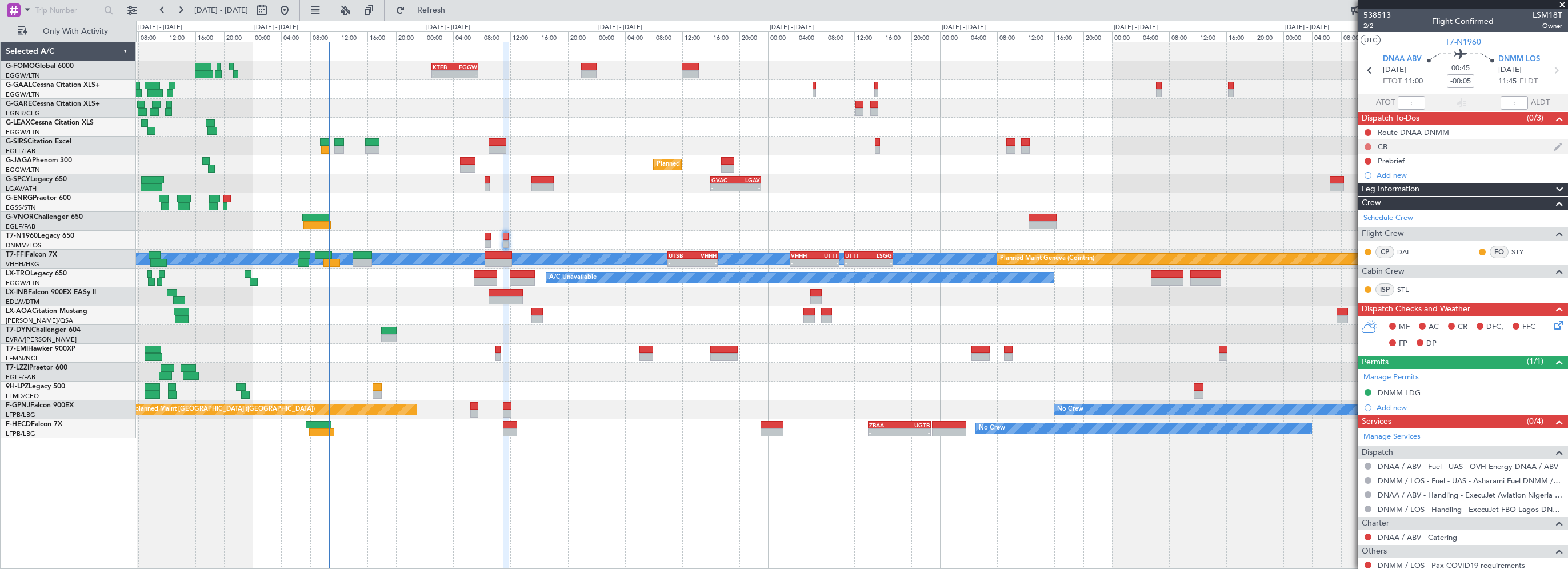
click at [1369, 144] on button at bounding box center [1368, 146] width 7 height 7
click at [1368, 194] on span "Completed" at bounding box center [1374, 197] width 38 height 12
click at [1371, 161] on button at bounding box center [1368, 160] width 7 height 7
click at [1363, 198] on span "In Progress" at bounding box center [1374, 194] width 39 height 12
drag, startPoint x: 1558, startPoint y: 325, endPoint x: 1551, endPoint y: 326, distance: 7.1
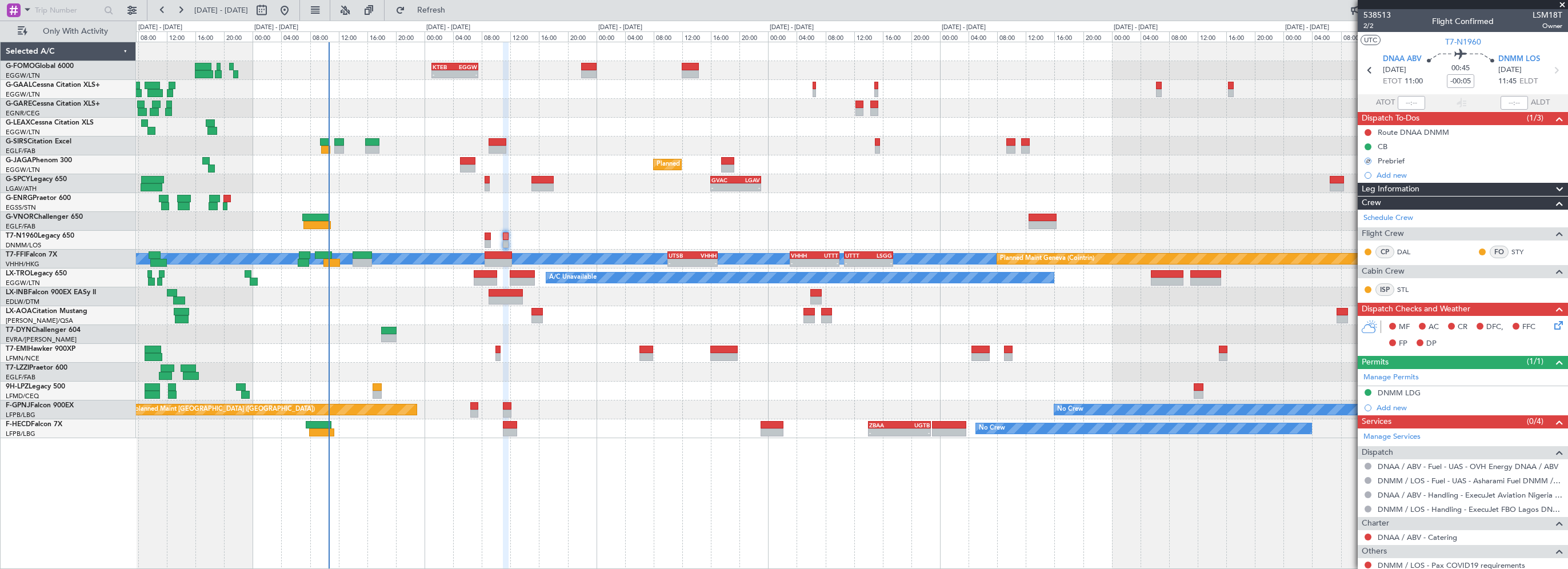
click at [1552, 326] on div "MF AC CR DFC, FFC FP DP" at bounding box center [1463, 336] width 210 height 39
click at [1553, 328] on icon at bounding box center [1556, 323] width 9 height 9
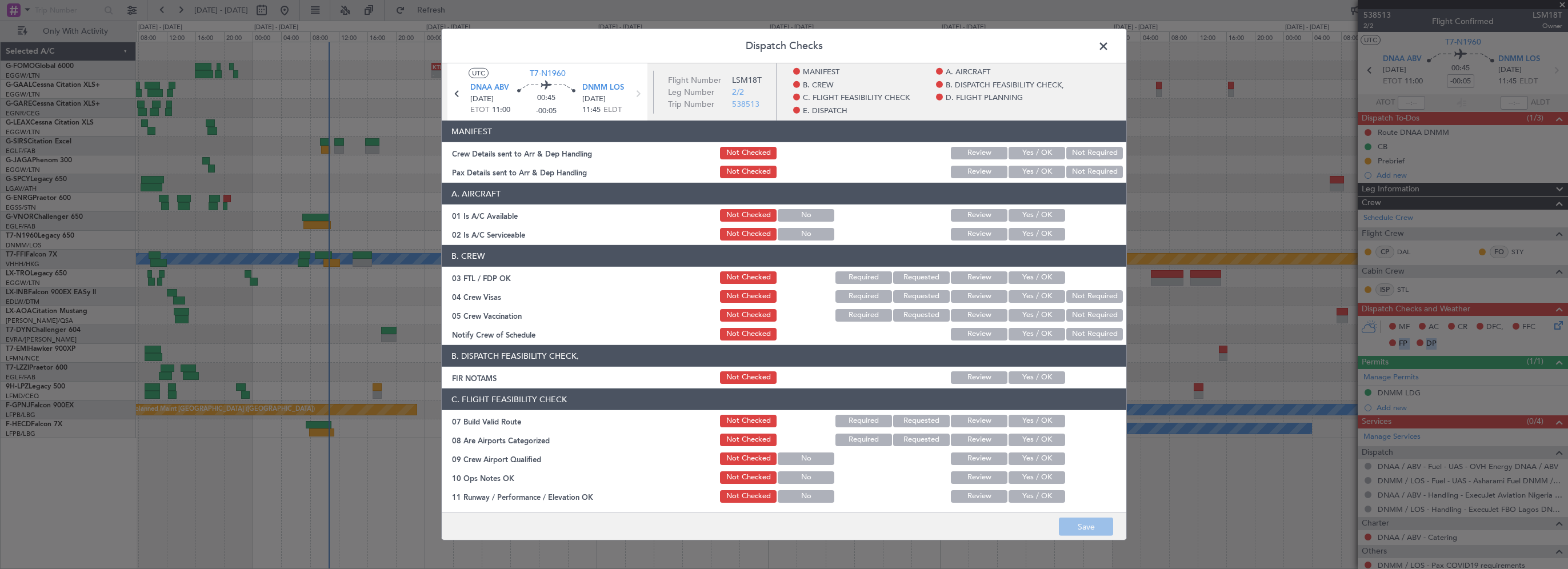
click at [1027, 217] on button "Yes / OK" at bounding box center [1037, 215] width 56 height 13
click at [1026, 228] on button "Yes / OK" at bounding box center [1037, 234] width 56 height 13
click at [1014, 377] on button "Yes / OK" at bounding box center [1037, 377] width 56 height 13
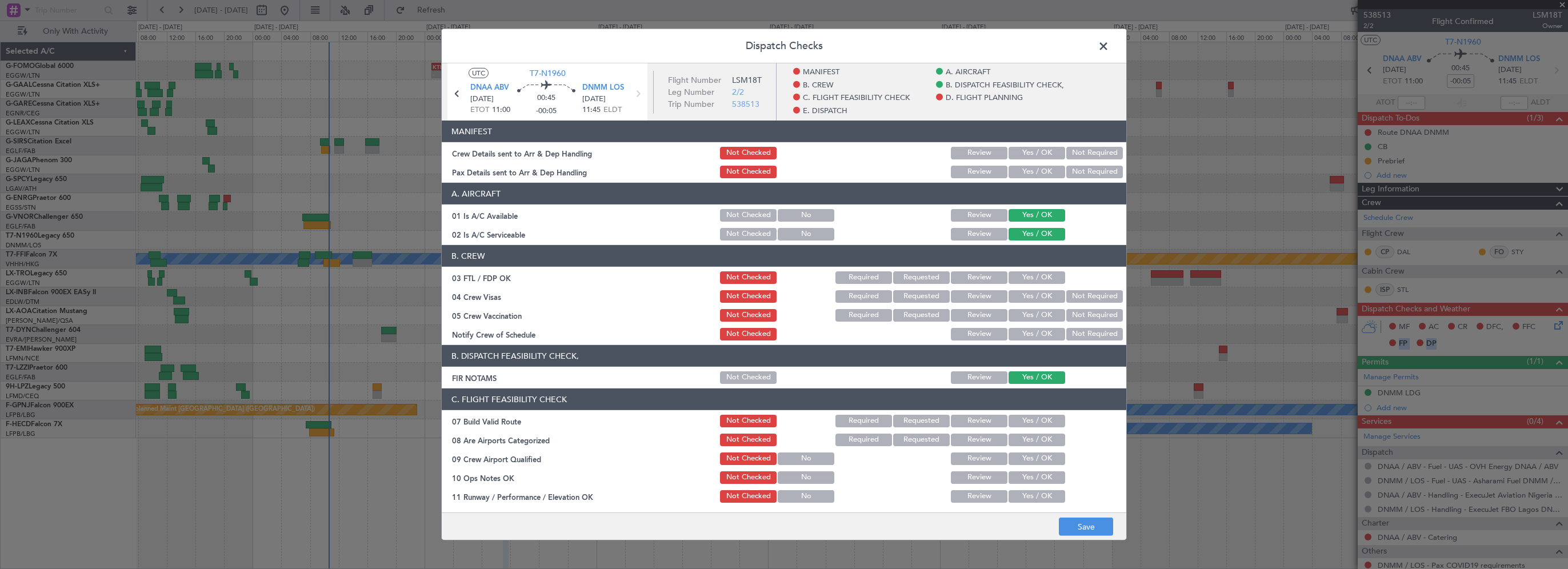
drag, startPoint x: 1016, startPoint y: 419, endPoint x: 1014, endPoint y: 473, distance: 54.0
click at [1016, 424] on button "Yes / OK" at bounding box center [1037, 421] width 56 height 13
click at [1012, 481] on button "Yes / OK" at bounding box center [1037, 477] width 56 height 13
click at [1014, 494] on button "Yes / OK" at bounding box center [1037, 496] width 56 height 13
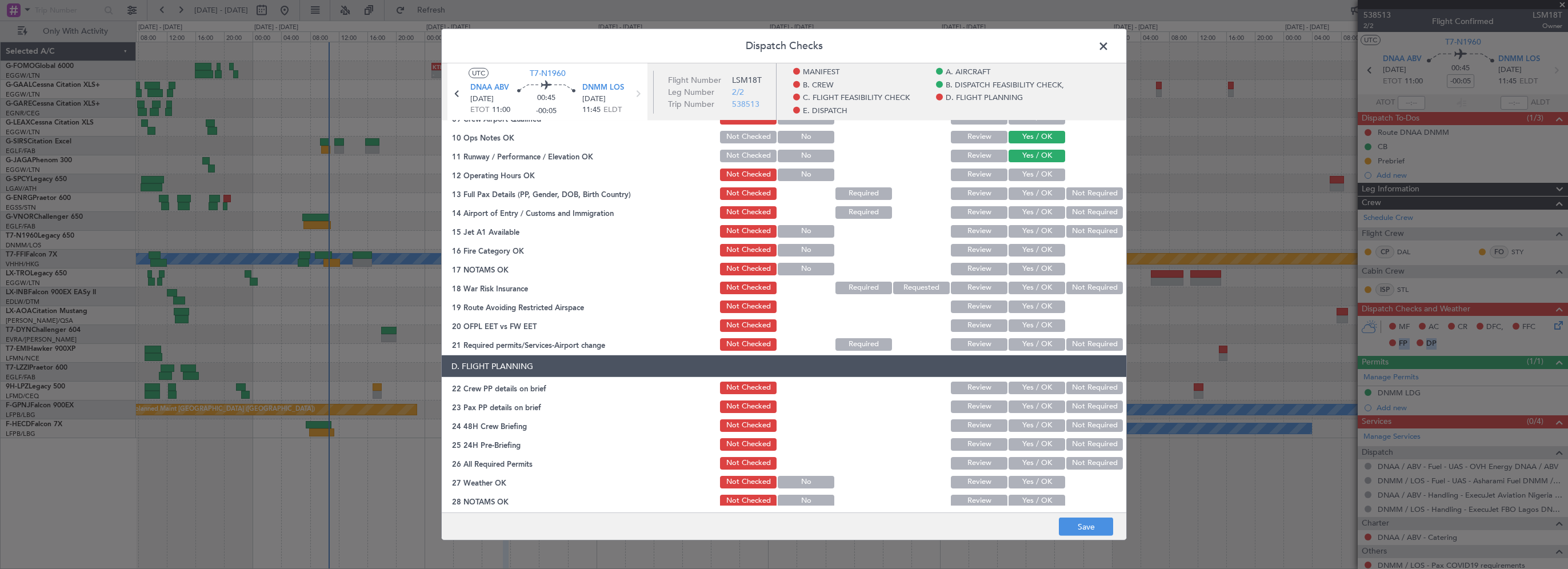
scroll to position [342, 0]
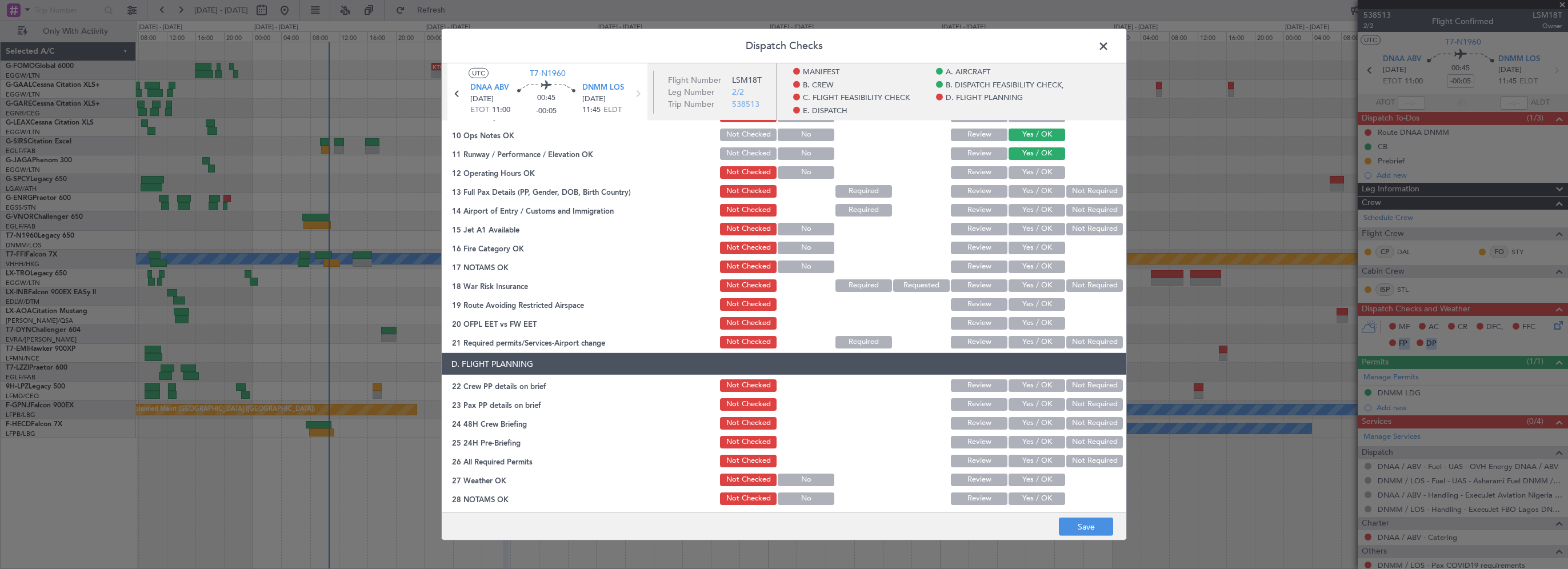
click at [1035, 173] on button "Yes / OK" at bounding box center [1037, 172] width 56 height 13
drag, startPoint x: 1033, startPoint y: 189, endPoint x: 1035, endPoint y: 206, distance: 17.1
click at [1033, 190] on button "Yes / OK" at bounding box center [1037, 191] width 56 height 13
click at [1035, 210] on button "Yes / OK" at bounding box center [1037, 210] width 56 height 13
drag, startPoint x: 1034, startPoint y: 228, endPoint x: 1034, endPoint y: 243, distance: 15.0
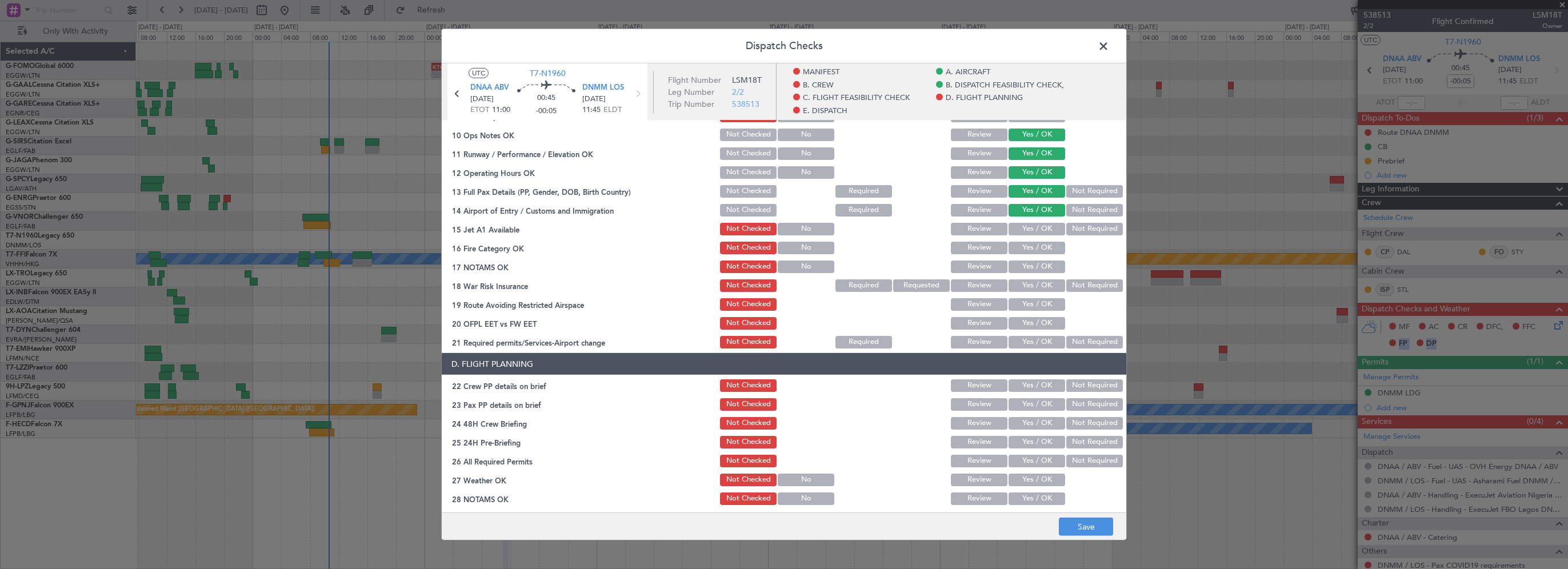
click at [1034, 229] on button "Yes / OK" at bounding box center [1037, 229] width 56 height 13
drag, startPoint x: 1034, startPoint y: 243, endPoint x: 1035, endPoint y: 251, distance: 8.1
click at [1035, 246] on button "Yes / OK" at bounding box center [1037, 247] width 56 height 13
click at [1035, 266] on button "Yes / OK" at bounding box center [1037, 266] width 56 height 13
drag, startPoint x: 1068, startPoint y: 287, endPoint x: 1035, endPoint y: 307, distance: 38.6
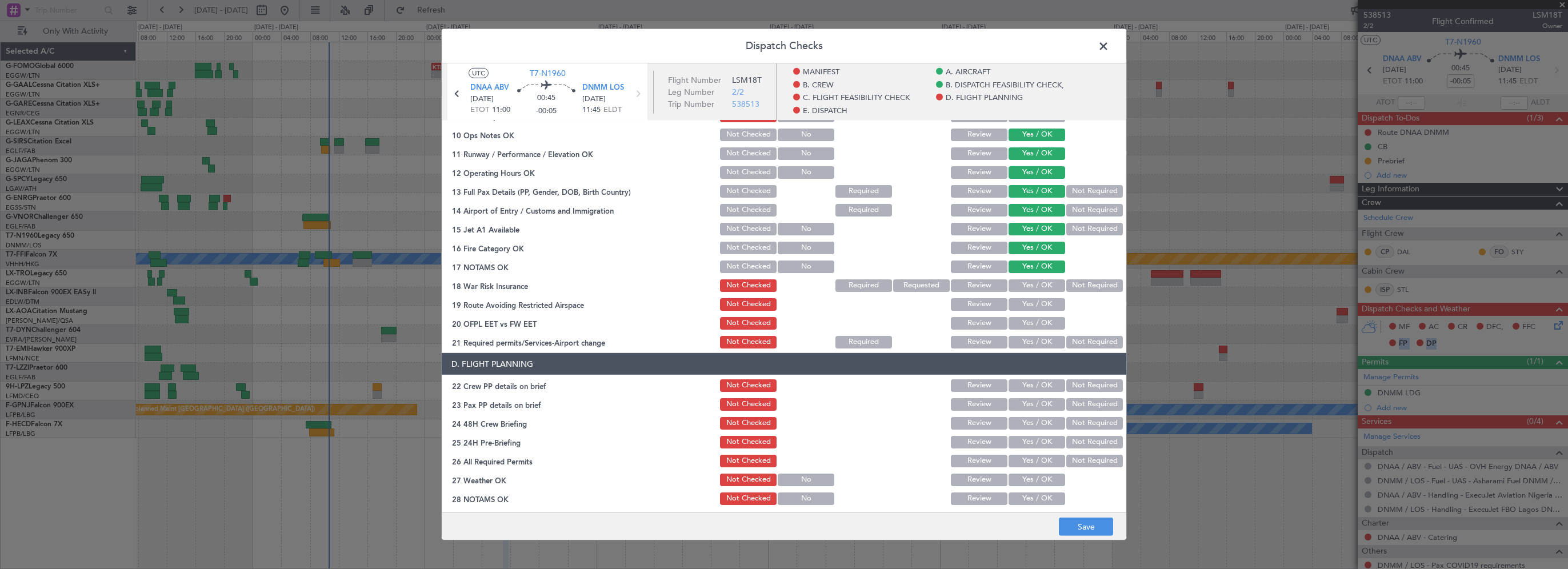
click at [1068, 288] on button "Not Required" at bounding box center [1095, 285] width 56 height 13
drag, startPoint x: 1035, startPoint y: 308, endPoint x: 1031, endPoint y: 322, distance: 14.6
click at [1035, 308] on button "Yes / OK" at bounding box center [1037, 304] width 56 height 13
drag, startPoint x: 1030, startPoint y: 325, endPoint x: 1030, endPoint y: 332, distance: 7.0
click at [1030, 325] on button "Yes / OK" at bounding box center [1037, 323] width 56 height 13
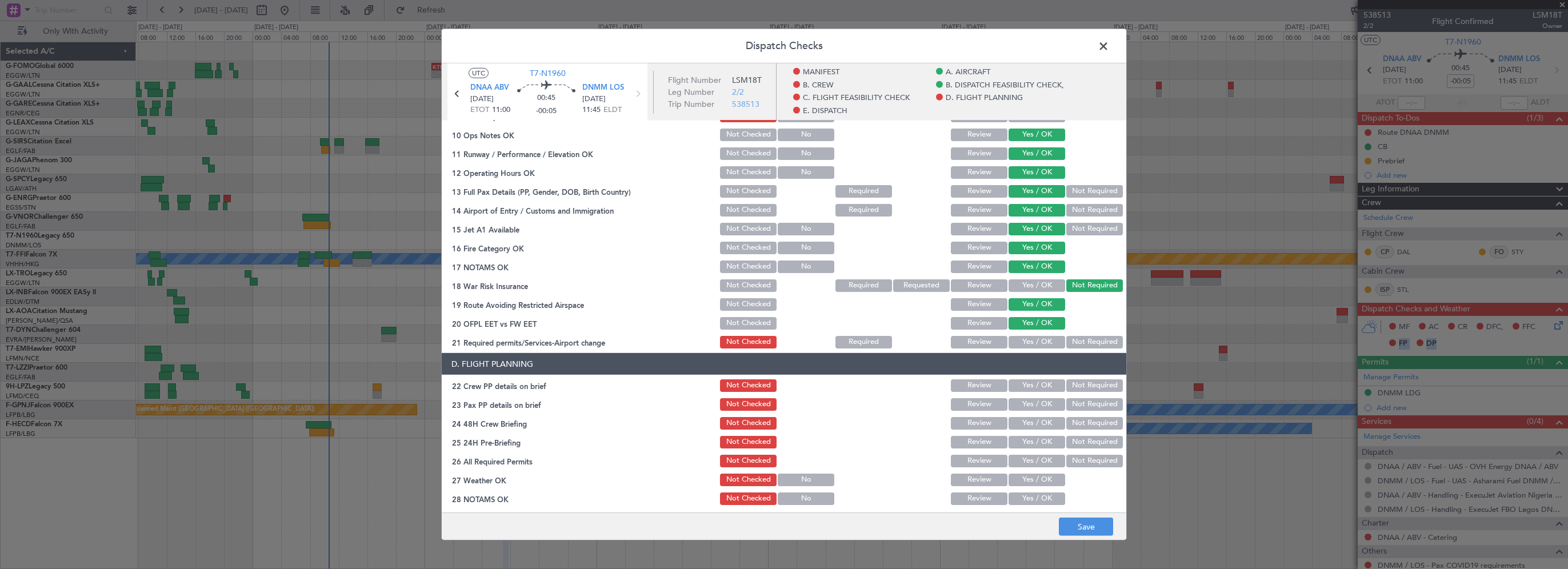
click at [1030, 342] on button "Yes / OK" at bounding box center [1037, 342] width 56 height 13
click at [1037, 389] on button "Yes / OK" at bounding box center [1037, 385] width 56 height 13
click at [1029, 411] on div "Yes / OK" at bounding box center [1036, 404] width 58 height 16
click at [1035, 424] on button "Yes / OK" at bounding box center [1037, 423] width 56 height 13
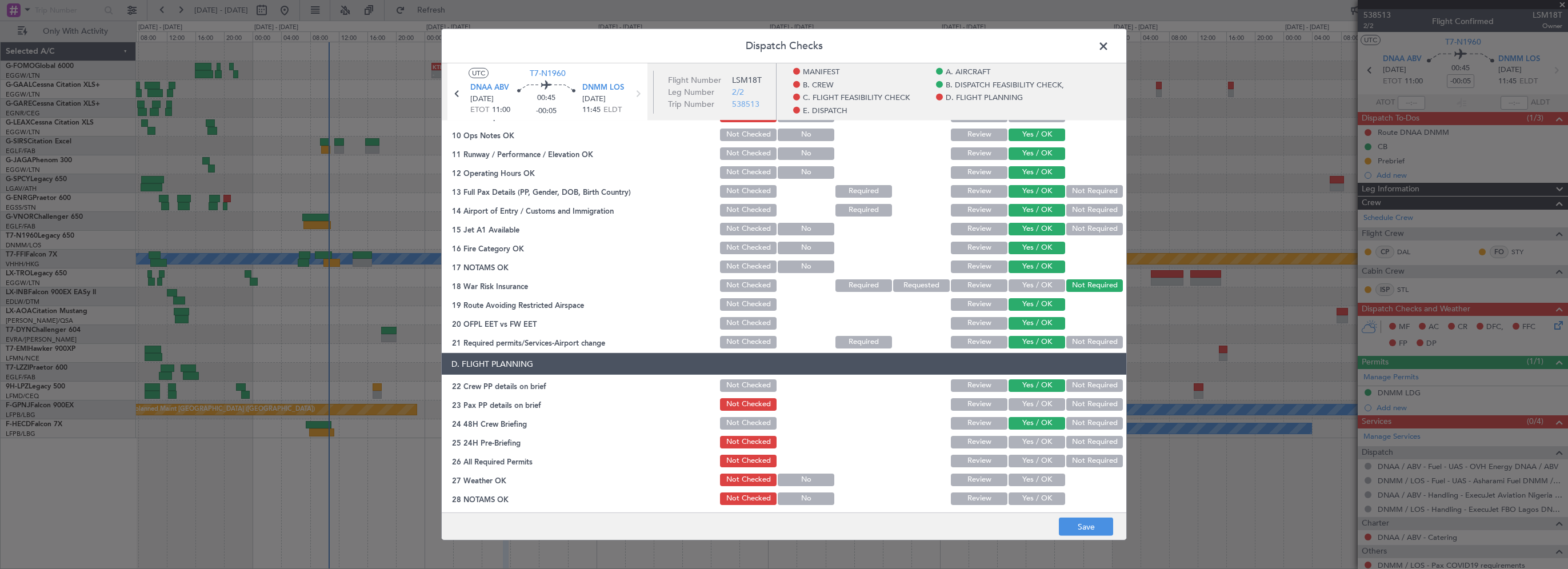
click at [1046, 405] on button "Yes / OK" at bounding box center [1037, 404] width 56 height 13
drag, startPoint x: 1078, startPoint y: 445, endPoint x: 1086, endPoint y: 465, distance: 21.5
click at [1078, 445] on button "Not Required" at bounding box center [1095, 442] width 56 height 13
click at [1084, 519] on button "Save" at bounding box center [1086, 527] width 55 height 18
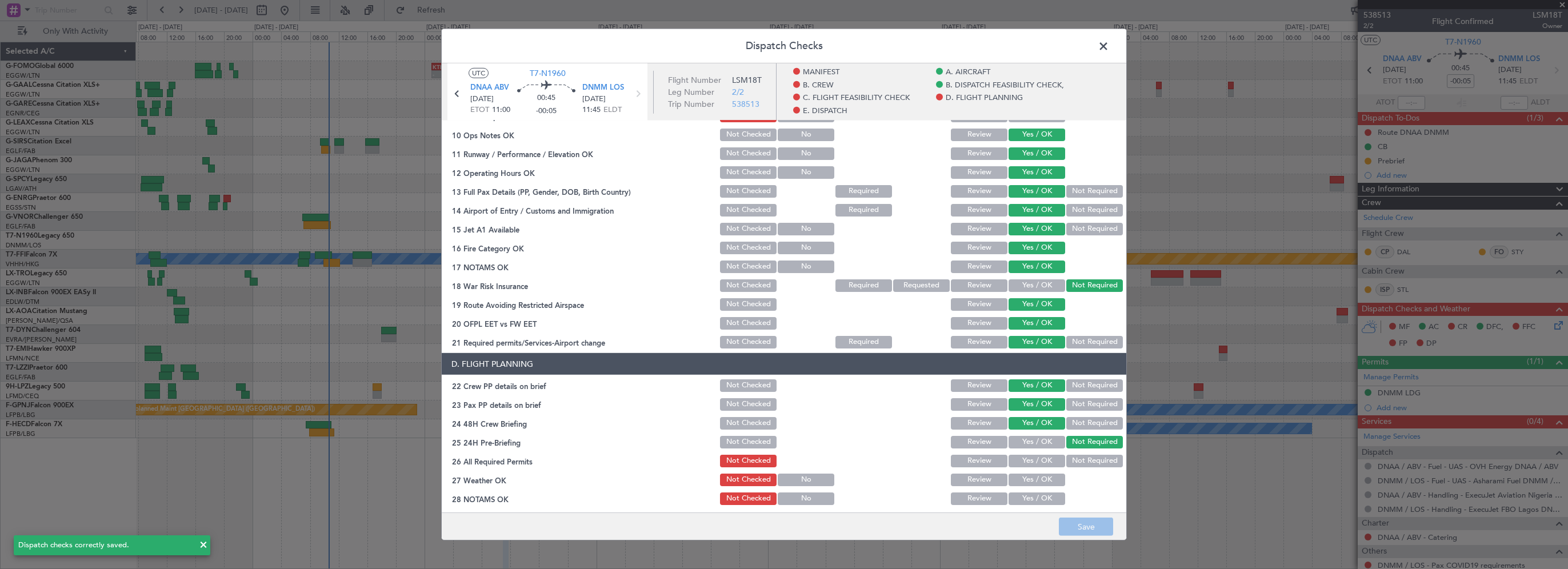
click at [1109, 43] on span at bounding box center [1109, 49] width 0 height 23
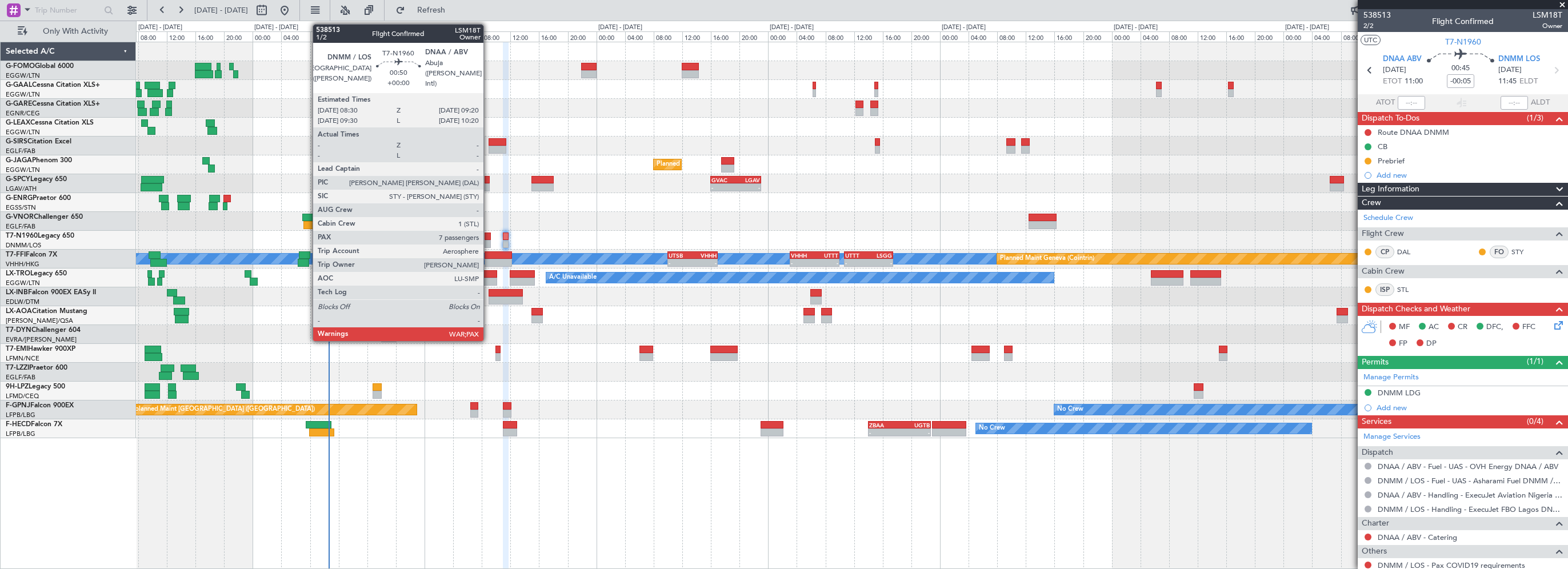
click at [489, 236] on div at bounding box center [488, 236] width 6 height 8
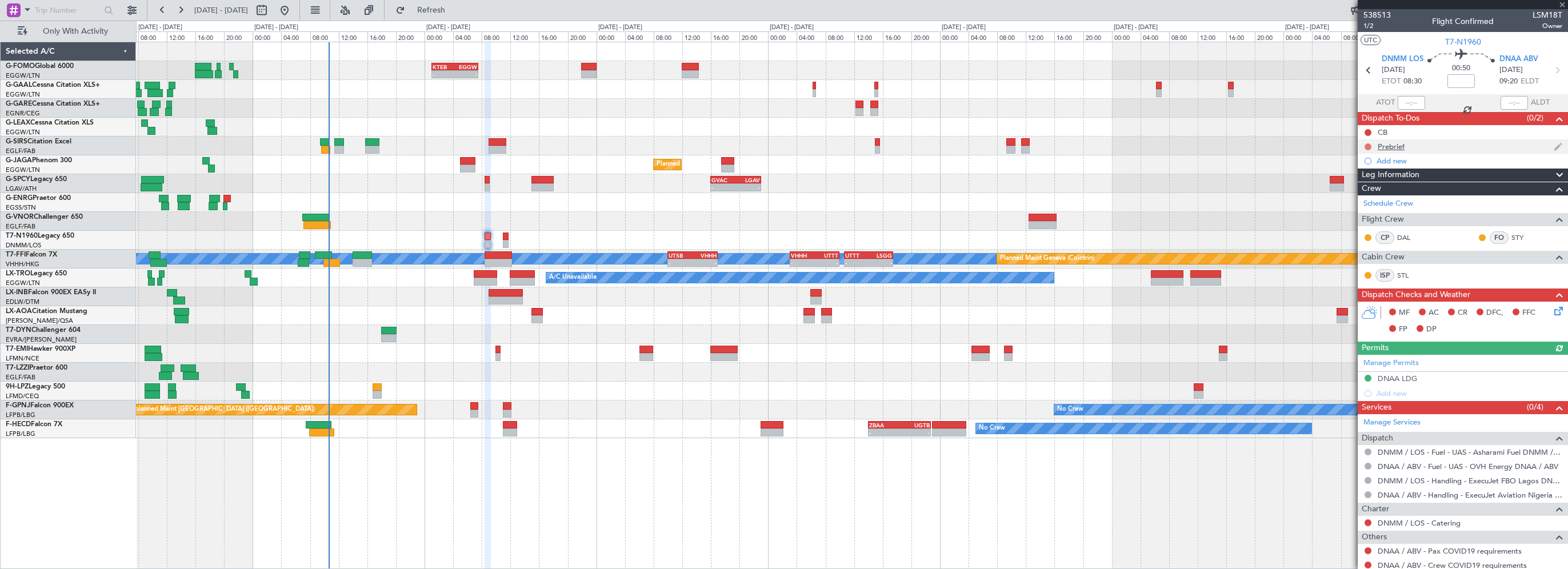
click at [1370, 145] on button at bounding box center [1368, 146] width 7 height 7
click at [1356, 183] on span "In Progress" at bounding box center [1374, 179] width 39 height 12
click at [1369, 133] on button at bounding box center [1368, 132] width 7 height 7
click at [1359, 185] on span "Completed" at bounding box center [1374, 183] width 38 height 12
click at [1558, 309] on div "MF AC CR DFC, FFC FP DP" at bounding box center [1463, 321] width 210 height 39
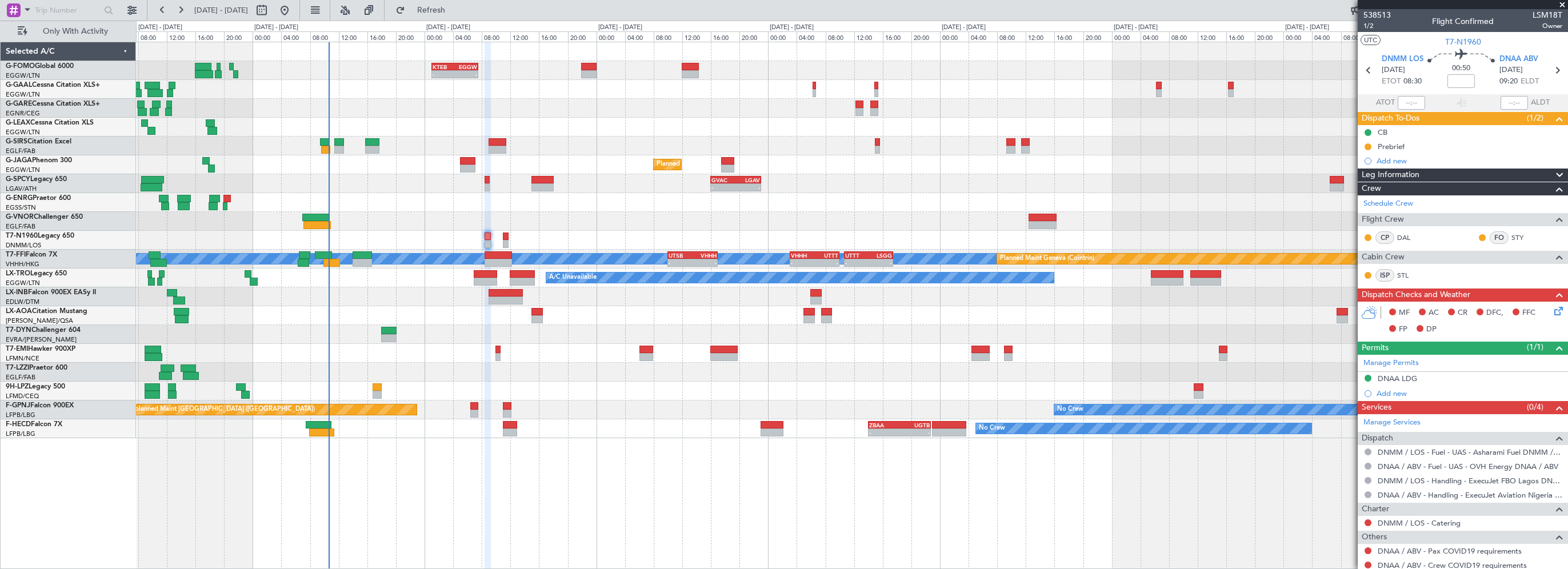
click at [1552, 311] on icon at bounding box center [1556, 309] width 9 height 9
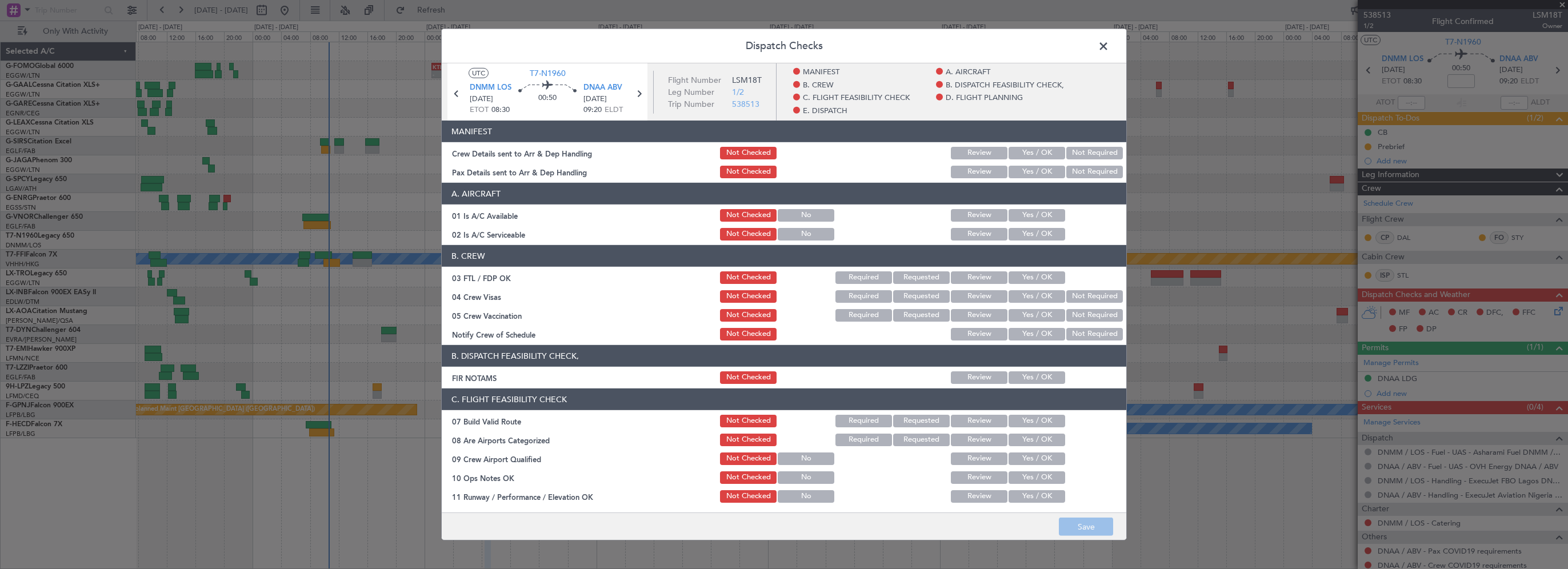
click at [1035, 217] on button "Yes / OK" at bounding box center [1037, 215] width 56 height 13
click at [1031, 233] on button "Yes / OK" at bounding box center [1037, 234] width 56 height 13
click at [1027, 380] on button "Yes / OK" at bounding box center [1037, 377] width 56 height 13
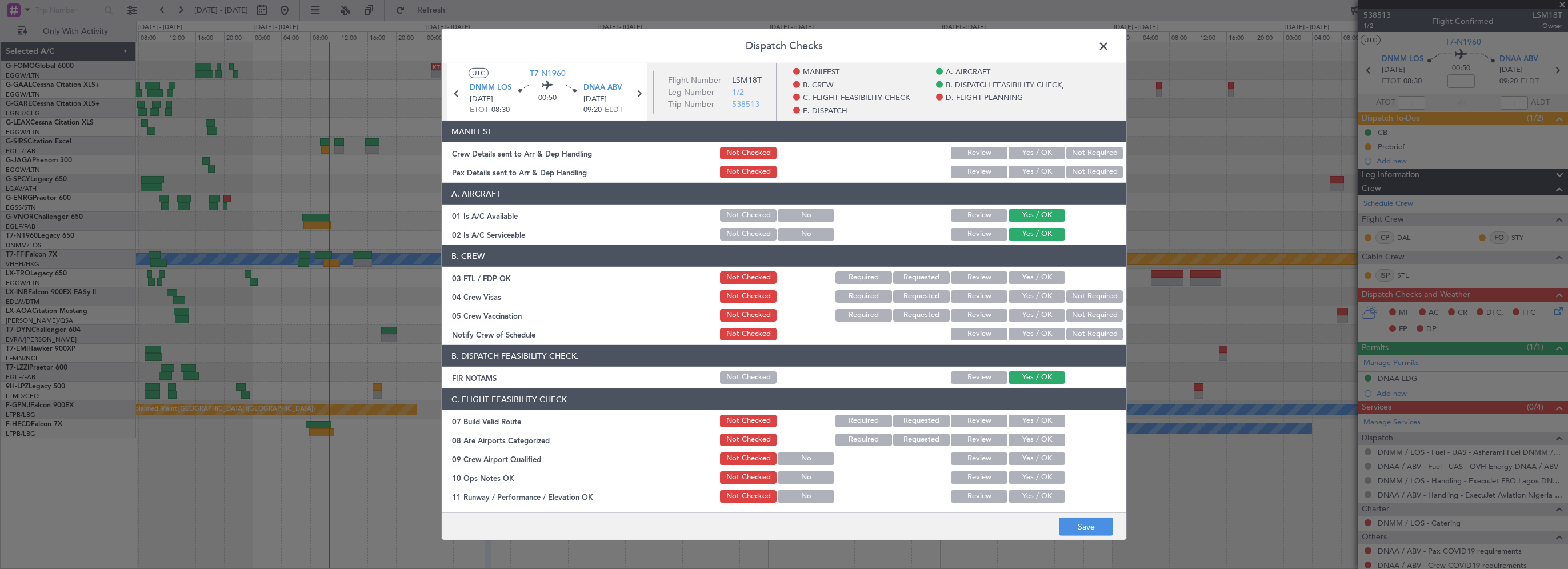
click at [1028, 420] on button "Yes / OK" at bounding box center [1037, 421] width 56 height 13
click at [1030, 477] on button "Yes / OK" at bounding box center [1037, 477] width 56 height 13
click at [1036, 495] on button "Yes / OK" at bounding box center [1037, 496] width 56 height 13
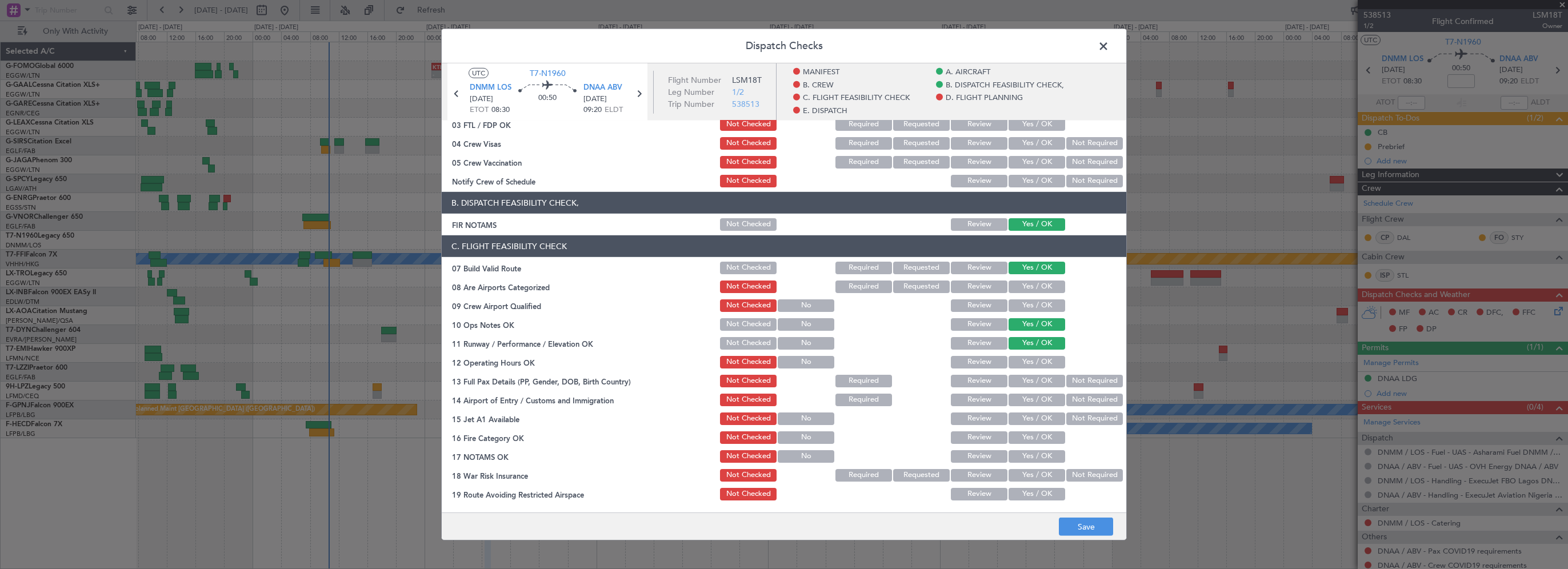
scroll to position [228, 0]
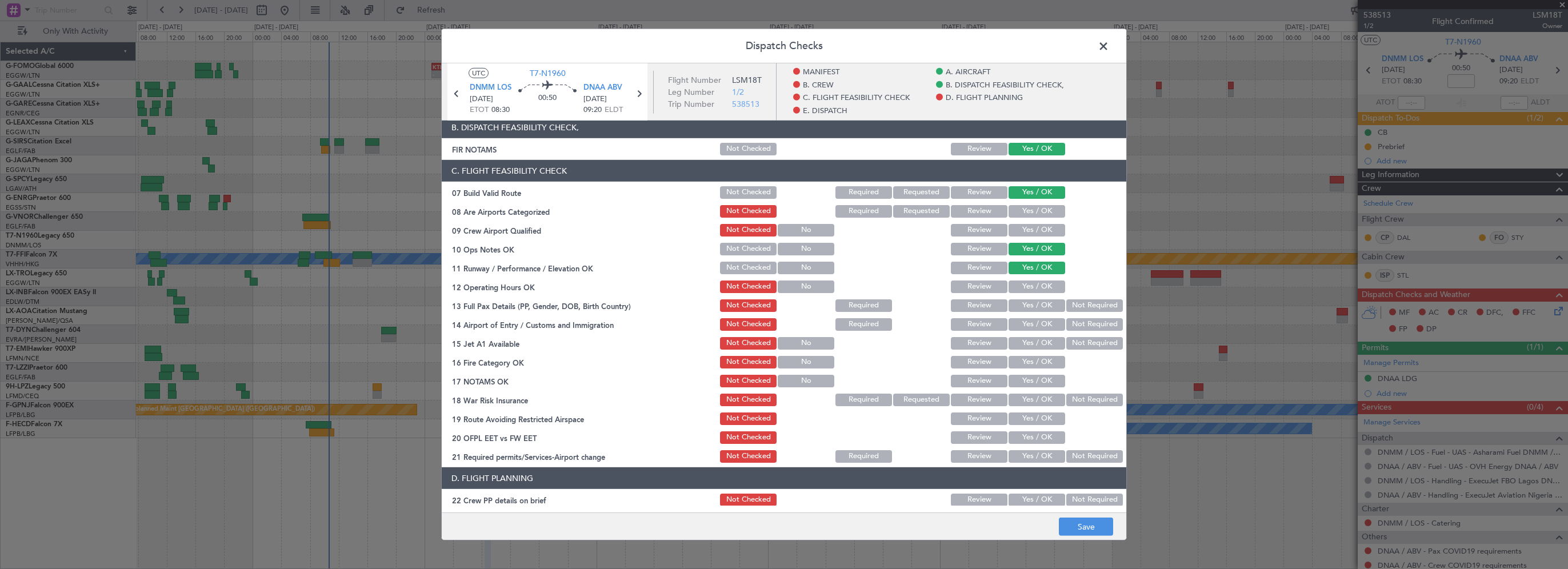
click at [1037, 283] on button "Yes / OK" at bounding box center [1037, 287] width 56 height 13
click at [1035, 304] on button "Yes / OK" at bounding box center [1037, 306] width 56 height 13
click at [1029, 326] on button "Yes / OK" at bounding box center [1037, 324] width 56 height 13
drag, startPoint x: 1031, startPoint y: 338, endPoint x: 1031, endPoint y: 352, distance: 14.0
click at [1031, 339] on button "Yes / OK" at bounding box center [1037, 343] width 56 height 13
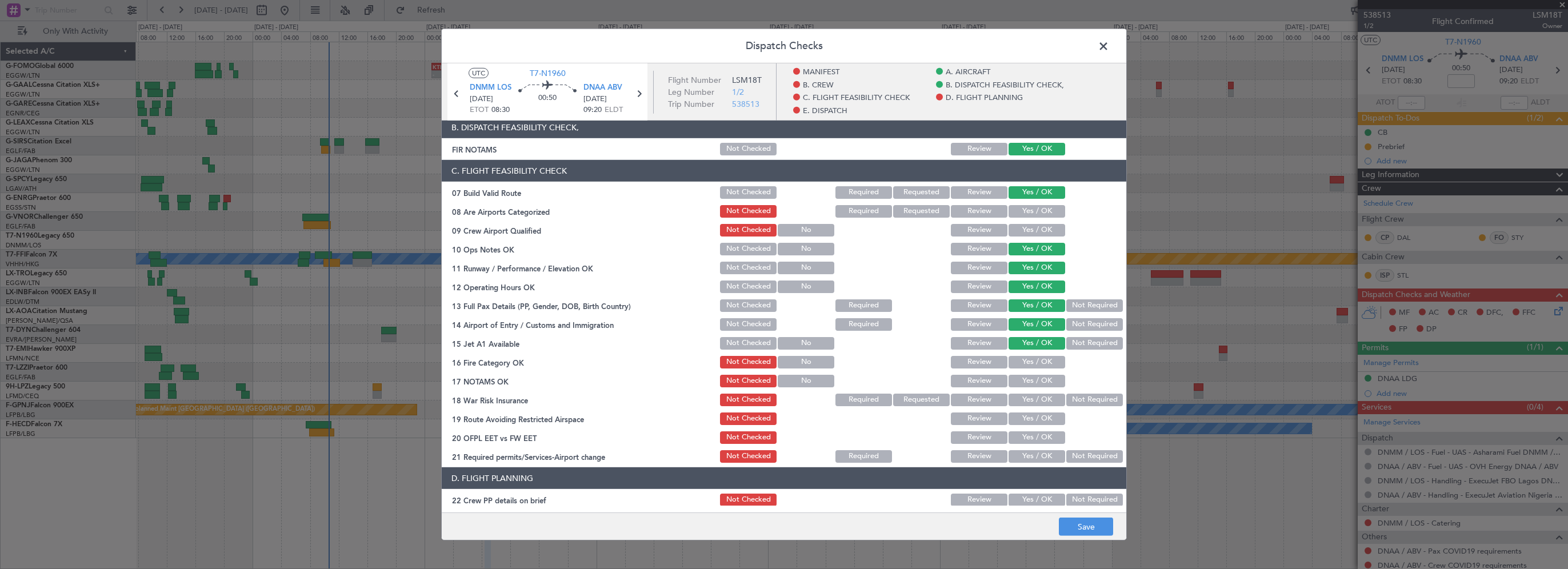
drag, startPoint x: 1031, startPoint y: 358, endPoint x: 1040, endPoint y: 377, distance: 21.0
click at [1032, 361] on button "Yes / OK" at bounding box center [1037, 362] width 56 height 13
click at [1042, 383] on button "Yes / OK" at bounding box center [1037, 381] width 56 height 13
click at [1077, 404] on button "Not Required" at bounding box center [1095, 399] width 56 height 13
click at [1046, 418] on button "Yes / OK" at bounding box center [1037, 418] width 56 height 13
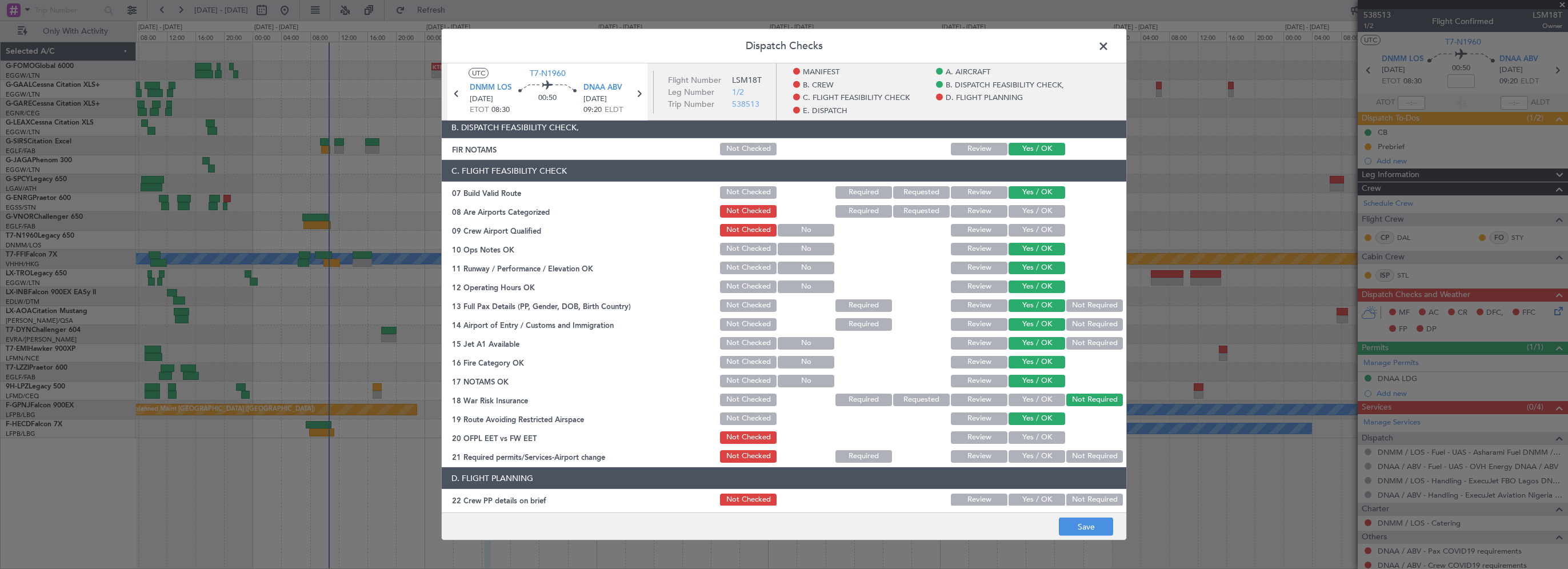
click at [1043, 443] on div "Yes / OK" at bounding box center [1036, 437] width 58 height 16
click at [1041, 460] on button "Yes / OK" at bounding box center [1037, 456] width 56 height 13
click at [1048, 439] on button "Yes / OK" at bounding box center [1037, 437] width 56 height 13
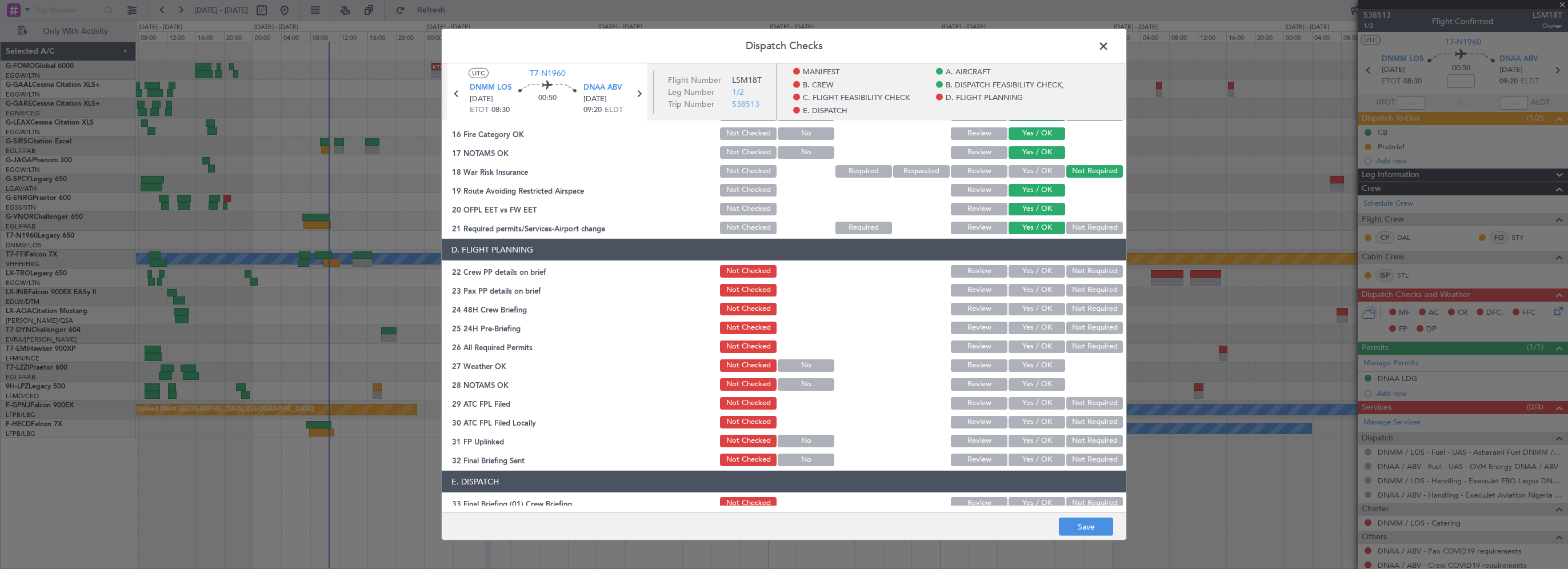
click at [1040, 274] on button "Yes / OK" at bounding box center [1037, 271] width 56 height 13
click at [1033, 292] on button "Yes / OK" at bounding box center [1037, 290] width 56 height 13
click at [1033, 325] on button "Yes / OK" at bounding box center [1037, 328] width 56 height 13
drag, startPoint x: 1041, startPoint y: 309, endPoint x: 1052, endPoint y: 320, distance: 15.6
click at [1041, 309] on button "Yes / OK" at bounding box center [1037, 309] width 56 height 13
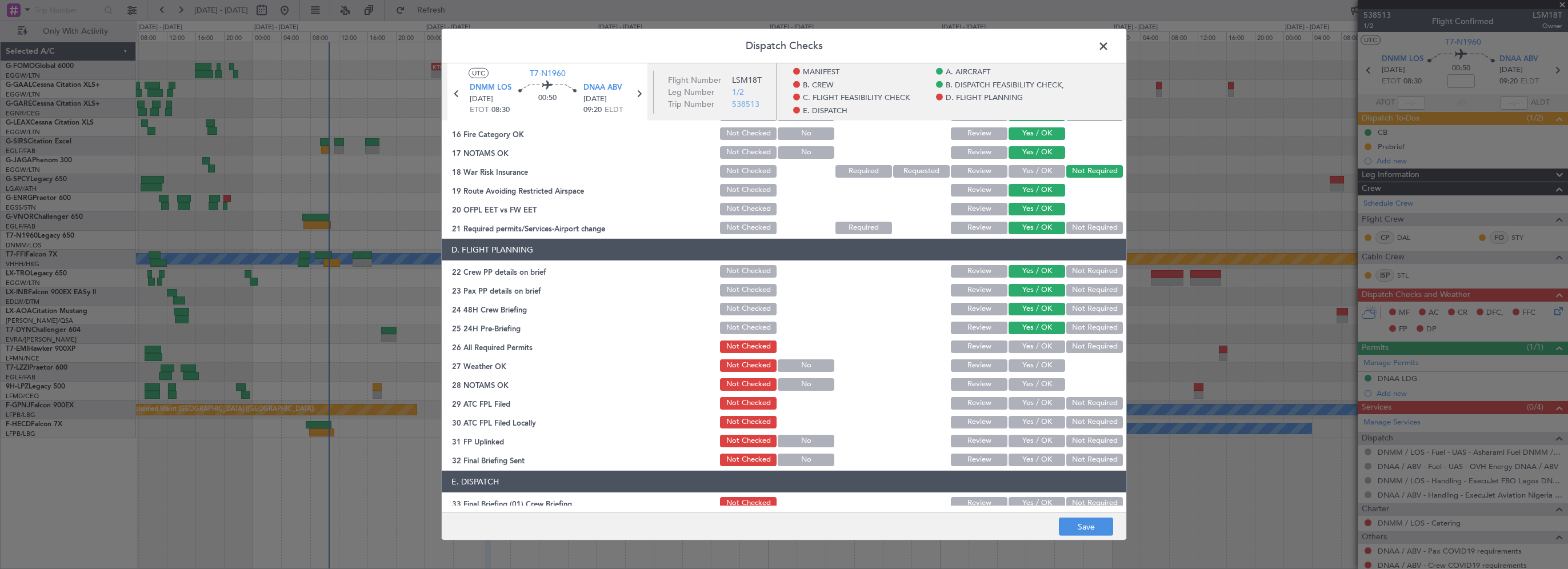
click at [1075, 335] on div "Not Required" at bounding box center [1094, 328] width 58 height 16
click at [1072, 329] on button "Not Required" at bounding box center [1095, 328] width 56 height 13
click at [1102, 528] on button "Save" at bounding box center [1086, 527] width 55 height 18
click at [1109, 46] on span at bounding box center [1109, 49] width 0 height 23
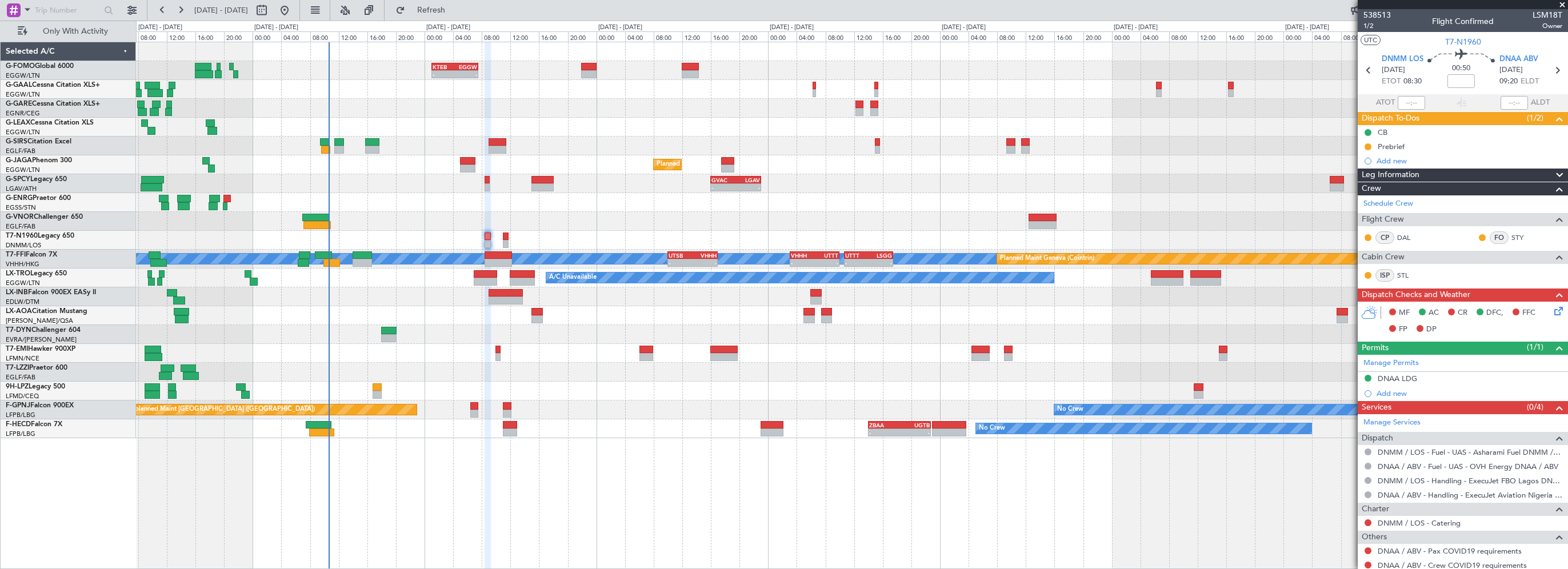
click at [878, 69] on div "- - KTEB 01:00 Z EGGW 07:35 Z" at bounding box center [852, 70] width 1432 height 19
click at [455, 12] on span "Refresh" at bounding box center [432, 10] width 48 height 8
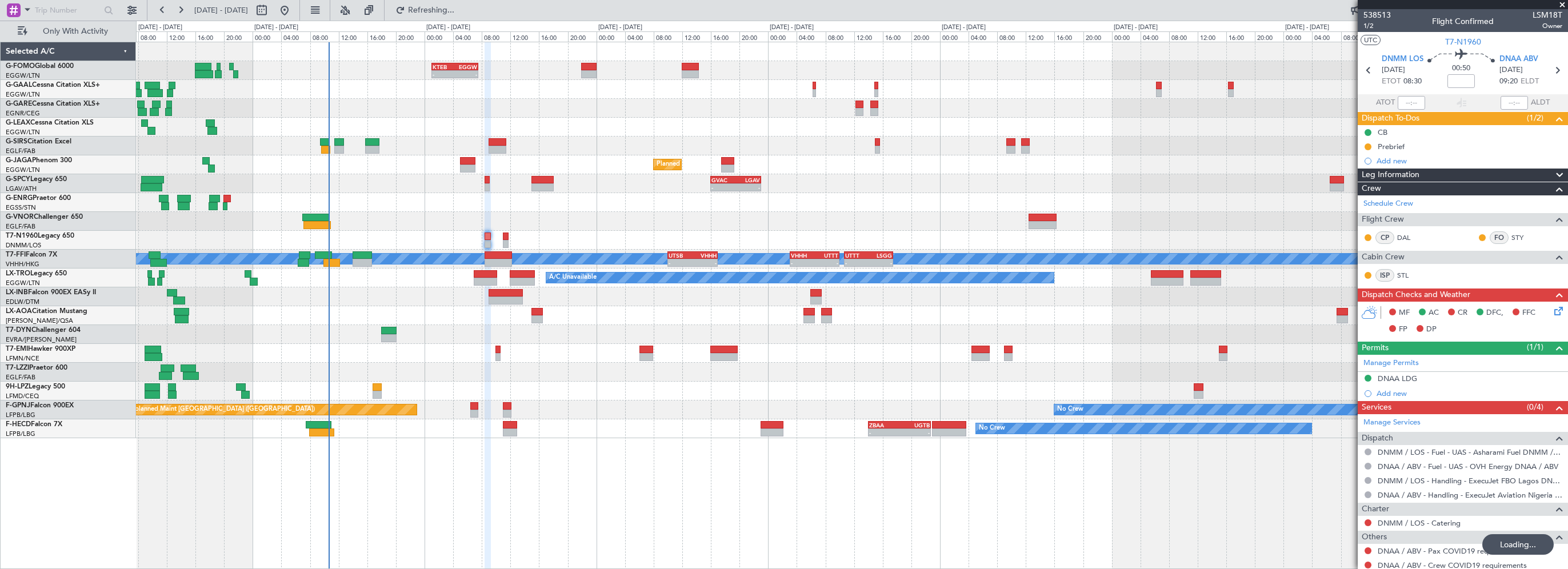
click at [1559, 2] on span at bounding box center [1562, 5] width 12 height 10
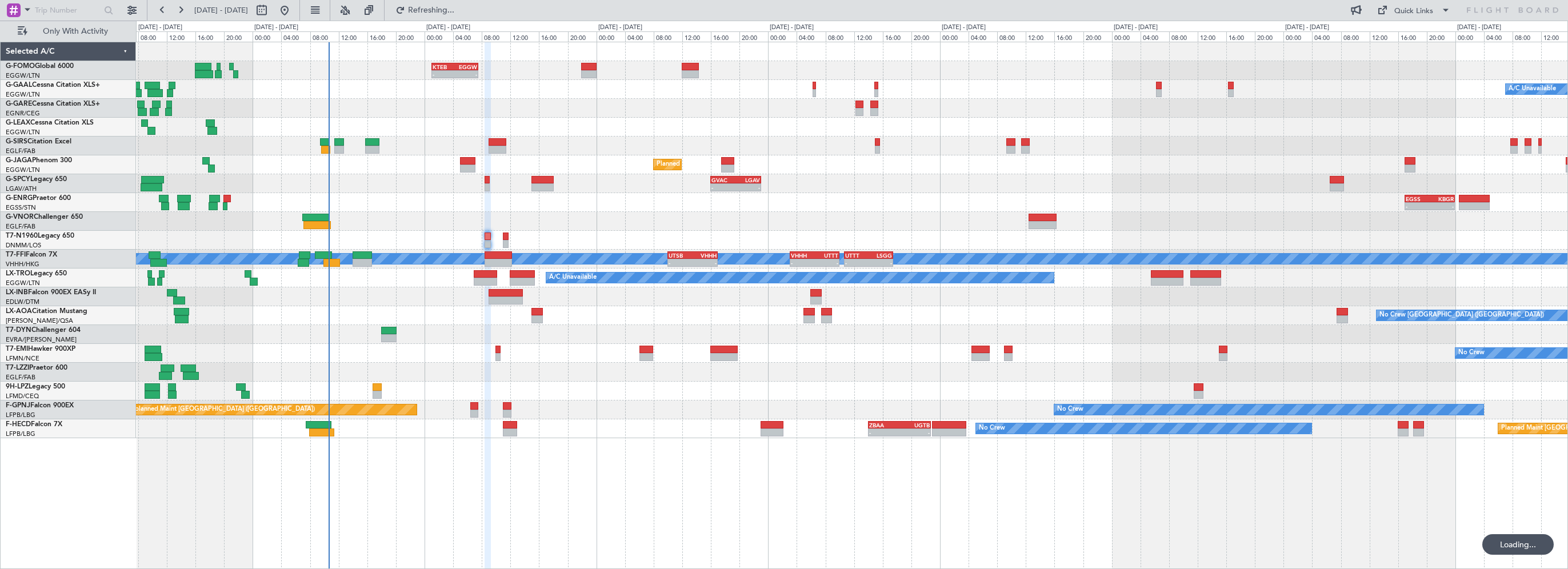
type input "0"
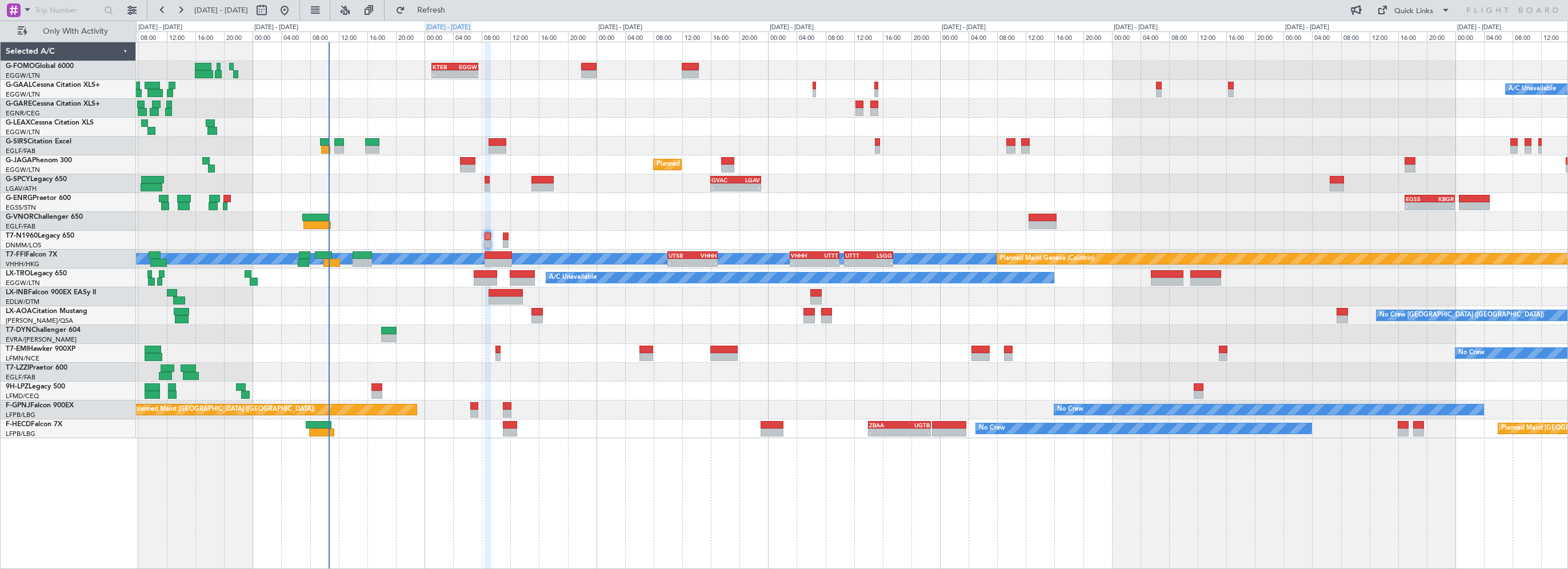
drag, startPoint x: 477, startPoint y: 10, endPoint x: 462, endPoint y: 21, distance: 18.6
click at [455, 10] on span "Refresh" at bounding box center [432, 10] width 48 height 8
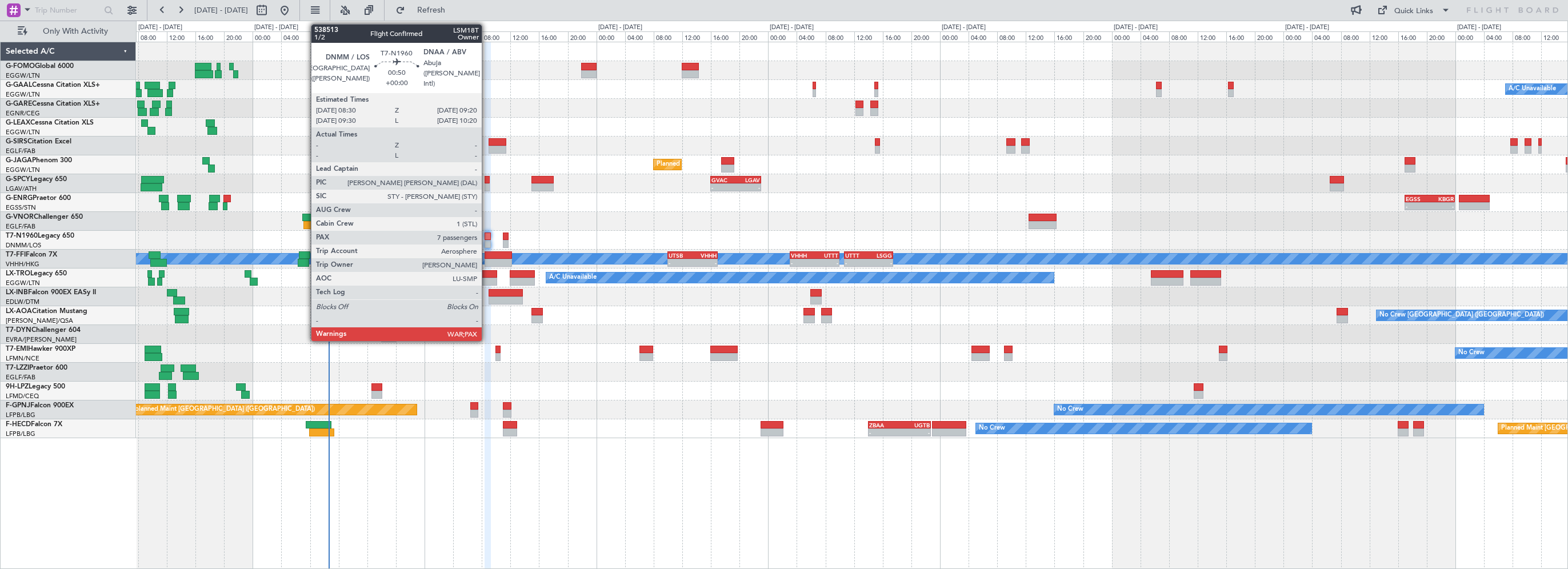
click at [487, 236] on div at bounding box center [488, 236] width 6 height 8
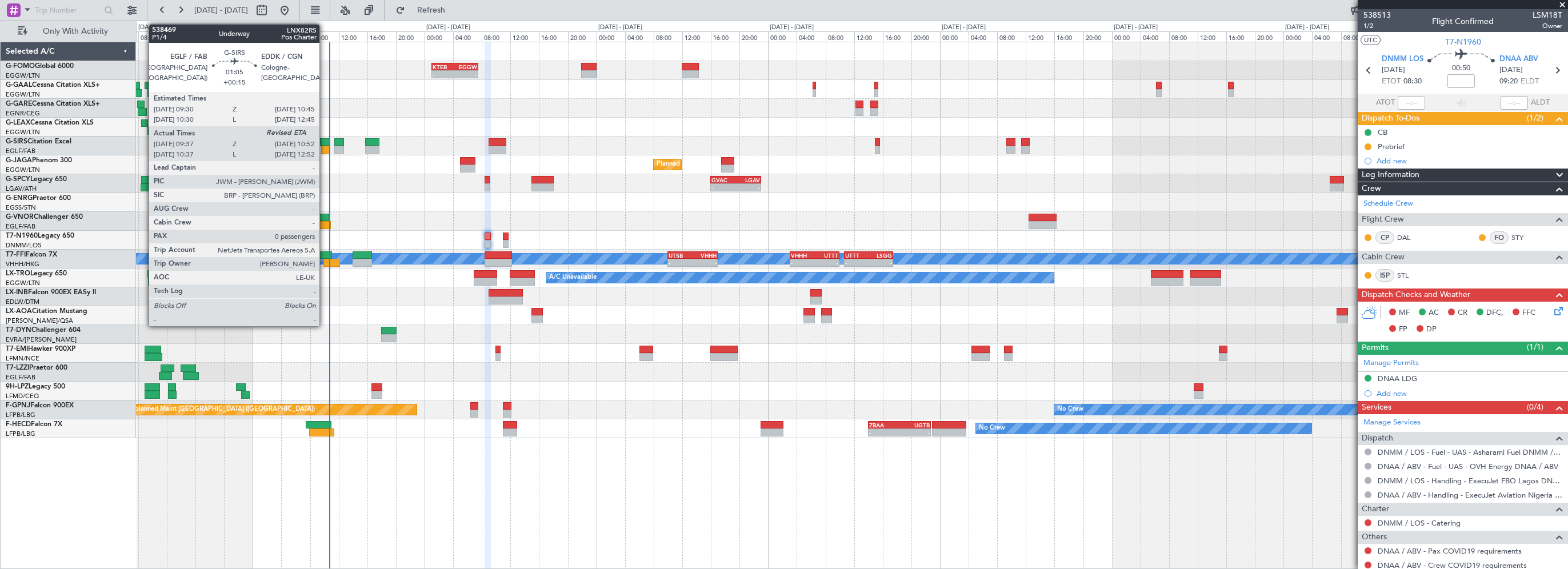
click at [325, 146] on div at bounding box center [325, 149] width 9 height 8
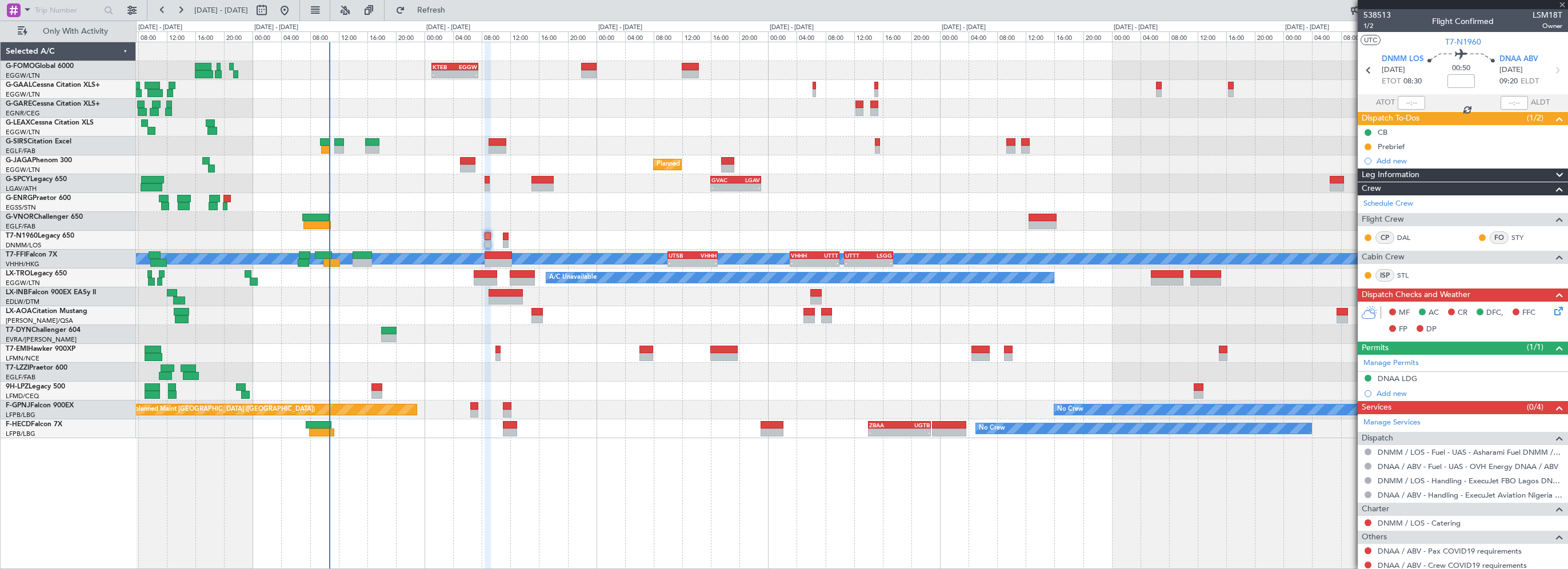
type input "+00:15"
type input "09:37"
type input "0"
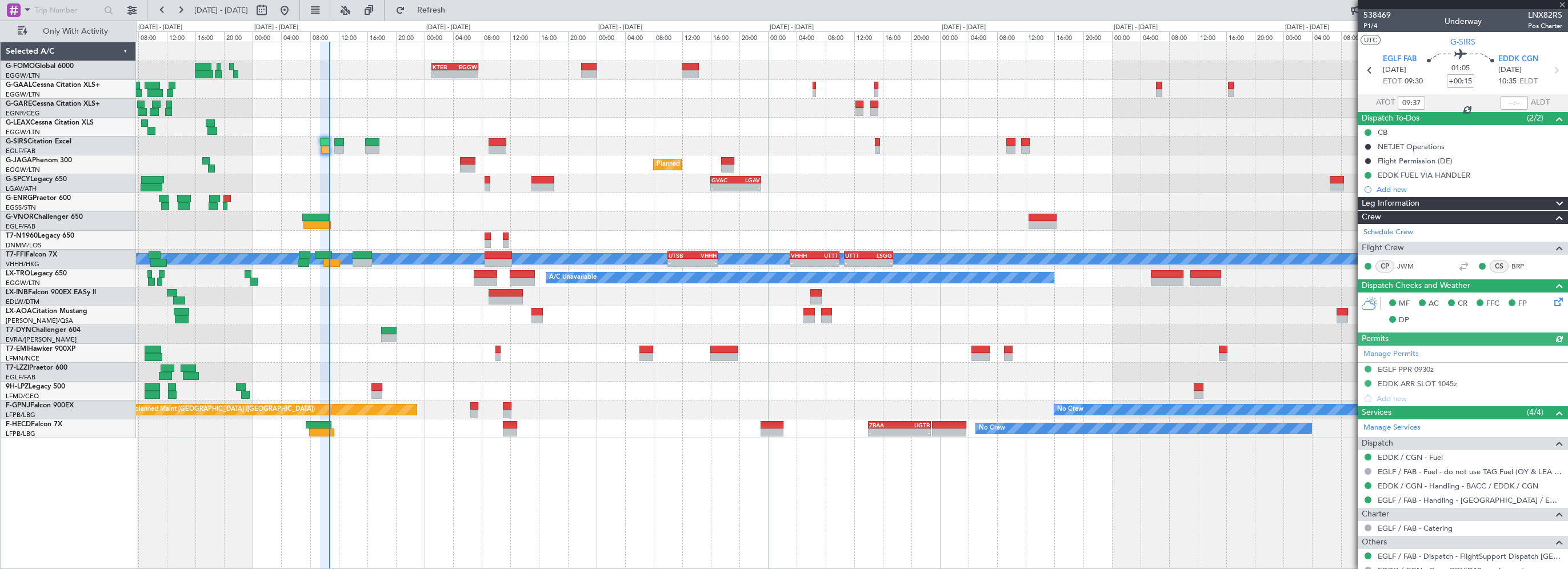
click at [1512, 100] on div at bounding box center [1514, 103] width 28 height 13
click at [1511, 108] on input "text" at bounding box center [1514, 103] width 28 height 13
type input "10:37"
click at [1499, 62] on span "EDDK CGN" at bounding box center [1518, 59] width 40 height 12
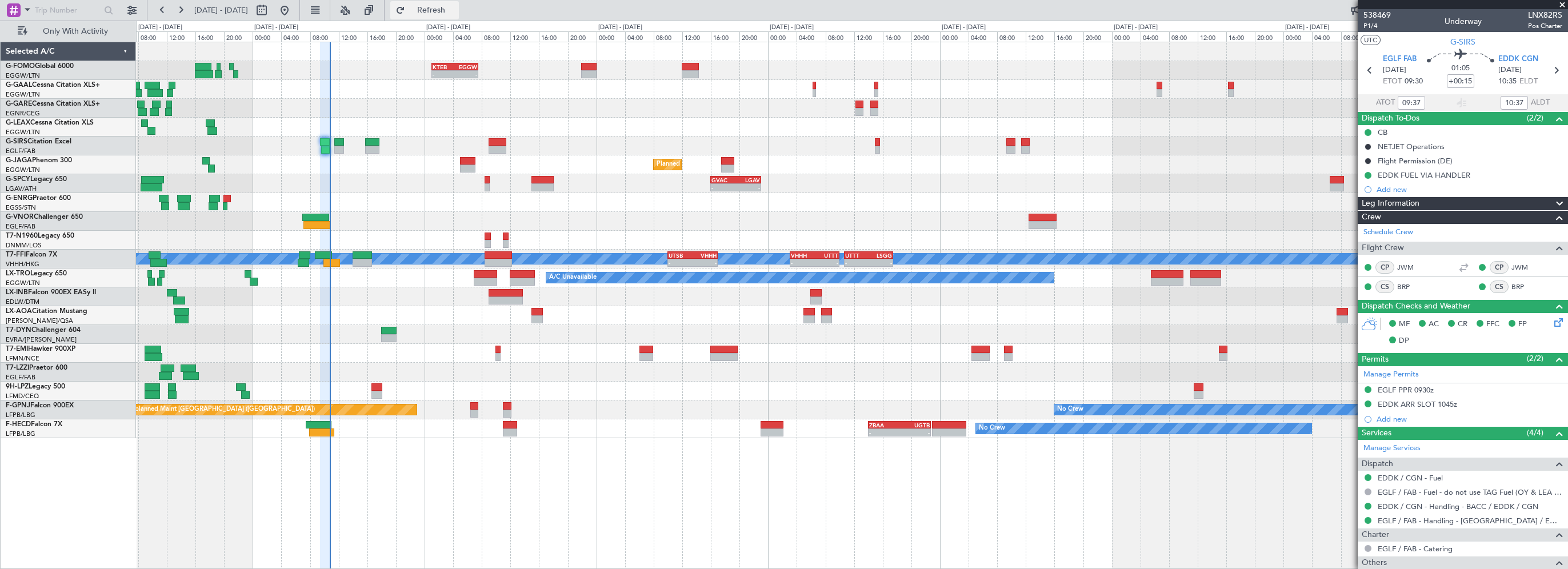
click at [455, 9] on span "Refresh" at bounding box center [432, 10] width 48 height 8
click at [1180, 518] on div "- - KTEB 01:00 Z EGGW 07:35 Z A/C Unavailable Owner Planned Maint London (Farnb…" at bounding box center [852, 305] width 1432 height 527
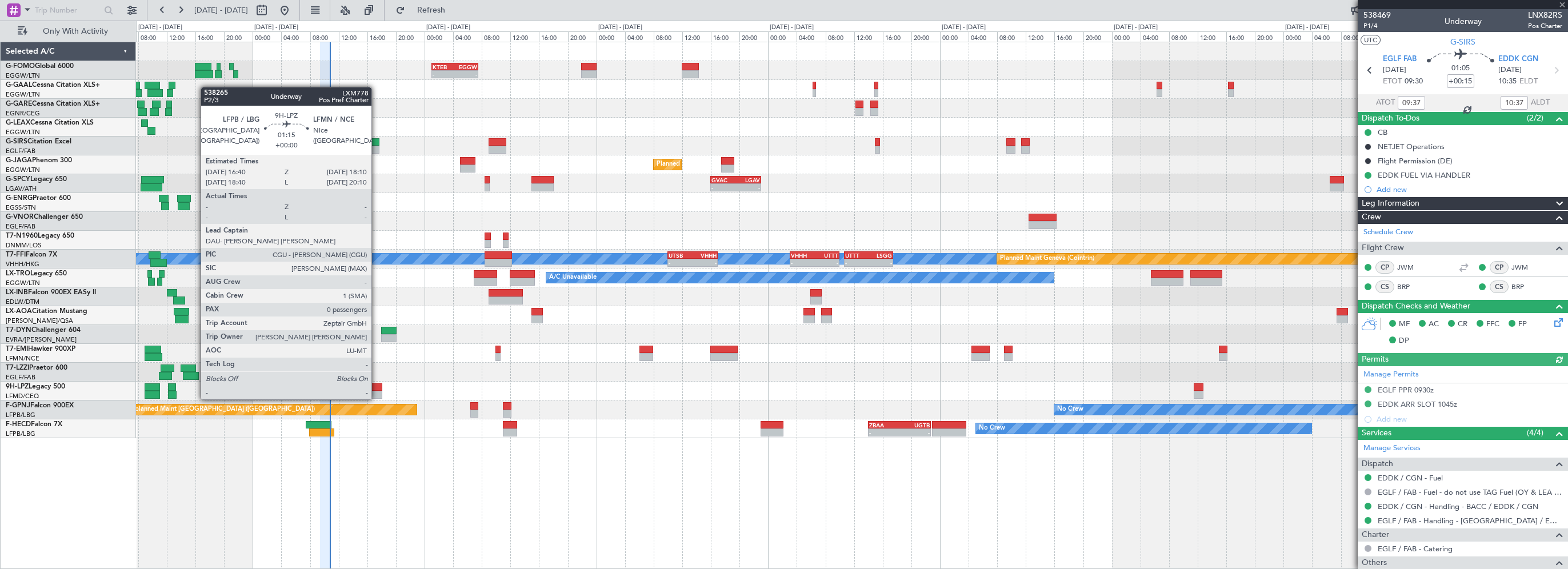
click at [376, 388] on div at bounding box center [377, 387] width 11 height 8
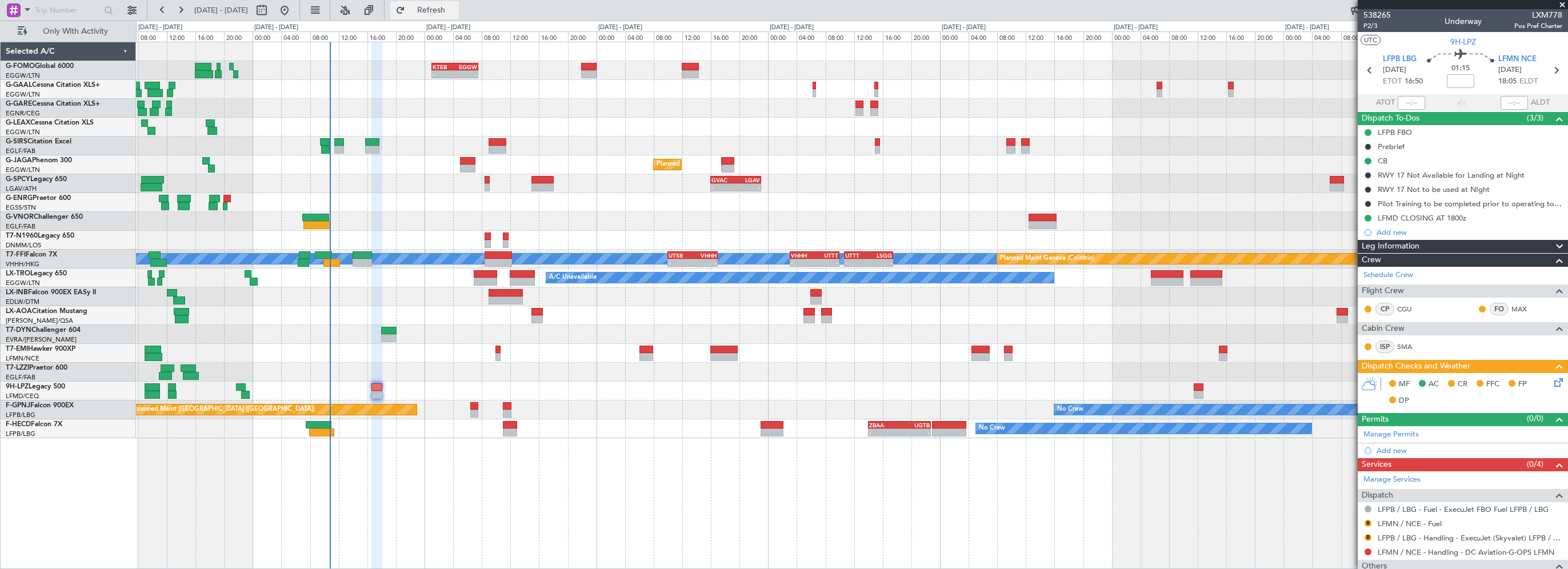
drag, startPoint x: 486, startPoint y: 17, endPoint x: 479, endPoint y: 15, distance: 7.3
click at [459, 17] on button "Refresh" at bounding box center [425, 10] width 69 height 18
click at [381, 212] on div "EGLF 07:00 Z UTDD 14:00 Z - -" at bounding box center [852, 221] width 1432 height 19
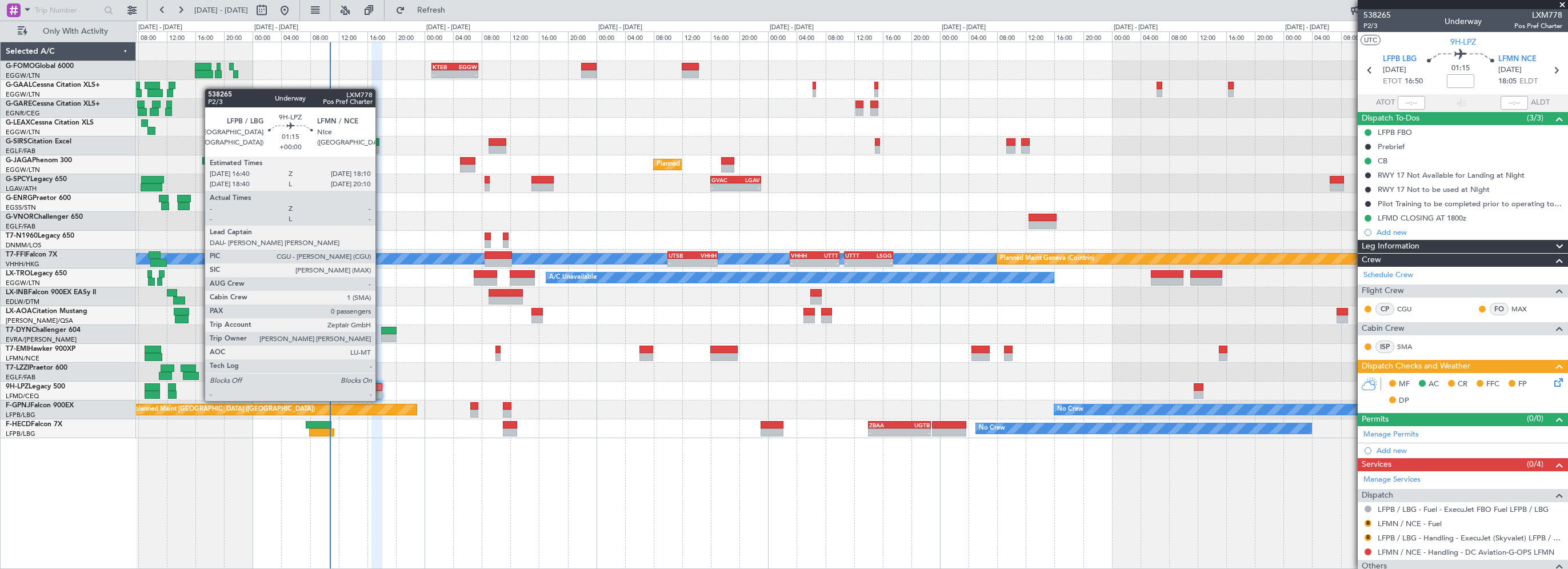
click at [381, 390] on div at bounding box center [377, 387] width 11 height 8
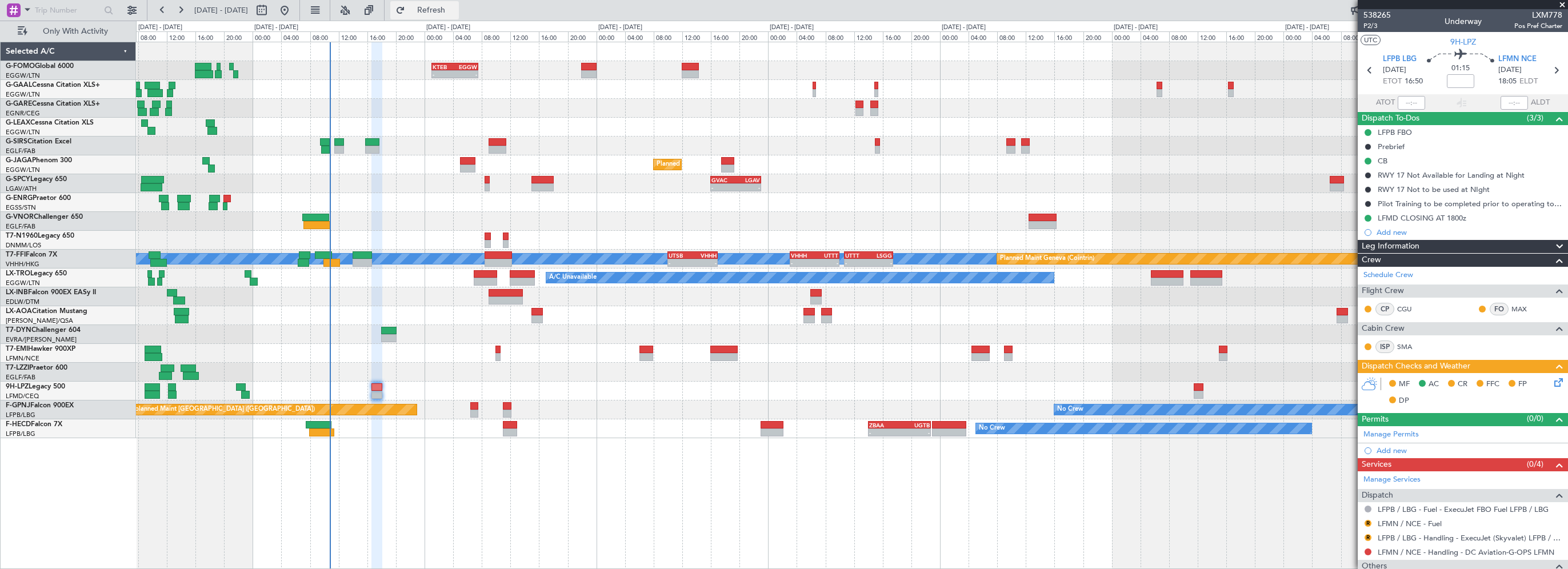
click at [455, 8] on span "Refresh" at bounding box center [432, 10] width 48 height 8
click at [1225, 160] on div "Planned Maint [GEOGRAPHIC_DATA] ([GEOGRAPHIC_DATA])" at bounding box center [852, 165] width 1432 height 19
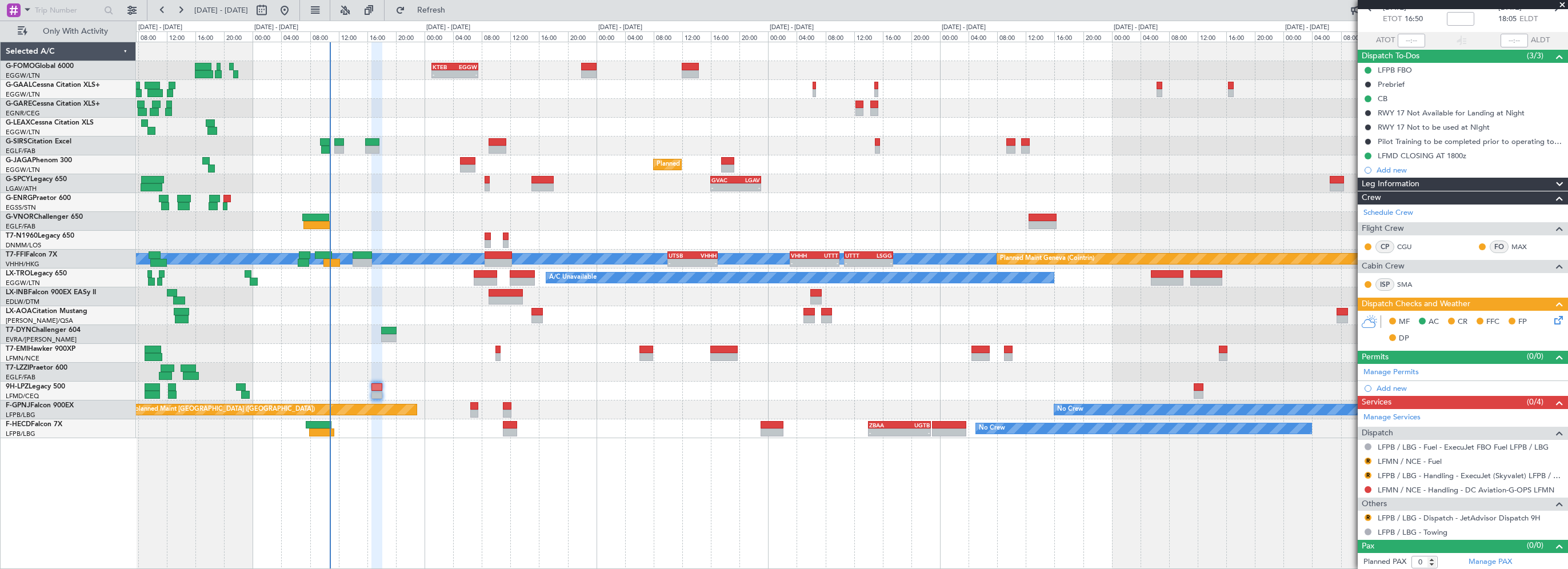
scroll to position [63, 0]
click at [455, 6] on span "Refresh" at bounding box center [432, 10] width 48 height 8
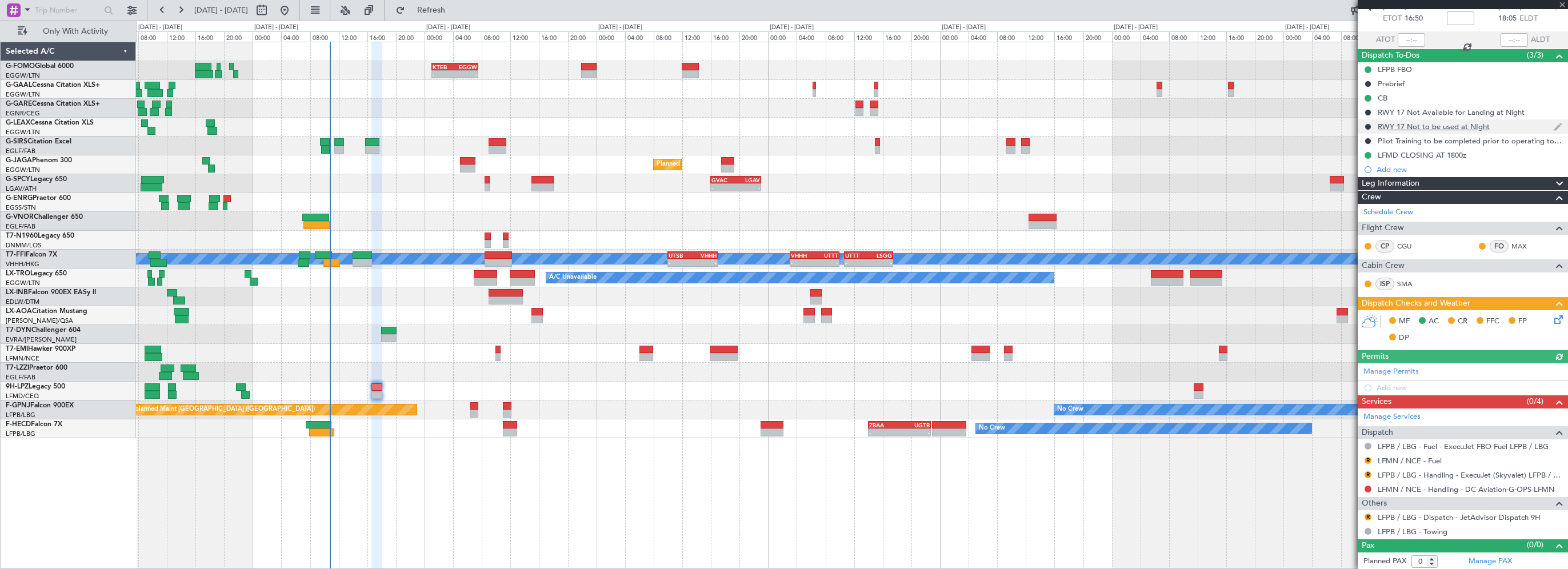
scroll to position [0, 0]
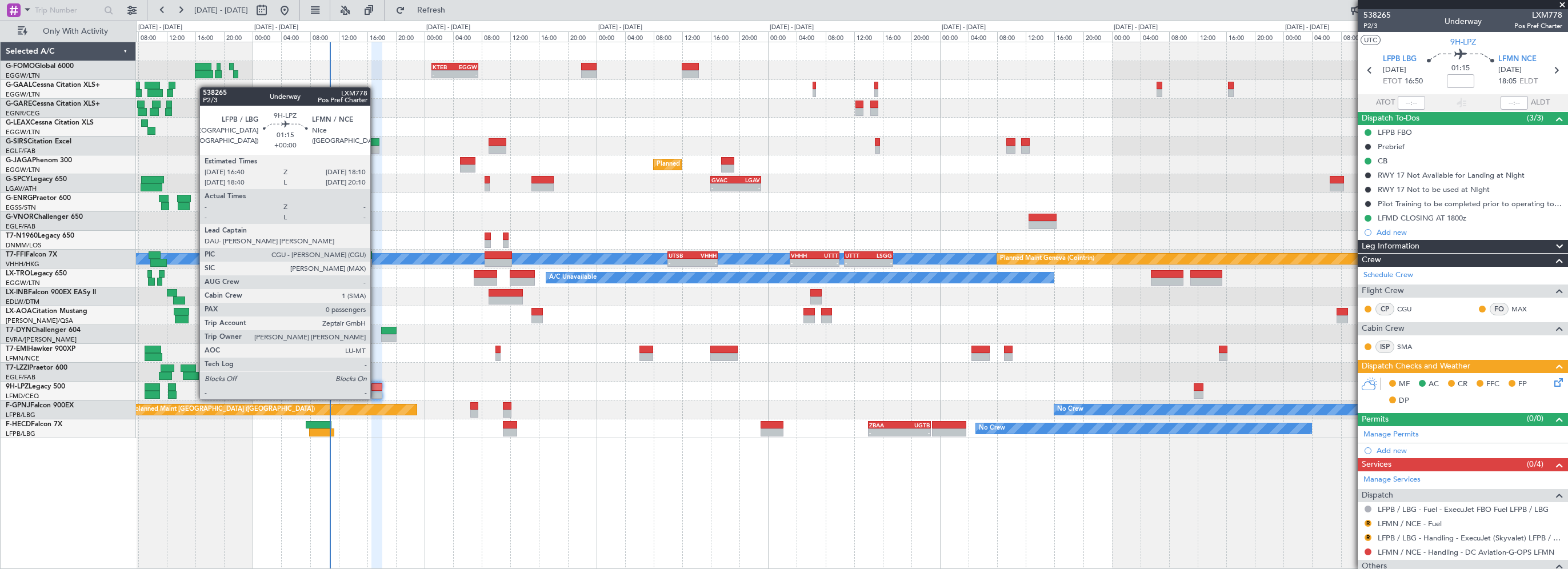
click at [376, 387] on div at bounding box center [377, 387] width 11 height 8
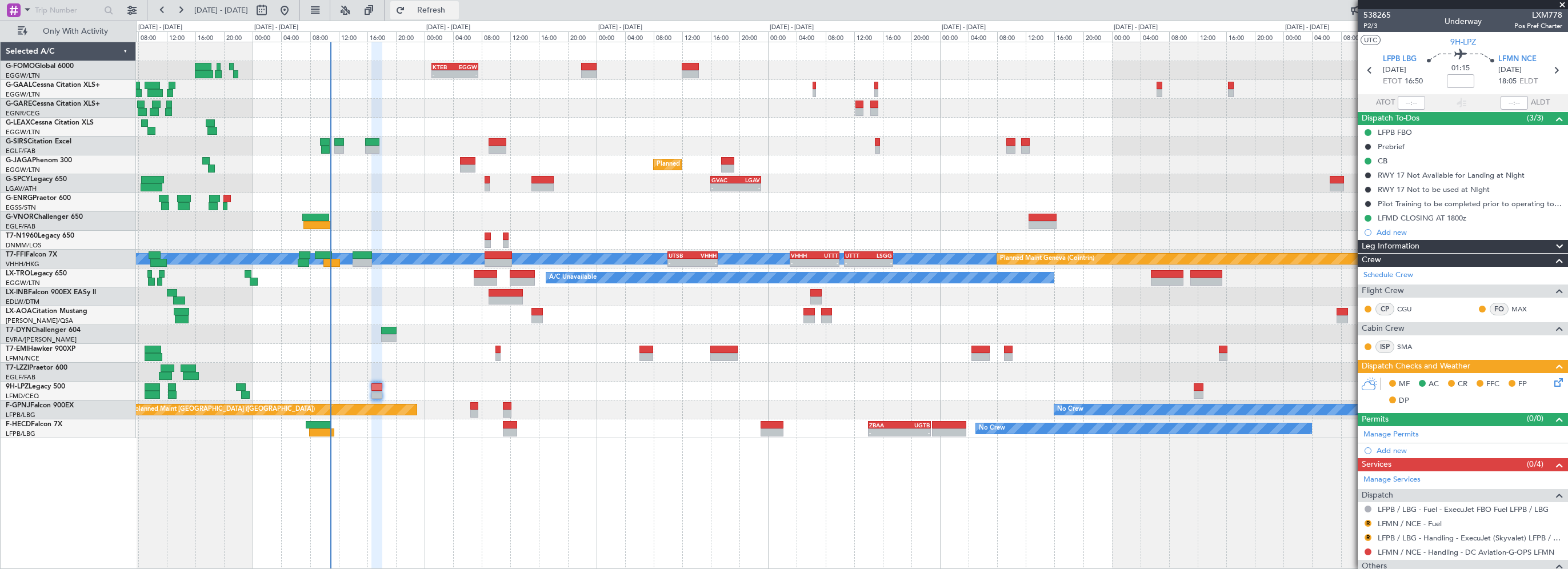
click at [459, 2] on button "Refresh" at bounding box center [425, 10] width 69 height 18
click at [455, 13] on span "Refresh" at bounding box center [432, 10] width 48 height 8
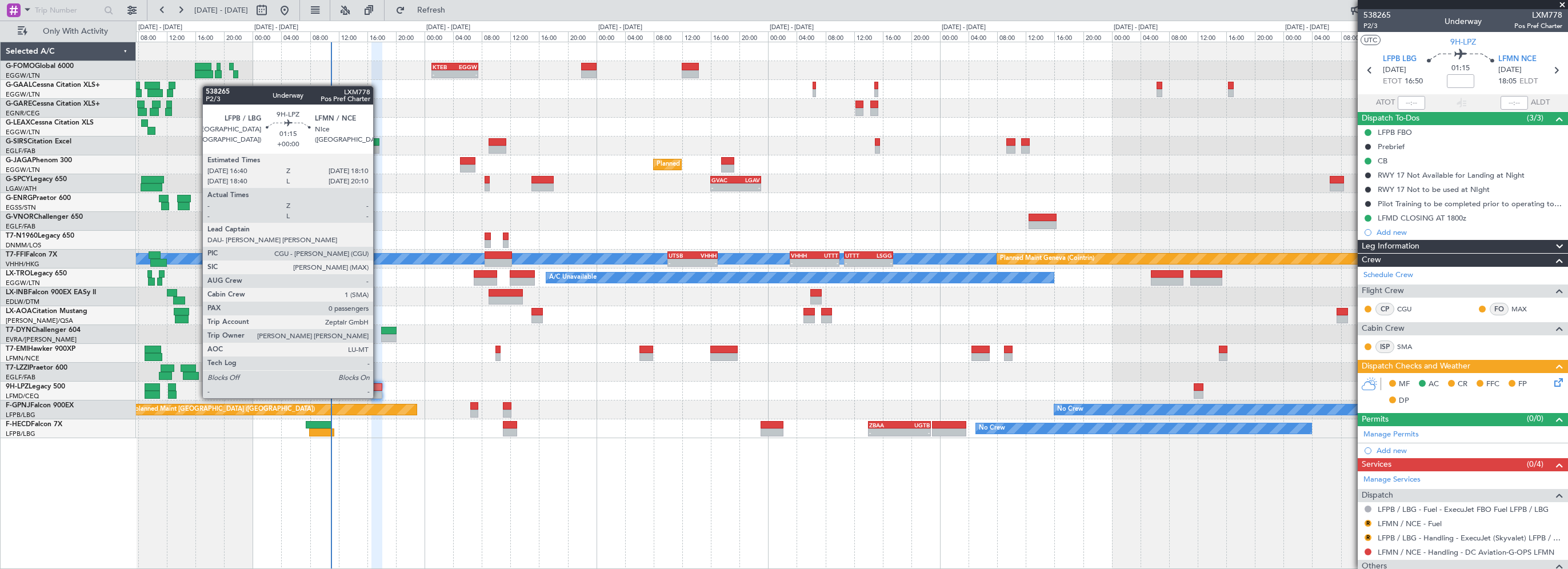
click at [378, 386] on div at bounding box center [377, 387] width 11 height 8
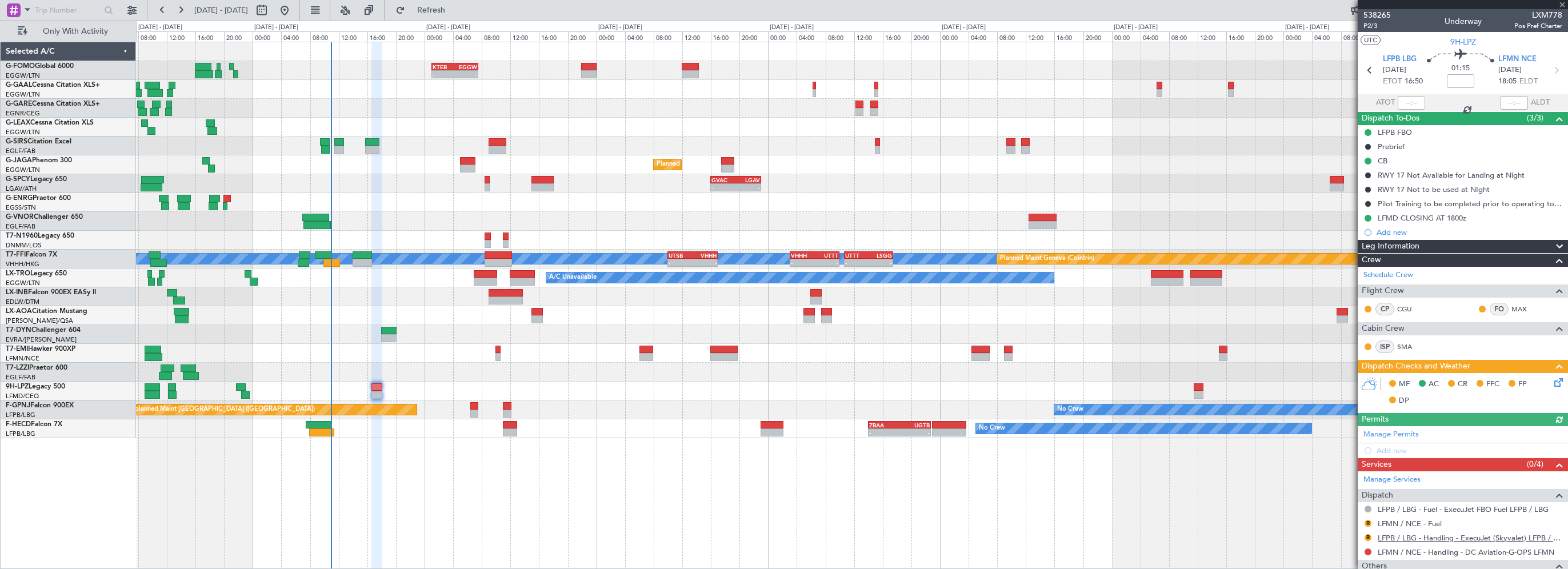
click at [1410, 538] on link "LFPB / LBG - Handling - ExecuJet (Skyvalet) LFPB / LBG" at bounding box center [1470, 538] width 185 height 10
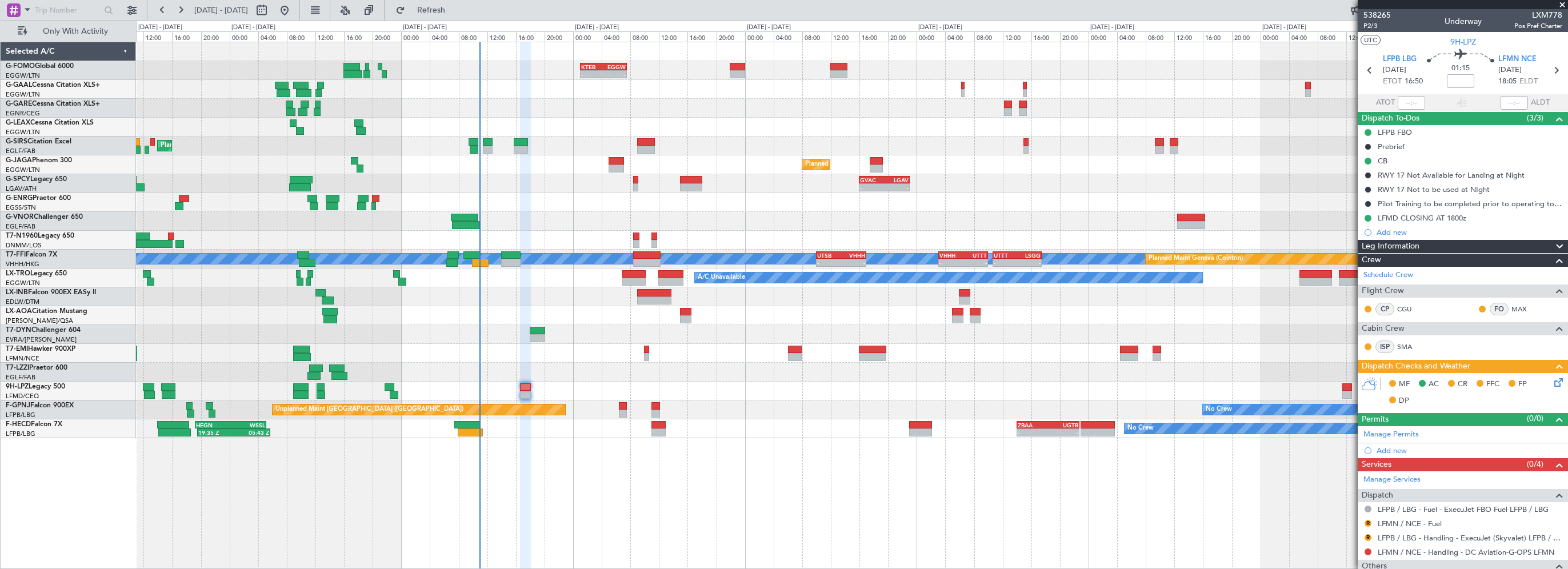
click at [466, 347] on div "- - KTEB 01:00 Z EGGW 07:35 Z A/C Unavailable Owner Planned Maint London (Farnb…" at bounding box center [852, 240] width 1432 height 396
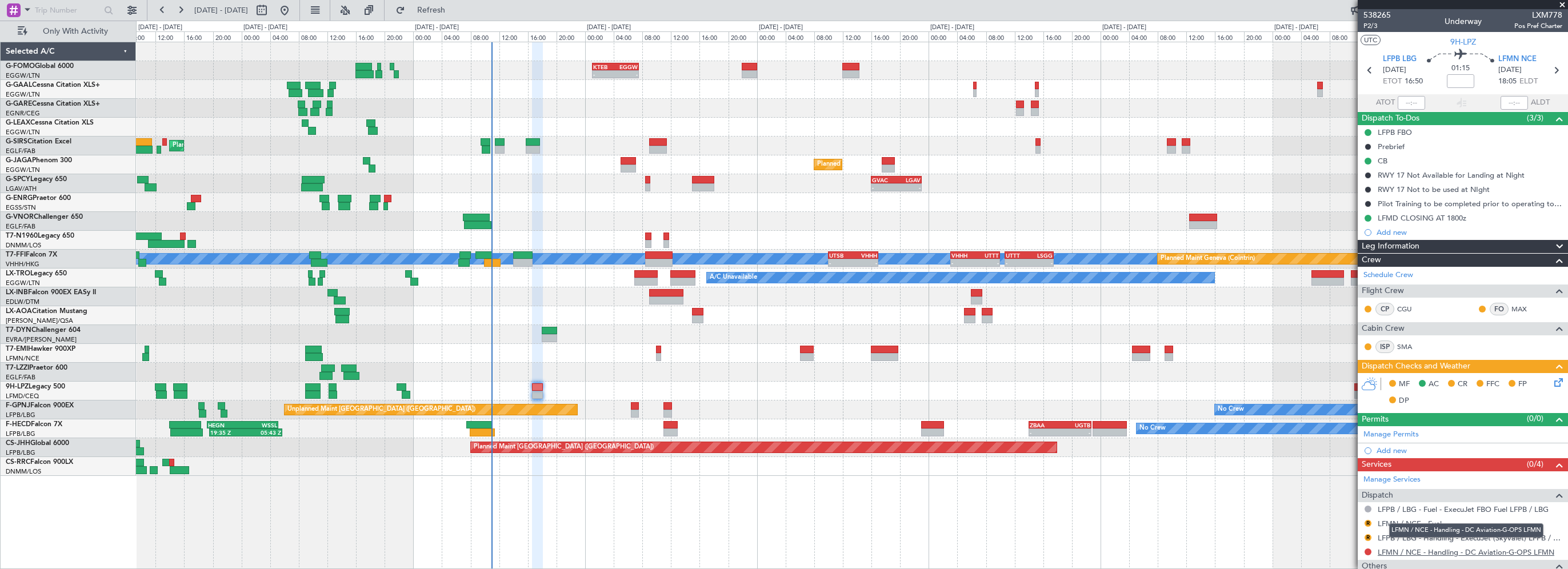
click at [1517, 549] on link "LFMN / NCE - Handling - DC Aviation-G-OPS LFMN" at bounding box center [1466, 552] width 177 height 10
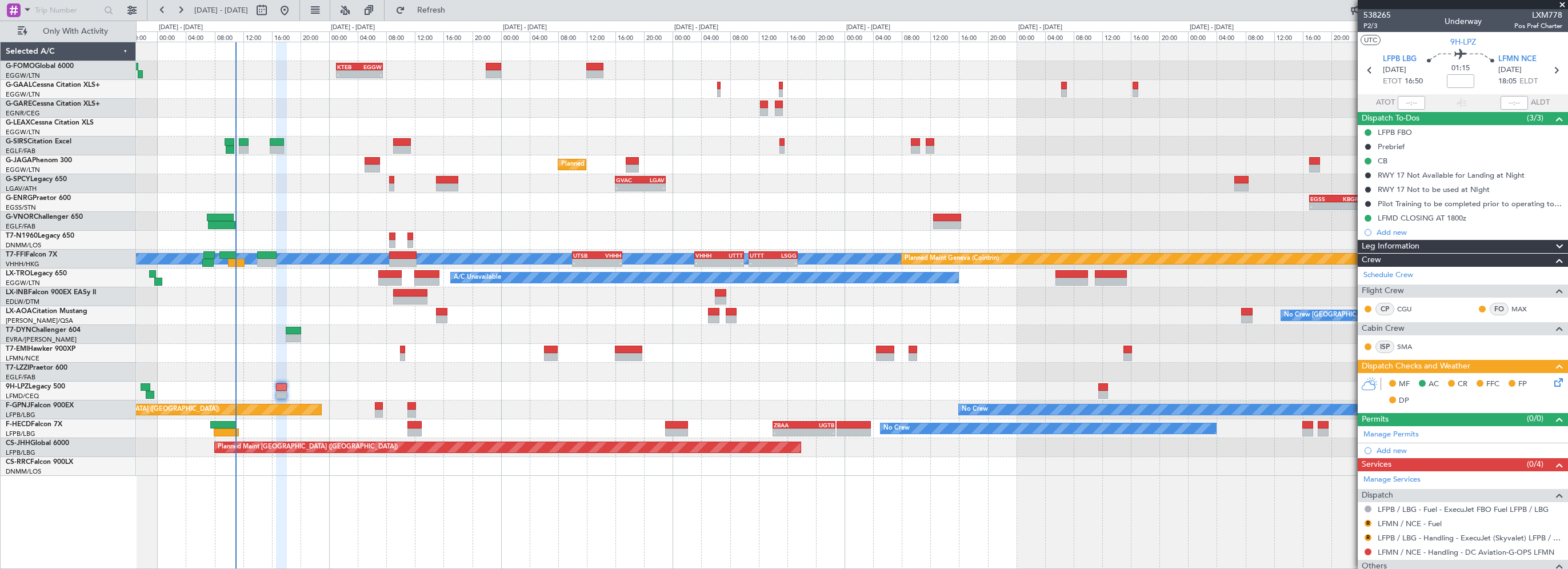
click at [953, 398] on div "- - KTEB 01:00 Z EGGW 07:35 Z A/C Unavailable Owner Owner A/C Unavailable Plann…" at bounding box center [852, 259] width 1432 height 434
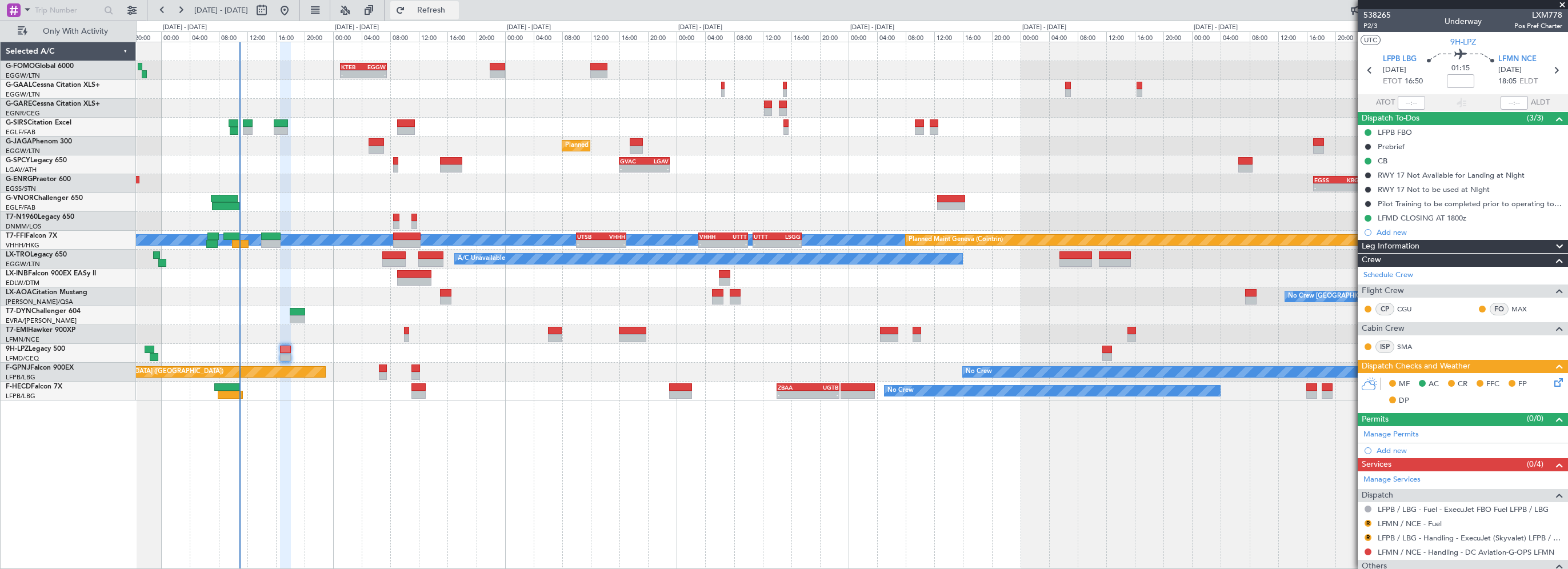
click at [455, 9] on span "Refresh" at bounding box center [432, 10] width 48 height 8
click at [1562, 4] on span at bounding box center [1562, 5] width 12 height 10
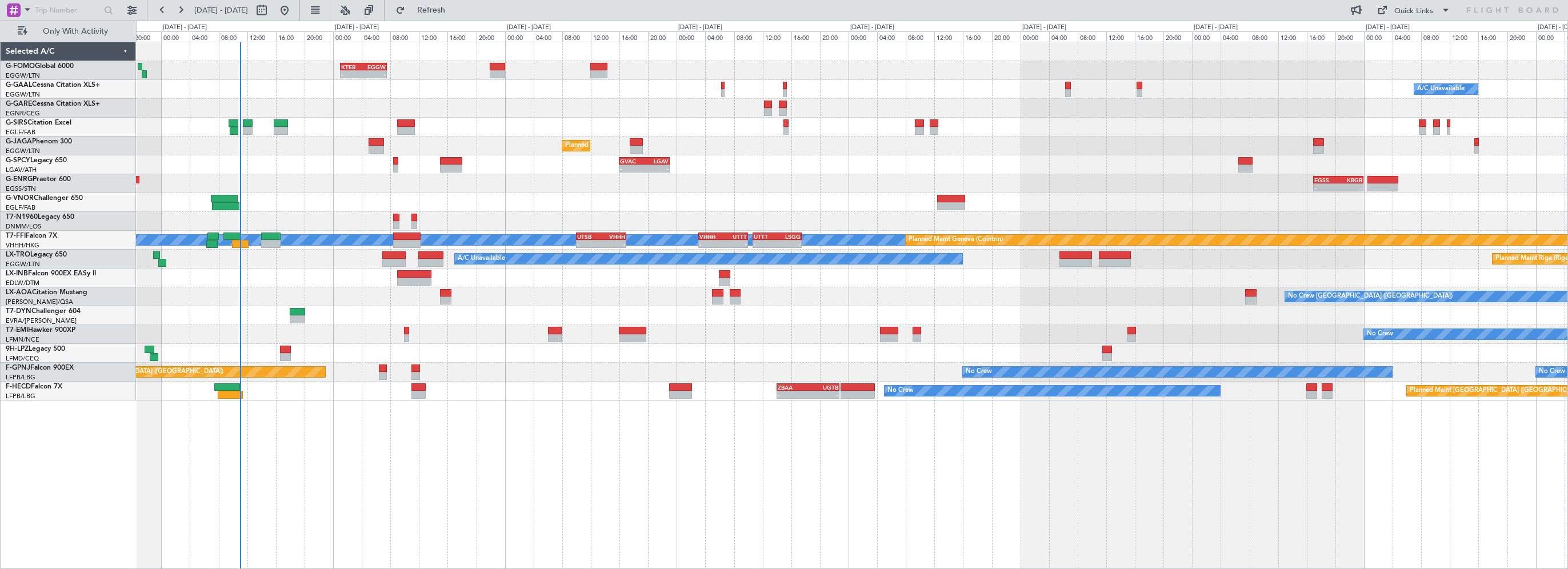
click at [668, 461] on div "- - KTEB 01:00 Z EGGW 07:35 Z A/C Unavailable Owner Planned Maint London (Farnb…" at bounding box center [852, 305] width 1432 height 527
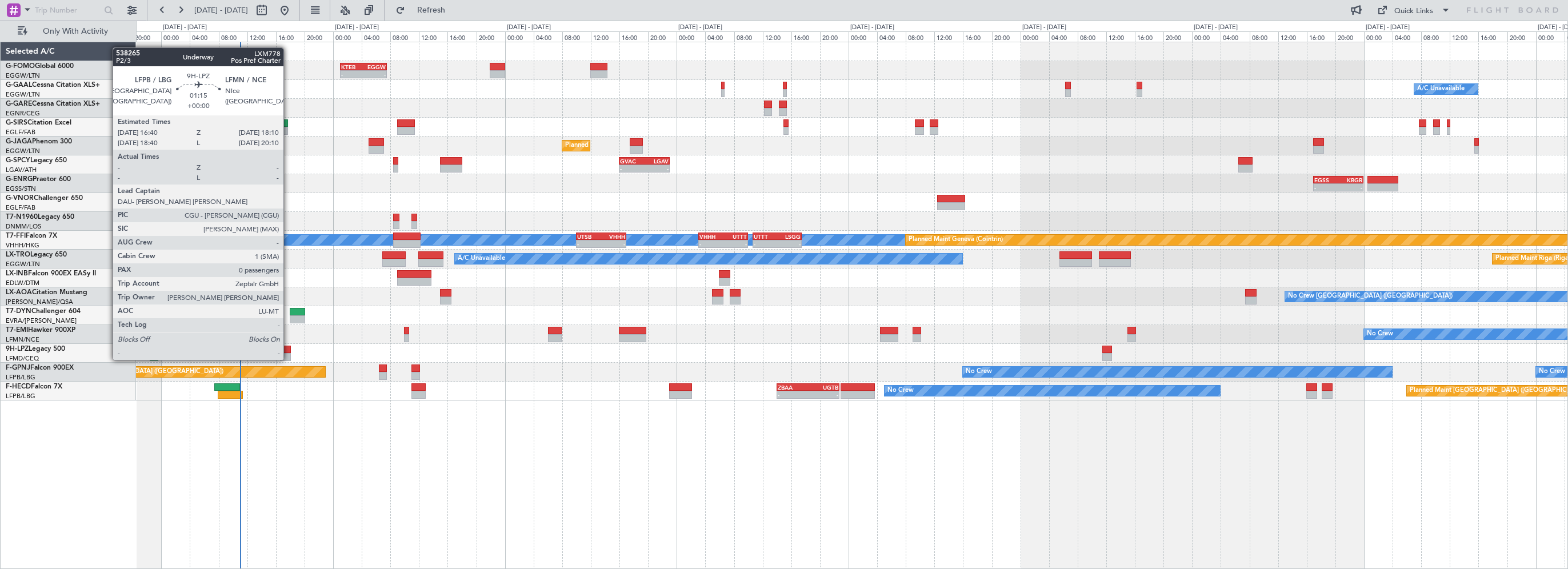
click at [288, 349] on div at bounding box center [286, 349] width 11 height 8
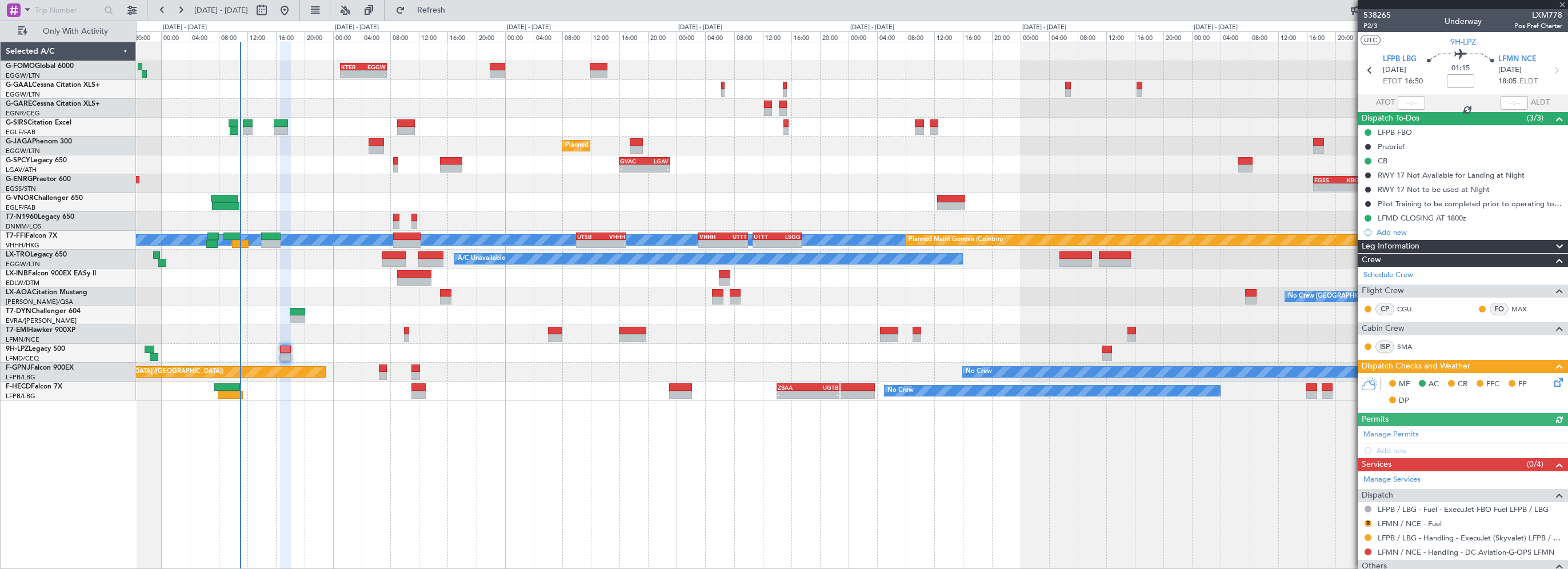
click at [1458, 551] on mat-tooltip-component "In Progress" at bounding box center [1459, 542] width 53 height 30
click at [1517, 551] on link "LFMN / NCE - Handling - DC Aviation-G-OPS LFMN" at bounding box center [1466, 552] width 177 height 10
click at [455, 530] on div "- - KTEB 01:00 Z EGGW 07:35 Z A/C Unavailable Owner Planned Maint London (Farnb…" at bounding box center [852, 305] width 1432 height 527
click at [554, 483] on div "- - KTEB 01:00 Z EGGW 07:35 Z A/C Unavailable Owner Planned Maint London (Farnb…" at bounding box center [852, 305] width 1432 height 527
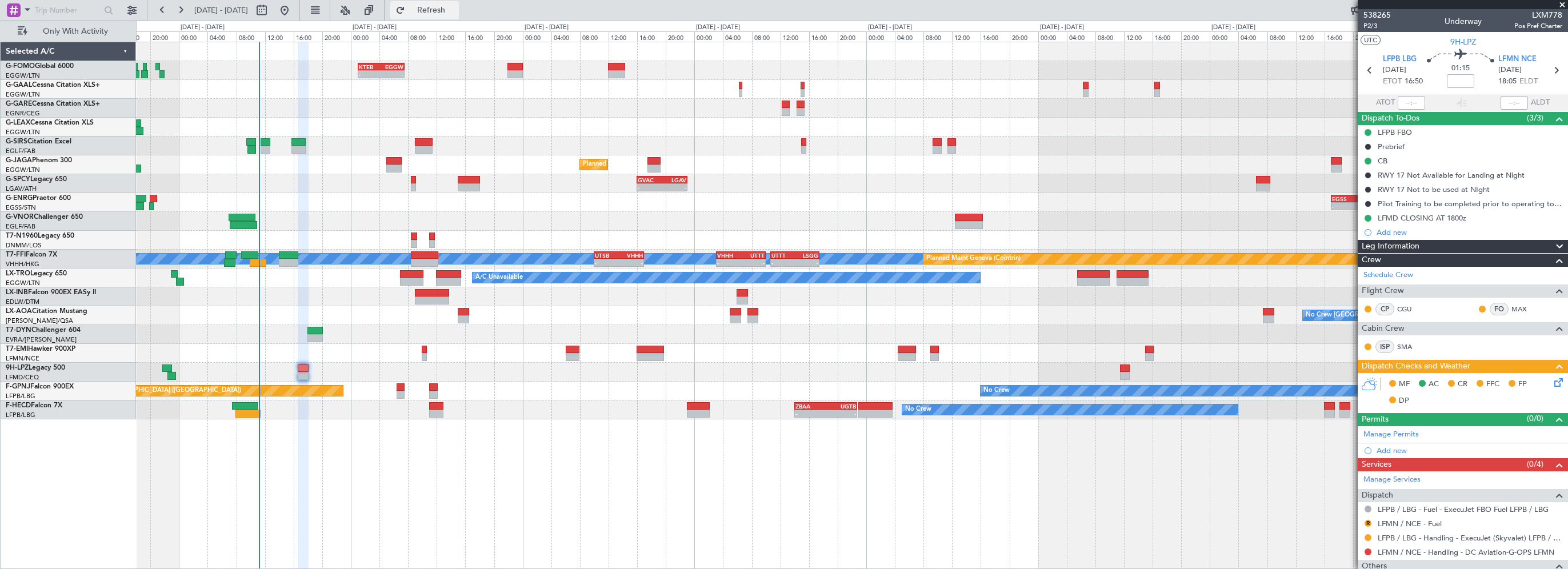
click at [440, 4] on button "Refresh" at bounding box center [425, 10] width 69 height 18
click at [1508, 550] on link "LFMN / NCE - Handling - DC Aviation-G-OPS LFMN" at bounding box center [1466, 552] width 177 height 10
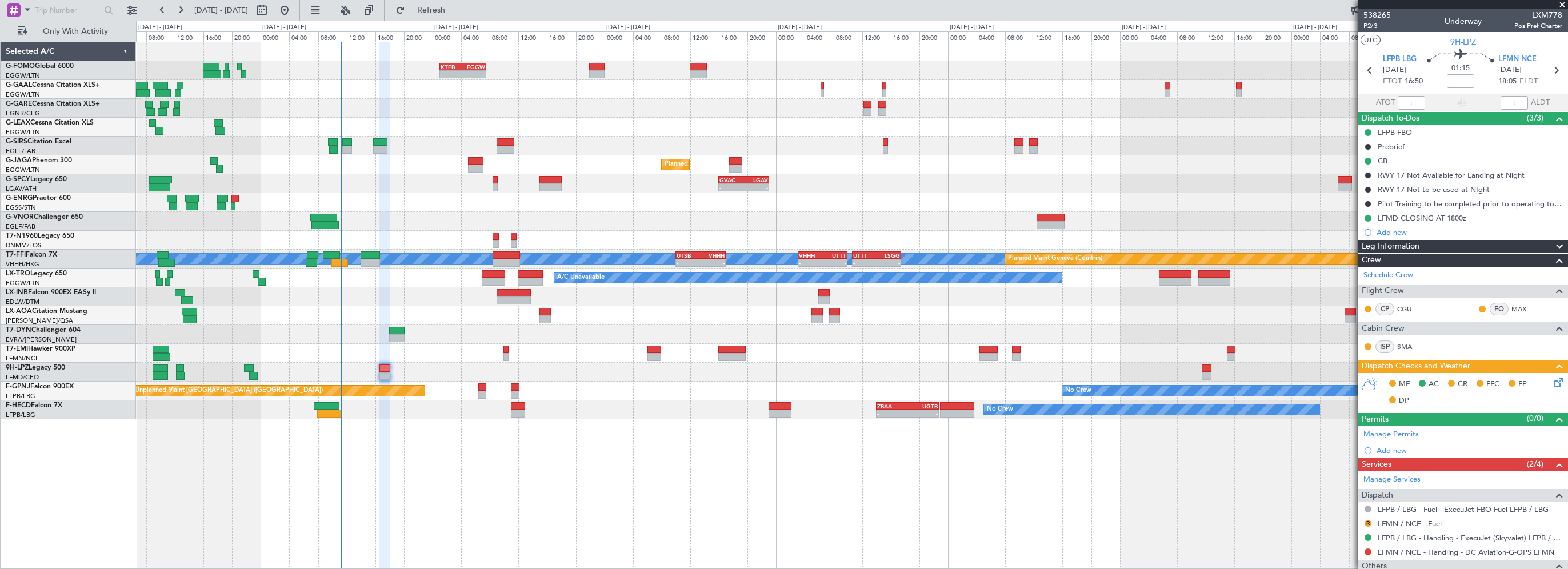
click at [382, 217] on div "EGLF 07:00 Z UTDD 14:00 Z - -" at bounding box center [852, 221] width 1432 height 19
click at [455, 13] on span "Refresh" at bounding box center [432, 10] width 48 height 8
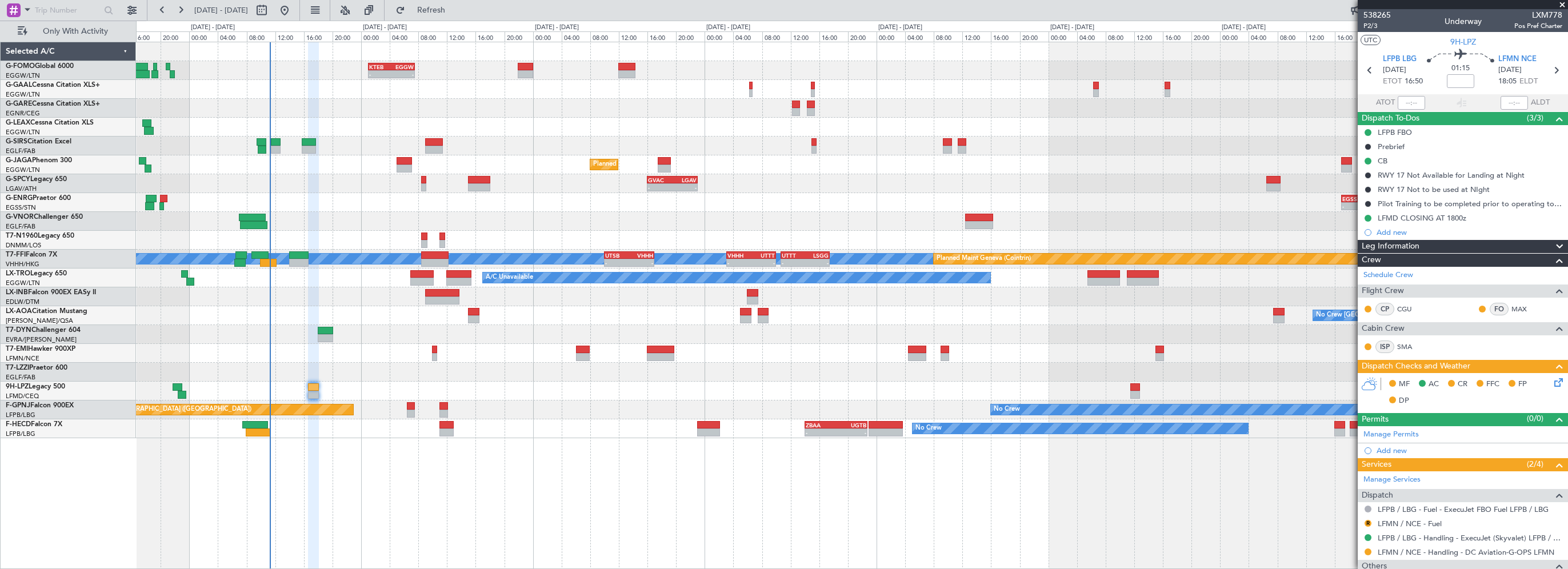
click at [317, 111] on div at bounding box center [852, 108] width 1432 height 19
click at [455, 12] on span "Refresh" at bounding box center [432, 10] width 48 height 8
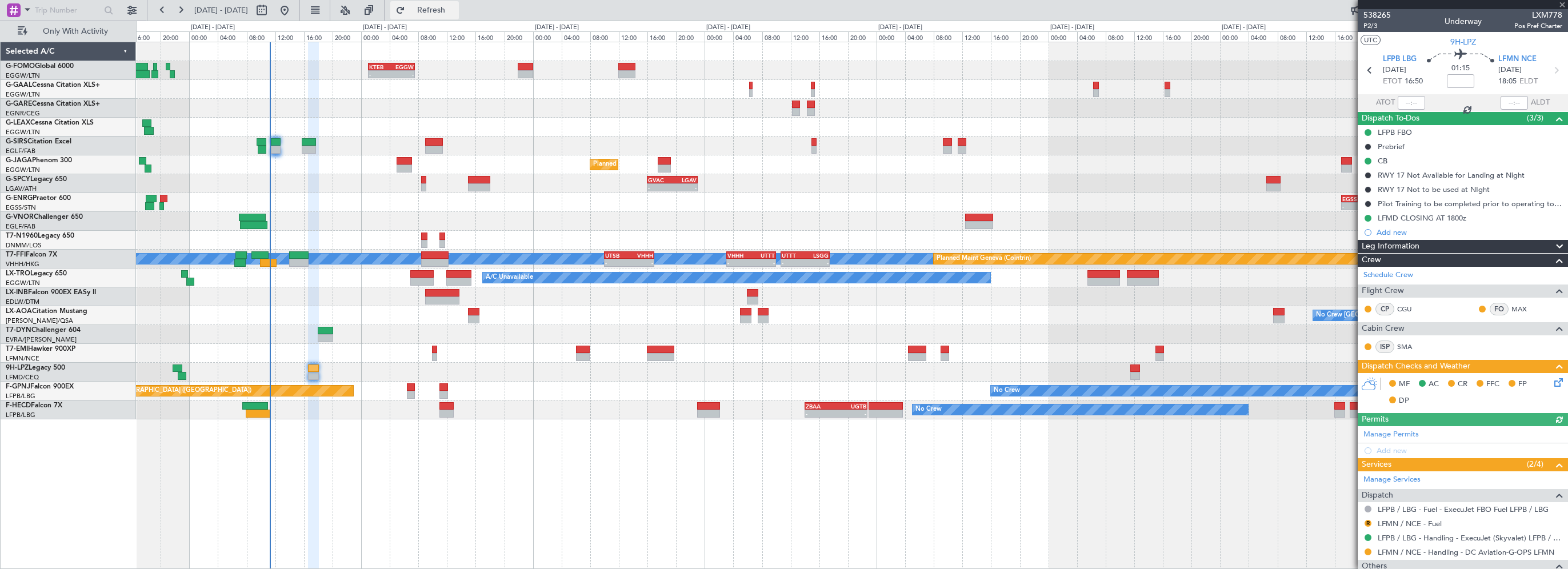
click at [455, 9] on span "Refresh" at bounding box center [432, 10] width 48 height 8
click at [1370, 521] on button "R" at bounding box center [1368, 522] width 7 height 7
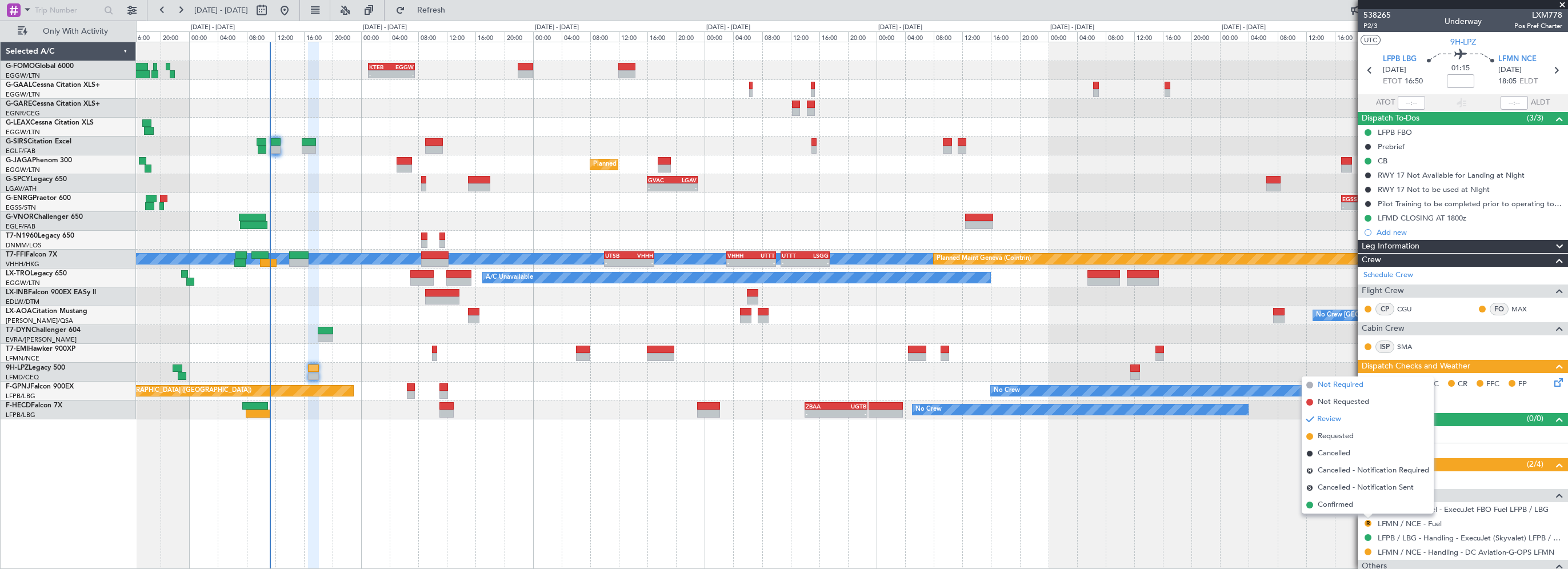
click at [1338, 386] on span "Not Required" at bounding box center [1341, 385] width 46 height 12
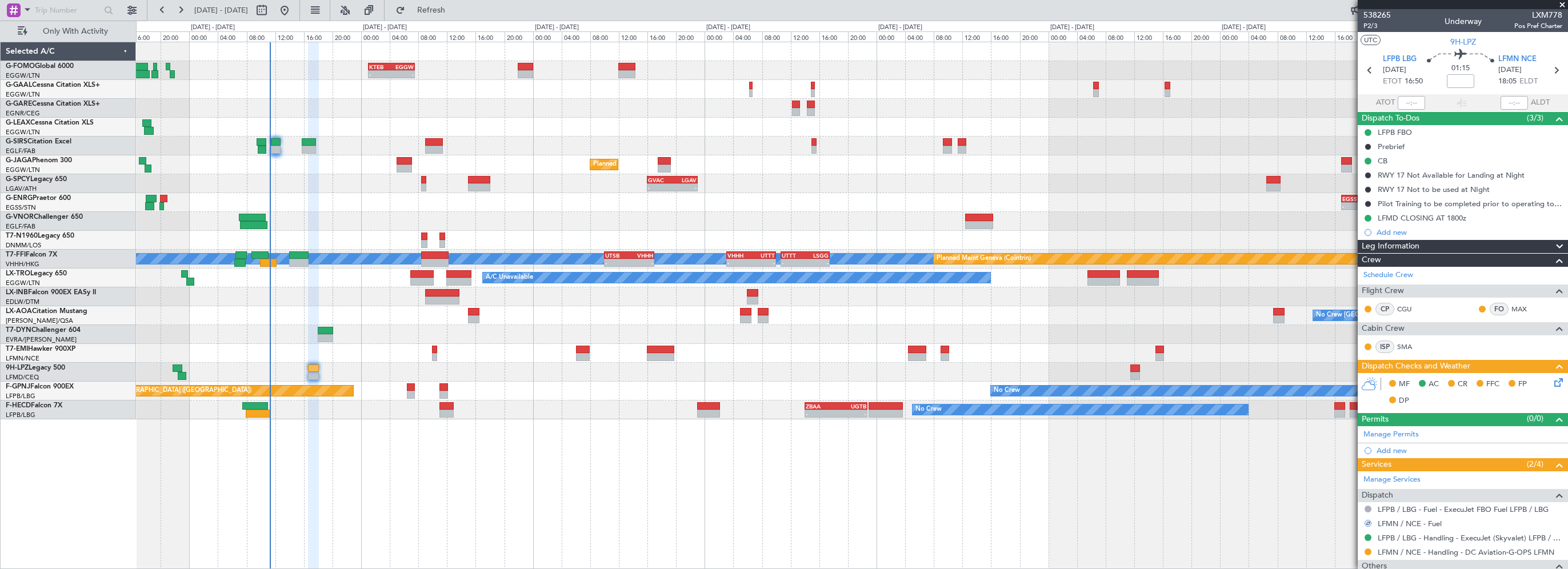
click at [1093, 540] on div "- - KTEB 01:00 Z EGGW 07:35 Z A/C Unavailable Owner Planned Maint London (Farnb…" at bounding box center [852, 305] width 1432 height 527
click at [1553, 382] on icon at bounding box center [1556, 380] width 9 height 9
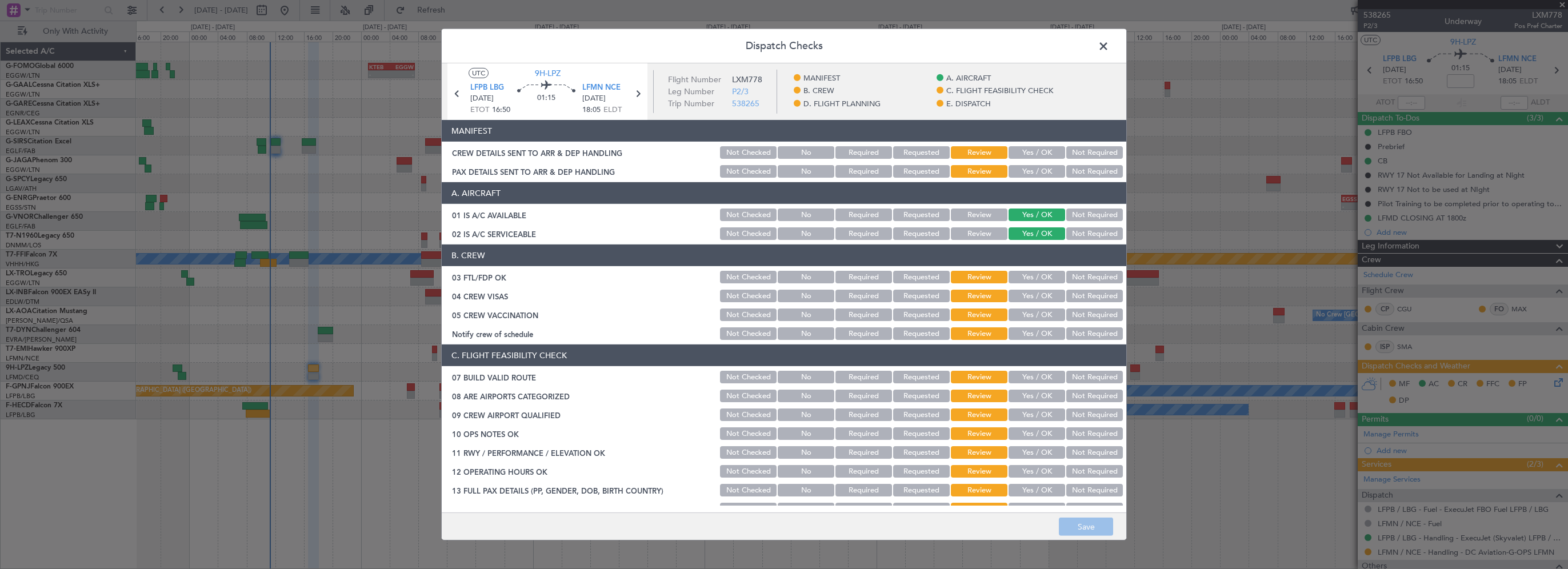
click at [1031, 274] on button "Yes / OK" at bounding box center [1037, 277] width 56 height 13
click at [1089, 300] on button "Not Required" at bounding box center [1095, 296] width 56 height 13
drag, startPoint x: 1071, startPoint y: 318, endPoint x: 1035, endPoint y: 330, distance: 37.9
click at [1072, 318] on button "Not Required" at bounding box center [1095, 314] width 56 height 13
drag, startPoint x: 1001, startPoint y: 336, endPoint x: 1022, endPoint y: 342, distance: 21.8
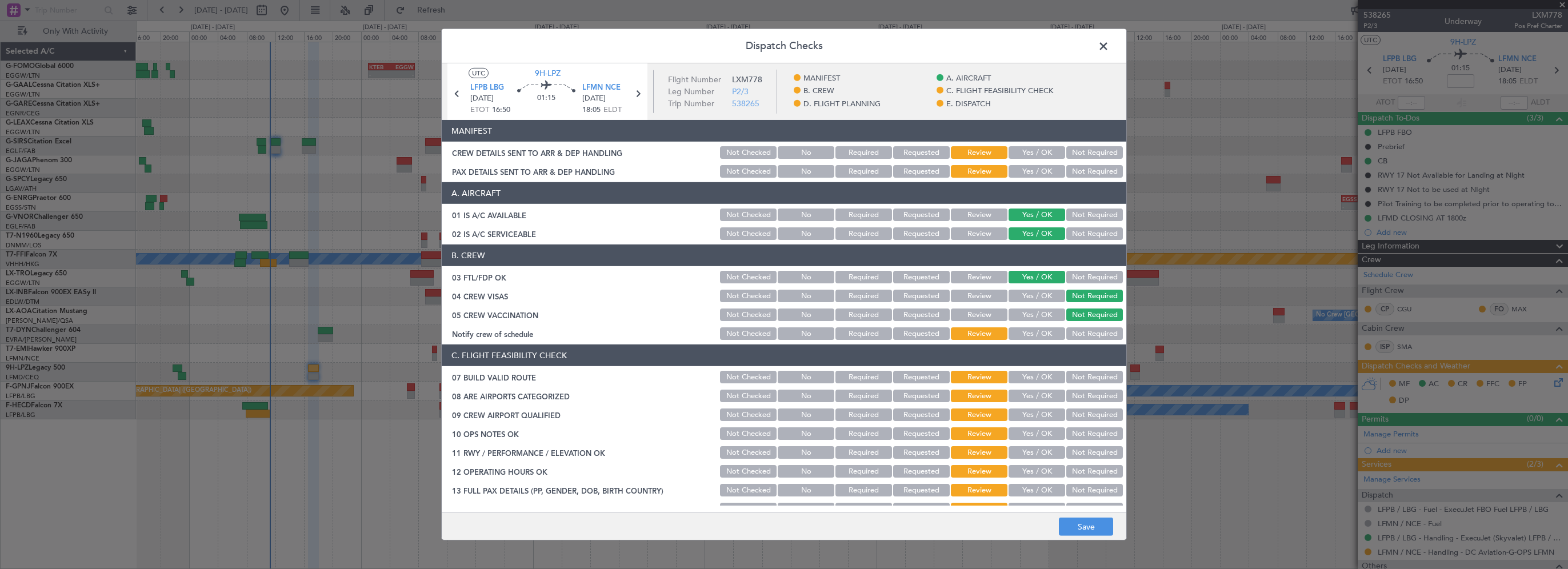
click at [1009, 339] on button "Yes / OK" at bounding box center [1037, 333] width 56 height 13
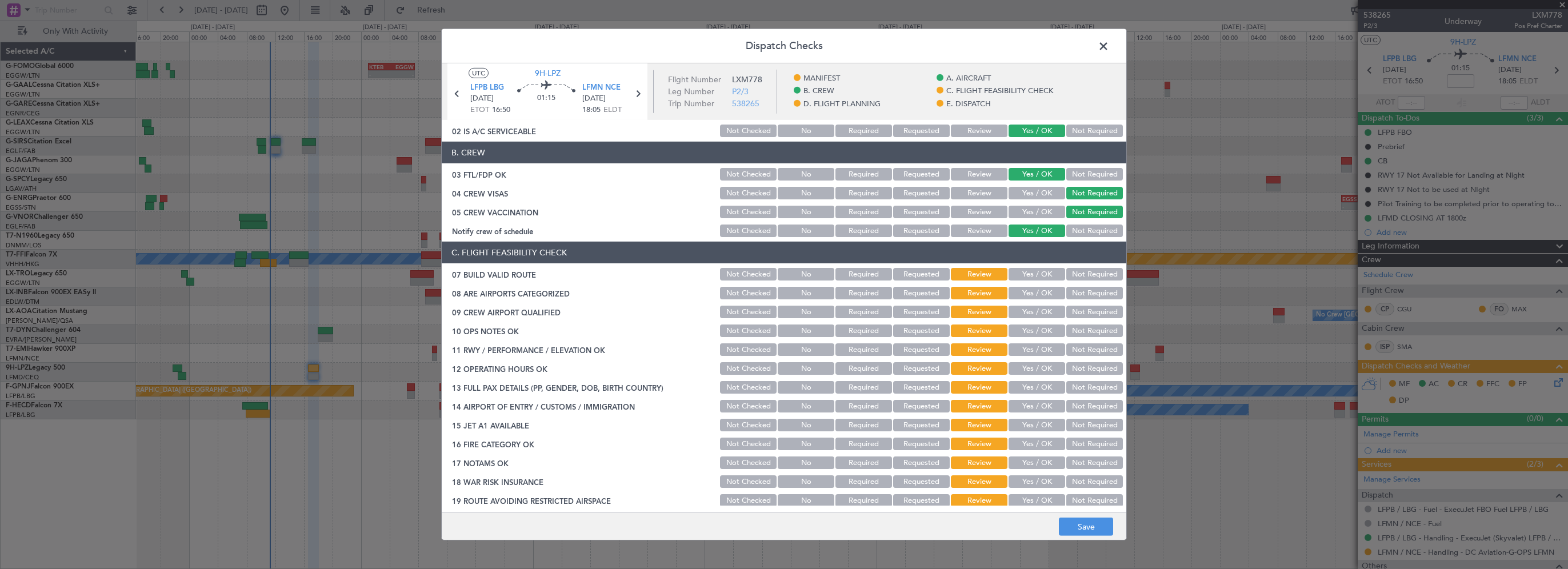
scroll to position [114, 0]
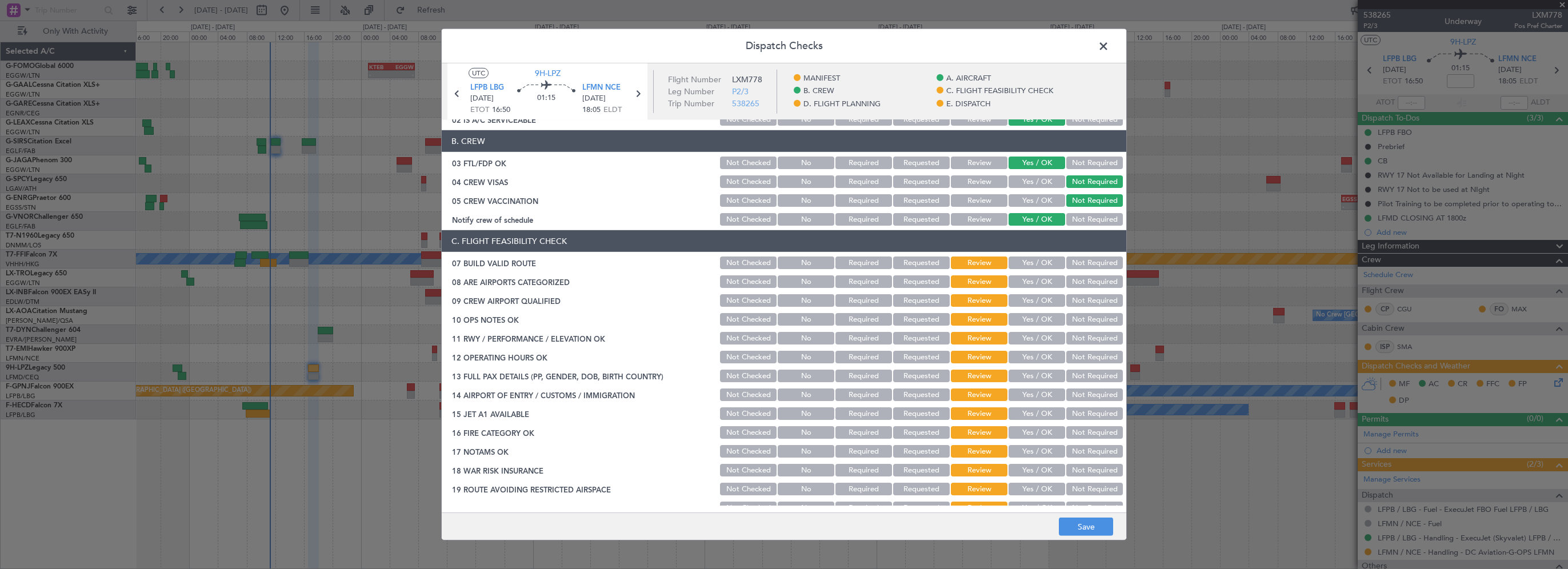
click at [1043, 263] on button "Yes / OK" at bounding box center [1037, 263] width 56 height 13
click at [743, 282] on button "Not Checked" at bounding box center [748, 281] width 56 height 13
click at [739, 300] on button "Not Checked" at bounding box center [748, 300] width 56 height 13
click at [1035, 282] on button "Yes / OK" at bounding box center [1037, 281] width 56 height 13
click at [1028, 296] on button "Yes / OK" at bounding box center [1037, 300] width 56 height 13
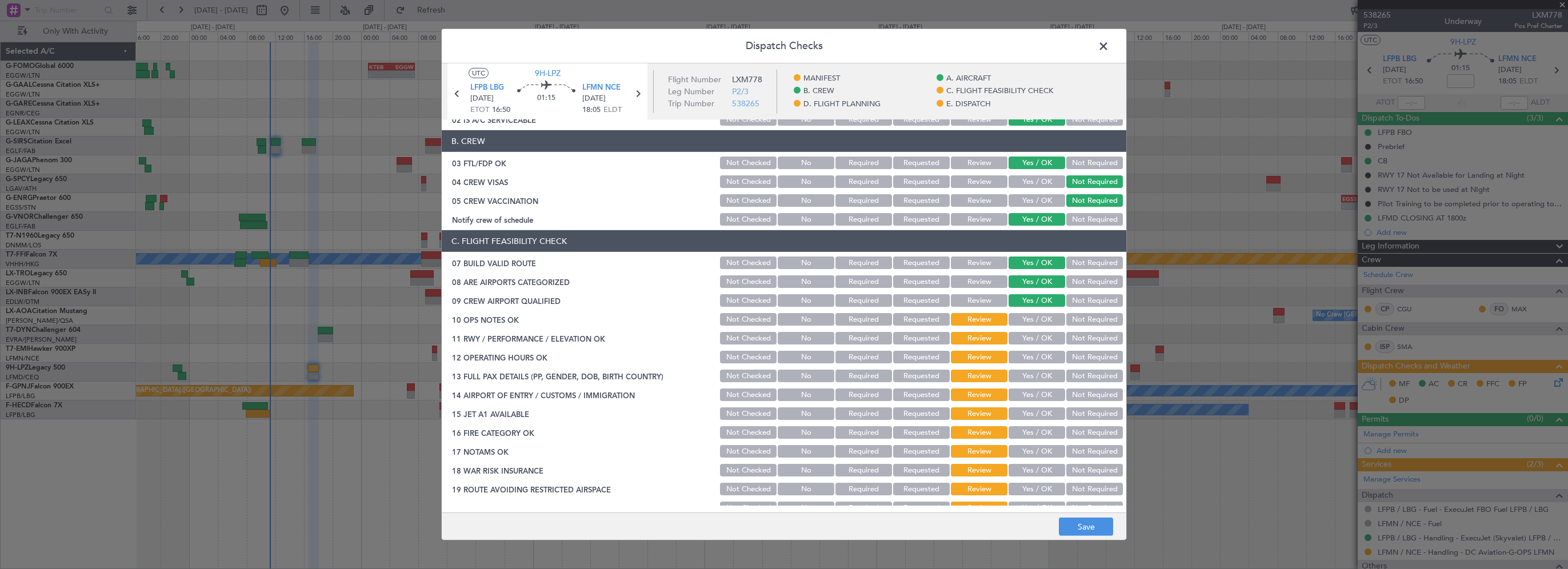
click at [1016, 323] on button "Yes / OK" at bounding box center [1037, 319] width 56 height 13
click at [1027, 332] on button "Yes / OK" at bounding box center [1037, 338] width 56 height 13
click at [1035, 355] on button "Yes / OK" at bounding box center [1037, 356] width 56 height 13
click at [1031, 380] on button "Yes / OK" at bounding box center [1037, 375] width 56 height 13
click at [1027, 393] on button "Yes / OK" at bounding box center [1037, 394] width 56 height 13
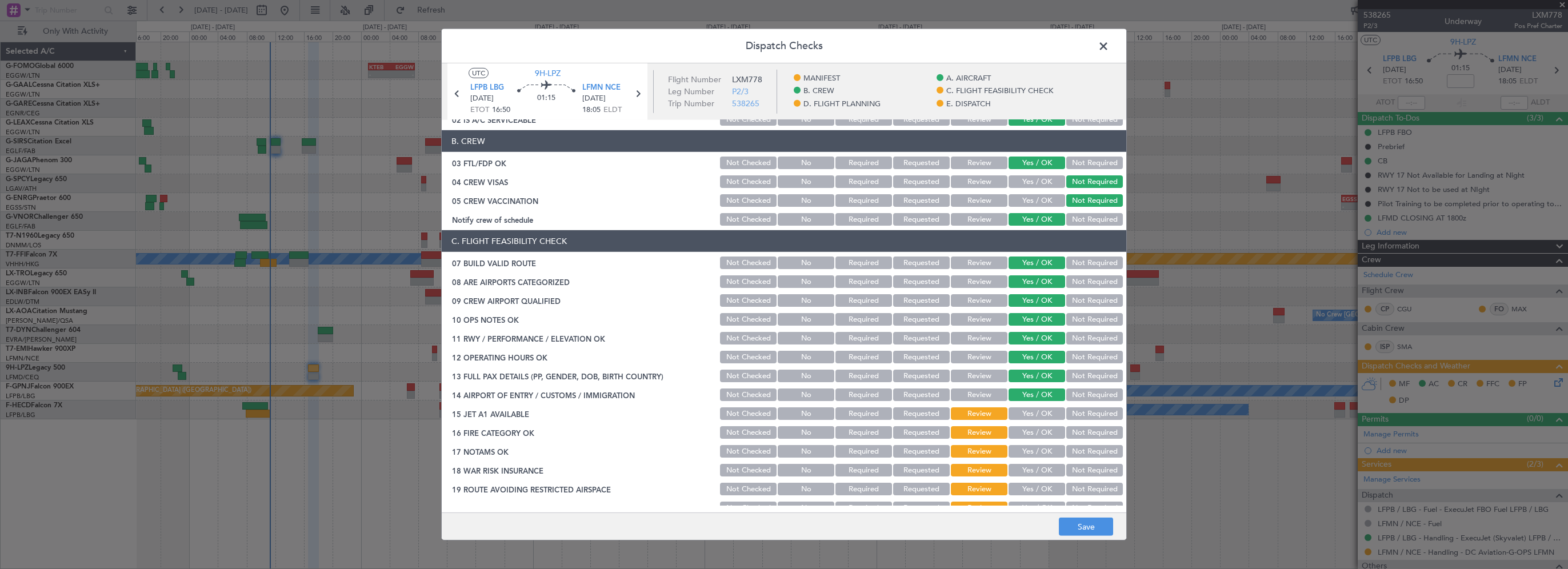
click at [1033, 413] on button "Yes / OK" at bounding box center [1037, 413] width 56 height 13
click at [1027, 438] on button "Yes / OK" at bounding box center [1037, 432] width 56 height 13
click at [1019, 455] on button "Yes / OK" at bounding box center [1037, 451] width 56 height 13
click at [1031, 472] on button "Yes / OK" at bounding box center [1037, 470] width 56 height 13
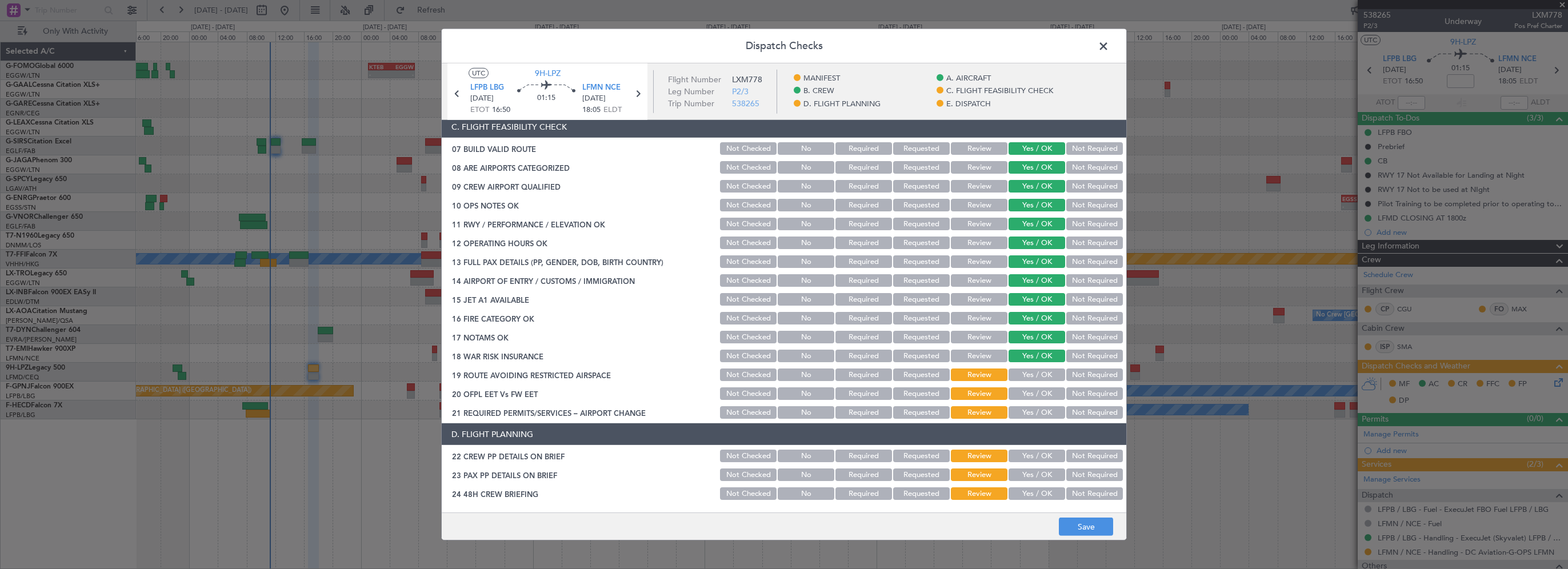
click at [1013, 375] on button "Yes / OK" at bounding box center [1037, 374] width 56 height 13
click at [1032, 391] on button "Yes / OK" at bounding box center [1037, 393] width 56 height 13
click at [1038, 415] on button "Yes / OK" at bounding box center [1037, 412] width 56 height 13
click at [1089, 355] on button "Not Required" at bounding box center [1095, 356] width 56 height 13
click at [1039, 454] on button "Yes / OK" at bounding box center [1037, 456] width 56 height 13
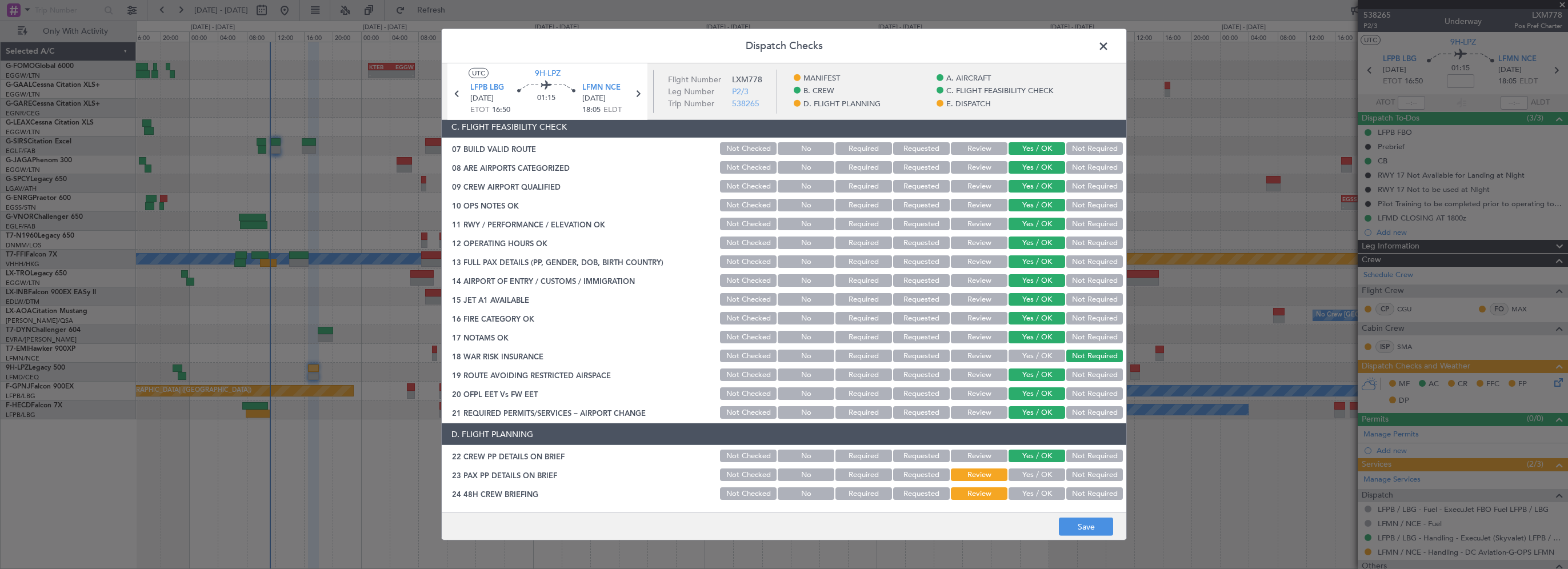
scroll to position [400, 0]
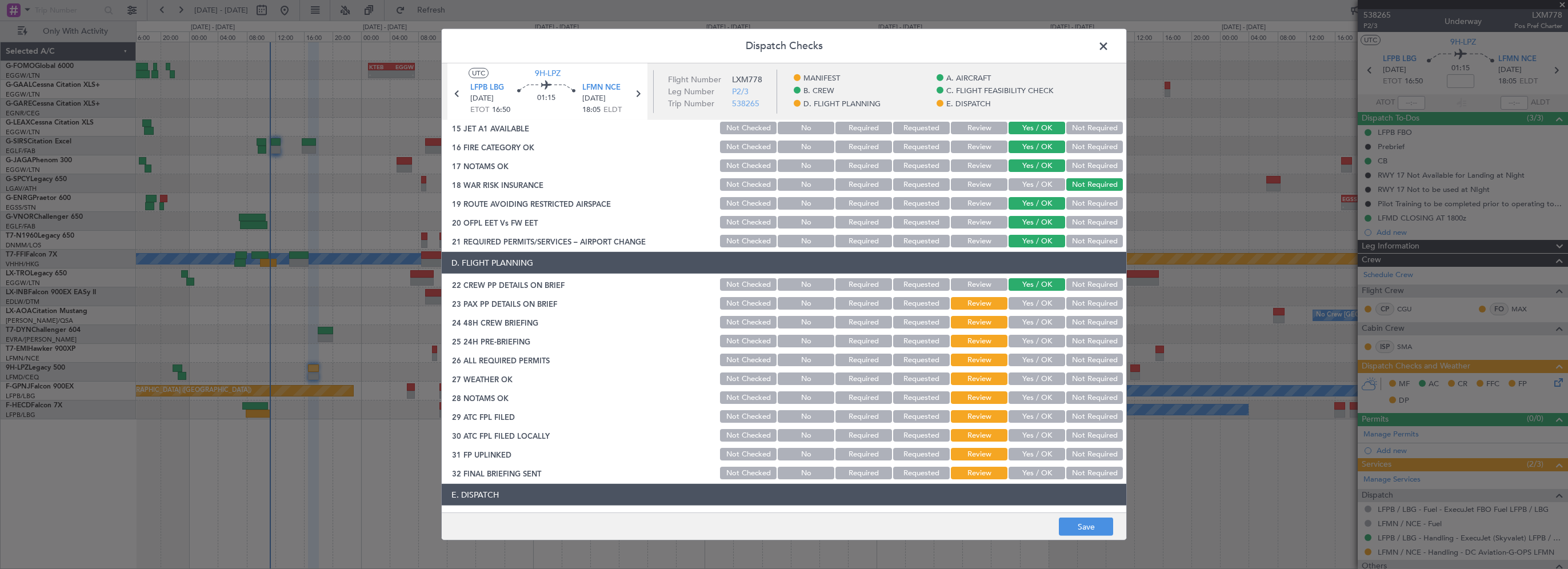
click at [1049, 304] on button "Yes / OK" at bounding box center [1037, 303] width 56 height 13
click at [1035, 320] on button "Yes / OK" at bounding box center [1037, 322] width 56 height 13
click at [1077, 344] on button "Not Required" at bounding box center [1095, 341] width 56 height 13
click at [845, 361] on button "Required" at bounding box center [864, 360] width 56 height 13
click at [849, 380] on button "Required" at bounding box center [864, 379] width 56 height 13
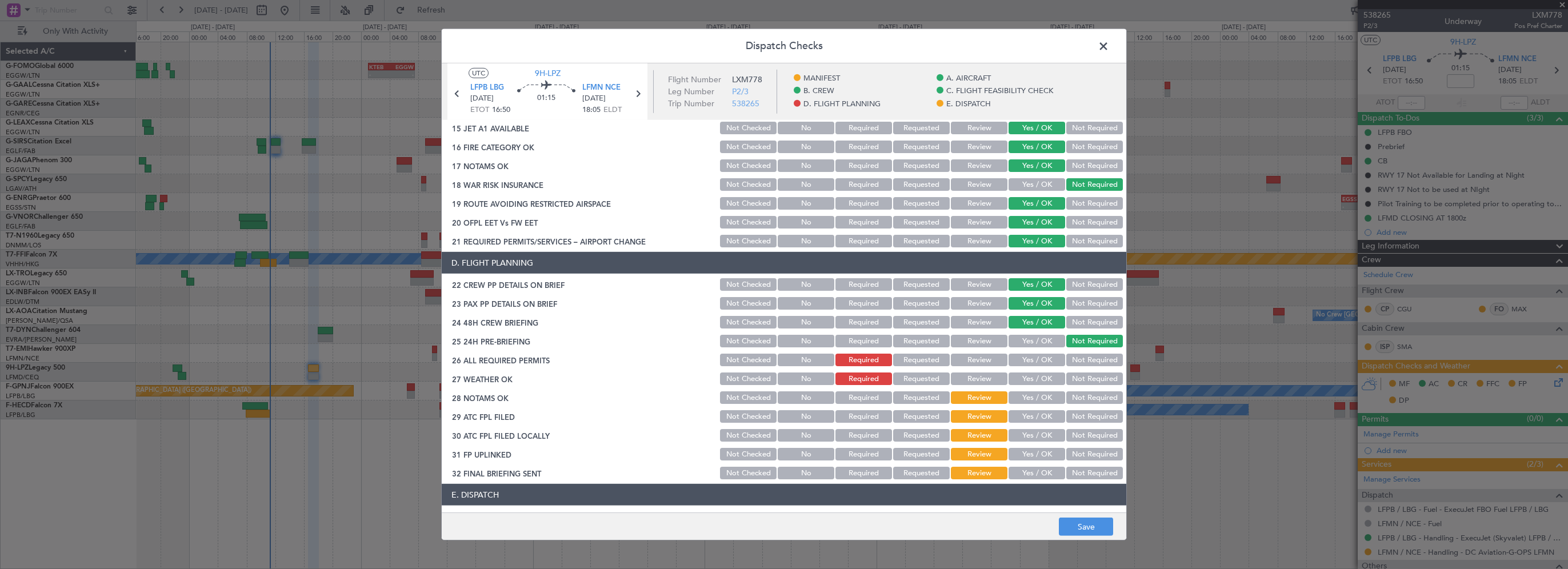
click at [855, 401] on button "Required" at bounding box center [864, 398] width 56 height 13
click at [739, 356] on button "Not Checked" at bounding box center [748, 360] width 56 height 13
click at [734, 385] on div "Not Checked" at bounding box center [747, 379] width 58 height 16
drag, startPoint x: 734, startPoint y: 398, endPoint x: 743, endPoint y: 391, distance: 11.4
click at [734, 399] on button "Not Checked" at bounding box center [748, 398] width 56 height 13
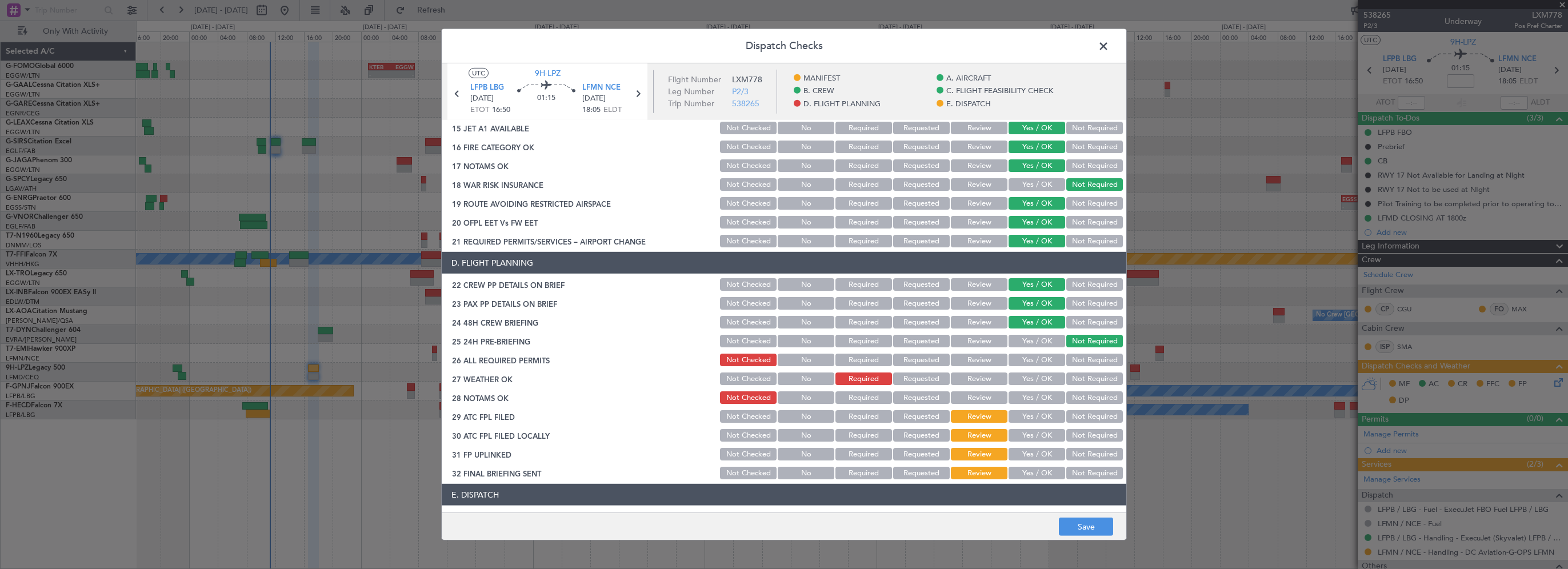
click at [748, 382] on button "Not Checked" at bounding box center [748, 379] width 56 height 13
drag, startPoint x: 750, startPoint y: 413, endPoint x: 748, endPoint y: 421, distance: 8.2
click at [750, 413] on button "Not Checked" at bounding box center [748, 416] width 56 height 13
click at [744, 435] on button "Not Checked" at bounding box center [748, 435] width 56 height 13
drag, startPoint x: 742, startPoint y: 453, endPoint x: 747, endPoint y: 477, distance: 24.5
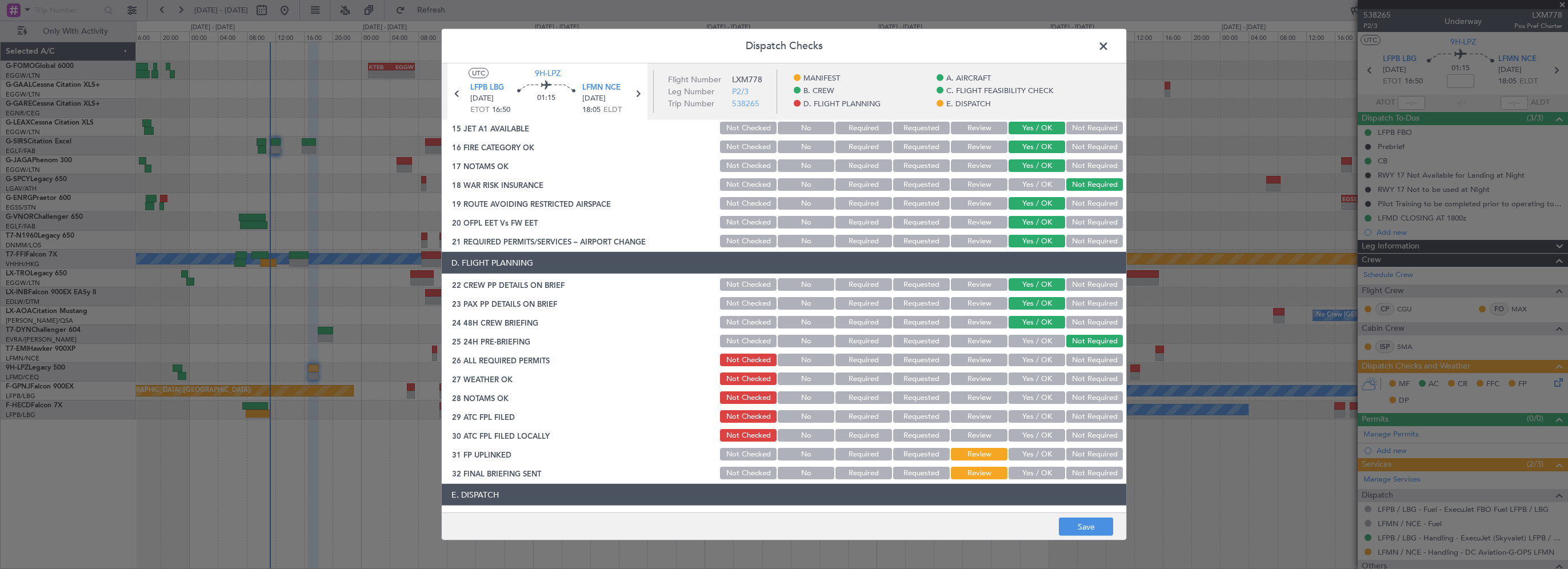
click at [742, 453] on button "Not Checked" at bounding box center [748, 454] width 56 height 13
click at [747, 477] on button "Not Checked" at bounding box center [748, 473] width 56 height 13
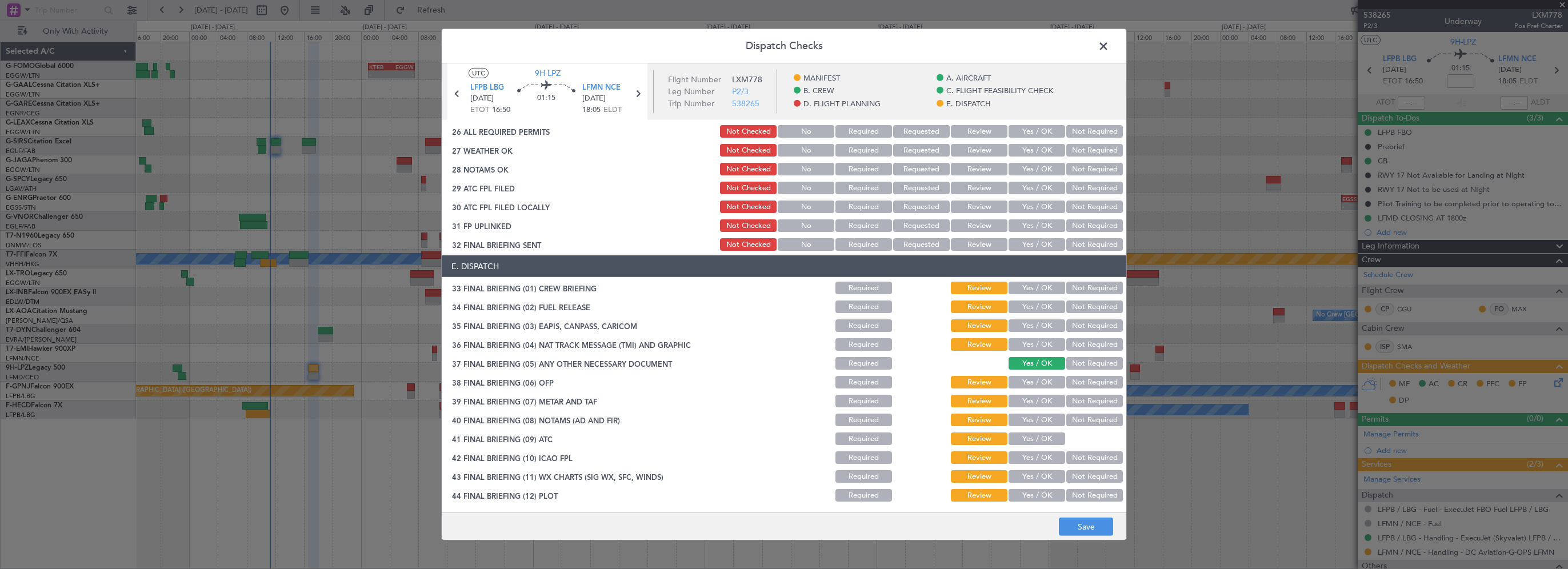
click at [869, 288] on button "Required" at bounding box center [864, 288] width 56 height 13
click at [866, 308] on button "Required" at bounding box center [864, 306] width 56 height 13
click at [861, 320] on button "Required" at bounding box center [864, 325] width 56 height 13
click at [850, 343] on button "Required" at bounding box center [864, 344] width 56 height 13
click at [869, 367] on button "Required" at bounding box center [864, 363] width 56 height 13
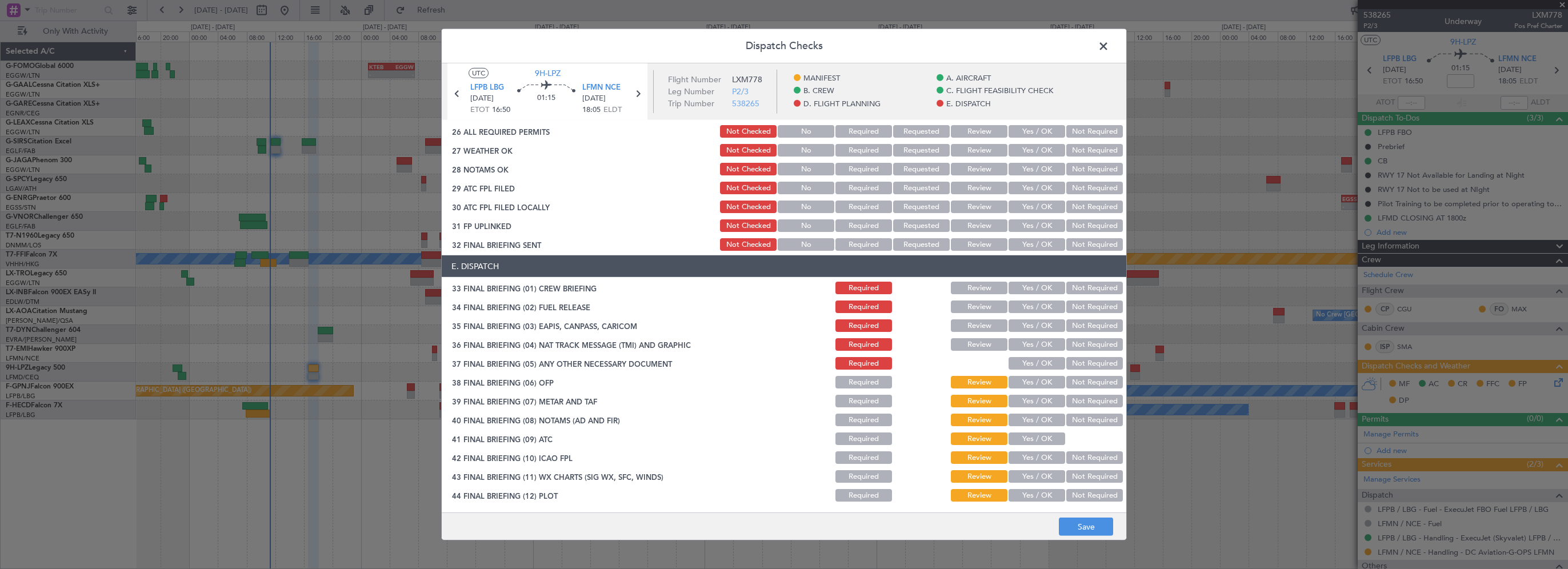
drag, startPoint x: 865, startPoint y: 382, endPoint x: 862, endPoint y: 395, distance: 13.3
click at [865, 383] on button "Required" at bounding box center [864, 382] width 56 height 13
click at [862, 398] on button "Required" at bounding box center [864, 401] width 56 height 13
click at [865, 420] on button "Required" at bounding box center [864, 420] width 56 height 13
click at [864, 429] on section "E. DISPATCH 33 FINAL BRIEFING (01) CREW BRIEFING Required Review Yes / OK Not R…" at bounding box center [784, 379] width 685 height 248
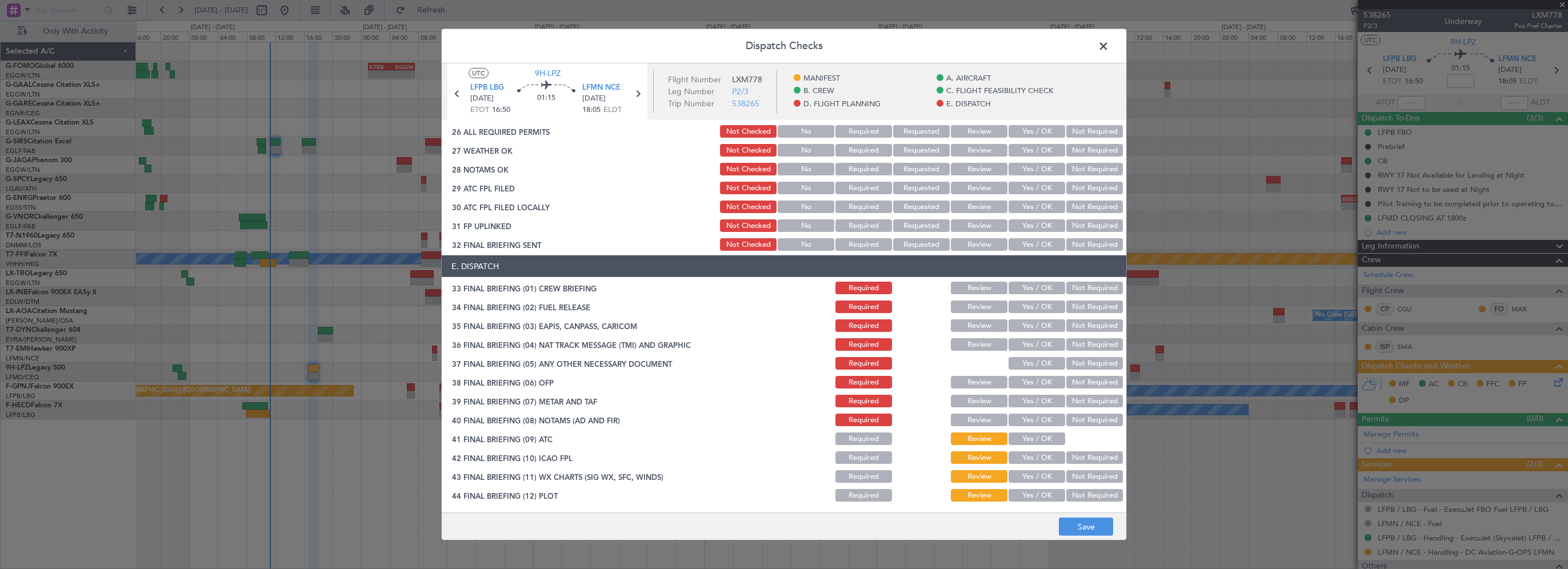
click at [862, 448] on section "E. DISPATCH 33 FINAL BRIEFING (01) CREW BRIEFING Required Review Yes / OK Not R…" at bounding box center [784, 379] width 685 height 248
click at [864, 443] on div "Required" at bounding box center [862, 439] width 58 height 16
drag, startPoint x: 860, startPoint y: 432, endPoint x: 855, endPoint y: 435, distance: 5.8
click at [859, 432] on button "Required" at bounding box center [864, 439] width 56 height 13
click at [850, 439] on button "Required" at bounding box center [864, 439] width 56 height 13
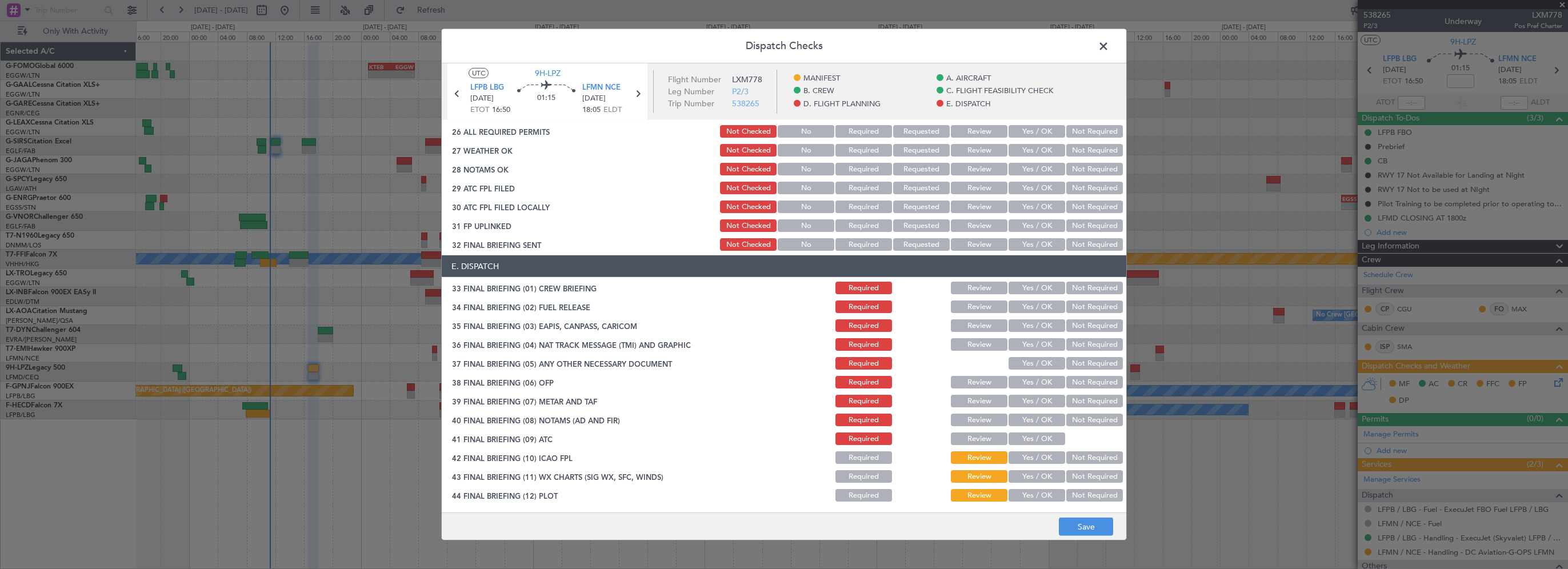
drag, startPoint x: 854, startPoint y: 456, endPoint x: 854, endPoint y: 467, distance: 11.0
click at [854, 456] on button "Required" at bounding box center [864, 458] width 56 height 13
drag, startPoint x: 853, startPoint y: 473, endPoint x: 850, endPoint y: 494, distance: 21.2
click at [853, 473] on button "Required" at bounding box center [864, 476] width 56 height 13
click at [850, 496] on button "Required" at bounding box center [864, 495] width 56 height 13
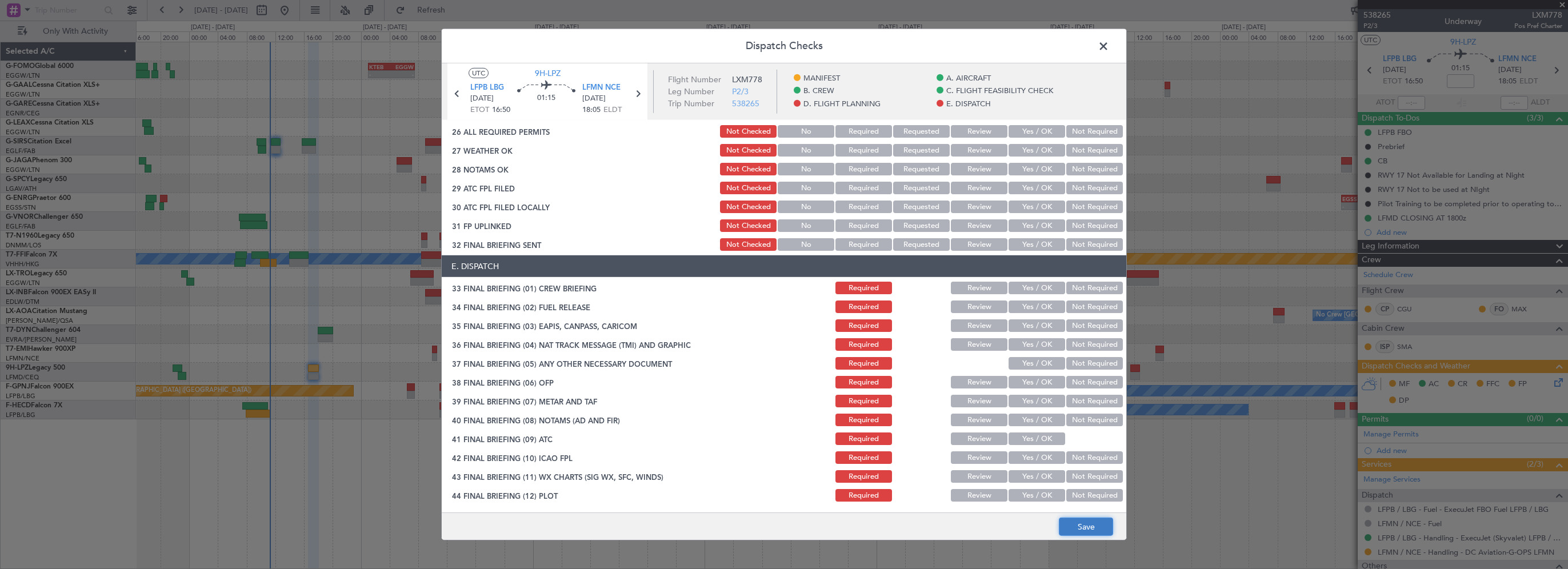
click at [1075, 533] on button "Save" at bounding box center [1086, 527] width 55 height 18
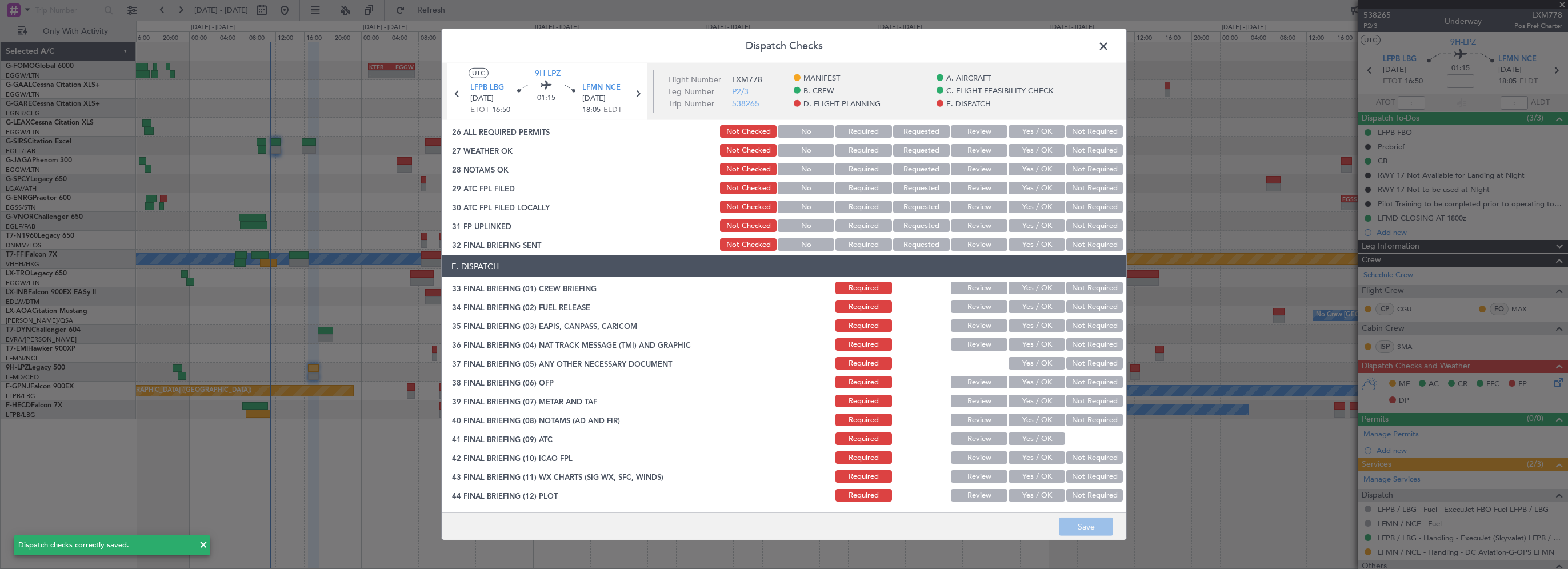
click at [1109, 48] on span at bounding box center [1109, 49] width 0 height 23
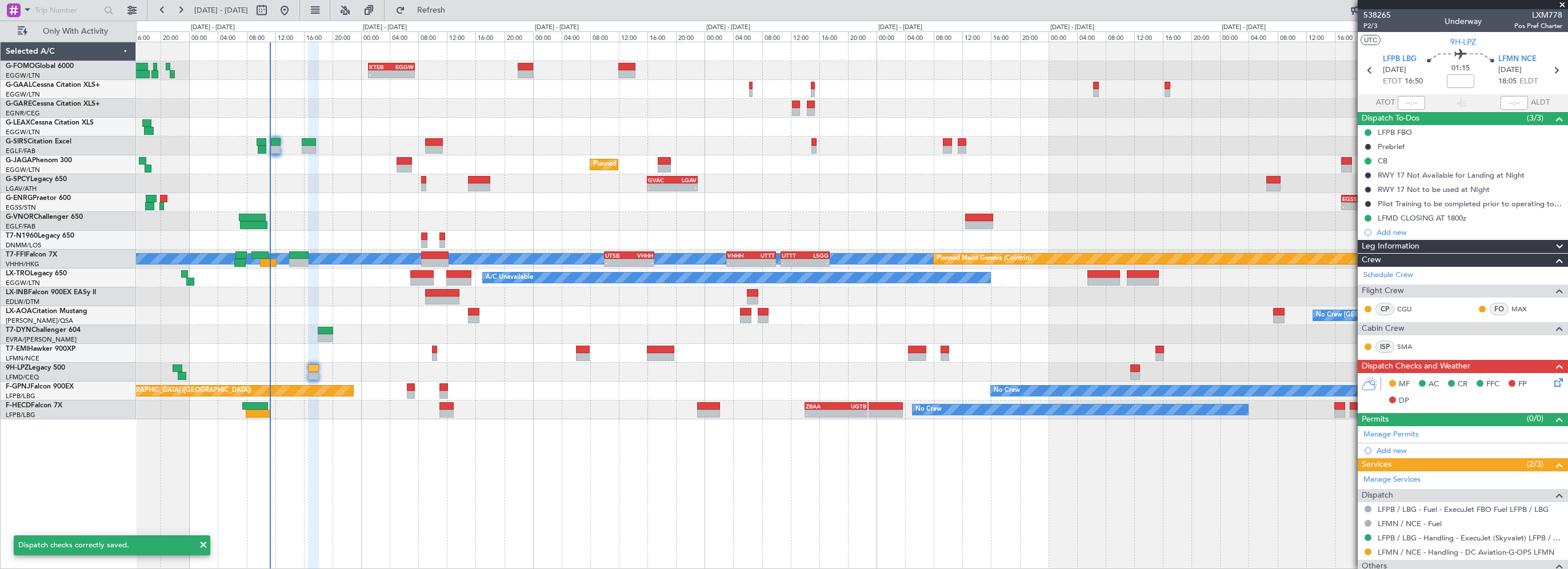
click at [1168, 194] on div "- - EGSS 17:00 Z KBGR 00:00 Z" at bounding box center [852, 202] width 1432 height 19
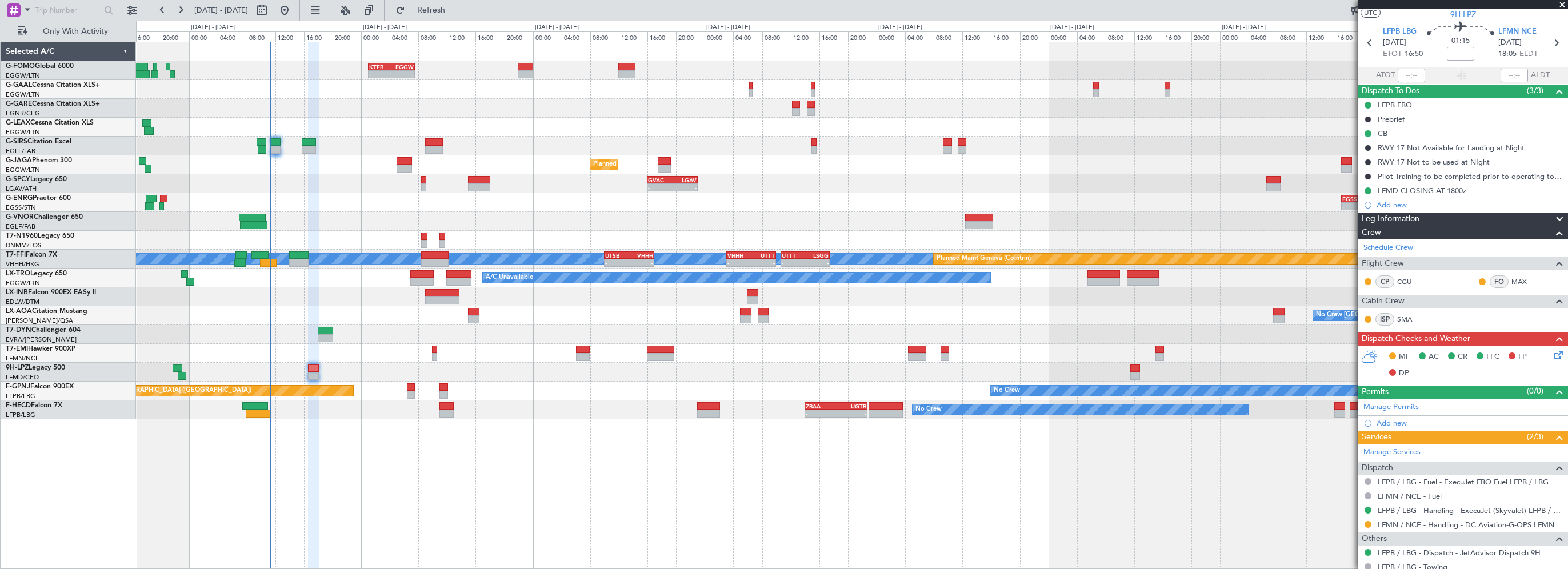
scroll to position [0, 0]
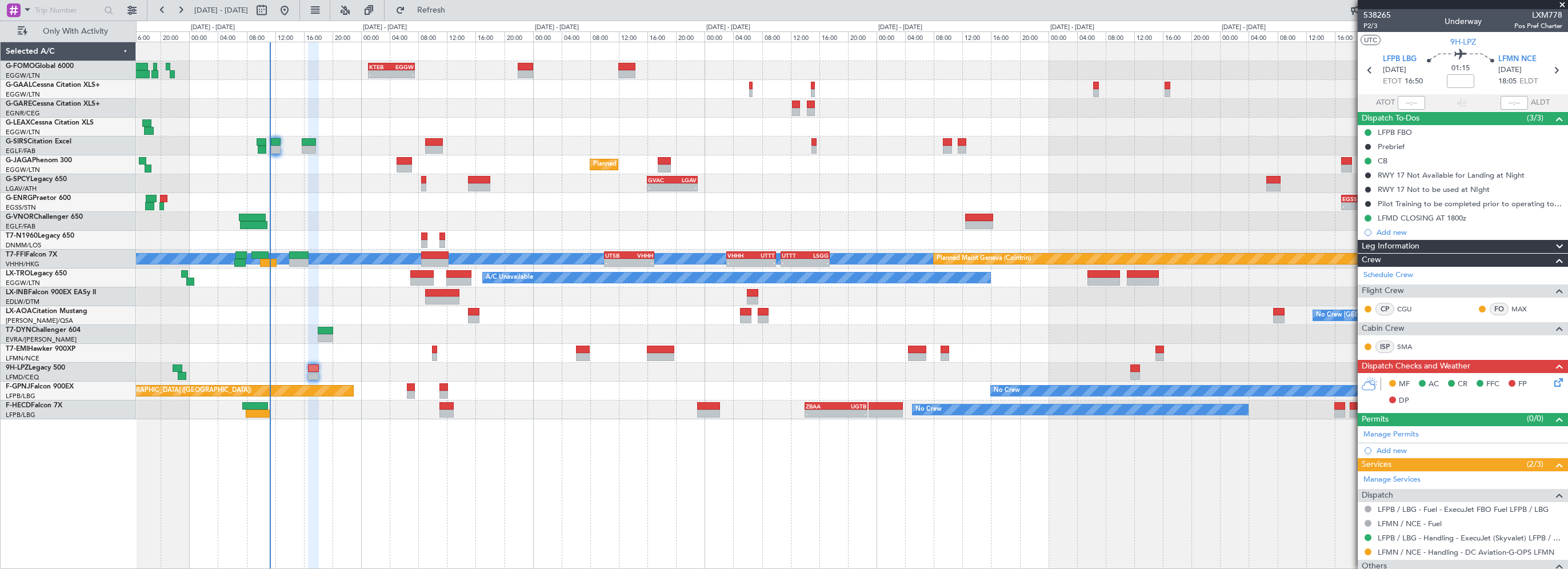
click at [501, 431] on div "- - KTEB 01:00 Z EGGW 07:35 Z A/C Unavailable Owner Planned Maint London (Farnb…" at bounding box center [852, 305] width 1432 height 527
click at [459, 1] on button "Refresh" at bounding box center [425, 10] width 69 height 18
click at [447, 5] on button "Refresh" at bounding box center [425, 10] width 69 height 18
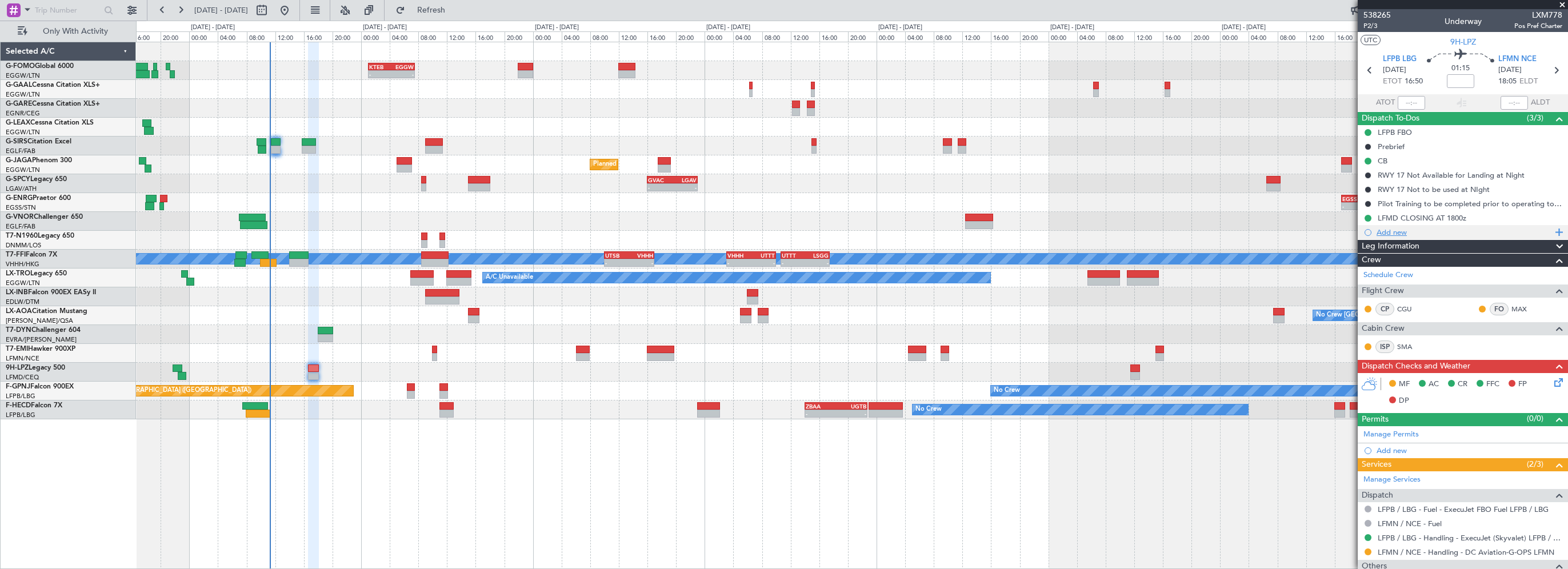
click at [1391, 230] on div "Add new" at bounding box center [1464, 232] width 175 height 10
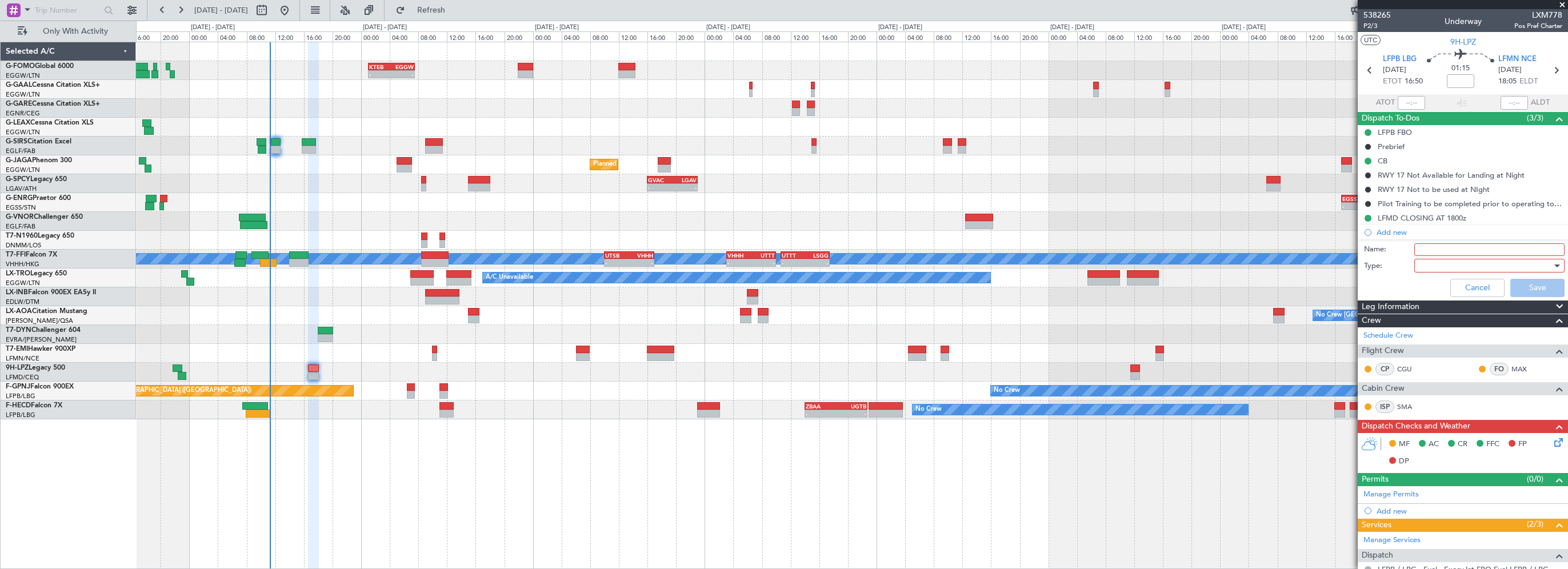
click at [1441, 251] on input "Name:" at bounding box center [1490, 249] width 150 height 13
type input "Fictive Departure"
click at [1436, 262] on div at bounding box center [1485, 266] width 133 height 17
click at [1422, 287] on span "Generic" at bounding box center [1484, 288] width 134 height 17
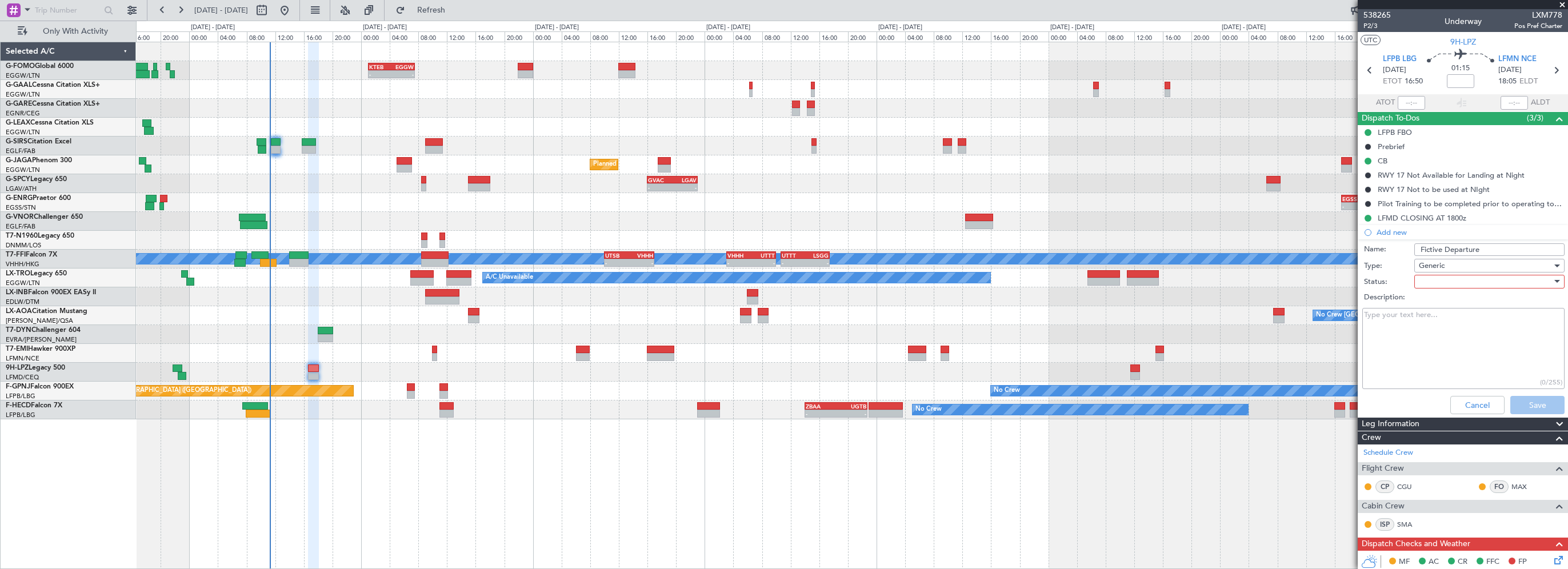
click at [1429, 283] on div at bounding box center [1485, 282] width 133 height 17
click at [1431, 322] on span "In Progress" at bounding box center [1484, 321] width 134 height 17
drag, startPoint x: 1417, startPoint y: 328, endPoint x: 1417, endPoint y: 336, distance: 8.0
click at [1417, 328] on textarea "Description:" at bounding box center [1464, 349] width 202 height 81
click at [1423, 351] on textarea "Description:" at bounding box center [1464, 349] width 202 height 81
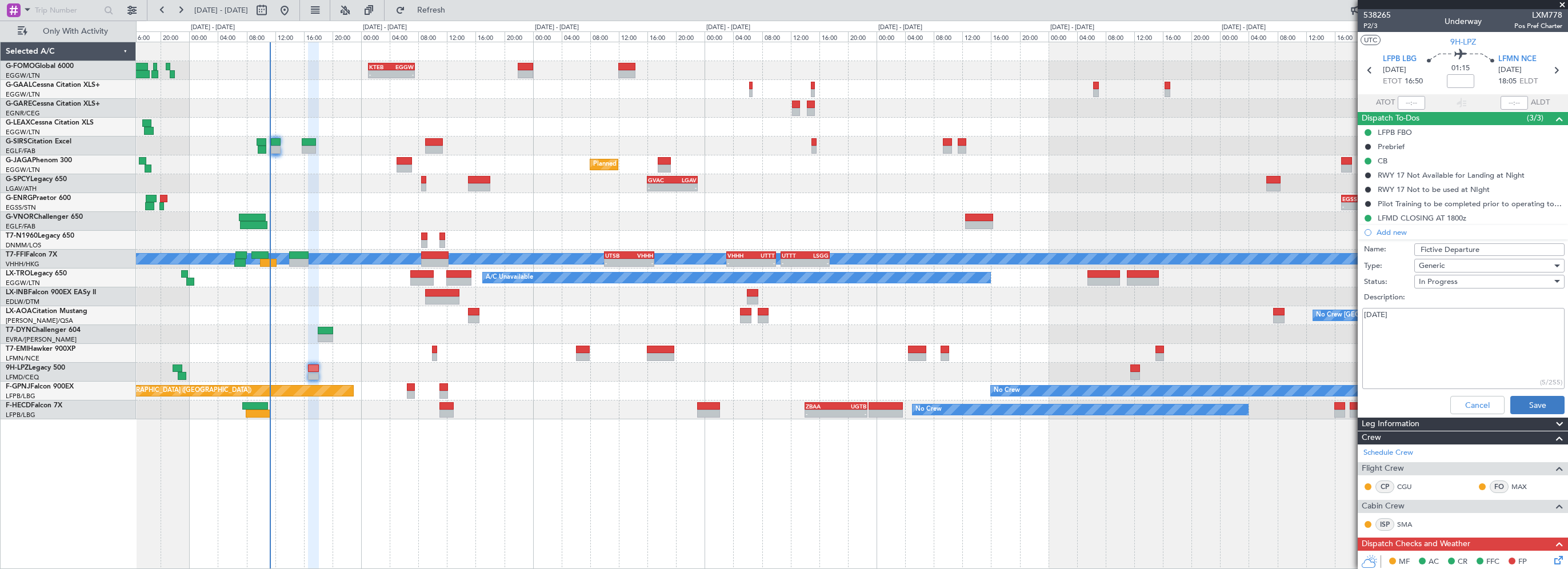
type textarea "11OCT"
click at [1525, 400] on button "Save" at bounding box center [1537, 405] width 55 height 18
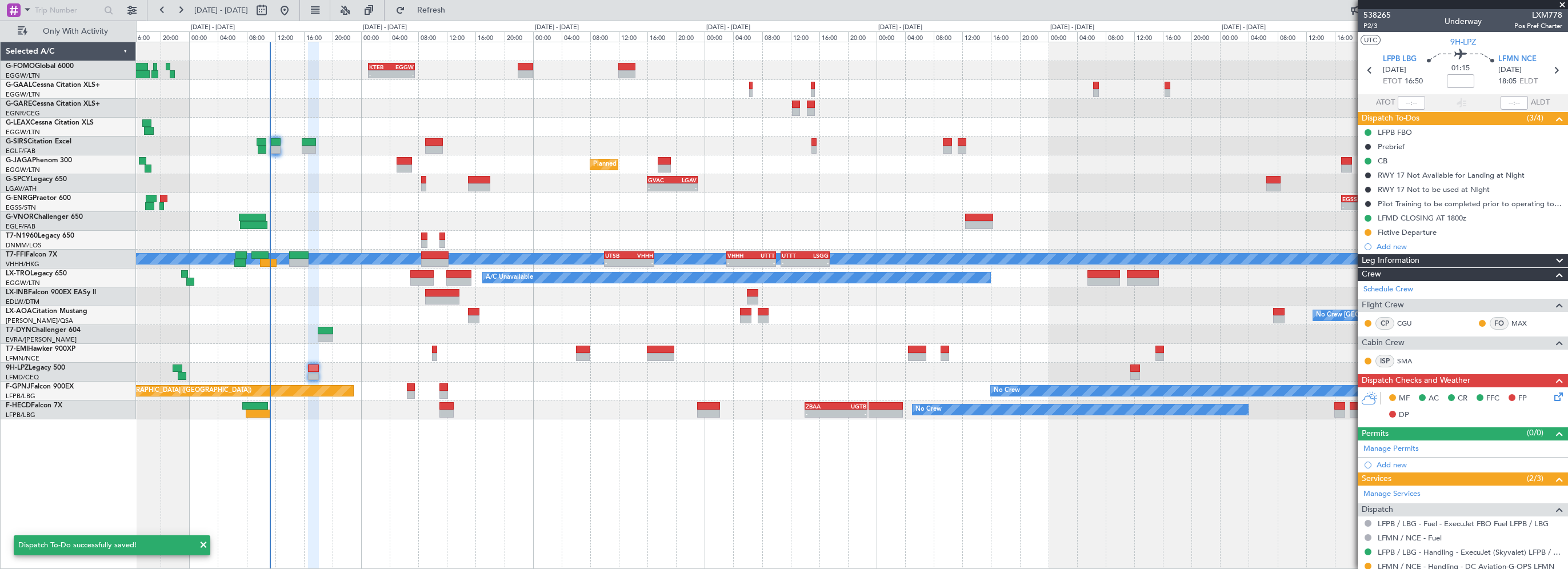
click at [1563, 4] on span at bounding box center [1562, 5] width 12 height 10
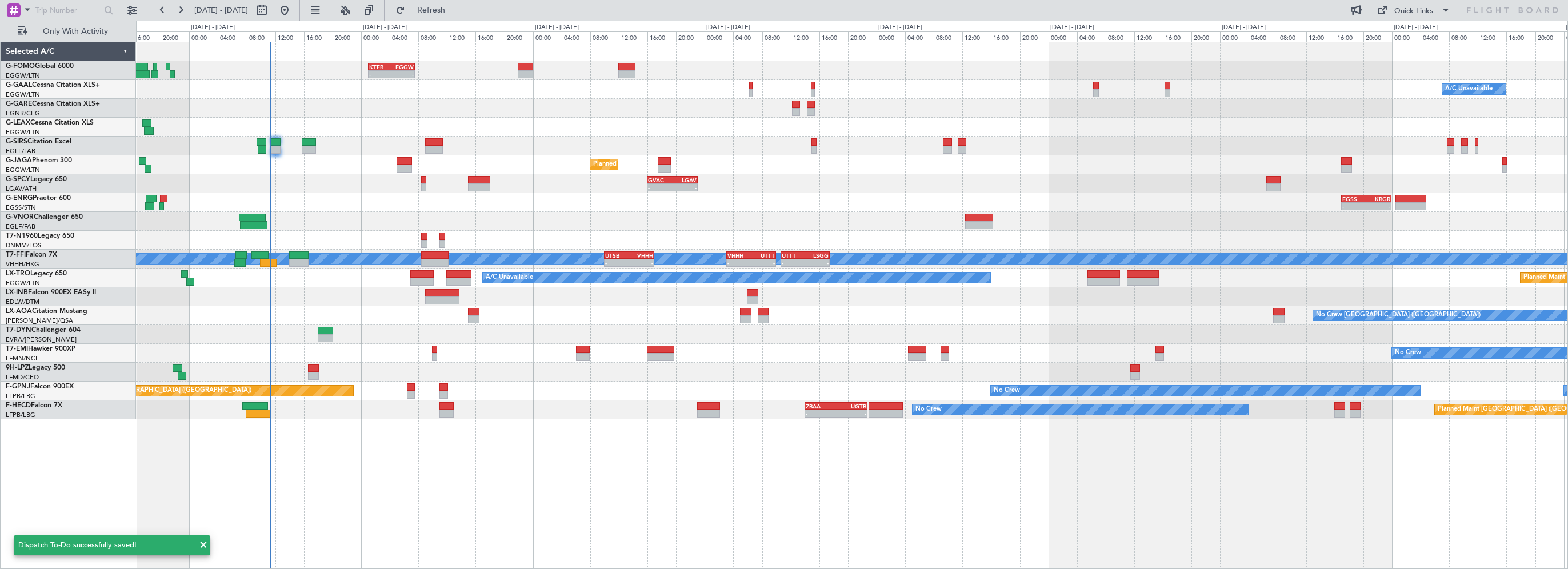
click at [929, 475] on div "- - KTEB 01:00 Z EGGW 07:35 Z A/C Unavailable Owner Planned Maint London (Farnb…" at bounding box center [852, 305] width 1432 height 527
click at [455, 7] on span "Refresh" at bounding box center [432, 10] width 48 height 8
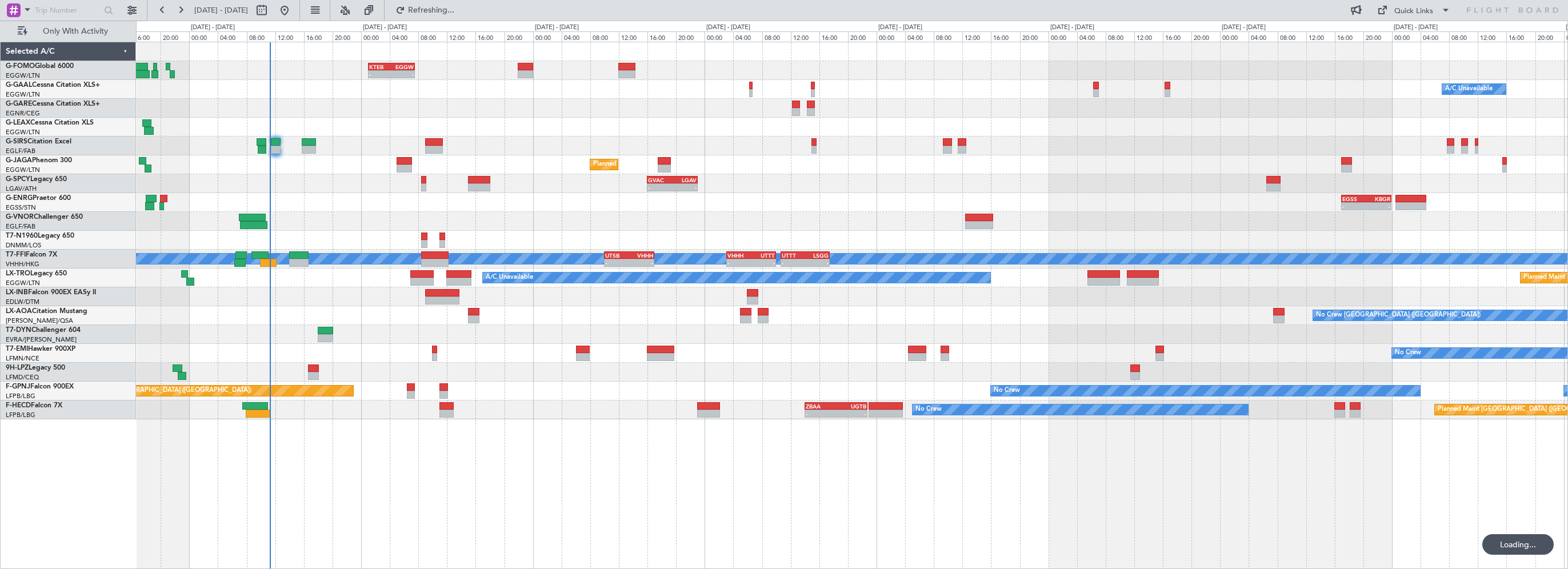
click at [481, 477] on div "- - KTEB 01:00 Z EGGW 07:35 Z A/C Unavailable Owner Planned Maint London (Farnb…" at bounding box center [852, 305] width 1432 height 527
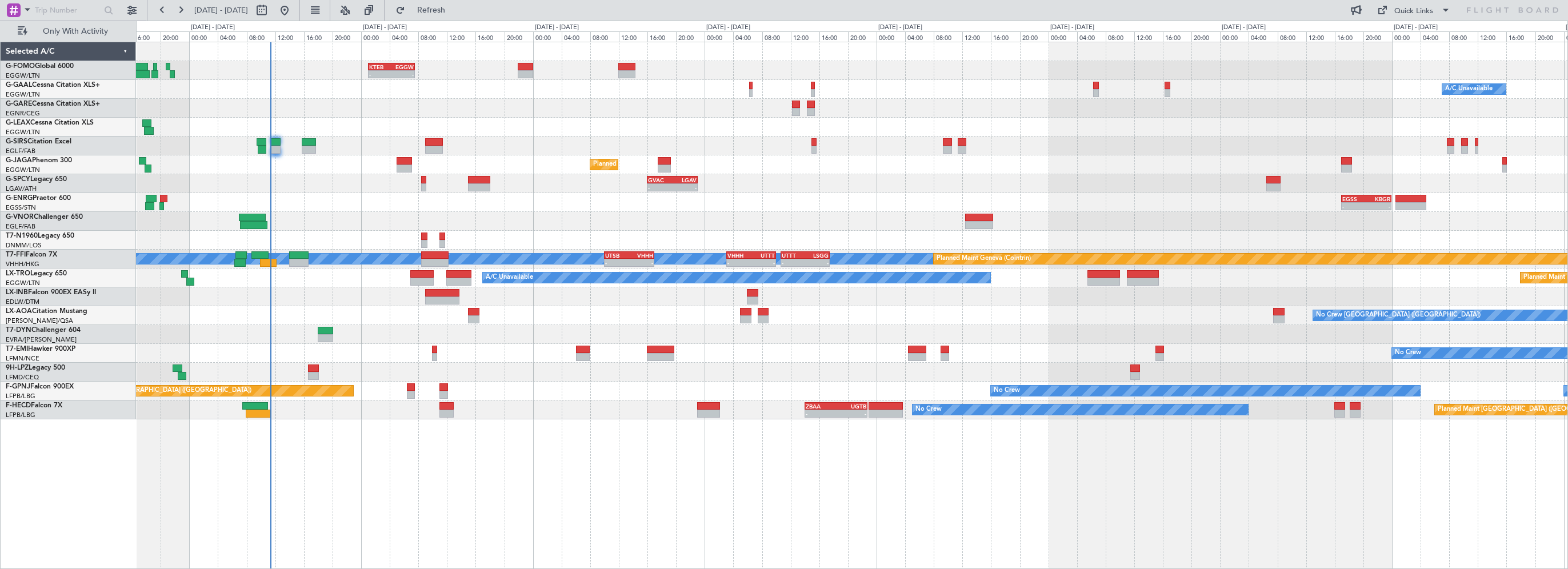
click at [430, 477] on div "- - KTEB 01:00 Z EGGW 07:35 Z A/C Unavailable Owner Planned Maint London (Farnb…" at bounding box center [852, 305] width 1432 height 527
drag, startPoint x: 462, startPoint y: 13, endPoint x: 480, endPoint y: 14, distance: 18.0
click at [455, 14] on span "Refresh" at bounding box center [432, 10] width 48 height 8
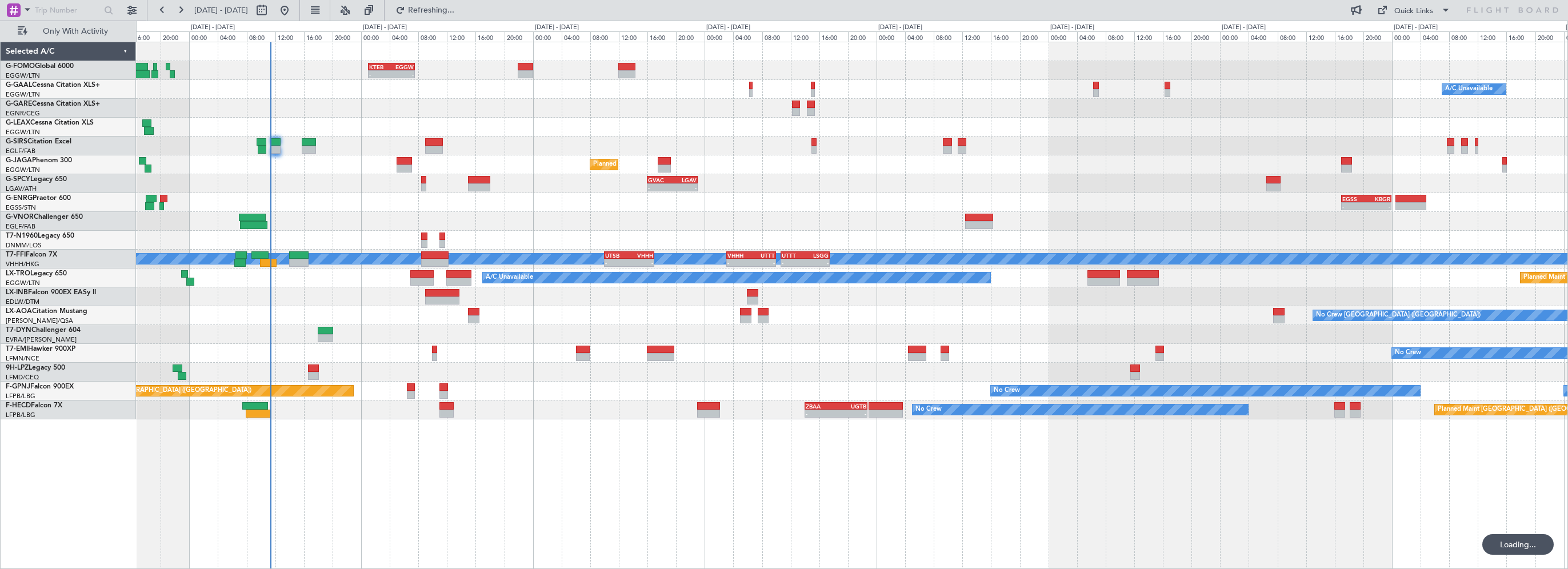
click at [527, 359] on div "No Crew" at bounding box center [852, 353] width 1432 height 19
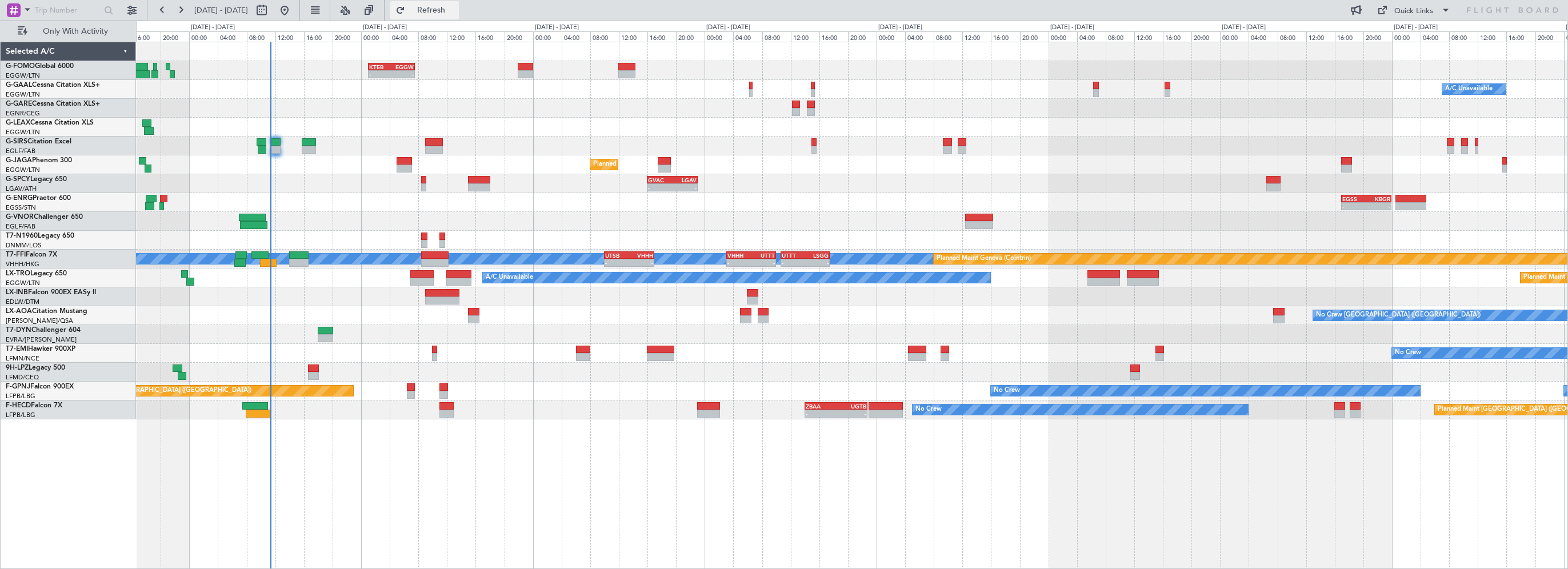
click at [459, 4] on button "Refresh" at bounding box center [425, 10] width 69 height 18
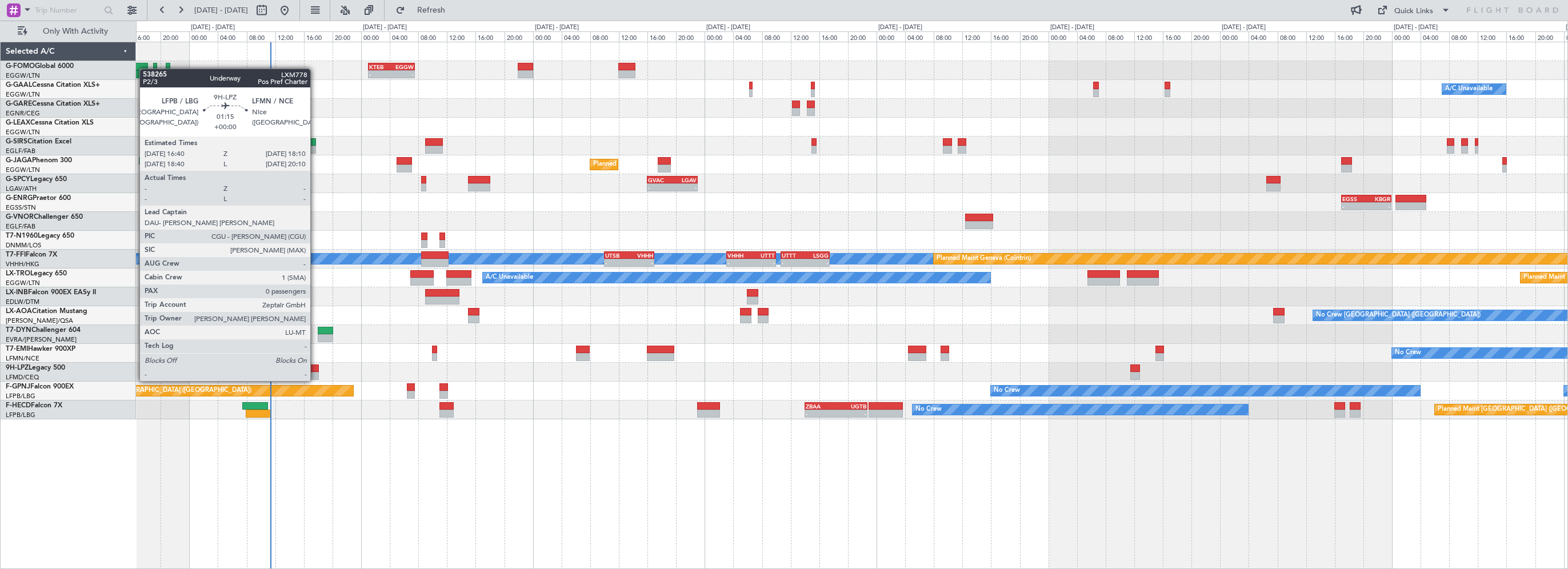
click at [316, 369] on div at bounding box center [314, 368] width 11 height 8
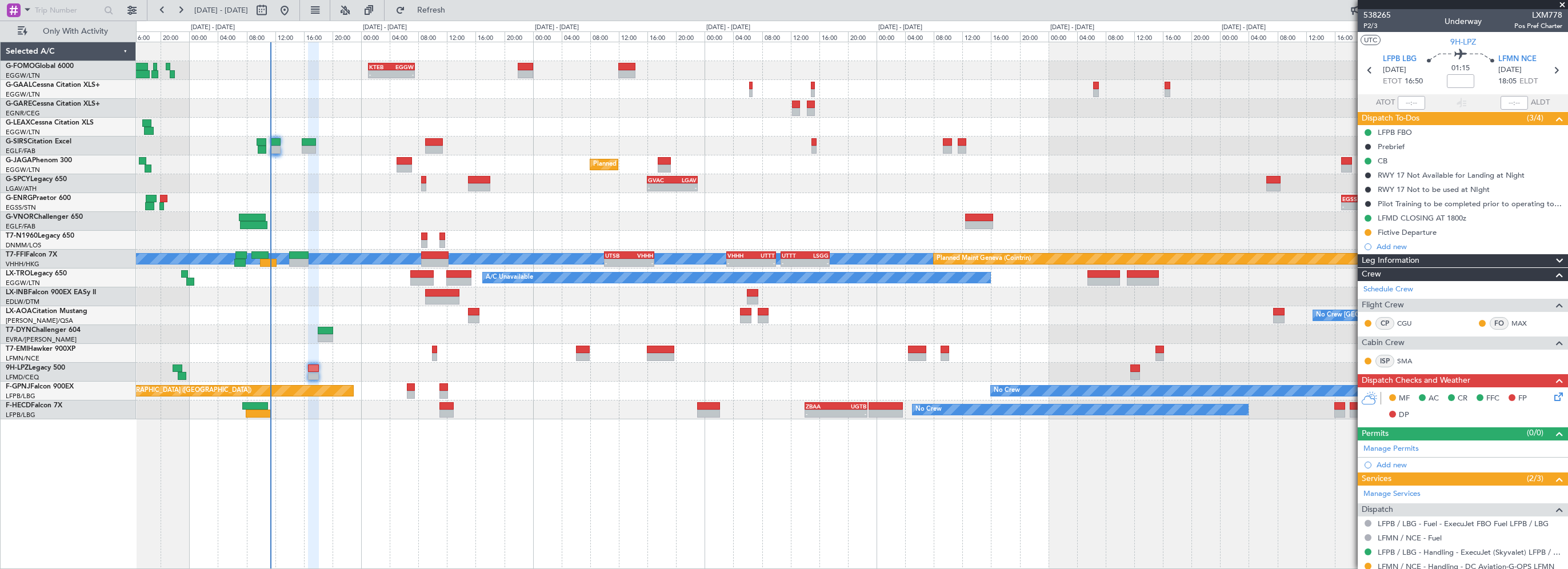
click at [405, 502] on div "- - KTEB 01:00 Z EGGW 07:35 Z A/C Unavailable Owner Planned Maint [GEOGRAPHIC_D…" at bounding box center [852, 305] width 1432 height 527
click at [455, 7] on span "Refresh" at bounding box center [432, 10] width 48 height 8
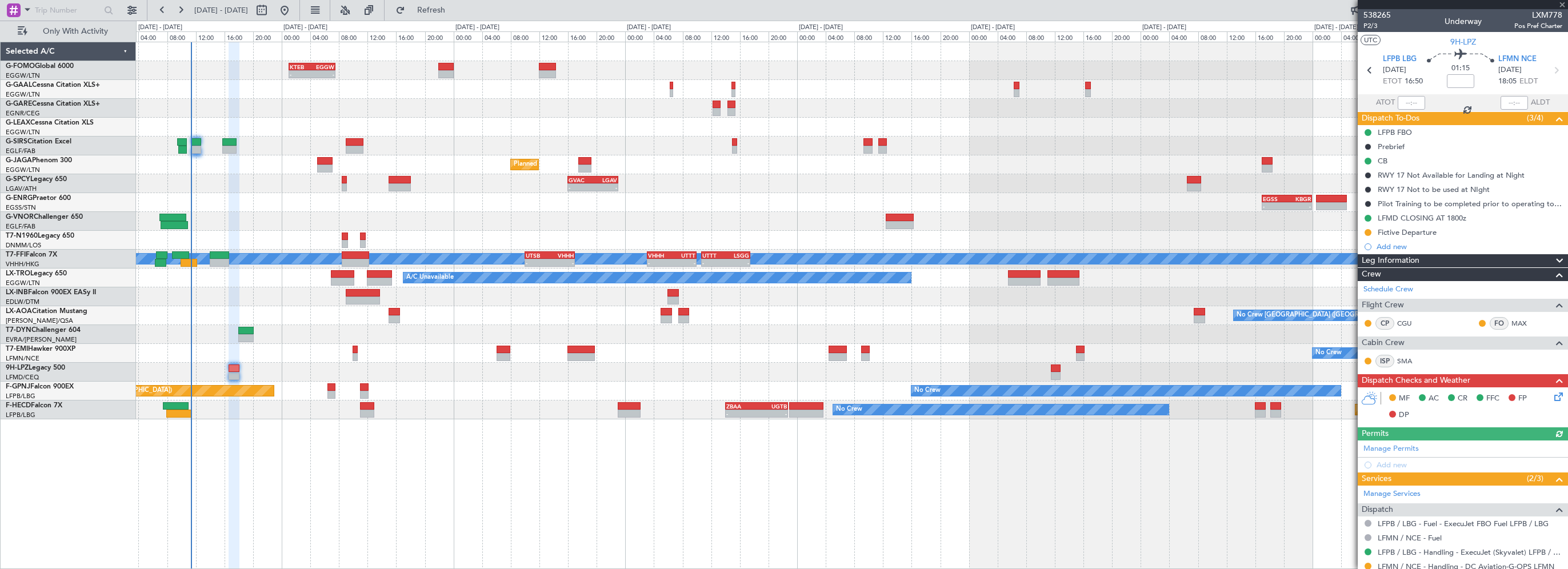
click at [430, 496] on div "- - KTEB 01:00 Z EGGW 07:35 Z A/C Unavailable Owner Owner A/C Unavailable Plann…" at bounding box center [852, 305] width 1432 height 527
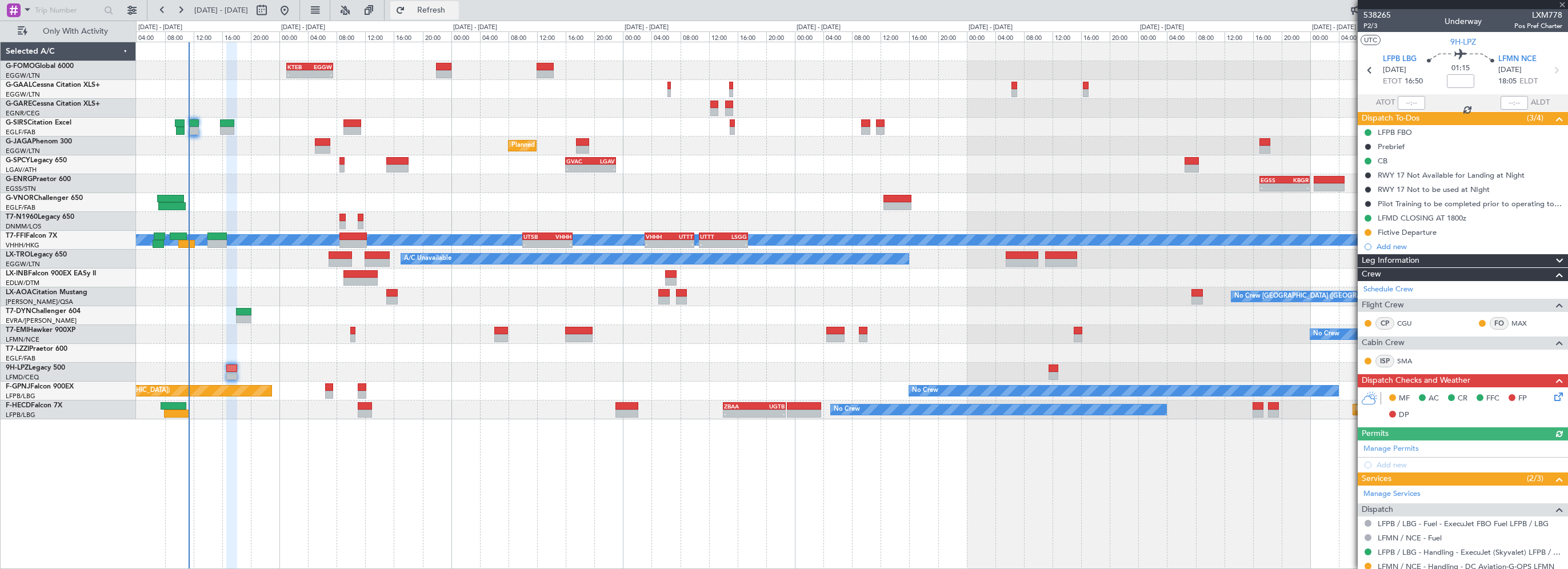
drag, startPoint x: 455, startPoint y: 9, endPoint x: 461, endPoint y: 16, distance: 9.2
click at [455, 9] on span "Refresh" at bounding box center [432, 10] width 48 height 8
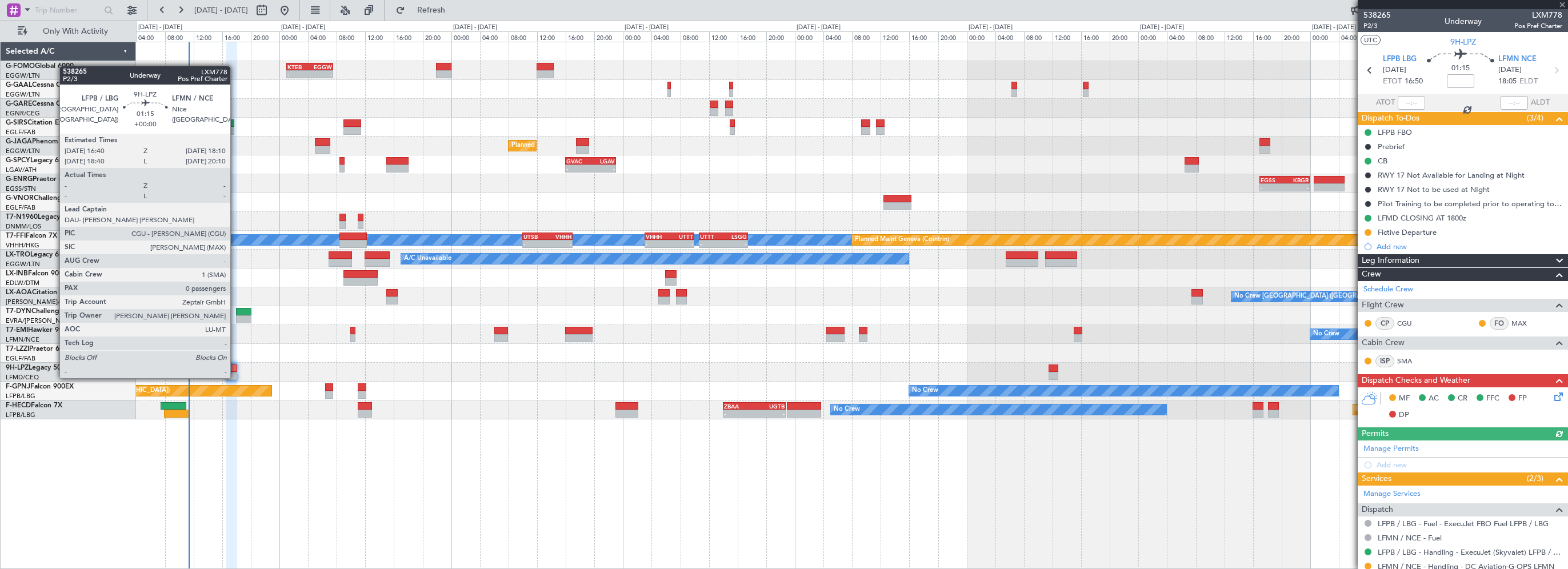
click at [235, 367] on div at bounding box center [232, 368] width 11 height 8
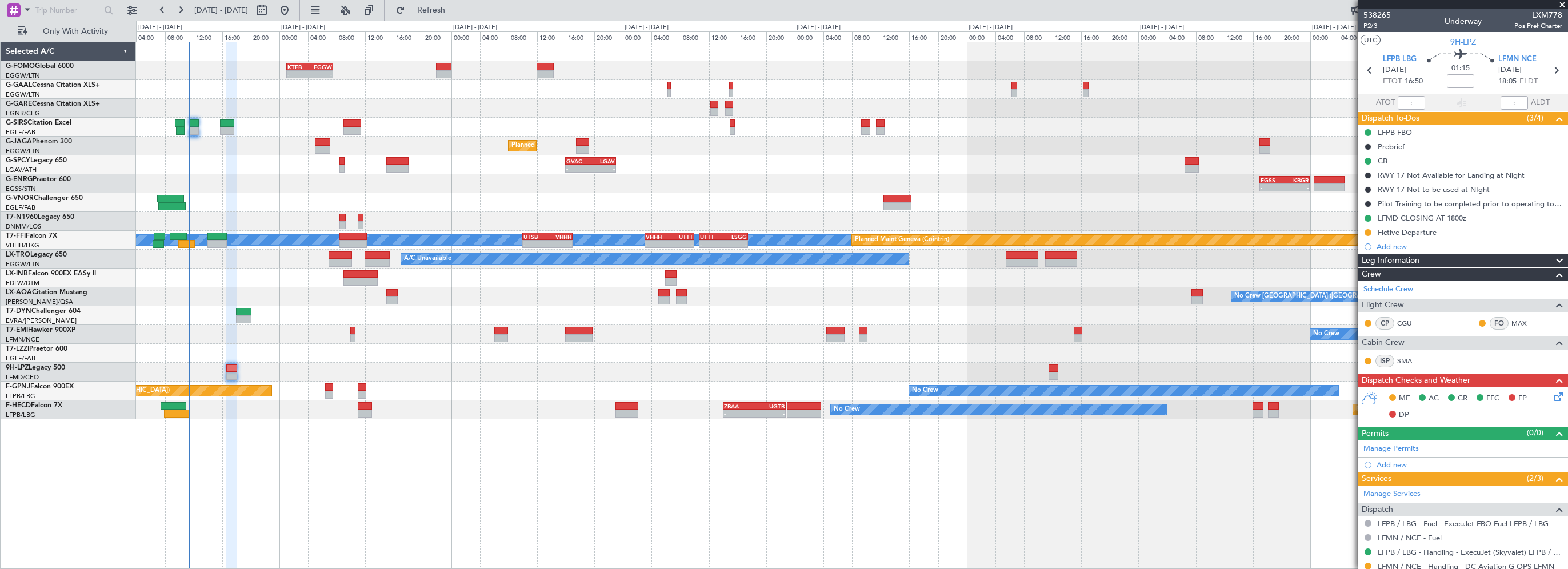
click at [1399, 260] on span "Leg Information" at bounding box center [1391, 260] width 58 height 13
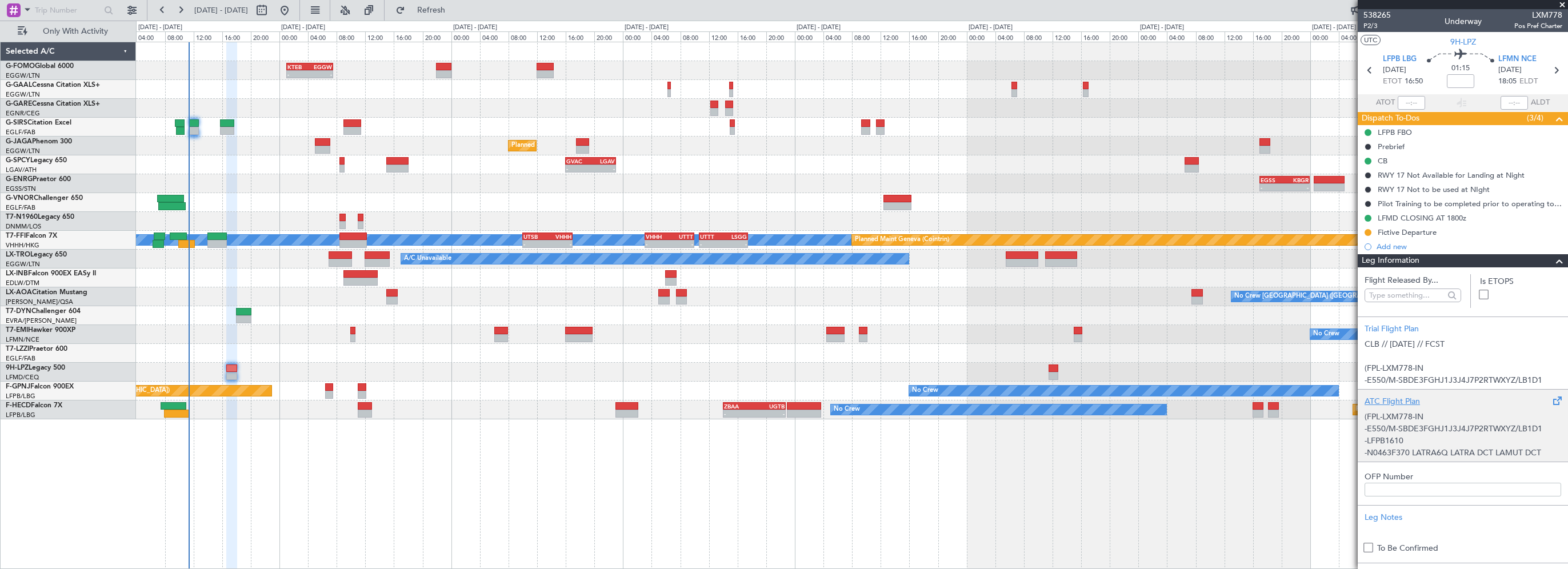
click at [1381, 395] on div "ATC Flight Plan" at bounding box center [1463, 401] width 197 height 12
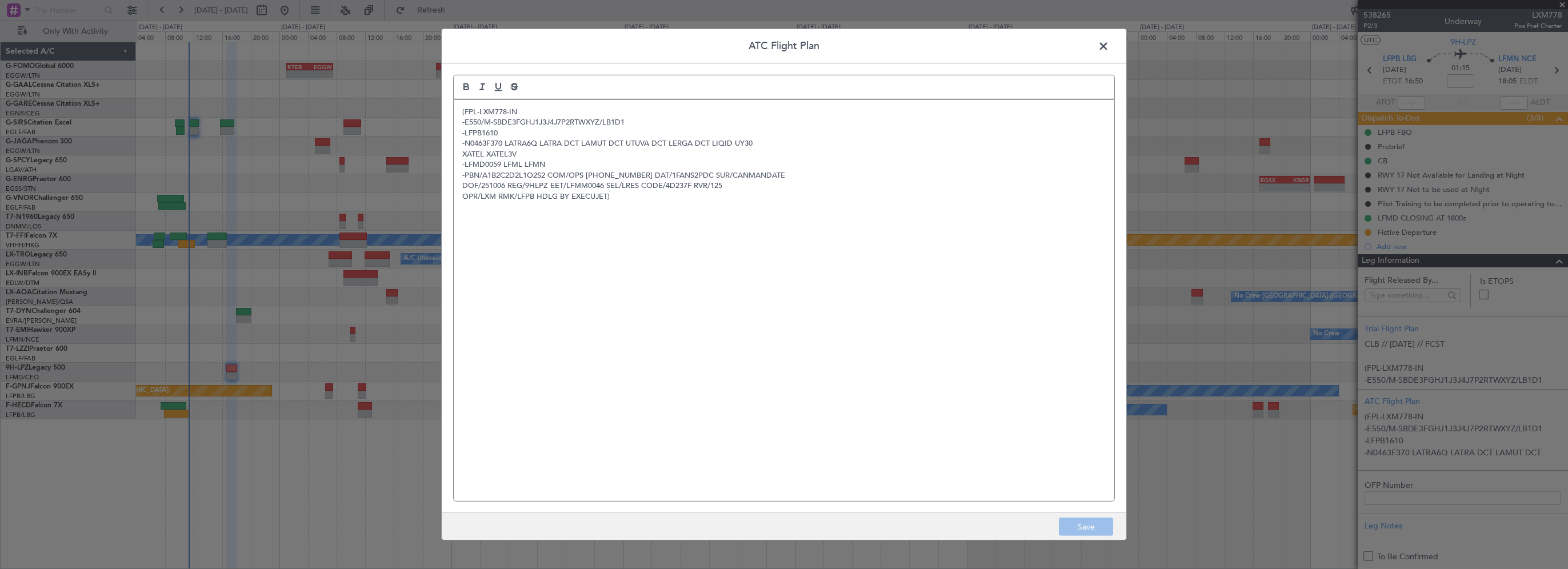
click at [669, 204] on div "(FPL-LXM778-IN -E550/M-SBDE3FGHJ1J3J4J7P2RTWXYZ/LB1D1 -LFPB1610 -N0463F370 LATR…" at bounding box center [784, 300] width 661 height 401
click at [594, 196] on p "OPR/LXM RMK/LFPB HDLG BY EXECUJET)" at bounding box center [784, 195] width 644 height 10
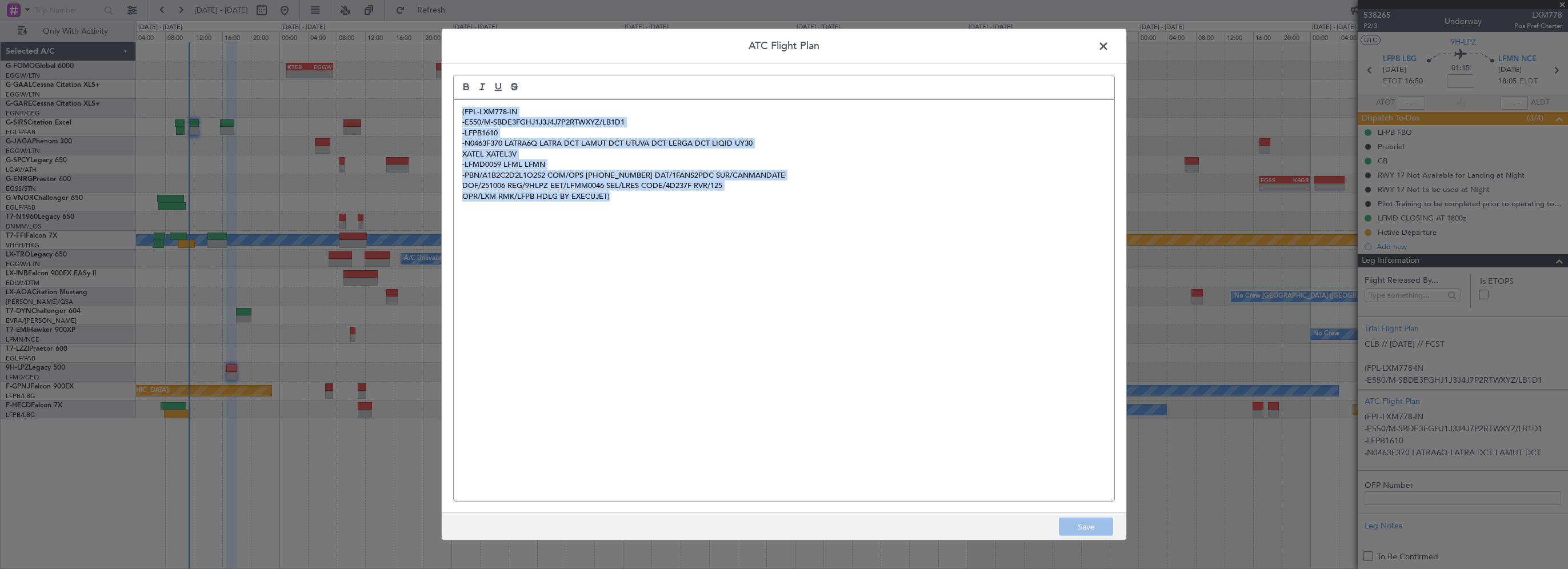
drag, startPoint x: 648, startPoint y: 198, endPoint x: 452, endPoint y: 99, distance: 219.6
click at [452, 99] on div "ATC Flight Plan (FPL-LXM778-IN -E550/M-SBDE3FGHJ1J3J4J7P2RTWXYZ/LB1D1 -LFPB1610…" at bounding box center [784, 284] width 686 height 511
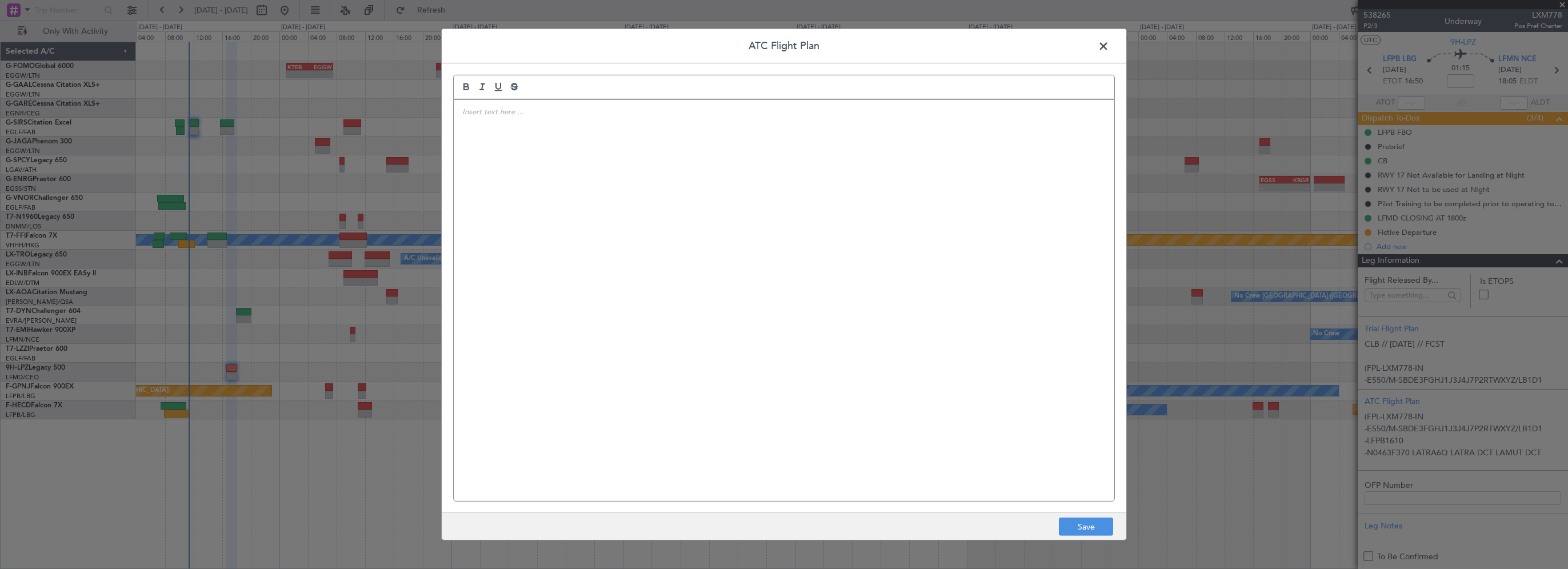
click at [780, 353] on div at bounding box center [784, 300] width 661 height 401
click at [1079, 526] on button "Save" at bounding box center [1086, 527] width 55 height 18
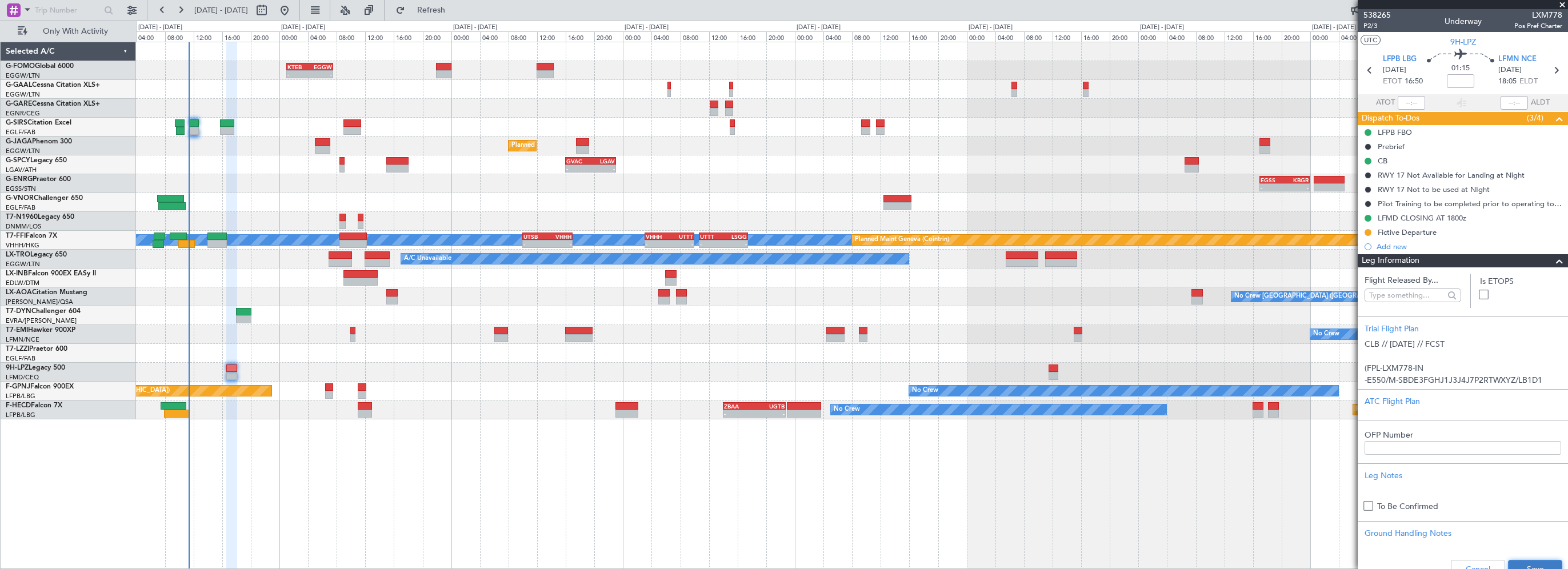
click at [1525, 560] on button "Save" at bounding box center [1535, 569] width 55 height 18
click at [1562, 4] on span at bounding box center [1562, 5] width 12 height 10
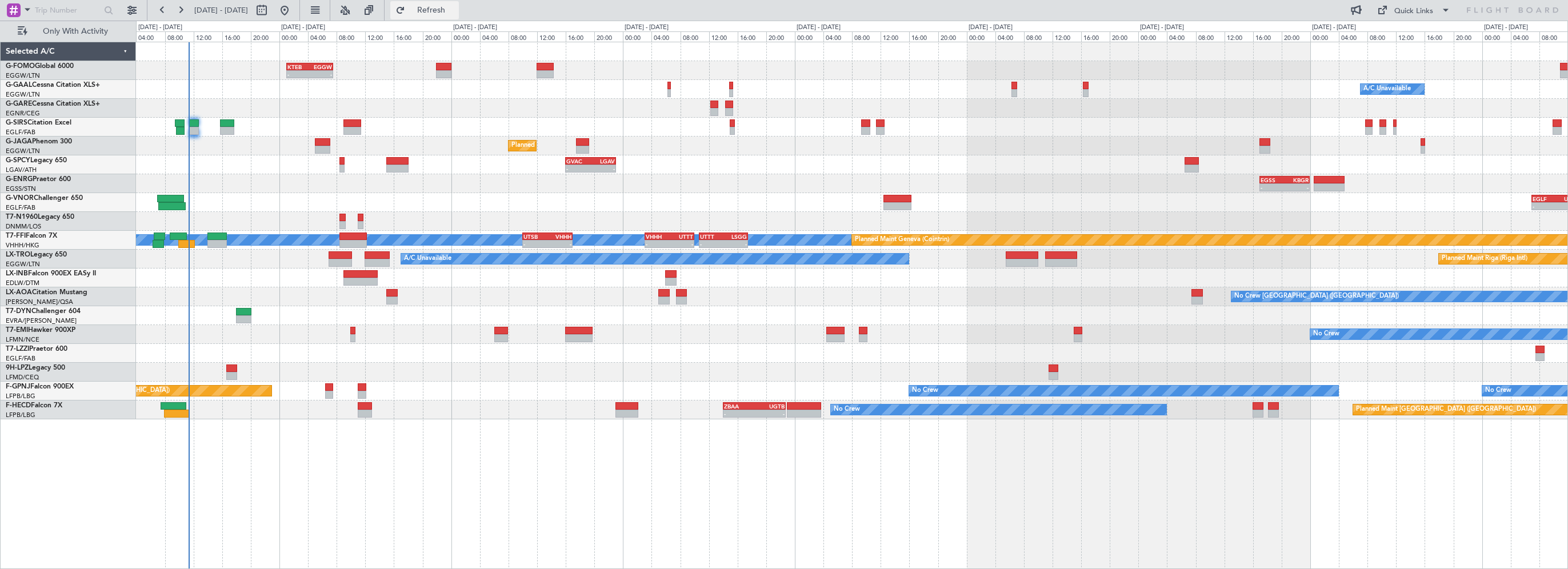
click at [455, 6] on span "Refresh" at bounding box center [432, 10] width 48 height 8
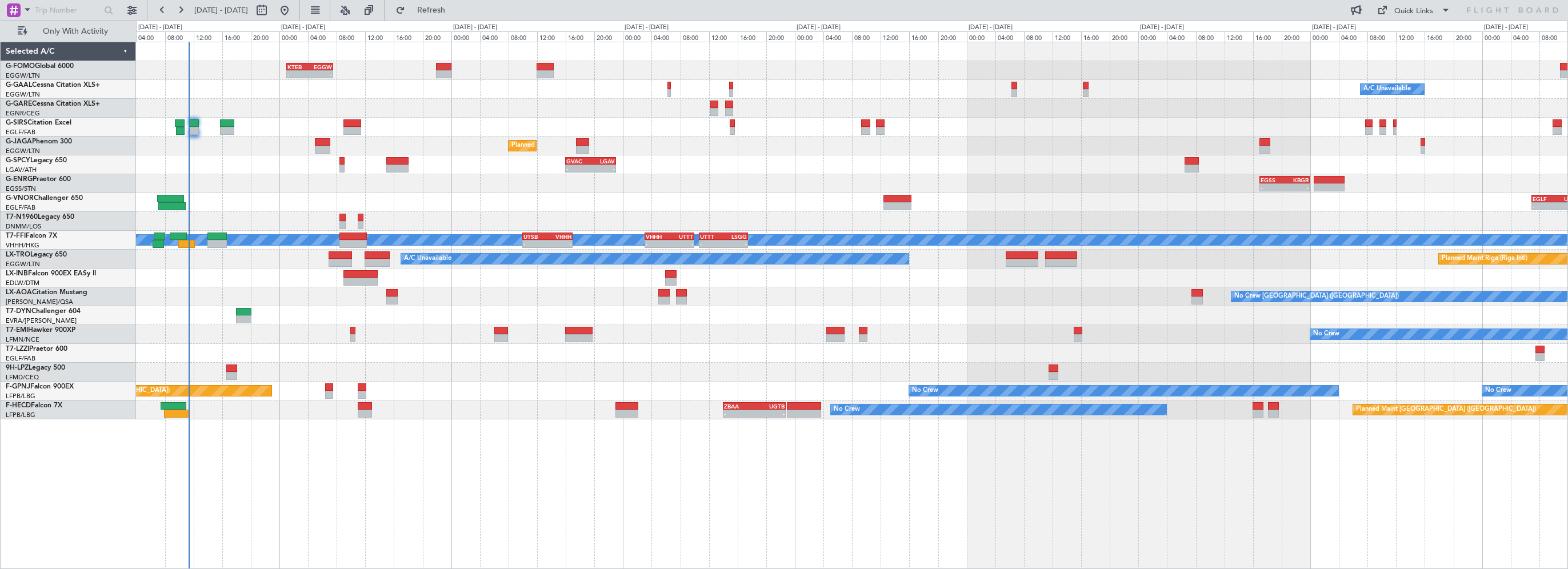
click at [748, 320] on div at bounding box center [852, 315] width 1432 height 19
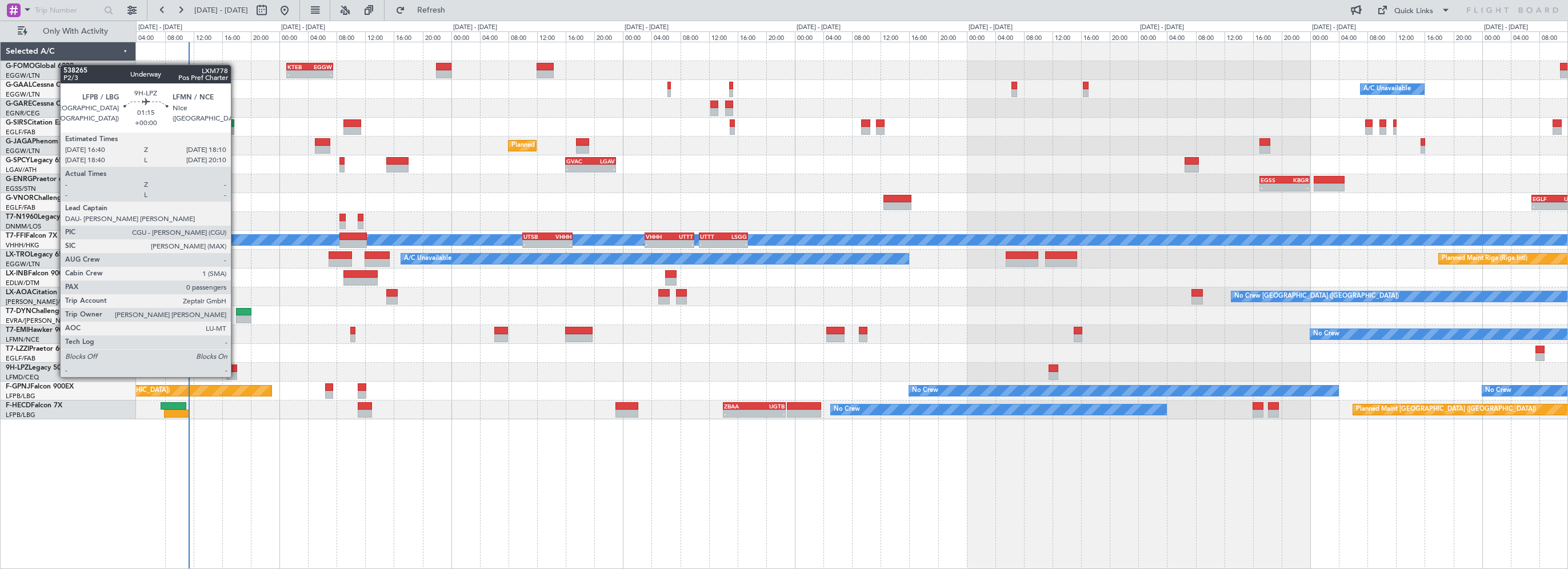
click at [236, 366] on div at bounding box center [232, 368] width 11 height 8
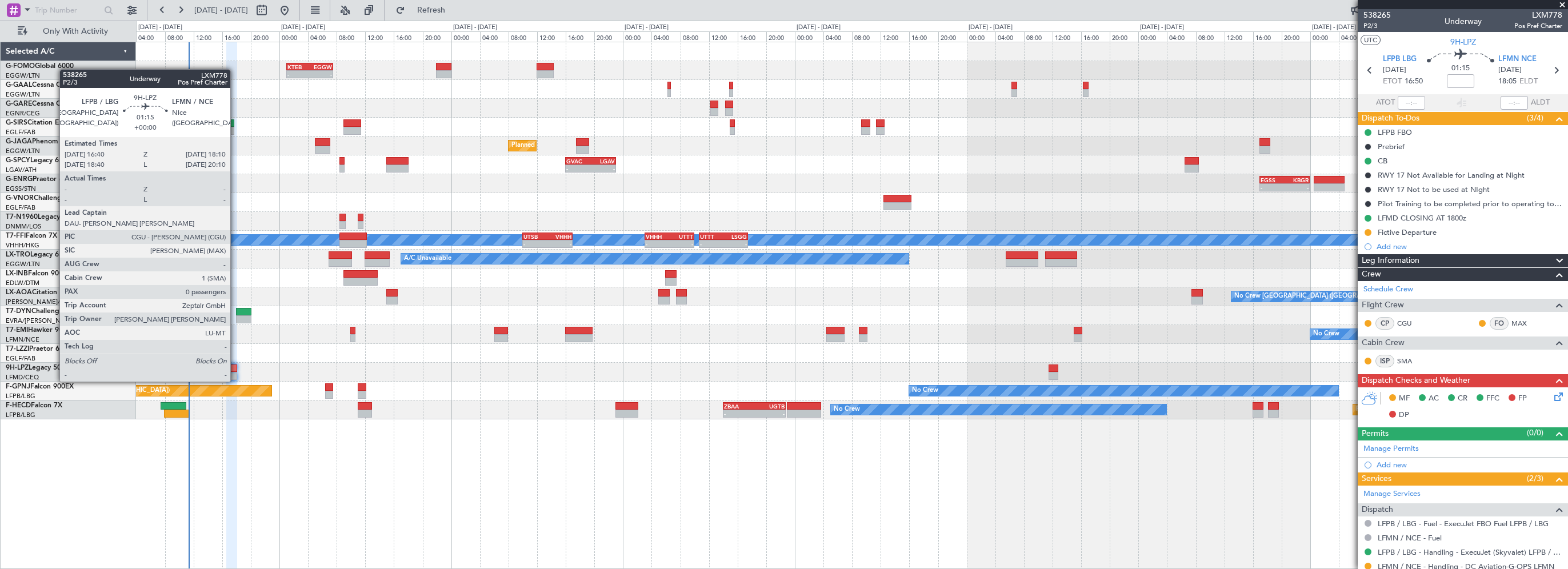
click at [235, 370] on div at bounding box center [232, 368] width 11 height 8
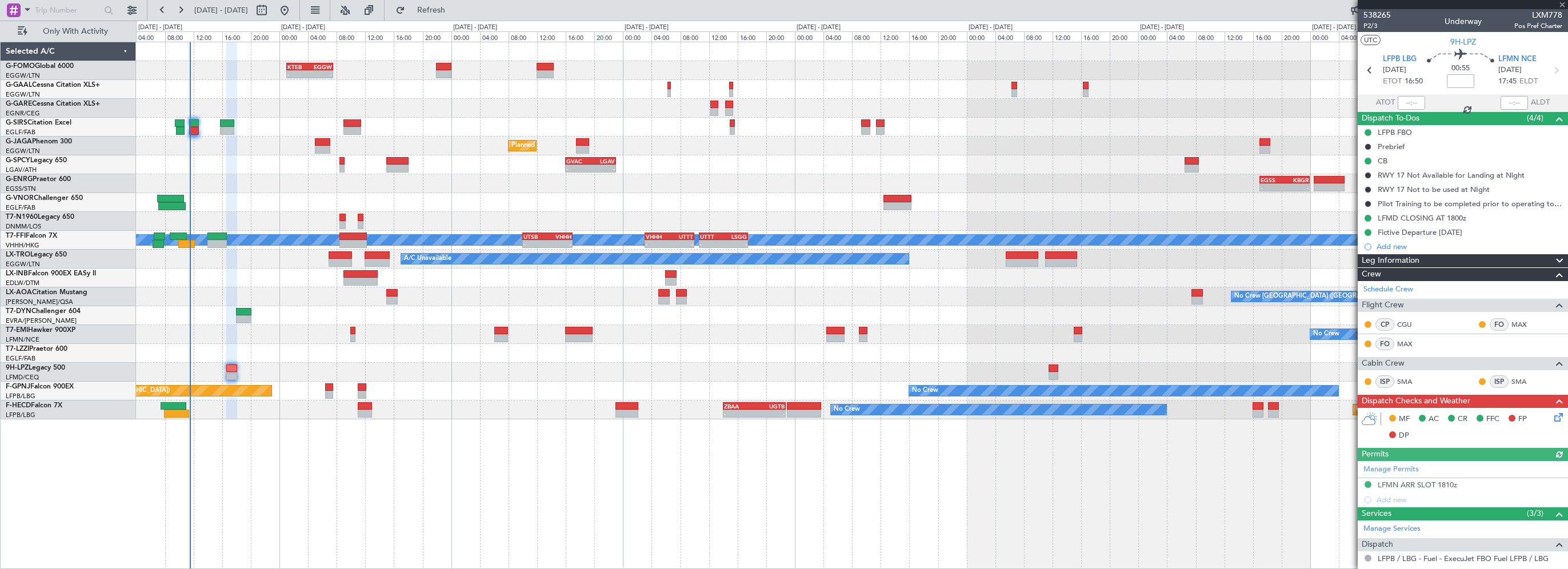
type input "-00:15"
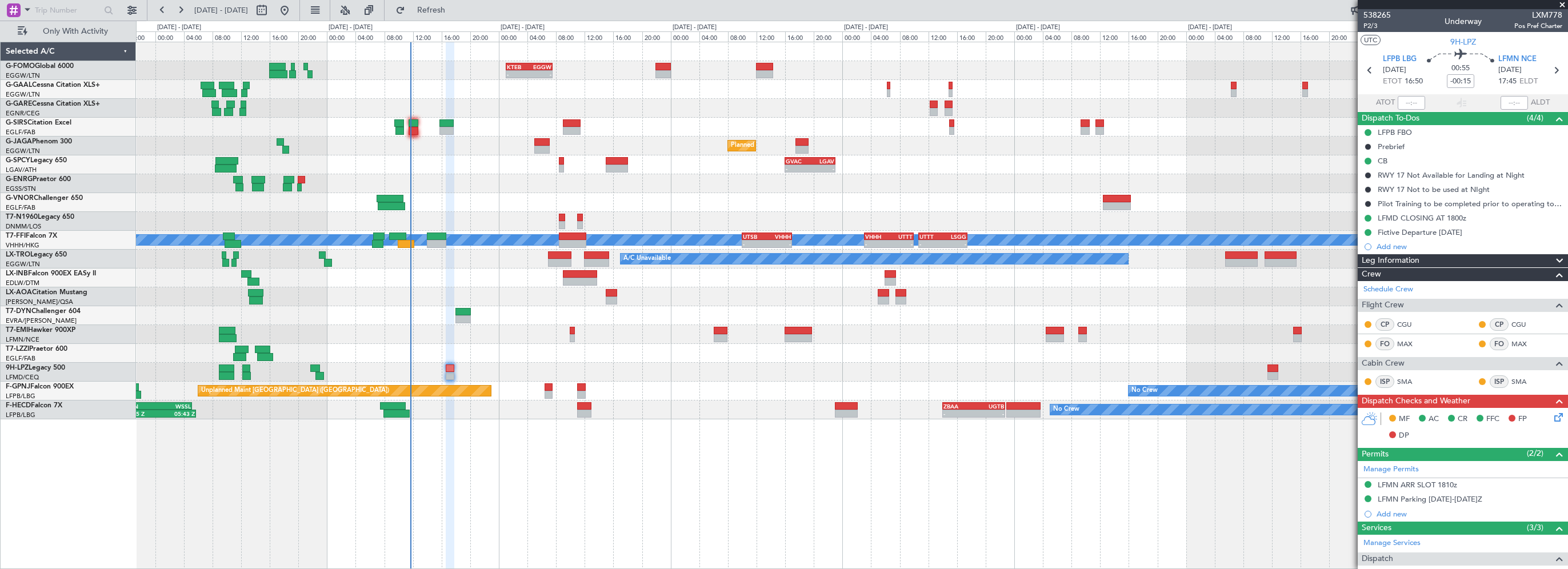
click at [725, 209] on div "EGLF 07:00 Z UTDD 14:00 Z - -" at bounding box center [852, 202] width 1432 height 19
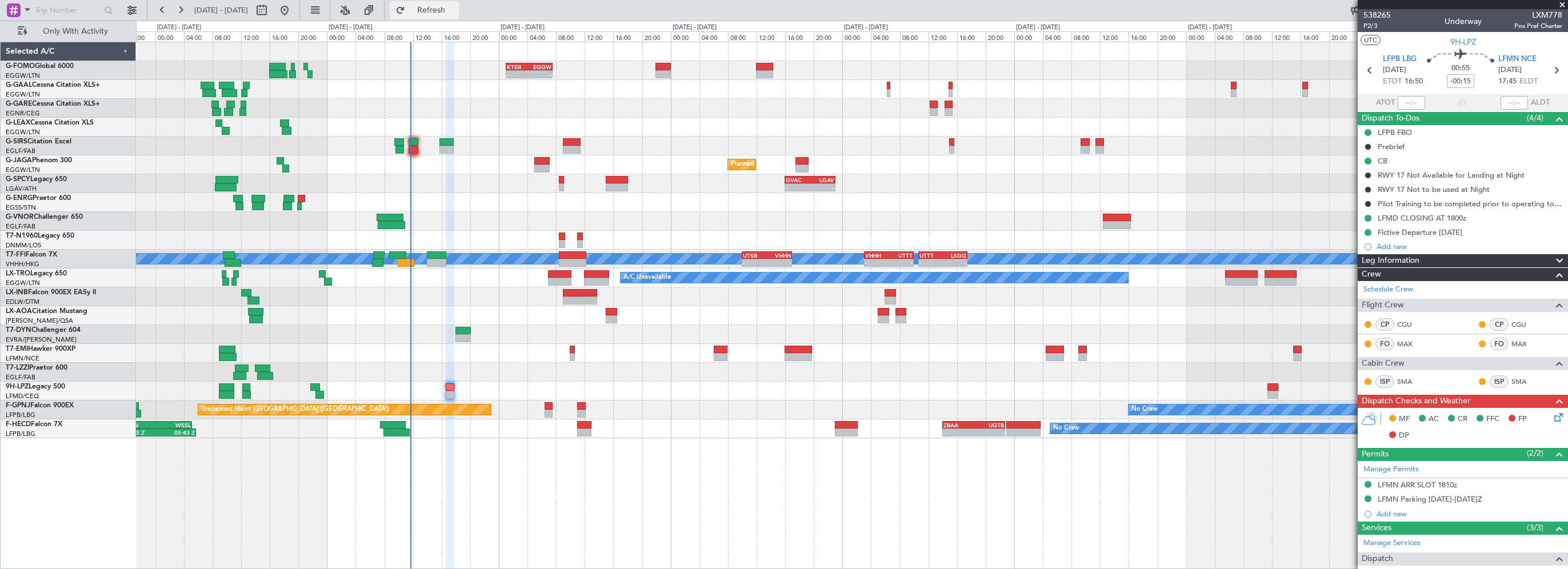
click at [444, 13] on span "Refresh" at bounding box center [432, 10] width 48 height 8
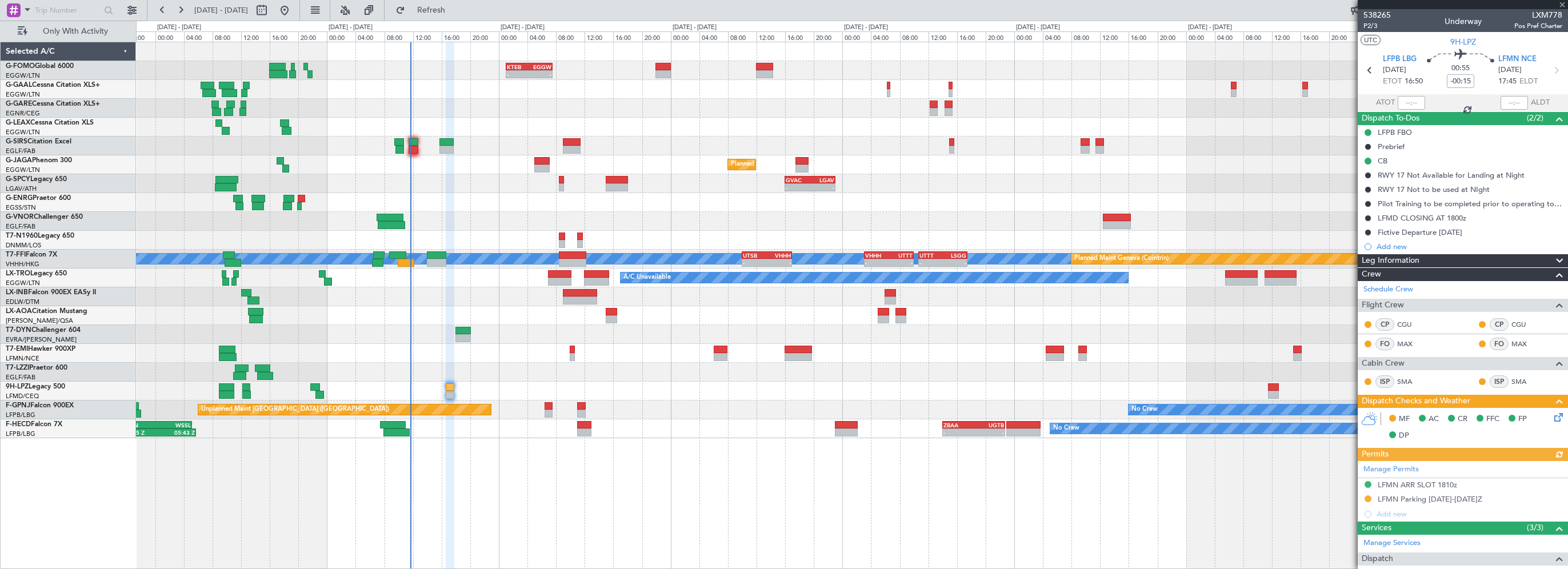
click at [462, 197] on div "- - EGSS 17:00 Z KBGR 00:00 Z" at bounding box center [852, 202] width 1432 height 19
click at [455, 10] on span "Refresh" at bounding box center [432, 10] width 48 height 8
click at [455, 6] on span "Refresh" at bounding box center [432, 10] width 48 height 8
click at [1564, 0] on span at bounding box center [1562, 5] width 12 height 10
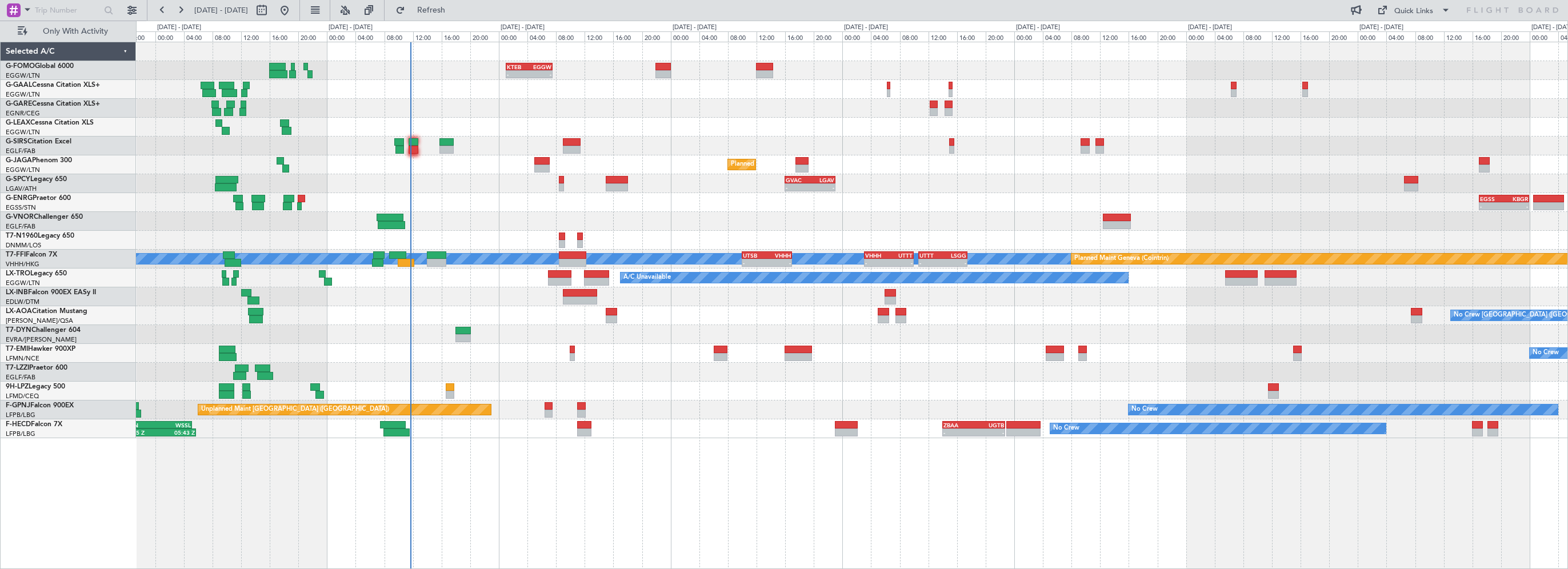
click at [585, 477] on div "- - KTEB 01:00 Z EGGW 07:35 Z A/C Unavailable Owner Planned Maint [GEOGRAPHIC_D…" at bounding box center [852, 305] width 1432 height 527
drag, startPoint x: 473, startPoint y: 7, endPoint x: 470, endPoint y: 17, distance: 10.4
click at [455, 7] on span "Refresh" at bounding box center [432, 10] width 48 height 8
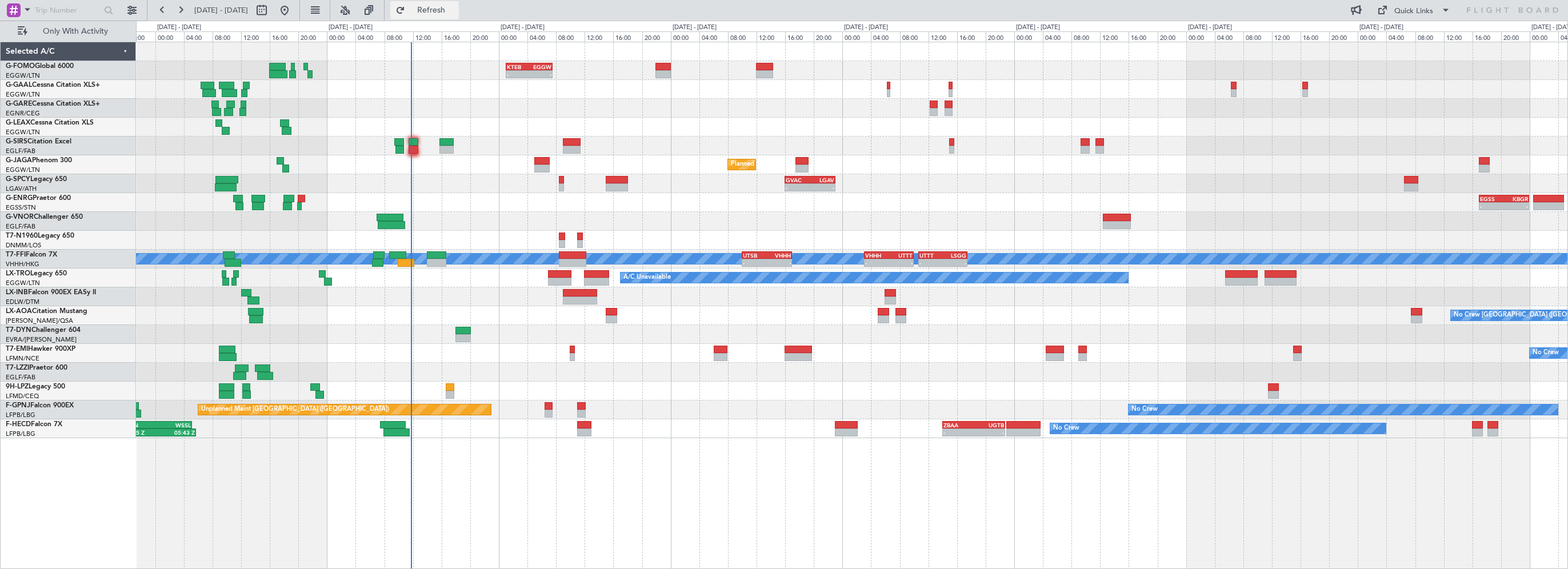
click at [455, 8] on span "Refresh" at bounding box center [432, 10] width 48 height 8
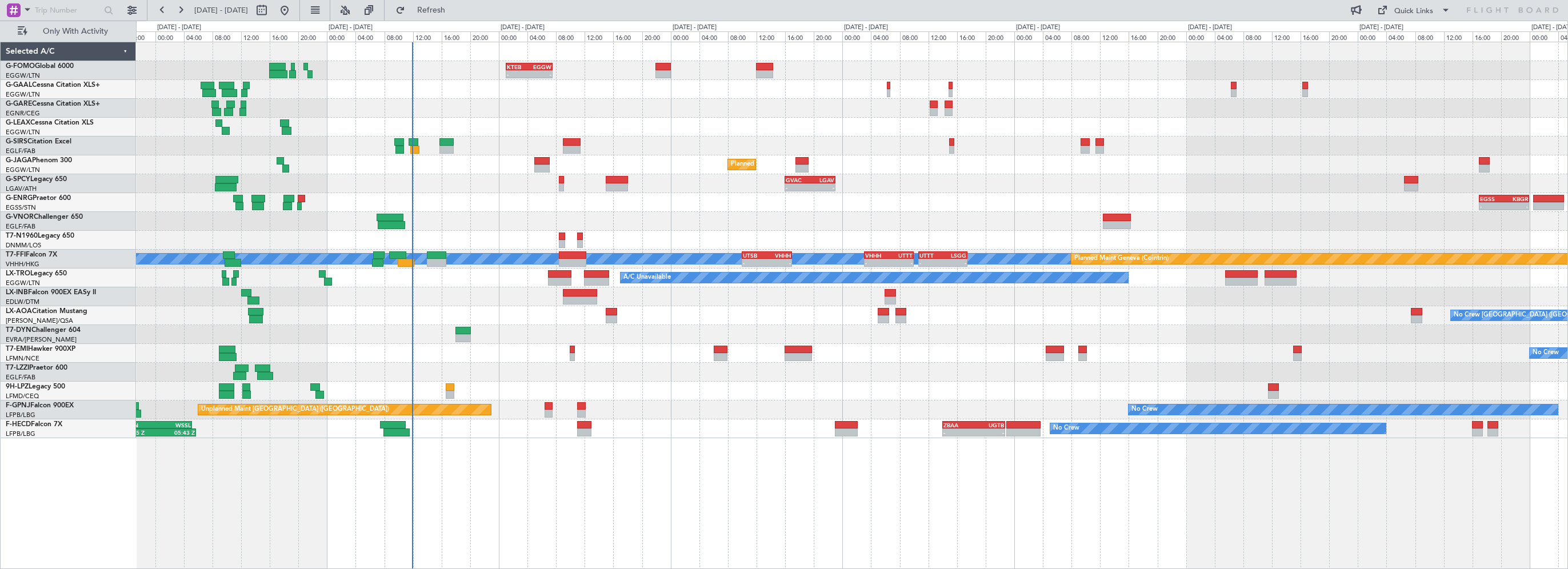
click at [706, 424] on div "No Crew 19:35 Z 05:43 Z HEGN 19:15 Z WSSL 05:10 Z - - ZBAA 14:00 Z UGTB 22:45 Z…" at bounding box center [852, 428] width 1432 height 19
click at [455, 8] on span "Refresh" at bounding box center [432, 10] width 48 height 8
click at [999, 508] on div "- - KTEB 01:00 Z EGGW 07:35 Z A/C Unavailable Owner Planned Maint [GEOGRAPHIC_D…" at bounding box center [852, 305] width 1432 height 527
click at [503, 123] on div at bounding box center [852, 127] width 1432 height 19
click at [441, 4] on button "Refresh" at bounding box center [425, 10] width 69 height 18
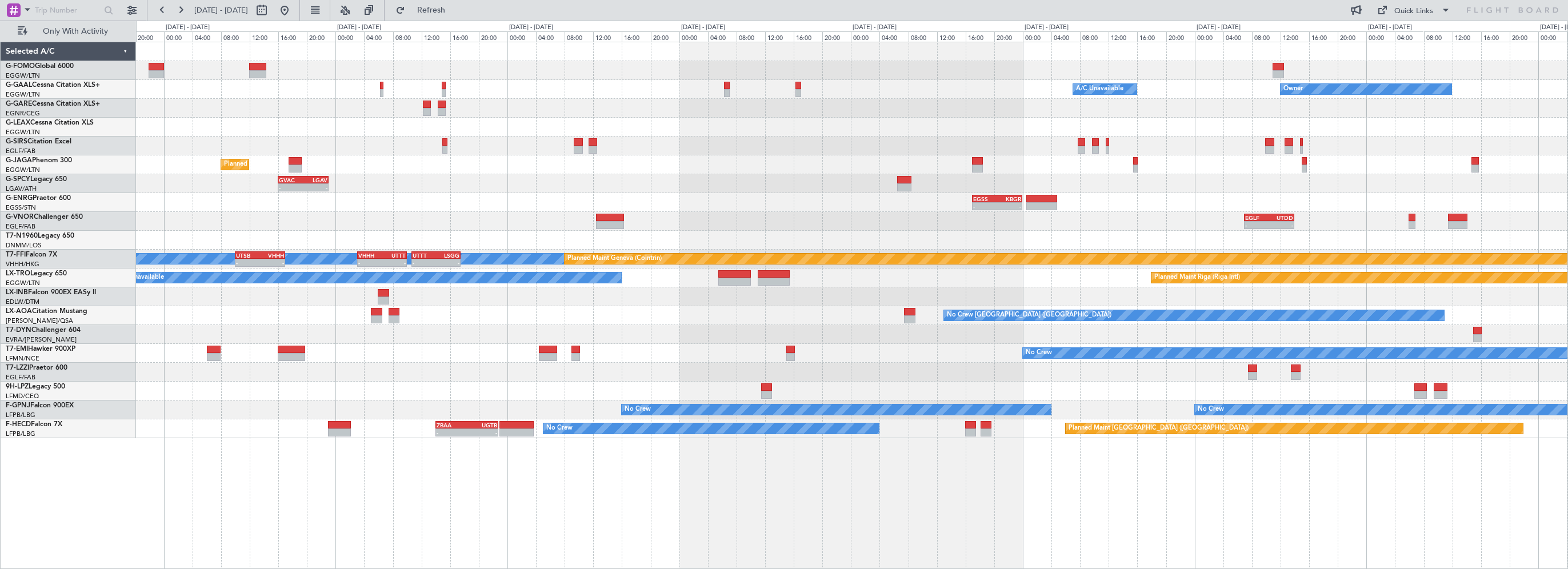
click at [445, 184] on div "KTEB 01:00 Z EGGW 07:35 Z - - A/C Unavailable Owner Owner A/C Unavailable Plann…" at bounding box center [852, 240] width 1432 height 396
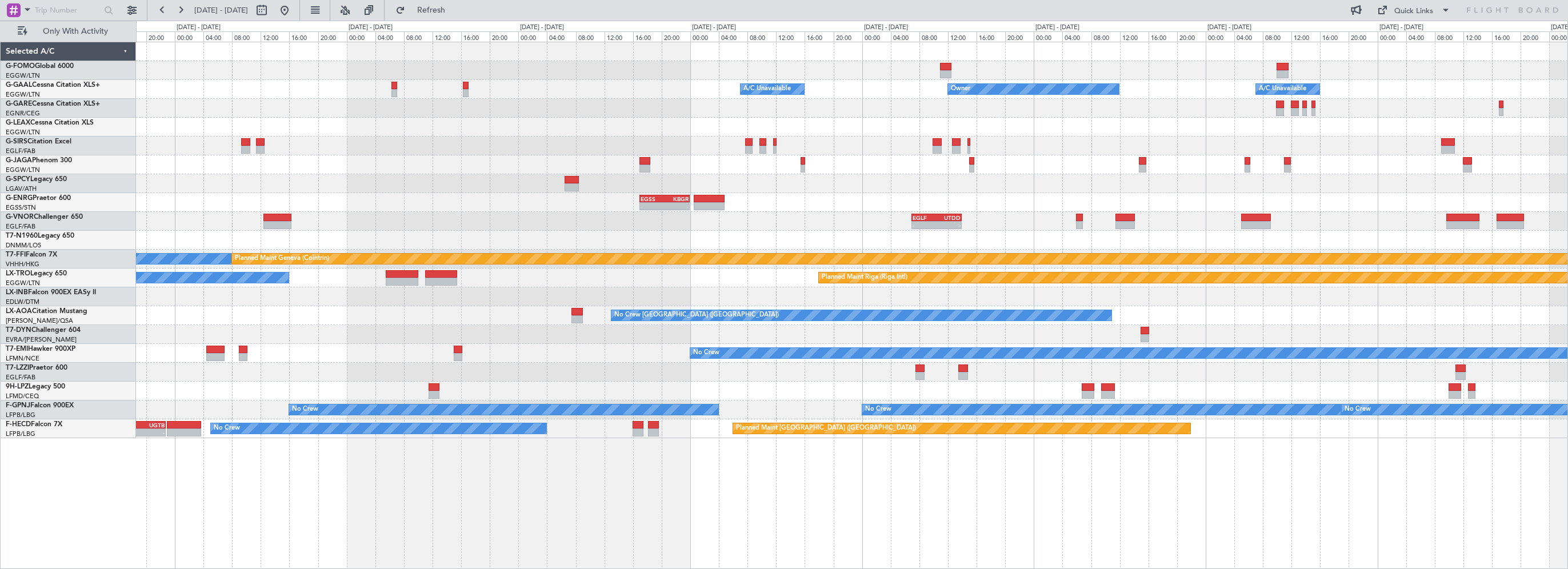
click at [492, 168] on div "A/C Unavailable Owner Owner A/C Unavailable Owner Planned Maint [GEOGRAPHIC_DAT…" at bounding box center [852, 240] width 1432 height 396
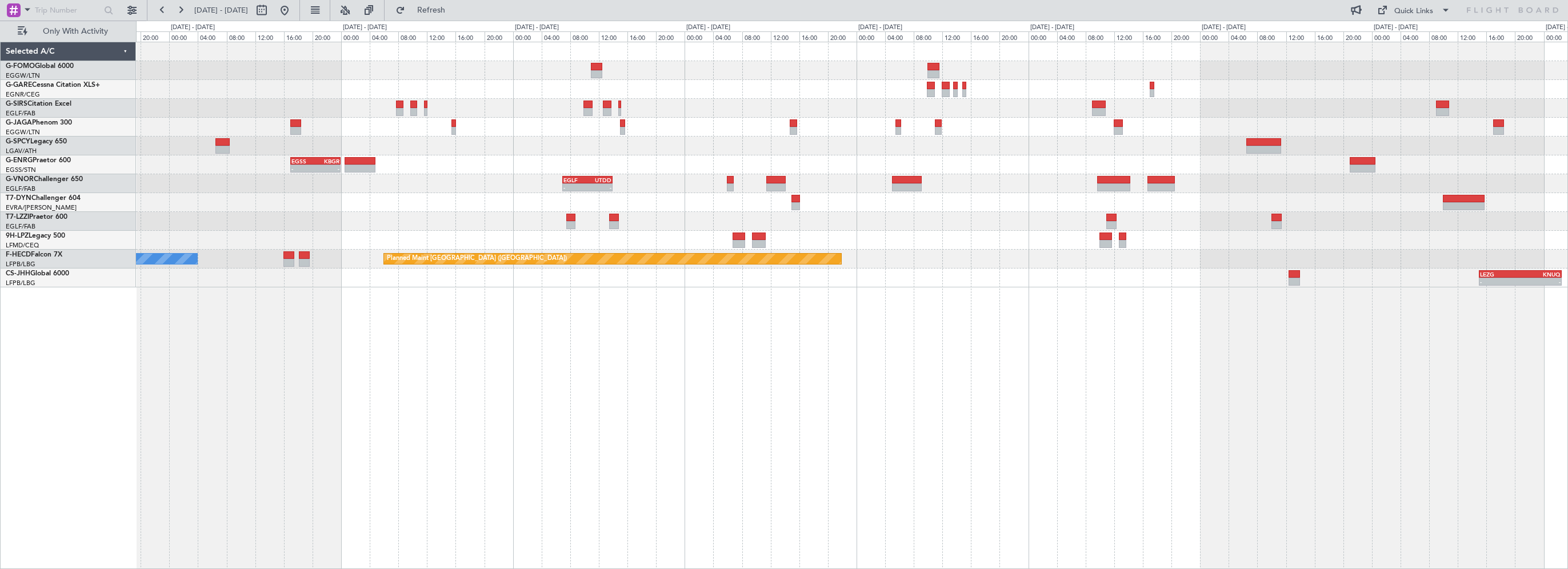
click at [690, 439] on div "Planned Maint Oxford ([GEOGRAPHIC_DATA]) - - EGSS 17:00 Z KBGR 00:00 Z - - EGLF…" at bounding box center [852, 305] width 1432 height 527
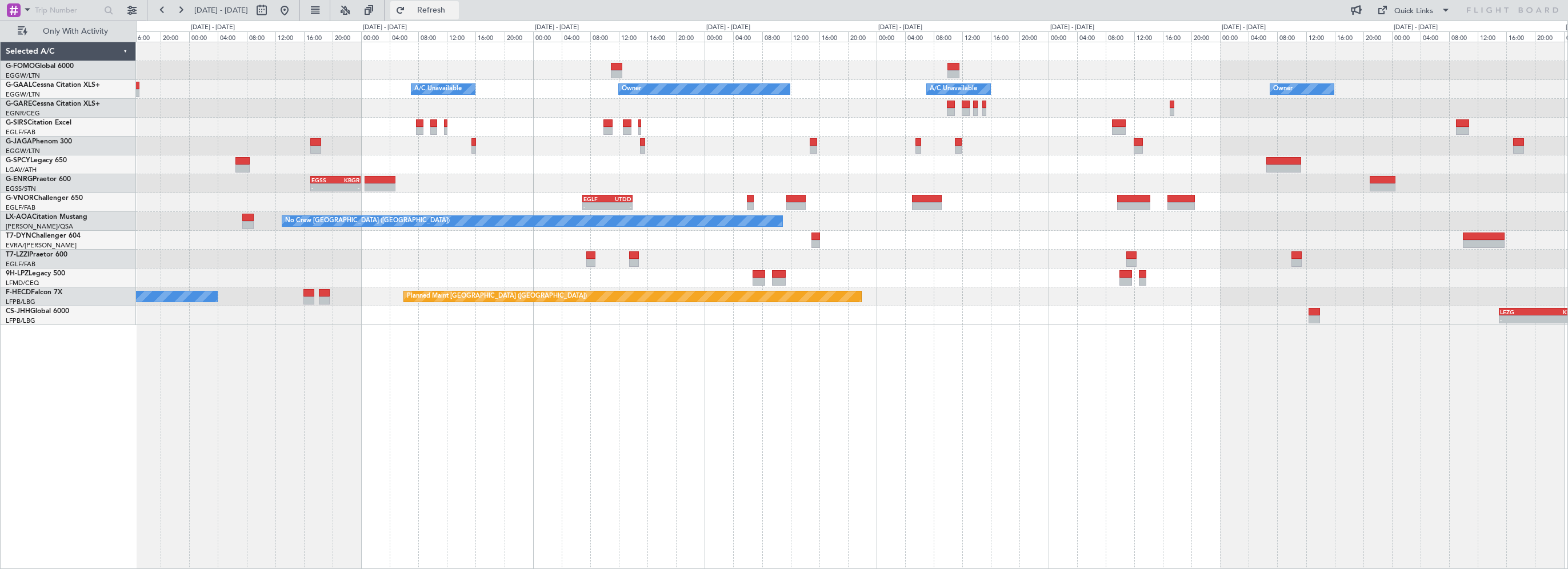
click at [455, 7] on span "Refresh" at bounding box center [432, 10] width 48 height 8
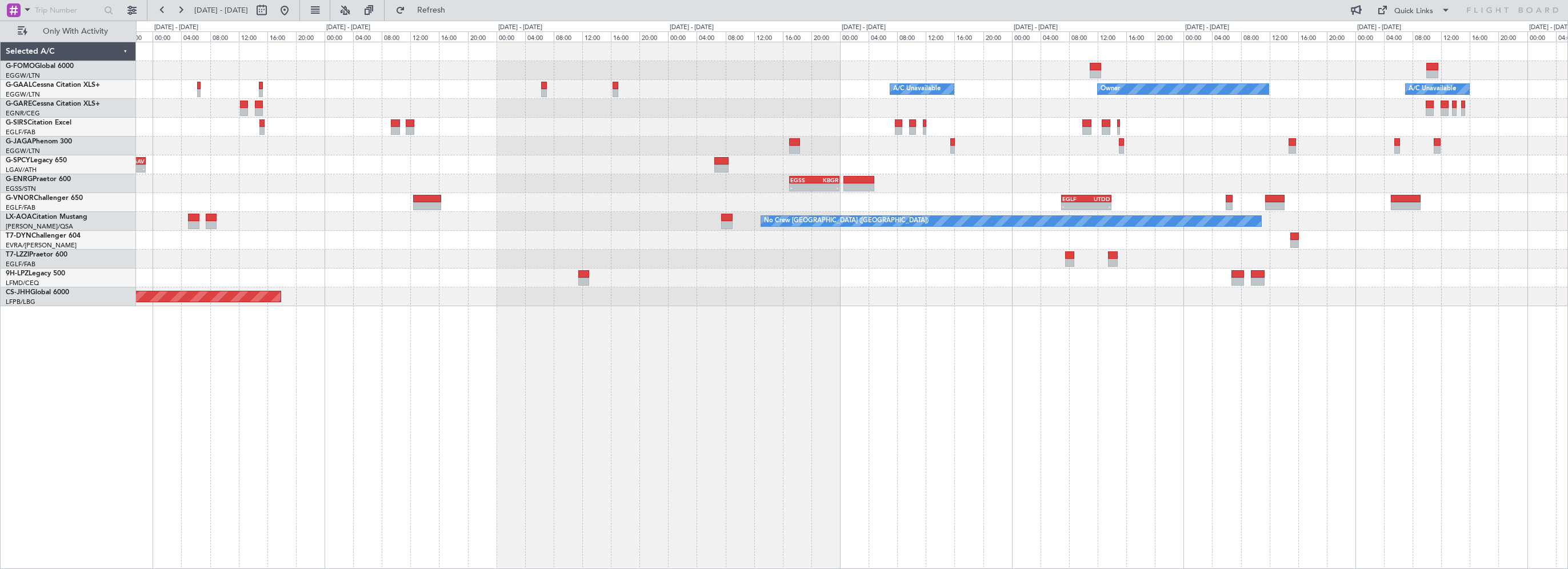
click at [960, 445] on div "KTEB 01:00 Z EGGW 07:35 Z - - A/C Unavailable Owner Owner A/C Unavailable Owner…" at bounding box center [852, 305] width 1432 height 527
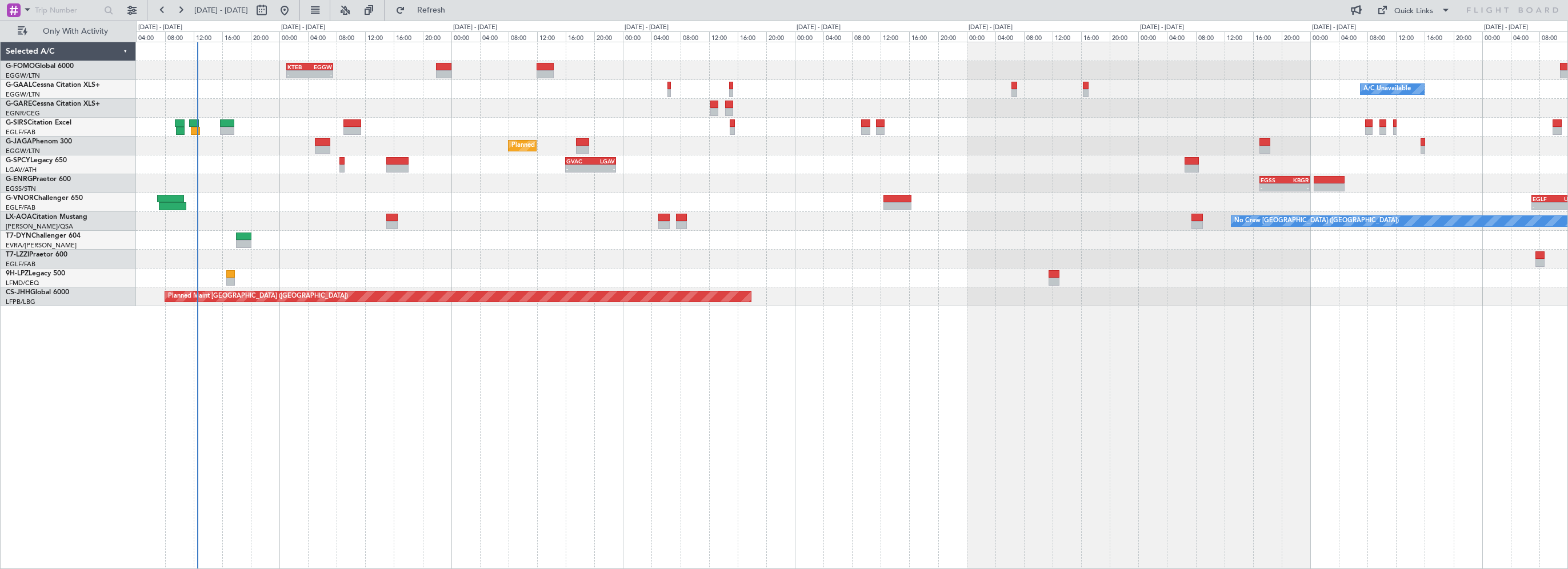
click at [908, 448] on div "- - KTEB 01:00 Z EGGW 07:35 Z Owner A/C Unavailable Owner A/C Unavailable Plann…" at bounding box center [852, 305] width 1432 height 527
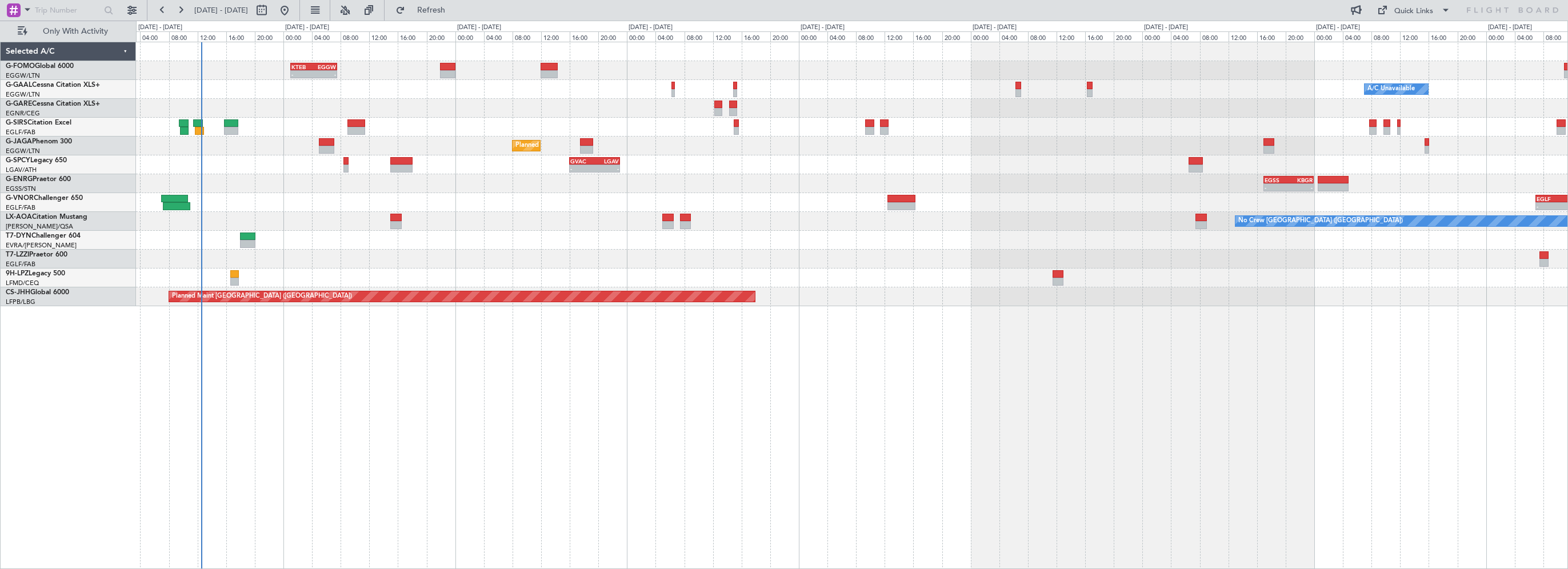
click at [793, 442] on div "- - KTEB 01:00 Z EGGW 07:35 Z A/C Unavailable Owner Owner A/C Unavailable Plann…" at bounding box center [852, 305] width 1432 height 527
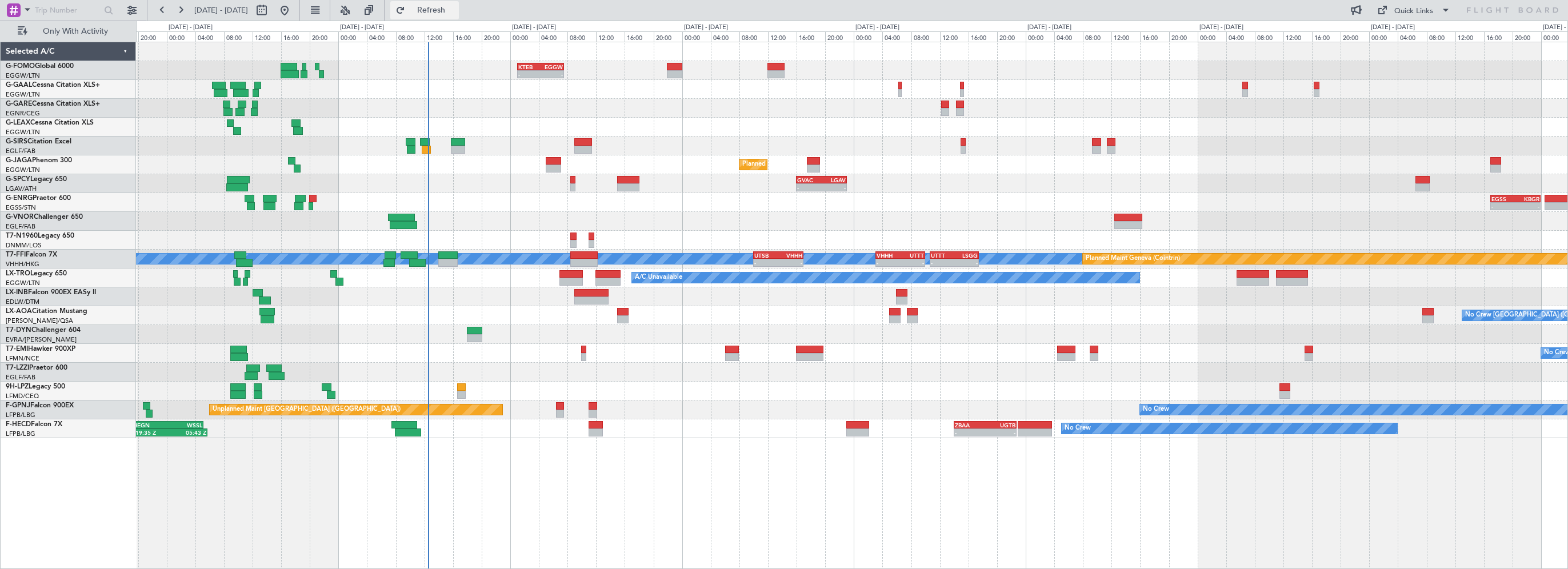
click at [455, 7] on span "Refresh" at bounding box center [432, 10] width 48 height 8
drag, startPoint x: 452, startPoint y: 9, endPoint x: 461, endPoint y: 12, distance: 9.5
click at [452, 9] on span "Refresh" at bounding box center [432, 10] width 48 height 8
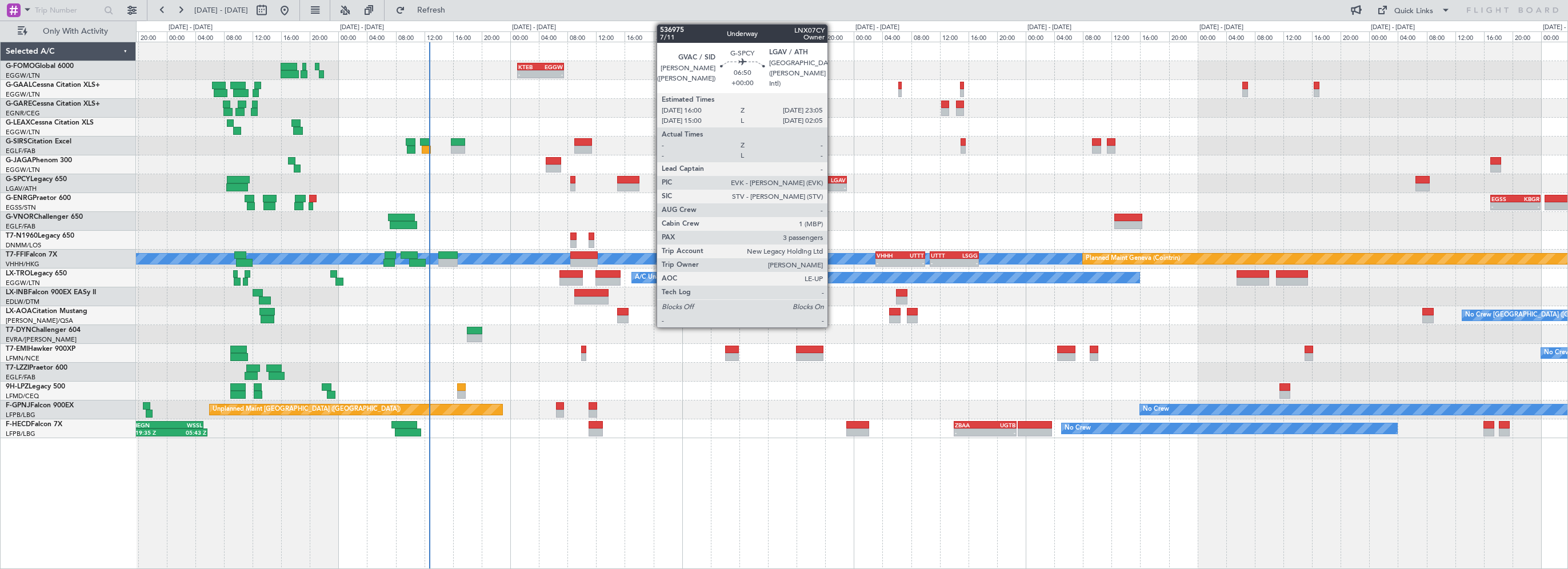
click at [832, 178] on div "LGAV" at bounding box center [834, 179] width 25 height 7
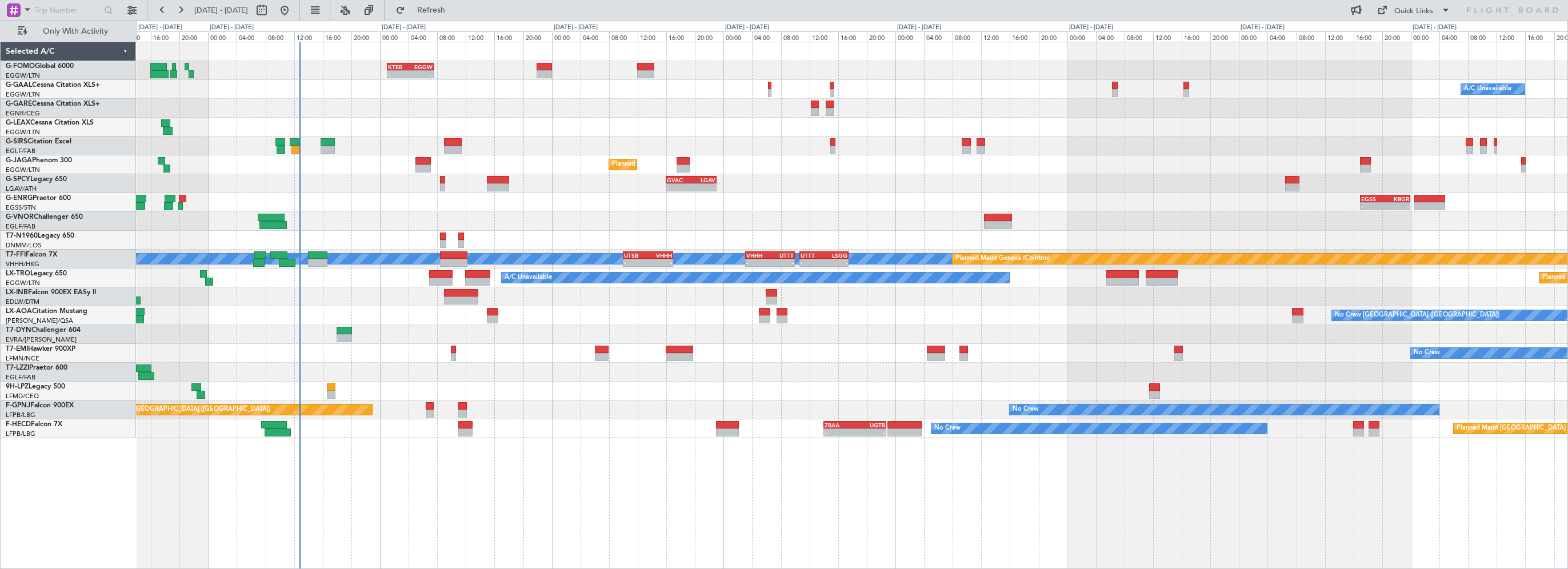
click at [558, 119] on div "- - KTEB 01:00 Z EGGW 07:35 Z A/C Unavailable Owner Planned Maint [GEOGRAPHIC_D…" at bounding box center [852, 240] width 1432 height 396
drag, startPoint x: 478, startPoint y: 8, endPoint x: 601, endPoint y: 4, distance: 123.1
click at [455, 8] on span "Refresh" at bounding box center [432, 10] width 48 height 8
click at [459, 16] on button "Refresh" at bounding box center [425, 10] width 69 height 18
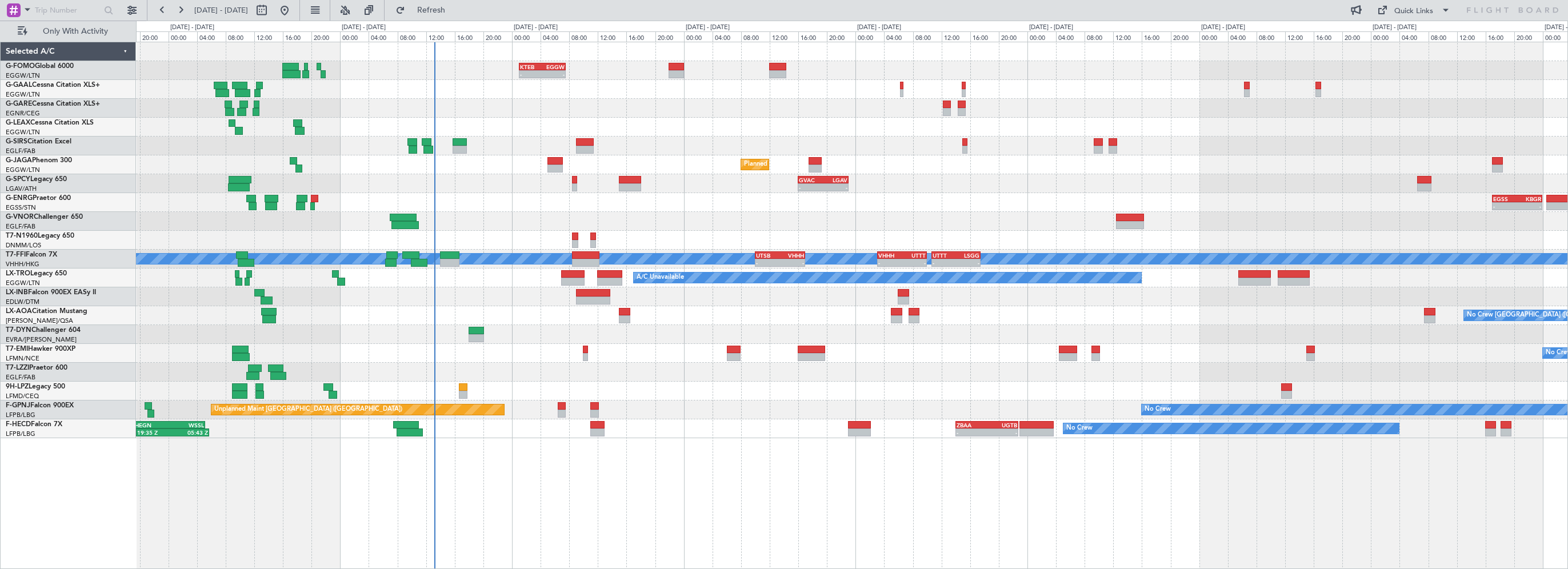
click at [502, 107] on div at bounding box center [852, 108] width 1432 height 19
click at [455, 13] on span "Refresh" at bounding box center [432, 10] width 48 height 8
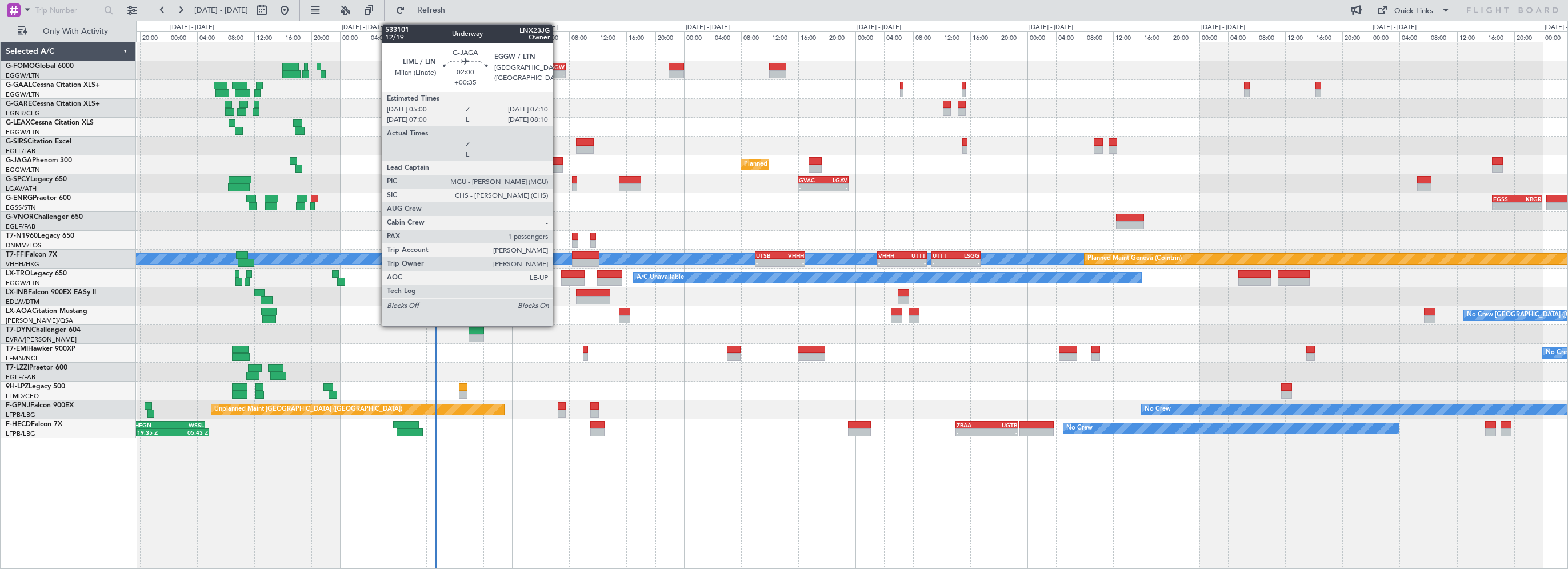
click at [555, 159] on div at bounding box center [555, 160] width 16 height 8
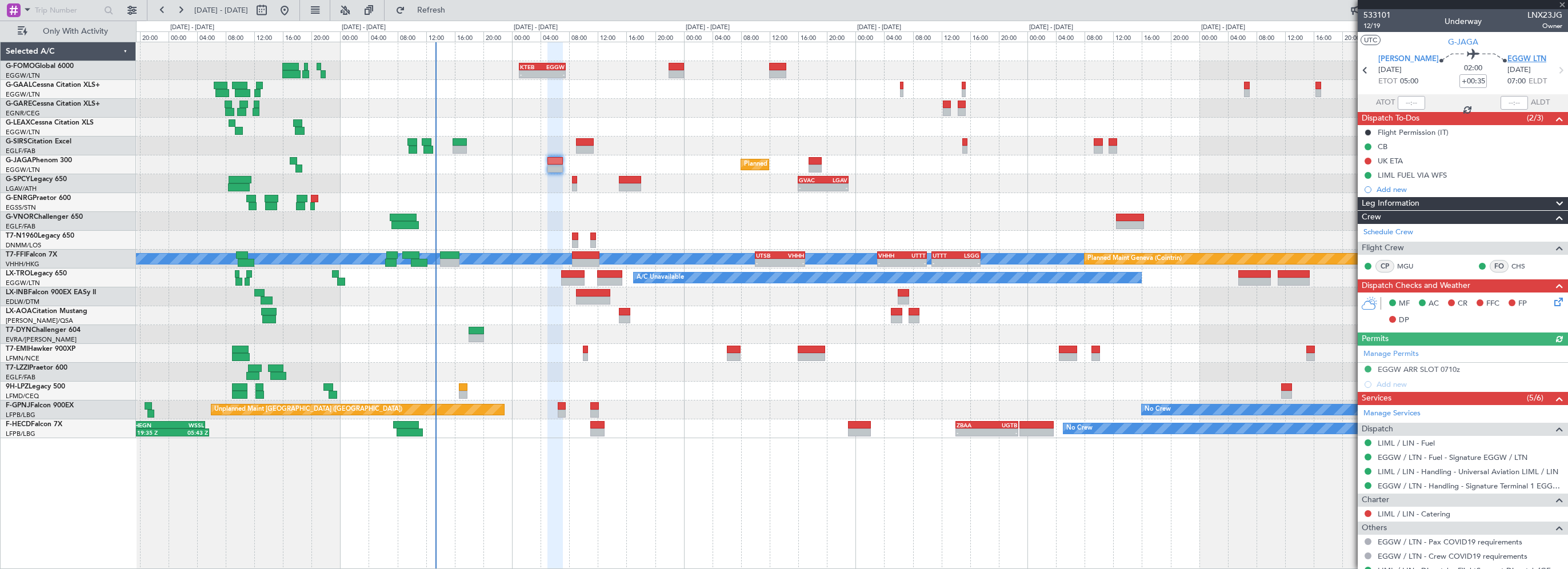
click at [1512, 59] on span "EGGW LTN" at bounding box center [1527, 59] width 39 height 12
click at [702, 443] on div "- - KTEB 01:00 Z EGGW 07:35 Z A/C Unavailable Owner Planned Maint [GEOGRAPHIC_D…" at bounding box center [852, 305] width 1432 height 527
click at [663, 523] on div "- - KTEB 01:00 Z EGGW 07:35 Z A/C Unavailable Owner Planned Maint [GEOGRAPHIC_D…" at bounding box center [852, 305] width 1432 height 527
click at [452, 18] on button "Refresh" at bounding box center [425, 10] width 69 height 18
click at [455, 9] on span "Refresh" at bounding box center [432, 10] width 48 height 8
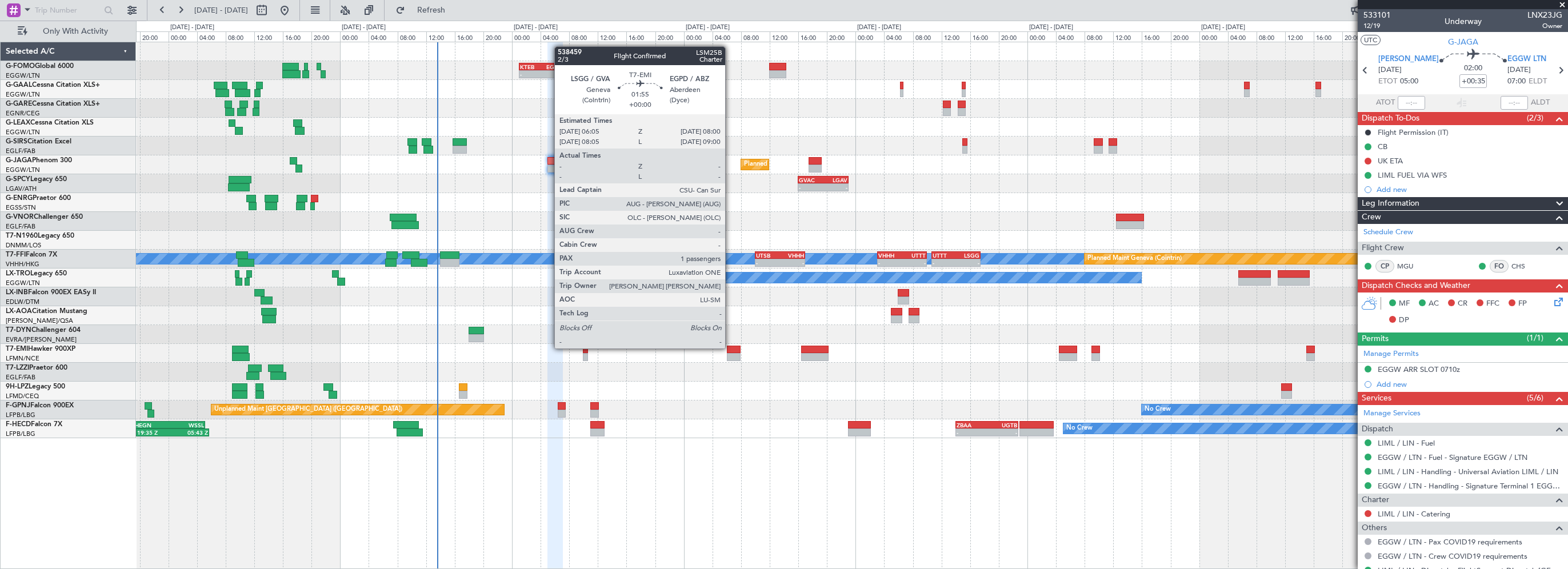
click at [731, 347] on div at bounding box center [734, 349] width 14 height 8
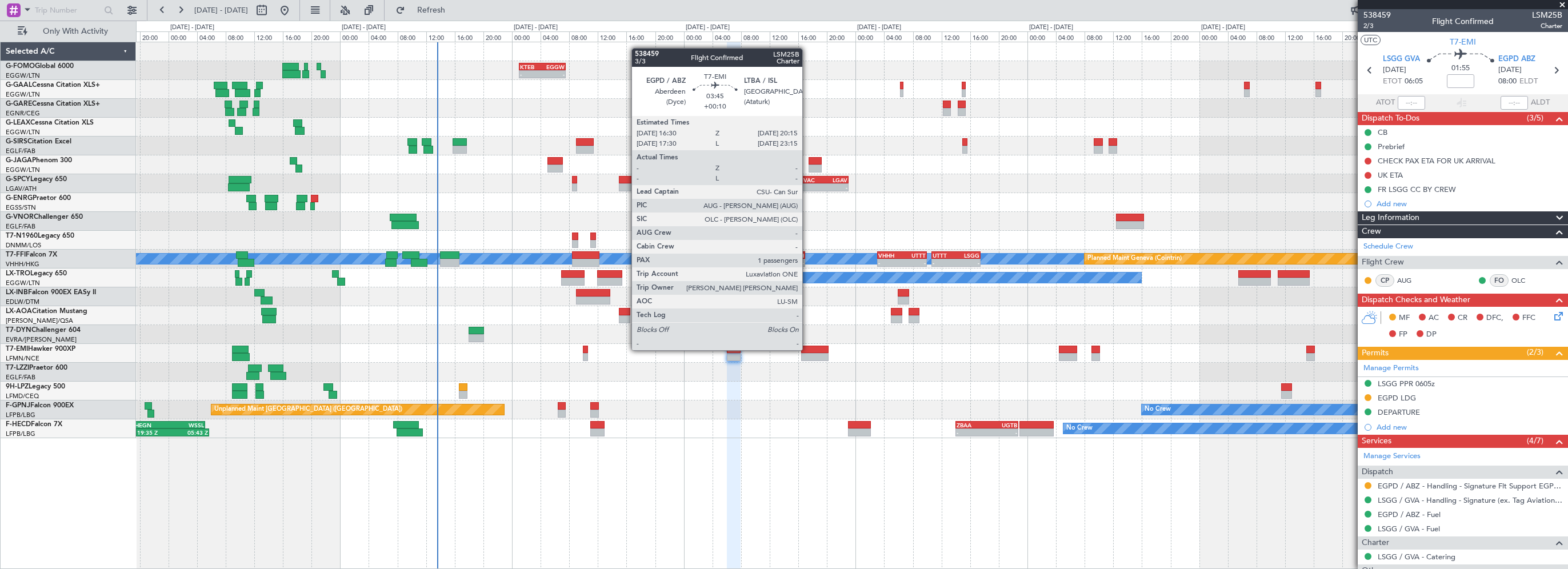
click at [807, 349] on div at bounding box center [815, 349] width 27 height 8
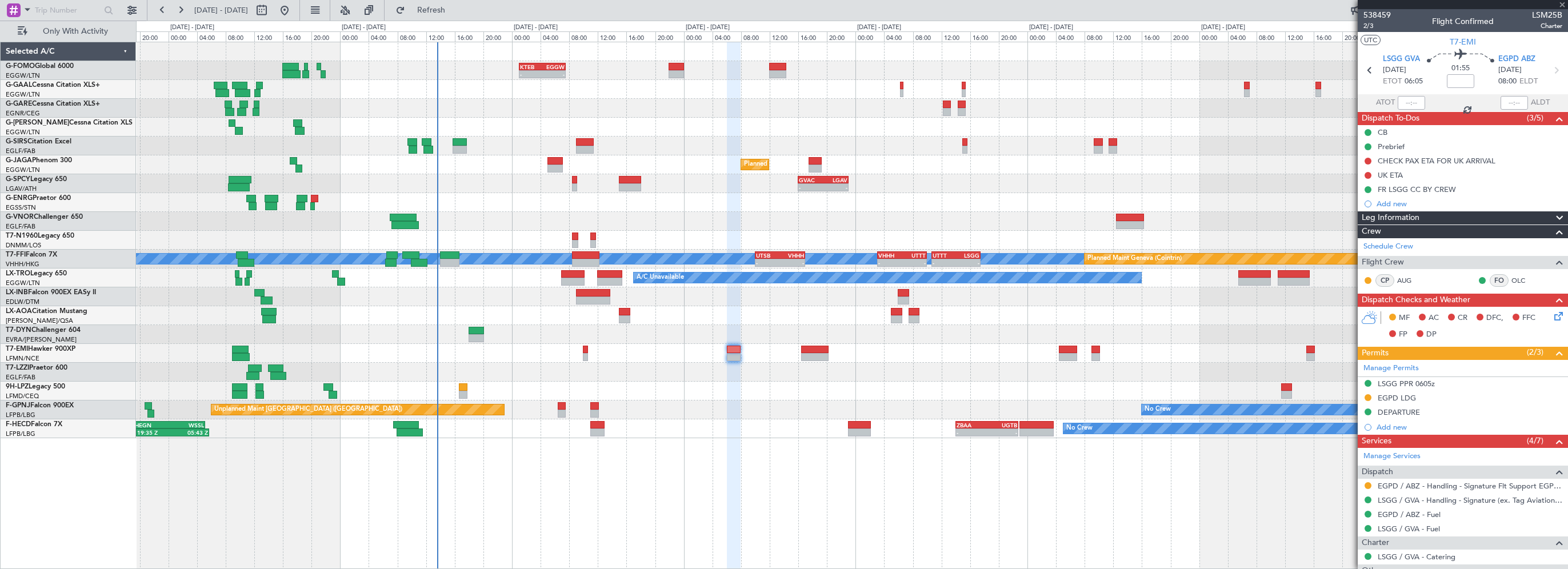
type input "+00:10"
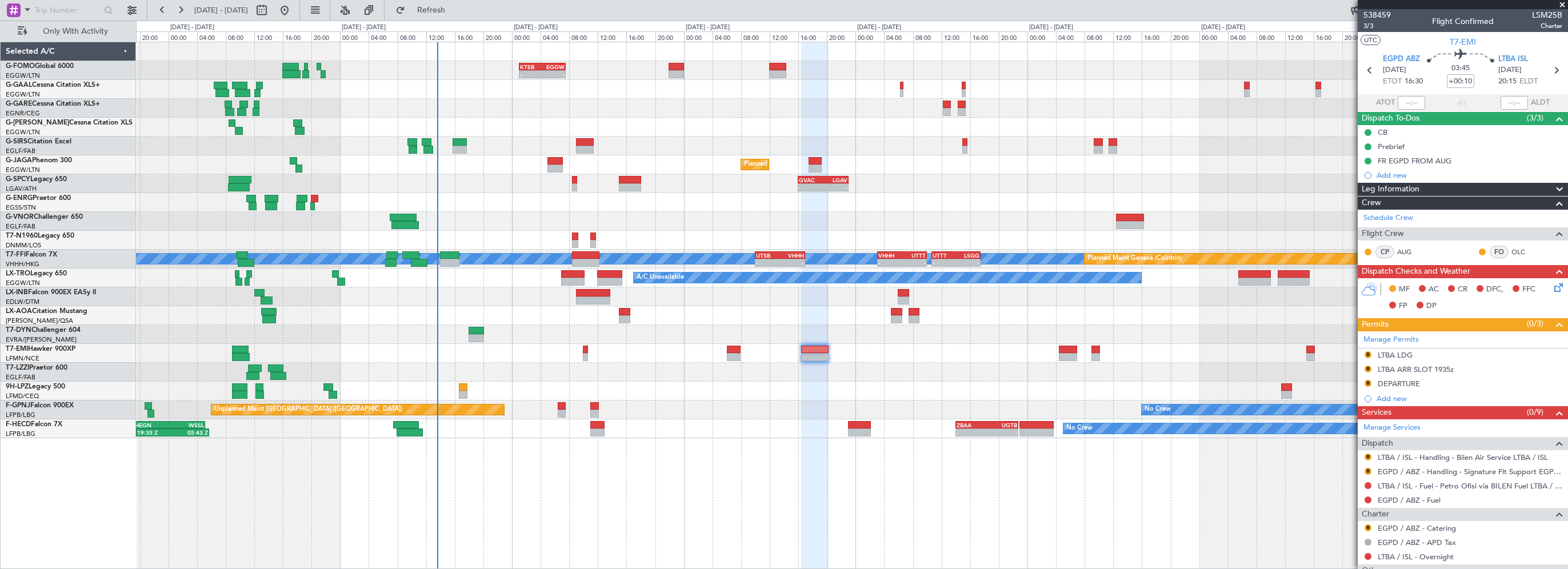
click at [737, 383] on div at bounding box center [852, 391] width 1432 height 19
click at [887, 350] on div "No Crew" at bounding box center [852, 353] width 1432 height 19
click at [801, 494] on div at bounding box center [815, 306] width 27 height 527
click at [1442, 370] on div "LTBA ARR SLOT 1935z" at bounding box center [1416, 369] width 76 height 10
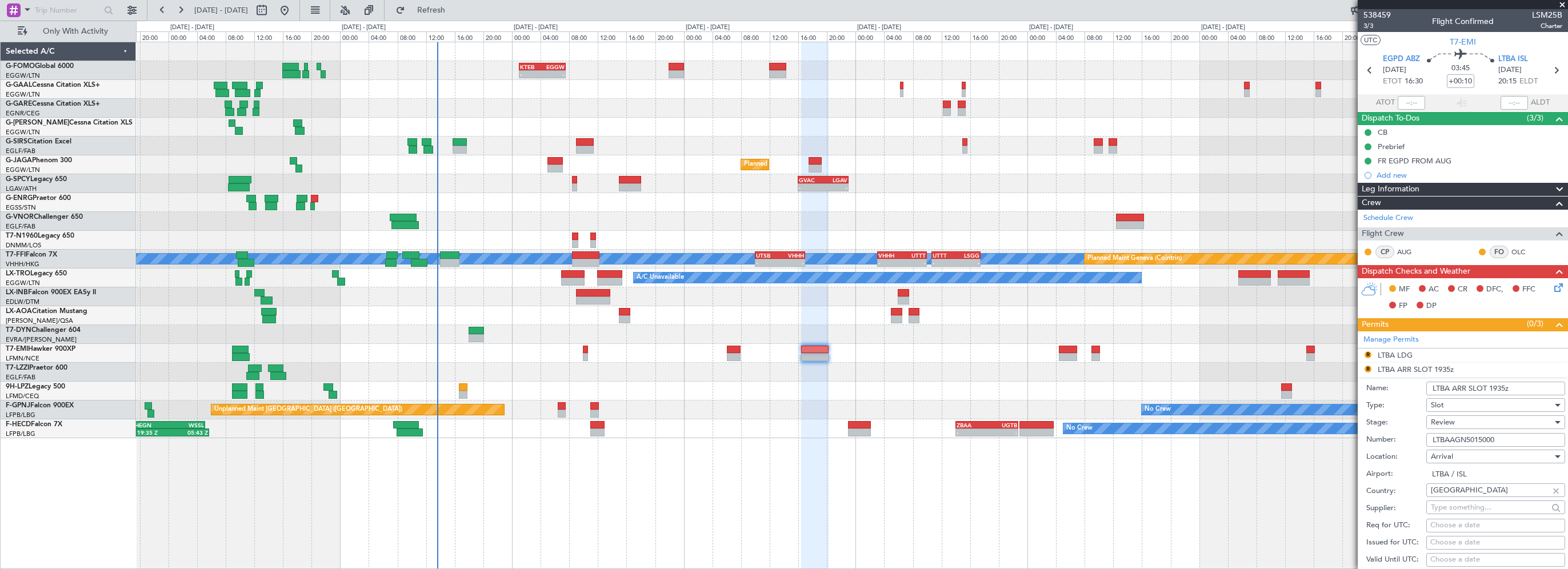
drag, startPoint x: 1504, startPoint y: 386, endPoint x: 1491, endPoint y: 388, distance: 13.2
click at [1491, 388] on input "LTBA ARR SLOT 1935z" at bounding box center [1496, 388] width 139 height 13
type input "LTBA ARR SLOT 2015z"
click at [1452, 417] on span "Review" at bounding box center [1443, 422] width 24 height 10
click at [1443, 498] on span "Requested" at bounding box center [1492, 496] width 120 height 17
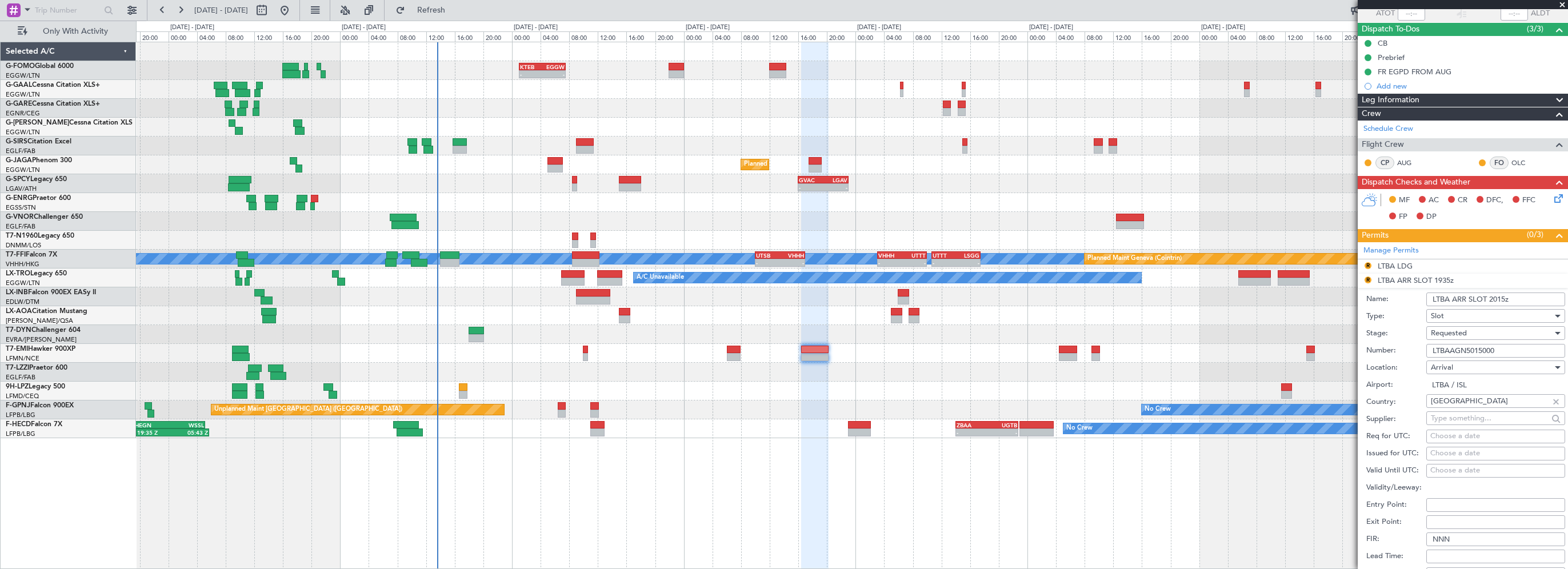
scroll to position [171, 0]
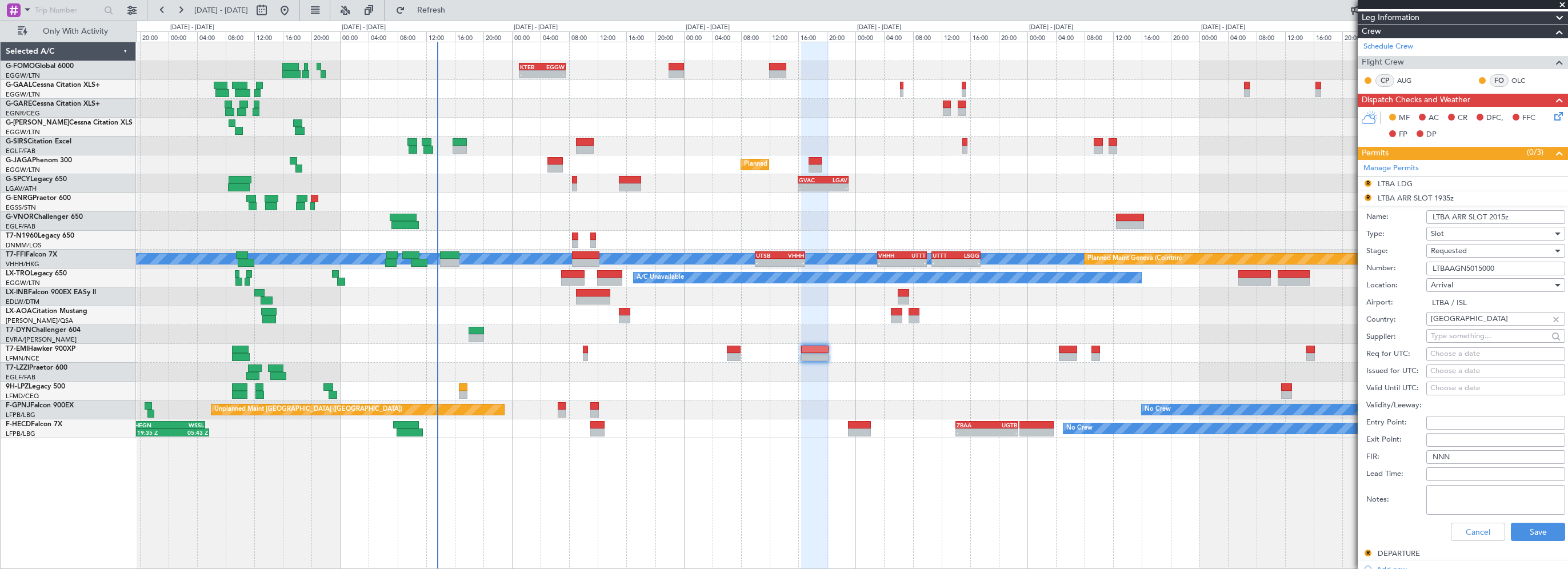
click at [1521, 520] on div "Cancel Save" at bounding box center [1466, 532] width 199 height 29
click at [1523, 527] on button "Save" at bounding box center [1538, 532] width 55 height 18
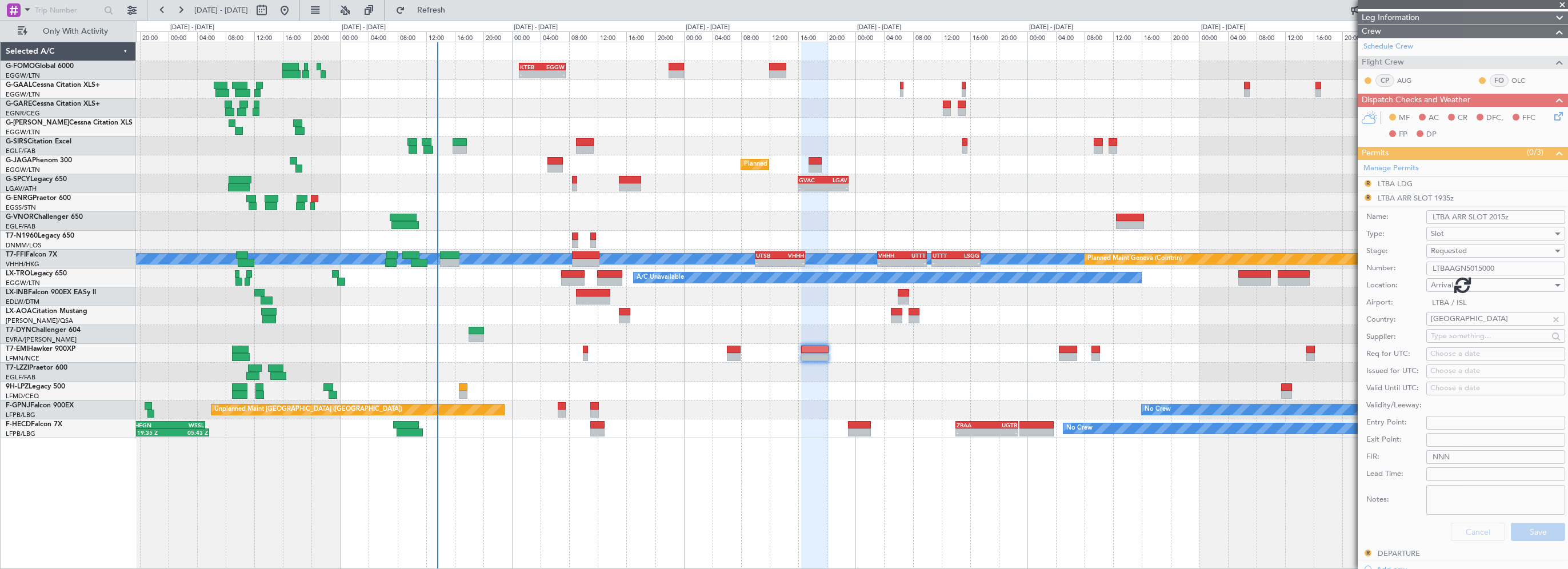
scroll to position [107, 0]
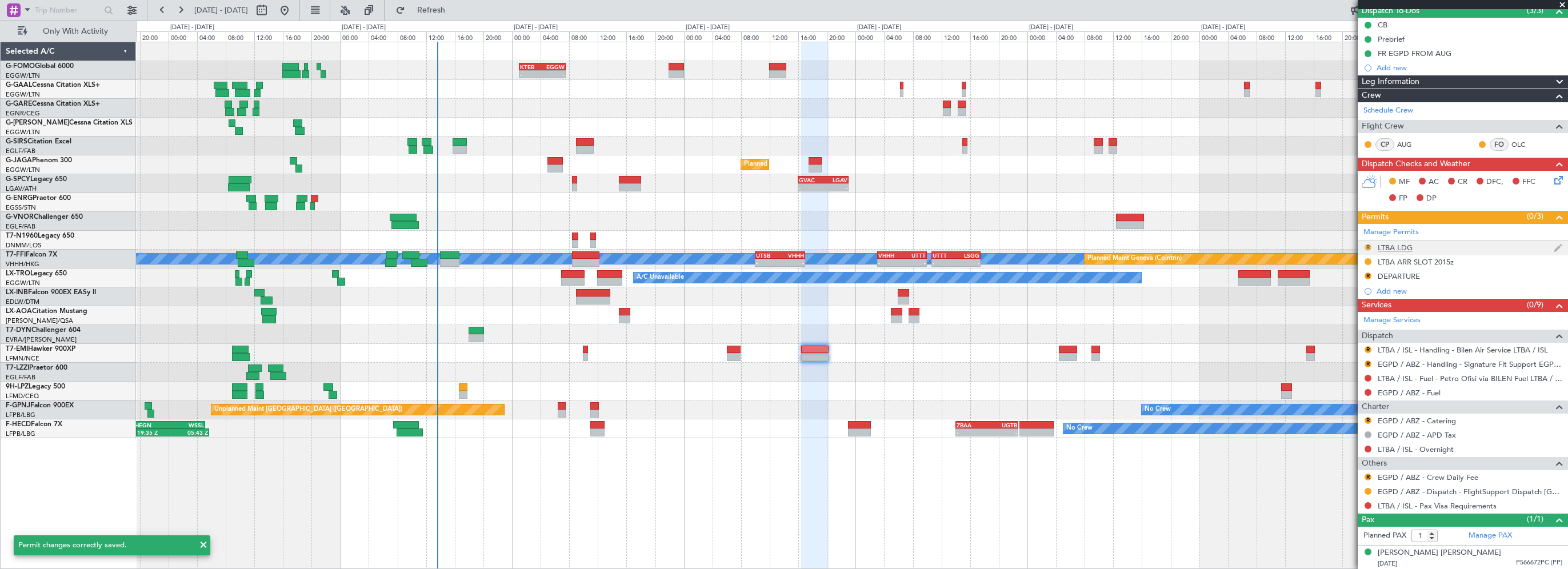
click at [1366, 247] on button "R" at bounding box center [1368, 247] width 7 height 7
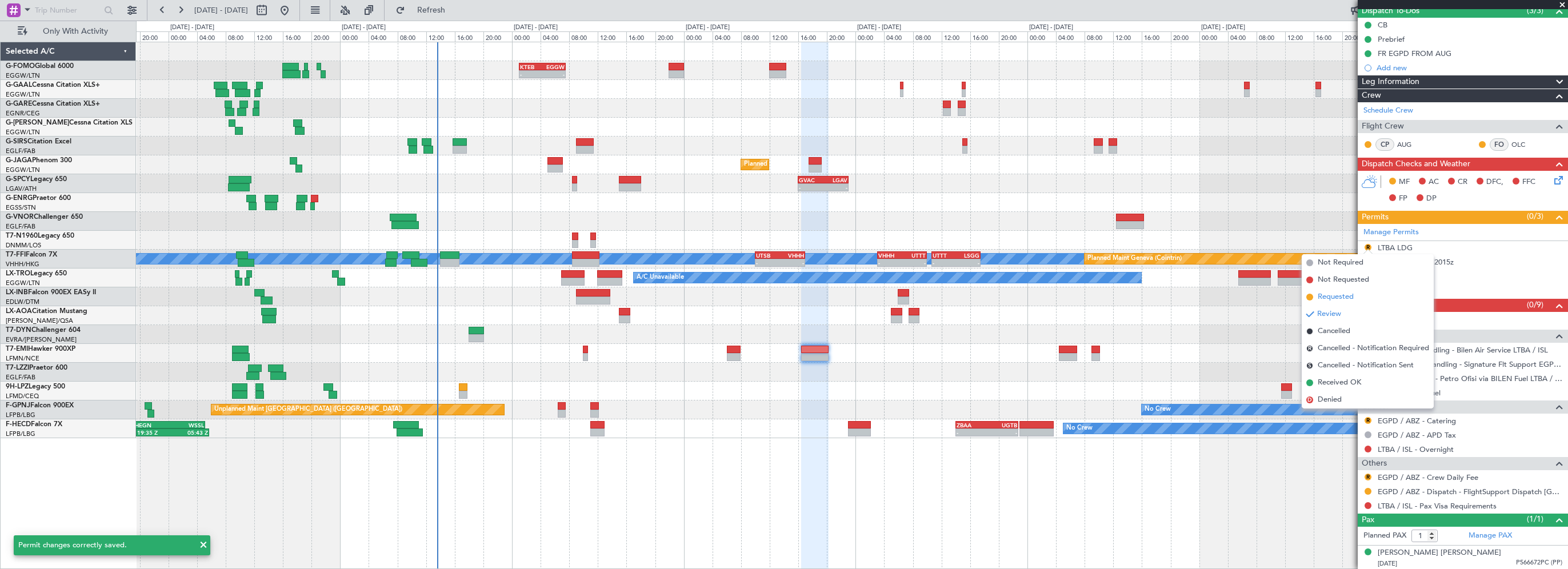
click at [1336, 297] on span "Requested" at bounding box center [1336, 297] width 36 height 12
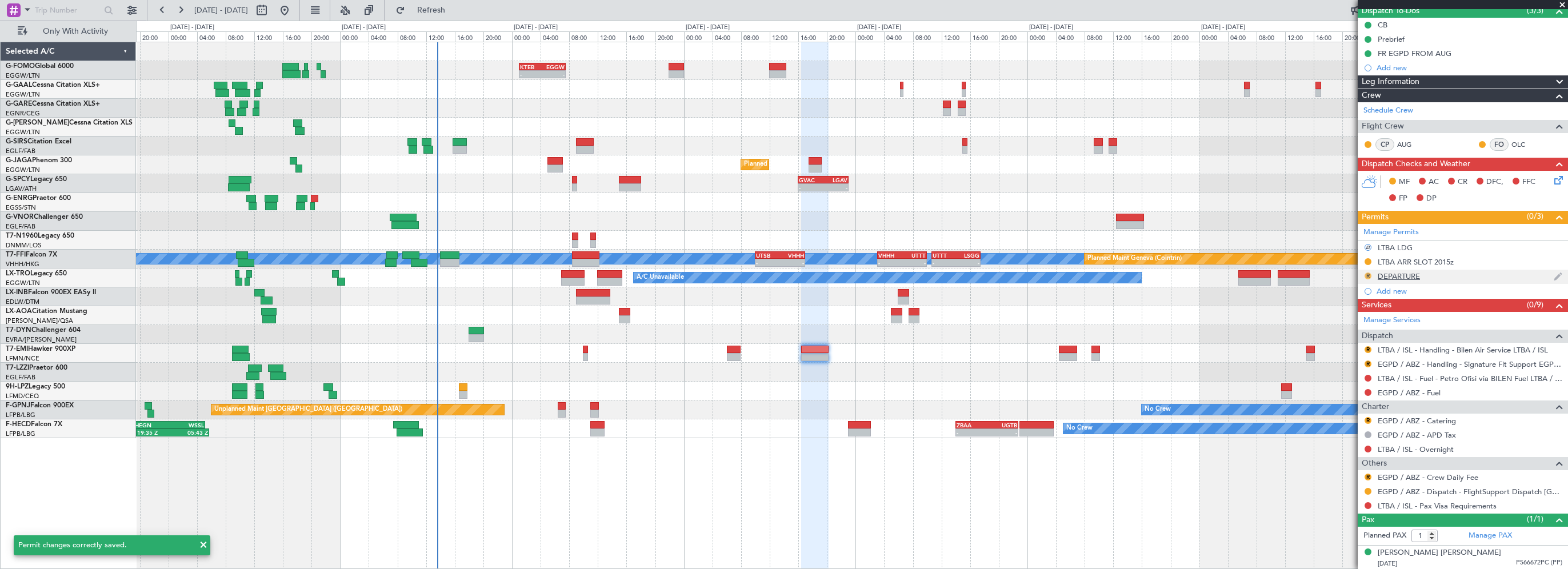
click at [1369, 274] on button "R" at bounding box center [1368, 276] width 7 height 7
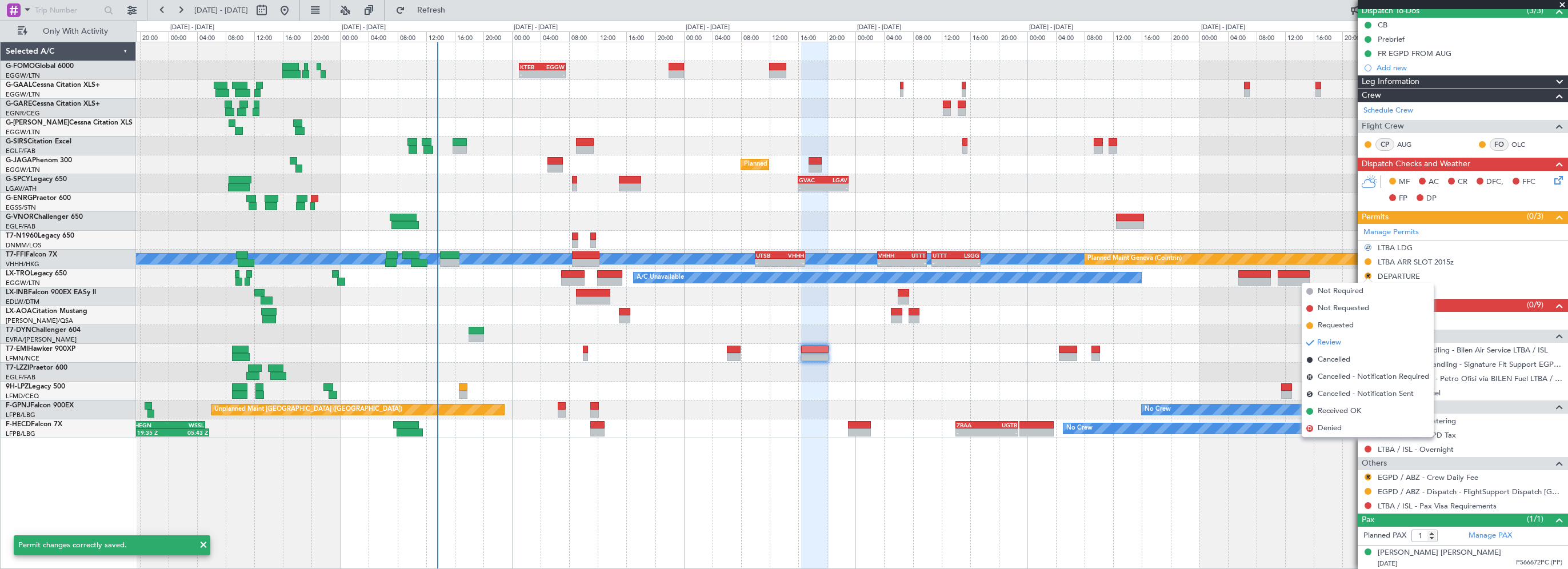
drag, startPoint x: 1349, startPoint y: 324, endPoint x: 1356, endPoint y: 325, distance: 7.1
click at [1349, 324] on span "Requested" at bounding box center [1336, 325] width 36 height 12
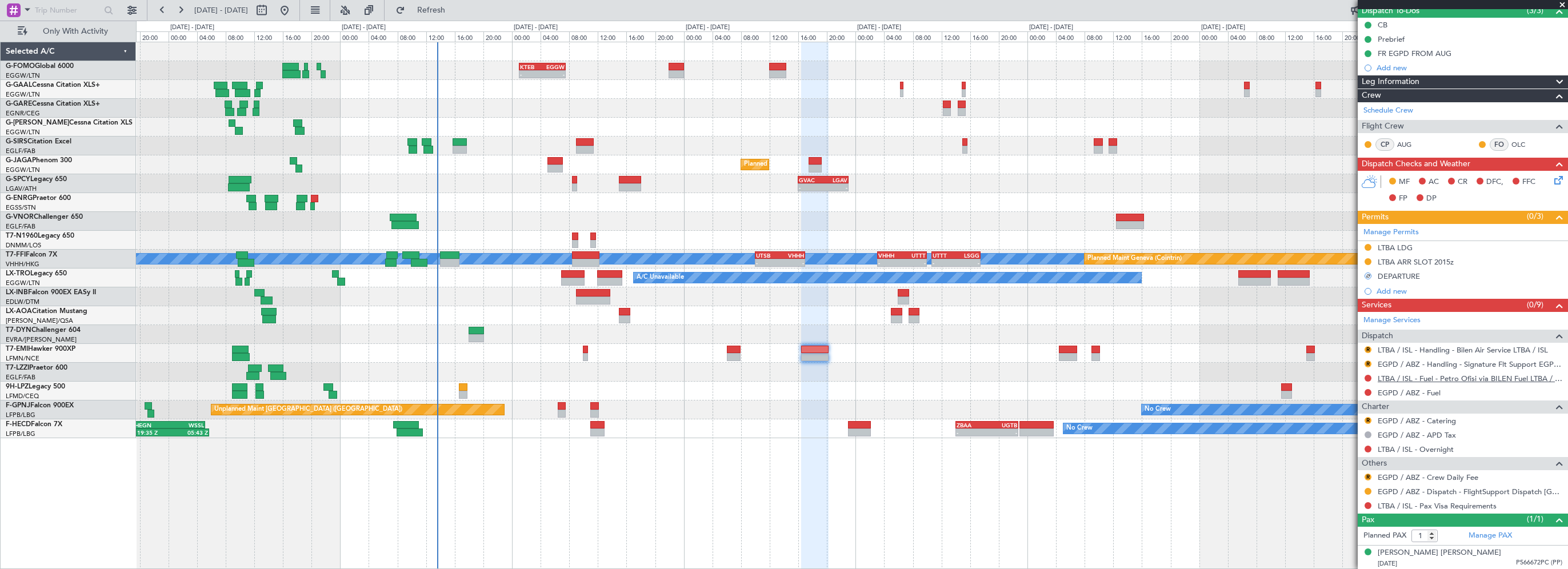
click at [1421, 374] on link "LTBA / ISL - Fuel - Petro Ofisi via BILEN Fuel LTBA / ISL" at bounding box center [1470, 379] width 185 height 10
click at [1449, 367] on div "R EGPD / ABZ - Handling - Signature Flt Support EGPD / ABZ" at bounding box center [1463, 364] width 210 height 14
click at [1450, 363] on link "EGPD / ABZ - Handling - Signature Flt Support EGPD / ABZ" at bounding box center [1470, 364] width 185 height 10
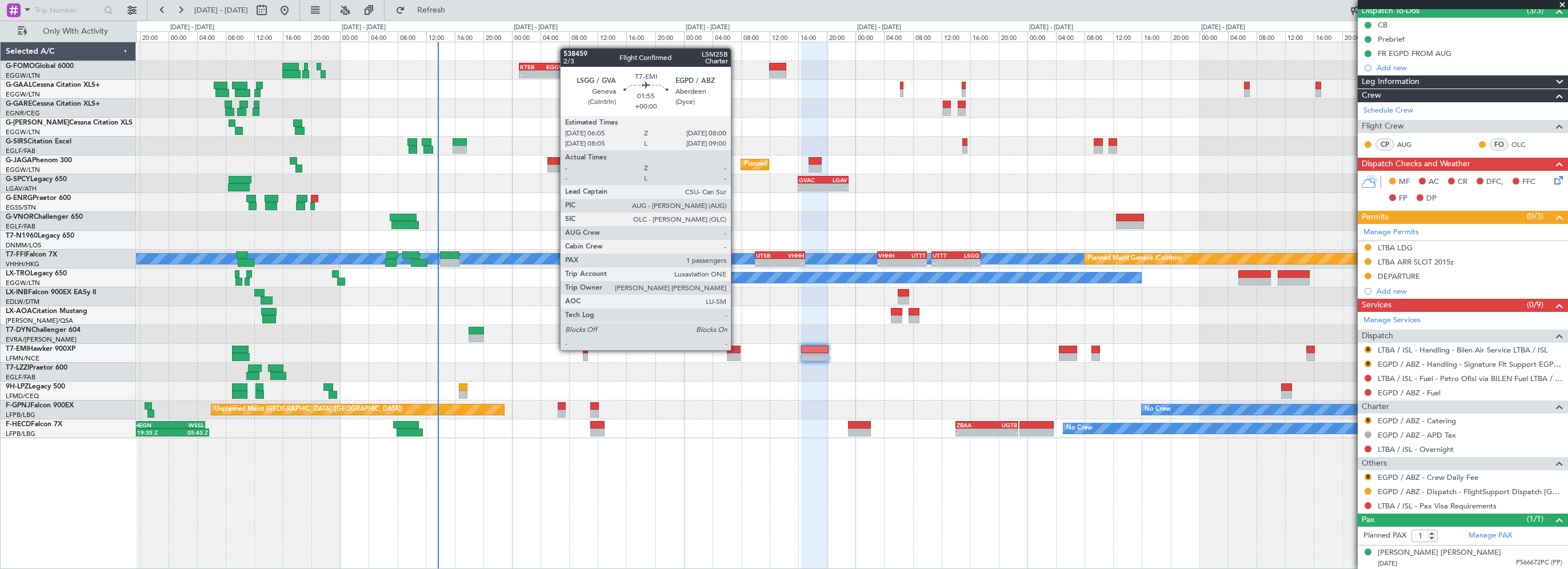
click at [739, 349] on div at bounding box center [734, 349] width 14 height 8
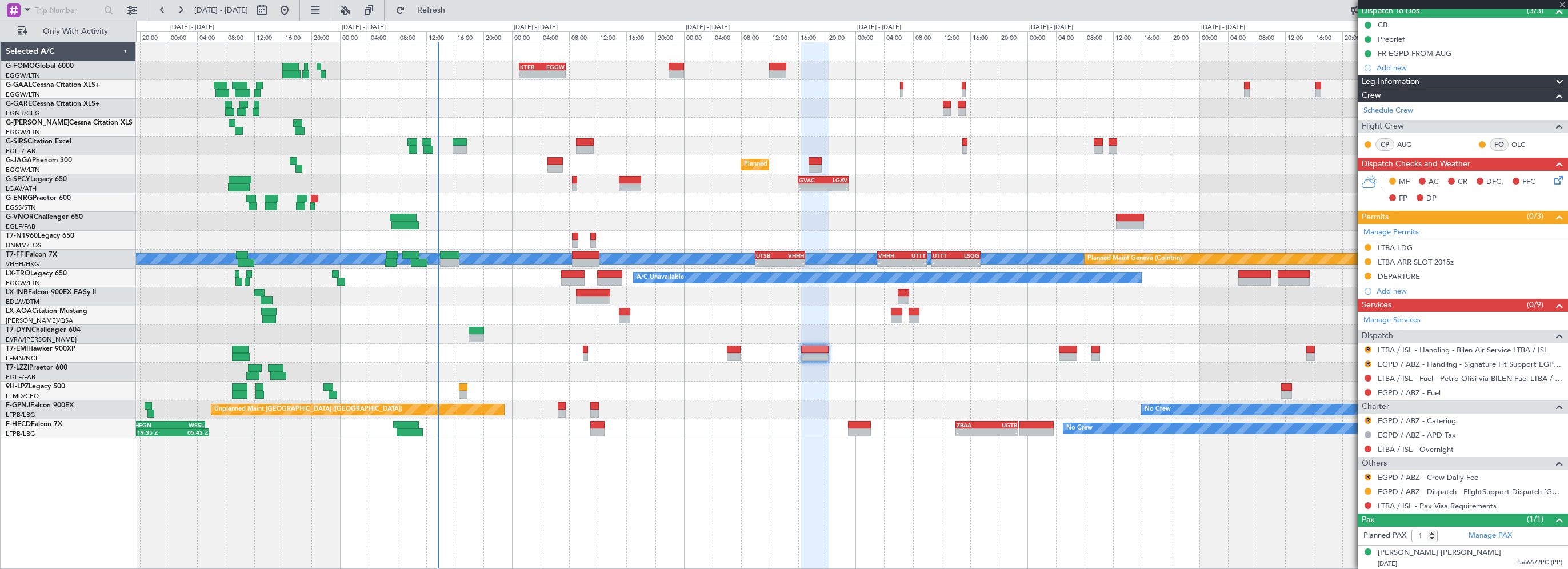
scroll to position [0, 0]
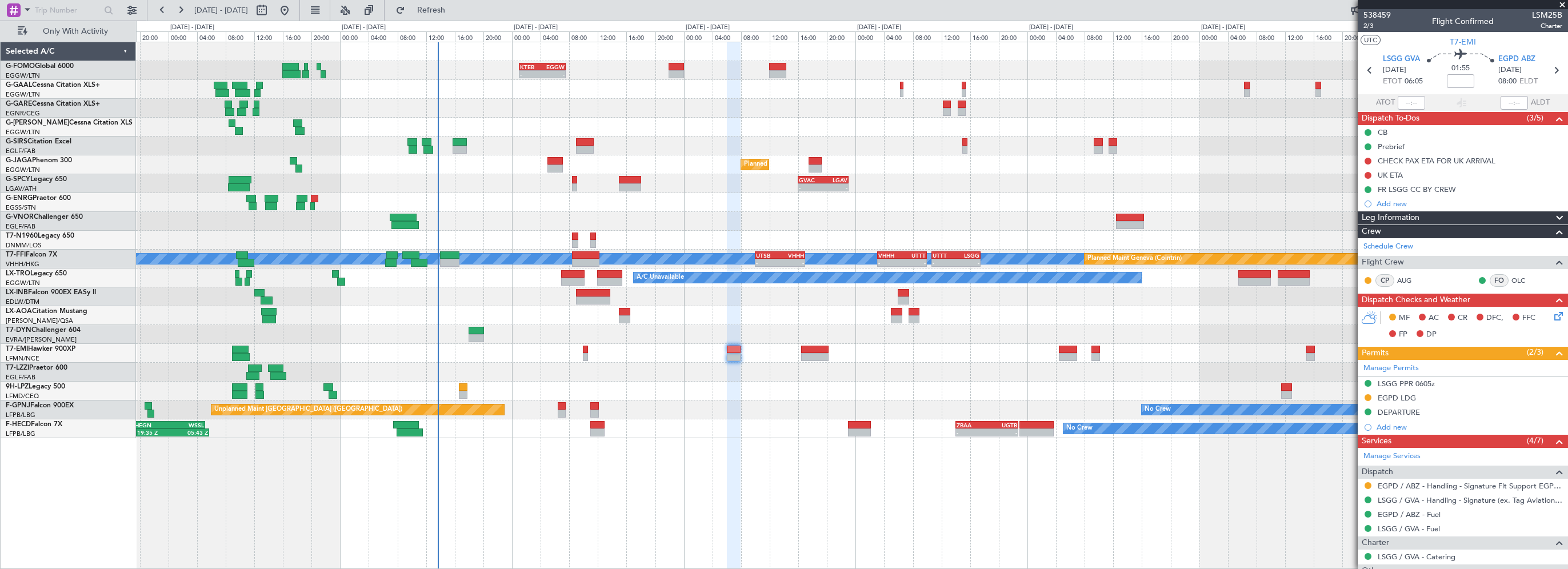
click at [1075, 544] on div "- - KTEB 01:00 Z EGGW 07:35 Z A/C Unavailable Owner Planned Maint [GEOGRAPHIC_D…" at bounding box center [852, 305] width 1432 height 527
click at [885, 384] on div "- - KTEB 01:00 Z EGGW 07:35 Z A/C Unavailable Owner Planned Maint [GEOGRAPHIC_D…" at bounding box center [852, 240] width 1432 height 396
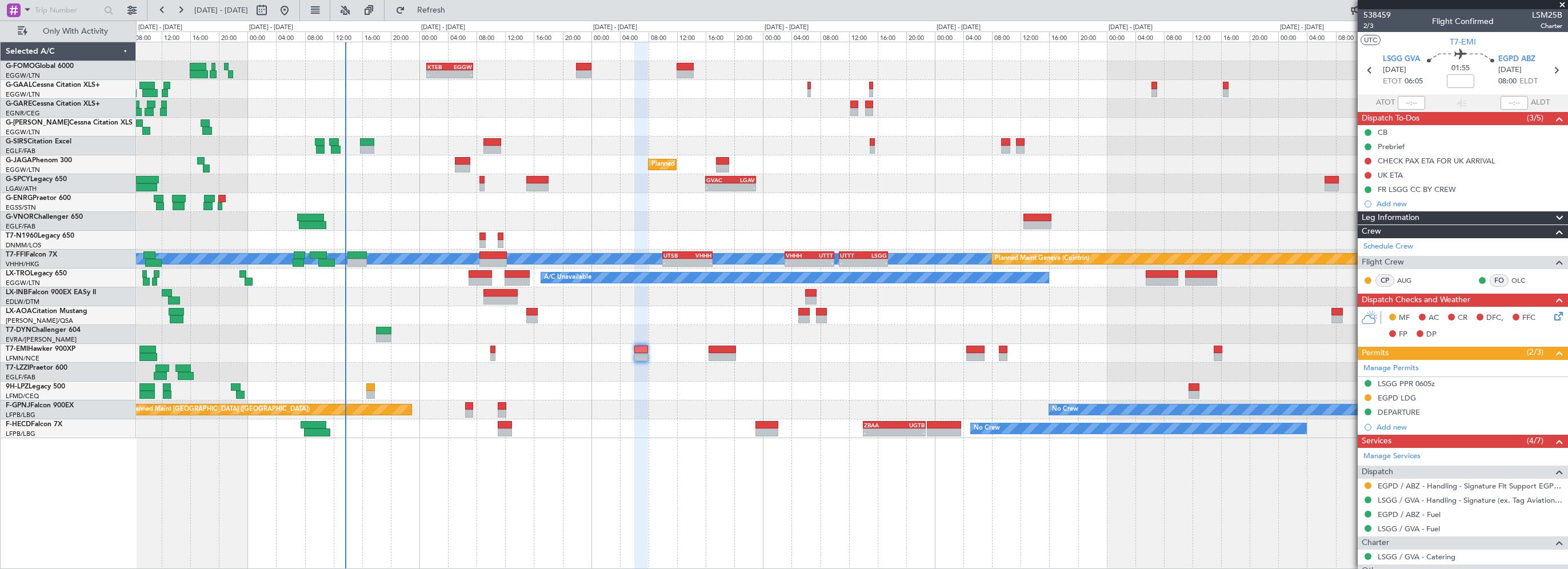
click at [720, 344] on div "No Crew" at bounding box center [852, 353] width 1432 height 19
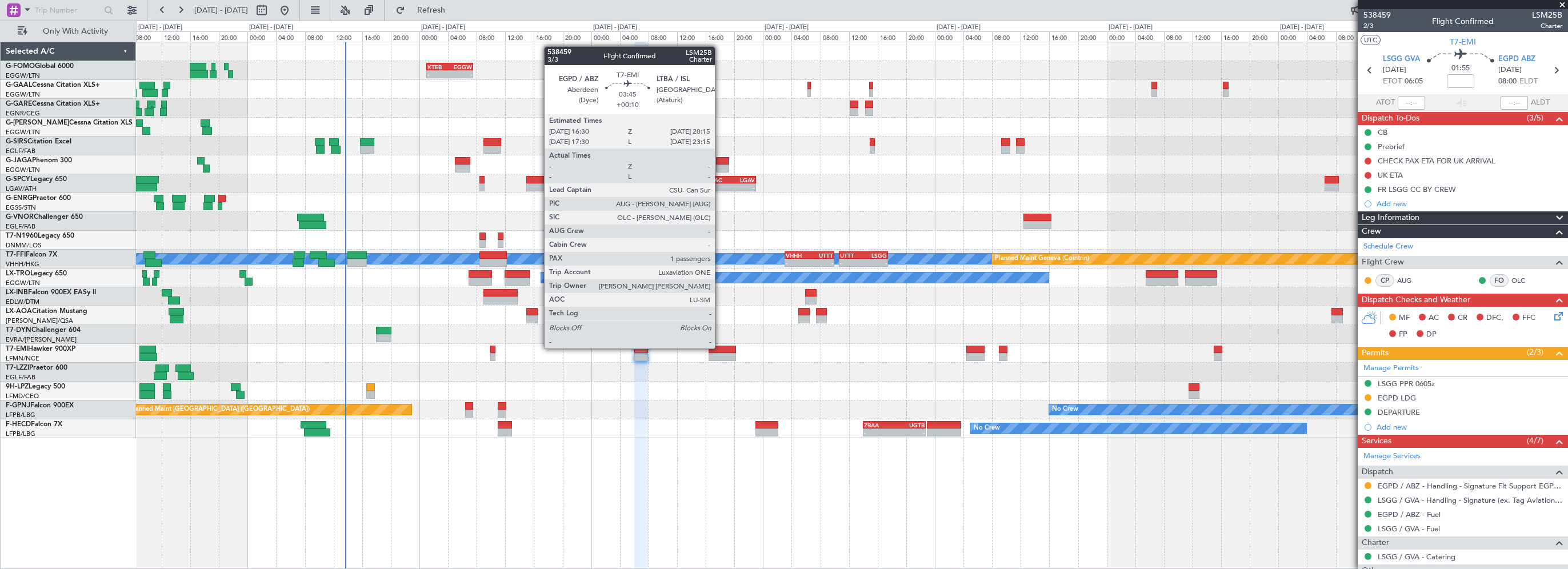
click at [720, 347] on div at bounding box center [722, 349] width 27 height 8
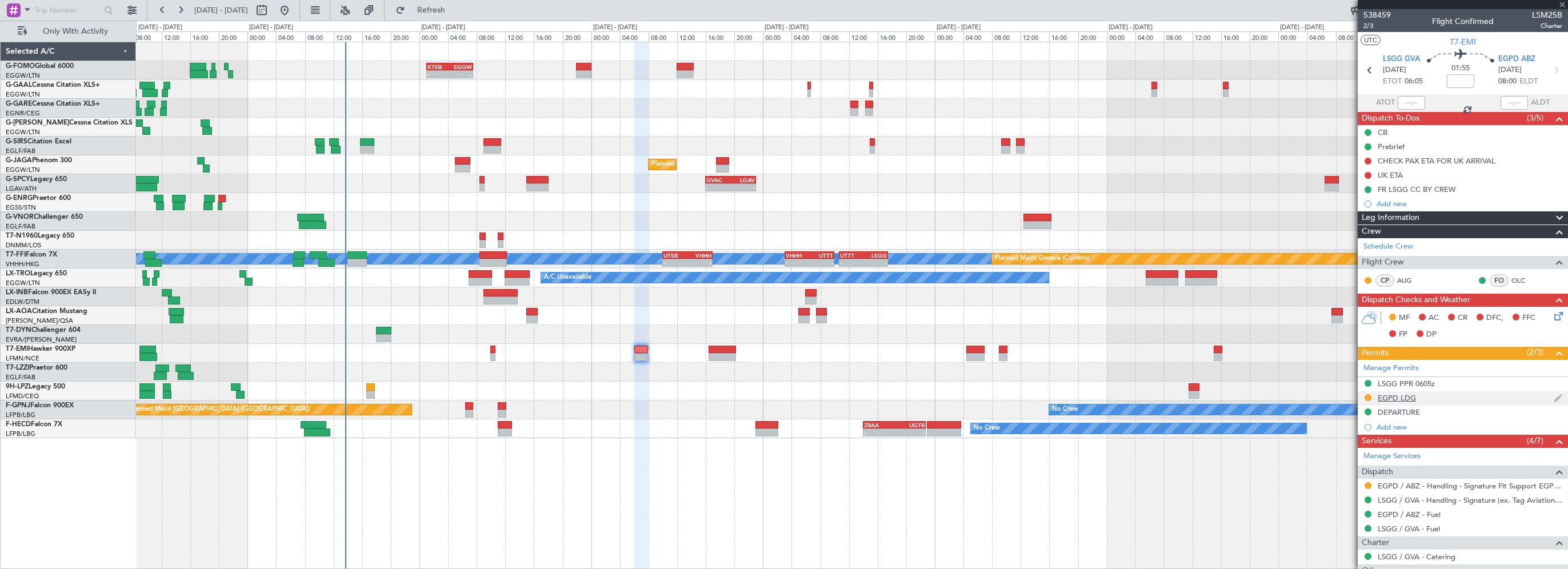
type input "+00:10"
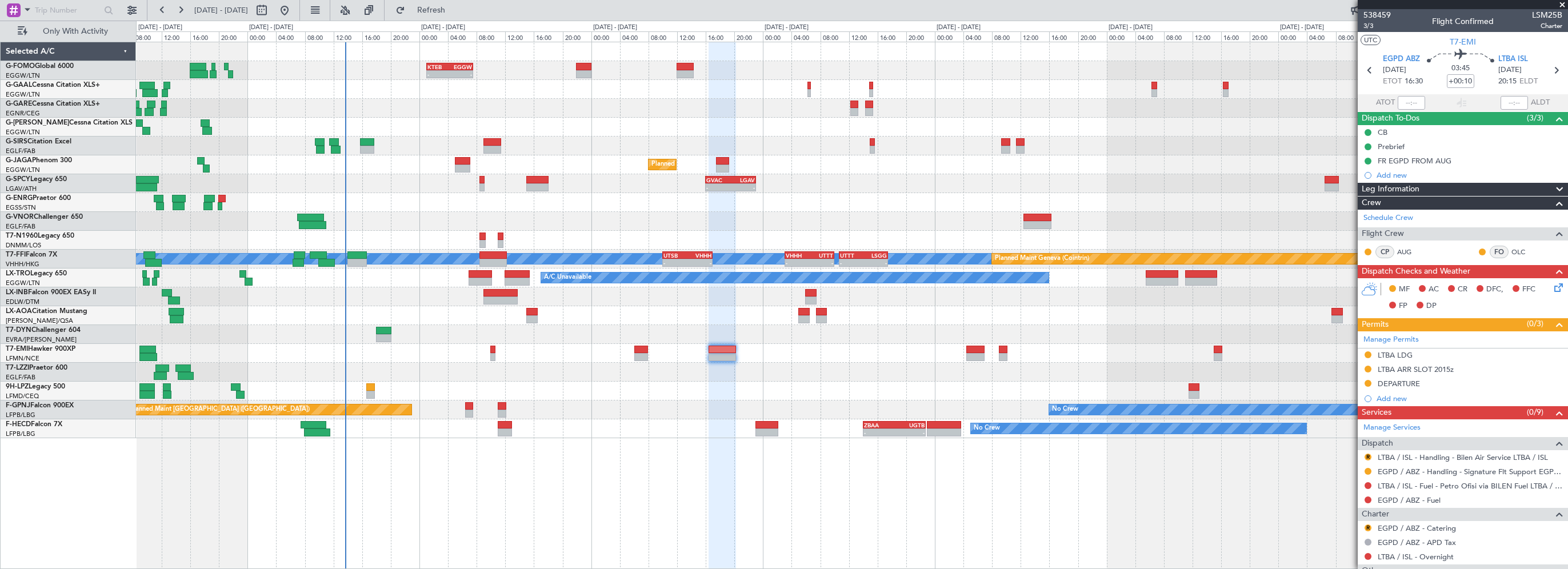
click at [1146, 532] on div "- - KTEB 01:00 Z EGGW 07:35 Z A/C Unavailable Owner Planned Maint [GEOGRAPHIC_D…" at bounding box center [852, 305] width 1432 height 527
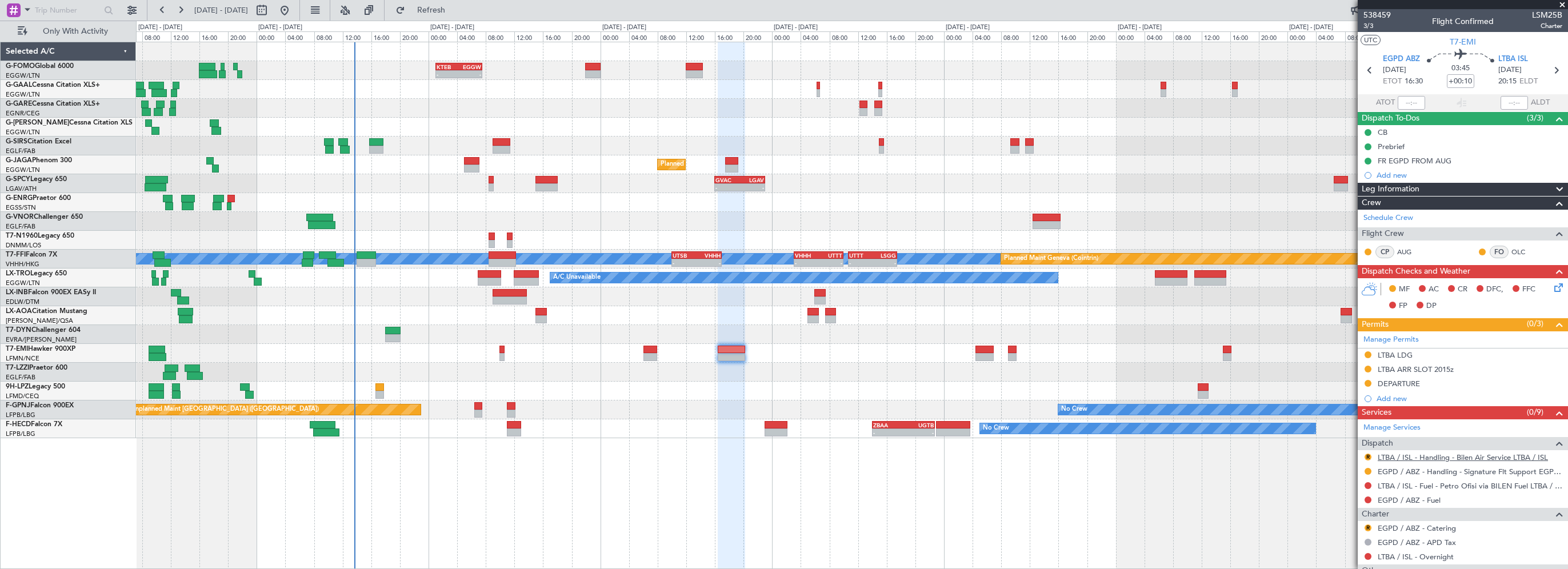
click at [1407, 455] on link "LTBA / ISL - Handling - Bilen Air Service LTBA / ISL" at bounding box center [1463, 457] width 170 height 10
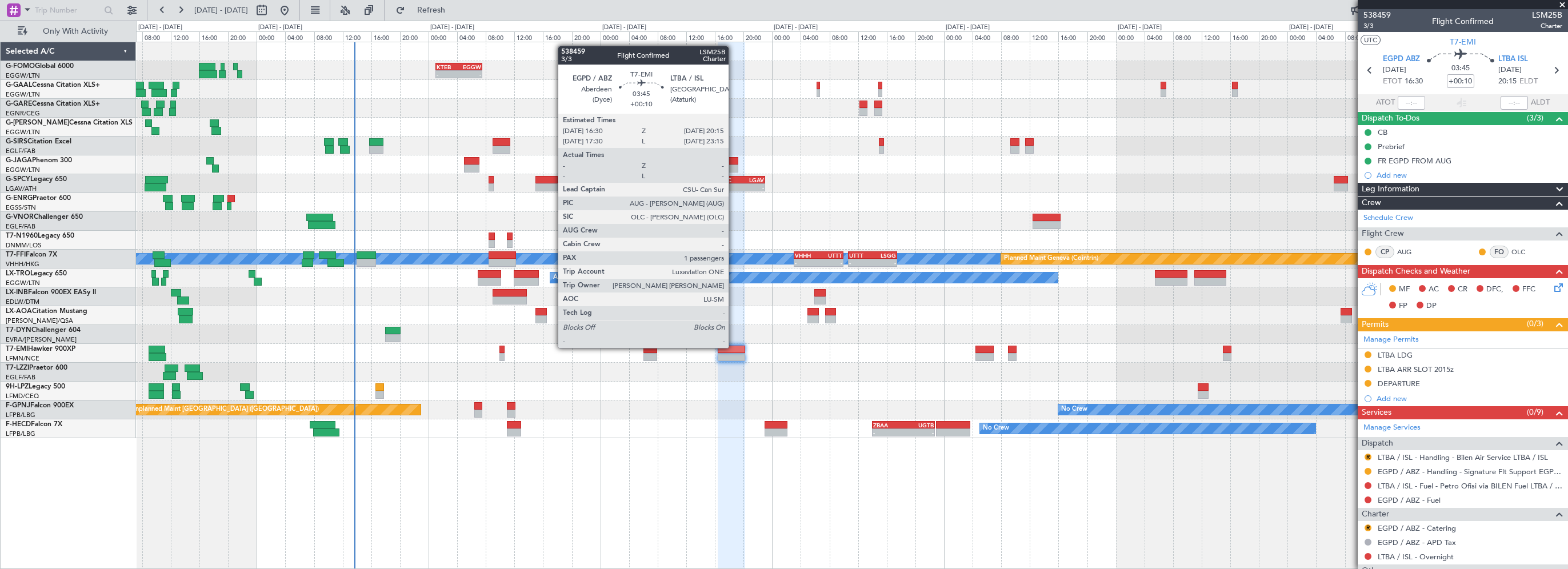
click at [735, 347] on div at bounding box center [731, 349] width 27 height 8
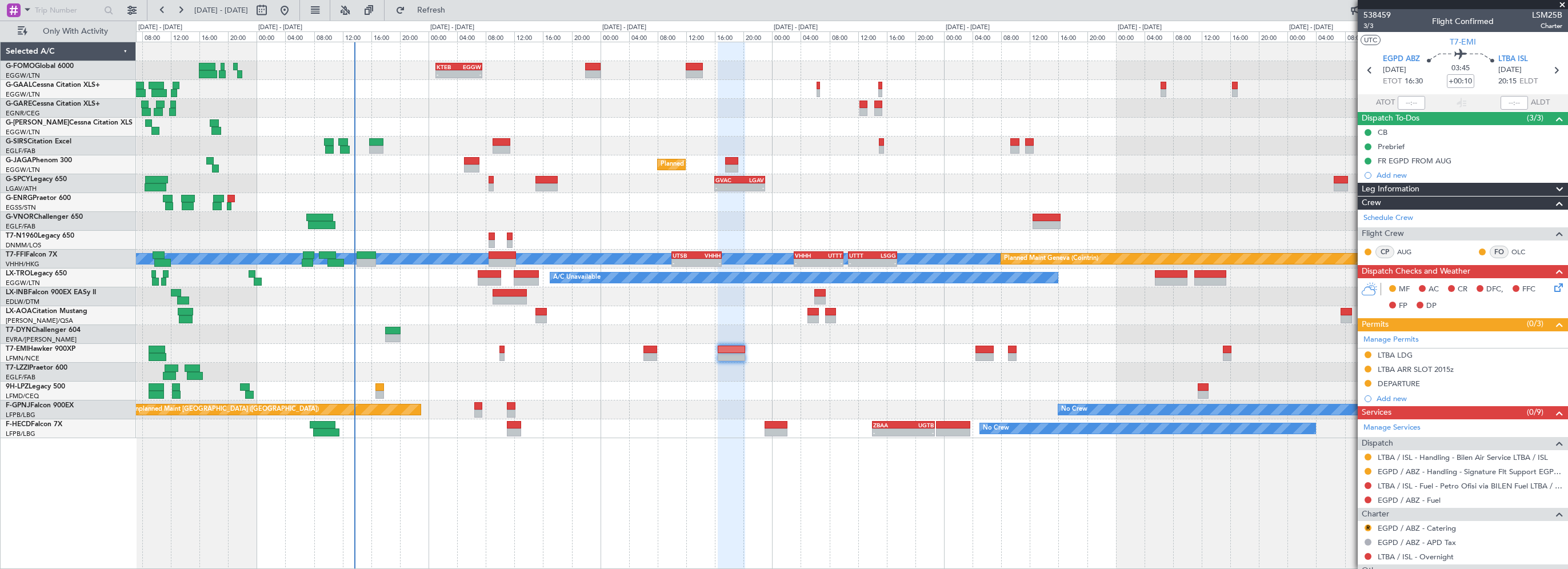
click at [1432, 183] on div "Leg Information" at bounding box center [1463, 189] width 210 height 13
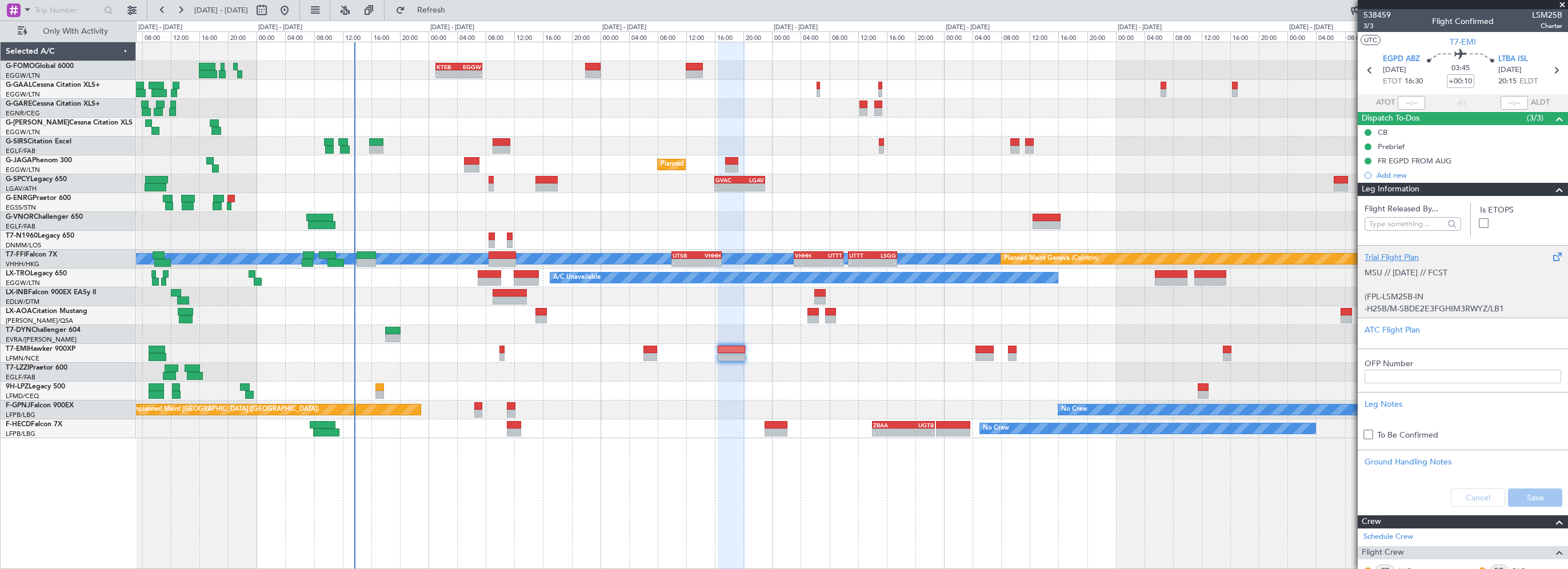
click at [1398, 256] on div "Trial Flight Plan" at bounding box center [1463, 257] width 197 height 12
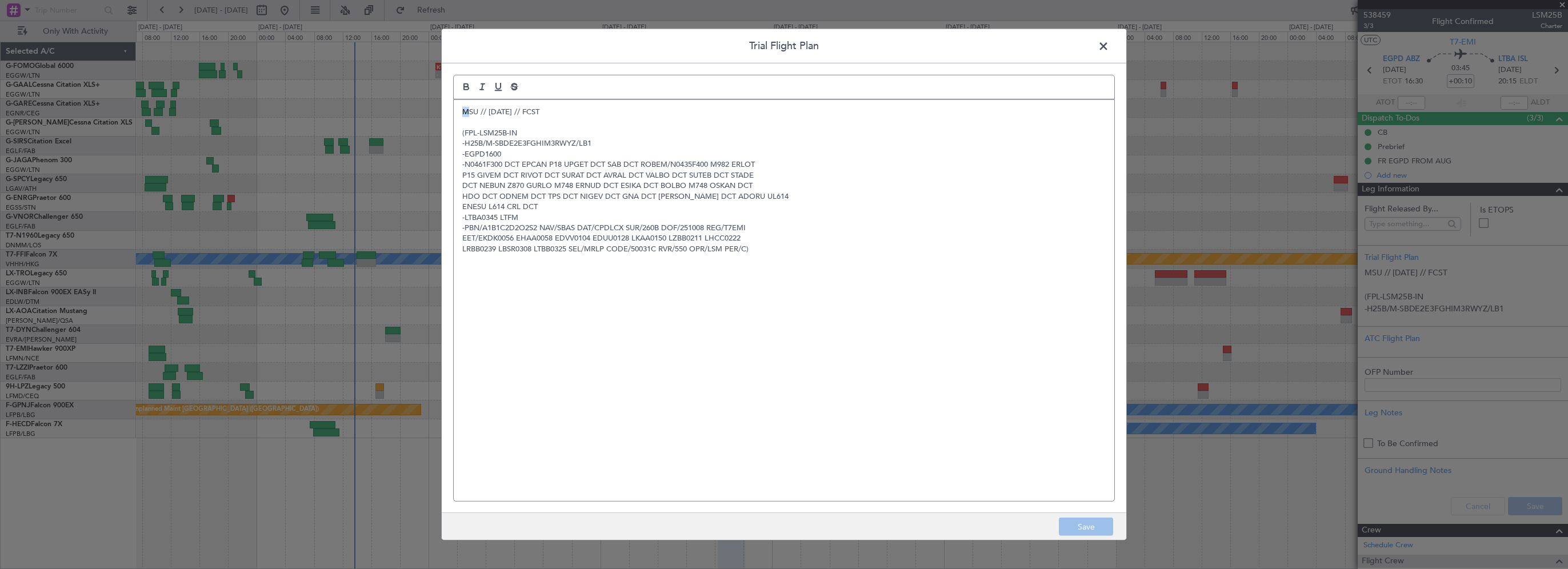
click at [466, 109] on p "MSU // [DATE] // FCST" at bounding box center [784, 111] width 644 height 10
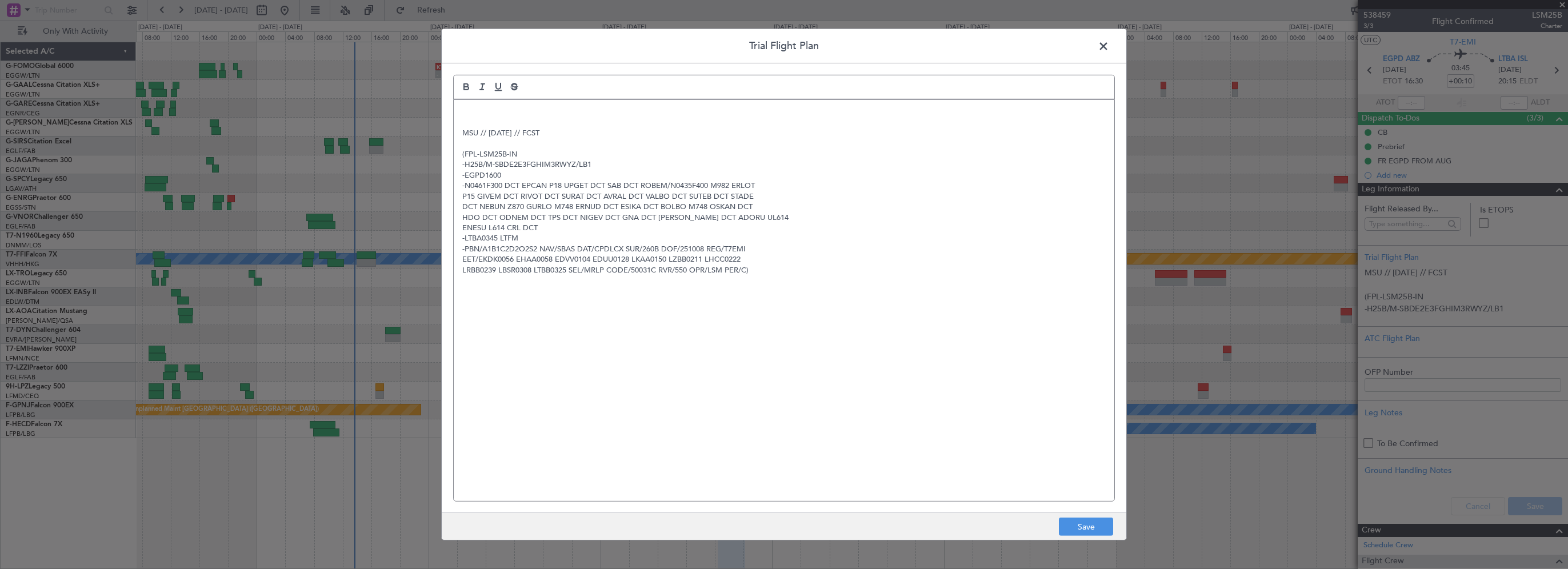
click at [526, 100] on div "MSU // [DATE] // FCST (FPL-LSM25B-IN -H25B/M-SBDE2E3FGHIM3RWYZ/LB1 -EGPD1600 -N…" at bounding box center [784, 300] width 661 height 401
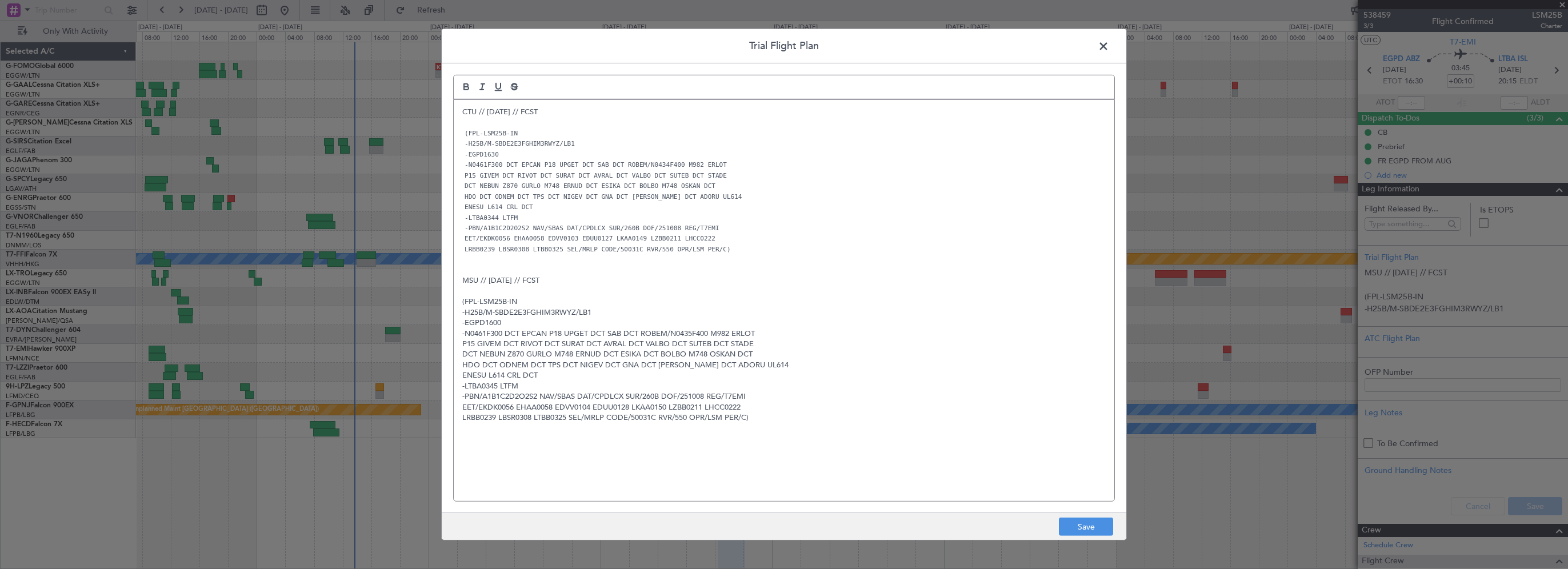
click at [796, 249] on p "LRBB0239 LBSR0308 LTBB0325 SEL/MRLP CODE/50031C RVR/550 OPR/LSM PER/C)" at bounding box center [784, 249] width 644 height 10
click at [1085, 530] on button "Save" at bounding box center [1086, 527] width 55 height 18
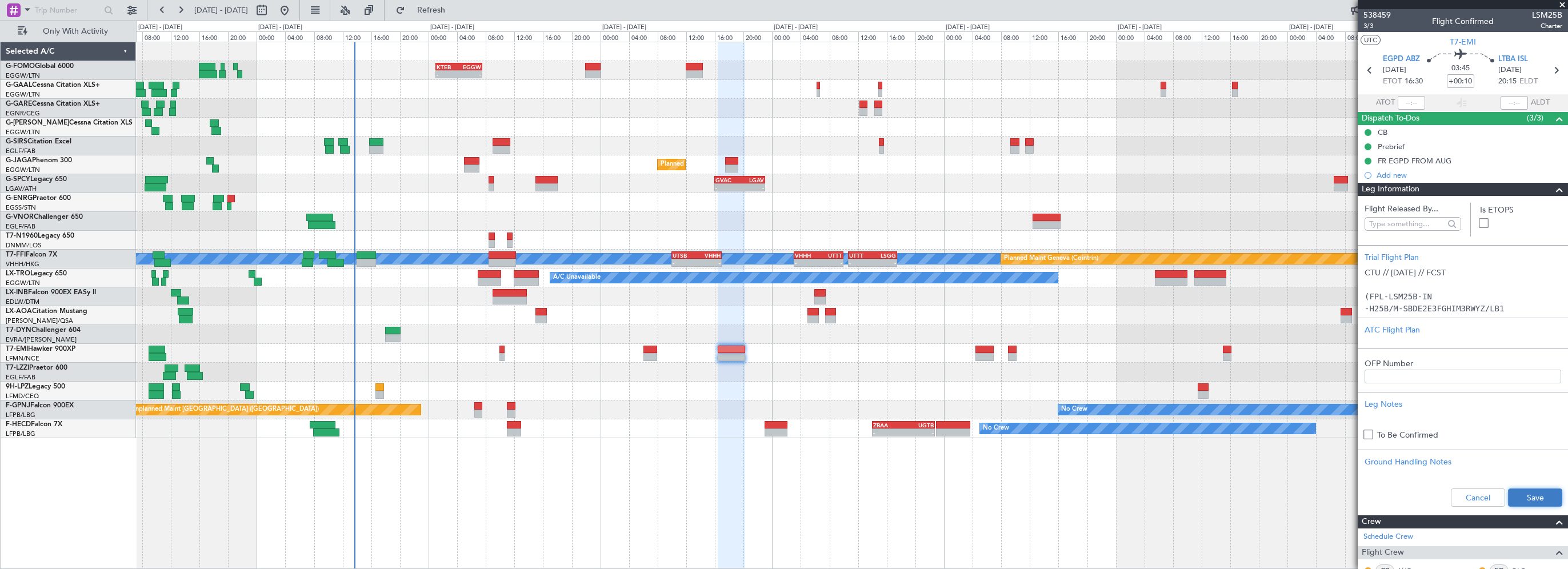
click at [1532, 499] on button "Save" at bounding box center [1535, 497] width 55 height 18
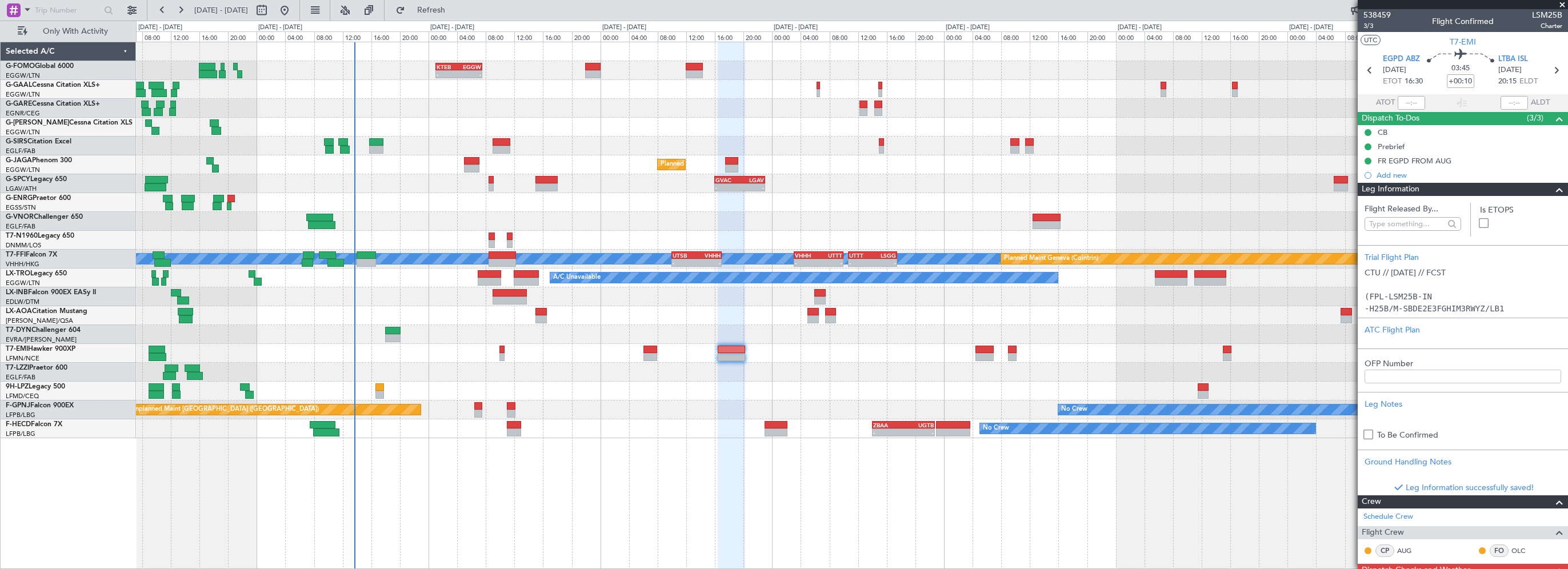
click at [755, 367] on div at bounding box center [852, 372] width 1432 height 19
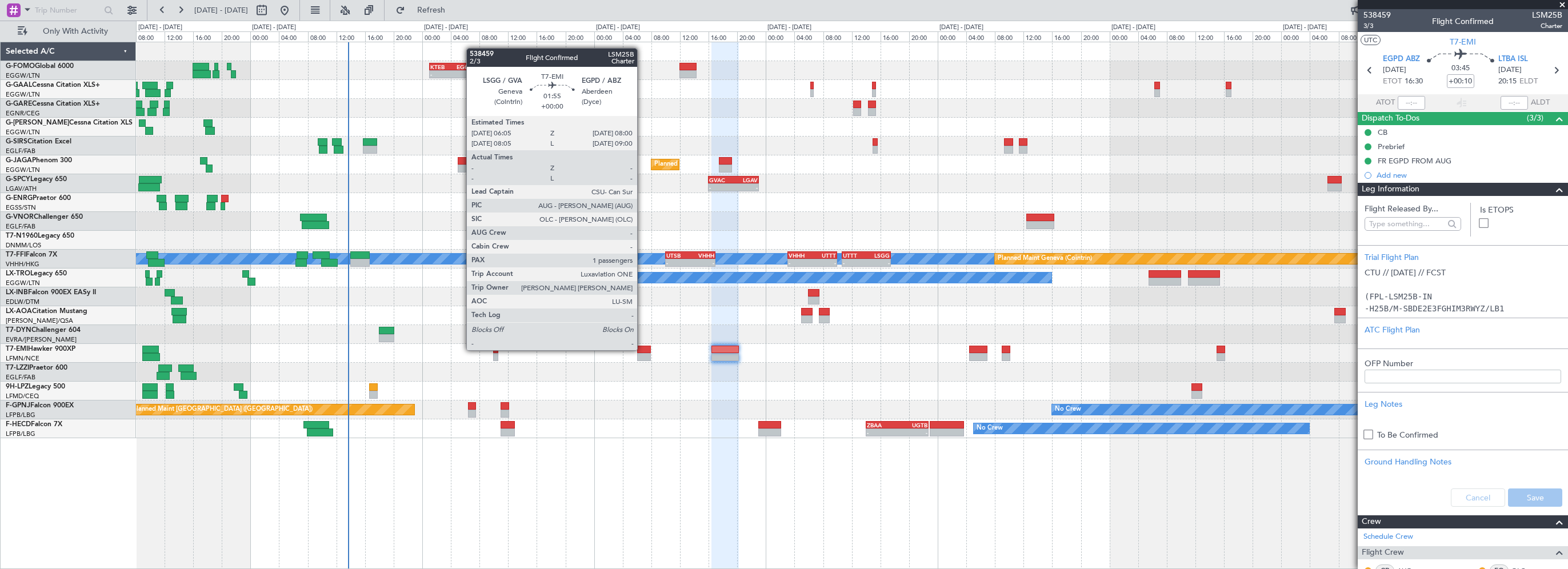
click at [642, 349] on div at bounding box center [644, 349] width 14 height 8
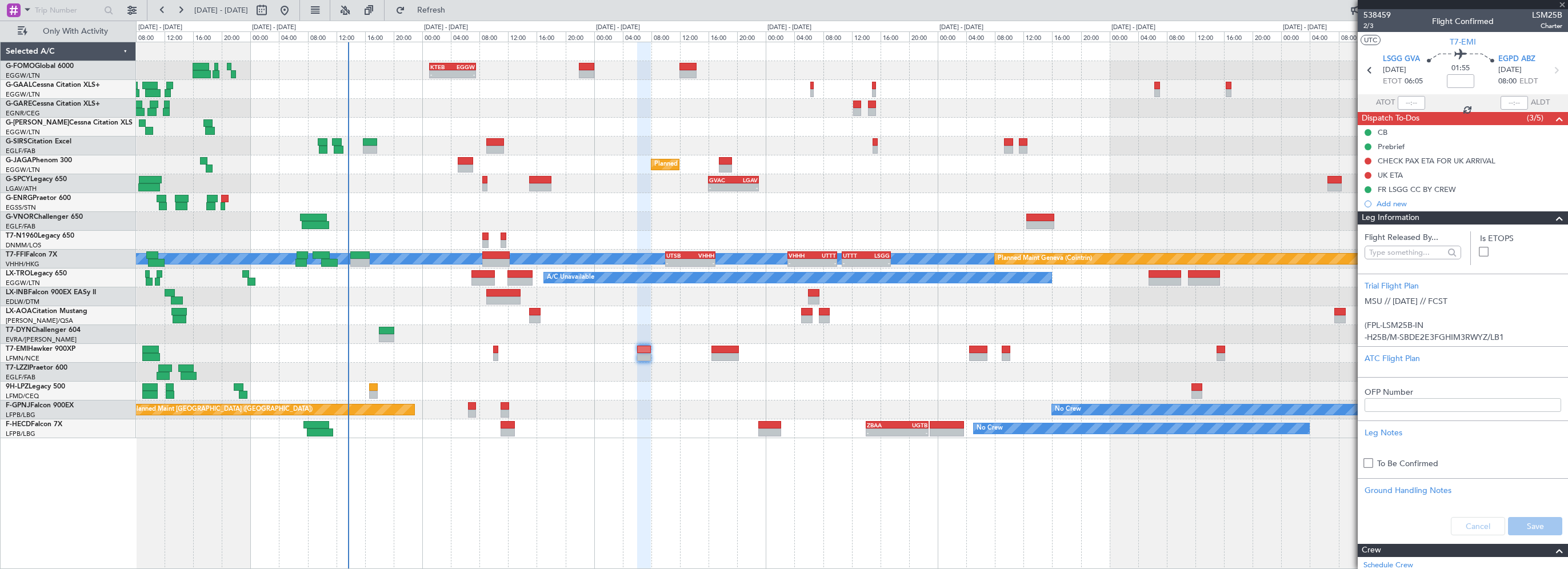
click at [1543, 218] on div at bounding box center [1555, 218] width 23 height 13
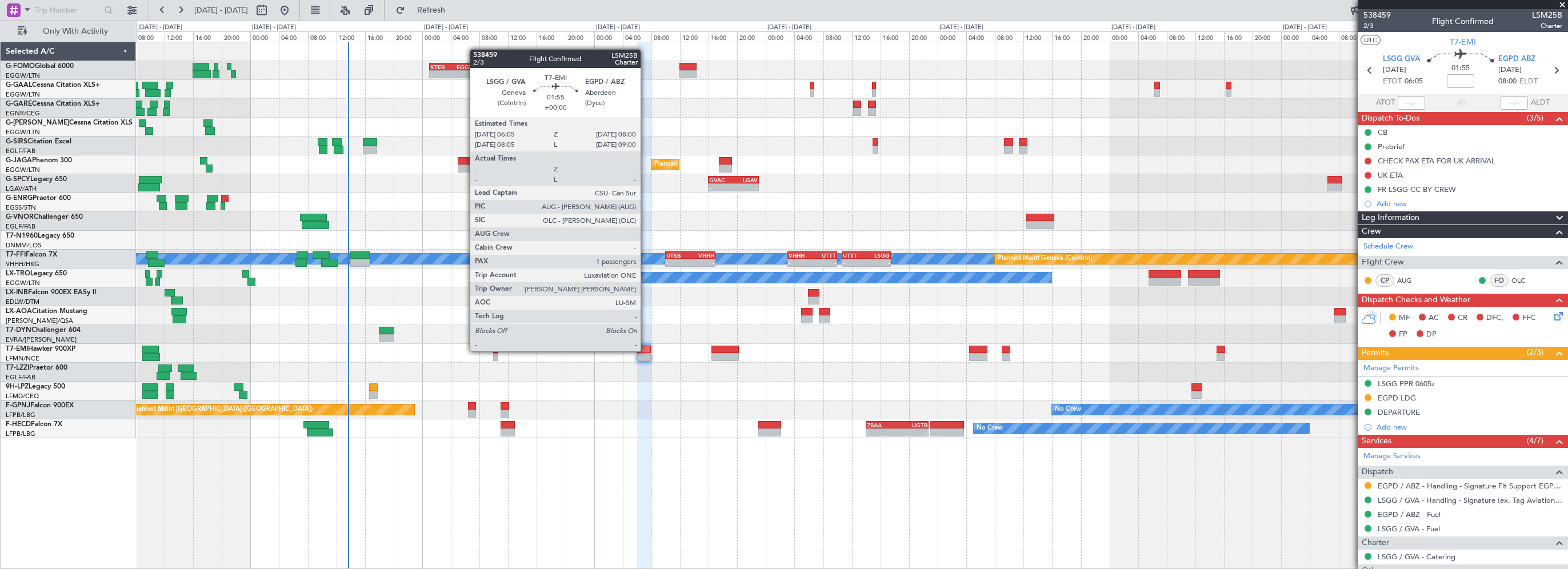
click at [646, 350] on div at bounding box center [644, 349] width 14 height 8
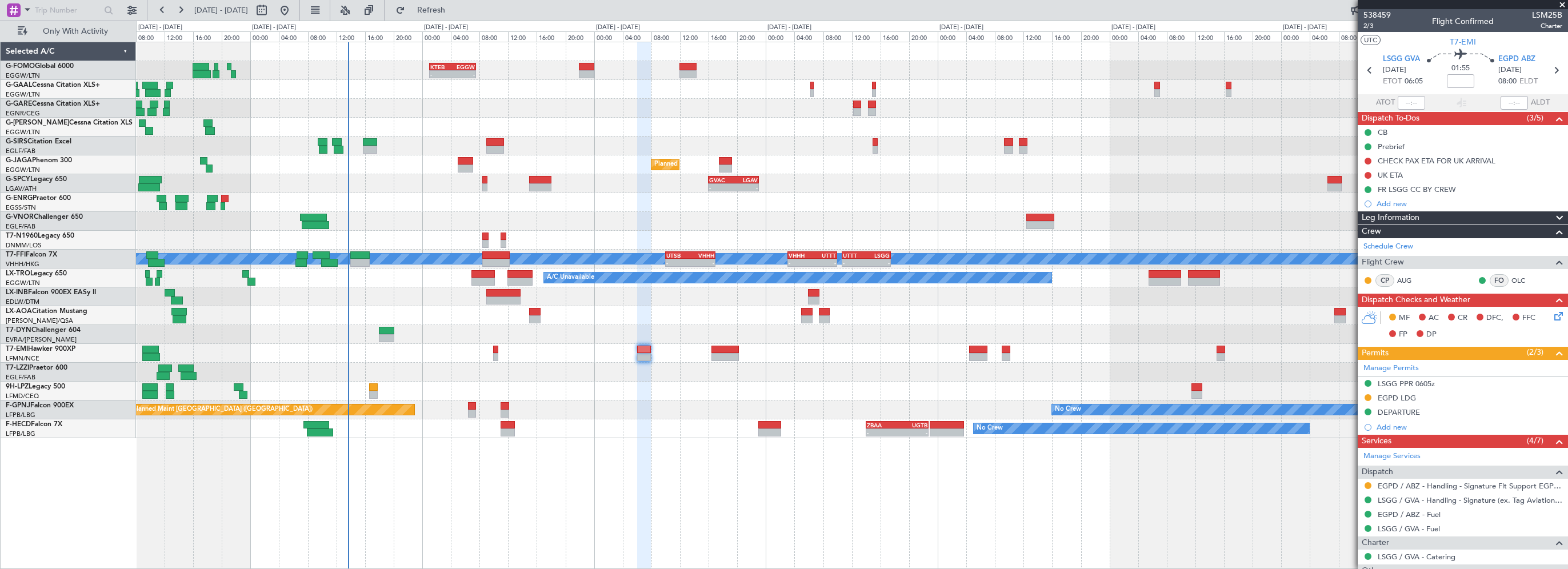
click at [579, 385] on div at bounding box center [852, 391] width 1432 height 19
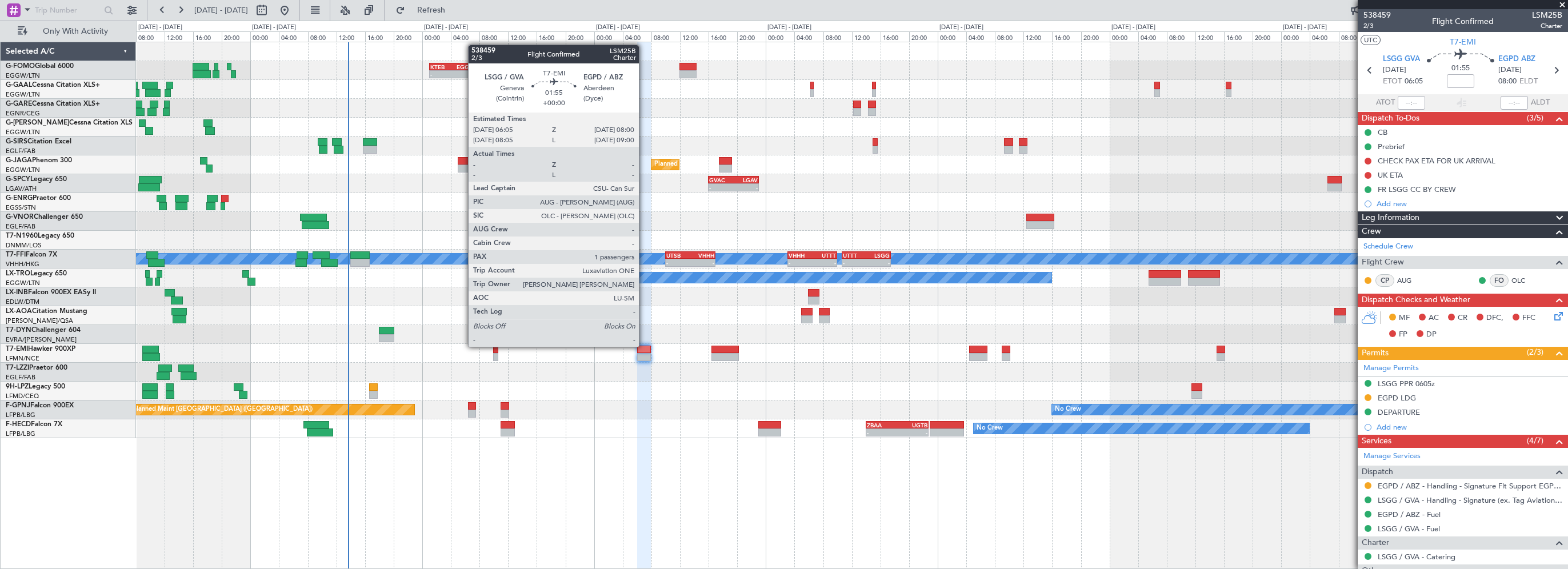
click at [644, 345] on div at bounding box center [644, 349] width 14 height 8
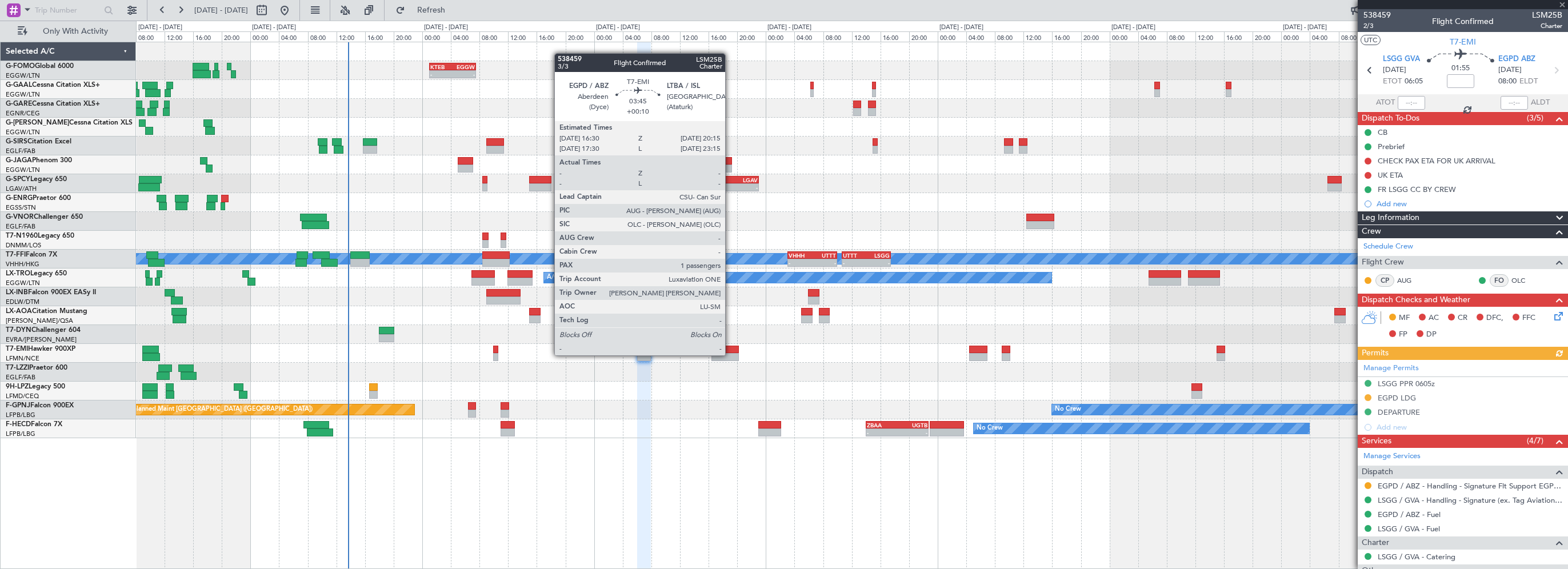
click at [728, 353] on div at bounding box center [725, 356] width 27 height 8
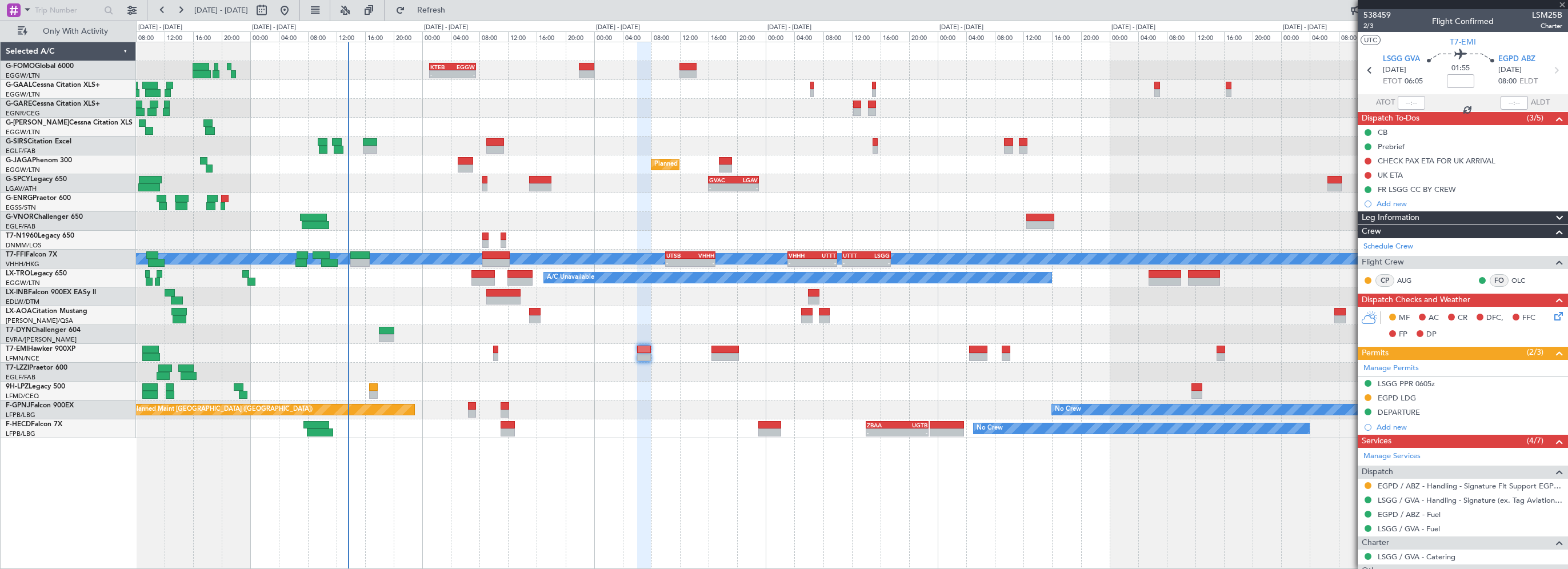
type input "+00:10"
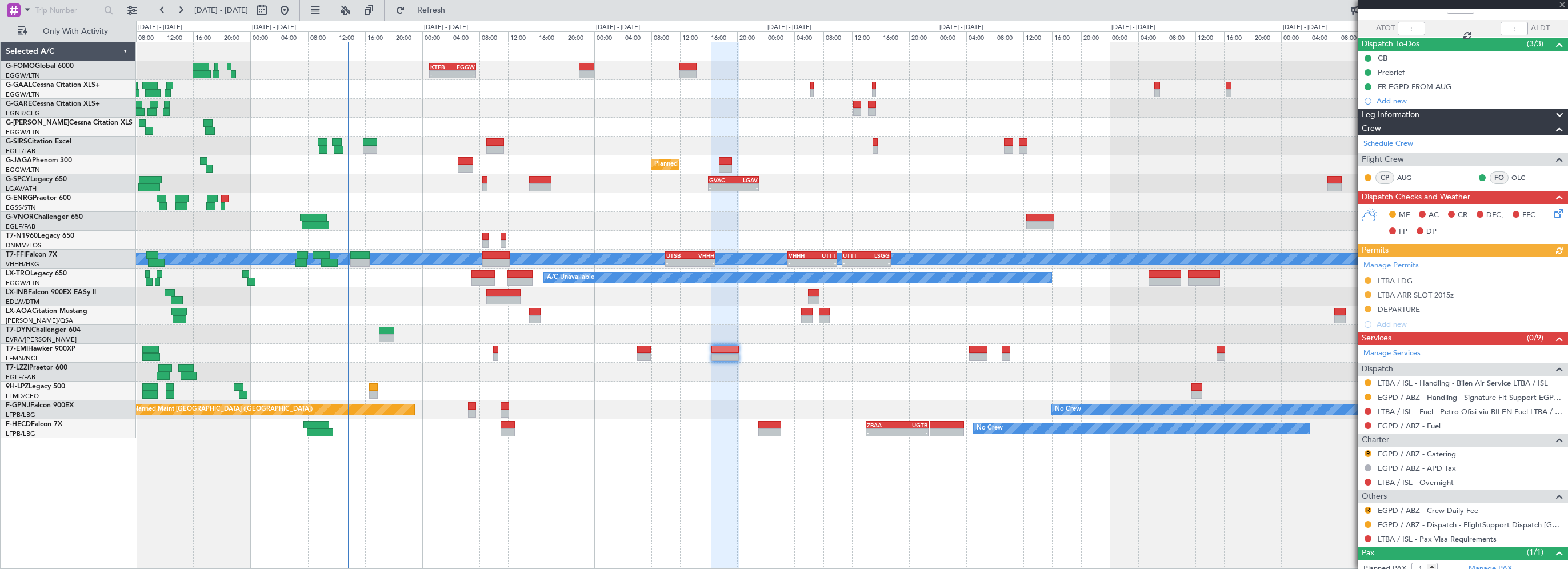
scroll to position [107, 0]
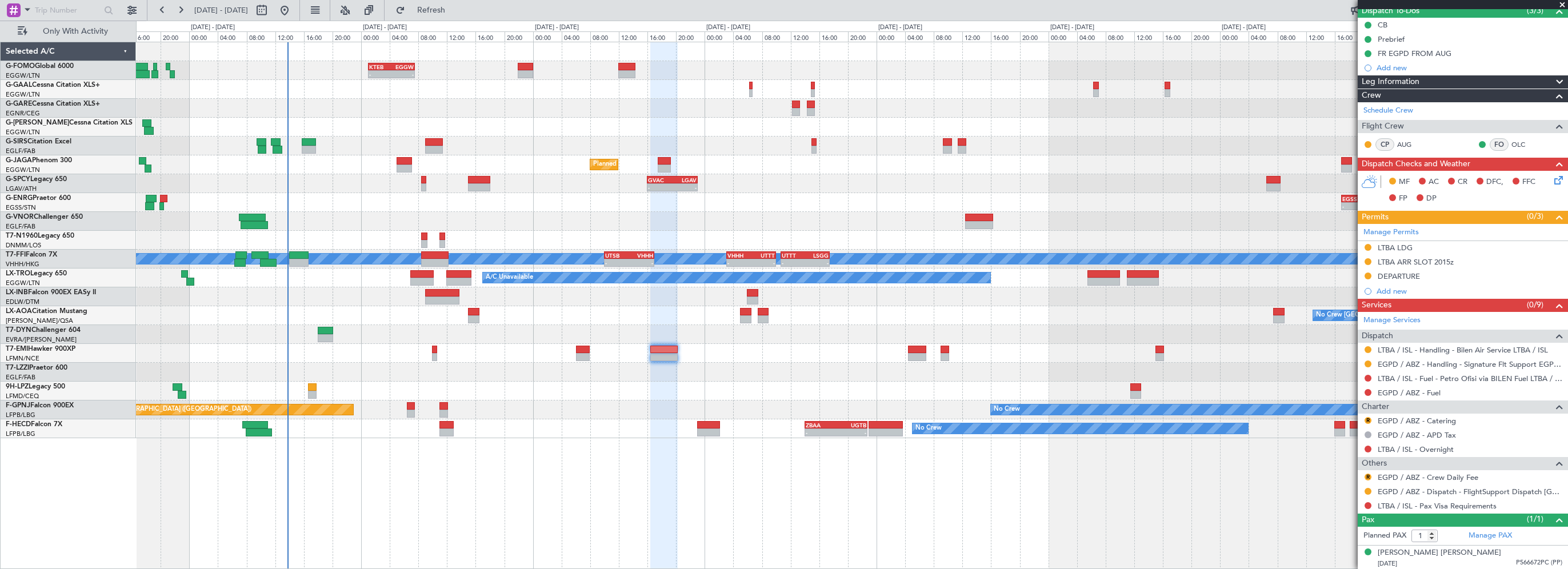
click at [492, 73] on div "- - KTEB 01:00 Z EGGW 07:35 Z A/C Unavailable Owner Planned Maint London (Farnb…" at bounding box center [852, 240] width 1432 height 396
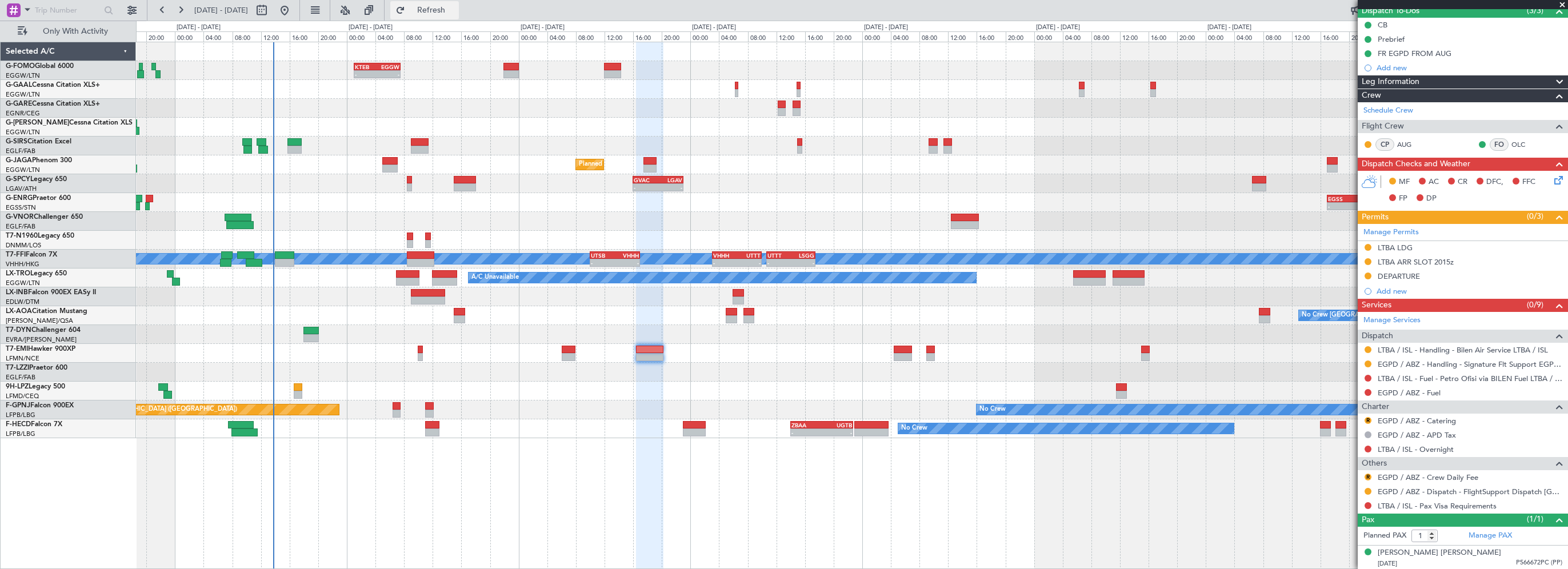
click at [455, 7] on span "Refresh" at bounding box center [432, 10] width 48 height 8
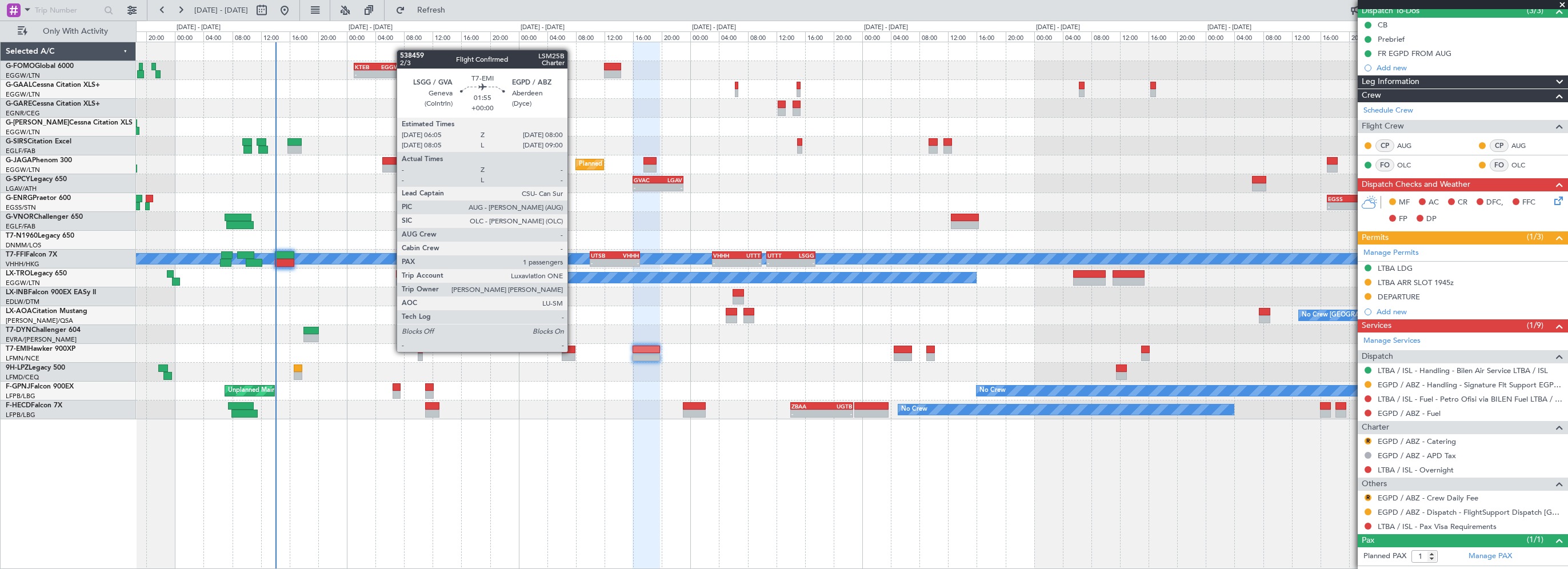
click at [571, 350] on div at bounding box center [569, 349] width 14 height 8
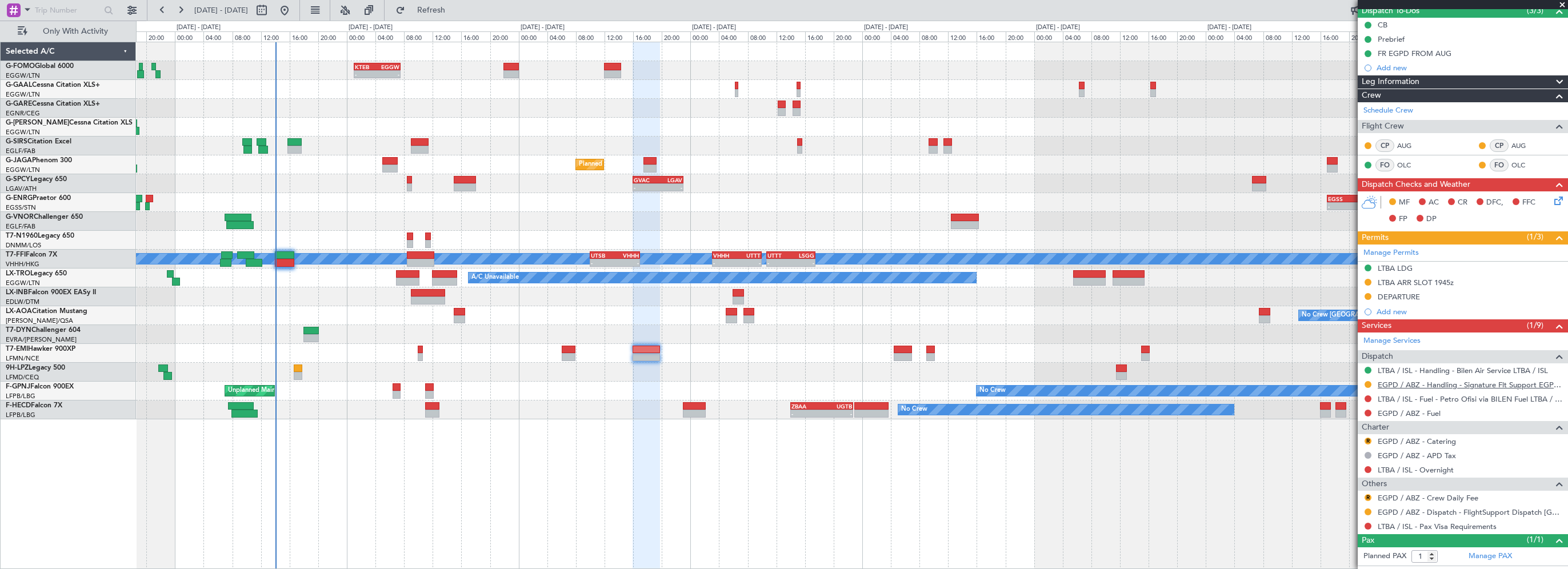
click at [1409, 384] on link "EGPD / ABZ - Handling - Signature Flt Support EGPD / ABZ" at bounding box center [1470, 385] width 185 height 10
click at [509, 494] on div "- - KTEB 01:00 Z EGGW 07:35 Z A/C Unavailable Owner Planned Maint London (Farnb…" at bounding box center [852, 305] width 1432 height 527
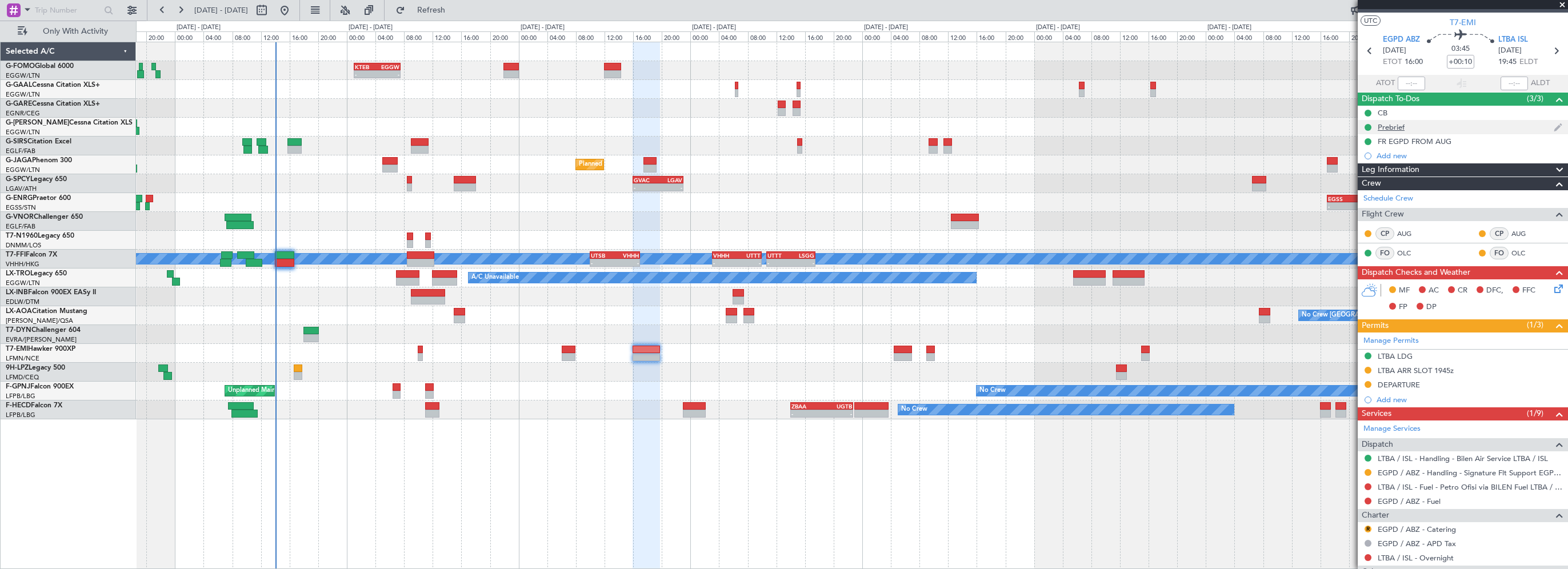
scroll to position [0, 0]
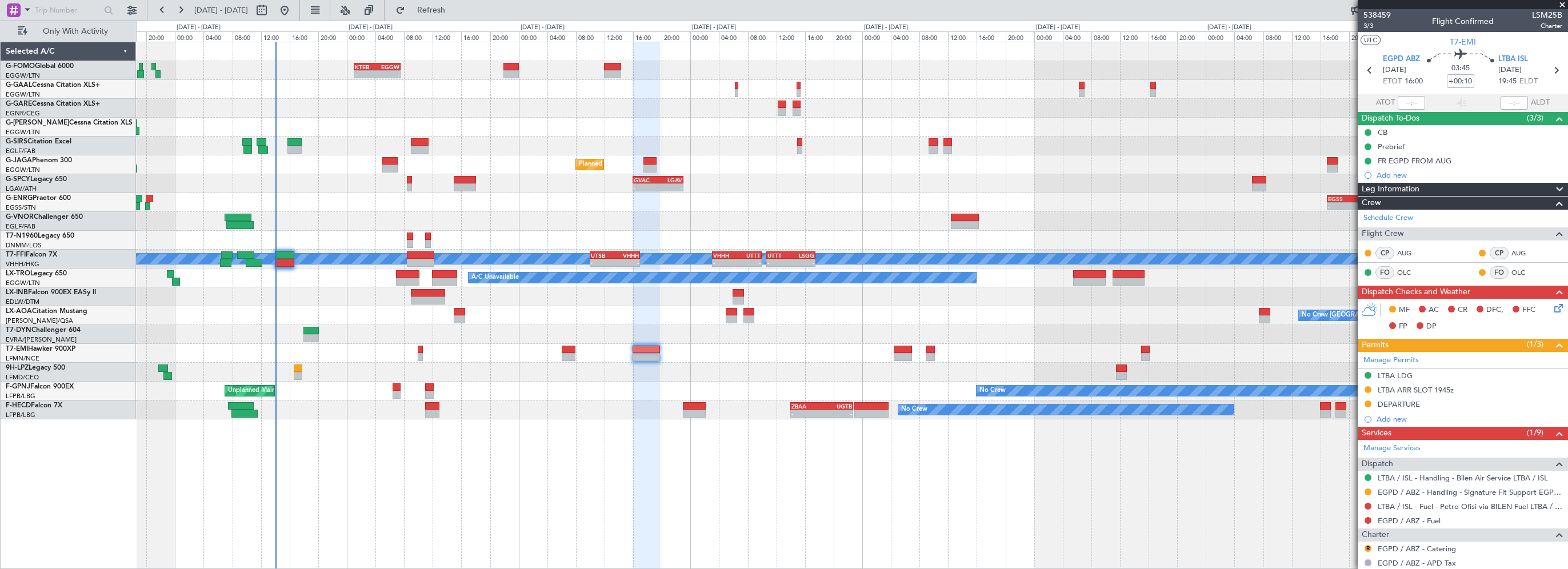
drag, startPoint x: 1562, startPoint y: 4, endPoint x: 1490, endPoint y: 80, distance: 104.7
click at [1562, 4] on span at bounding box center [1562, 5] width 12 height 10
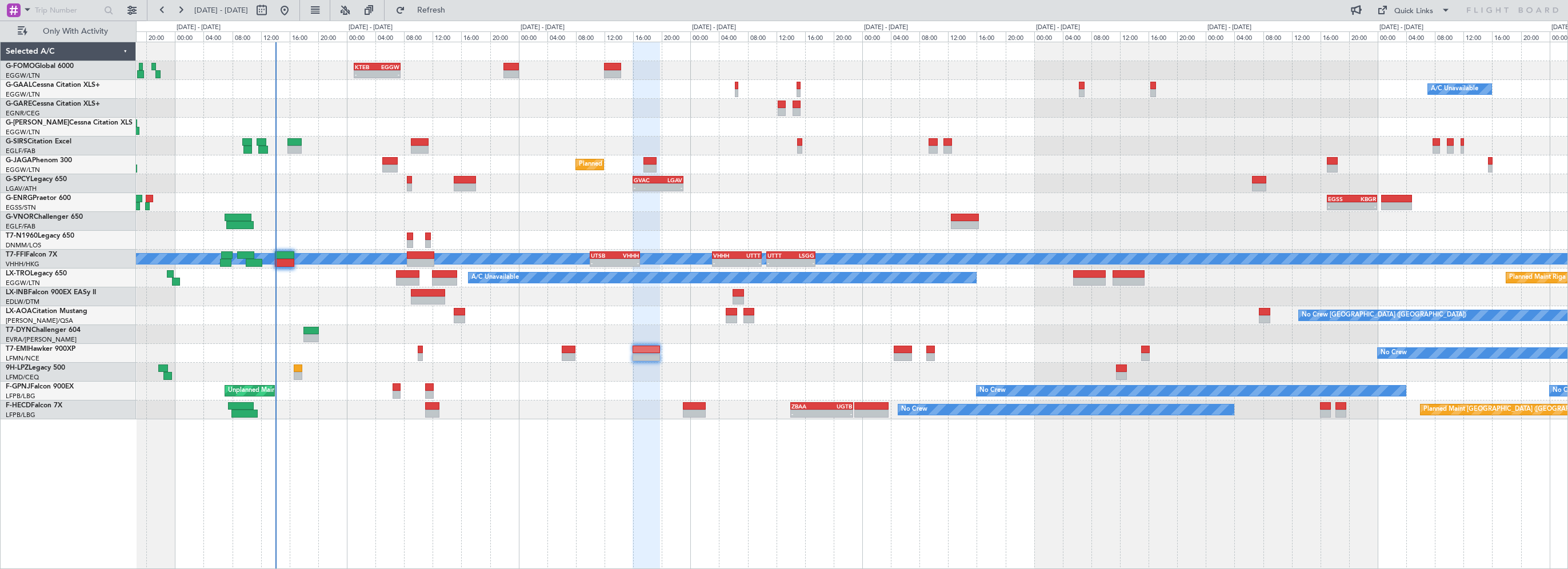
type input "0"
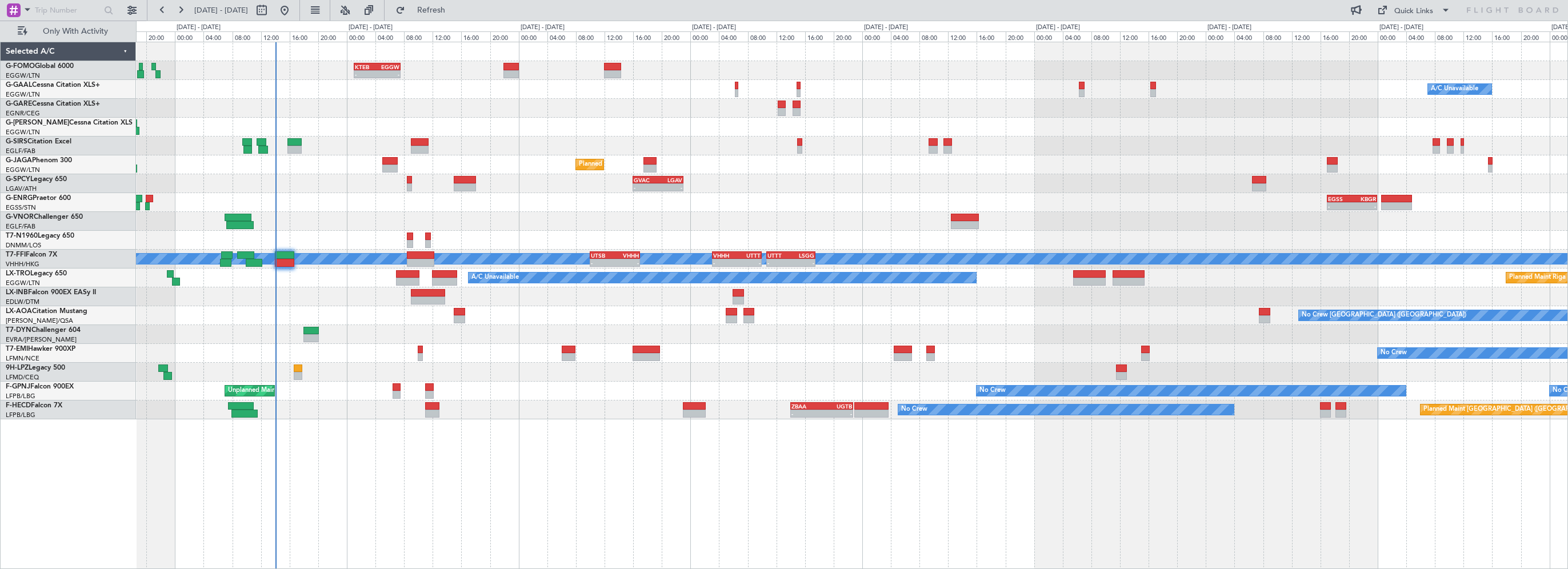
click at [1005, 500] on div "- - KTEB 01:00 Z EGGW 07:35 Z A/C Unavailable Owner Planned Maint London (Farnb…" at bounding box center [852, 305] width 1432 height 527
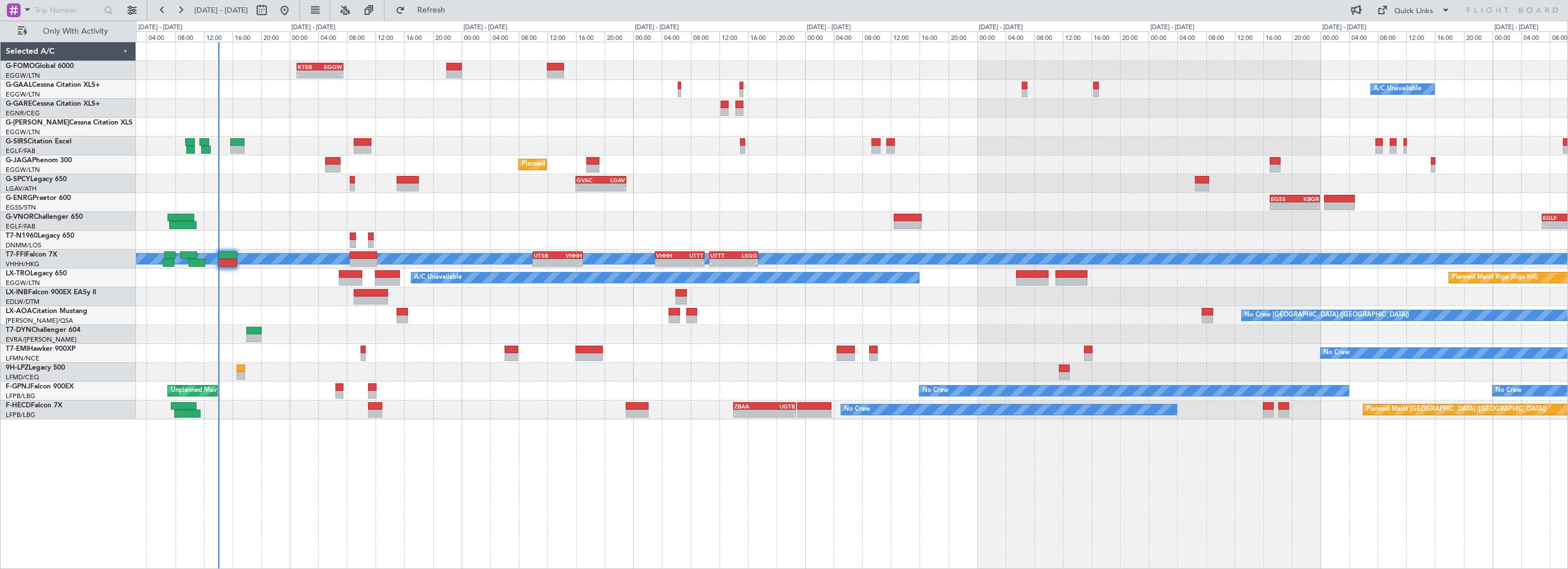
click at [422, 141] on div "- - KTEB 01:00 Z EGGW 07:35 Z A/C Unavailable Owner Owner A/C Unavailable Plann…" at bounding box center [852, 230] width 1432 height 377
click at [455, 7] on span "Refresh" at bounding box center [432, 10] width 48 height 8
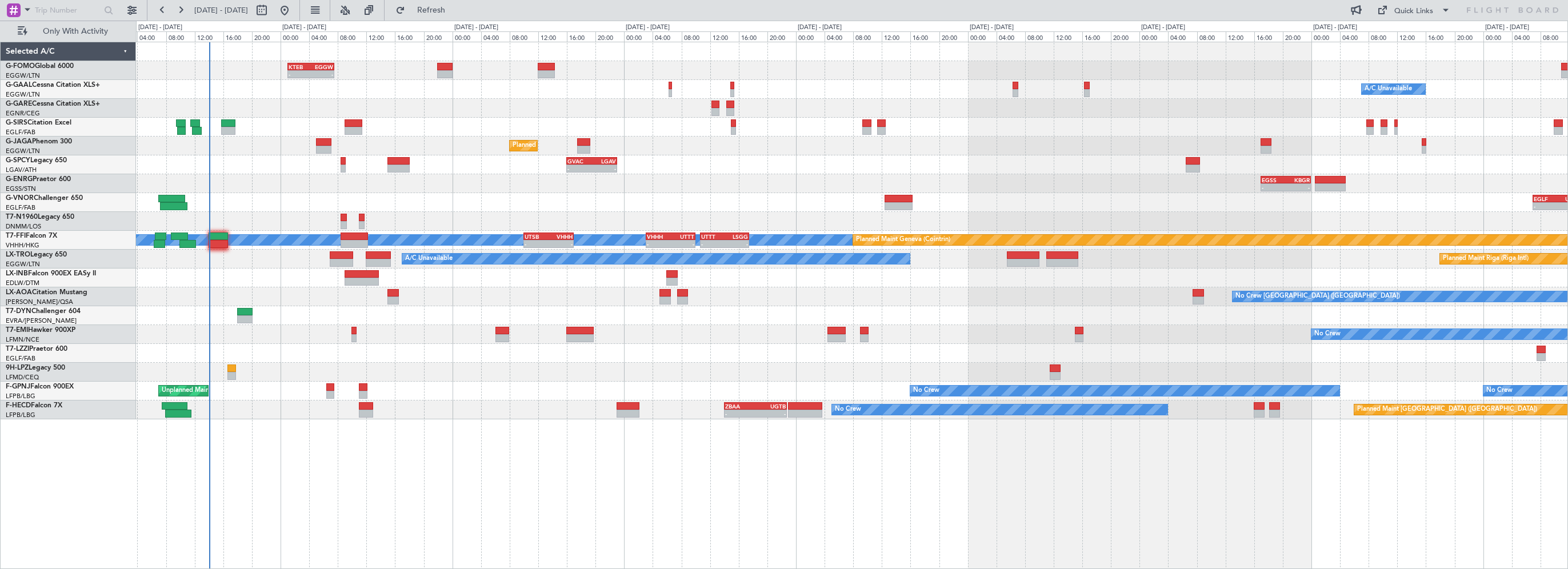
click at [1135, 82] on div "- - KTEB 01:00 Z EGGW 07:35 Z A/C Unavailable Owner Owner A/C Unavailable Plann…" at bounding box center [852, 230] width 1432 height 377
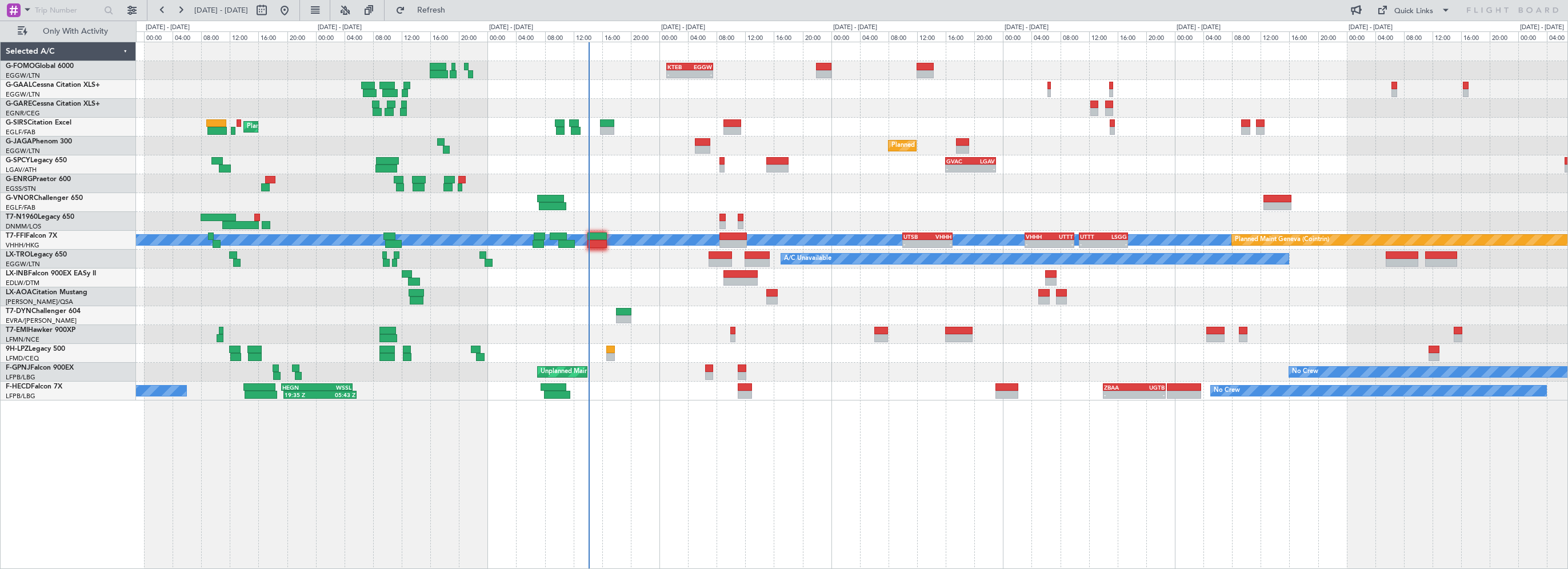
click at [1478, 568] on html "05 Oct 2025 - 14 Oct 2025 Refresh Quick Links Only With Activity - - KTEB 01:00…" at bounding box center [784, 284] width 1568 height 569
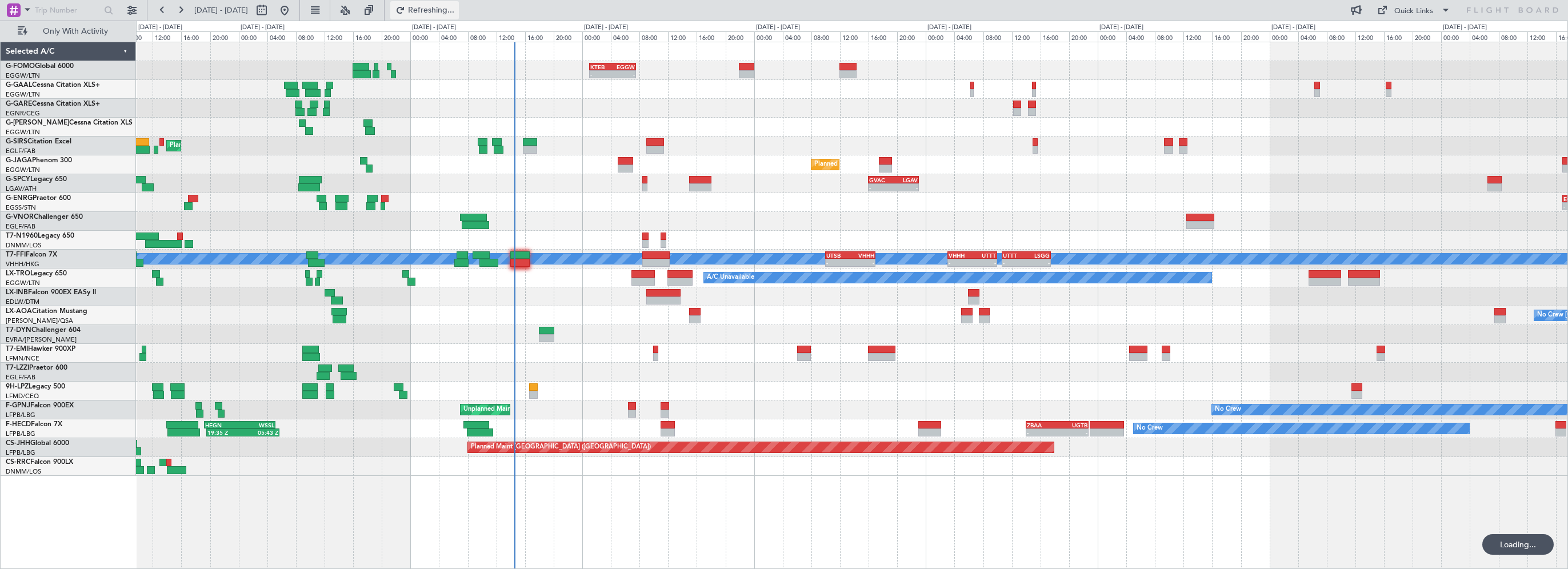
drag, startPoint x: 446, startPoint y: 6, endPoint x: 460, endPoint y: 0, distance: 15.2
click at [446, 6] on span "Refreshing..." at bounding box center [432, 10] width 48 height 8
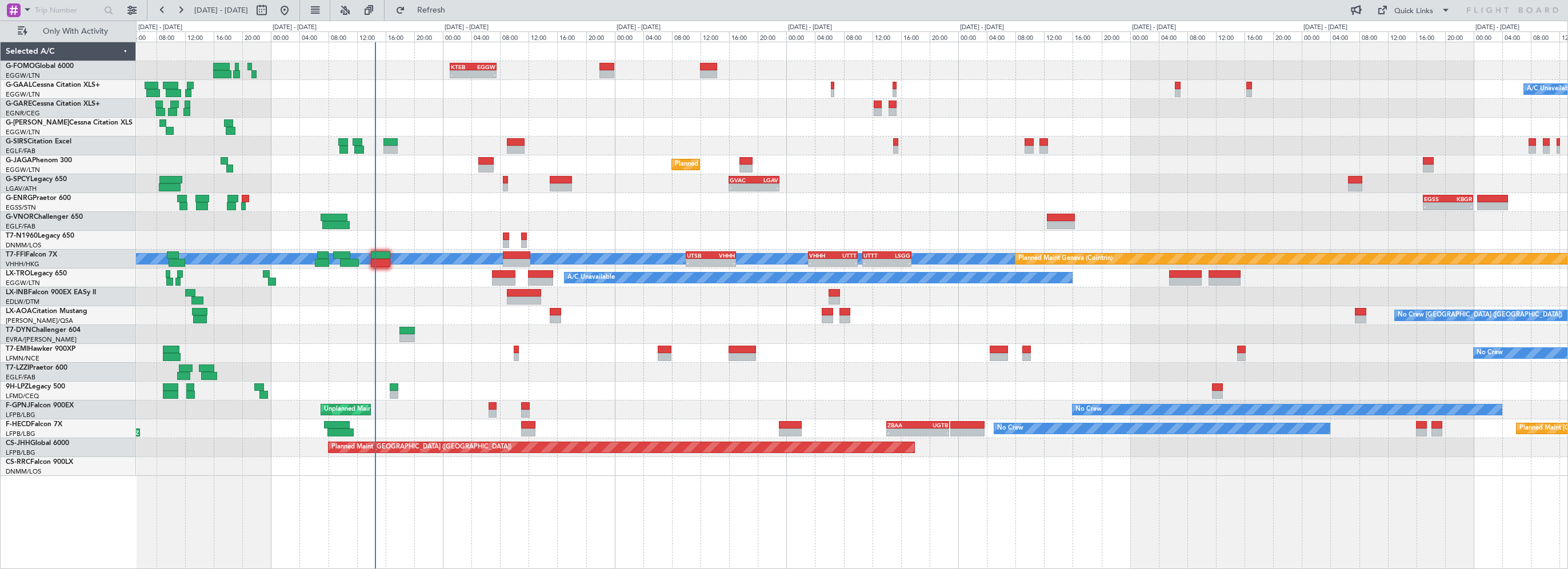
click at [455, 192] on div "- - KTEB 01:00 Z EGGW 07:35 Z A/C Unavailable Owner Planned Maint London (Farnb…" at bounding box center [852, 259] width 1432 height 434
drag, startPoint x: 460, startPoint y: 6, endPoint x: 1548, endPoint y: 36, distance: 1088.4
click at [455, 6] on span "Refresh" at bounding box center [432, 10] width 48 height 8
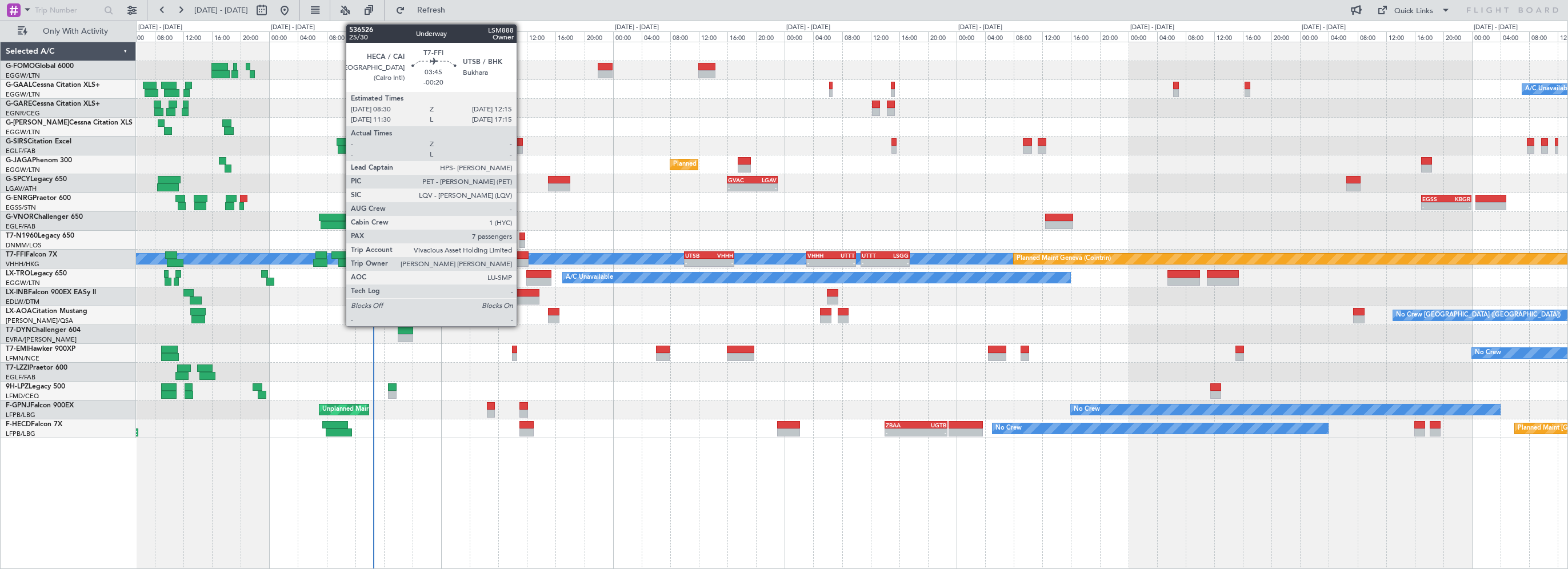
click at [522, 257] on div at bounding box center [515, 255] width 27 height 8
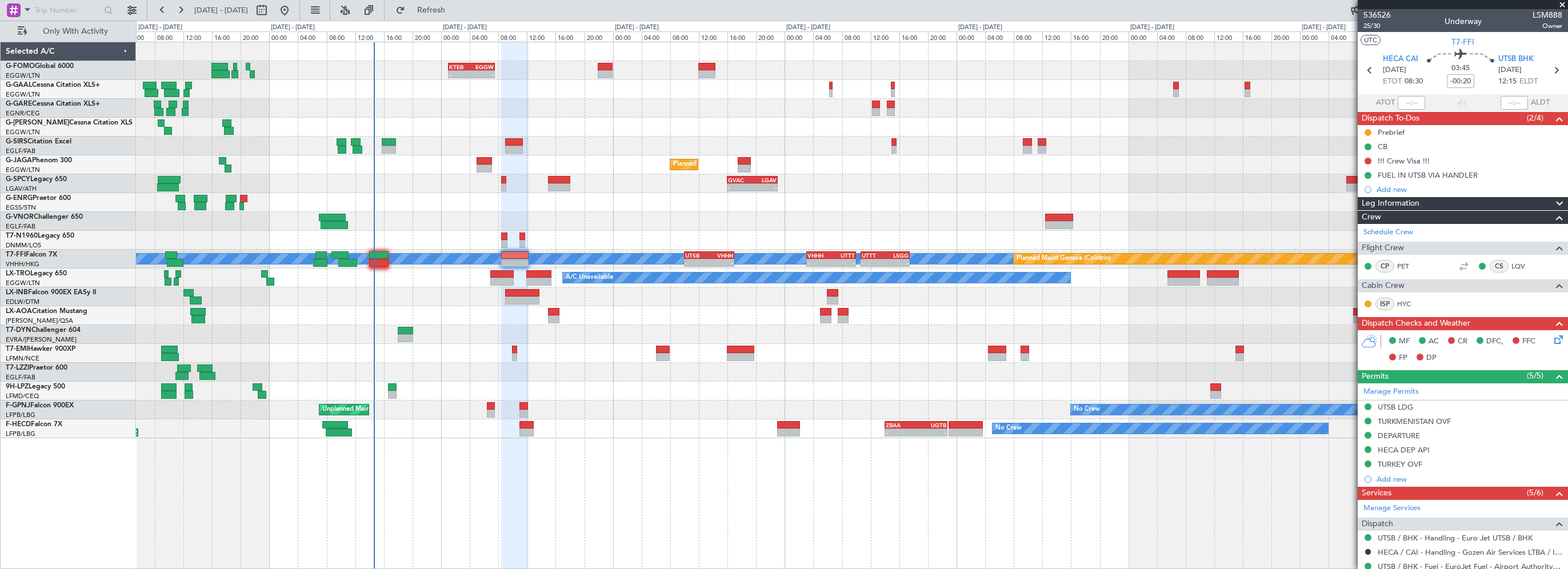
click at [1561, 2] on span at bounding box center [1562, 5] width 12 height 10
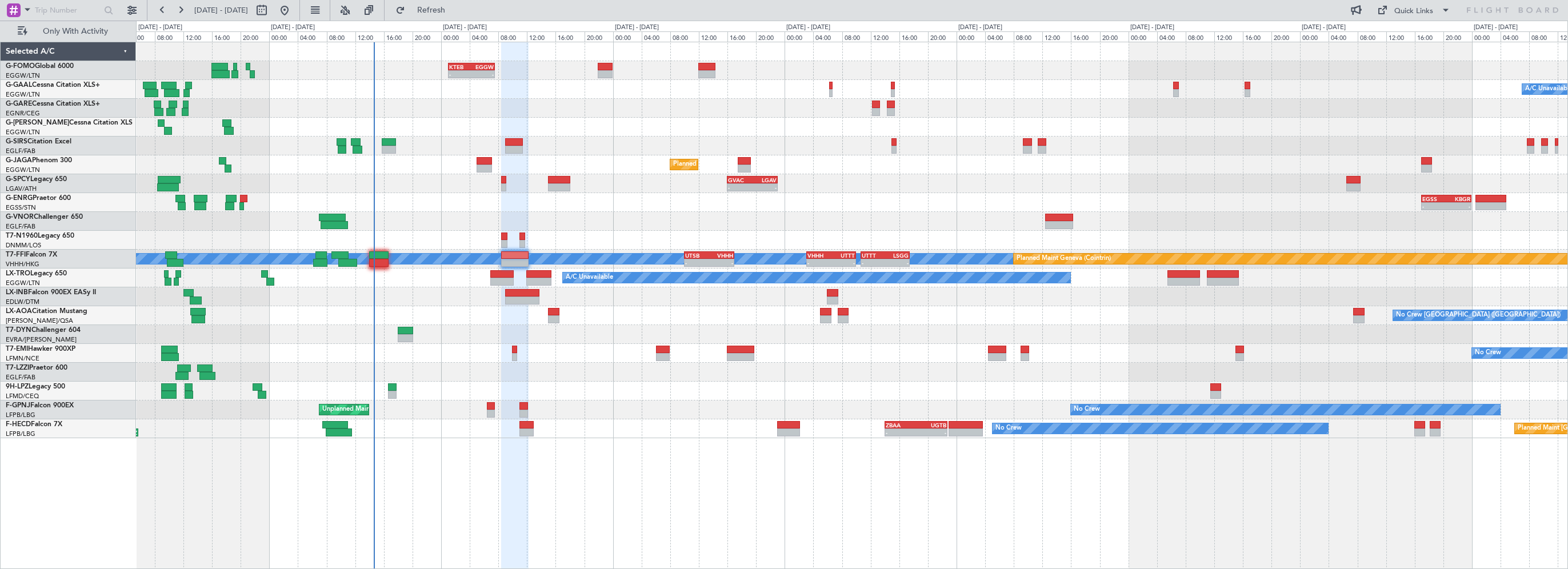
type input "0"
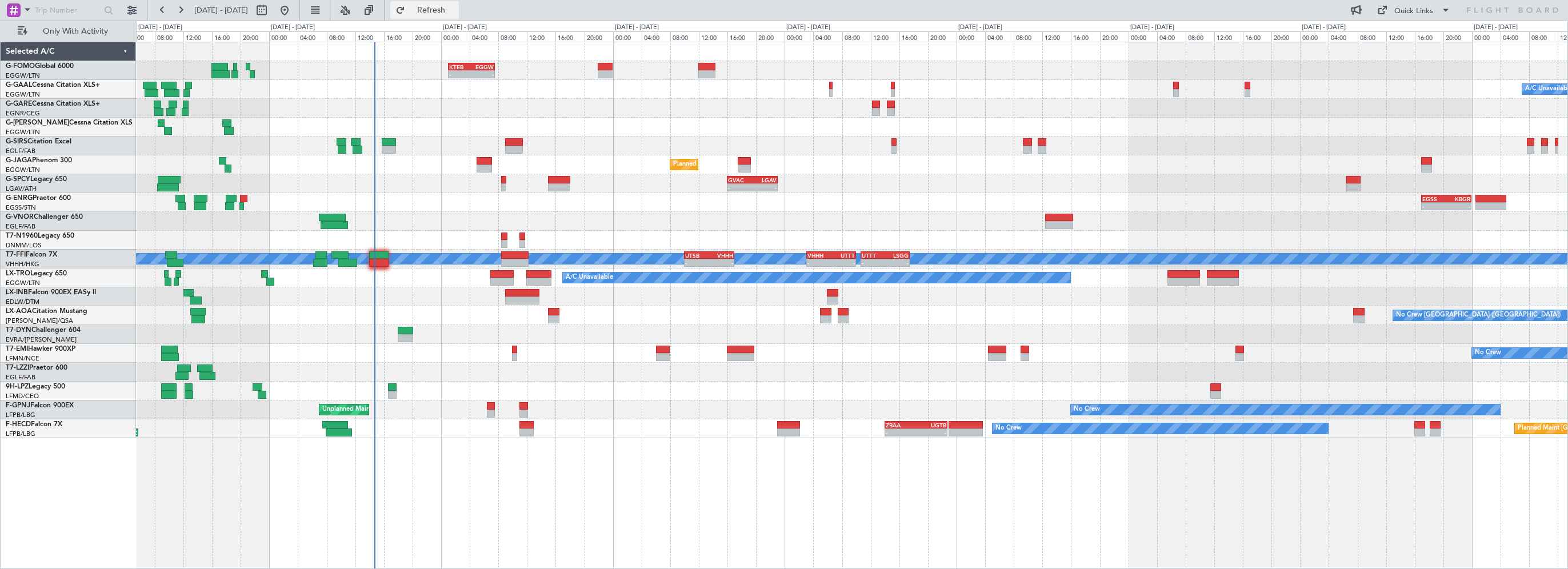
click at [454, 10] on span "Refresh" at bounding box center [432, 10] width 48 height 8
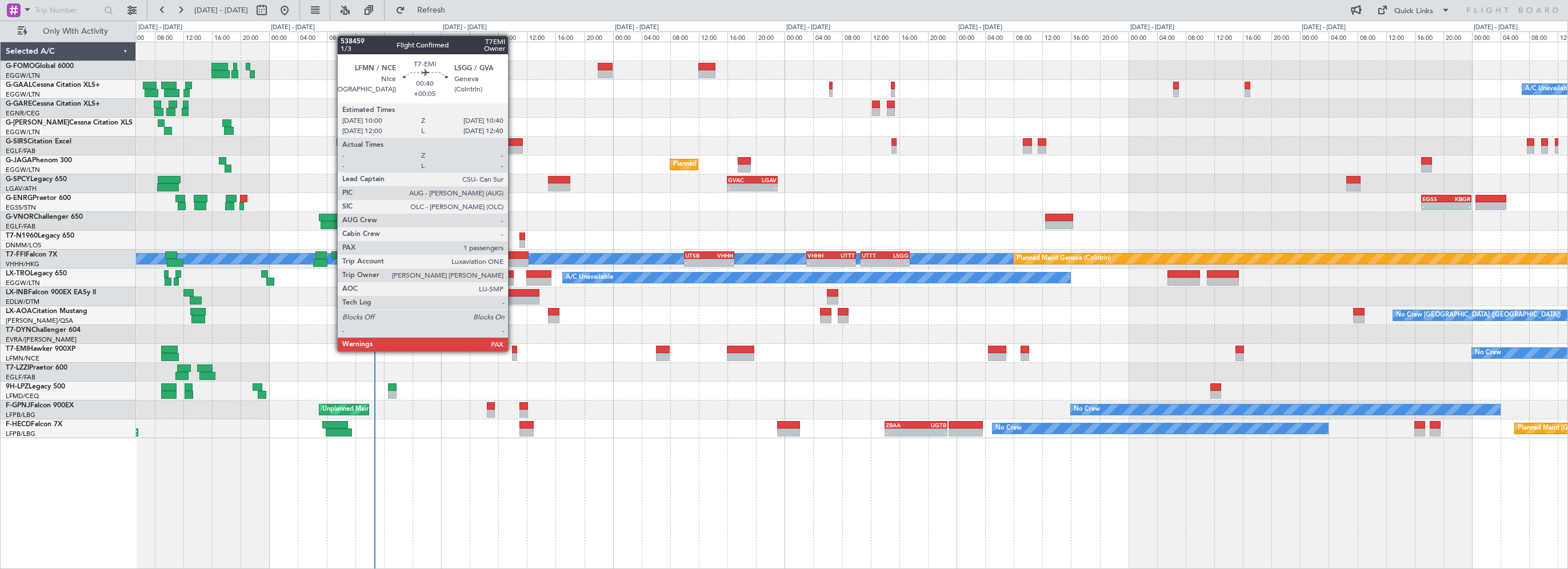
click at [513, 350] on div at bounding box center [514, 349] width 5 height 8
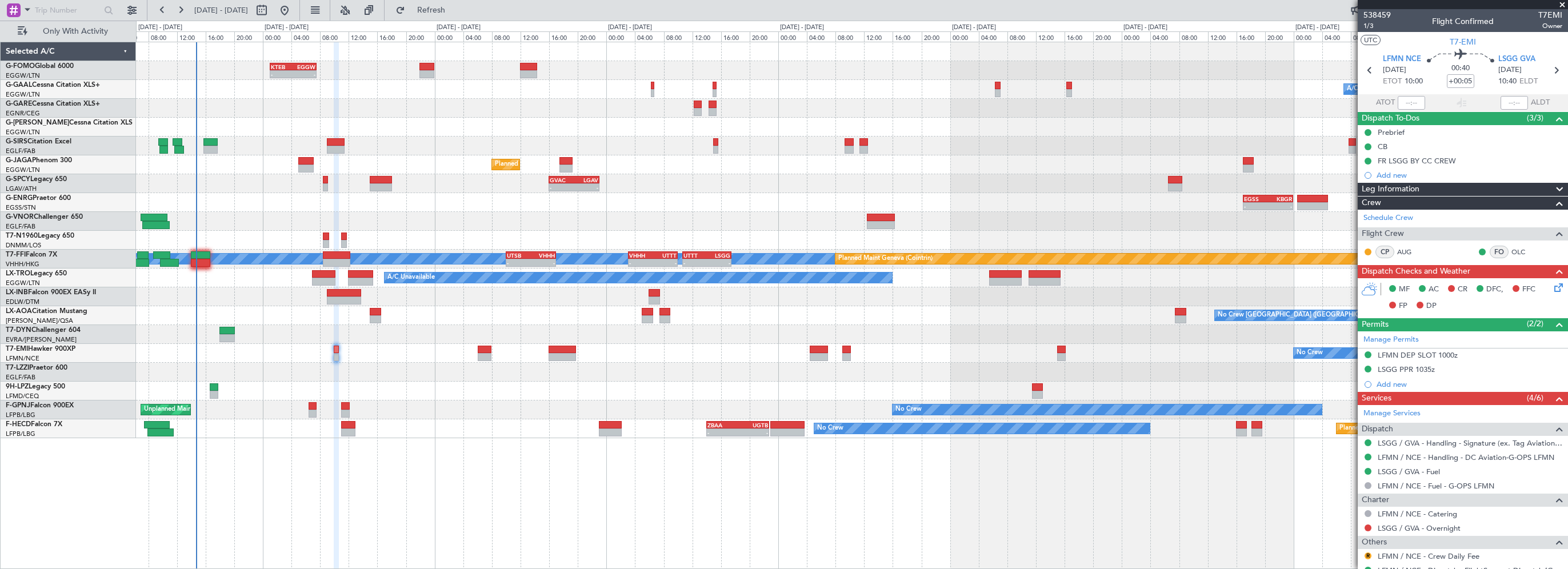
click at [723, 225] on div "- - KTEB 01:00 Z EGGW 07:35 Z A/C Unavailable Owner Owner A/C Unavailable Plann…" at bounding box center [852, 240] width 1432 height 396
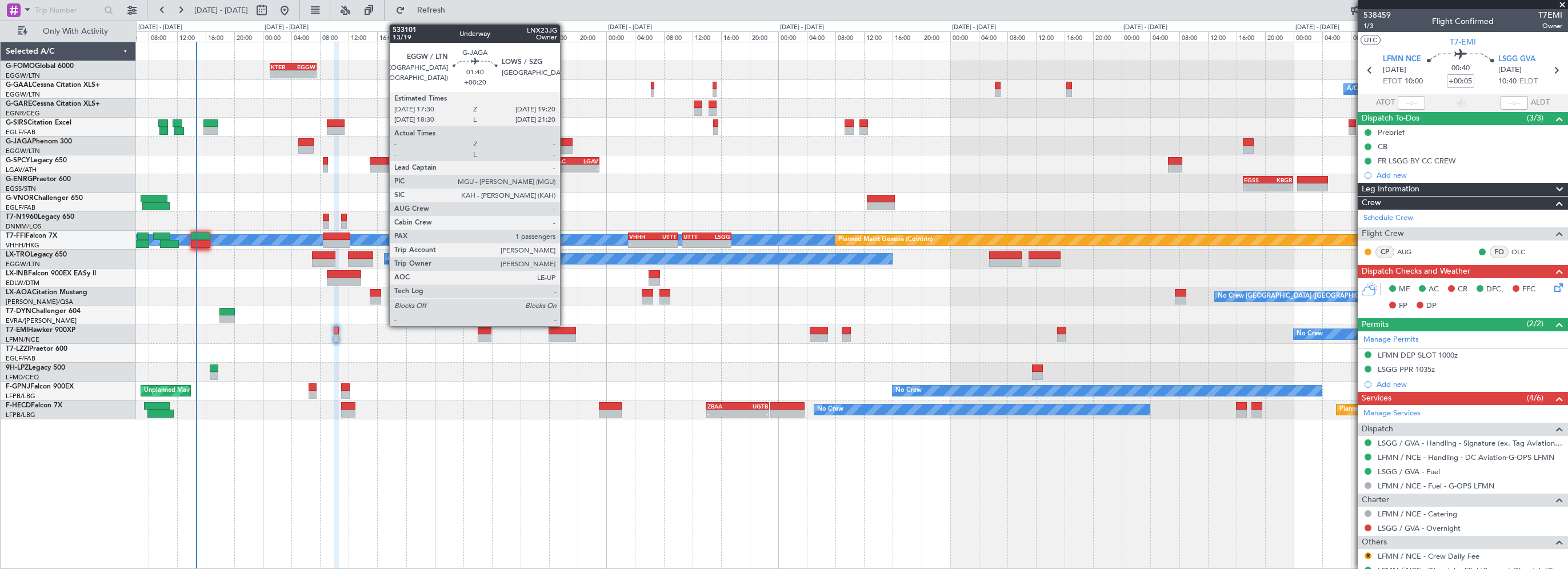
click at [565, 139] on div at bounding box center [566, 142] width 13 height 8
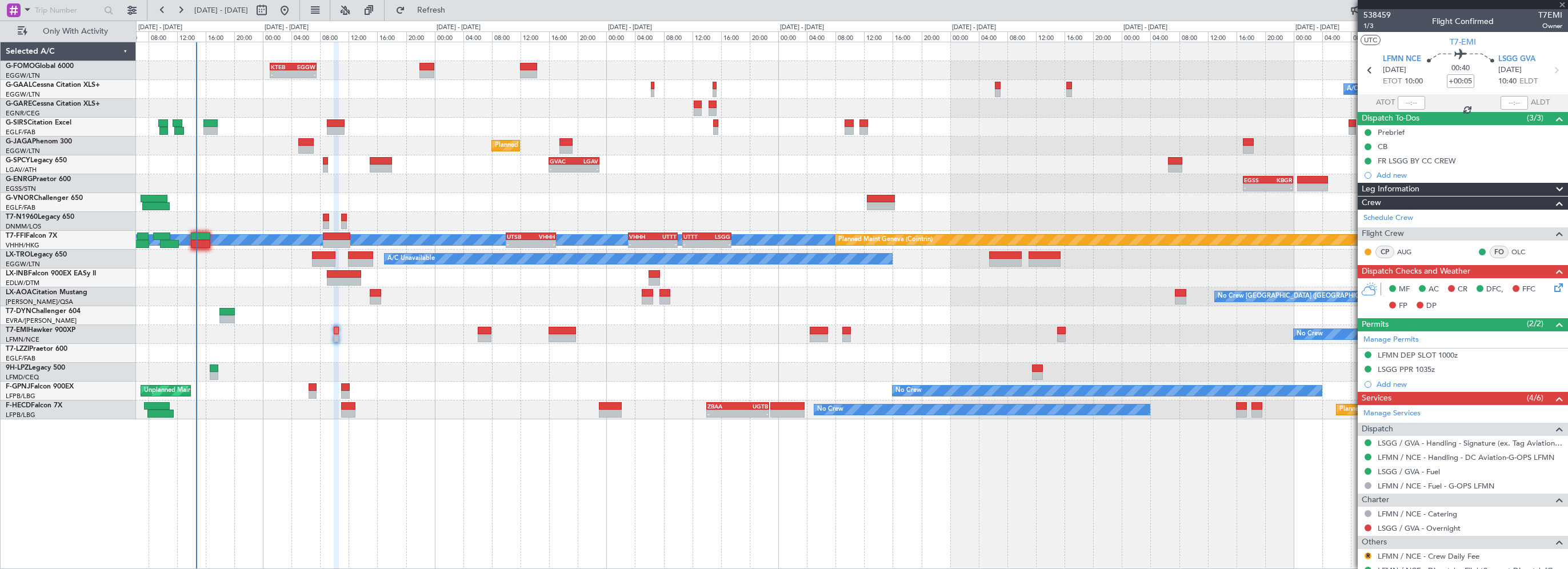
type input "+00:20"
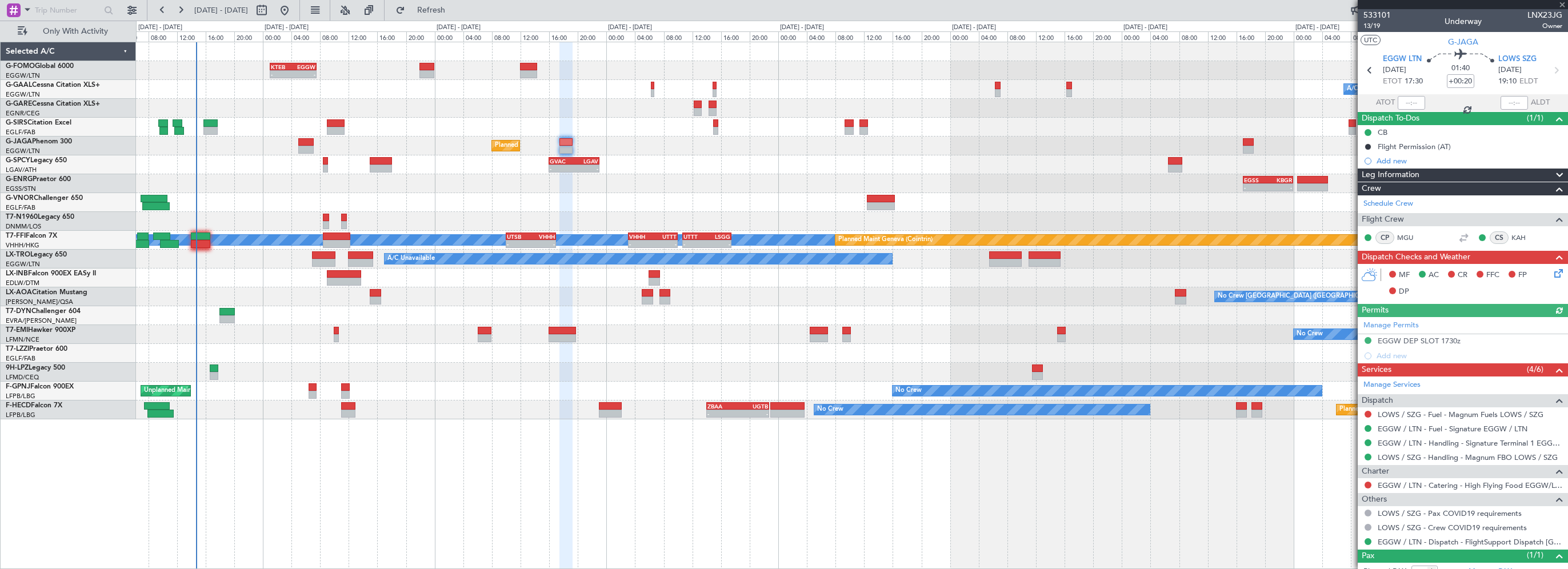
click at [1432, 175] on div "Leg Information" at bounding box center [1463, 175] width 210 height 13
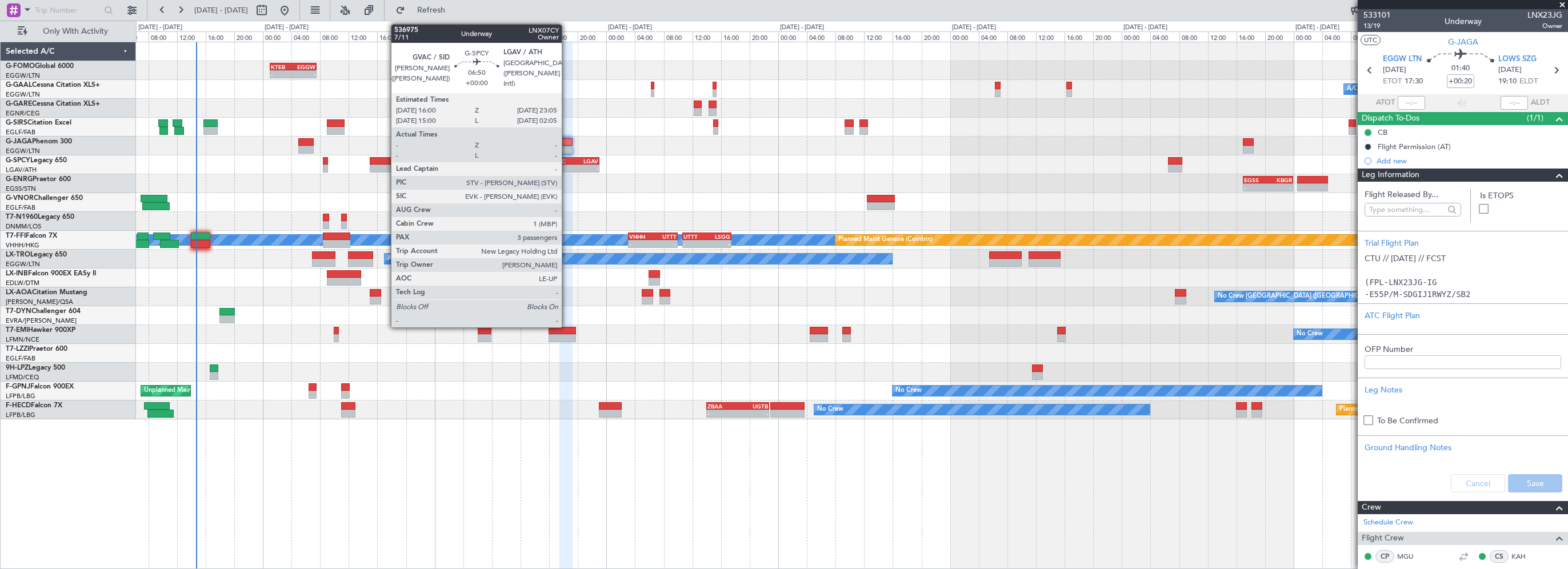
click at [567, 162] on div "GVAC" at bounding box center [562, 160] width 25 height 7
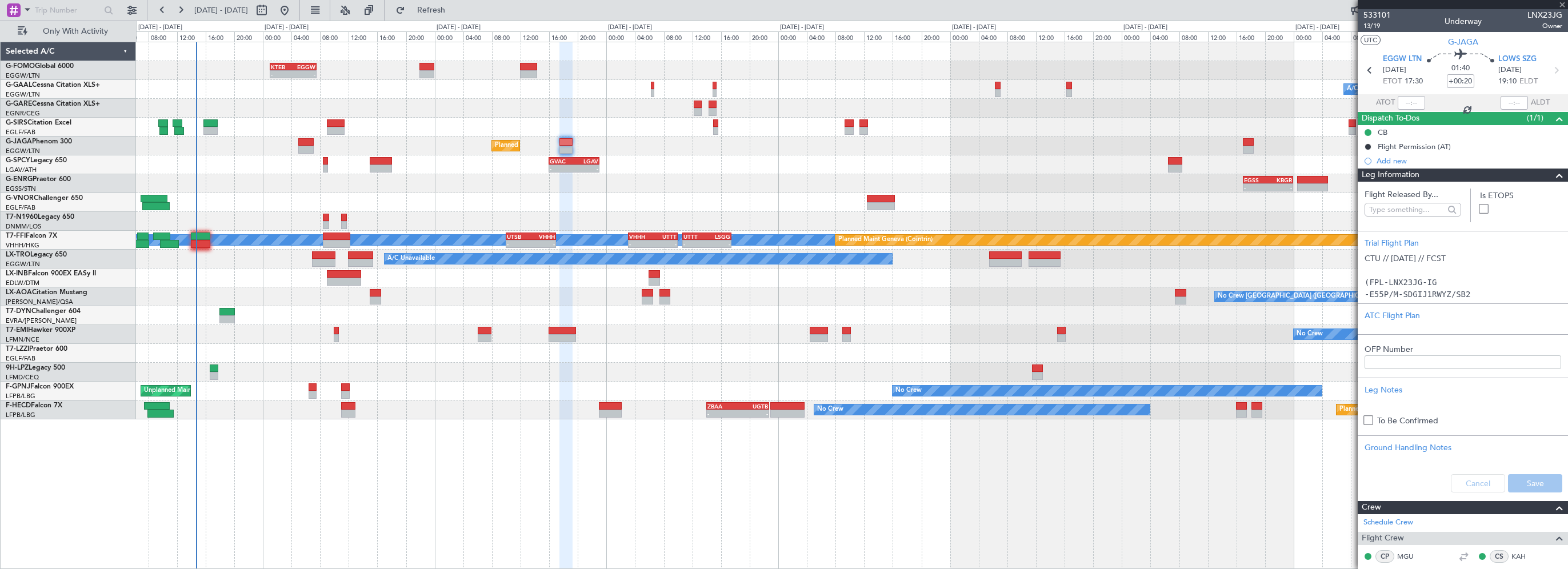
type input "3"
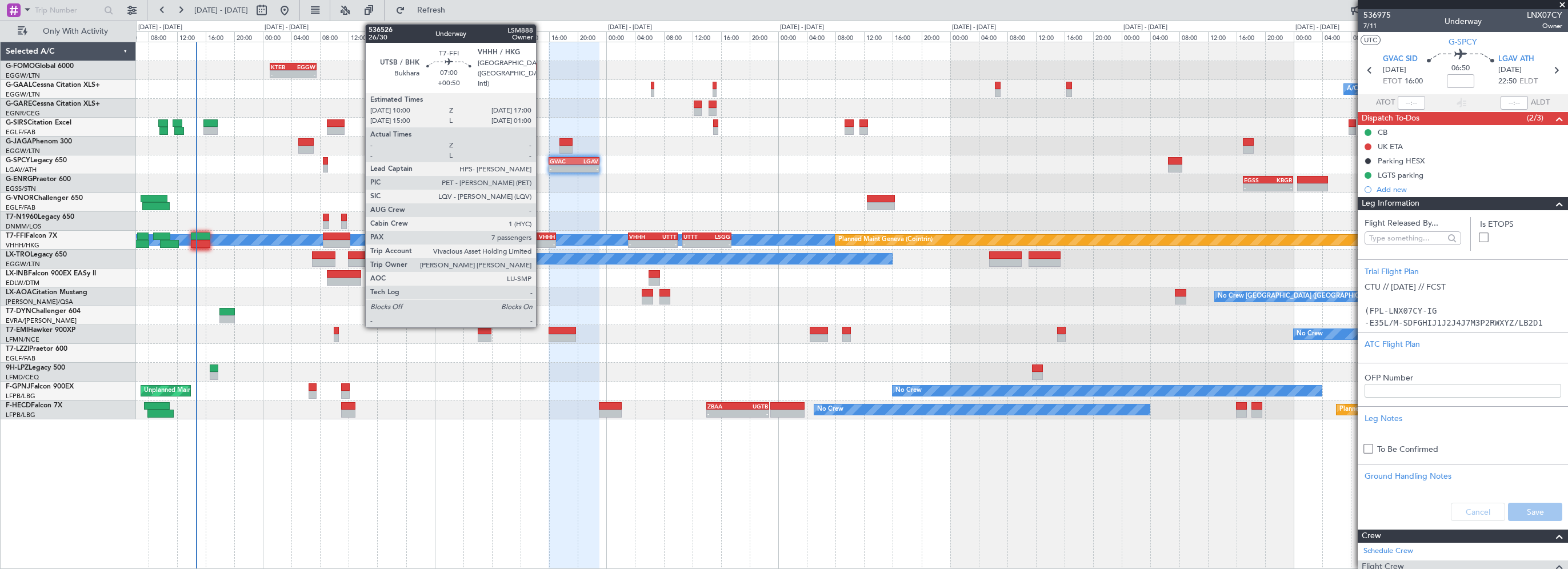
click at [541, 238] on div "VHHH" at bounding box center [542, 236] width 24 height 7
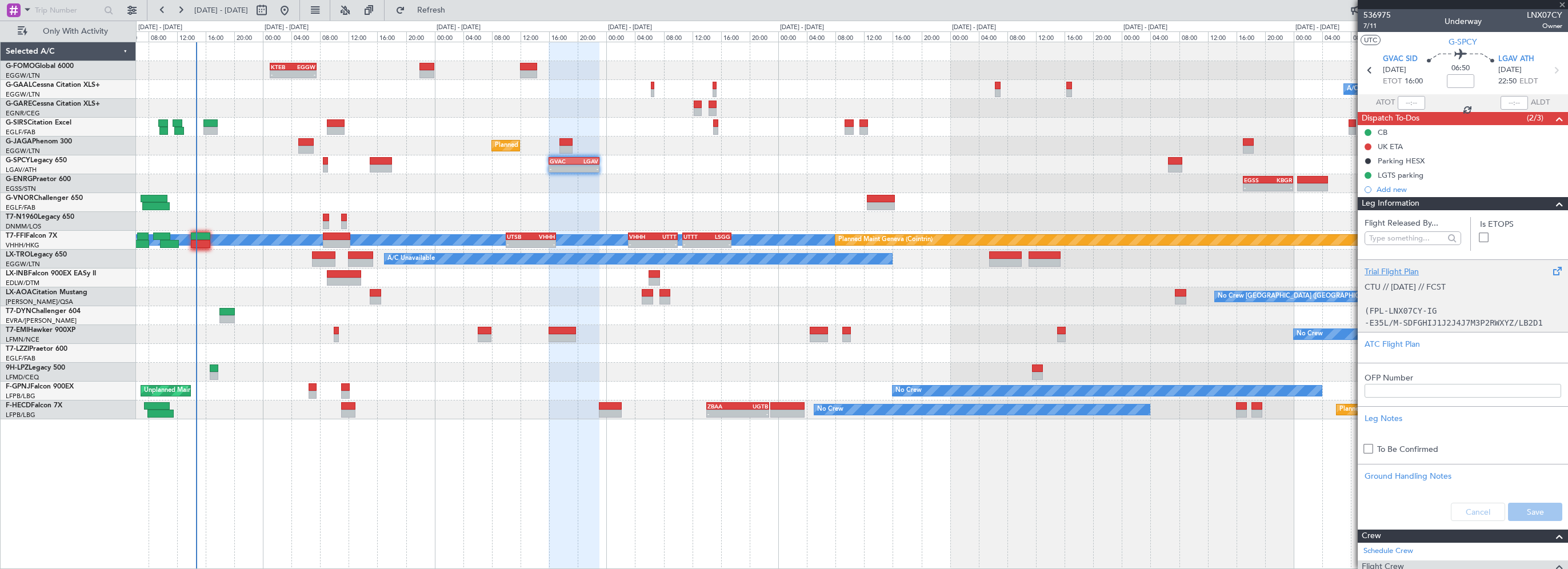
type input "+00:50"
type input "7"
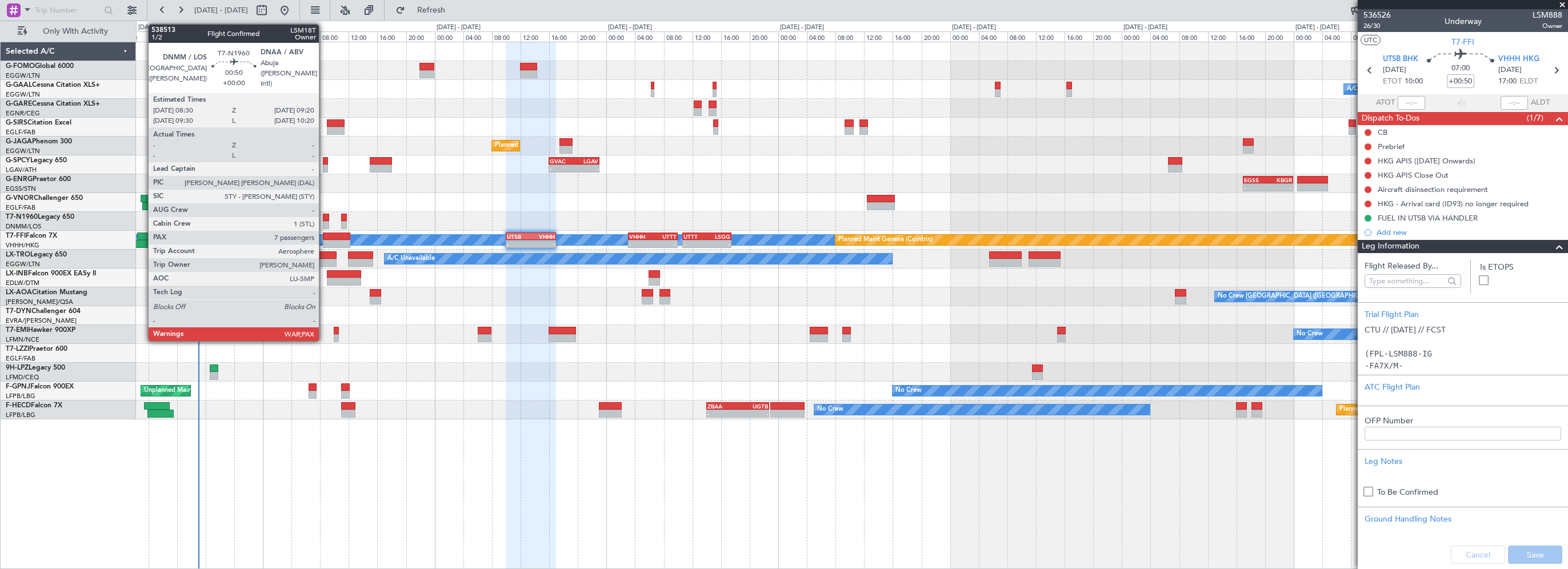
click at [324, 215] on div at bounding box center [326, 217] width 6 height 8
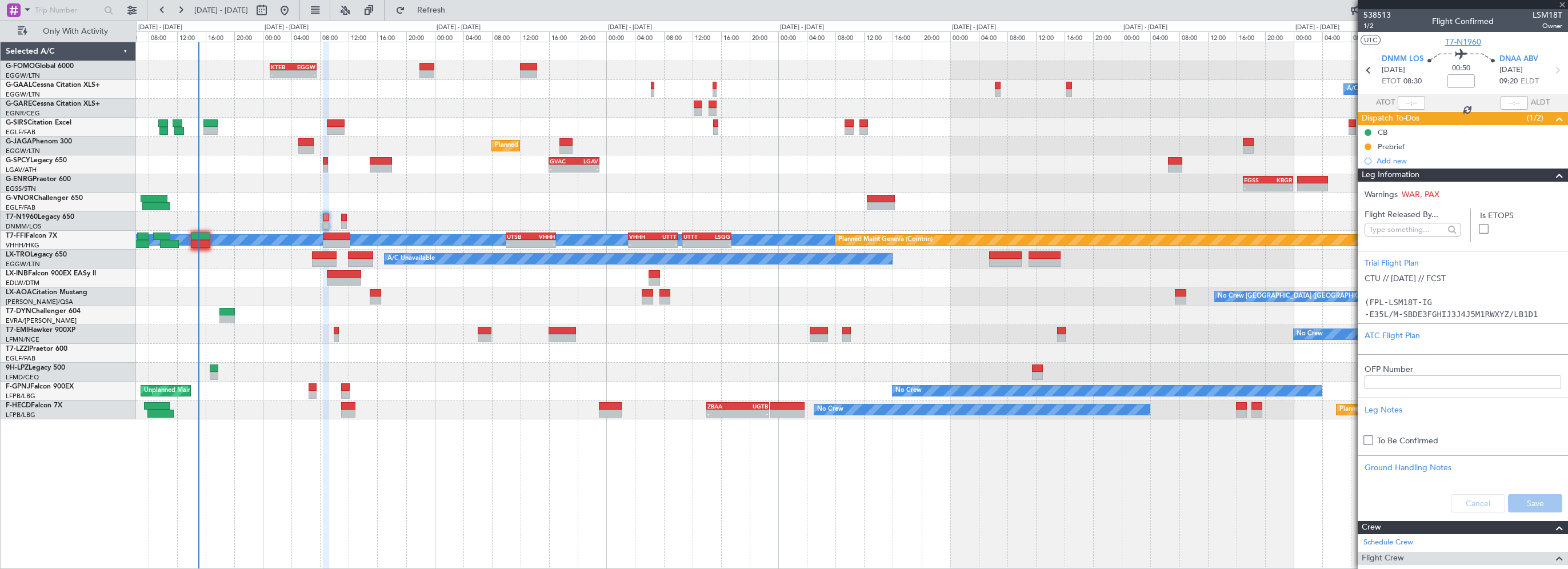
click at [1466, 43] on span "T7-N1960" at bounding box center [1463, 42] width 36 height 12
click at [265, 176] on div "- - EGSS 17:00 Z KBGR 00:00 Z" at bounding box center [852, 183] width 1432 height 19
click at [455, 7] on span "Refresh" at bounding box center [432, 10] width 48 height 8
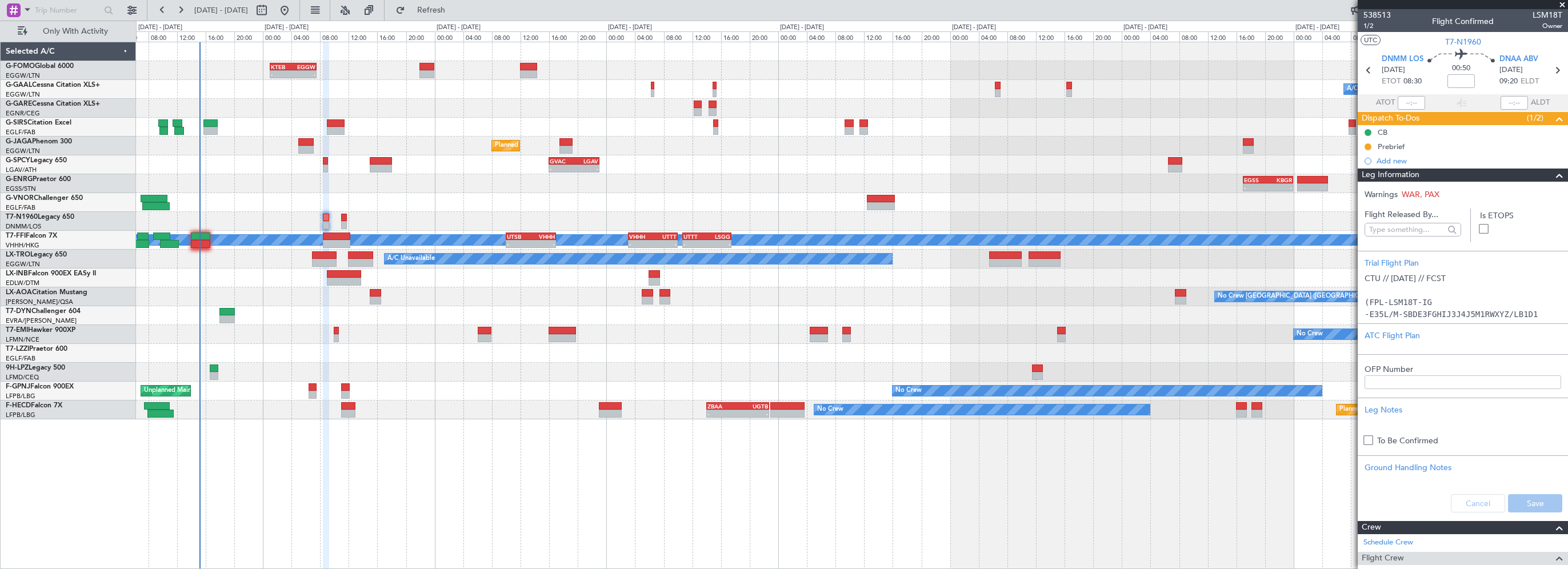
drag, startPoint x: 1548, startPoint y: 178, endPoint x: 1537, endPoint y: 185, distance: 13.0
click at [1553, 178] on span at bounding box center [1559, 175] width 13 height 13
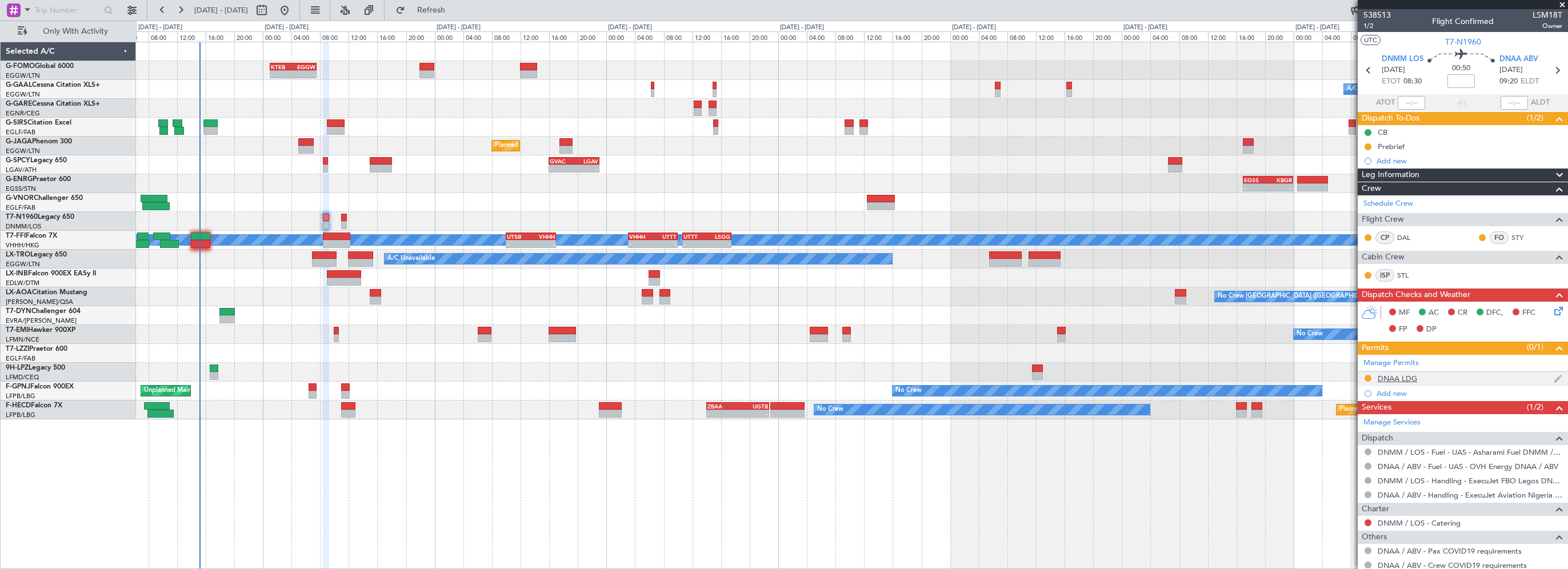
click at [1404, 374] on div "DNAA LDG" at bounding box center [1398, 379] width 39 height 10
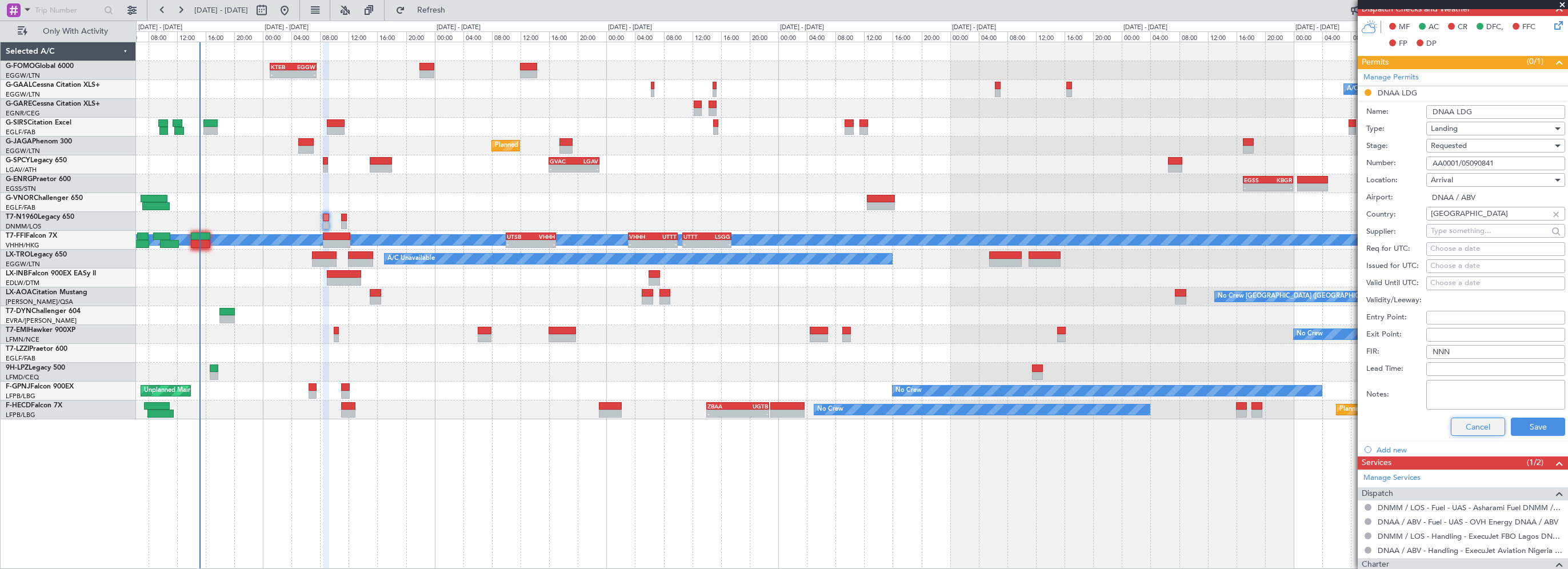
click at [1470, 428] on button "Cancel" at bounding box center [1478, 427] width 55 height 18
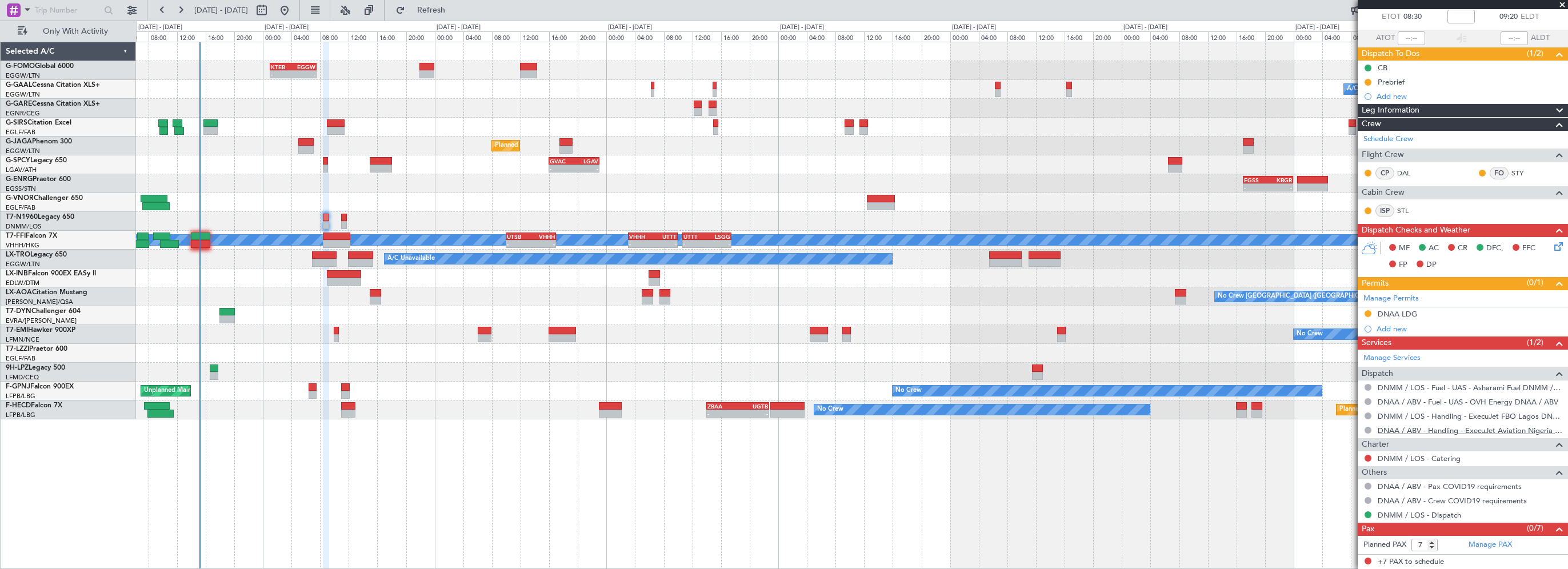
scroll to position [62, 0]
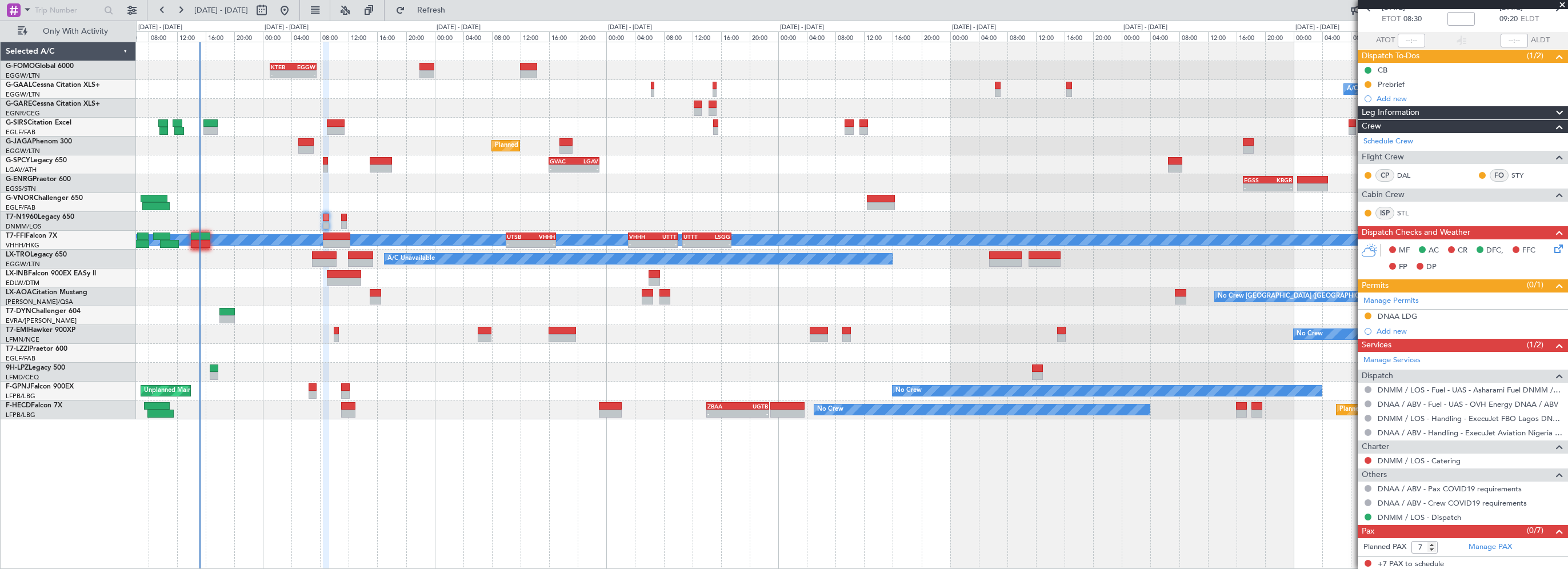
click at [1177, 521] on div "- - KTEB 01:00 Z EGGW 07:35 Z Owner A/C Unavailable Owner A/C Unavailable Plann…" at bounding box center [852, 305] width 1432 height 527
click at [45, 11] on input "text" at bounding box center [67, 10] width 66 height 17
type input "537638"
click at [114, 13] on div at bounding box center [108, 10] width 18 height 18
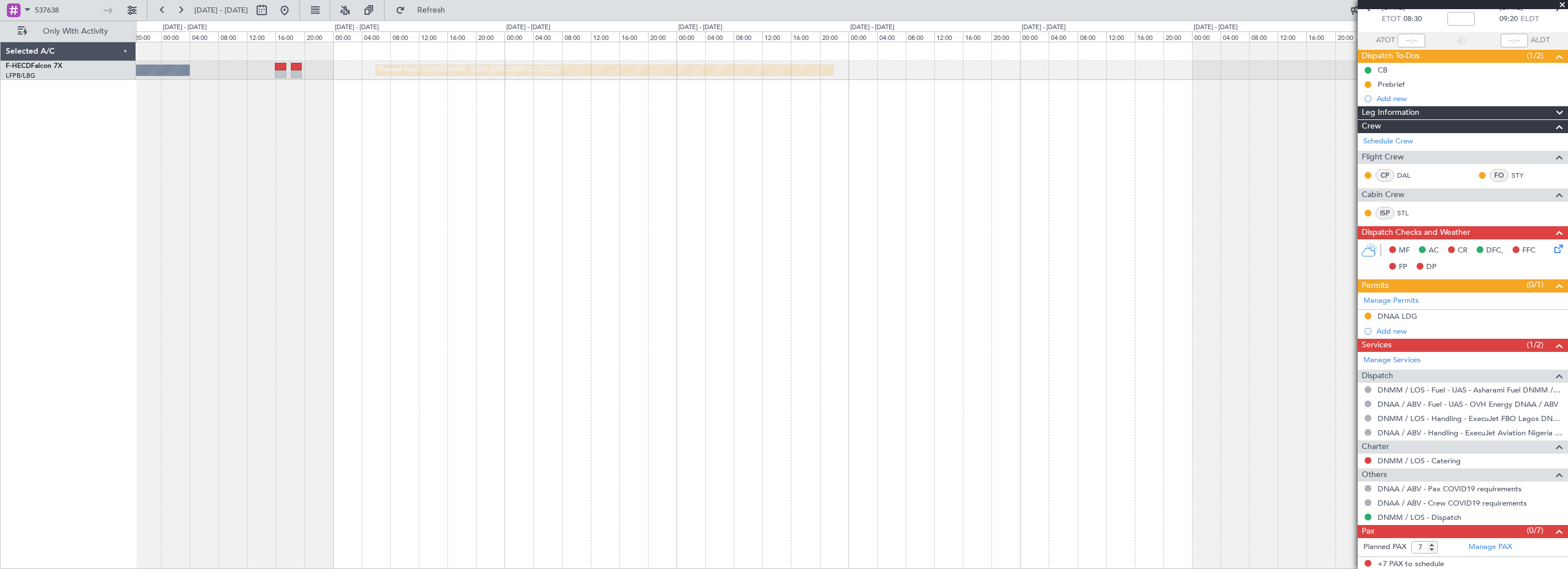
click at [1184, 185] on div "Planned Maint [GEOGRAPHIC_DATA] ([GEOGRAPHIC_DATA]) No Crew ZBAA 14:00 Z UGTB 2…" at bounding box center [852, 305] width 1432 height 527
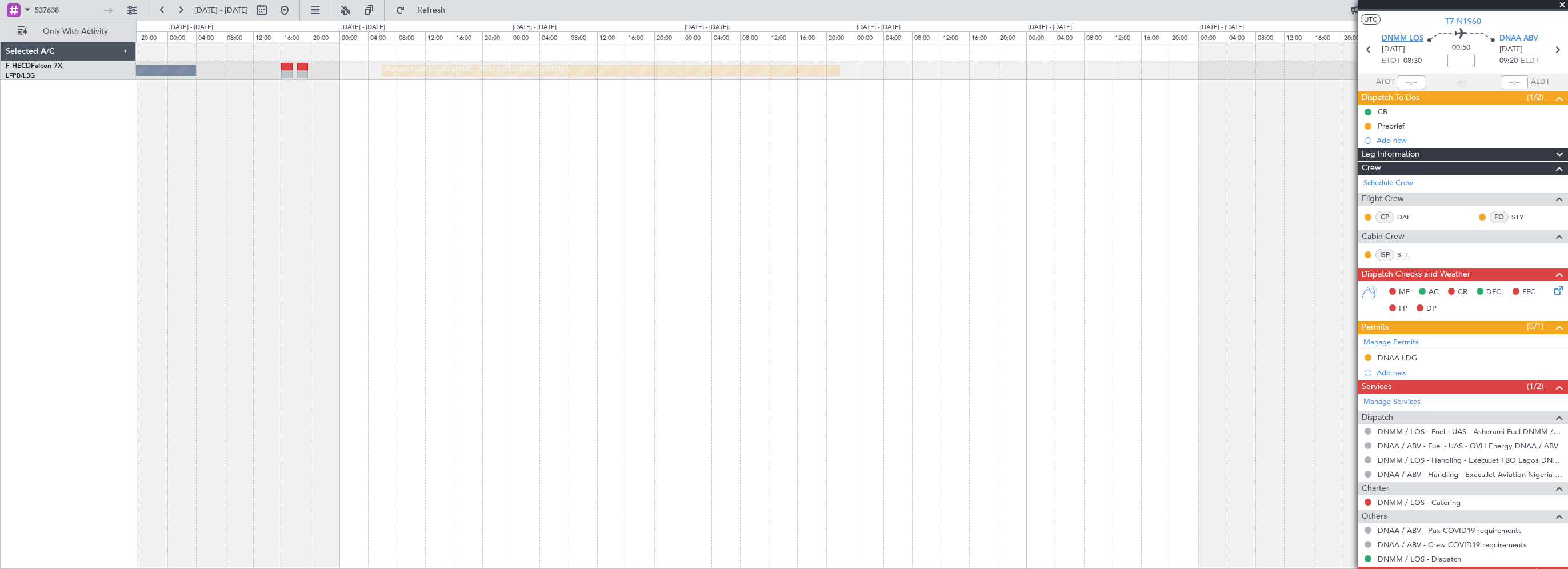
scroll to position [0, 0]
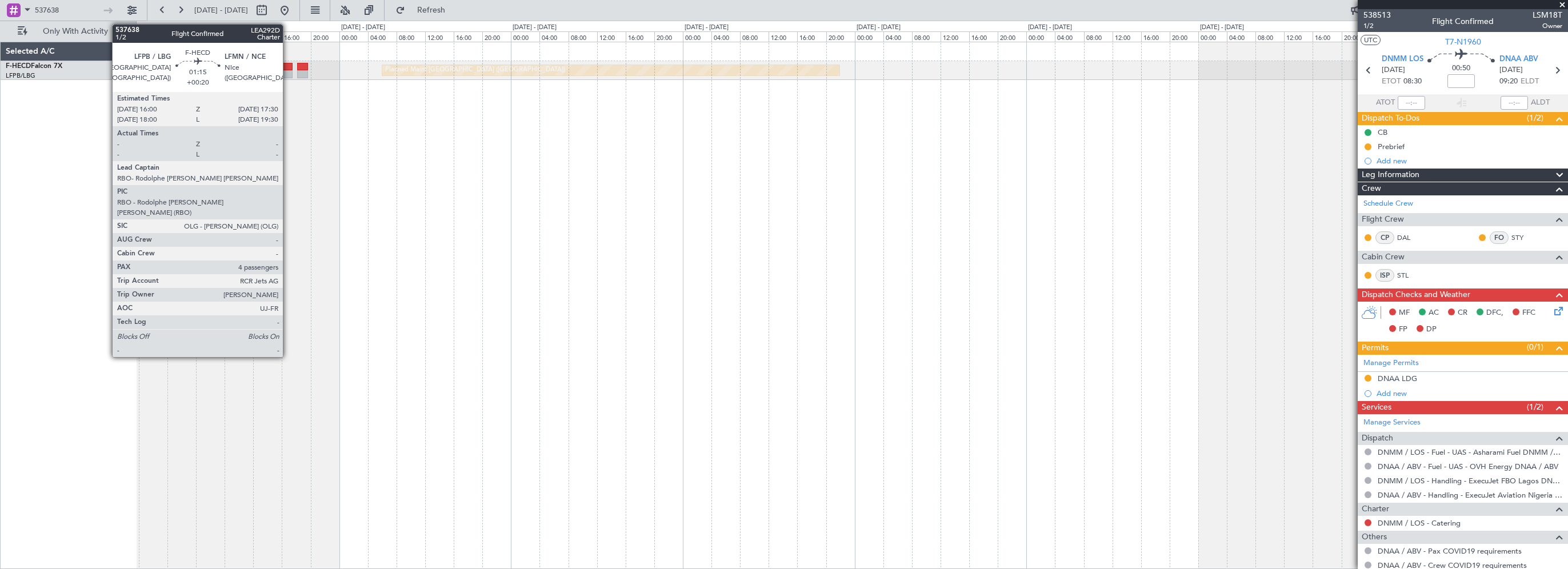
click at [288, 66] on div at bounding box center [287, 67] width 11 height 8
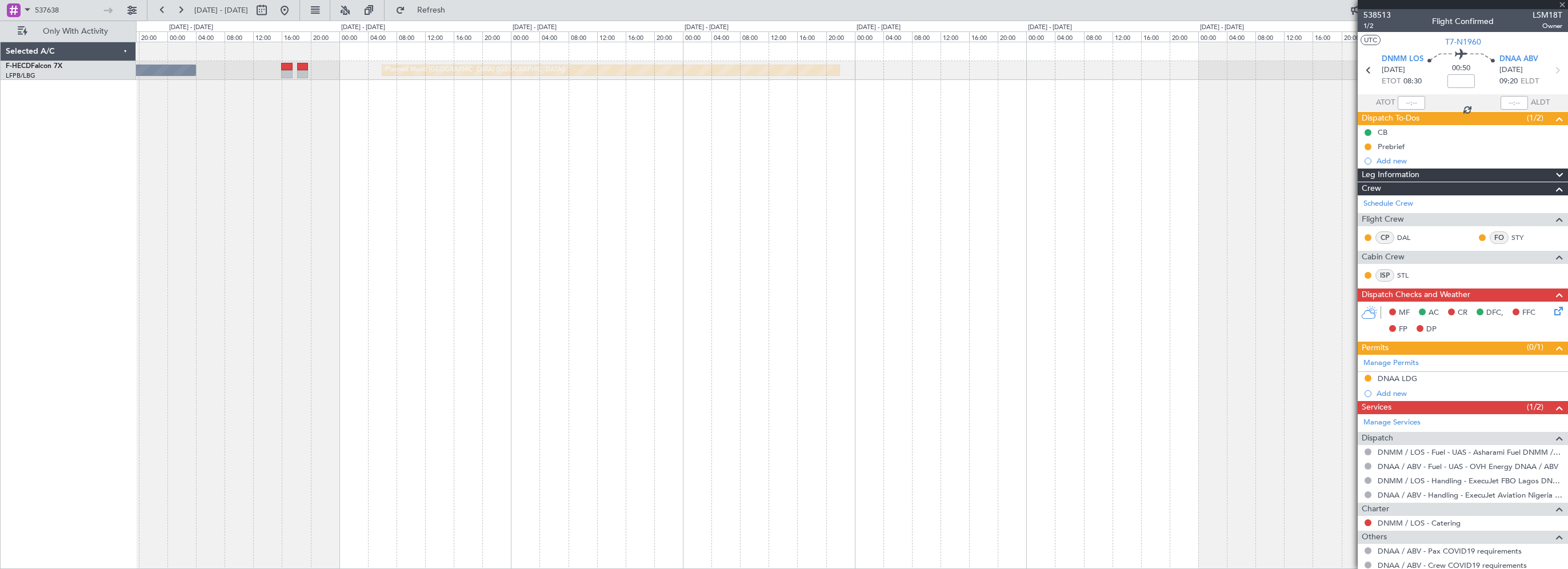
type input "+00:20"
type input "4"
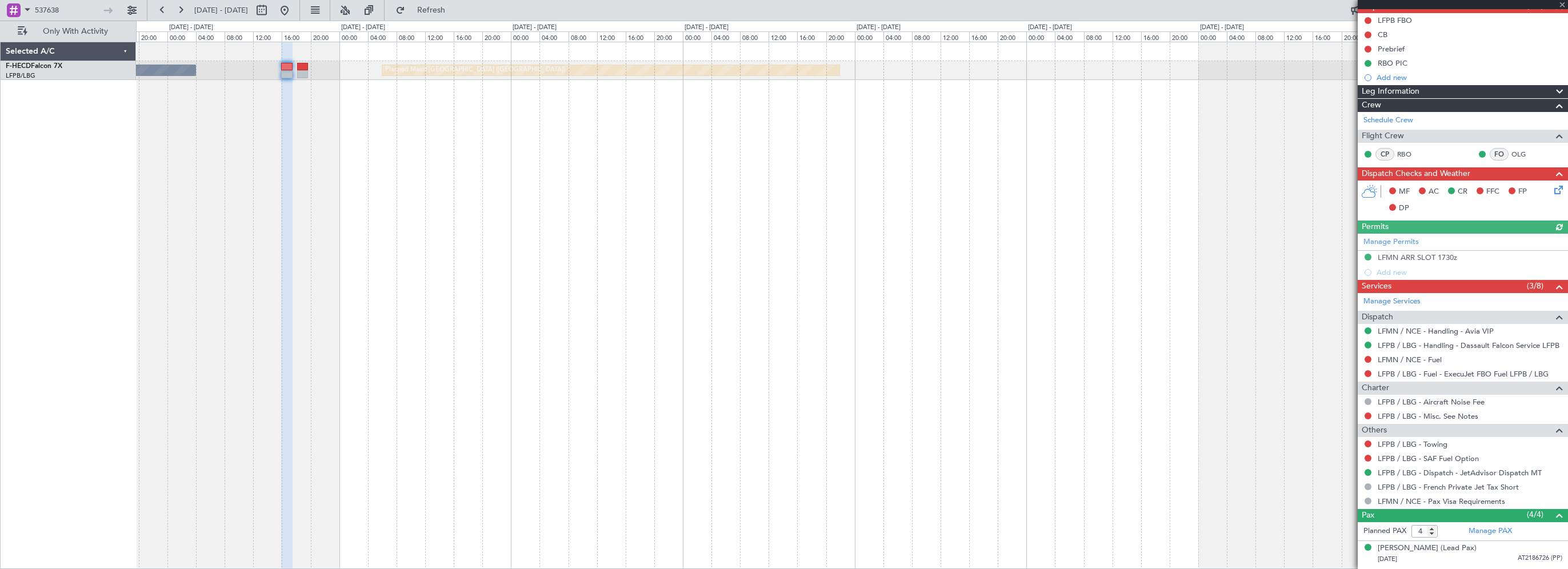
scroll to position [184, 0]
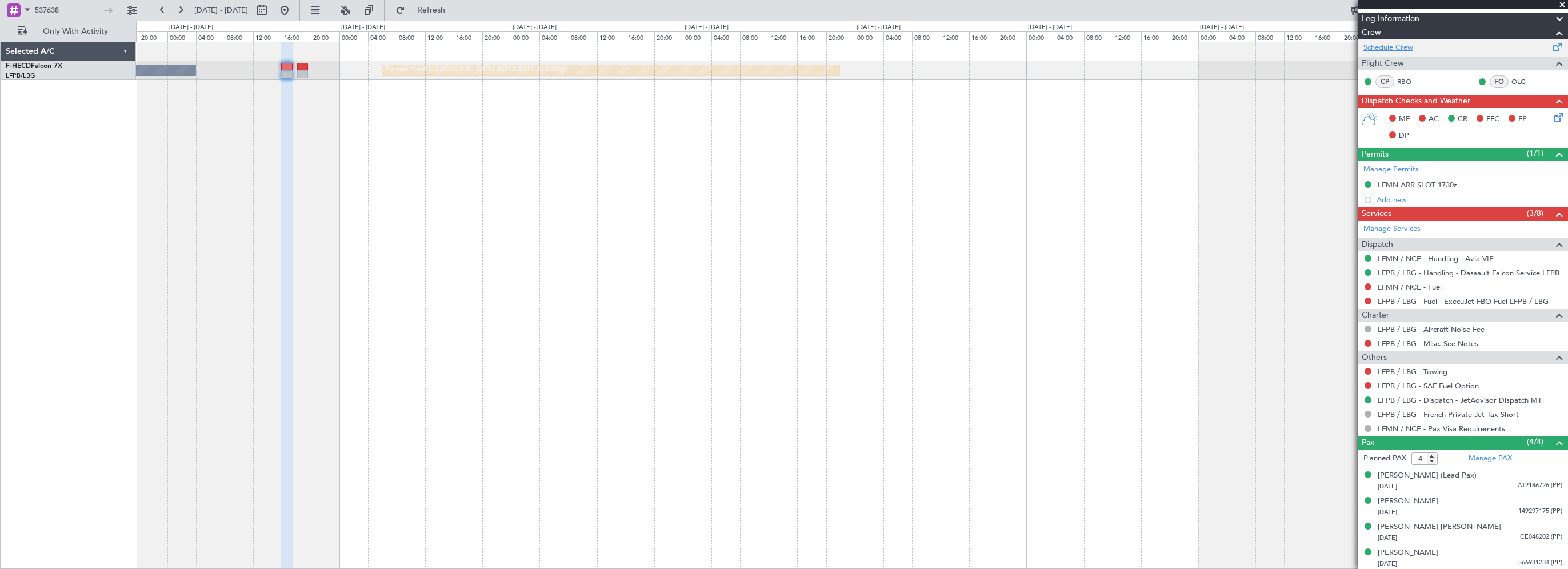
click at [1385, 48] on link "Schedule Crew" at bounding box center [1388, 48] width 50 height 12
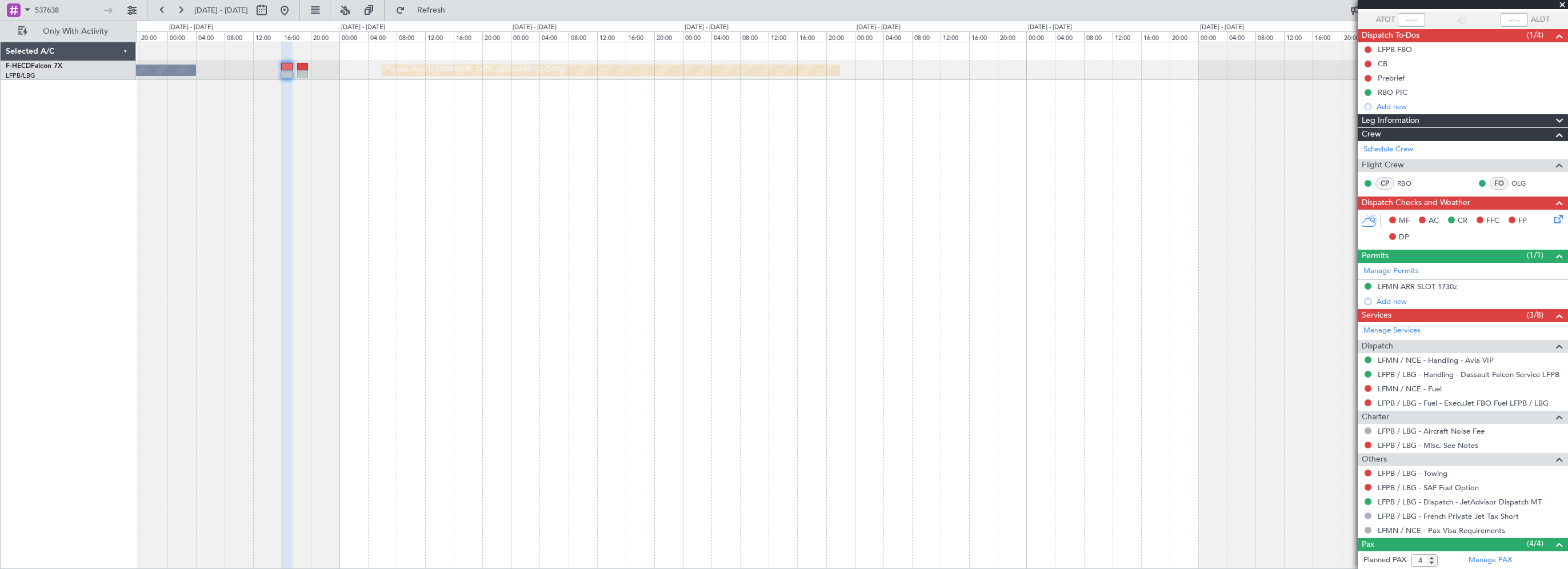
scroll to position [0, 0]
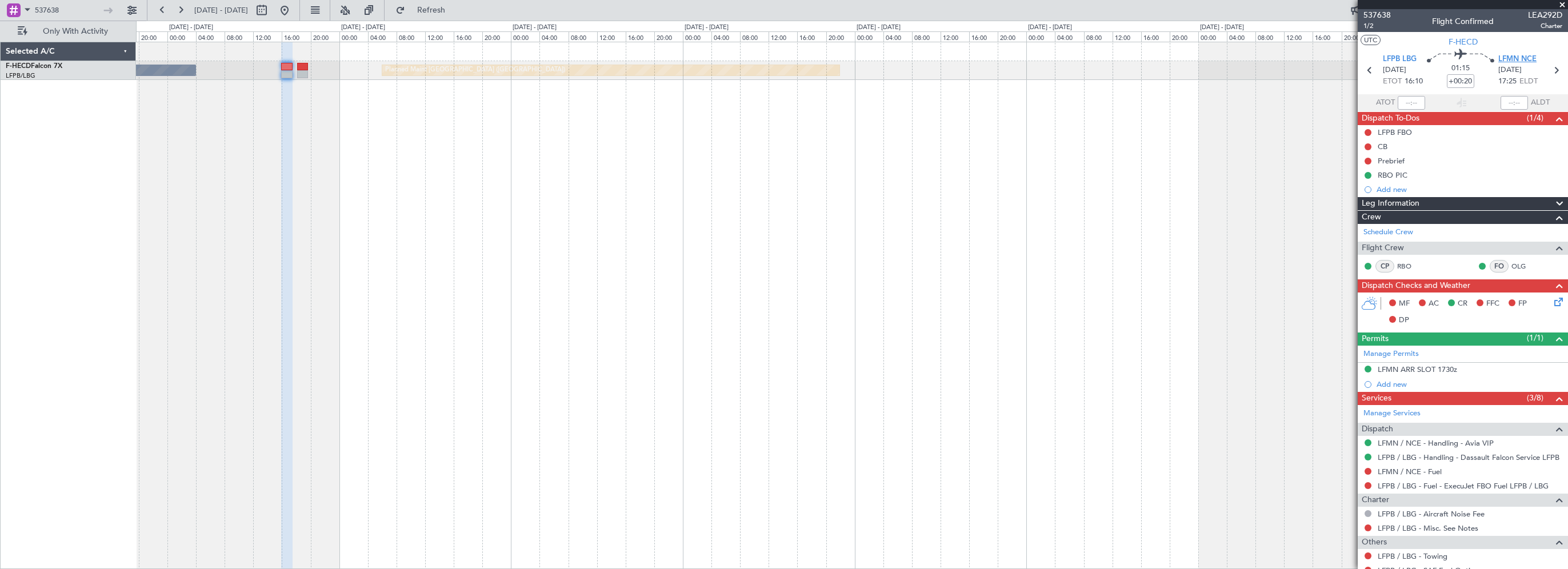
click at [1513, 58] on span "LFMN NCE" at bounding box center [1518, 59] width 38 height 12
